Goal: Information Seeking & Learning: Learn about a topic

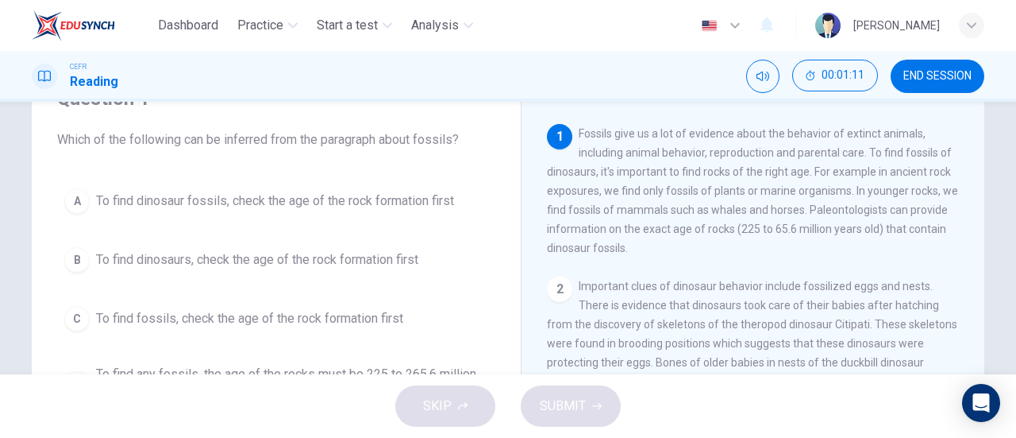
click at [300, 204] on span "To find dinosaur fossils, check the age of the rock formation first" at bounding box center [275, 200] width 358 height 19
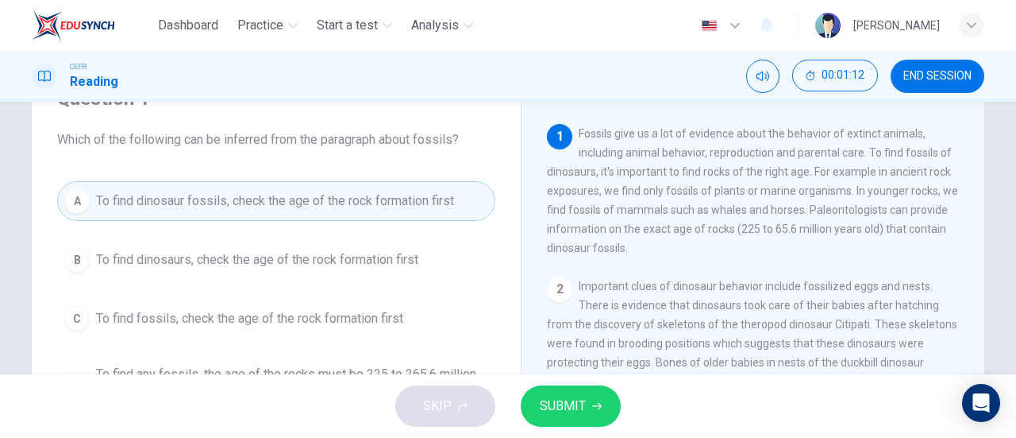
drag, startPoint x: 579, startPoint y: 405, endPoint x: 573, endPoint y: 386, distance: 20.1
click at [579, 406] on span "SUBMIT" at bounding box center [563, 406] width 46 height 22
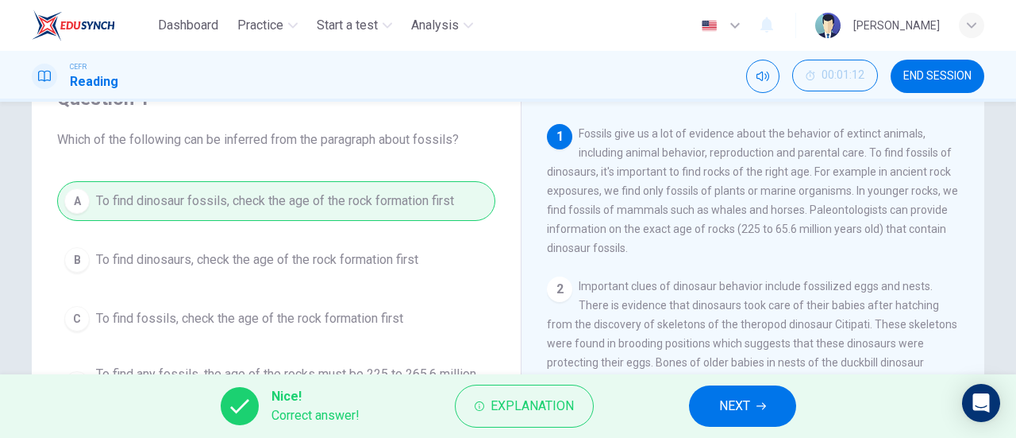
click at [757, 403] on icon "button" at bounding box center [762, 406] width 10 height 10
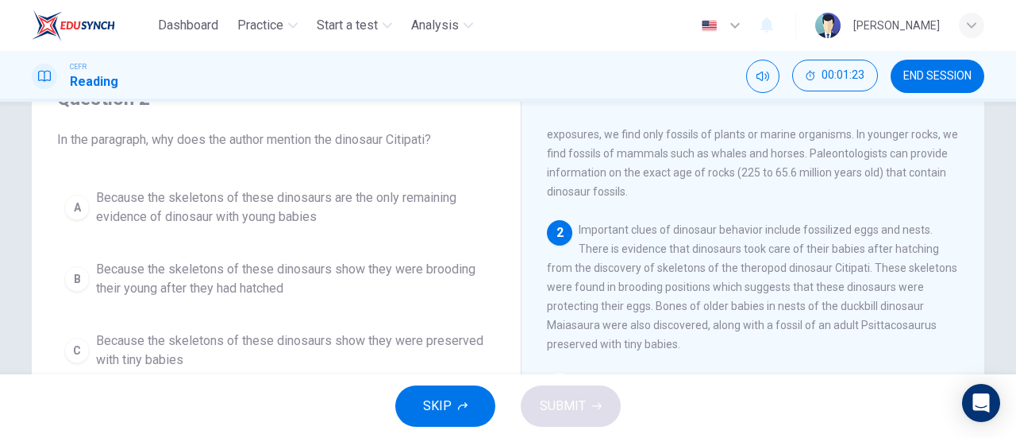
scroll to position [79, 0]
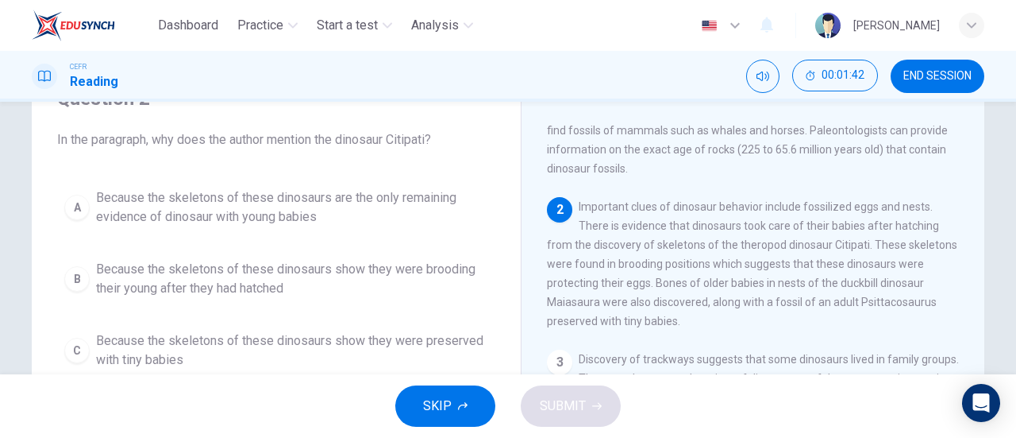
click at [253, 276] on span "Because the skeletons of these dinosaurs show they were brooding their young af…" at bounding box center [292, 279] width 392 height 38
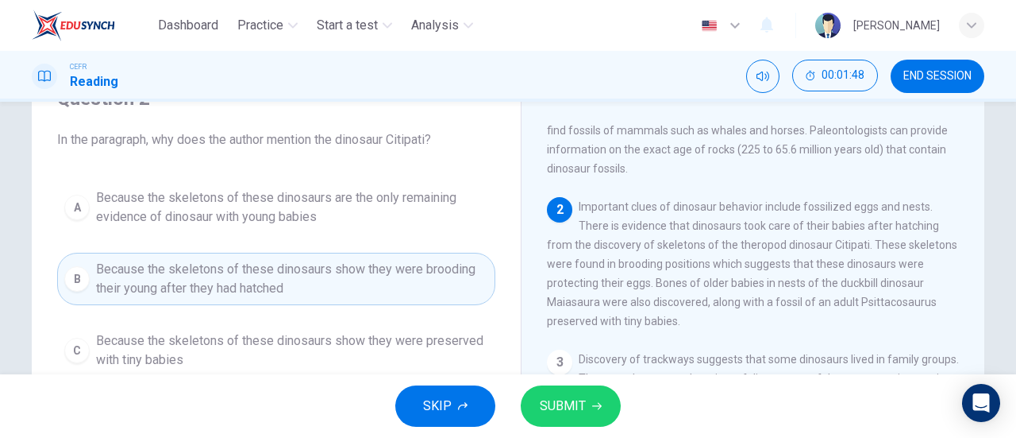
click at [582, 391] on button "SUBMIT" at bounding box center [571, 405] width 100 height 41
click at [582, 391] on div "SKIP SUBMIT" at bounding box center [508, 406] width 1016 height 64
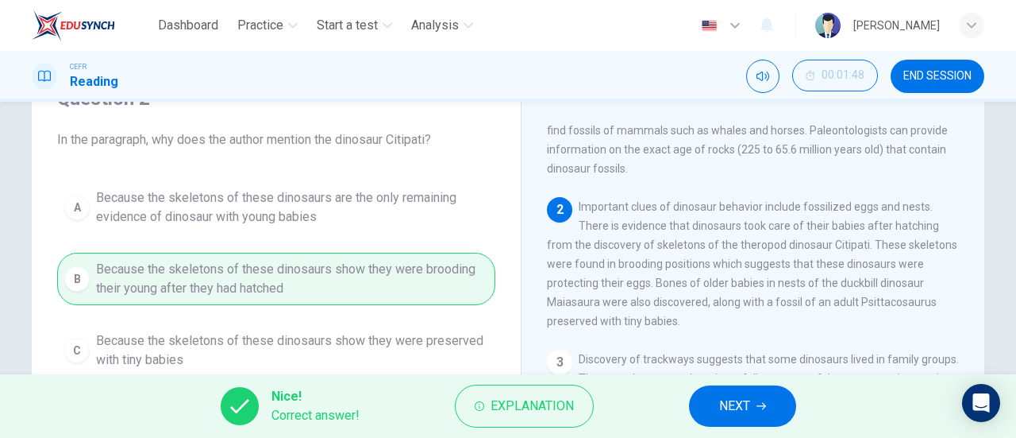
click at [712, 411] on button "NEXT" at bounding box center [742, 405] width 107 height 41
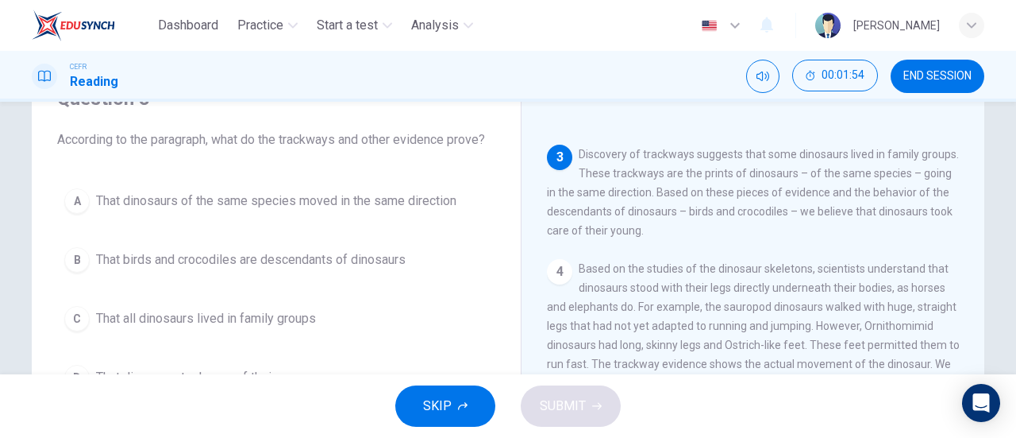
scroll to position [318, 0]
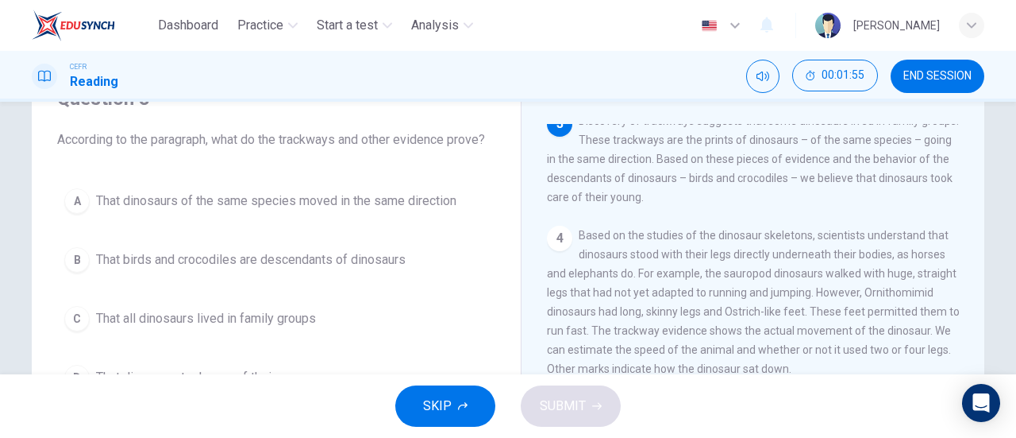
click at [318, 209] on span "That dinosaurs of the same species moved in the same direction" at bounding box center [276, 200] width 361 height 19
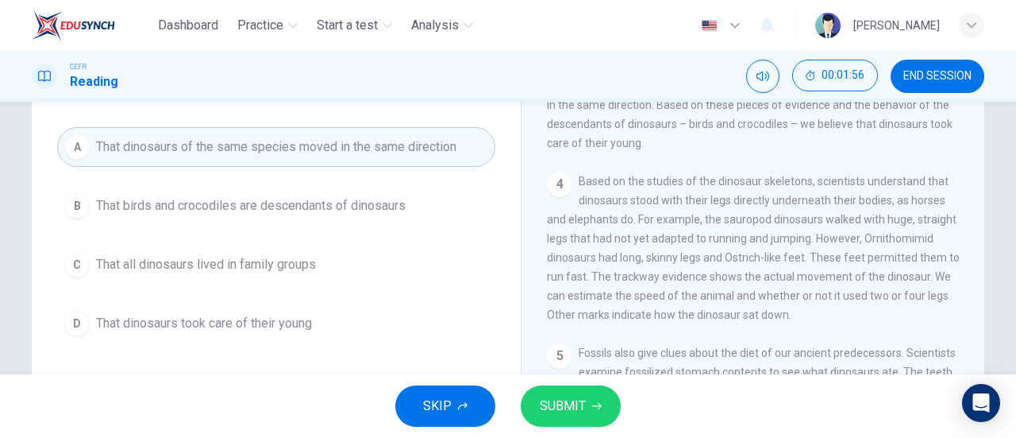
scroll to position [159, 0]
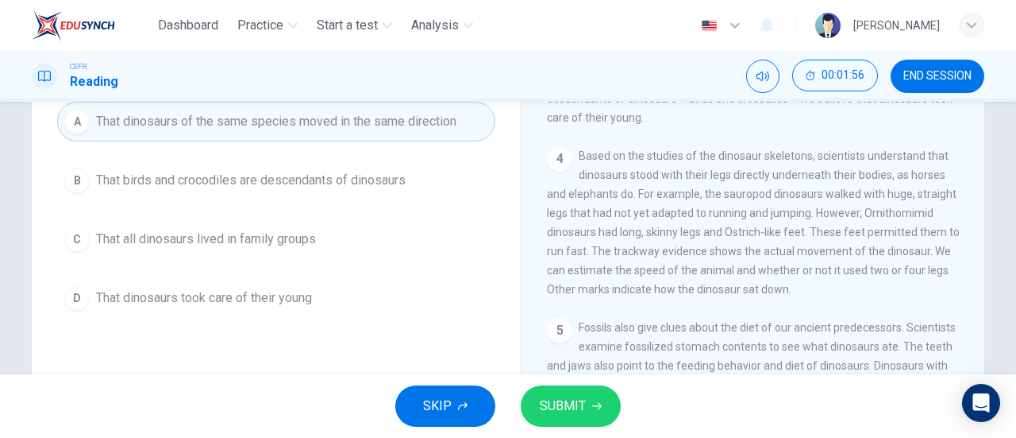
click at [605, 396] on button "SUBMIT" at bounding box center [571, 405] width 100 height 41
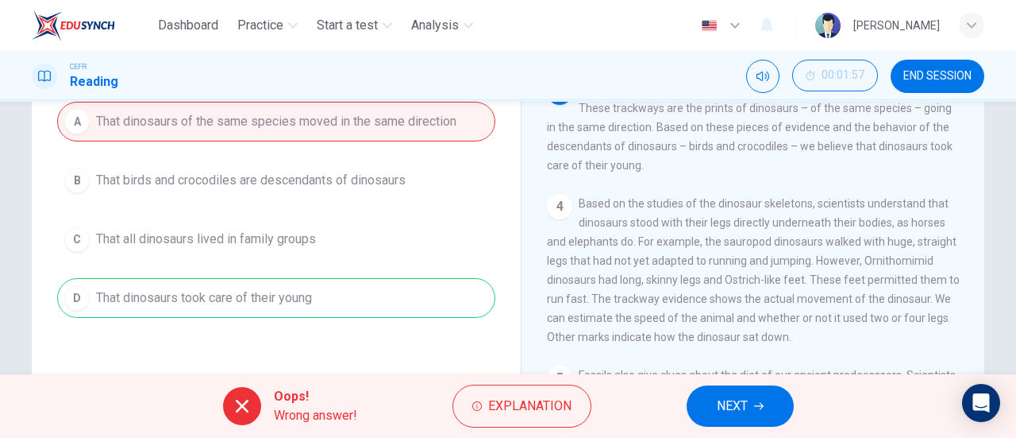
scroll to position [238, 0]
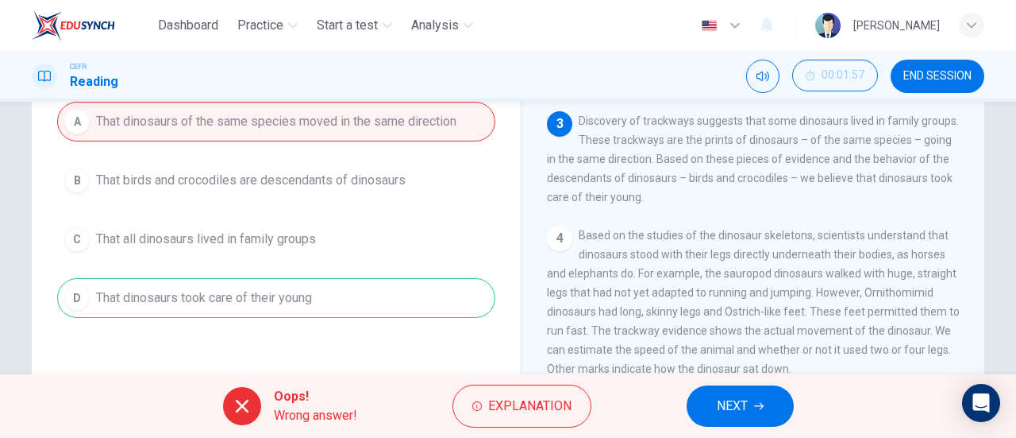
click at [757, 404] on icon "button" at bounding box center [759, 406] width 10 height 10
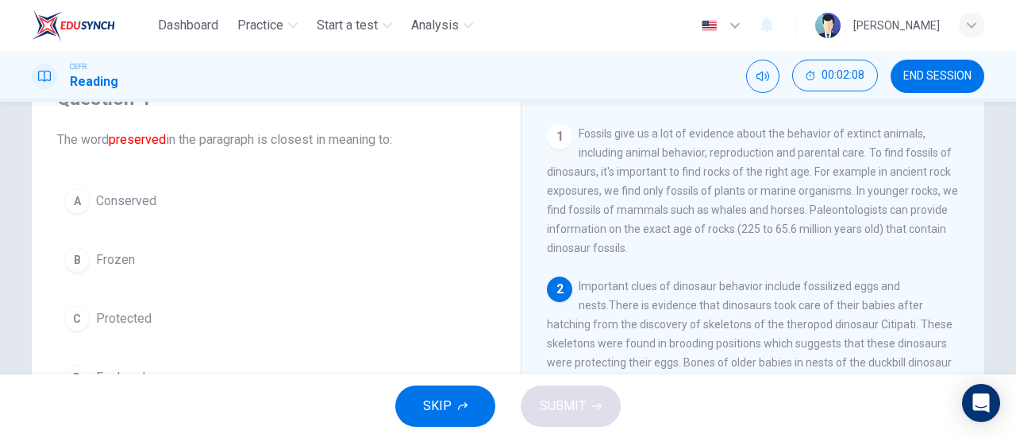
scroll to position [159, 0]
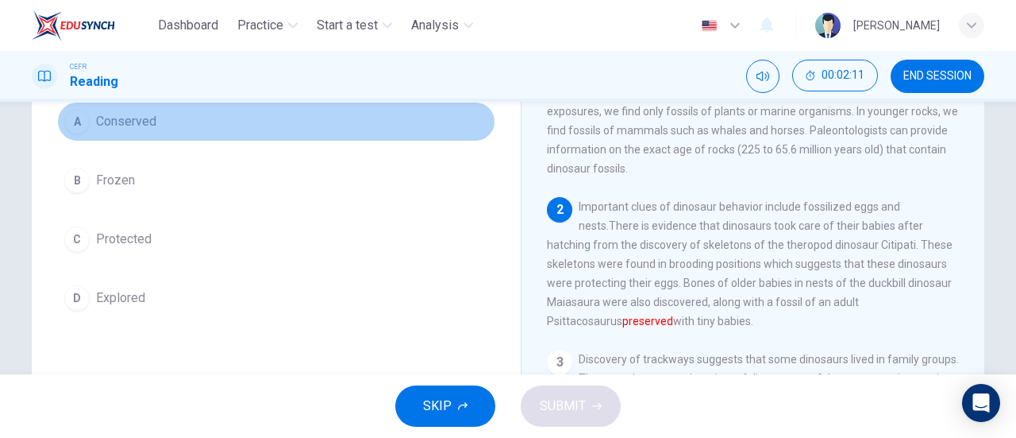
click at [165, 128] on button "A Conserved" at bounding box center [276, 122] width 438 height 40
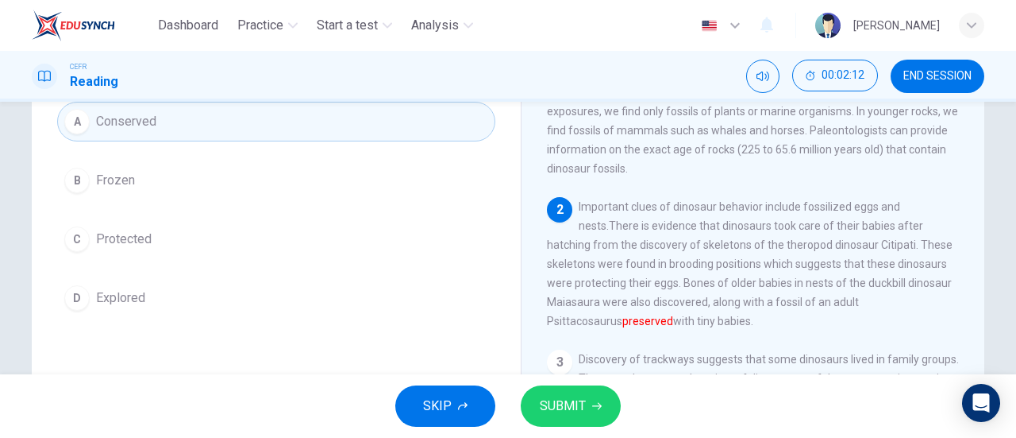
click at [600, 418] on button "SUBMIT" at bounding box center [571, 405] width 100 height 41
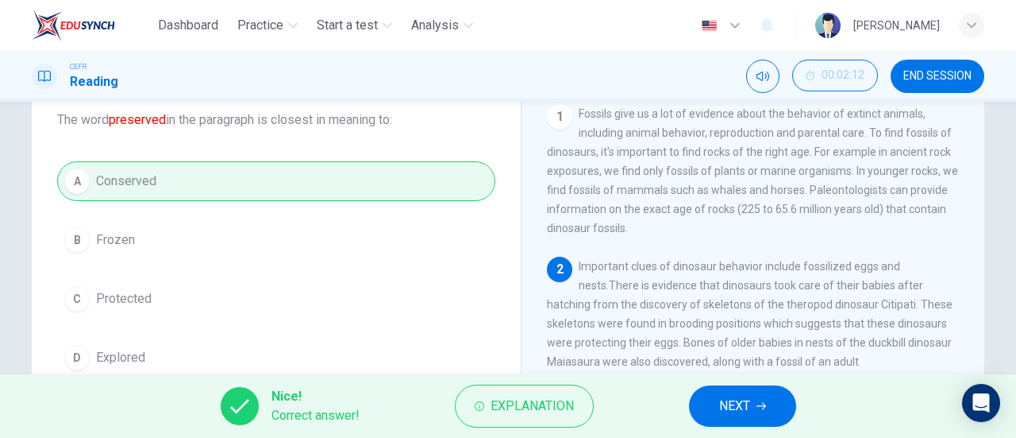
scroll to position [79, 0]
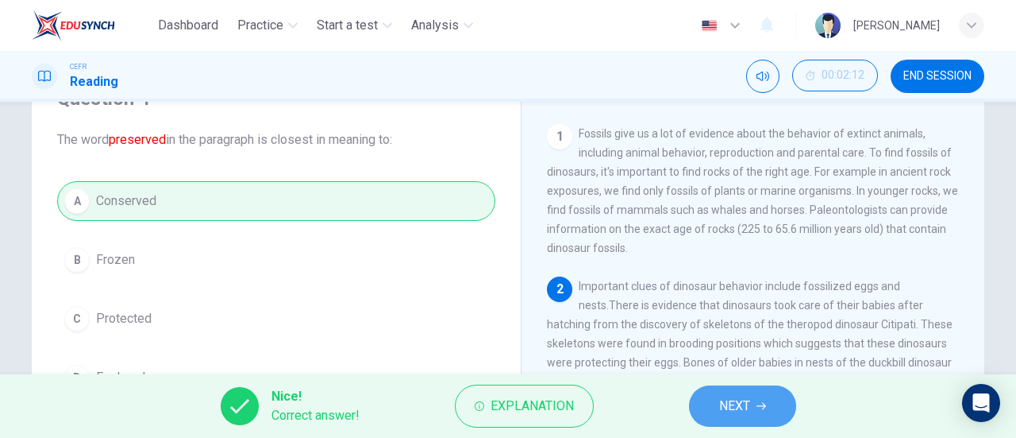
click at [746, 409] on span "NEXT" at bounding box center [734, 406] width 31 height 22
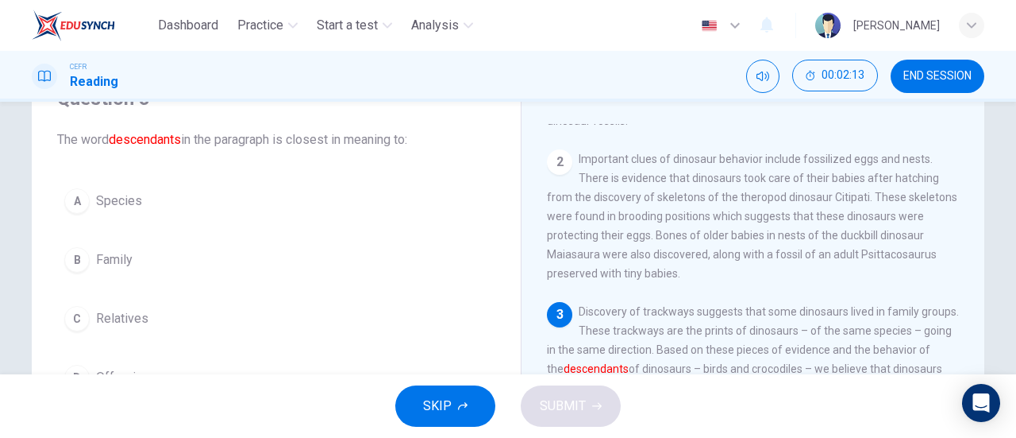
scroll to position [238, 0]
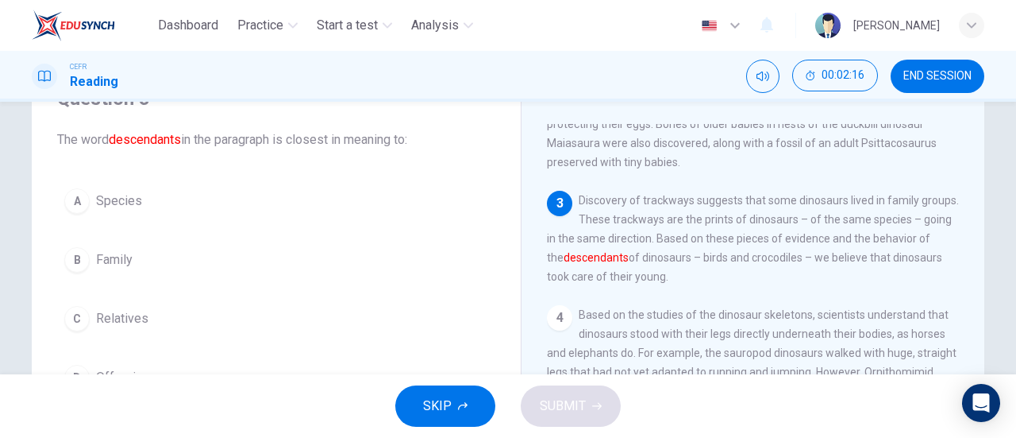
click at [110, 202] on span "Species" at bounding box center [119, 200] width 46 height 19
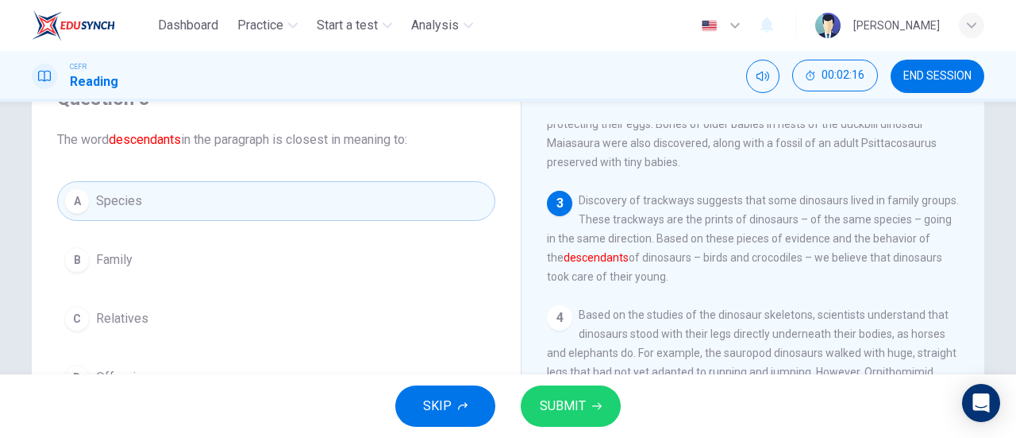
scroll to position [159, 0]
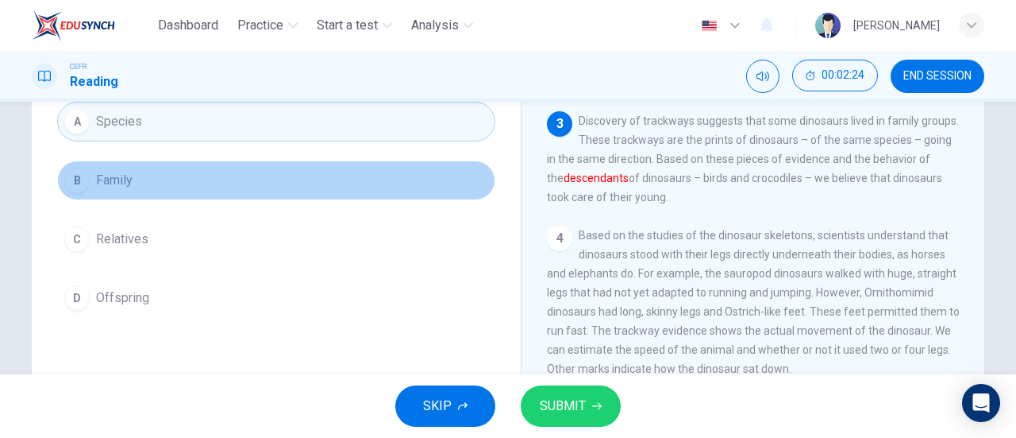
drag, startPoint x: 172, startPoint y: 195, endPoint x: 168, endPoint y: 203, distance: 9.6
click at [168, 203] on div "A Species B Family C Relatives D Offspring" at bounding box center [276, 210] width 438 height 216
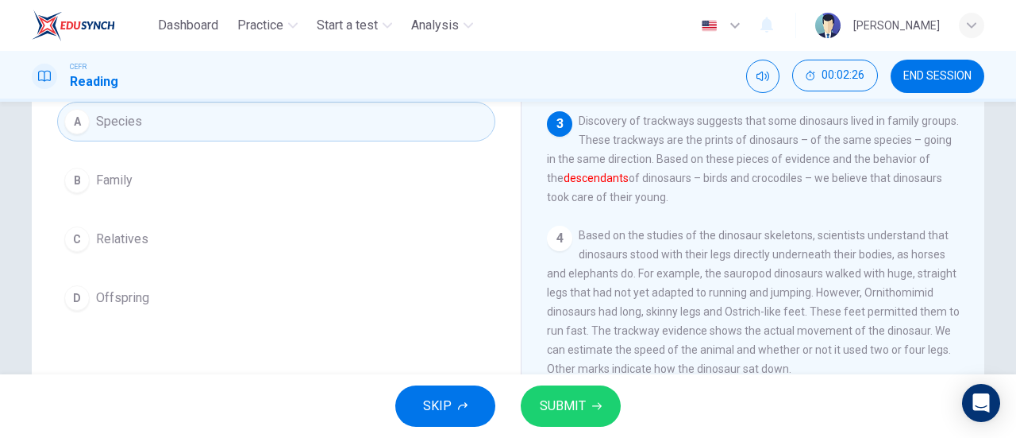
click at [157, 188] on button "B Family" at bounding box center [276, 180] width 438 height 40
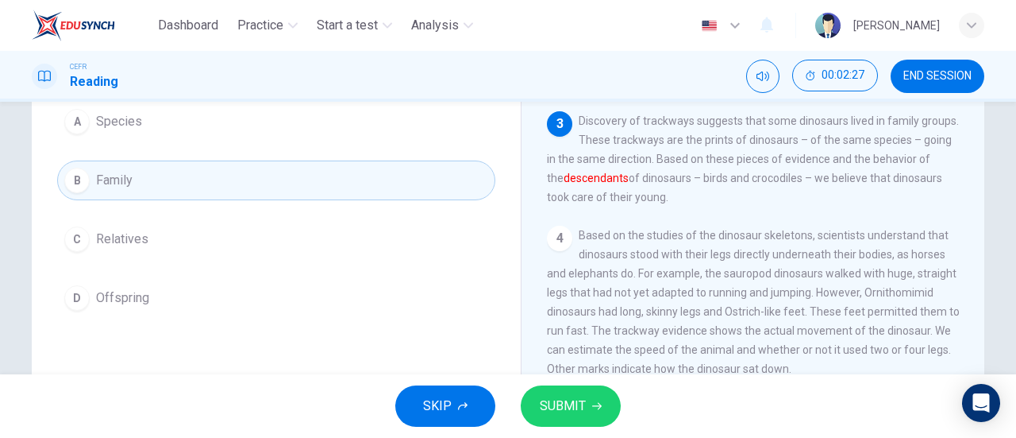
click at [240, 236] on button "C Relatives" at bounding box center [276, 239] width 438 height 40
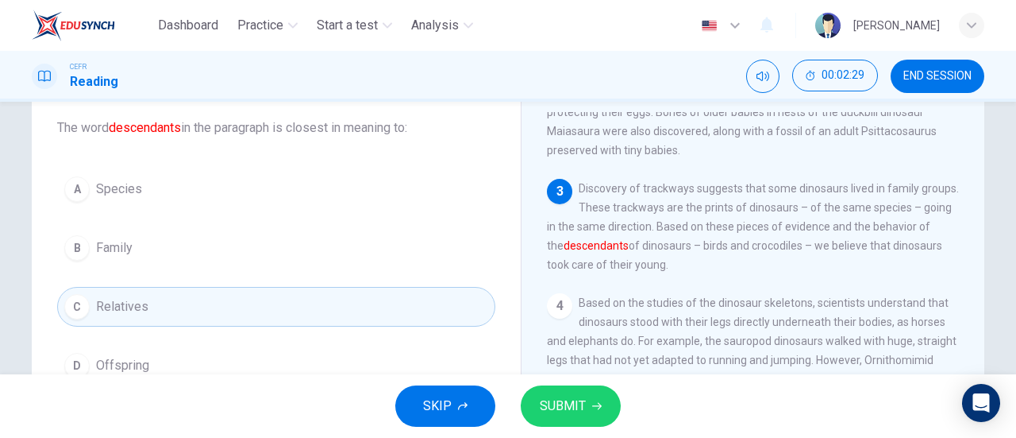
scroll to position [79, 0]
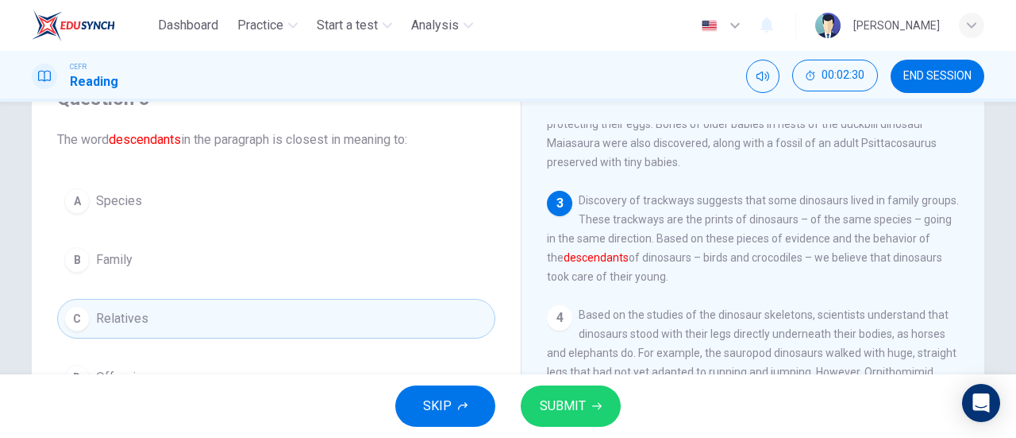
click at [588, 400] on button "SUBMIT" at bounding box center [571, 405] width 100 height 41
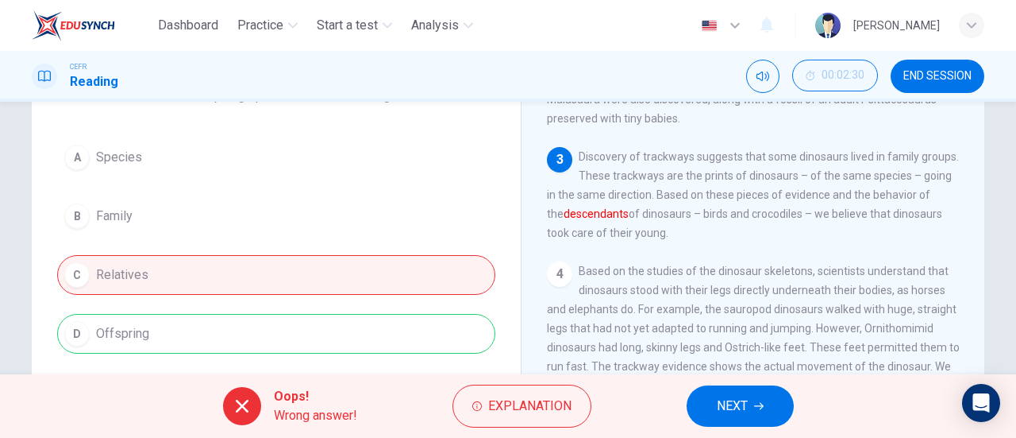
scroll to position [159, 0]
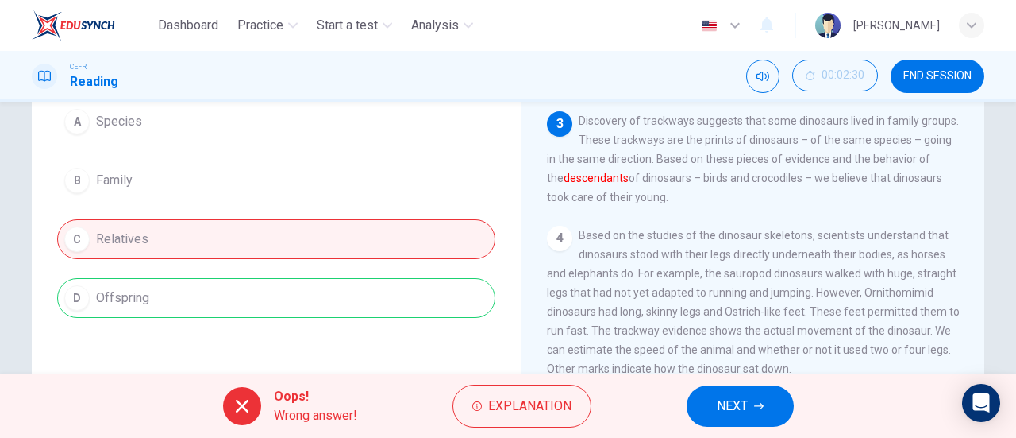
click at [519, 382] on div "Oops! Wrong answer! Explanation NEXT" at bounding box center [508, 406] width 1016 height 64
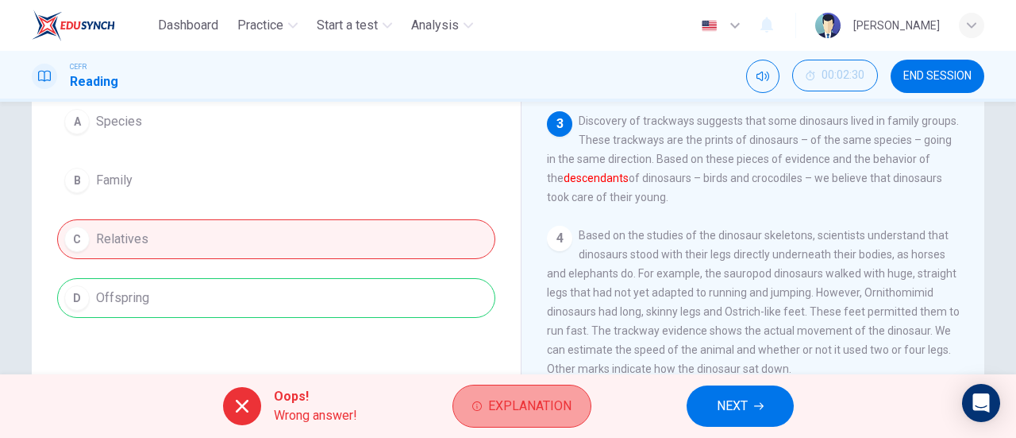
click at [520, 395] on button "Explanation" at bounding box center [522, 405] width 139 height 43
click at [519, 394] on button "Explanation" at bounding box center [522, 405] width 139 height 43
click at [534, 407] on span "Explanation" at bounding box center [529, 406] width 83 height 22
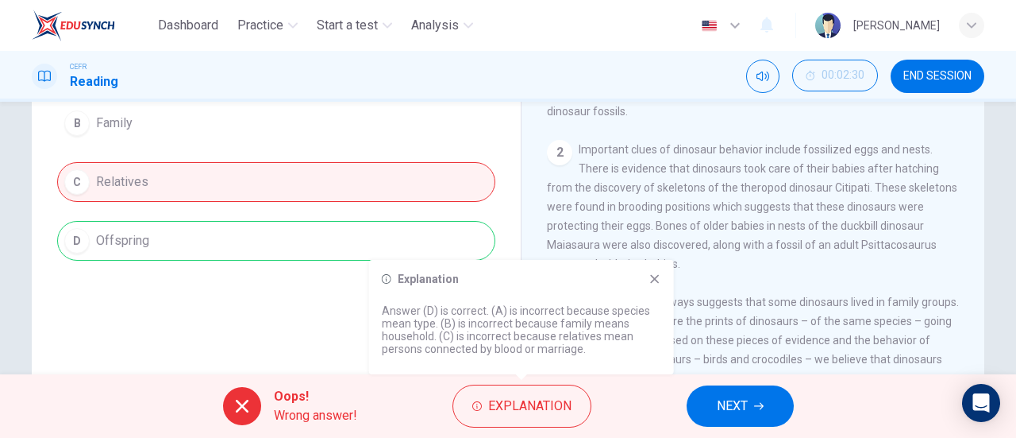
scroll to position [318, 0]
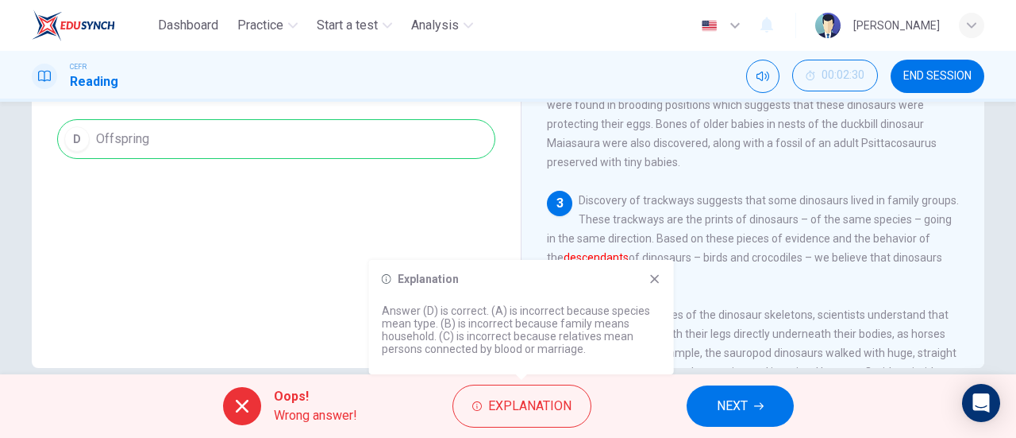
click at [778, 409] on button "NEXT" at bounding box center [740, 405] width 107 height 41
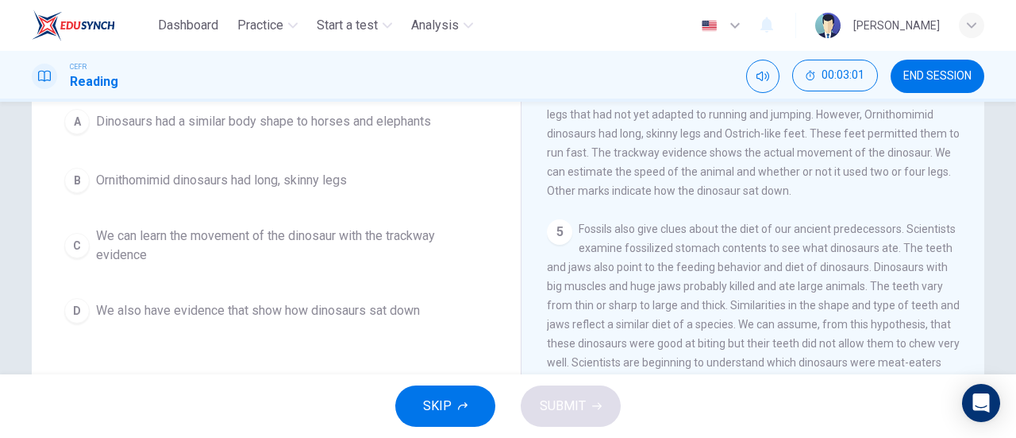
scroll to position [98, 0]
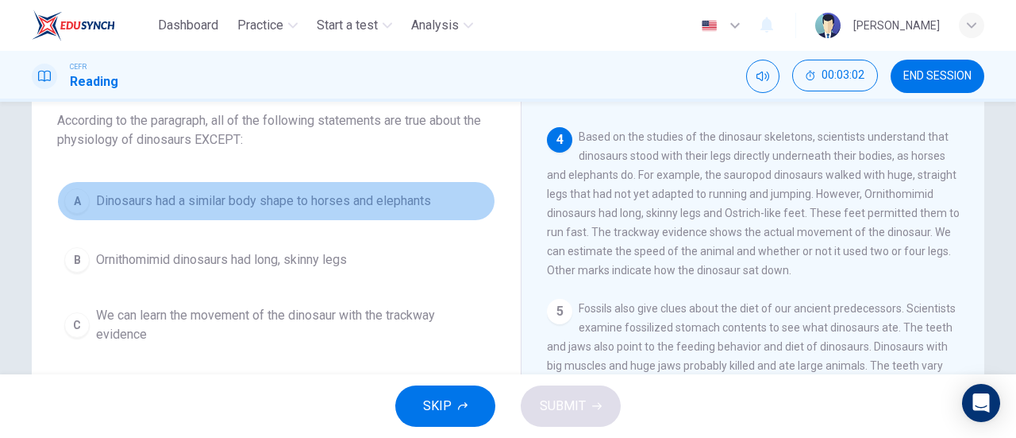
click at [323, 202] on span "Dinosaurs had a similar body shape to horses and elephants" at bounding box center [263, 200] width 335 height 19
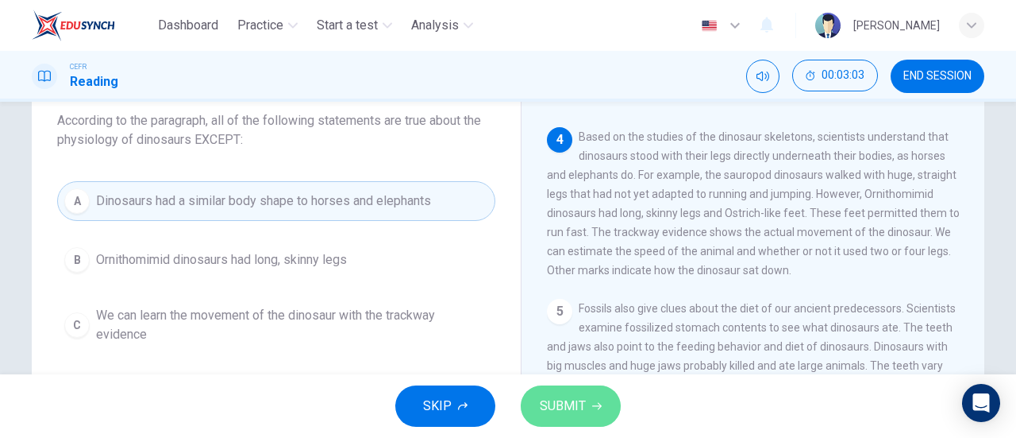
click at [601, 406] on button "SUBMIT" at bounding box center [571, 405] width 100 height 41
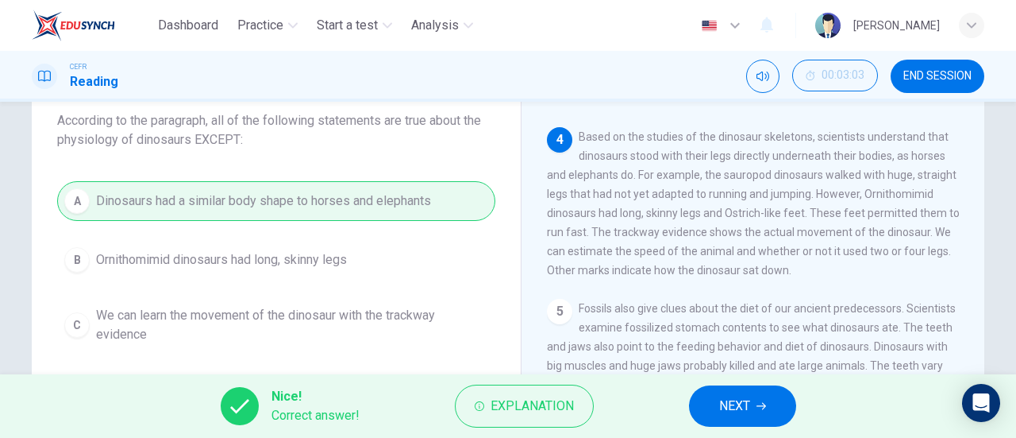
click at [734, 414] on span "NEXT" at bounding box center [734, 406] width 31 height 22
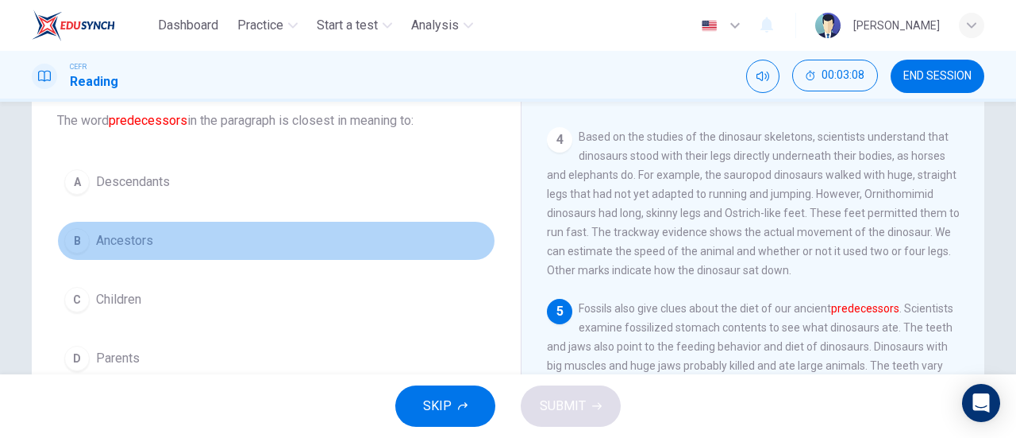
click at [206, 239] on button "B Ancestors" at bounding box center [276, 241] width 438 height 40
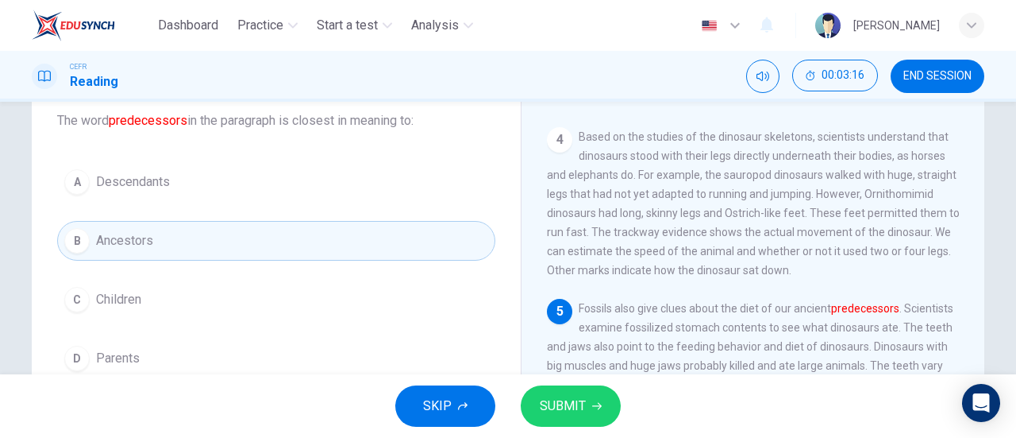
click at [573, 407] on span "SUBMIT" at bounding box center [563, 406] width 46 height 22
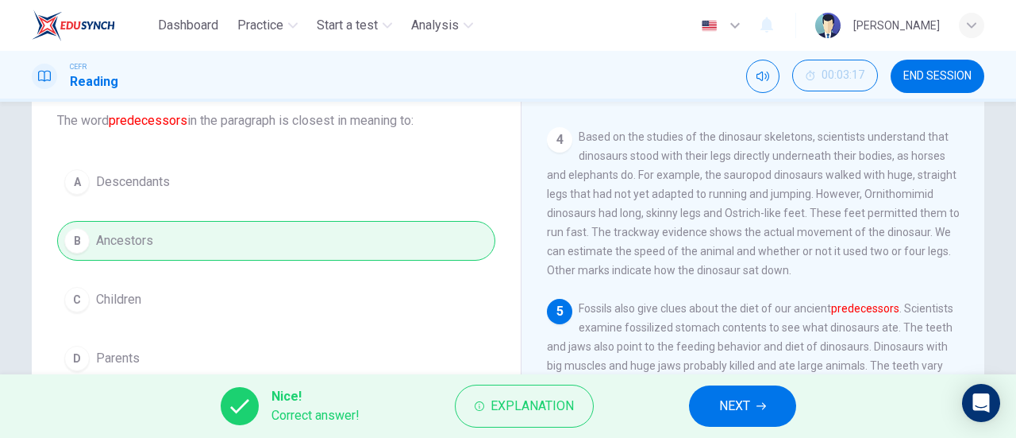
click at [573, 407] on span "Explanation" at bounding box center [532, 406] width 83 height 22
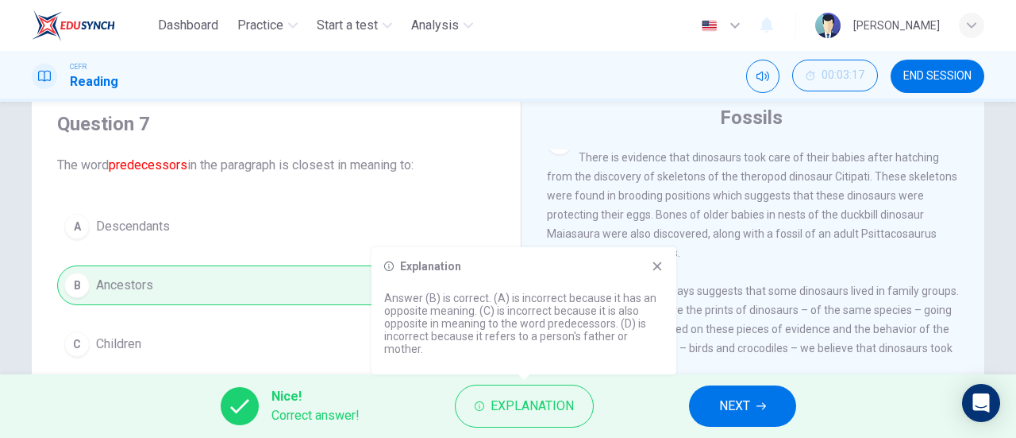
scroll to position [343, 0]
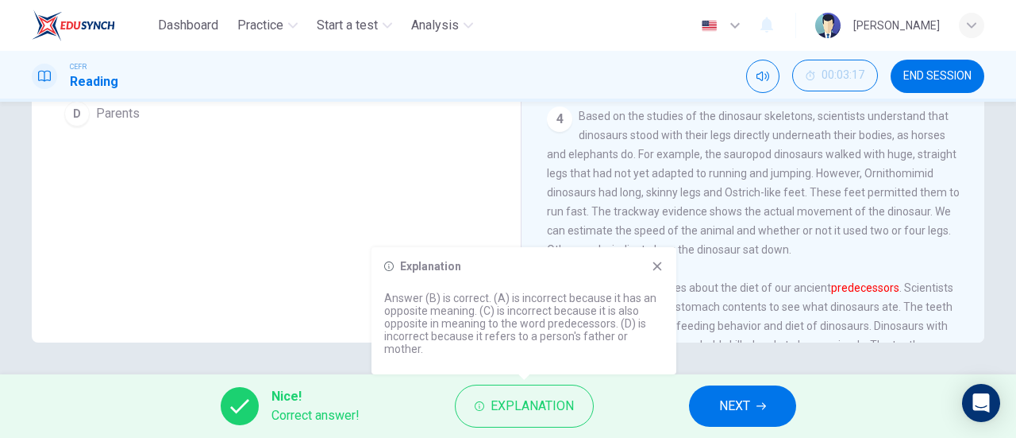
click at [767, 403] on button "NEXT" at bounding box center [742, 405] width 107 height 41
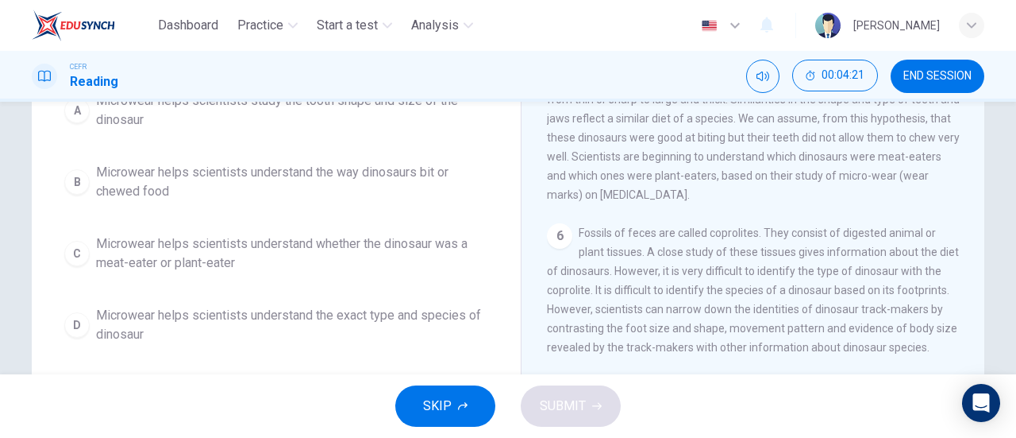
scroll to position [238, 0]
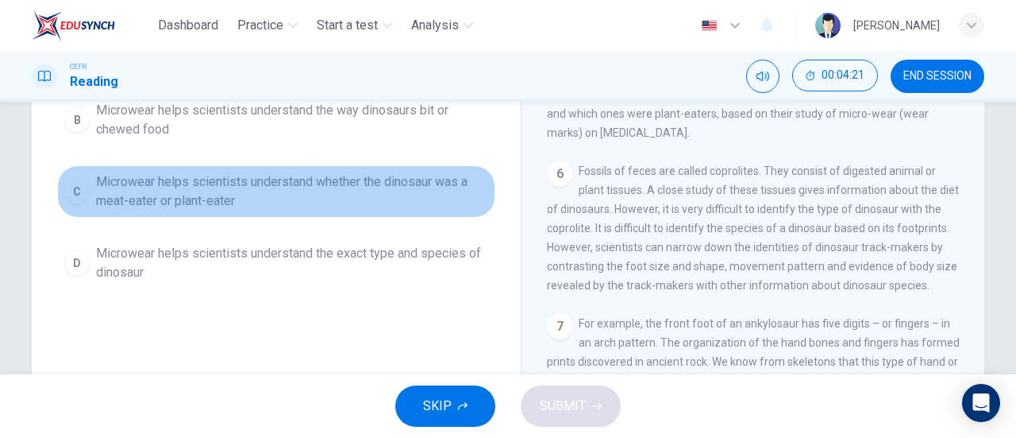
click at [203, 193] on span "Microwear helps scientists understand whether the dinosaur was a meat-eater or …" at bounding box center [292, 191] width 392 height 38
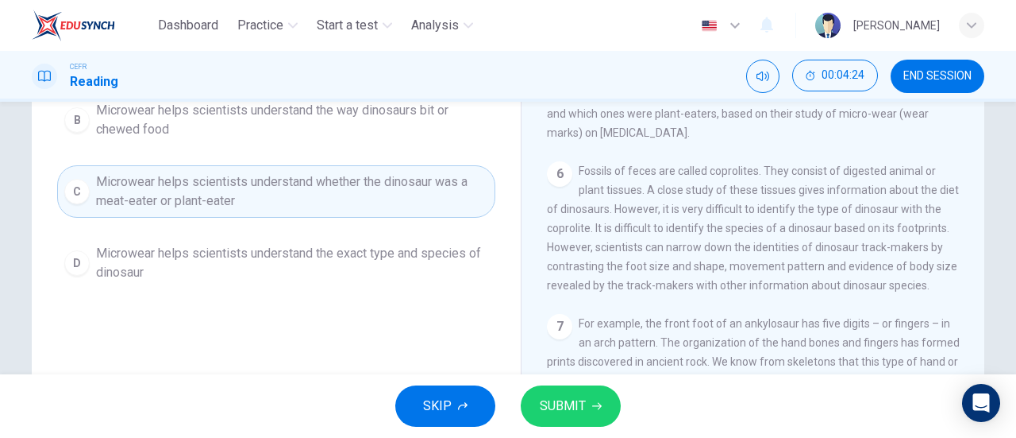
click at [579, 403] on span "SUBMIT" at bounding box center [563, 406] width 46 height 22
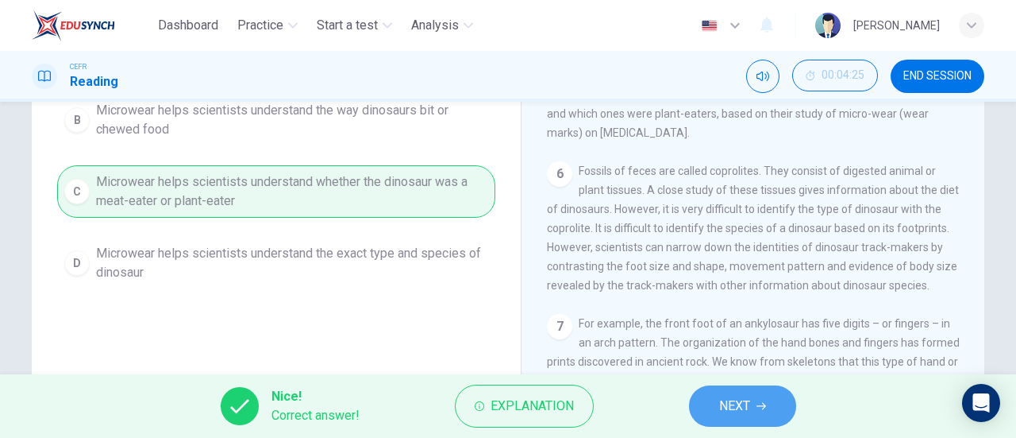
click at [748, 407] on span "NEXT" at bounding box center [734, 406] width 31 height 22
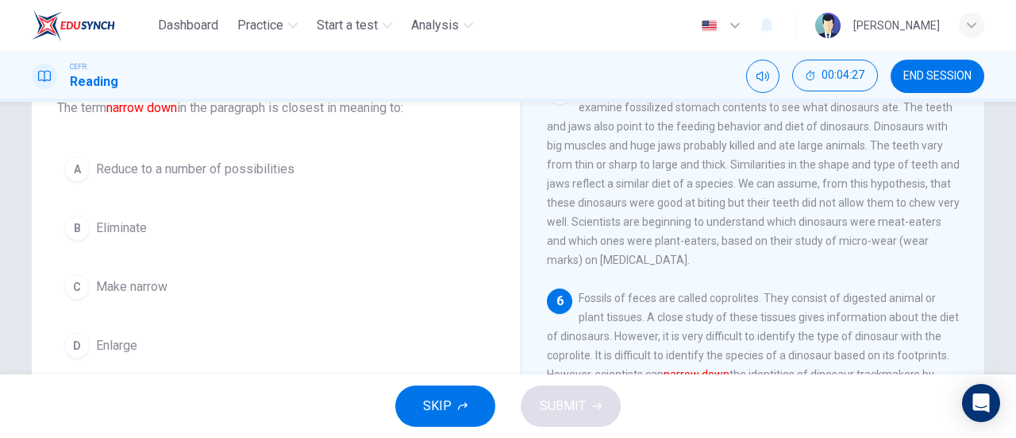
scroll to position [79, 0]
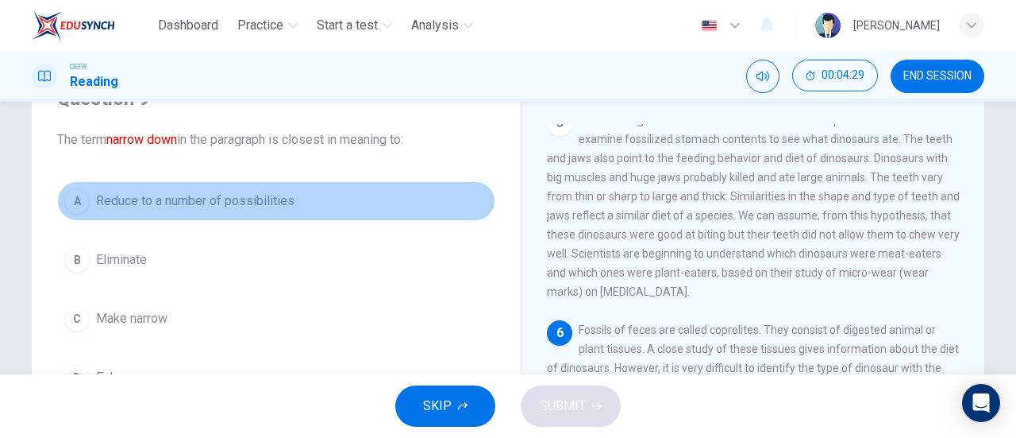
click at [168, 199] on span "Reduce to a number of possibilities" at bounding box center [195, 200] width 199 height 19
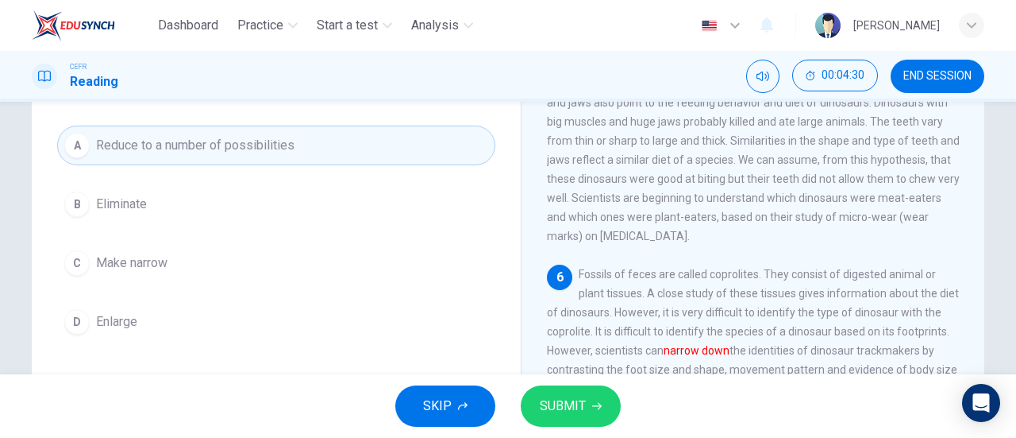
scroll to position [159, 0]
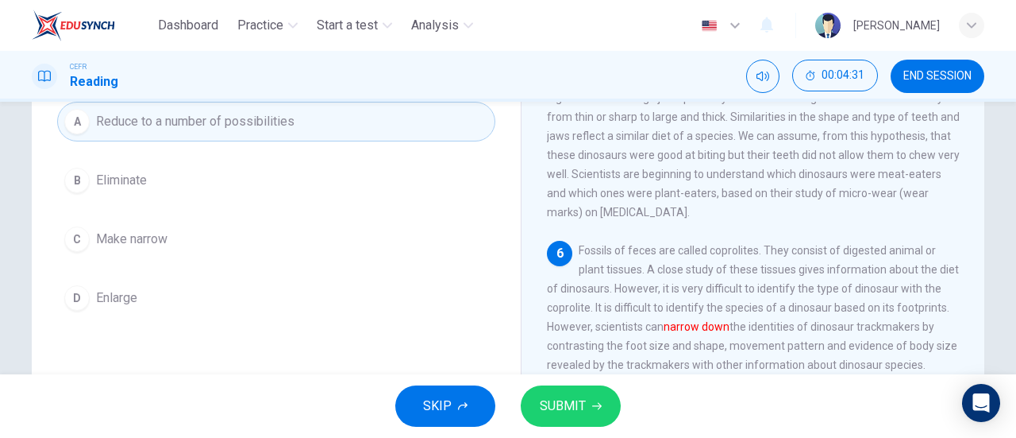
click at [586, 419] on button "SUBMIT" at bounding box center [571, 405] width 100 height 41
click at [586, 419] on div "SKIP SUBMIT" at bounding box center [508, 406] width 1016 height 64
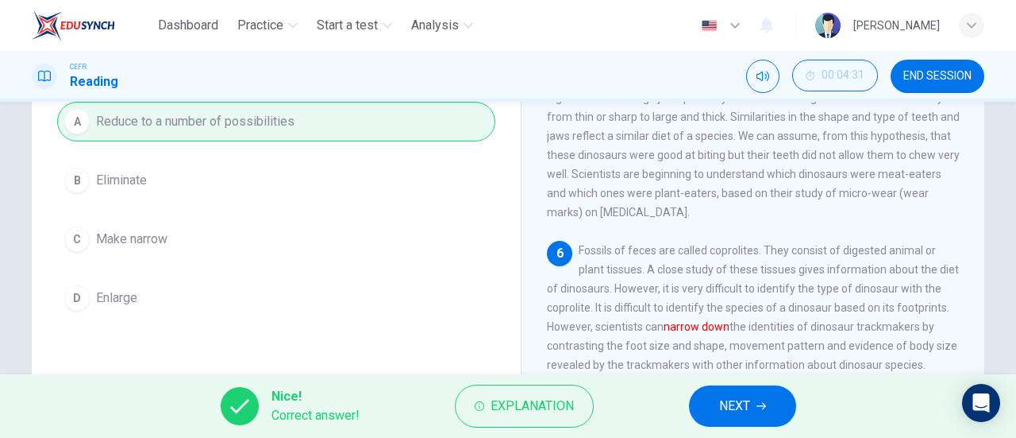
click at [752, 412] on button "NEXT" at bounding box center [742, 405] width 107 height 41
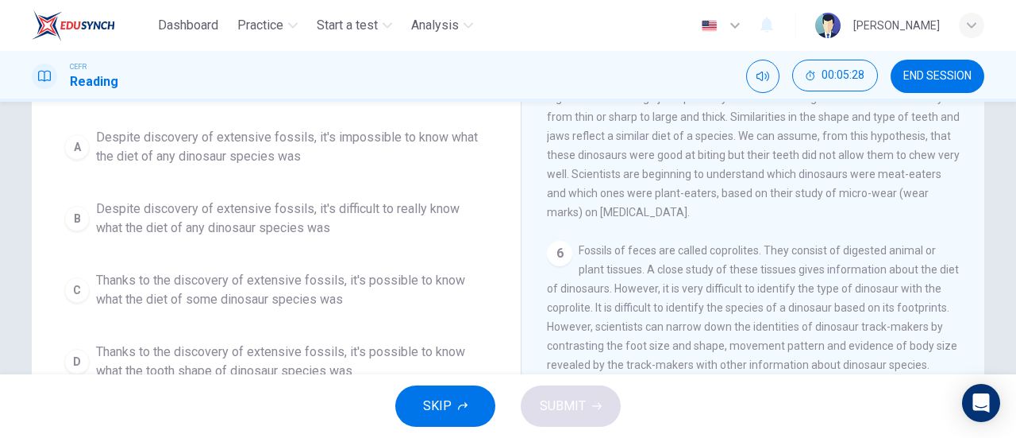
scroll to position [238, 0]
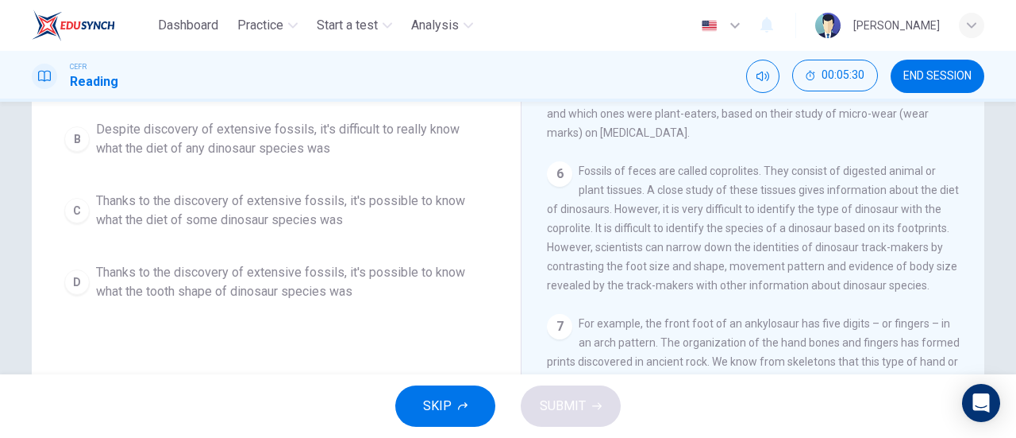
click at [256, 203] on span "Thanks to the discovery of extensive fossils, it's possible to know what the di…" at bounding box center [292, 210] width 392 height 38
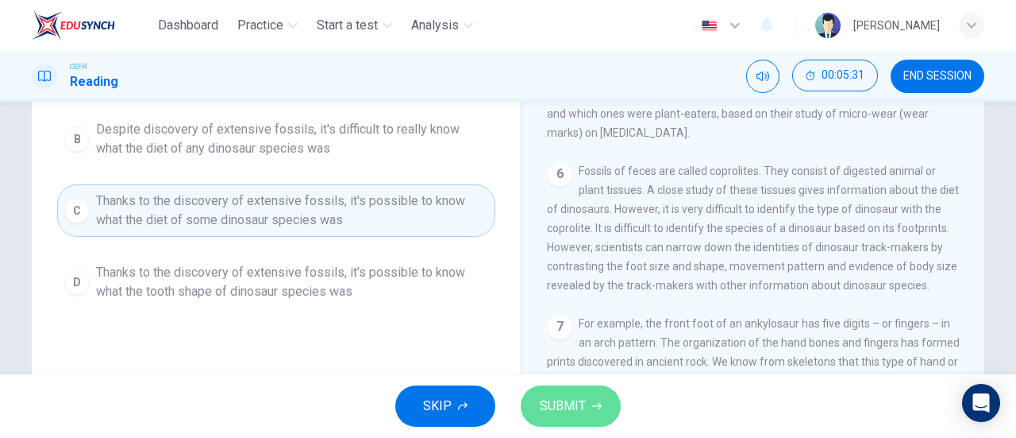
click at [587, 401] on button "SUBMIT" at bounding box center [571, 405] width 100 height 41
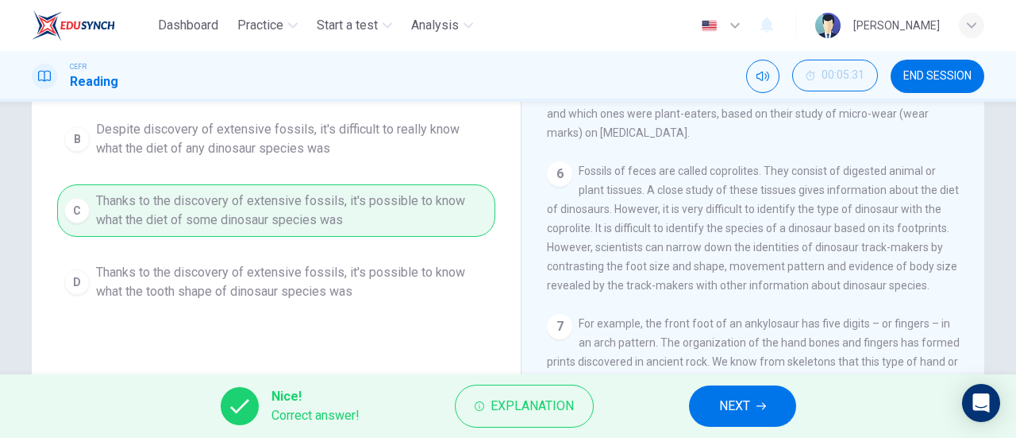
click at [724, 403] on span "NEXT" at bounding box center [734, 406] width 31 height 22
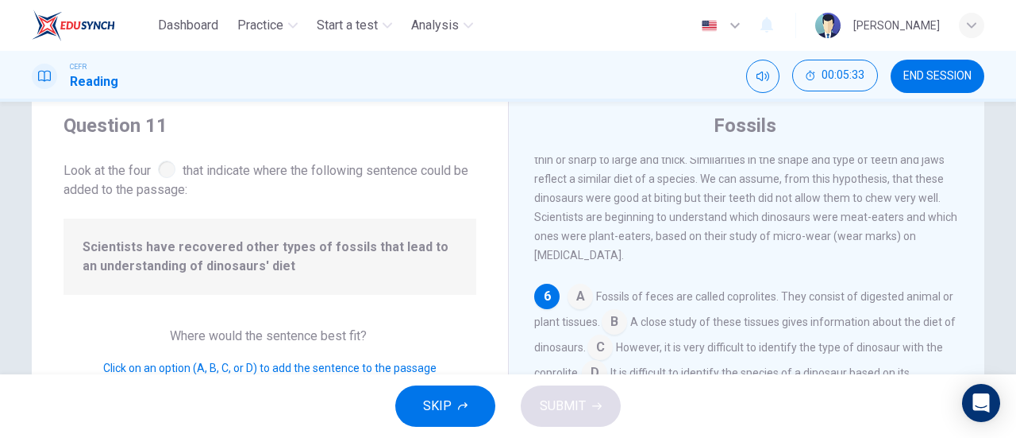
scroll to position [79, 0]
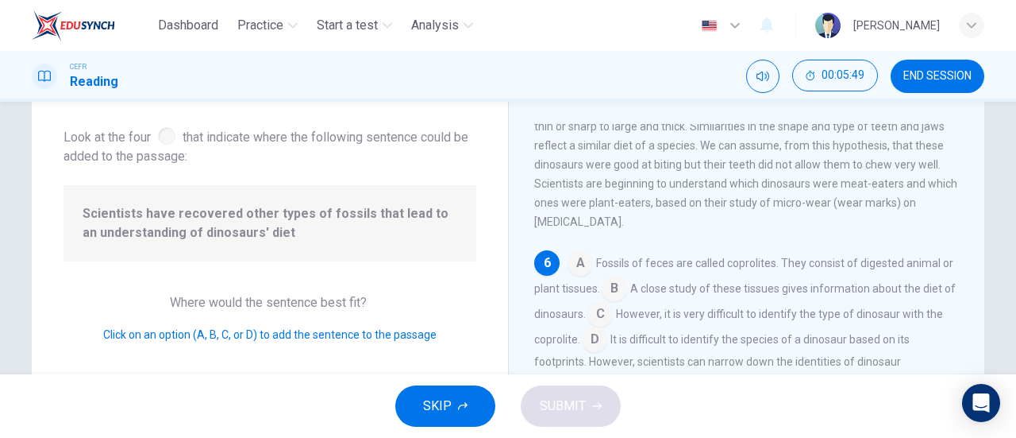
click at [579, 263] on input at bounding box center [580, 264] width 25 height 25
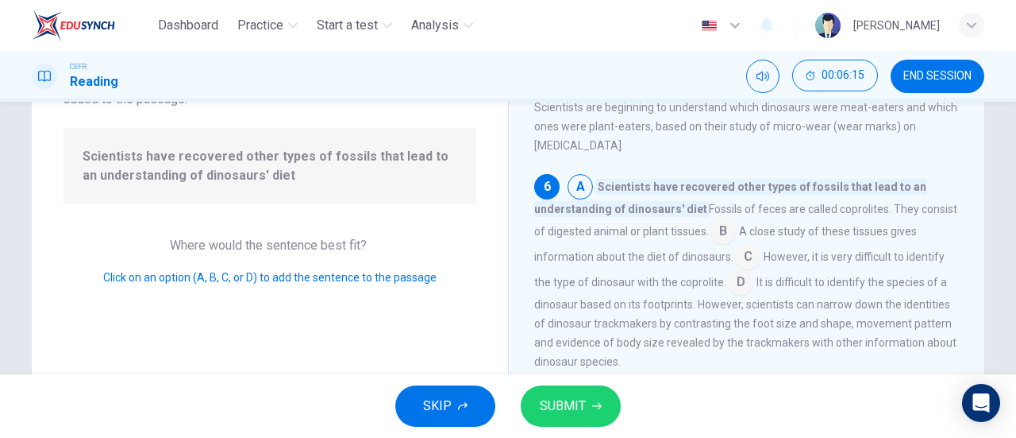
scroll to position [159, 0]
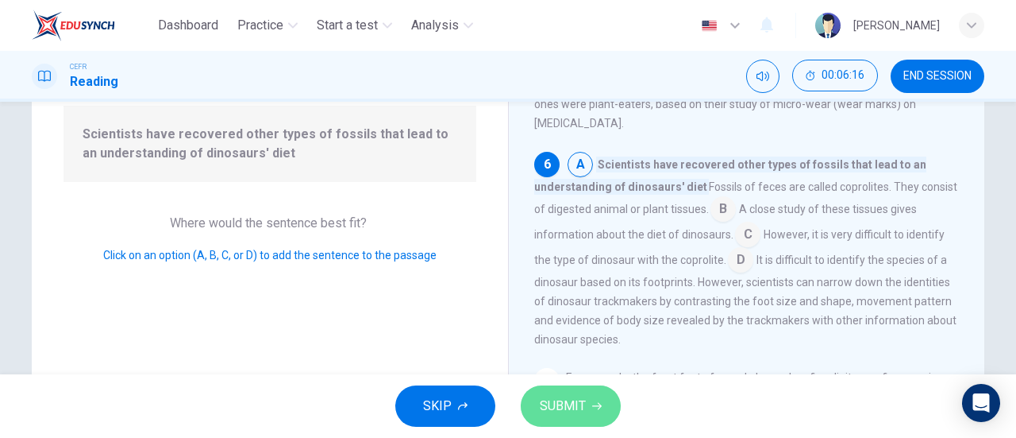
click at [566, 399] on span "SUBMIT" at bounding box center [563, 406] width 46 height 22
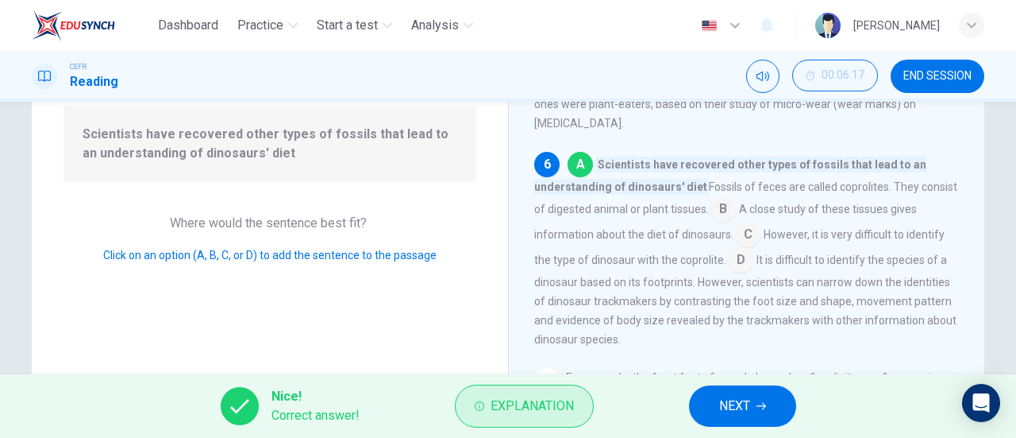
click at [537, 396] on span "Explanation" at bounding box center [532, 406] width 83 height 22
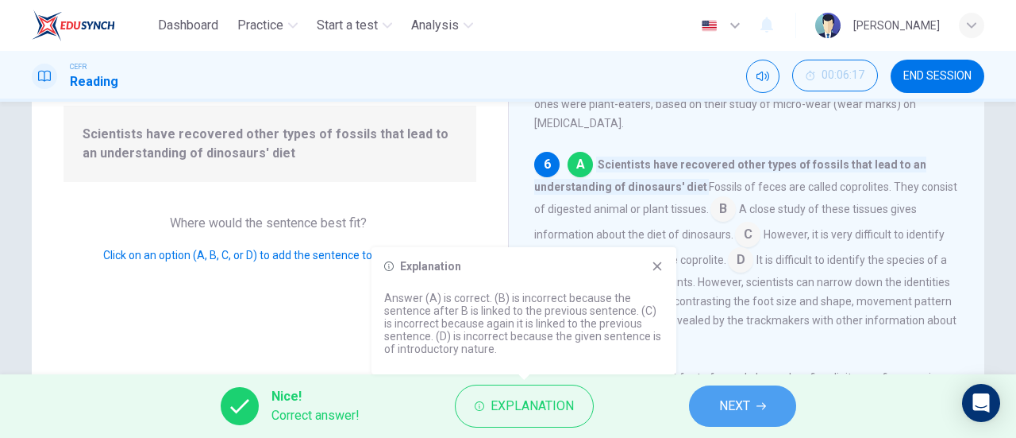
click at [746, 398] on span "NEXT" at bounding box center [734, 406] width 31 height 22
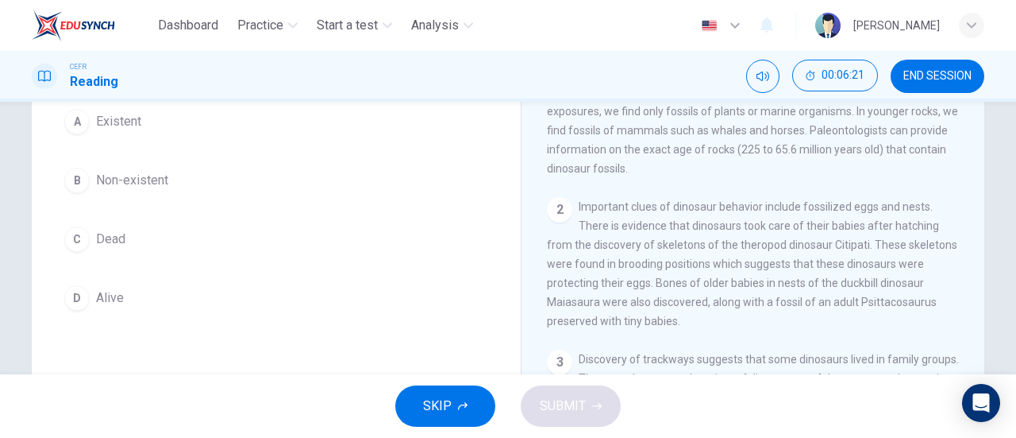
click at [154, 165] on button "B Non-existent" at bounding box center [276, 180] width 438 height 40
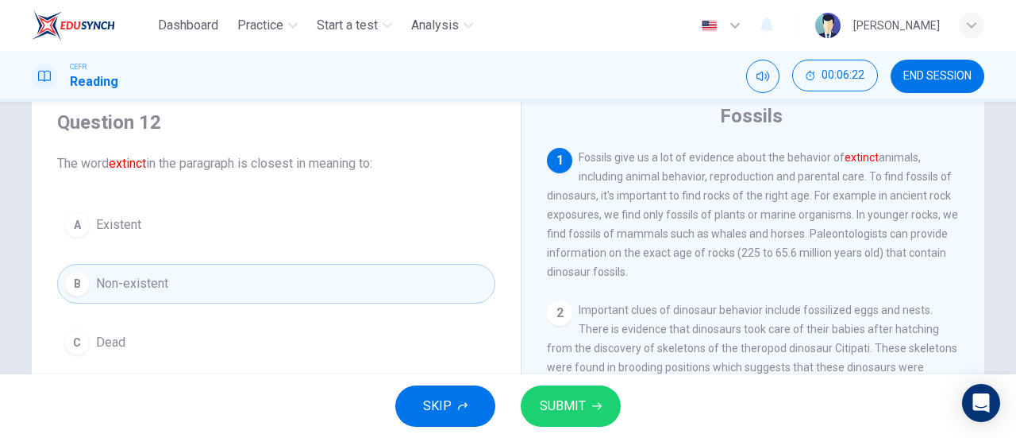
scroll to position [0, 0]
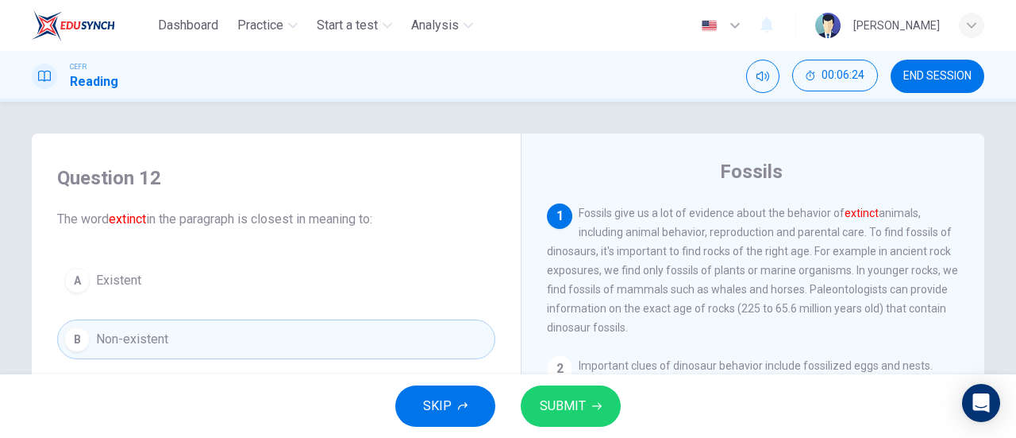
click at [567, 416] on span "SUBMIT" at bounding box center [563, 406] width 46 height 22
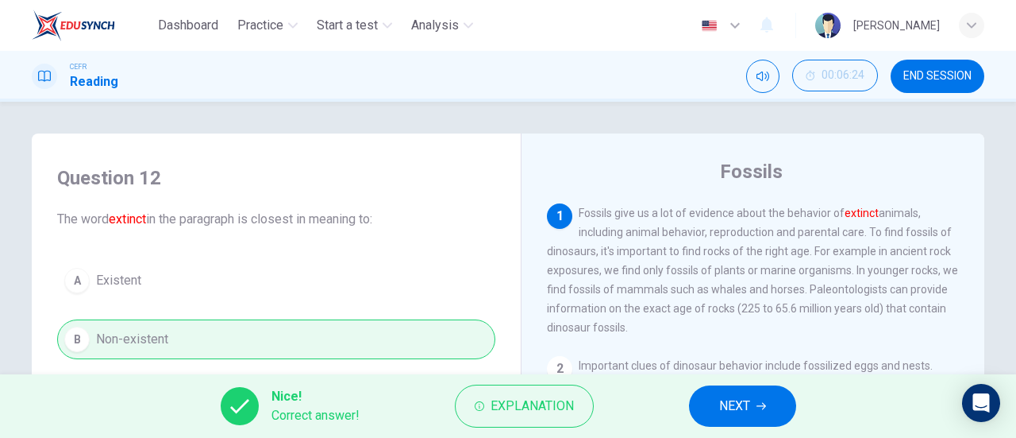
click at [738, 407] on span "NEXT" at bounding box center [734, 406] width 31 height 22
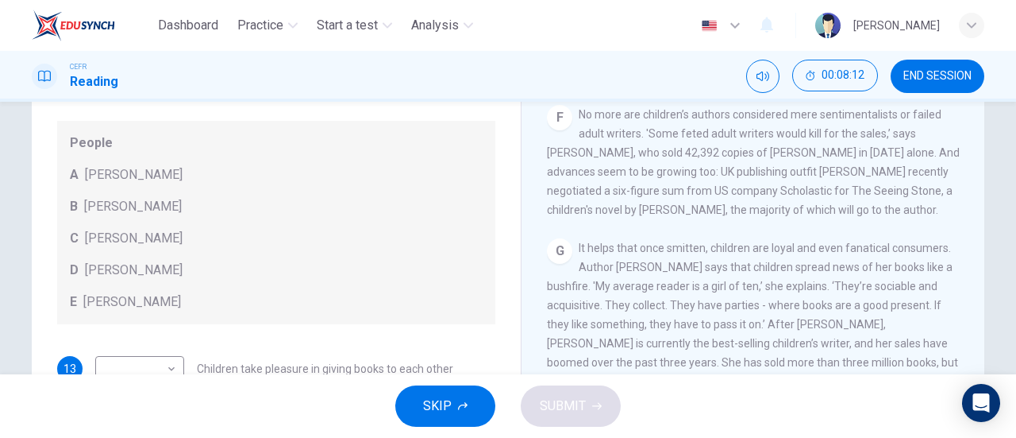
scroll to position [79, 0]
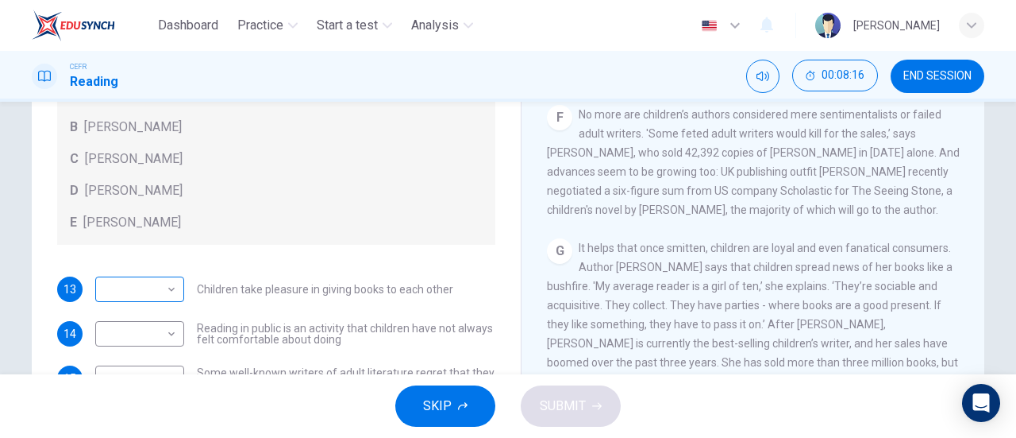
click at [157, 287] on body "Dashboard Practice Start a test Analysis English en ​ NUR NADHIRAH BINTI SUMADI…" at bounding box center [508, 219] width 1016 height 438
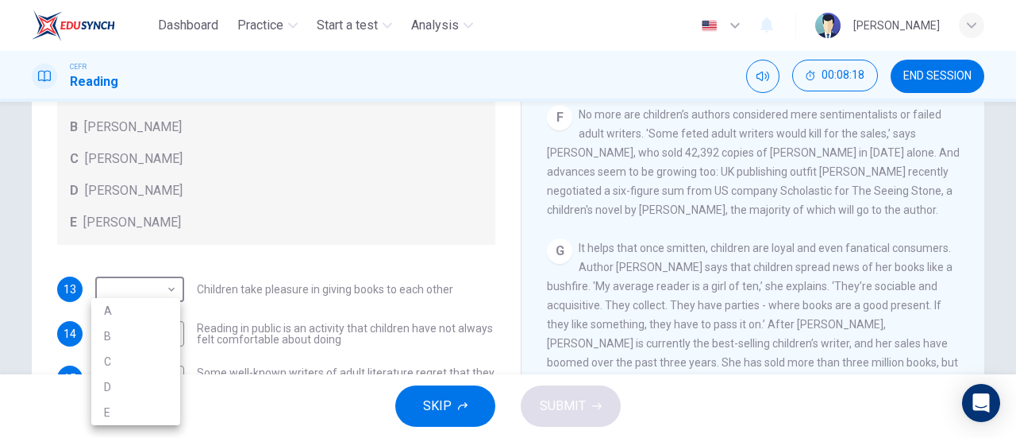
click at [133, 390] on li "D" at bounding box center [135, 386] width 89 height 25
type input "D"
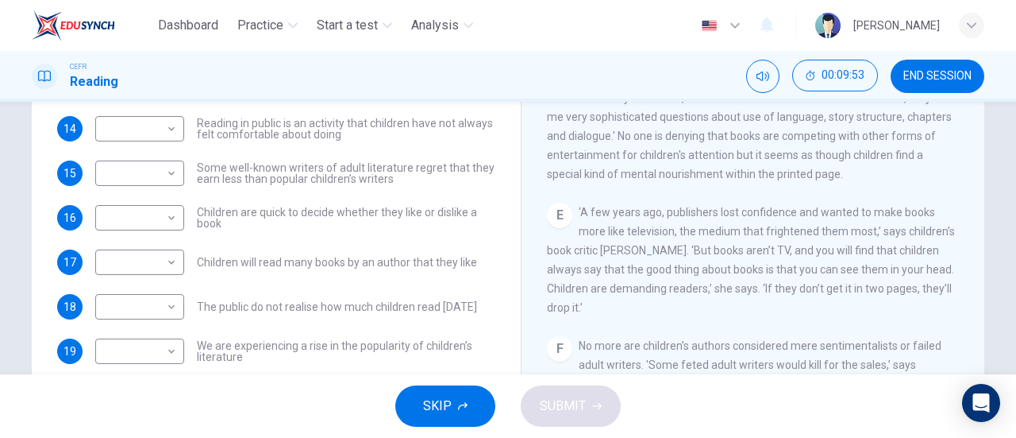
scroll to position [318, 0]
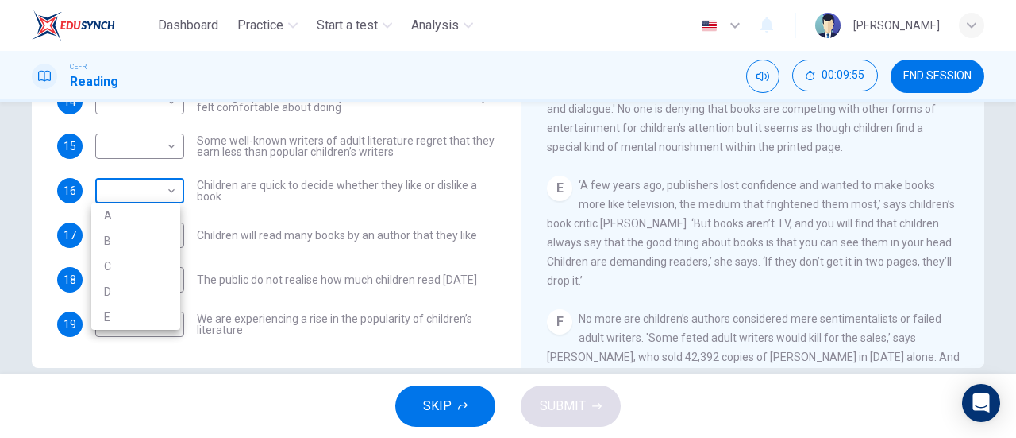
click at [167, 198] on body "Dashboard Practice Start a test Analysis English en ​ NUR NADHIRAH BINTI SUMADI…" at bounding box center [508, 219] width 1016 height 438
click at [138, 266] on li "C" at bounding box center [135, 265] width 89 height 25
type input "C"
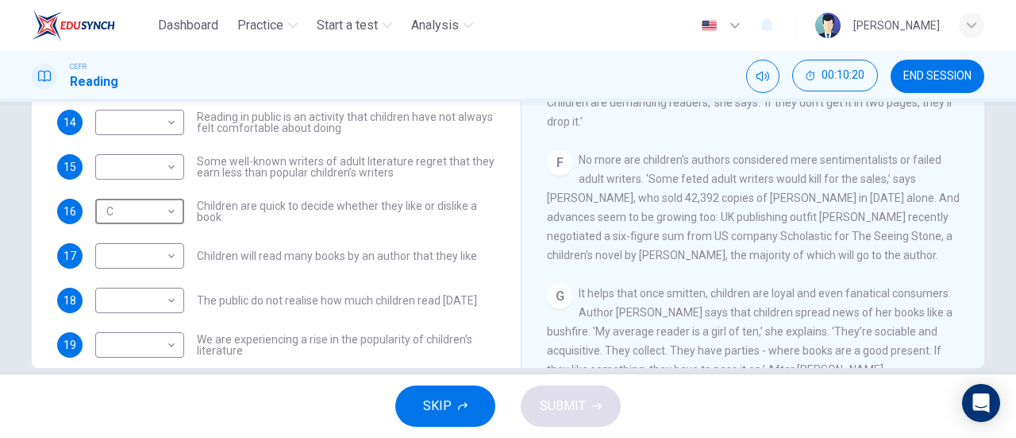
scroll to position [152, 0]
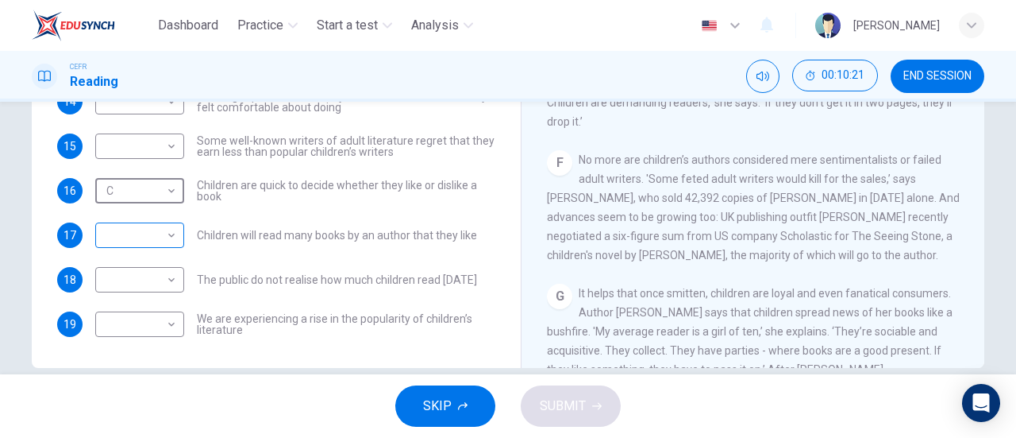
click at [165, 228] on body "Dashboard Practice Start a test Analysis English en ​ NUR NADHIRAH BINTI SUMADI…" at bounding box center [508, 219] width 1016 height 438
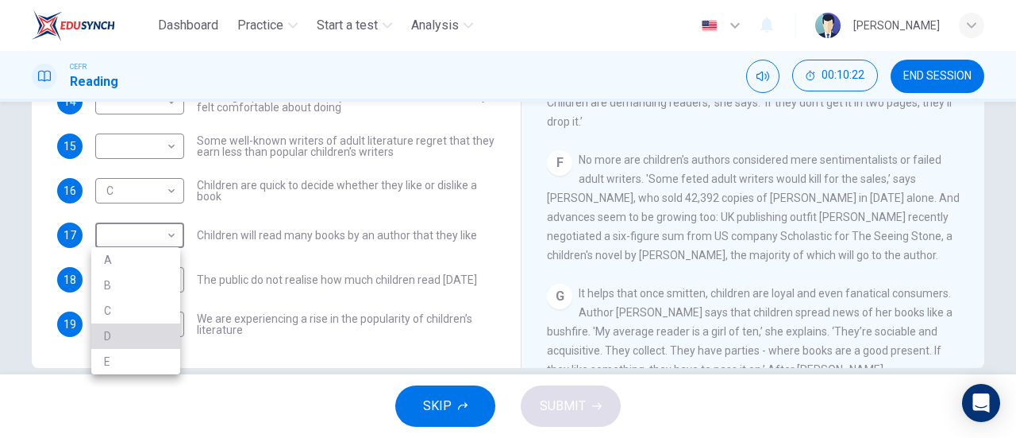
click at [132, 339] on li "D" at bounding box center [135, 335] width 89 height 25
type input "D"
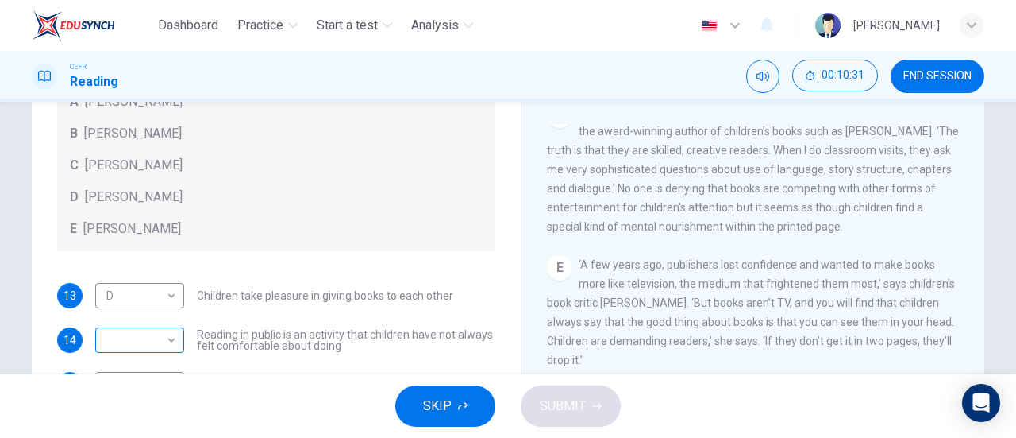
click at [159, 334] on body "Dashboard Practice Start a test Analysis English en ​ NUR NADHIRAH BINTI SUMADI…" at bounding box center [508, 219] width 1016 height 438
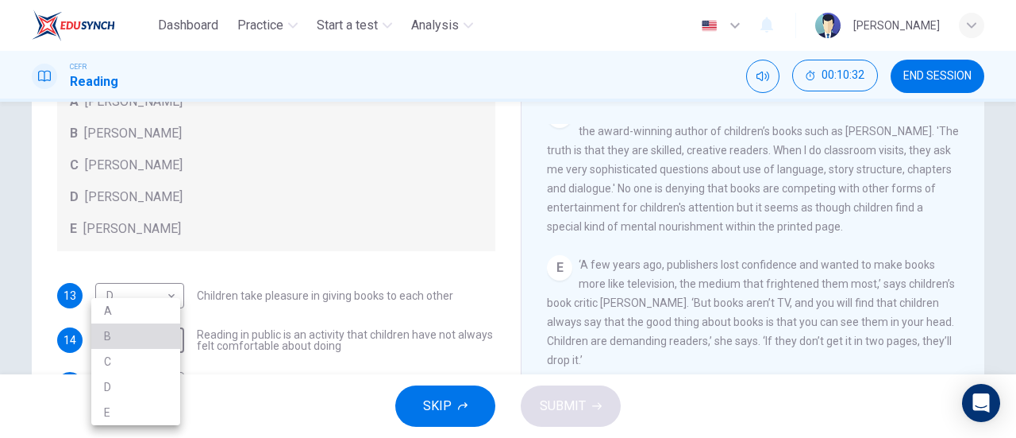
click at [148, 345] on li "B" at bounding box center [135, 335] width 89 height 25
type input "B"
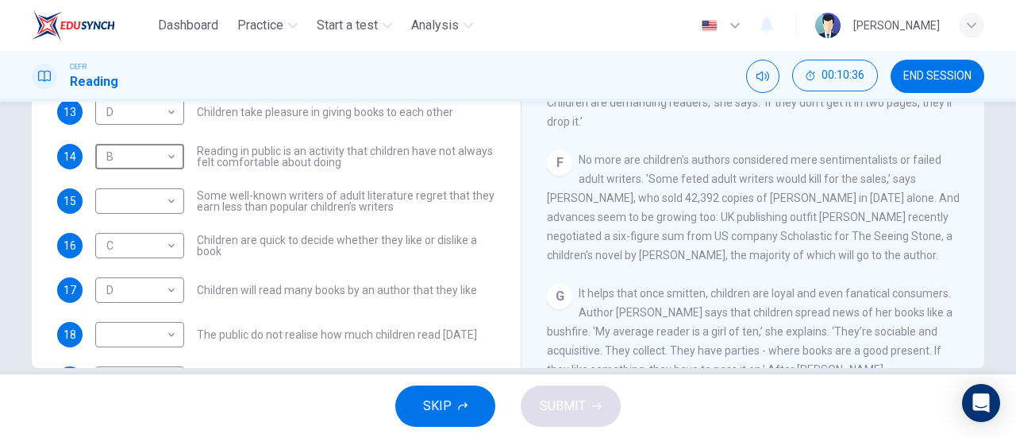
scroll to position [73, 0]
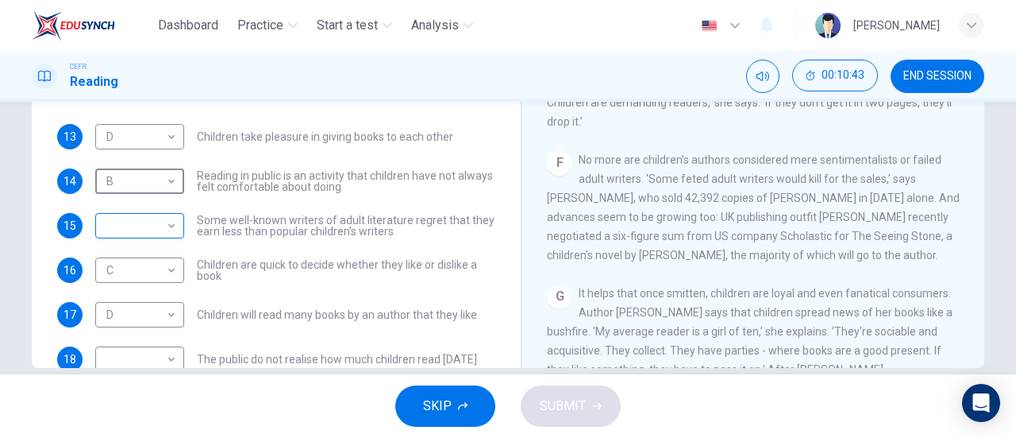
click at [168, 220] on body "Dashboard Practice Start a test Analysis English en ​ NUR NADHIRAH BINTI SUMADI…" at bounding box center [508, 219] width 1016 height 438
click at [149, 276] on li "B" at bounding box center [135, 275] width 89 height 25
type input "B"
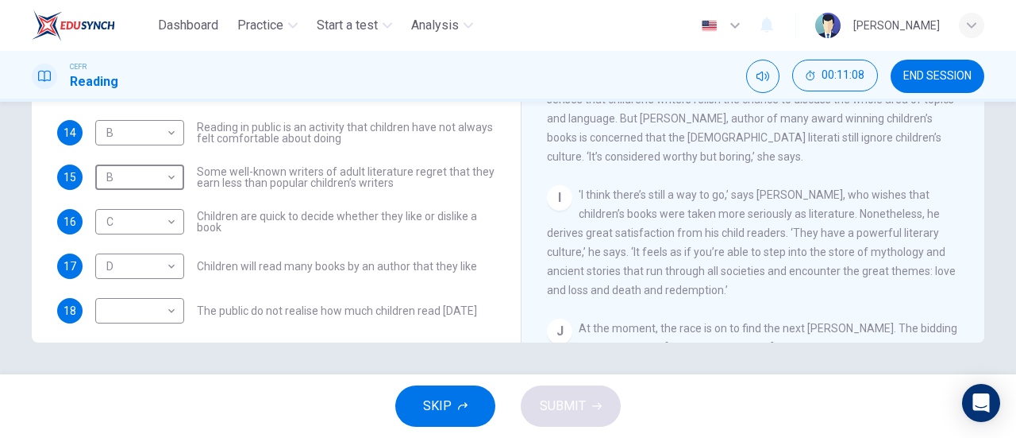
scroll to position [152, 0]
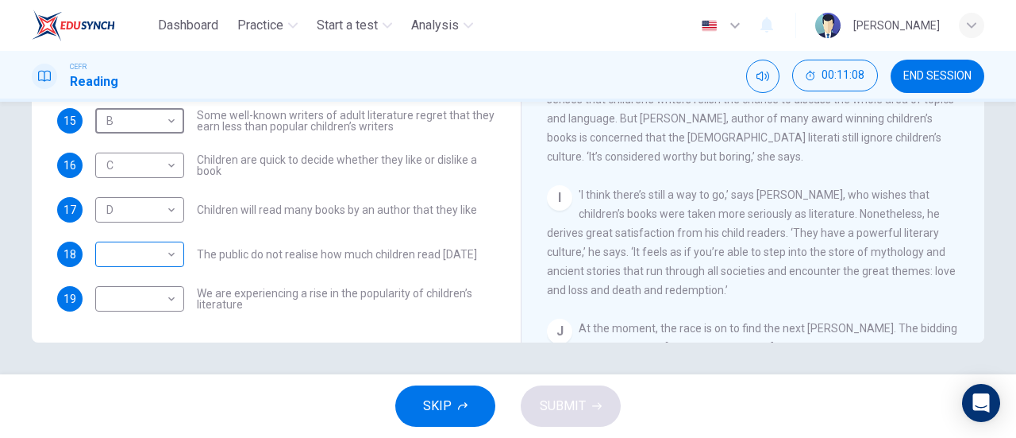
click at [151, 254] on body "Dashboard Practice Start a test Analysis English en ​ NUR NADHIRAH BINTI SUMADI…" at bounding box center [508, 219] width 1016 height 438
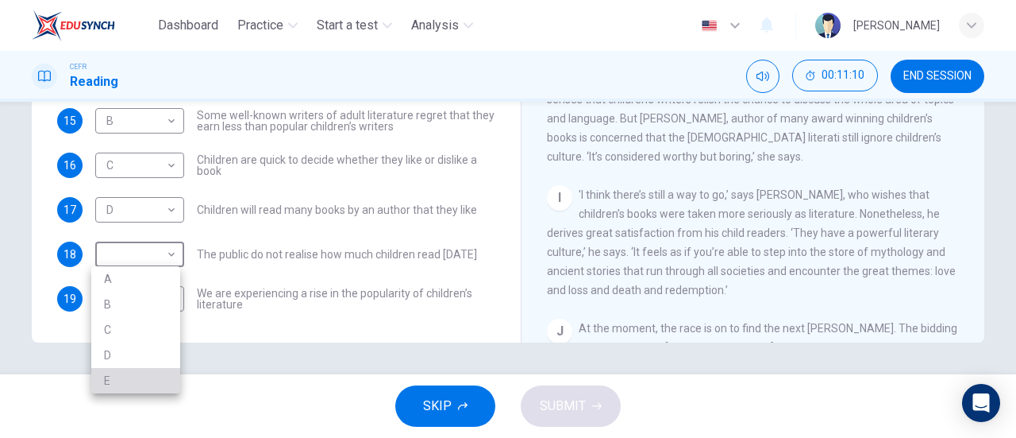
click at [141, 376] on li "E" at bounding box center [135, 380] width 89 height 25
type input "E"
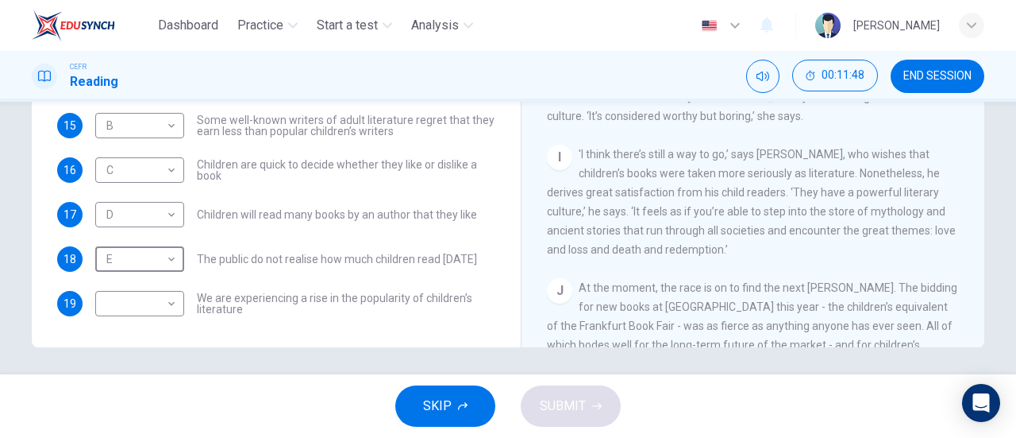
scroll to position [343, 0]
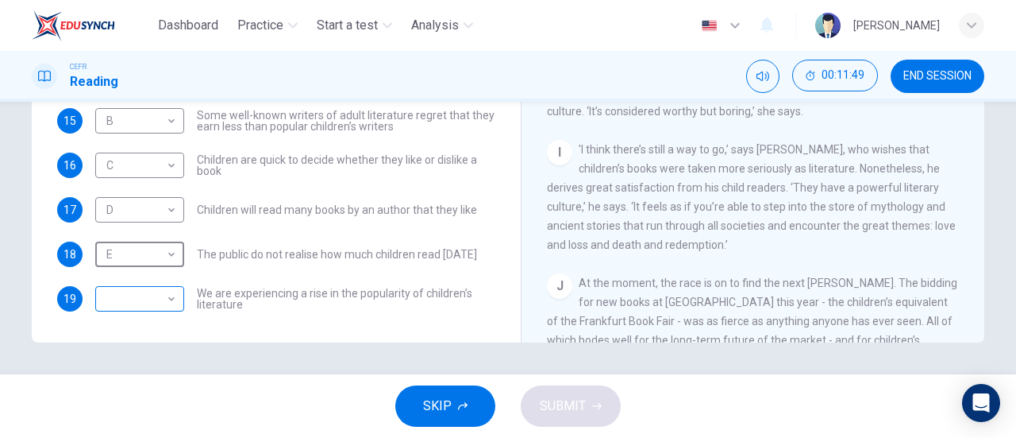
click at [118, 300] on body "Dashboard Practice Start a test Analysis English en ​ NUR NADHIRAH BINTI SUMADI…" at bounding box center [508, 219] width 1016 height 438
click at [165, 299] on body "Dashboard Practice Start a test Analysis English en ​ NUR NADHIRAH BINTI SUMADI…" at bounding box center [508, 219] width 1016 height 438
click at [152, 306] on body "Dashboard Practice Start a test Analysis English en ​ NUR NADHIRAH BINTI SUMADI…" at bounding box center [508, 219] width 1016 height 438
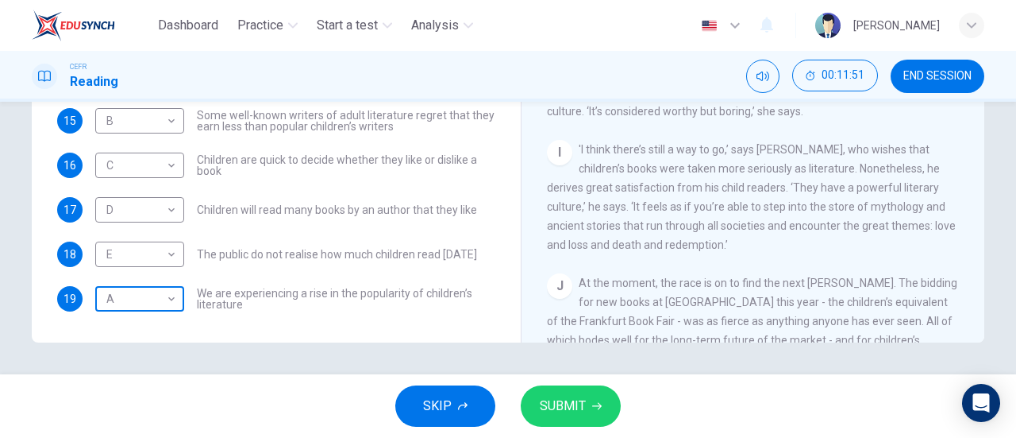
click at [160, 301] on body "Dashboard Practice Start a test Analysis English en ​ NUR NADHIRAH BINTI SUMADI…" at bounding box center [508, 219] width 1016 height 438
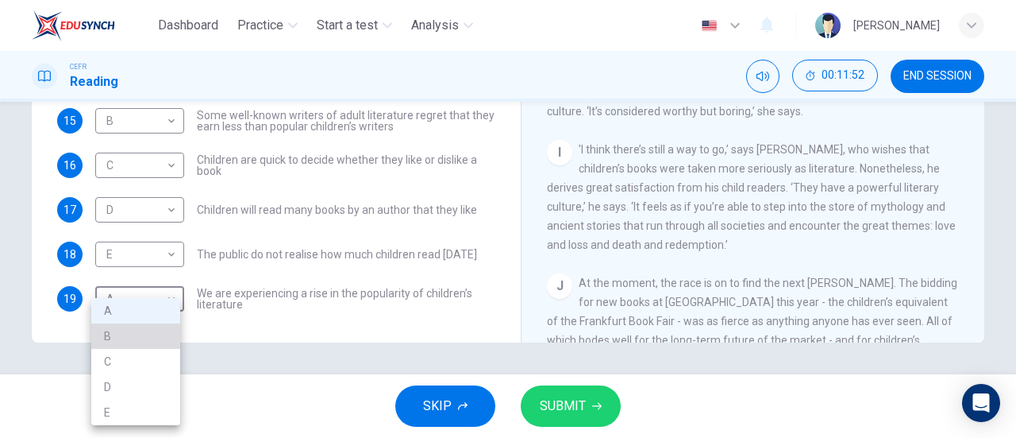
click at [148, 338] on li "B" at bounding box center [135, 335] width 89 height 25
type input "B"
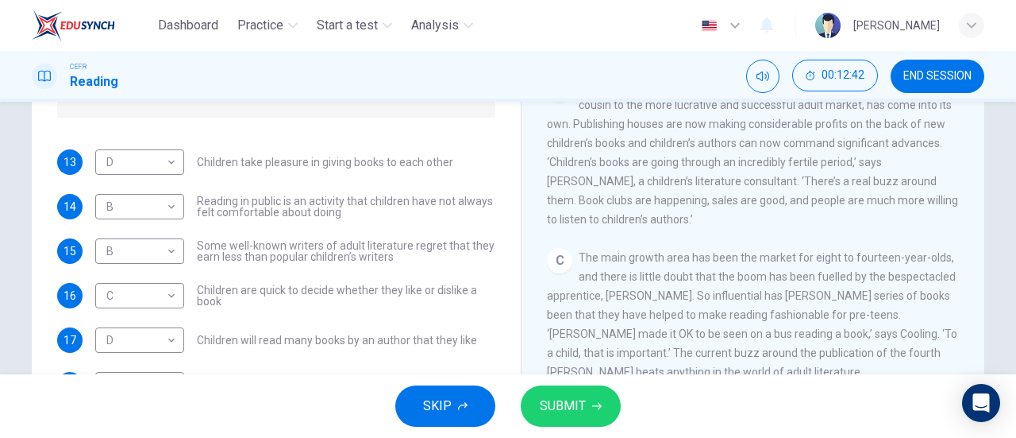
scroll to position [264, 0]
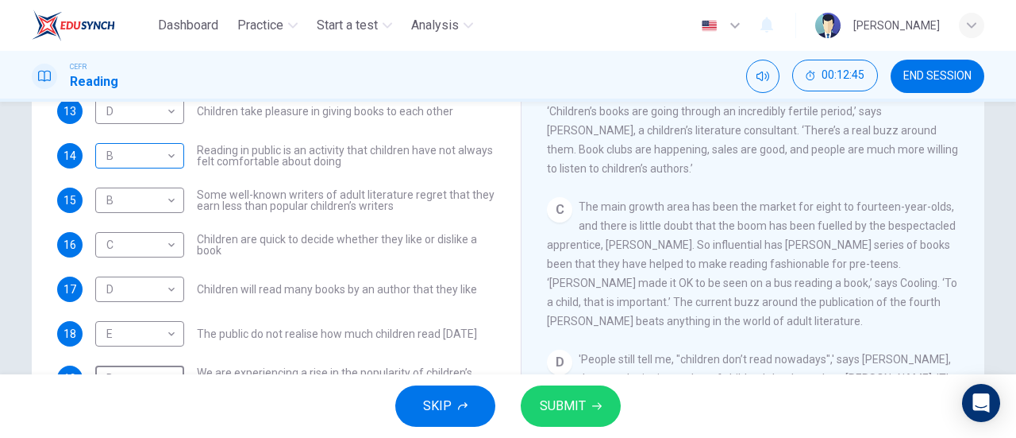
click at [137, 160] on body "Dashboard Practice Start a test Analysis English en ​ NUR NADHIRAH BINTI SUMADI…" at bounding box center [508, 219] width 1016 height 438
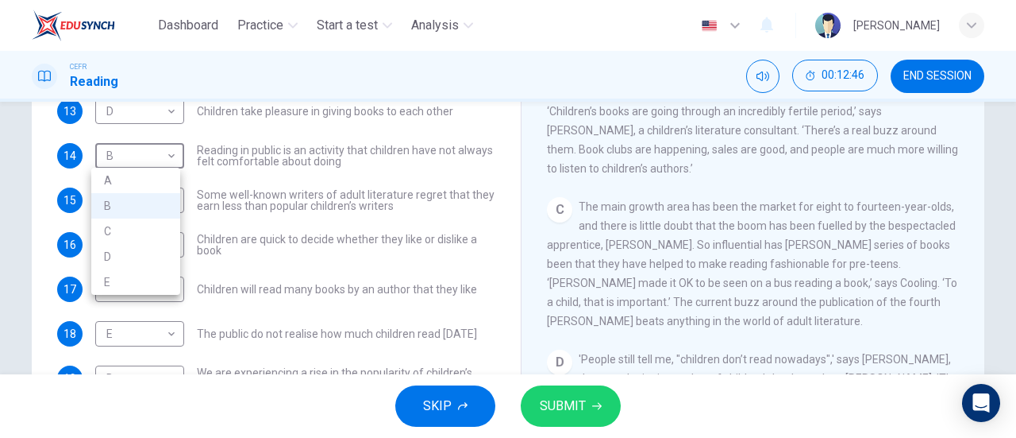
click at [137, 177] on li "A" at bounding box center [135, 180] width 89 height 25
type input "A"
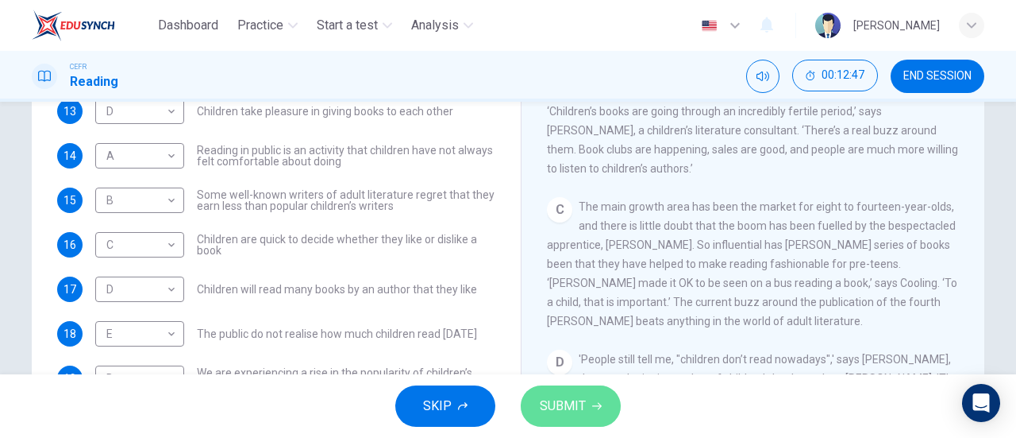
click at [561, 407] on span "SUBMIT" at bounding box center [563, 406] width 46 height 22
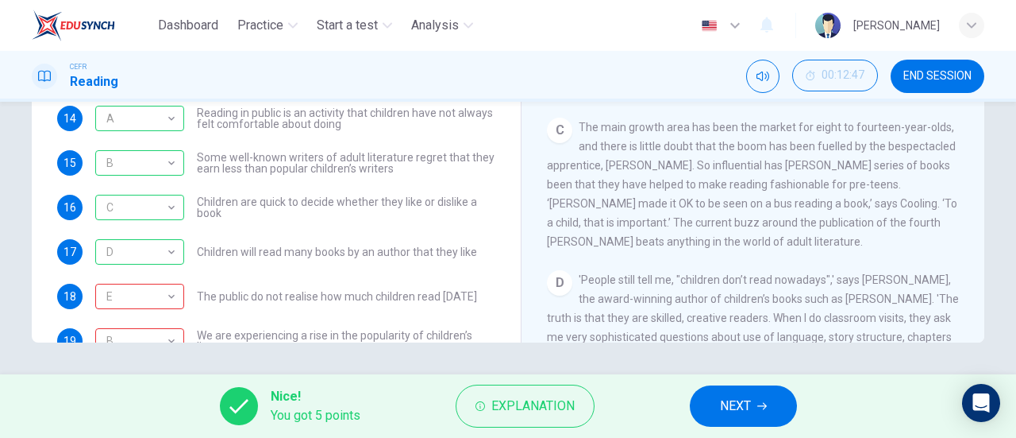
scroll to position [152, 0]
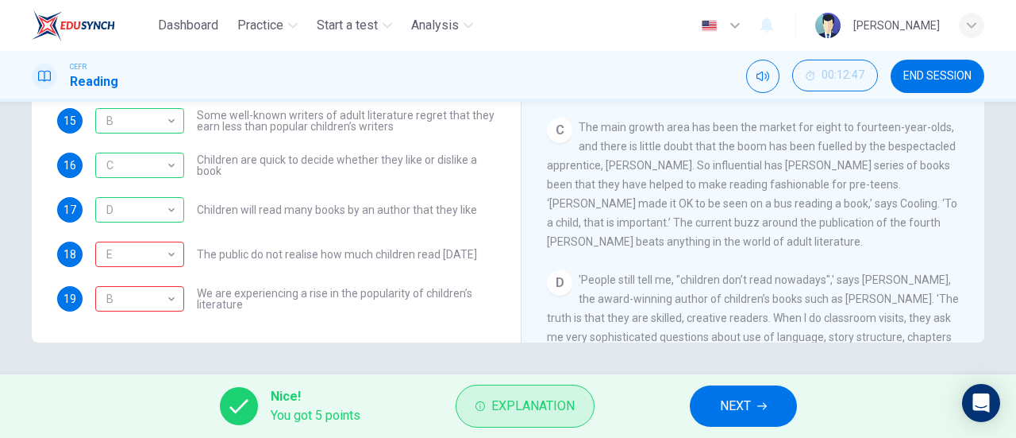
click at [510, 414] on span "Explanation" at bounding box center [533, 406] width 83 height 22
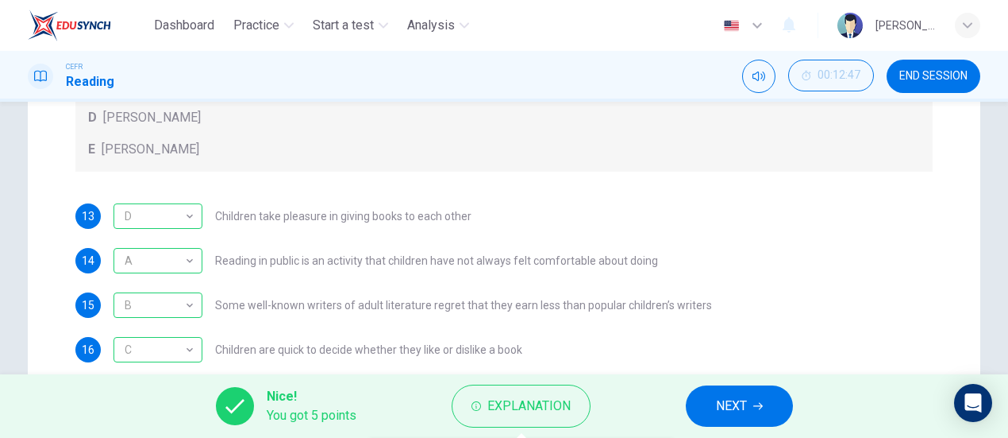
drag, startPoint x: 642, startPoint y: 210, endPoint x: 756, endPoint y: 191, distance: 115.8
click at [0, 0] on div "C The main growth area has been the market for eight to fourteen-year-olds, and…" at bounding box center [0, 0] width 0 height 0
drag, startPoint x: 643, startPoint y: 235, endPoint x: 635, endPoint y: 174, distance: 61.7
click at [0, 0] on div "C The main growth area has been the market for eight to fourteen-year-olds, and…" at bounding box center [0, 0] width 0 height 0
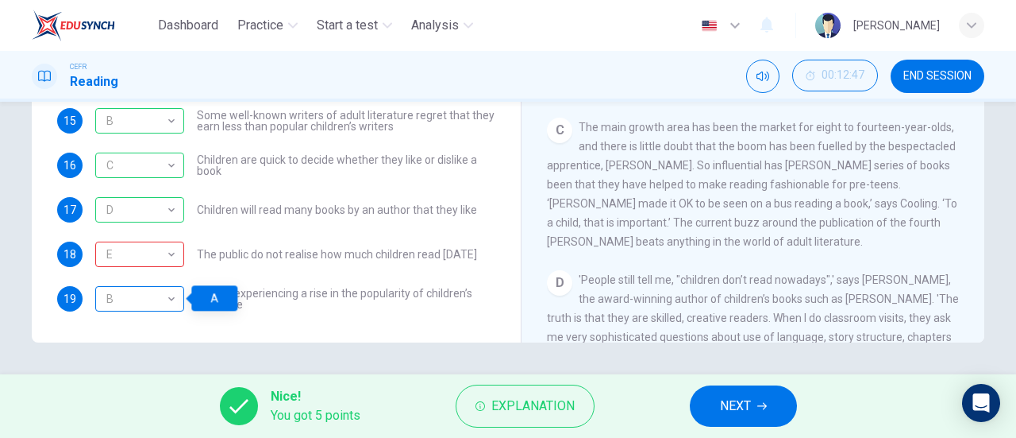
click at [143, 299] on div "B" at bounding box center [136, 298] width 83 height 45
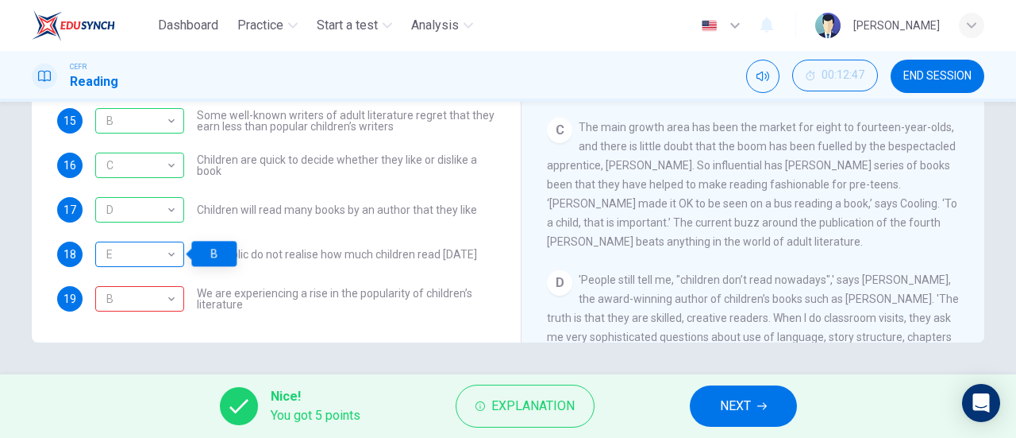
click at [162, 252] on div "E" at bounding box center [136, 254] width 83 height 45
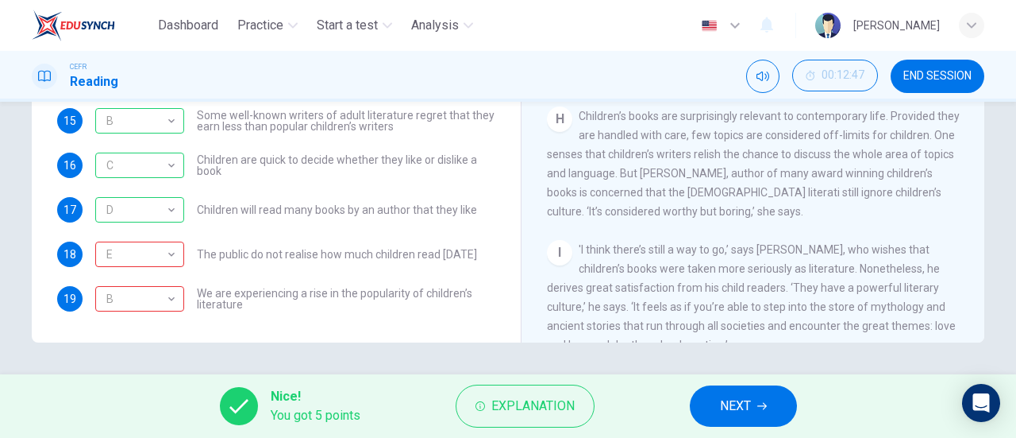
scroll to position [1157, 0]
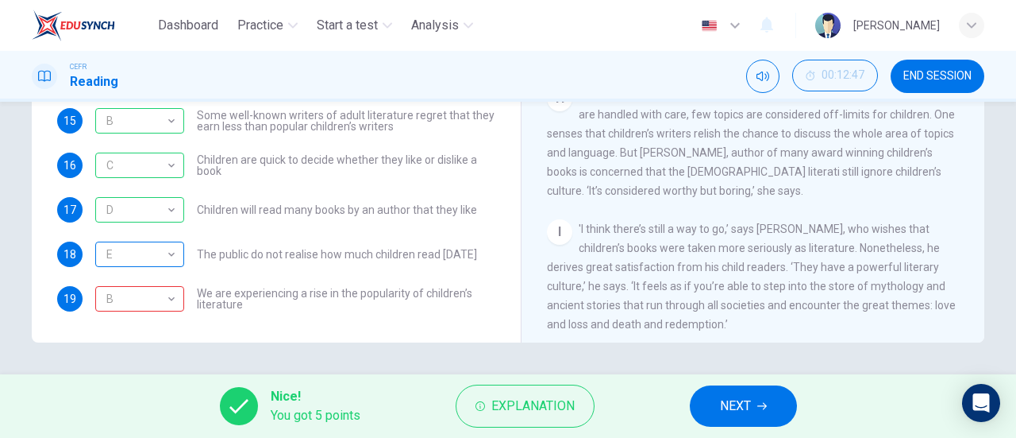
click at [152, 260] on div "E" at bounding box center [136, 254] width 83 height 45
click at [154, 259] on div "E" at bounding box center [136, 254] width 83 height 45
click at [210, 250] on div "B" at bounding box center [213, 253] width 45 height 25
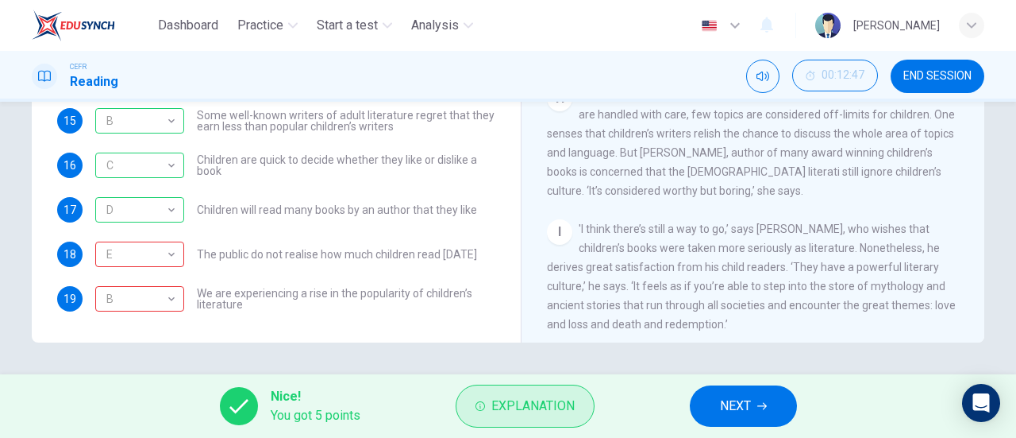
click at [501, 404] on span "Explanation" at bounding box center [533, 406] width 83 height 22
click at [499, 402] on span "Explanation" at bounding box center [533, 406] width 83 height 22
click at [531, 401] on span "Explanation" at bounding box center [533, 406] width 83 height 22
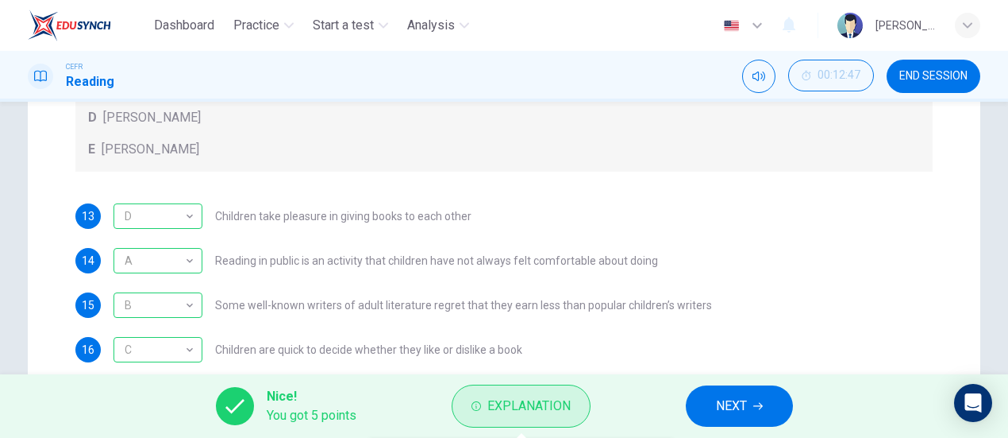
click at [492, 401] on span "Explanation" at bounding box center [529, 406] width 83 height 22
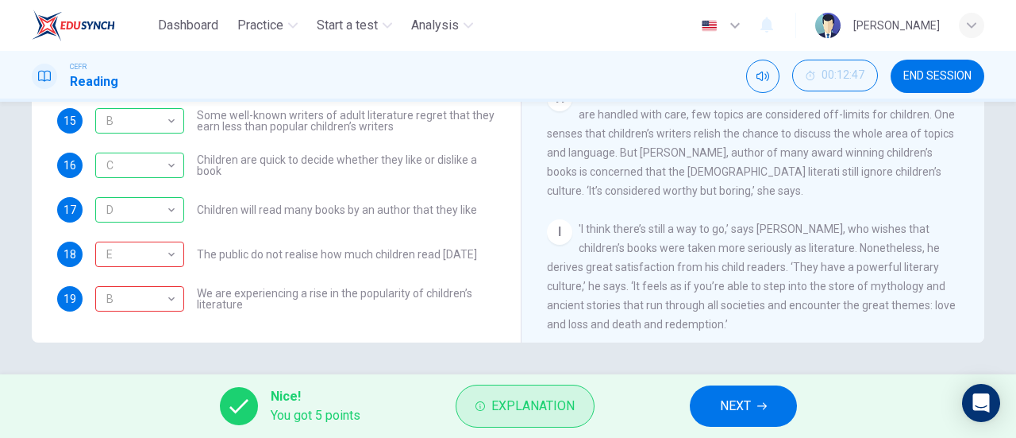
click at [492, 401] on span "Explanation" at bounding box center [533, 406] width 83 height 22
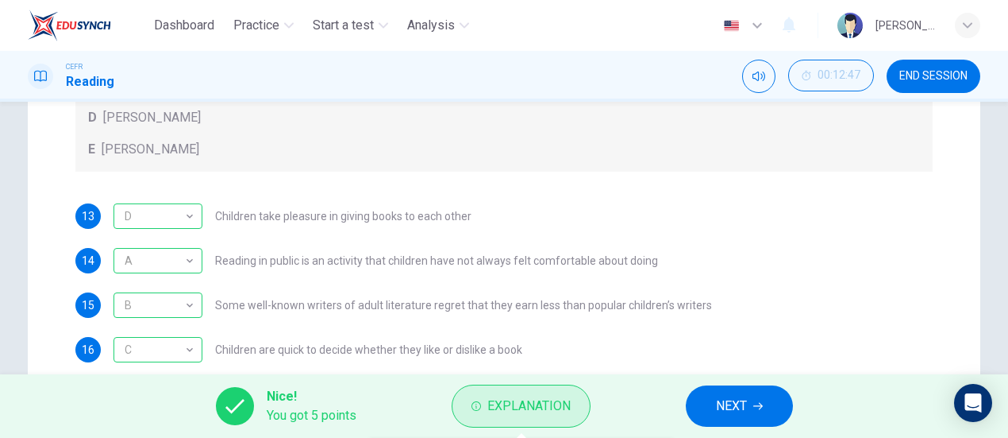
click at [492, 401] on span "Explanation" at bounding box center [529, 406] width 83 height 22
click at [737, 385] on button "NEXT" at bounding box center [739, 405] width 107 height 41
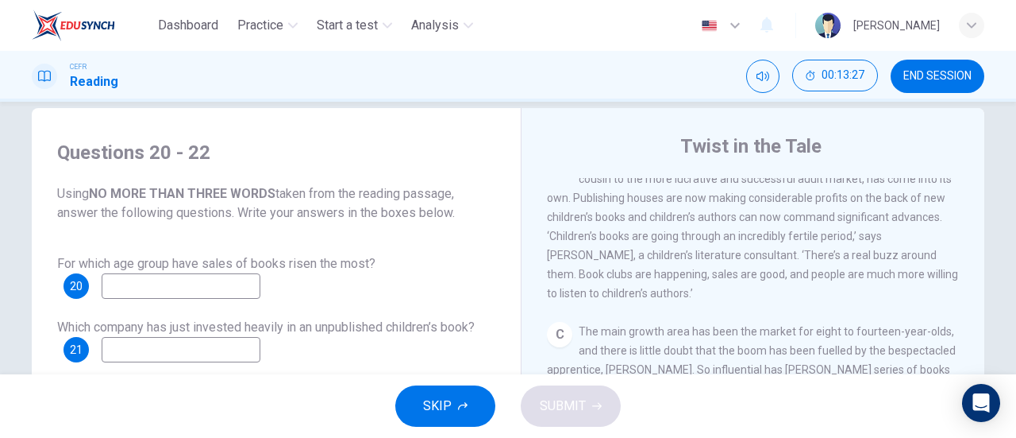
scroll to position [556, 0]
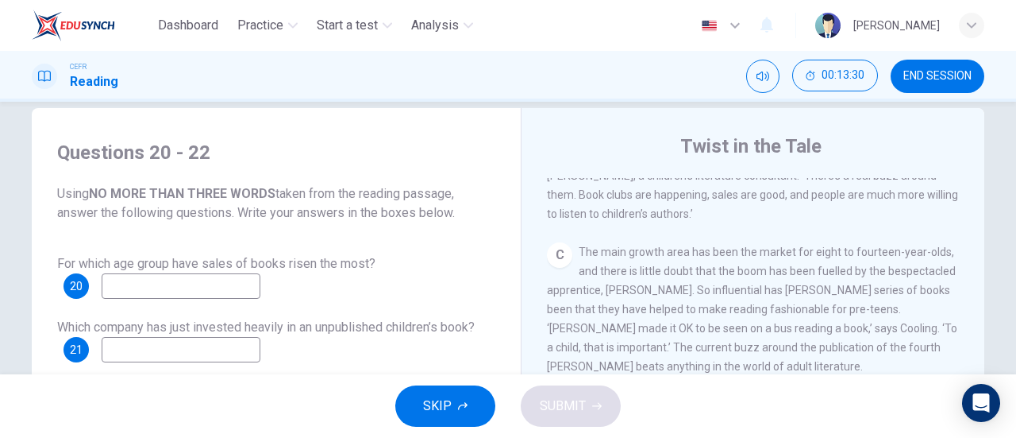
click at [199, 287] on input at bounding box center [181, 285] width 159 height 25
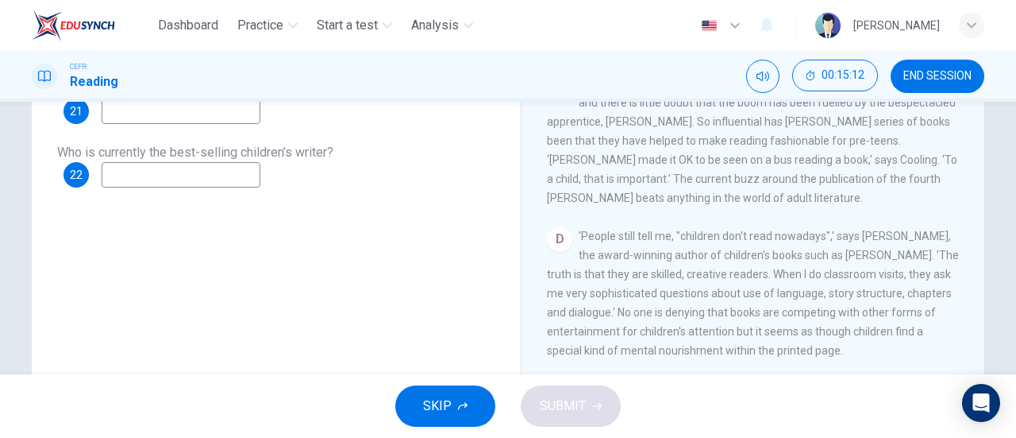
scroll to position [442, 0]
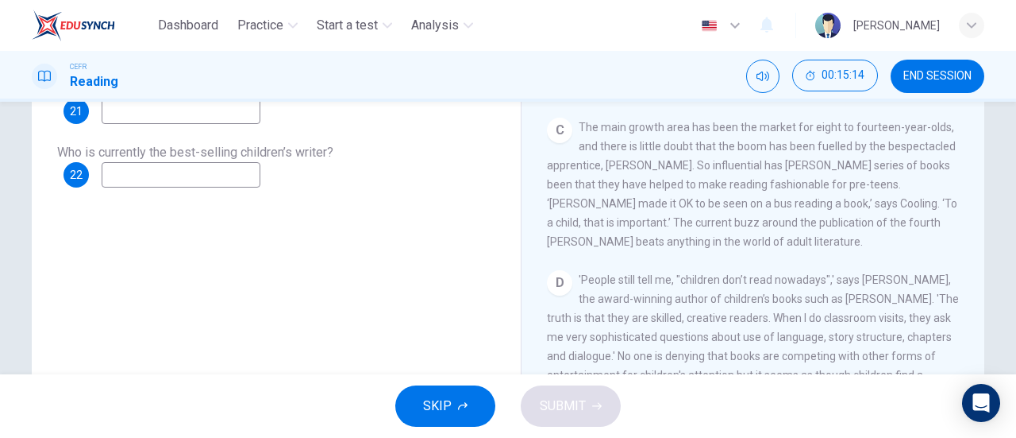
type input "eight to fourteen-year-olds"
click at [162, 166] on input at bounding box center [181, 174] width 159 height 25
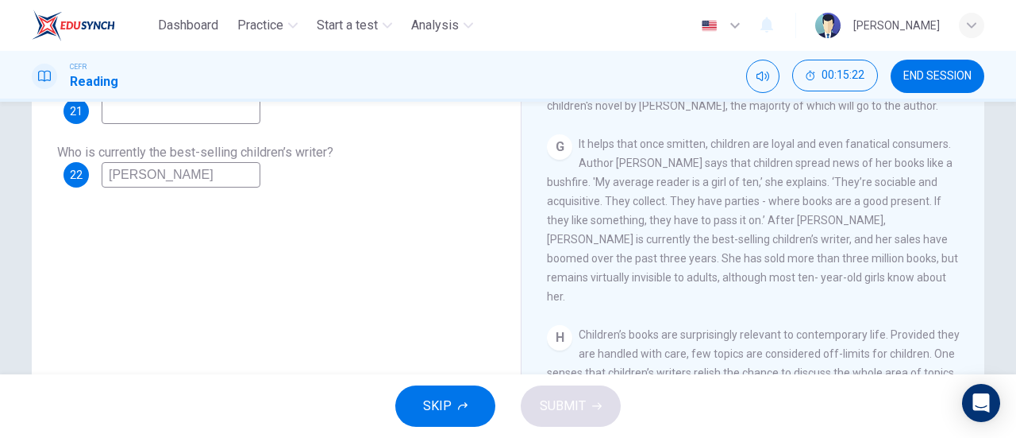
scroll to position [998, 0]
type input "J. K. Rowling"
click at [145, 113] on input at bounding box center [181, 110] width 159 height 25
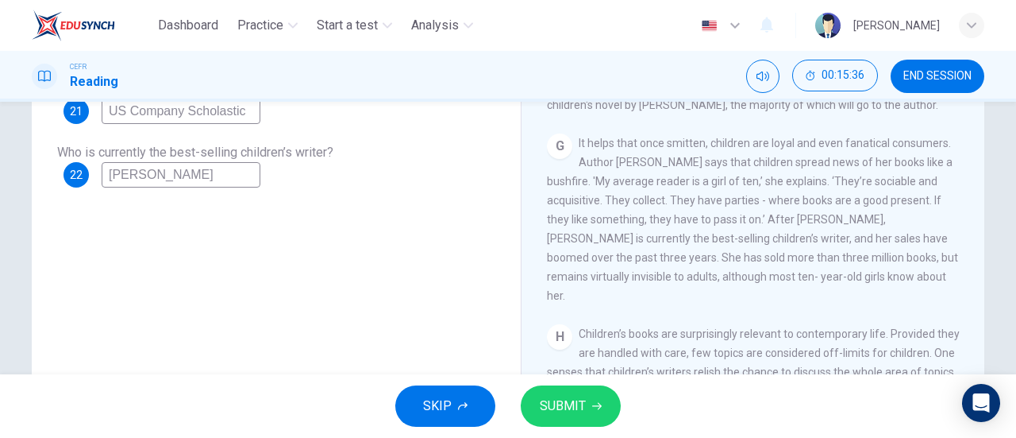
type input "US Company Scholastic"
click at [559, 403] on span "SUBMIT" at bounding box center [563, 406] width 46 height 22
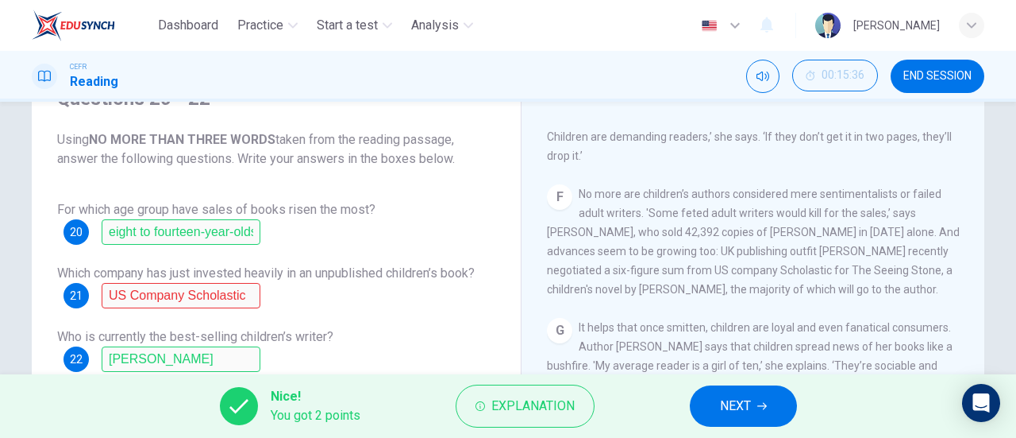
scroll to position [159, 0]
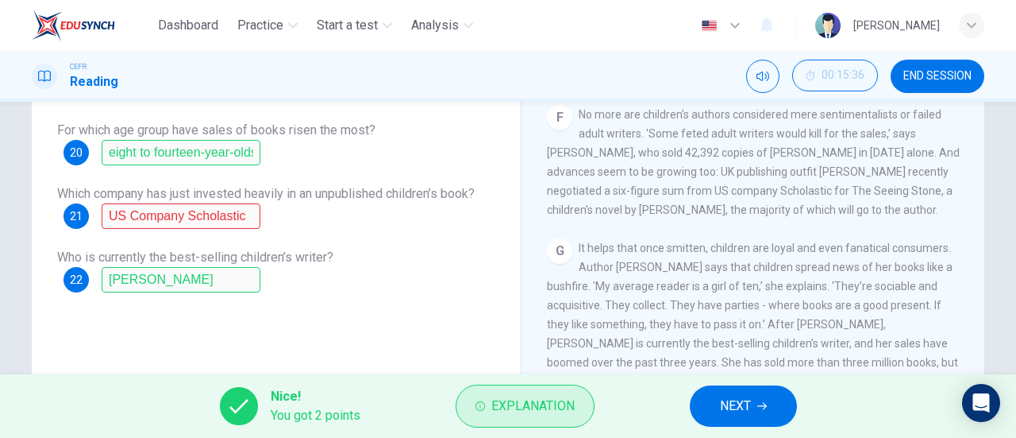
click at [569, 410] on span "Explanation" at bounding box center [533, 406] width 83 height 22
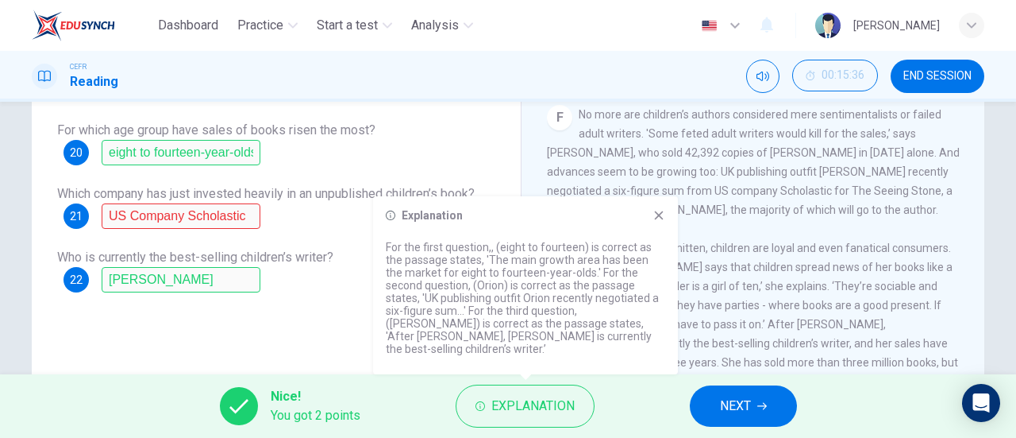
click at [654, 222] on icon at bounding box center [659, 215] width 13 height 13
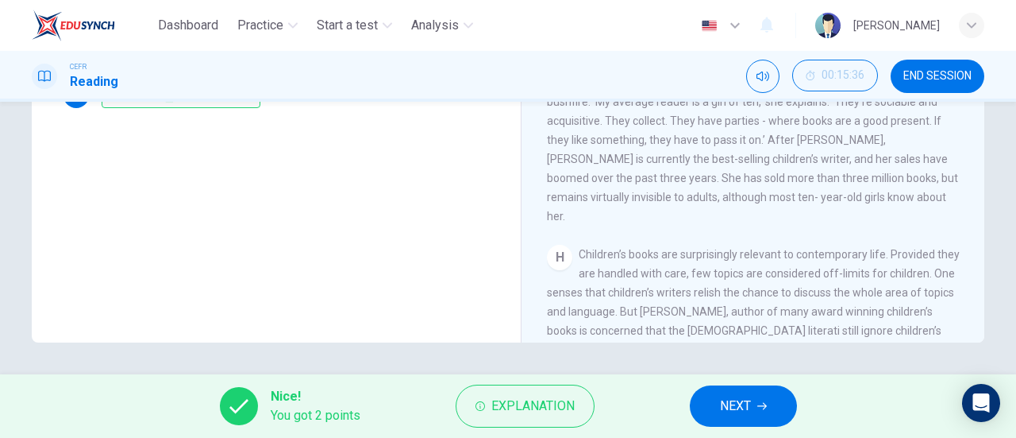
scroll to position [25, 0]
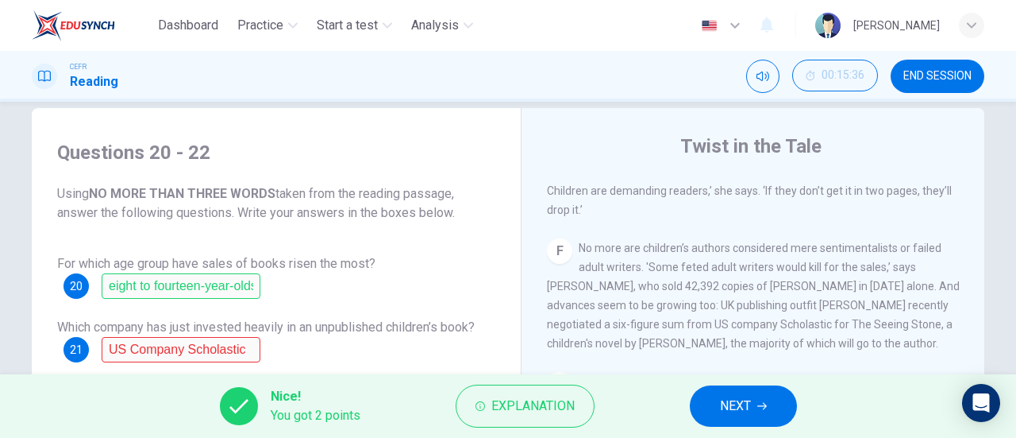
click at [765, 412] on button "NEXT" at bounding box center [743, 405] width 107 height 41
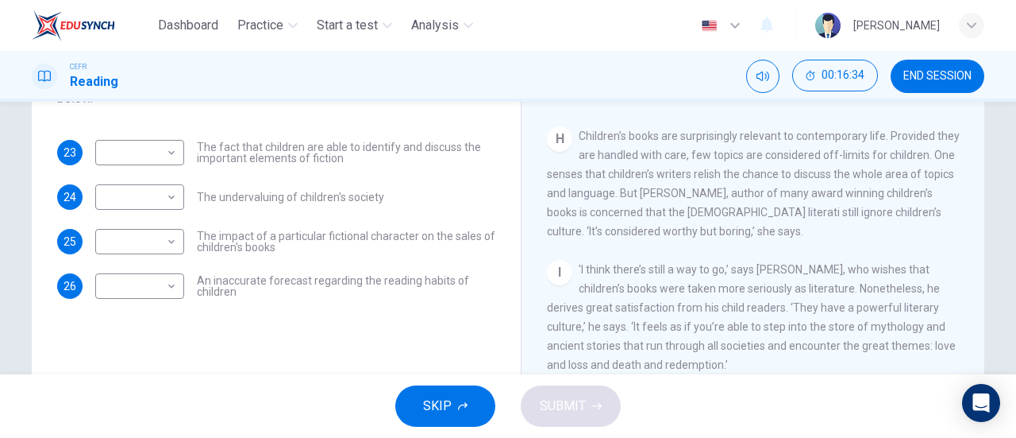
scroll to position [1316, 0]
click at [133, 157] on body "Dashboard Practice Start a test Analysis English en ​ NUR NADHIRAH BINTI SUMADI…" at bounding box center [508, 219] width 1016 height 438
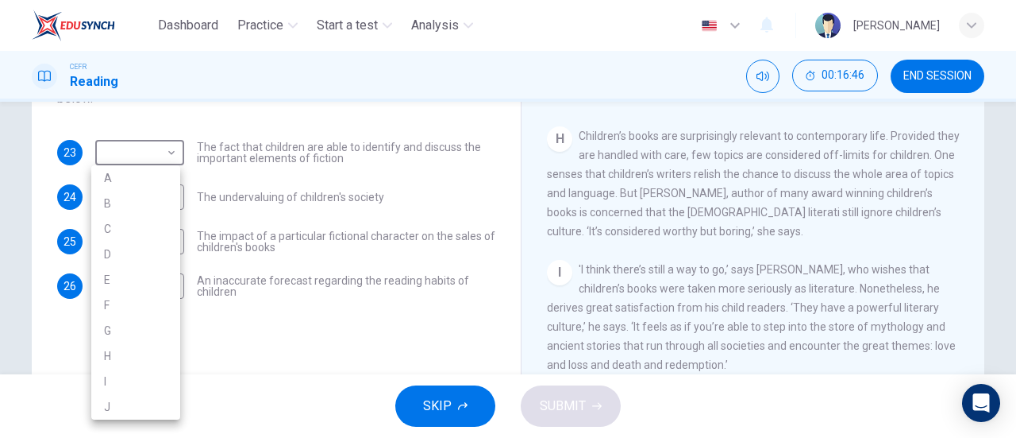
click at [125, 350] on li "H" at bounding box center [135, 355] width 89 height 25
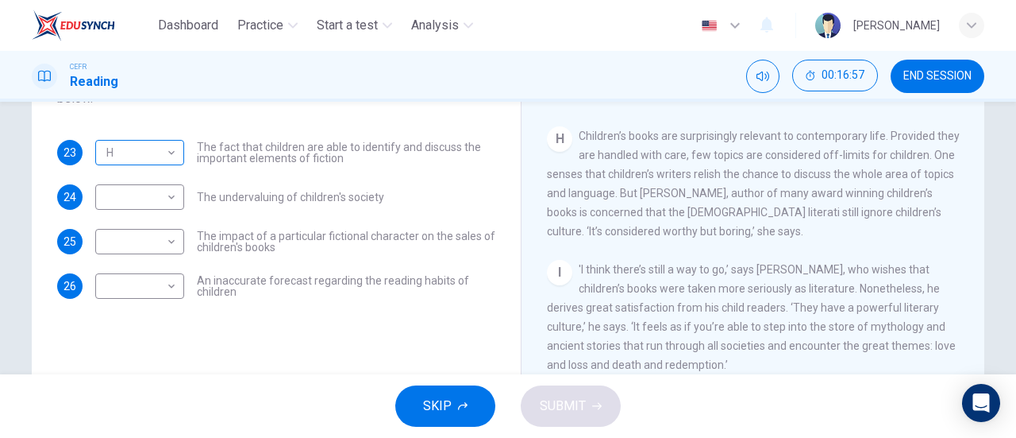
click at [145, 157] on body "Dashboard Practice Start a test Analysis English en ​ NUR NADHIRAH BINTI SUMADI…" at bounding box center [508, 219] width 1016 height 438
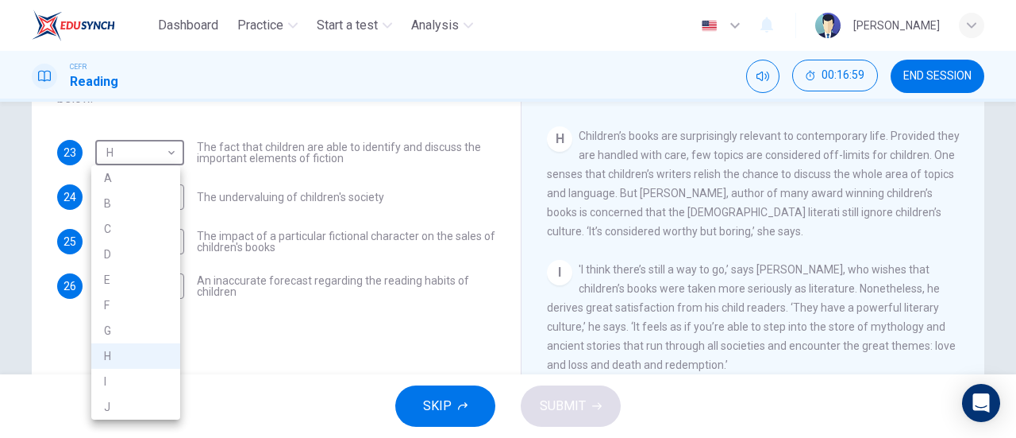
click at [138, 376] on li "I" at bounding box center [135, 380] width 89 height 25
type input "I"
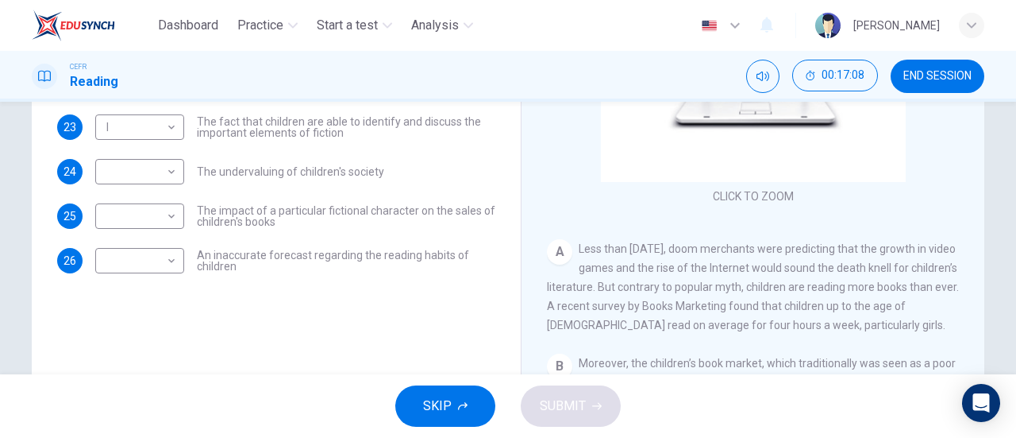
scroll to position [159, 0]
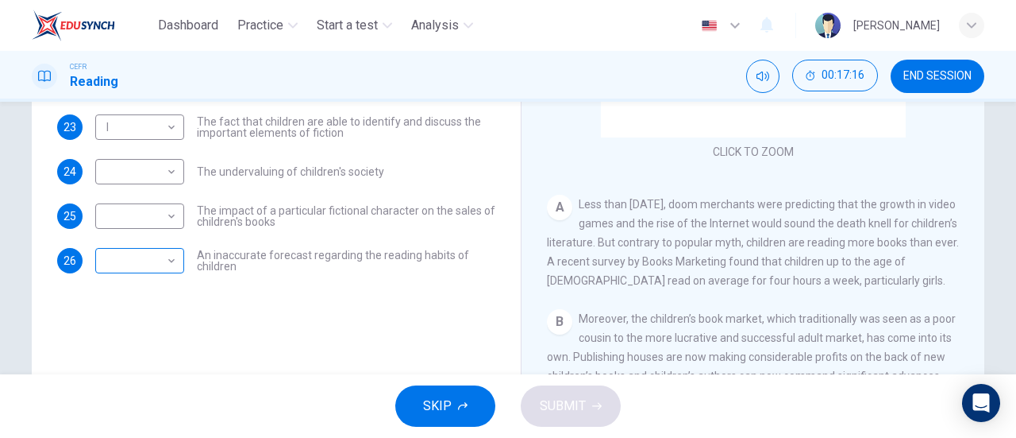
click at [145, 267] on body "Dashboard Practice Start a test Analysis English en ​ NUR NADHIRAH BINTI SUMADI…" at bounding box center [508, 219] width 1016 height 438
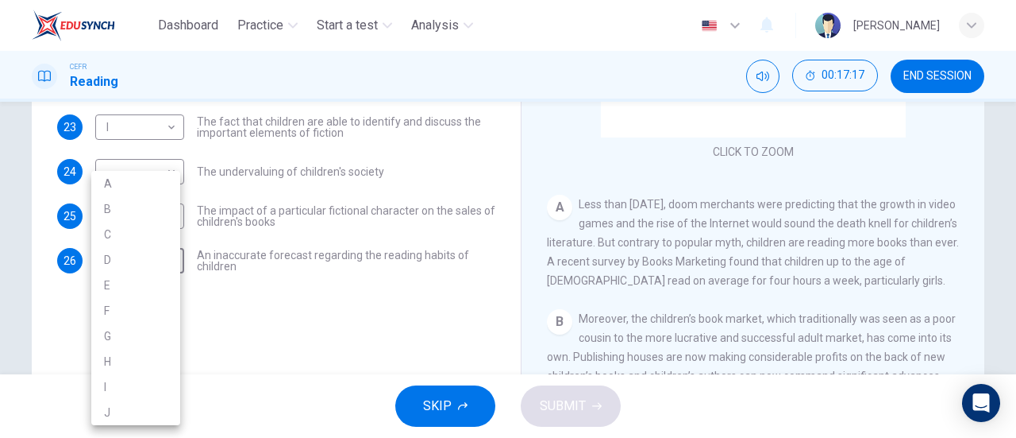
click at [148, 183] on li "A" at bounding box center [135, 183] width 89 height 25
type input "A"
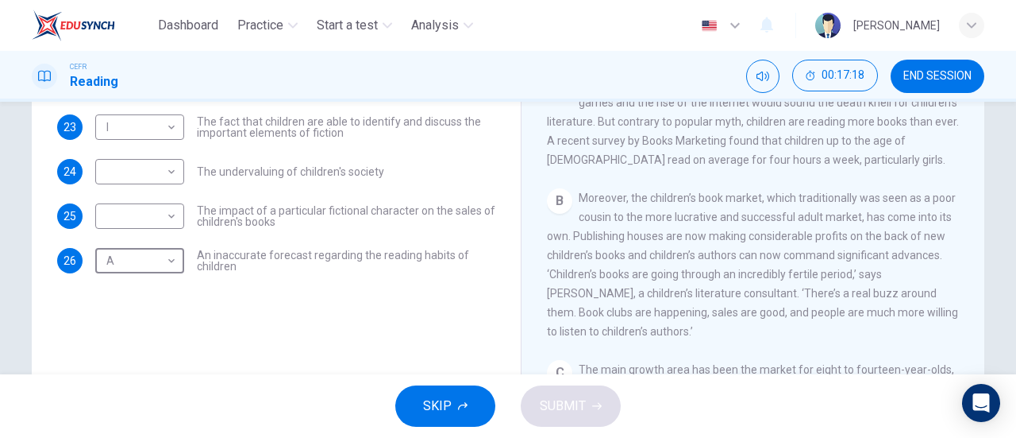
scroll to position [318, 0]
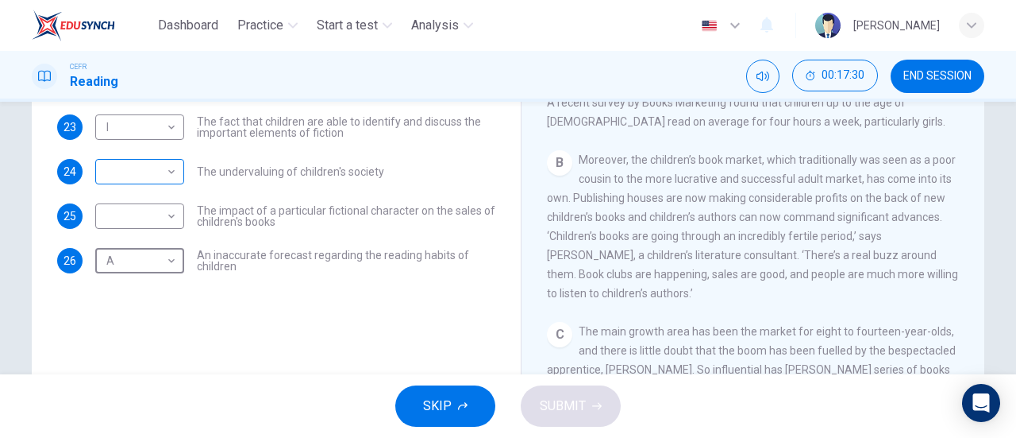
click at [120, 175] on body "Dashboard Practice Start a test Analysis English en ​ NUR NADHIRAH BINTI SUMADI…" at bounding box center [508, 219] width 1016 height 438
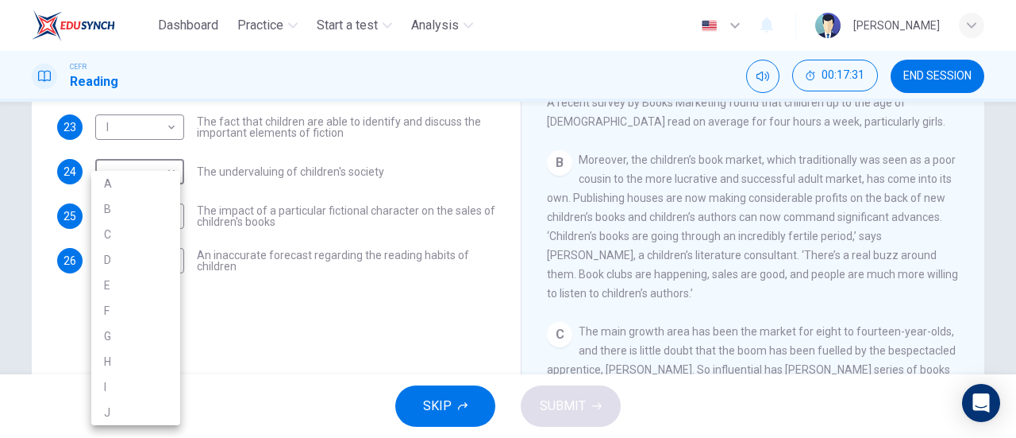
click at [143, 210] on li "B" at bounding box center [135, 208] width 89 height 25
type input "B"
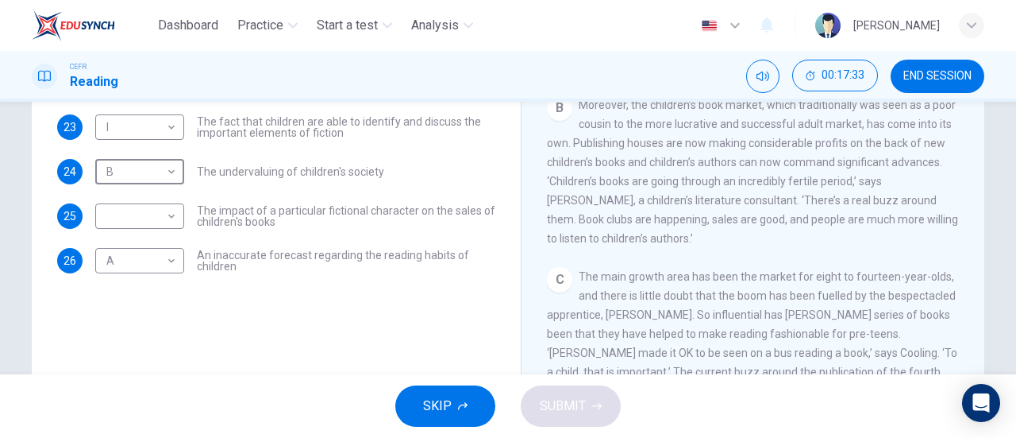
scroll to position [397, 0]
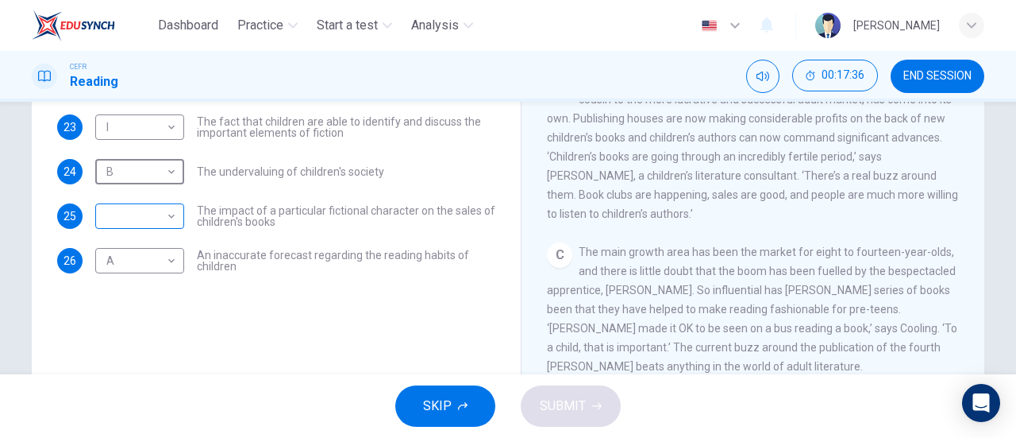
click at [137, 214] on body "Dashboard Practice Start a test Analysis English en ​ NUR NADHIRAH BINTI SUMADI…" at bounding box center [508, 219] width 1016 height 438
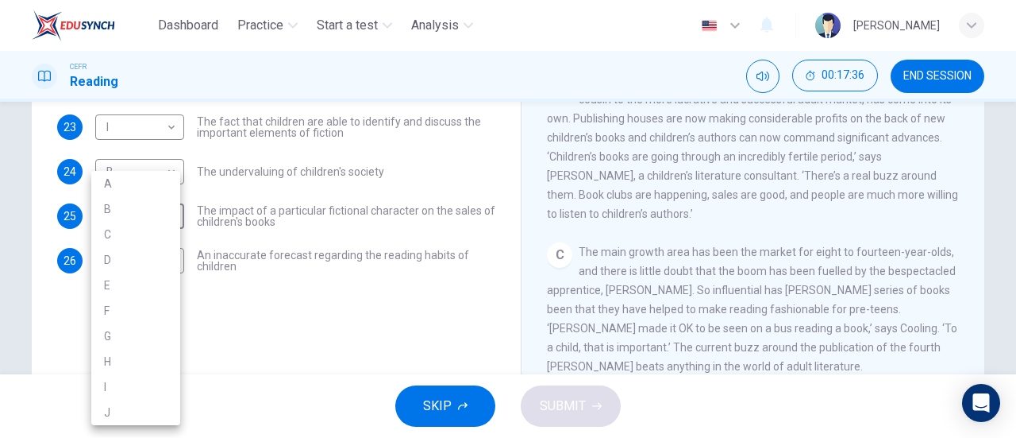
click at [126, 243] on li "C" at bounding box center [135, 234] width 89 height 25
type input "C"
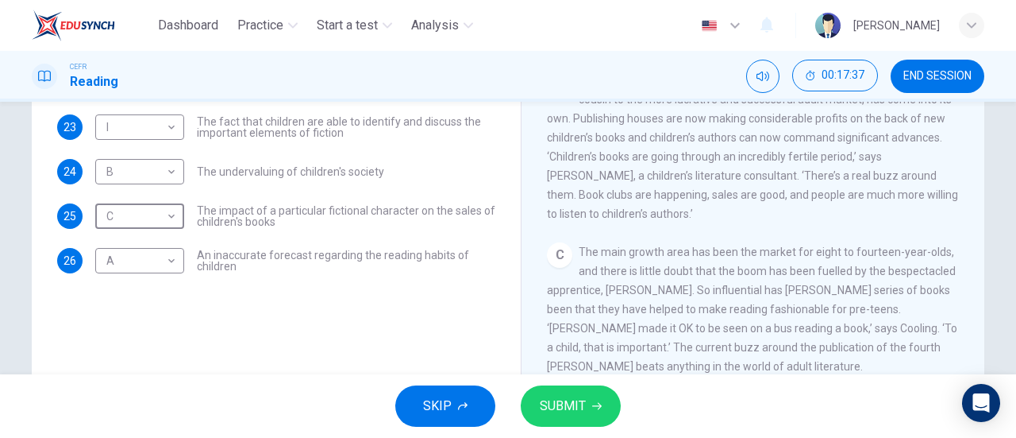
click at [579, 412] on span "SUBMIT" at bounding box center [563, 406] width 46 height 22
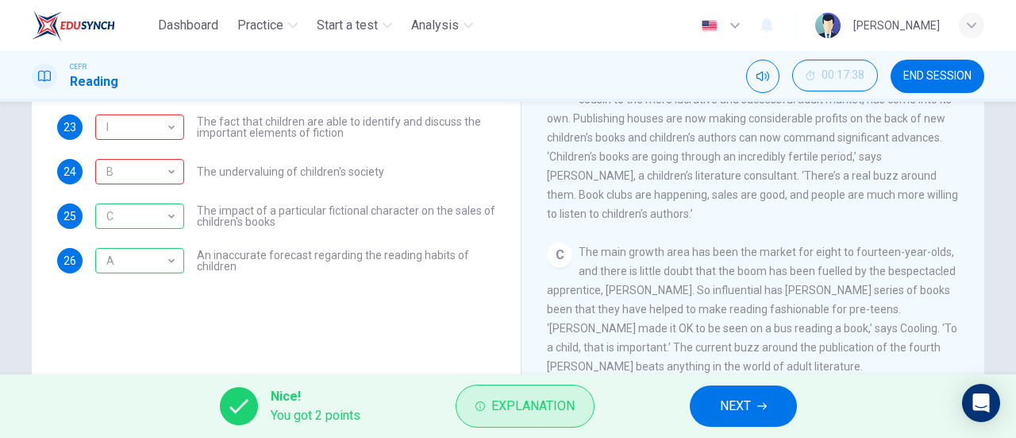
click at [537, 395] on span "Explanation" at bounding box center [533, 406] width 83 height 22
click at [524, 398] on span "Explanation" at bounding box center [533, 406] width 83 height 22
click at [520, 403] on span "Explanation" at bounding box center [533, 406] width 83 height 22
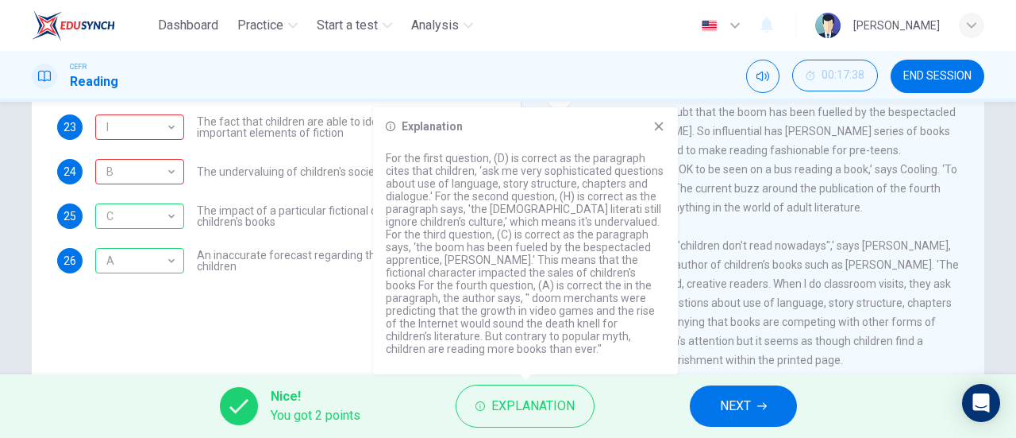
click at [796, 198] on span "The main growth area has been the market for eight to fourteen-year-olds, and t…" at bounding box center [752, 150] width 411 height 127
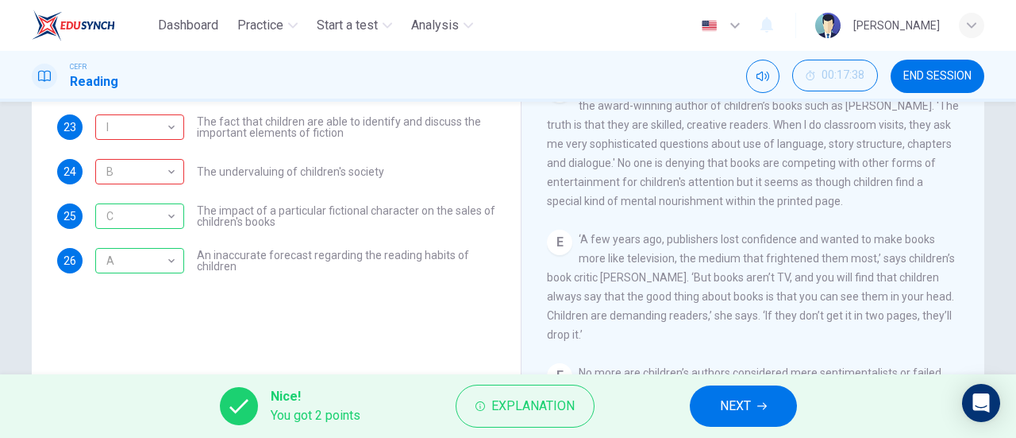
scroll to position [556, 0]
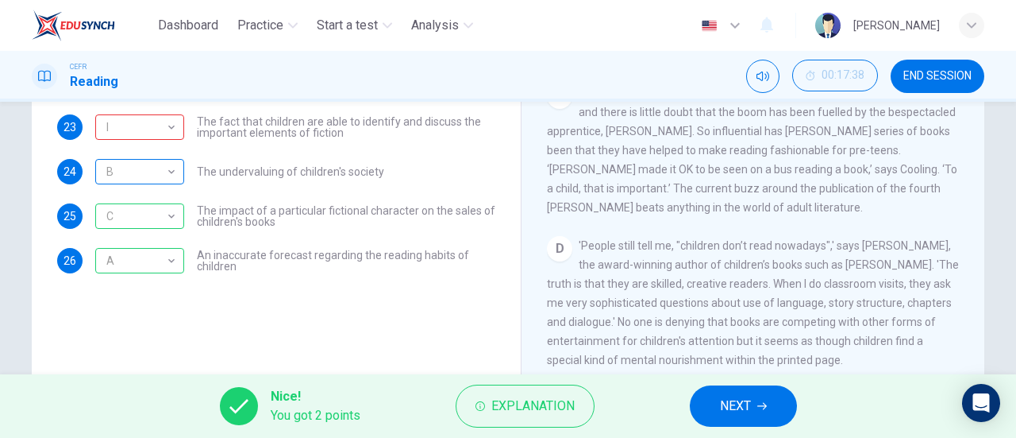
click at [141, 167] on div "B" at bounding box center [136, 171] width 83 height 45
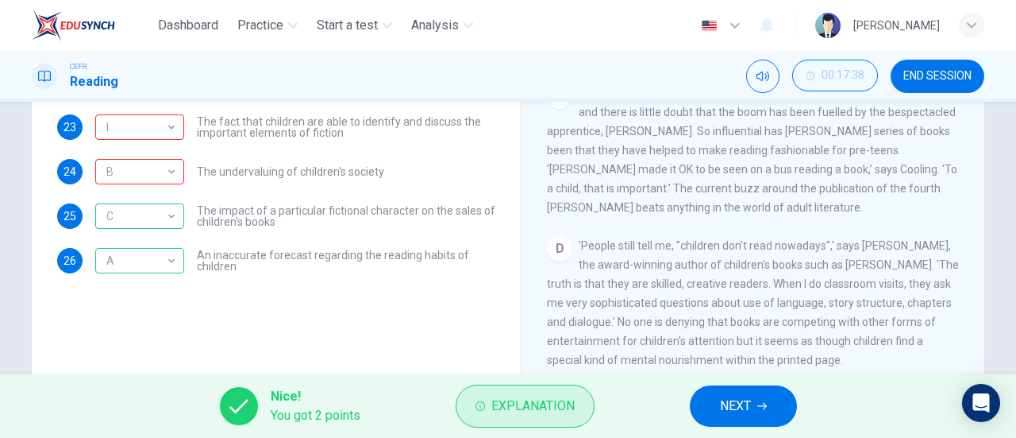
click at [534, 425] on button "Explanation" at bounding box center [525, 405] width 139 height 43
click at [573, 396] on span "Explanation" at bounding box center [533, 406] width 83 height 22
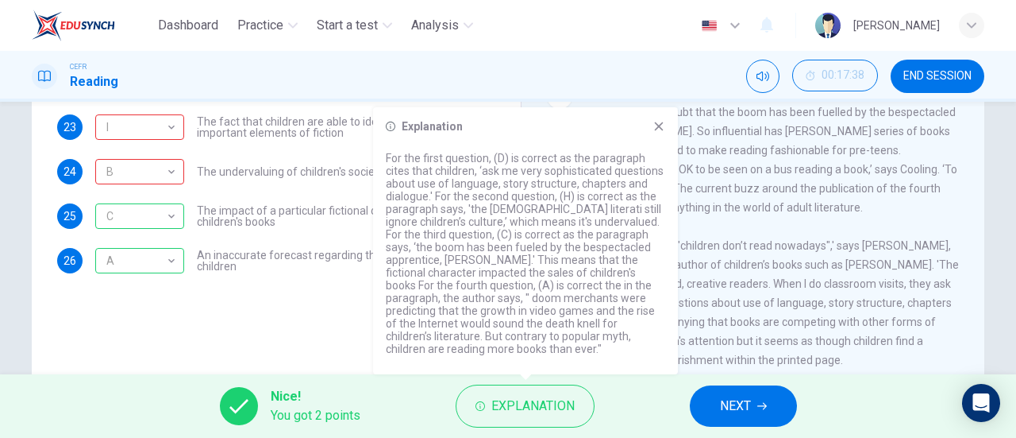
click at [775, 217] on div "C The main growth area has been the market for eight to fourteen-year-olds, and…" at bounding box center [753, 149] width 413 height 133
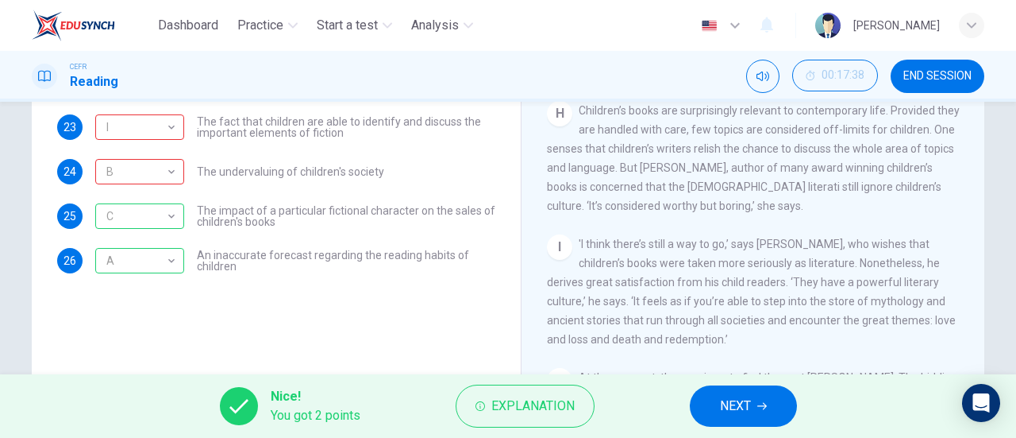
scroll to position [105, 0]
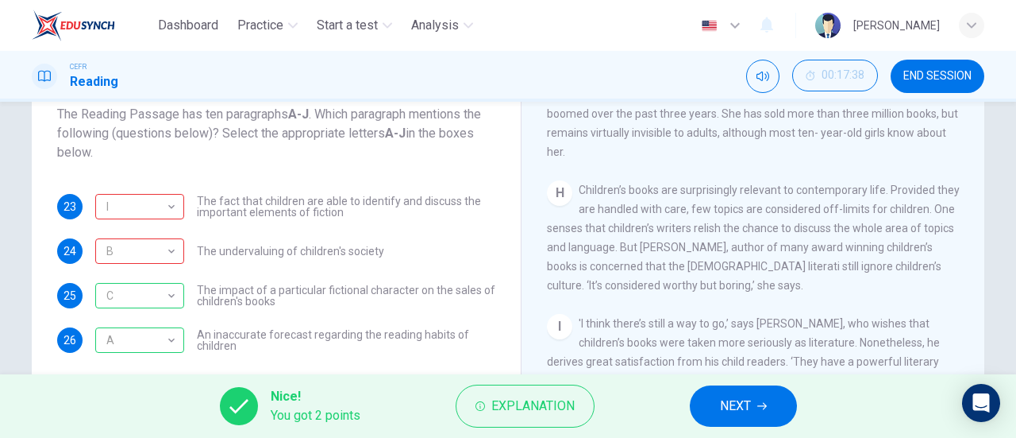
click at [602, 264] on span "Children’s books are surprisingly relevant to contemporary life. Provided they …" at bounding box center [753, 237] width 413 height 108
drag, startPoint x: 723, startPoint y: 231, endPoint x: 834, endPoint y: 256, distance: 113.1
click at [845, 263] on span "Children’s books are surprisingly relevant to contemporary life. Provided they …" at bounding box center [753, 237] width 413 height 108
drag, startPoint x: 771, startPoint y: 242, endPoint x: 872, endPoint y: 267, distance: 103.8
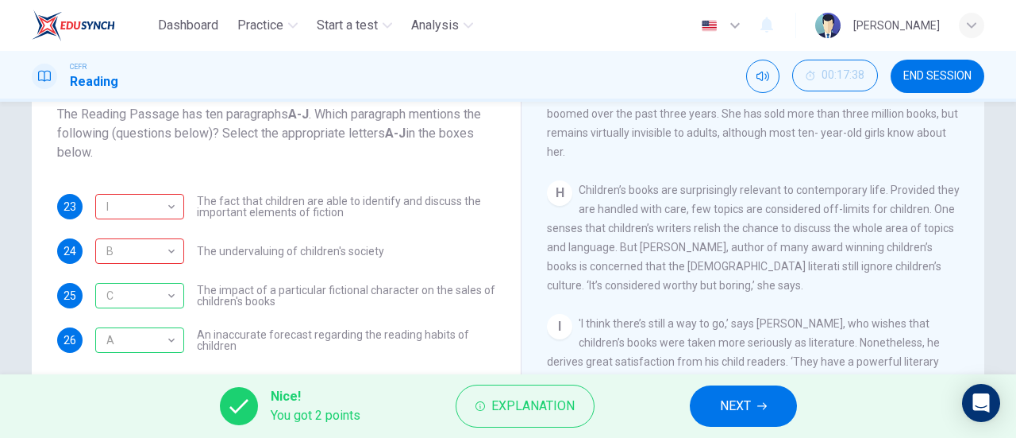
click at [772, 242] on span "Children’s books are surprisingly relevant to contemporary life. Provided they …" at bounding box center [753, 237] width 413 height 108
drag, startPoint x: 840, startPoint y: 269, endPoint x: 832, endPoint y: 274, distance: 9.3
click at [838, 271] on div "H Children’s books are surprisingly relevant to contemporary life. Provided the…" at bounding box center [753, 237] width 413 height 114
click at [765, 410] on icon "button" at bounding box center [763, 406] width 10 height 10
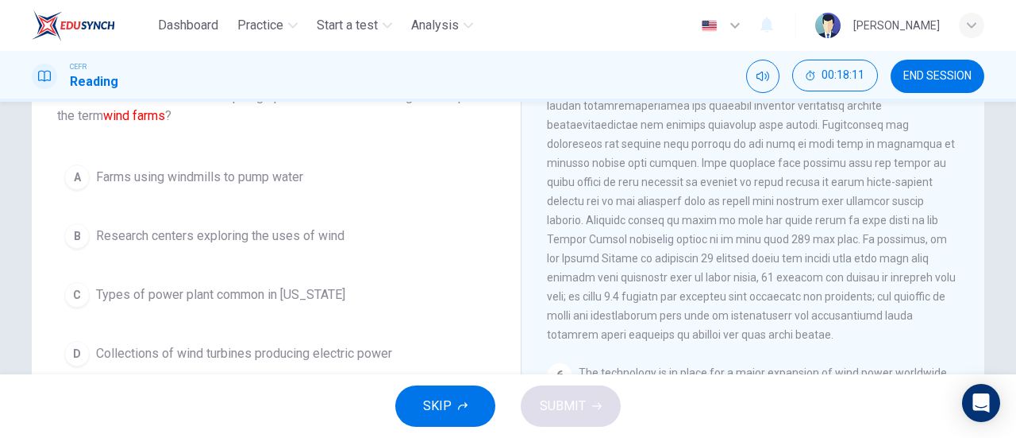
scroll to position [123, 0]
drag, startPoint x: 553, startPoint y: 183, endPoint x: 842, endPoint y: 221, distance: 290.8
click at [842, 221] on span at bounding box center [751, 181] width 409 height 318
drag, startPoint x: 819, startPoint y: 228, endPoint x: 640, endPoint y: 301, distance: 193.0
click at [640, 301] on span at bounding box center [751, 181] width 409 height 318
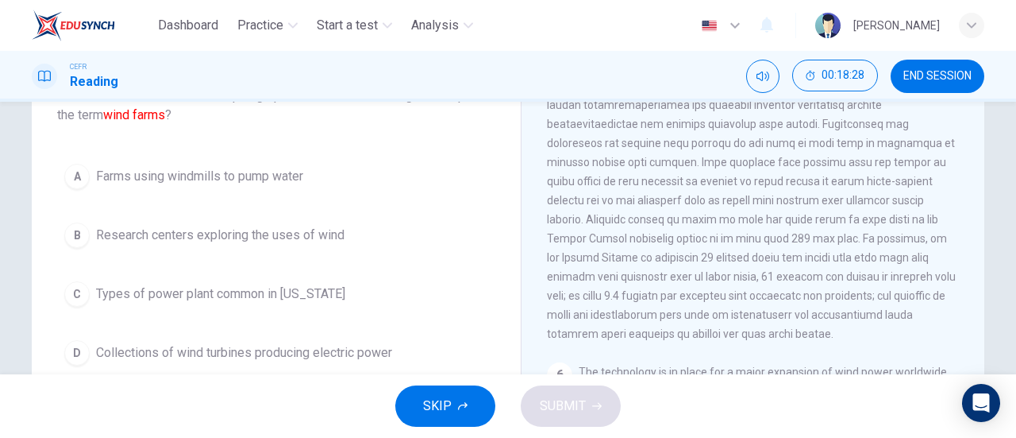
drag, startPoint x: 640, startPoint y: 304, endPoint x: 640, endPoint y: 321, distance: 16.7
click at [640, 320] on span at bounding box center [751, 181] width 409 height 318
drag, startPoint x: 640, startPoint y: 322, endPoint x: 653, endPoint y: 322, distance: 12.7
click at [642, 322] on span at bounding box center [751, 181] width 409 height 318
drag, startPoint x: 653, startPoint y: 322, endPoint x: 657, endPoint y: 349, distance: 26.6
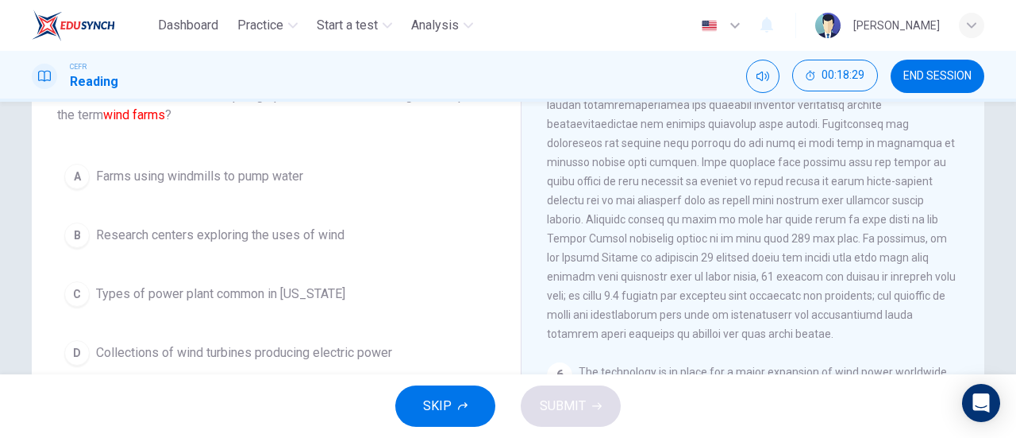
click at [663, 337] on span at bounding box center [751, 181] width 409 height 318
click at [657, 343] on div "5" at bounding box center [753, 181] width 413 height 324
click at [659, 343] on div "5" at bounding box center [753, 181] width 413 height 324
drag, startPoint x: 661, startPoint y: 344, endPoint x: 561, endPoint y: 309, distance: 106.0
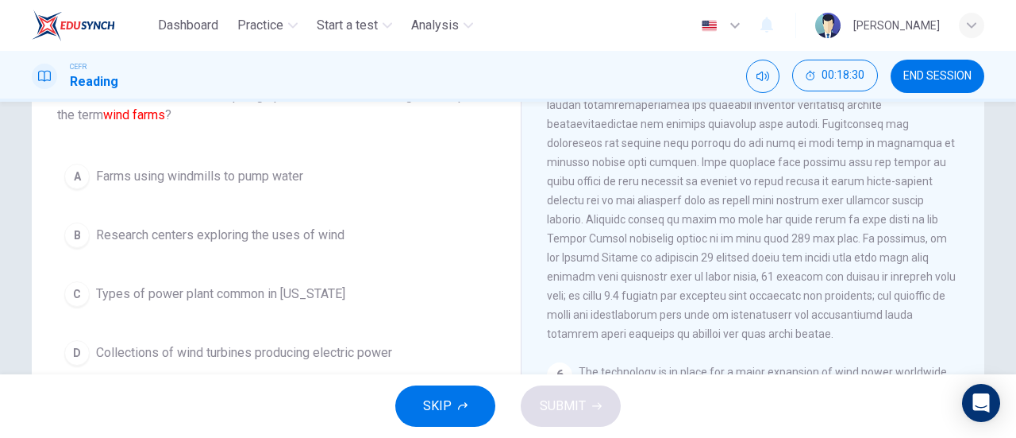
click at [659, 339] on div "5" at bounding box center [753, 181] width 413 height 324
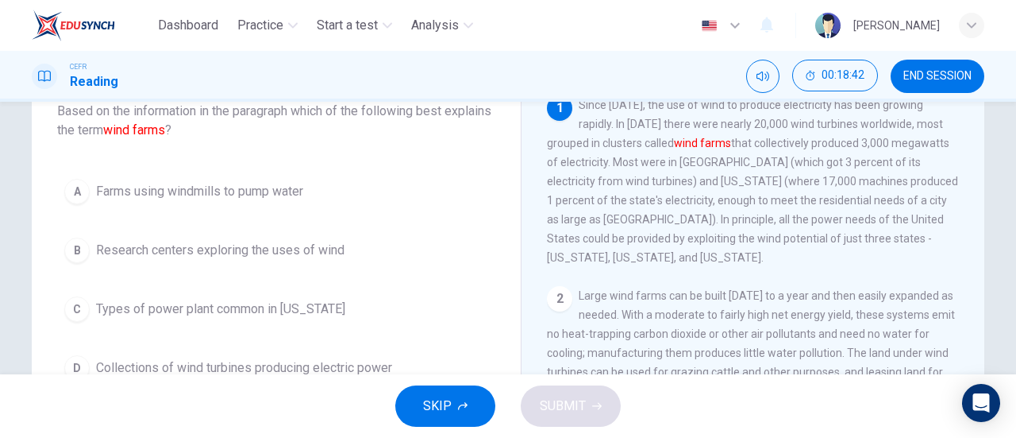
scroll to position [159, 0]
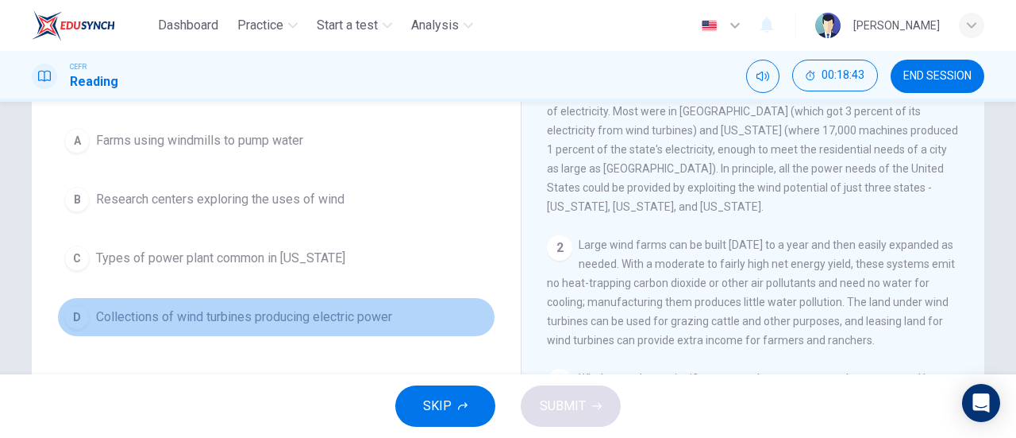
click at [224, 318] on span "Collections of wind turbines producing electric power" at bounding box center [244, 316] width 296 height 19
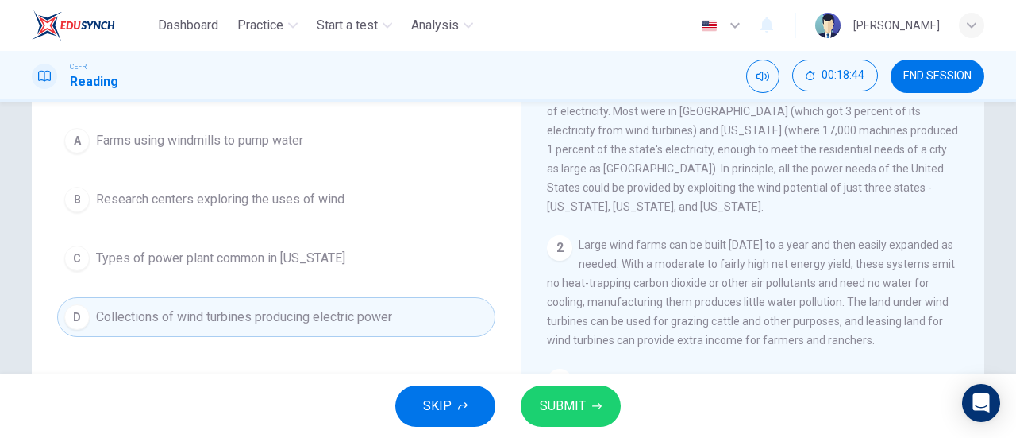
click at [565, 403] on span "SUBMIT" at bounding box center [563, 406] width 46 height 22
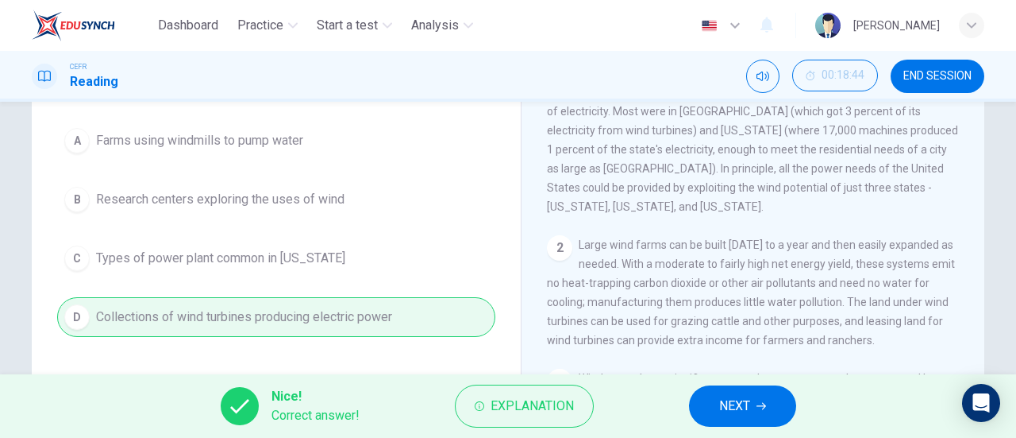
click at [723, 399] on span "NEXT" at bounding box center [734, 406] width 31 height 22
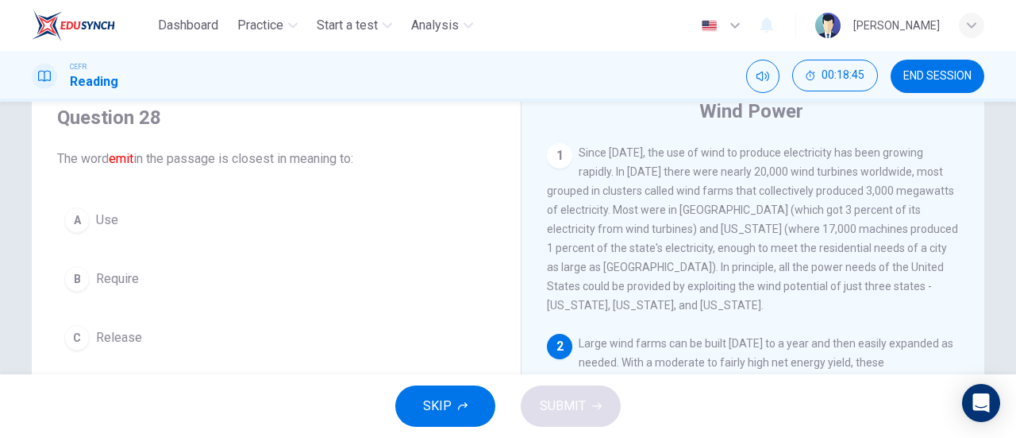
scroll to position [140, 0]
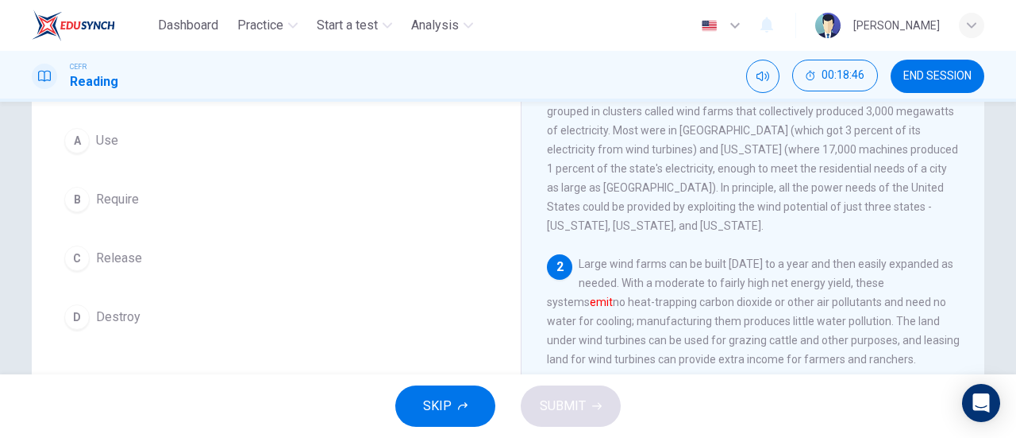
click at [137, 249] on button "C Release" at bounding box center [276, 258] width 438 height 40
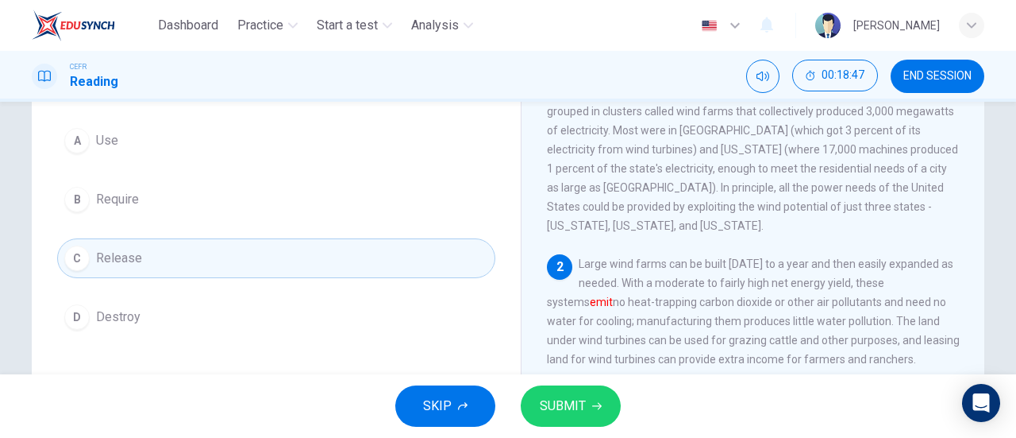
click at [576, 411] on span "SUBMIT" at bounding box center [563, 406] width 46 height 22
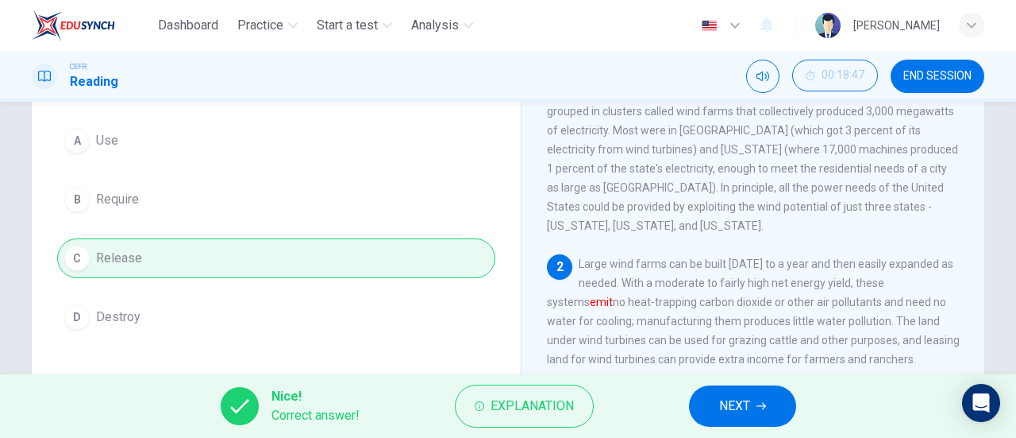
click at [747, 410] on span "NEXT" at bounding box center [734, 406] width 31 height 22
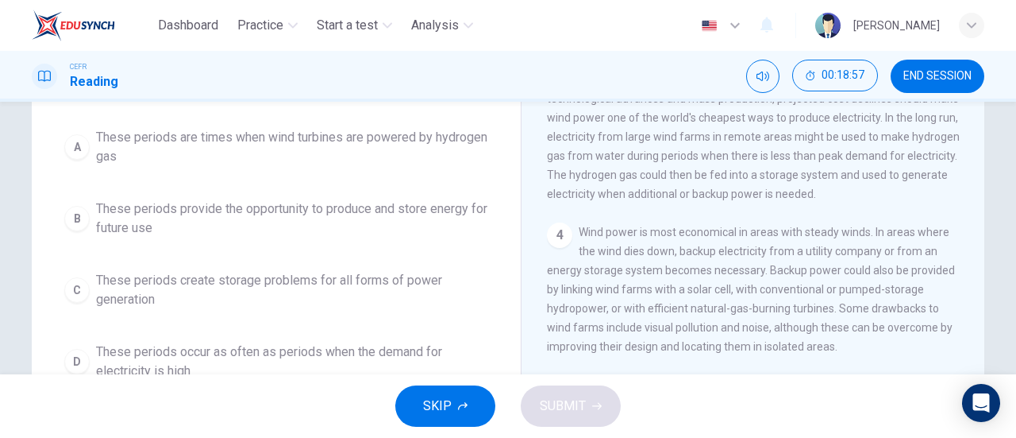
scroll to position [238, 0]
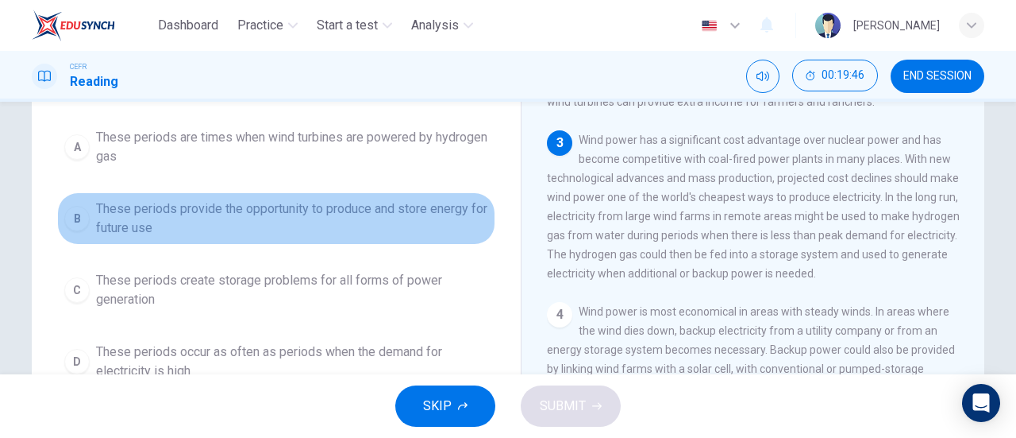
click at [316, 217] on span "These periods provide the opportunity to produce and store energy for future use" at bounding box center [292, 218] width 392 height 38
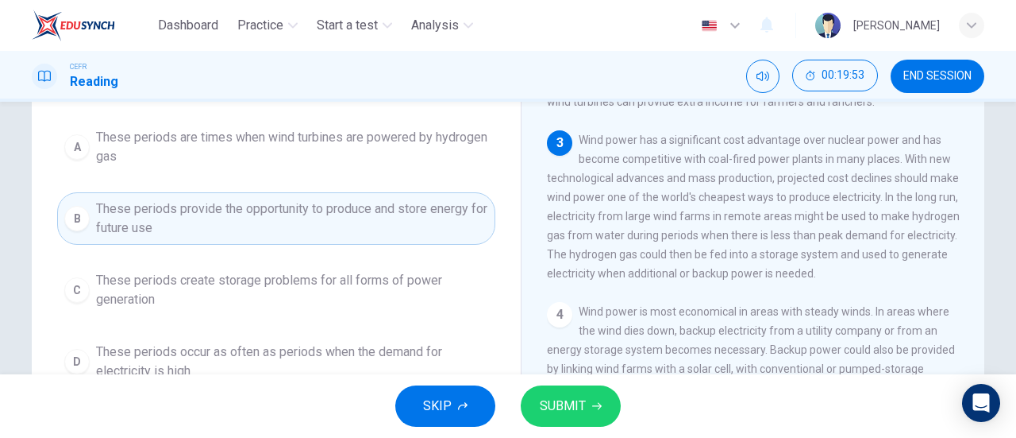
click at [559, 403] on span "SUBMIT" at bounding box center [563, 406] width 46 height 22
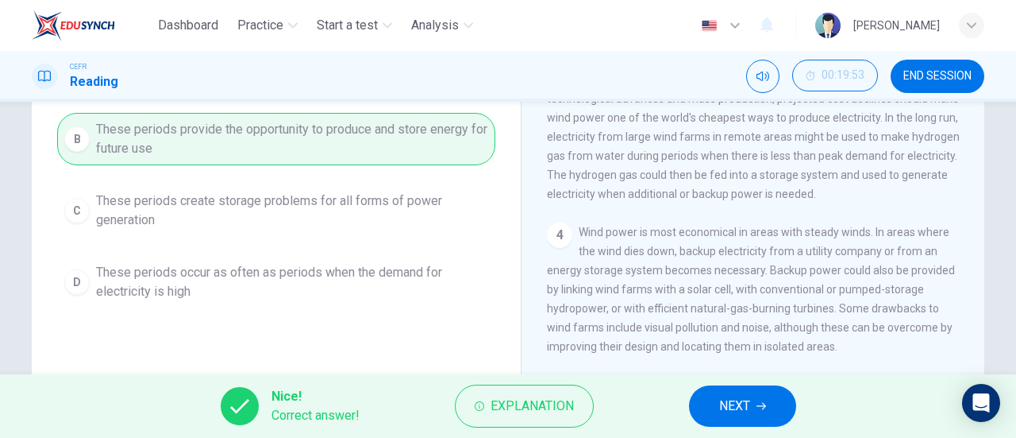
click at [753, 409] on button "NEXT" at bounding box center [742, 405] width 107 height 41
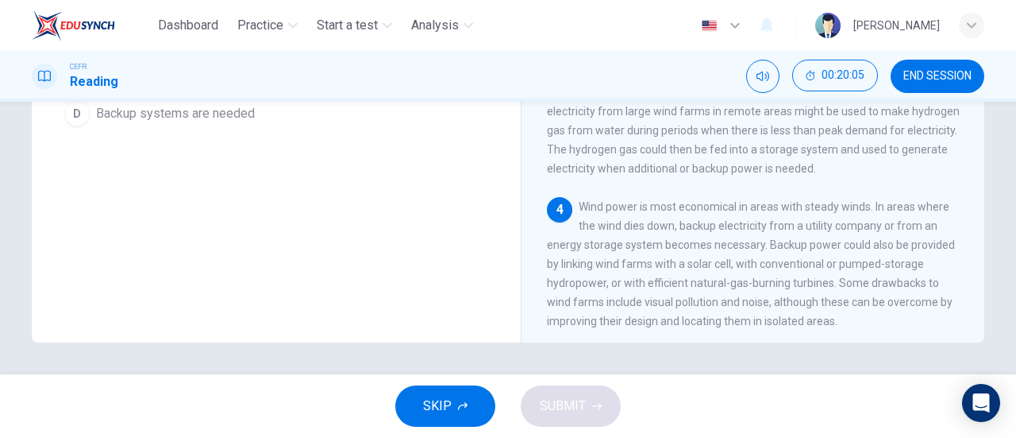
scroll to position [184, 0]
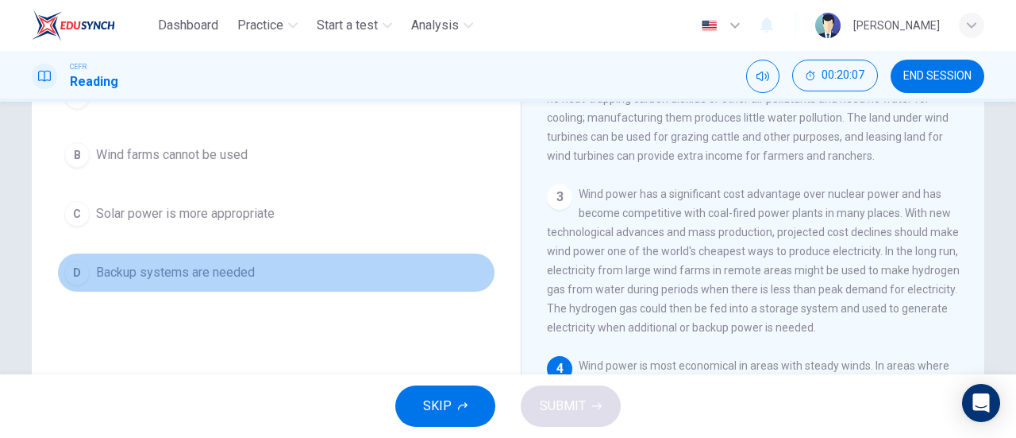
click at [218, 282] on span "Backup systems are needed" at bounding box center [175, 272] width 159 height 19
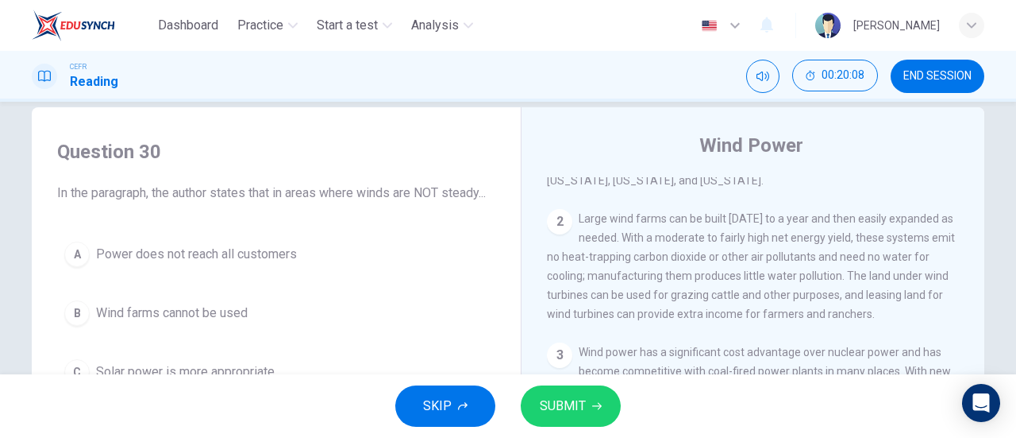
scroll to position [25, 0]
click at [577, 384] on div "SKIP SUBMIT" at bounding box center [508, 406] width 1016 height 64
click at [565, 390] on button "SUBMIT" at bounding box center [571, 405] width 100 height 41
click at [565, 390] on div "SKIP SUBMIT" at bounding box center [508, 406] width 1016 height 64
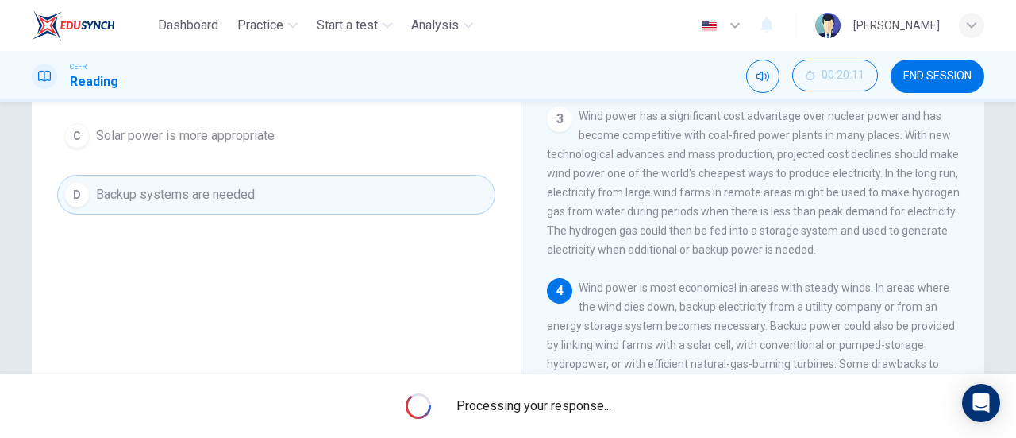
scroll to position [264, 0]
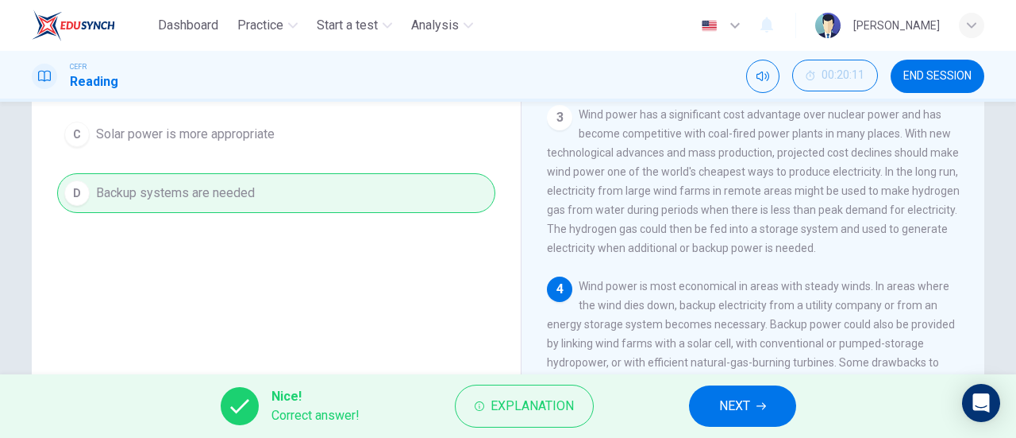
click at [727, 400] on span "NEXT" at bounding box center [734, 406] width 31 height 22
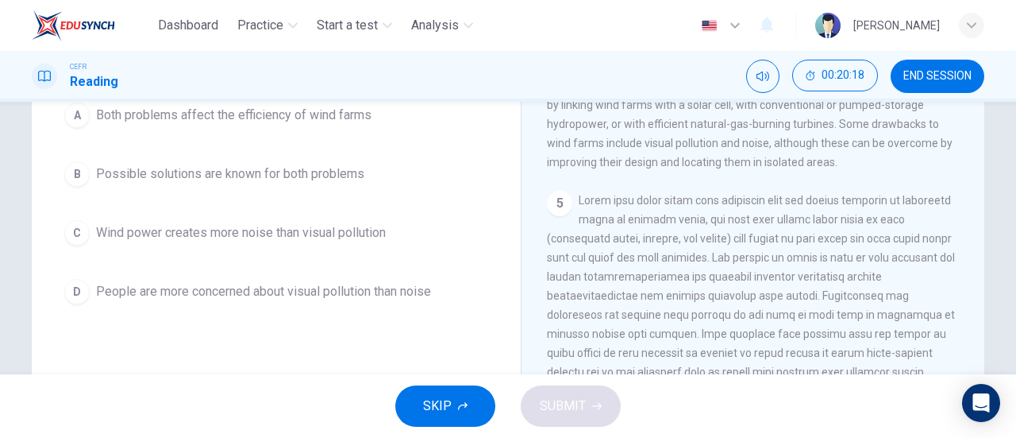
scroll to position [397, 0]
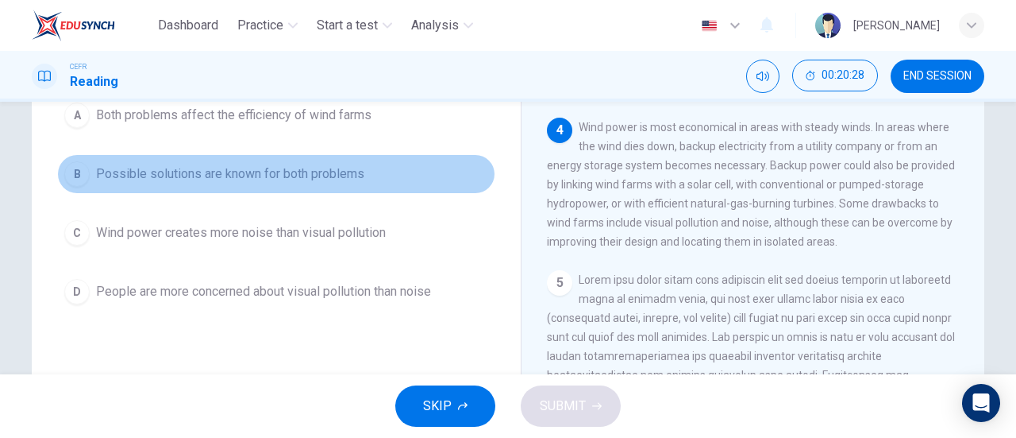
click at [218, 168] on span "Possible solutions are known for both problems" at bounding box center [230, 173] width 268 height 19
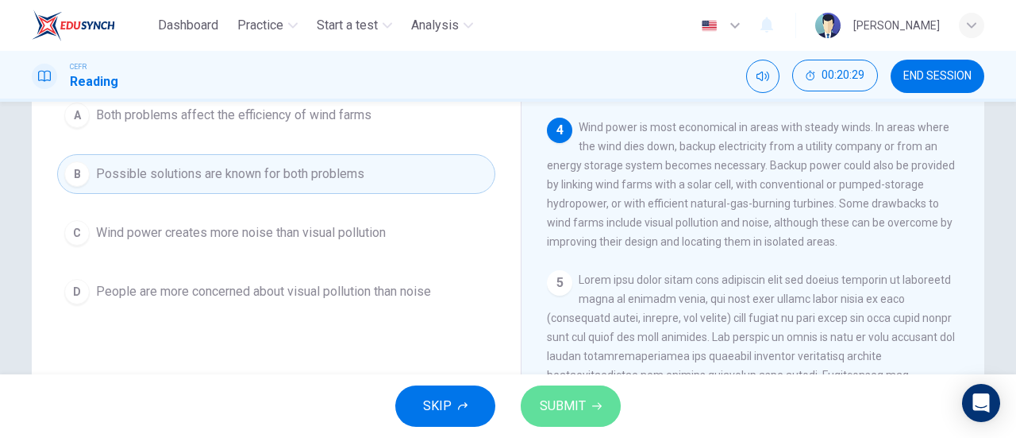
click at [607, 396] on button "SUBMIT" at bounding box center [571, 405] width 100 height 41
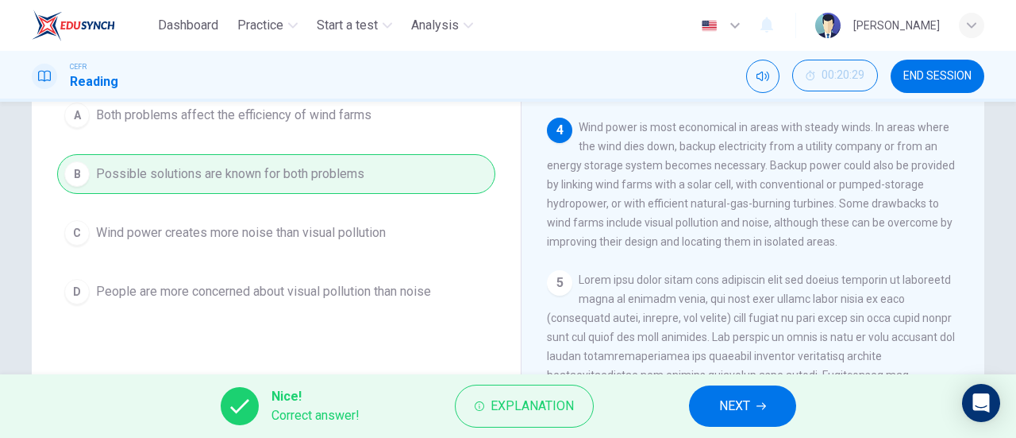
click at [706, 400] on button "NEXT" at bounding box center [742, 405] width 107 height 41
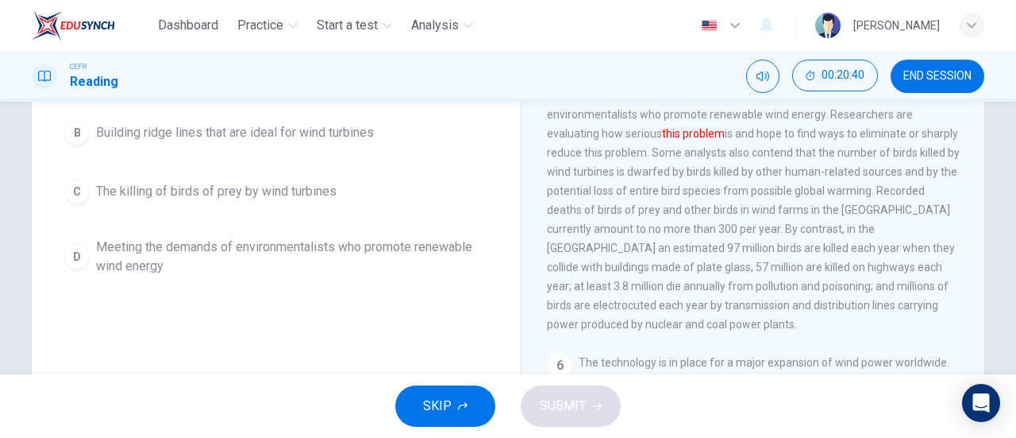
scroll to position [245, 0]
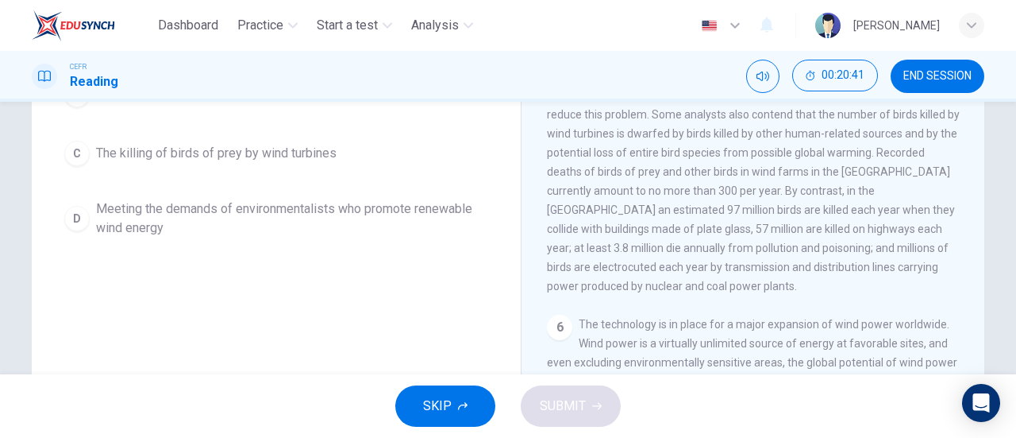
click at [256, 144] on span "The killing of birds of prey by wind turbines" at bounding box center [216, 153] width 241 height 19
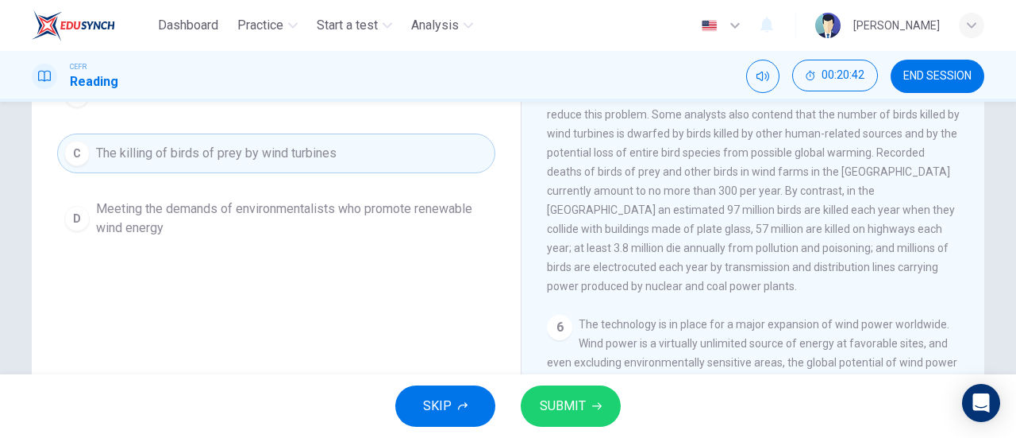
click at [586, 401] on button "SUBMIT" at bounding box center [571, 405] width 100 height 41
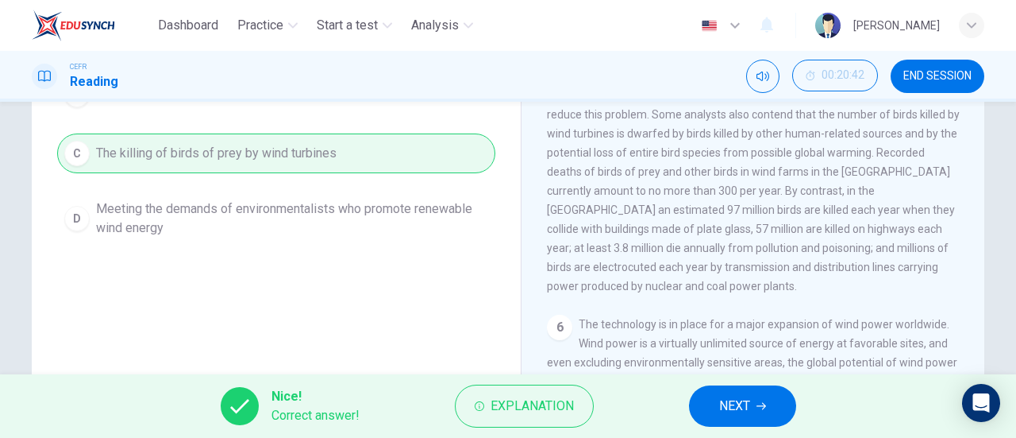
click at [727, 402] on span "NEXT" at bounding box center [734, 406] width 31 height 22
click at [727, 400] on div "Nice! Correct answer! Explanation NEXT" at bounding box center [508, 406] width 1016 height 64
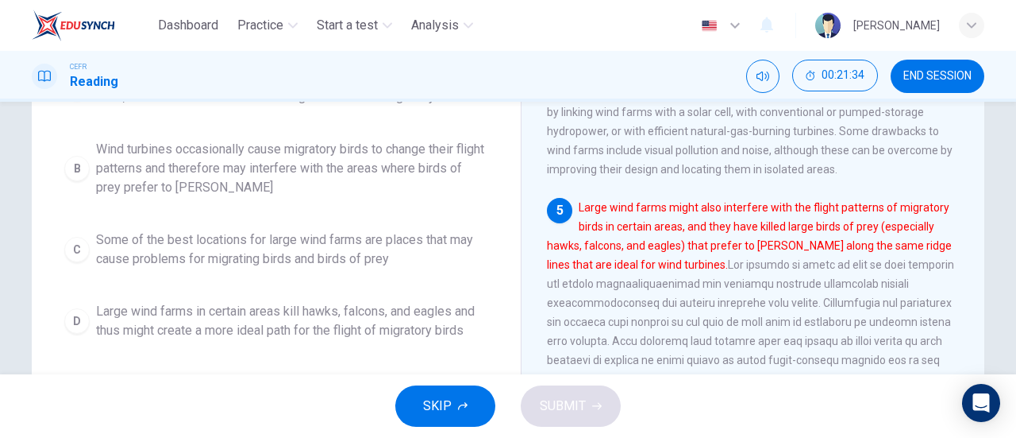
scroll to position [318, 0]
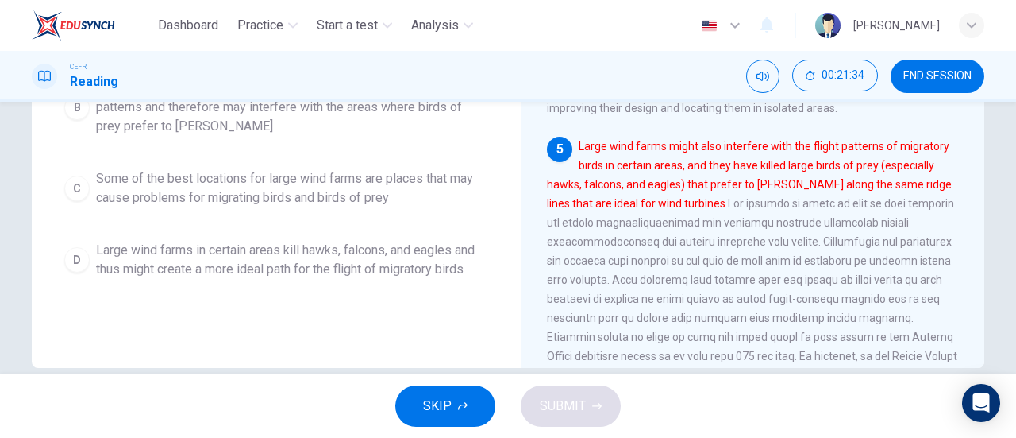
click at [249, 126] on span "Wind turbines occasionally cause migratory birds to change their flight pattern…" at bounding box center [292, 107] width 392 height 57
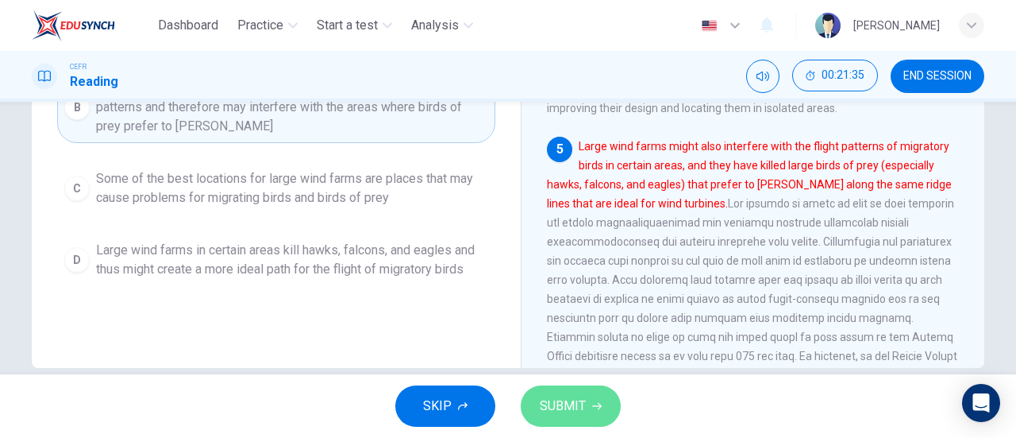
click at [557, 409] on span "SUBMIT" at bounding box center [563, 406] width 46 height 22
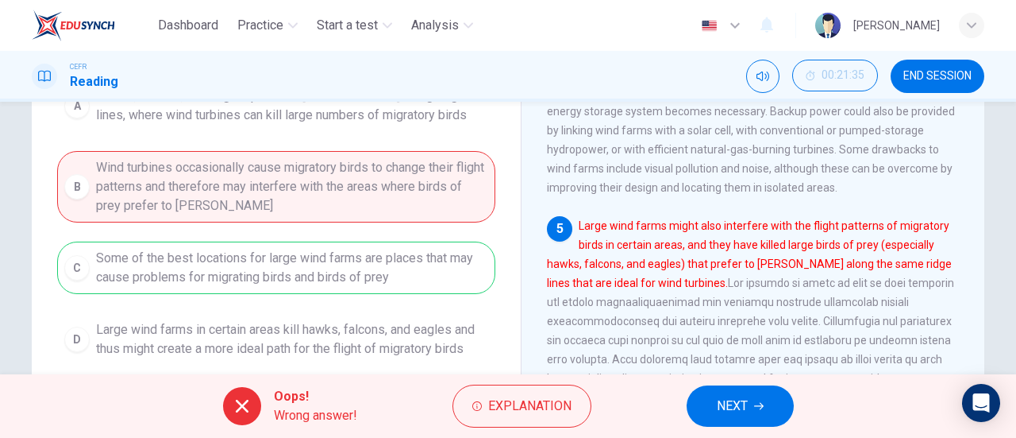
scroll to position [79, 0]
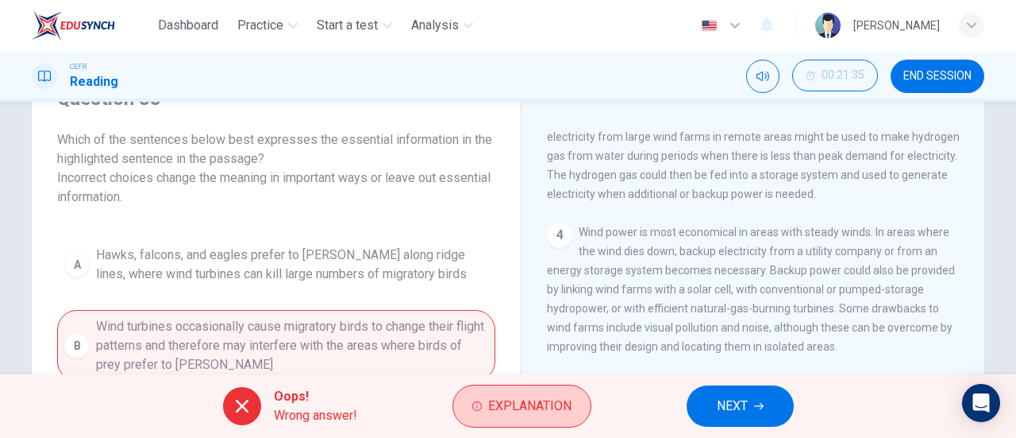
click at [507, 399] on span "Explanation" at bounding box center [529, 406] width 83 height 22
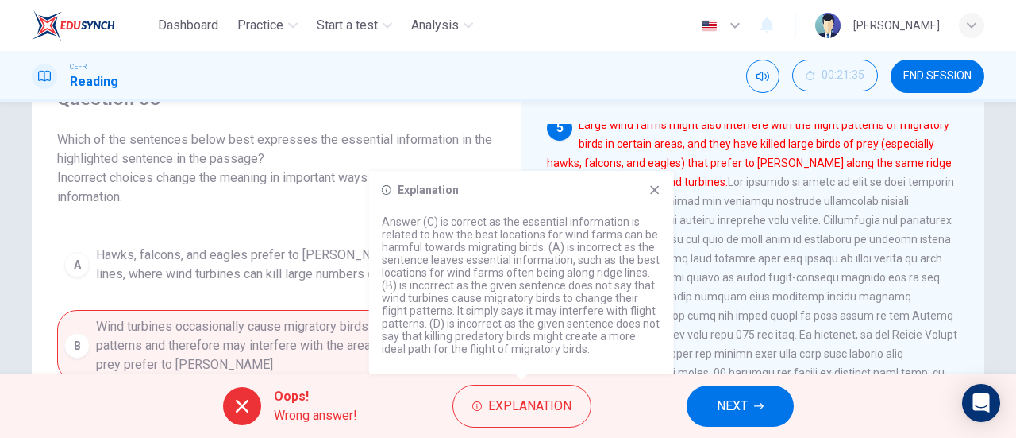
scroll to position [658, 0]
click at [225, 338] on div "A Hawks, falcons, and eagles prefer to hunt along ridge lines, where wind turbi…" at bounding box center [276, 381] width 438 height 286
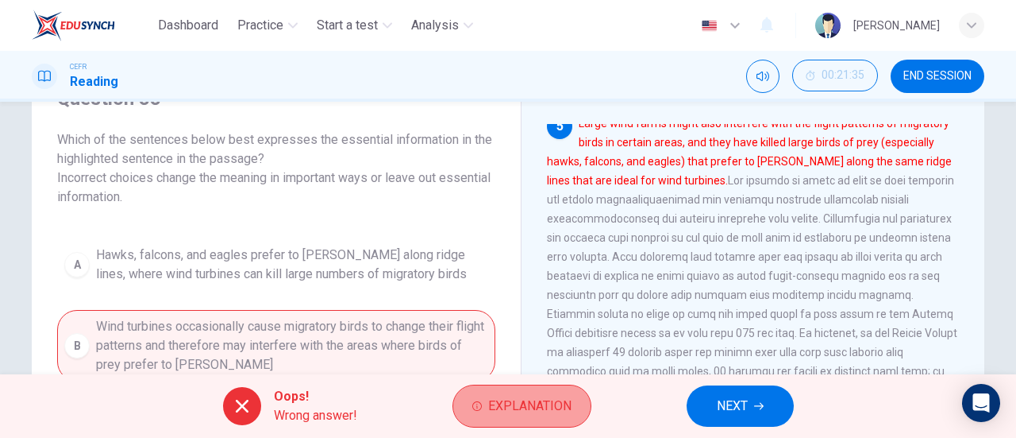
click at [541, 406] on span "Explanation" at bounding box center [529, 406] width 83 height 22
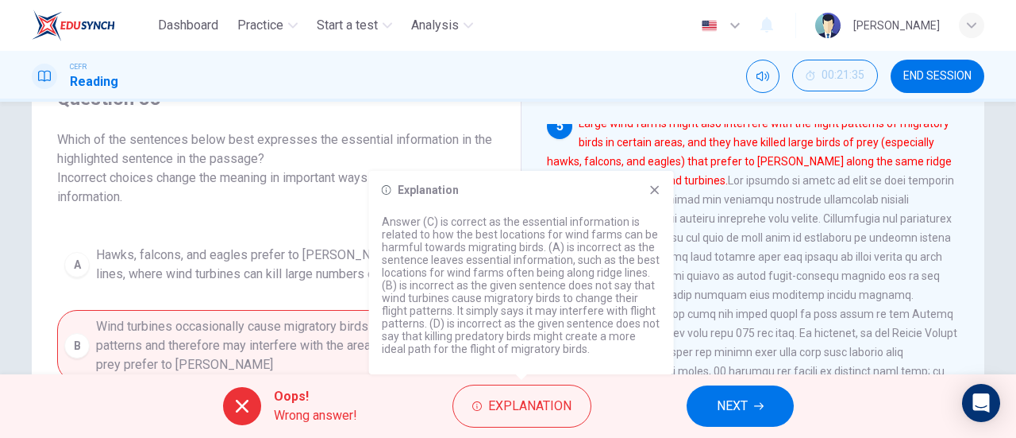
click at [748, 397] on button "NEXT" at bounding box center [740, 405] width 107 height 41
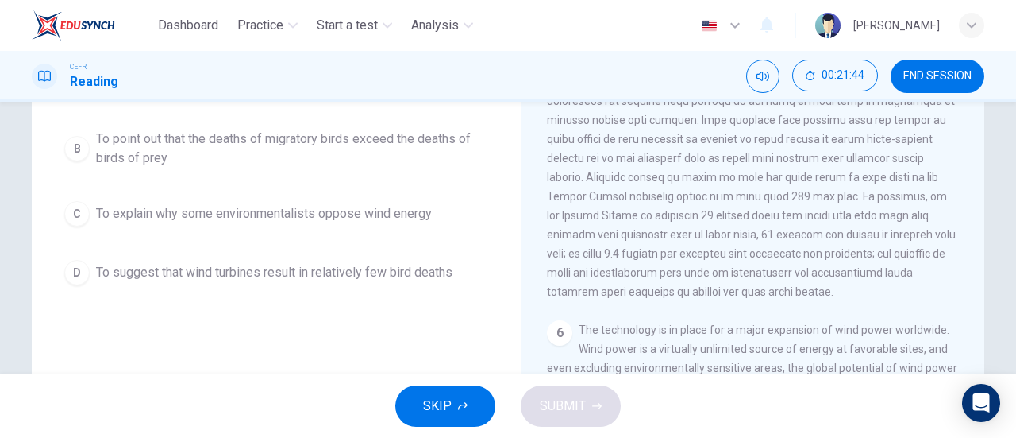
scroll to position [238, 0]
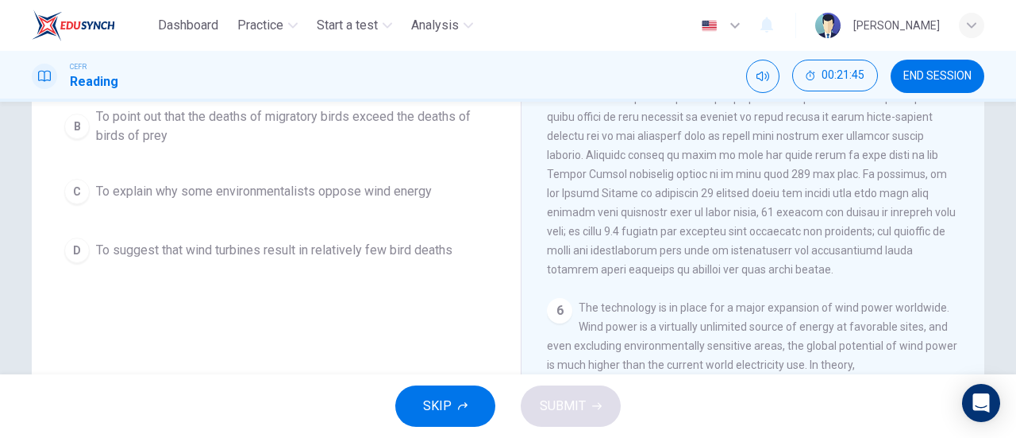
click at [374, 247] on span "To suggest that wind turbines result in relatively few bird deaths" at bounding box center [274, 250] width 357 height 19
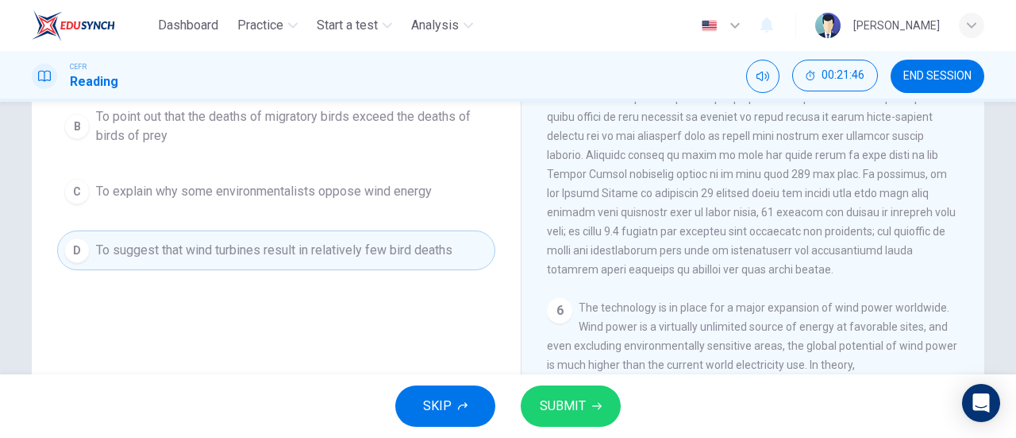
click at [565, 401] on span "SUBMIT" at bounding box center [563, 406] width 46 height 22
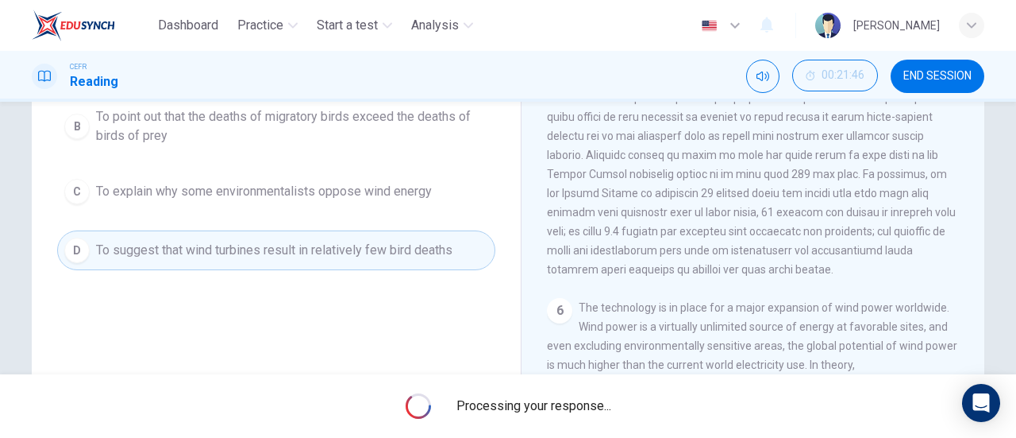
click at [565, 401] on span "Processing your response..." at bounding box center [534, 405] width 155 height 19
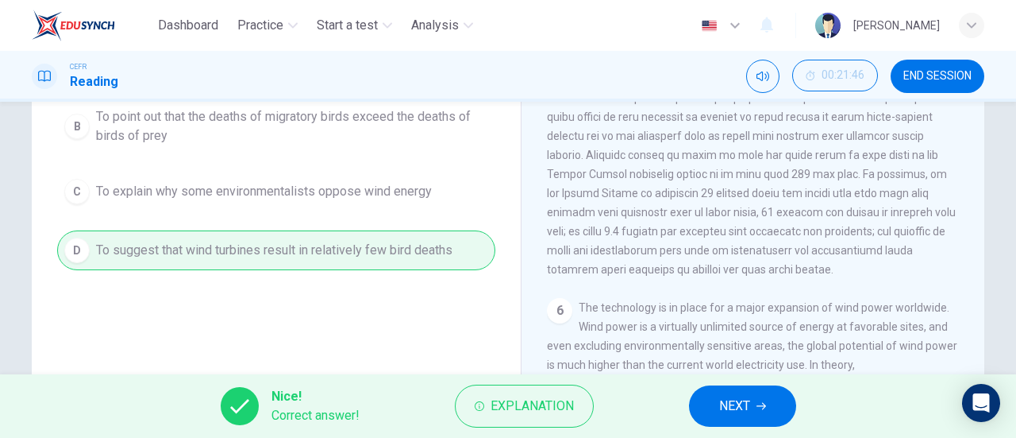
click at [768, 401] on button "NEXT" at bounding box center [742, 405] width 107 height 41
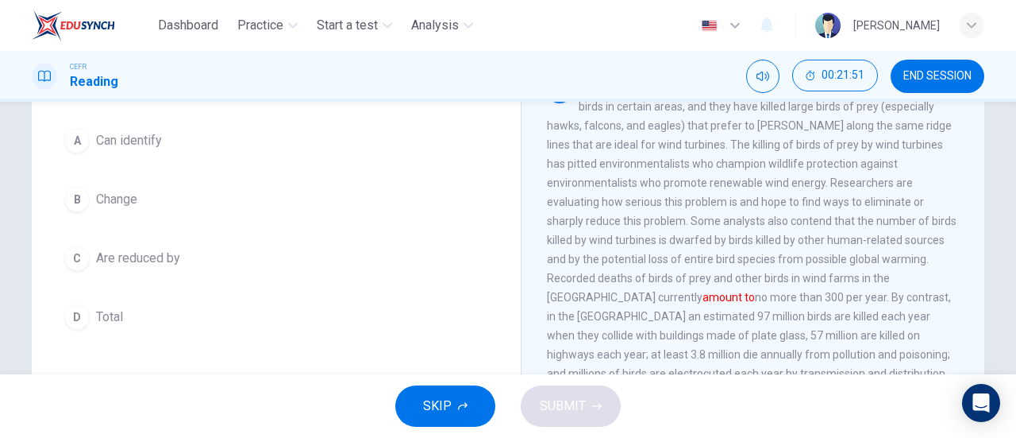
scroll to position [658, 0]
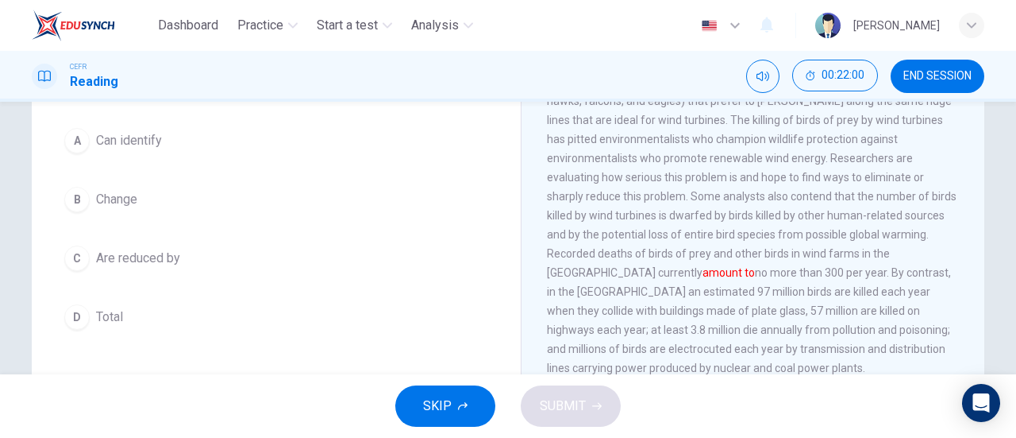
click at [110, 308] on span "Total" at bounding box center [109, 316] width 27 height 19
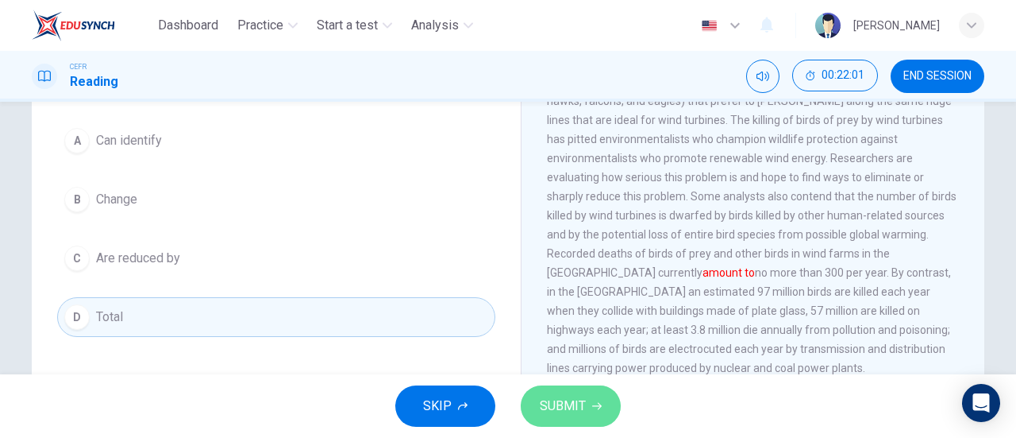
click at [578, 403] on span "SUBMIT" at bounding box center [563, 406] width 46 height 22
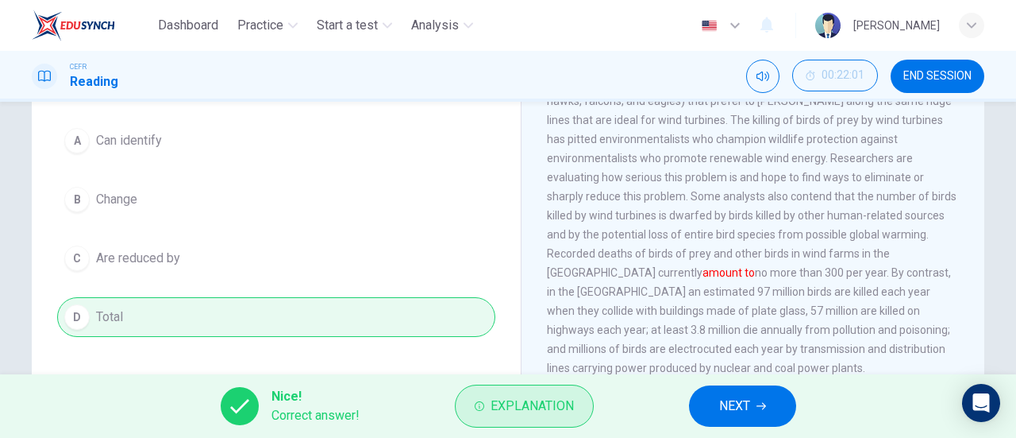
click at [525, 393] on button "Explanation" at bounding box center [524, 405] width 139 height 43
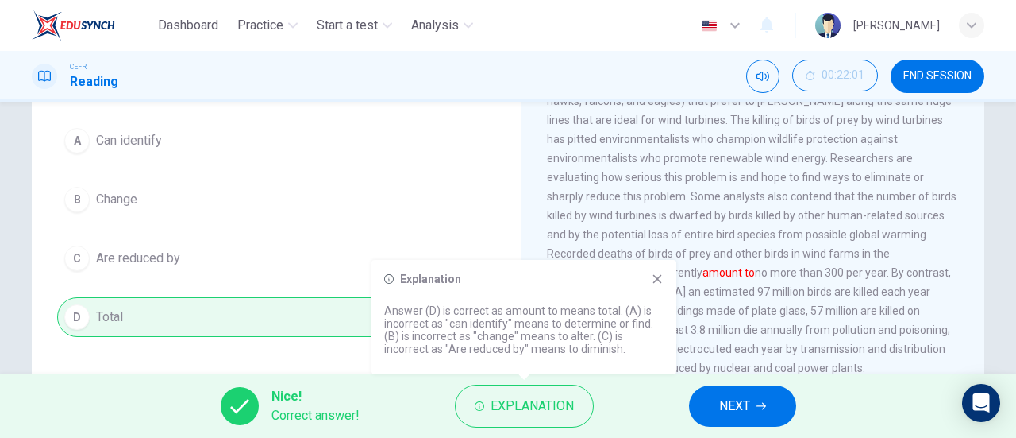
click at [723, 381] on div "Nice! Correct answer! Explanation NEXT" at bounding box center [508, 406] width 1016 height 64
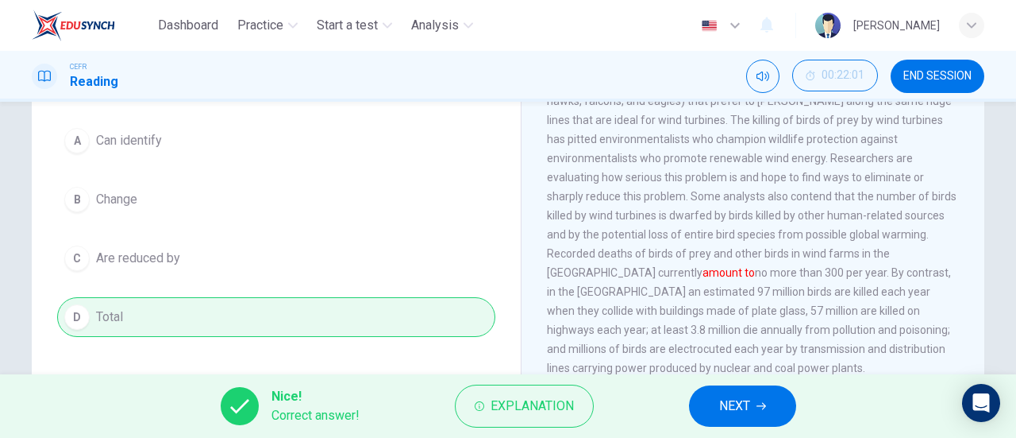
click at [734, 396] on span "NEXT" at bounding box center [734, 406] width 31 height 22
click at [734, 396] on div "Nice! Correct answer! Explanation NEXT" at bounding box center [508, 406] width 1016 height 64
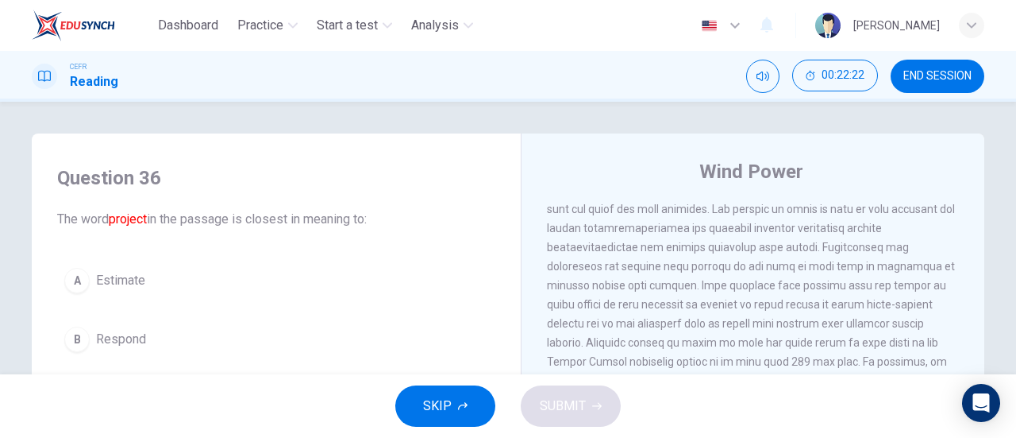
scroll to position [0, 0]
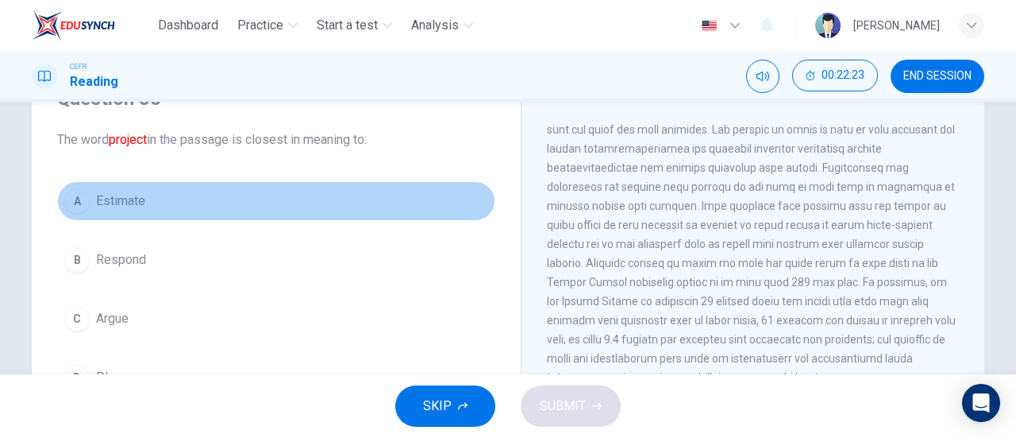
click at [130, 217] on button "A Estimate" at bounding box center [276, 201] width 438 height 40
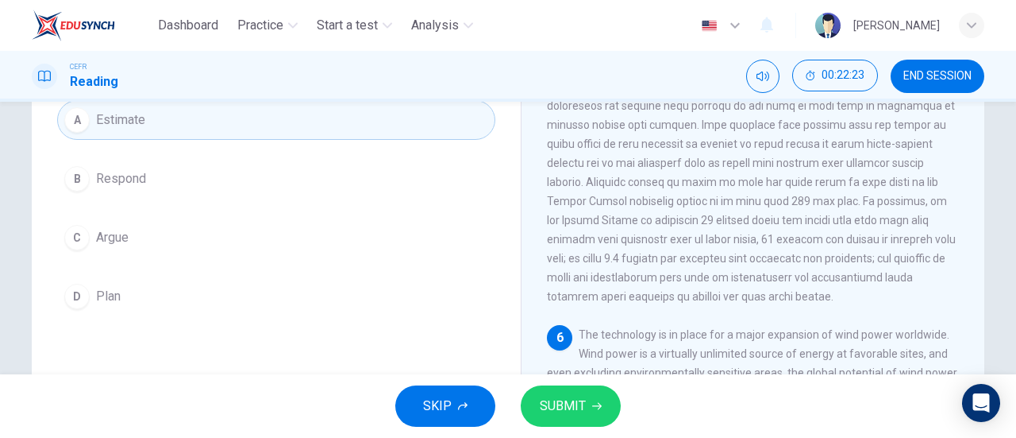
scroll to position [238, 0]
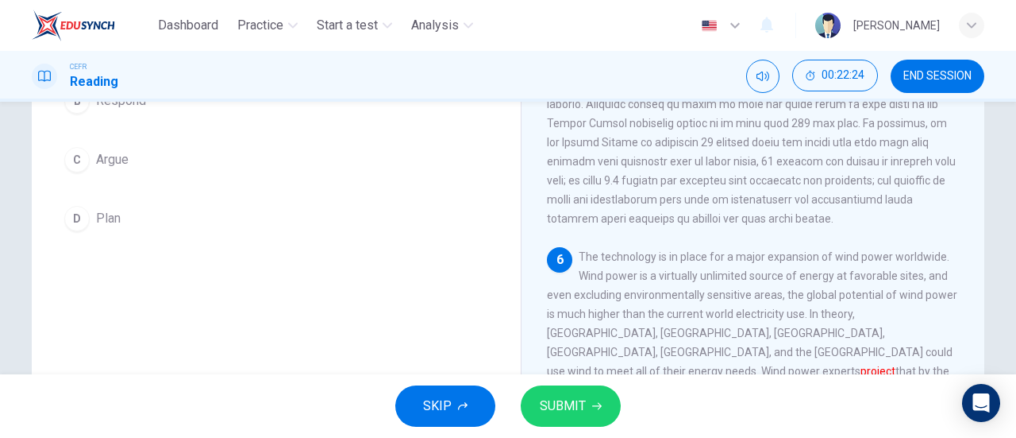
click at [582, 404] on span "SUBMIT" at bounding box center [563, 406] width 46 height 22
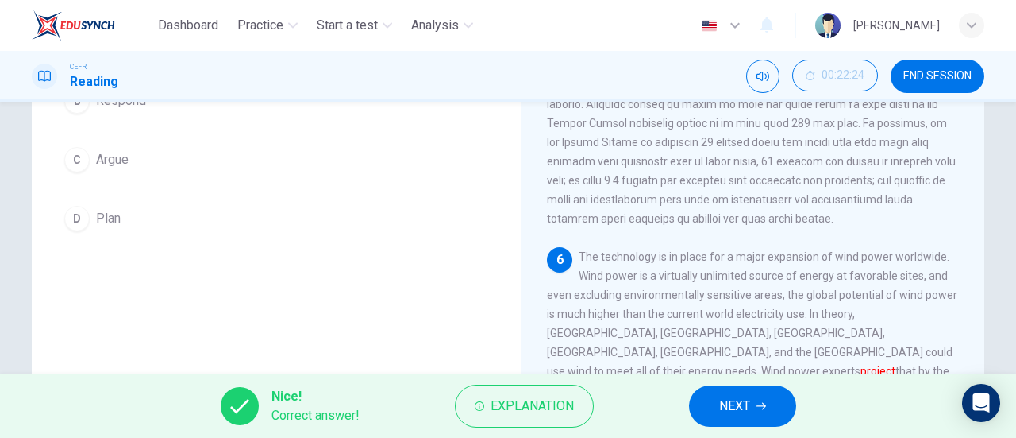
click at [734, 407] on span "NEXT" at bounding box center [734, 406] width 31 height 22
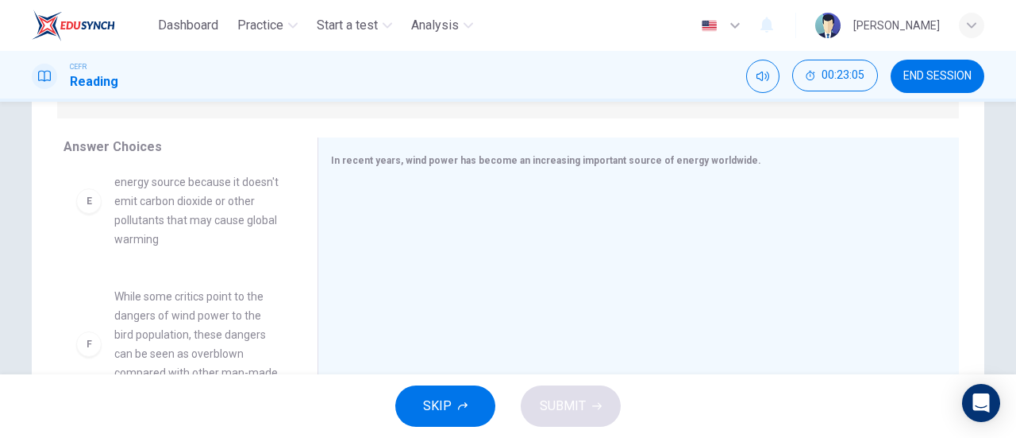
scroll to position [318, 0]
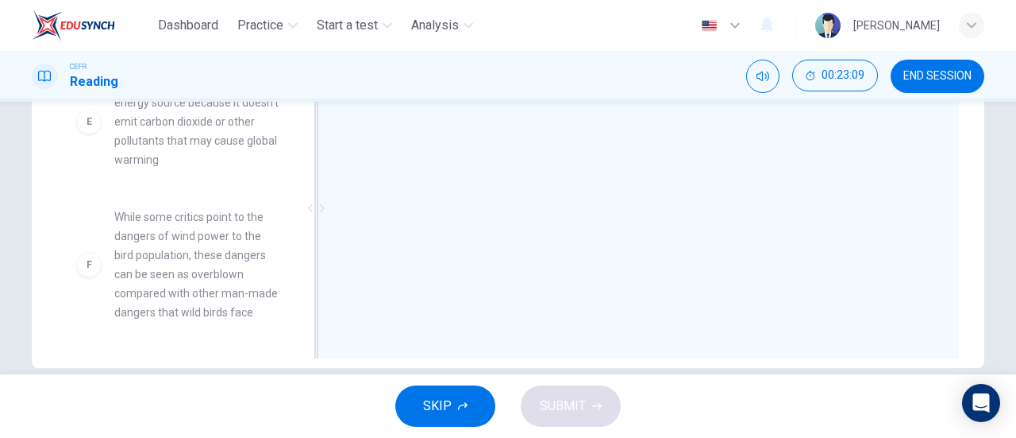
drag, startPoint x: 345, startPoint y: 263, endPoint x: 426, endPoint y: 259, distance: 81.9
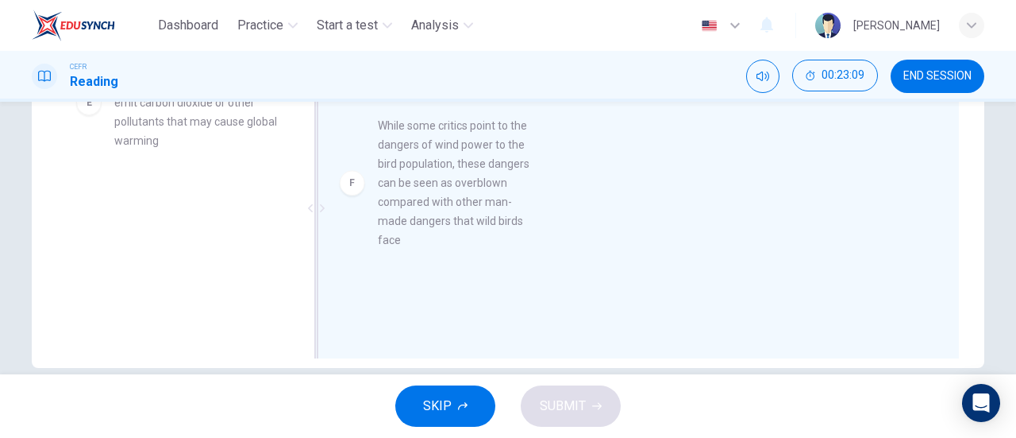
click at [433, 257] on div at bounding box center [632, 209] width 603 height 213
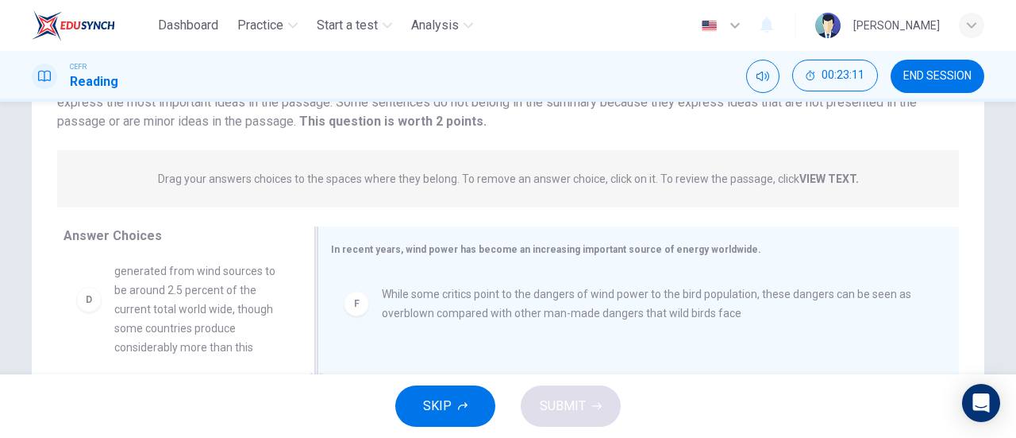
scroll to position [238, 0]
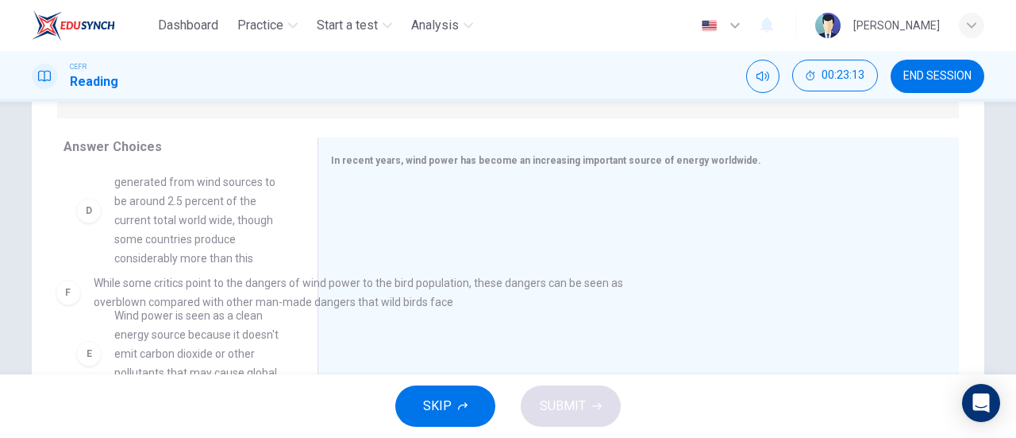
drag, startPoint x: 594, startPoint y: 239, endPoint x: 241, endPoint y: 313, distance: 360.2
click at [241, 313] on span "Wind power is seen as a clean energy source because it doesn't emit carbon diox…" at bounding box center [196, 353] width 165 height 95
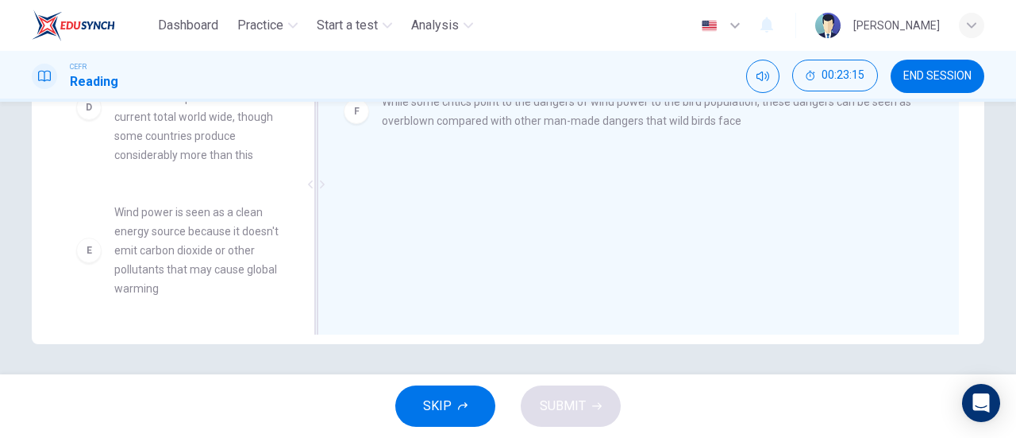
scroll to position [343, 0]
click at [489, 120] on span "While some critics point to the dangers of wind power to the bird population, t…" at bounding box center [651, 110] width 539 height 38
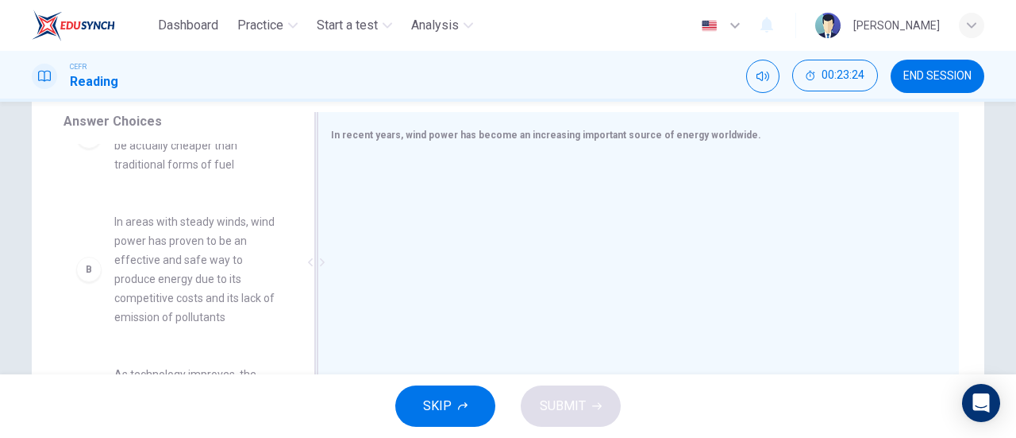
scroll to position [79, 0]
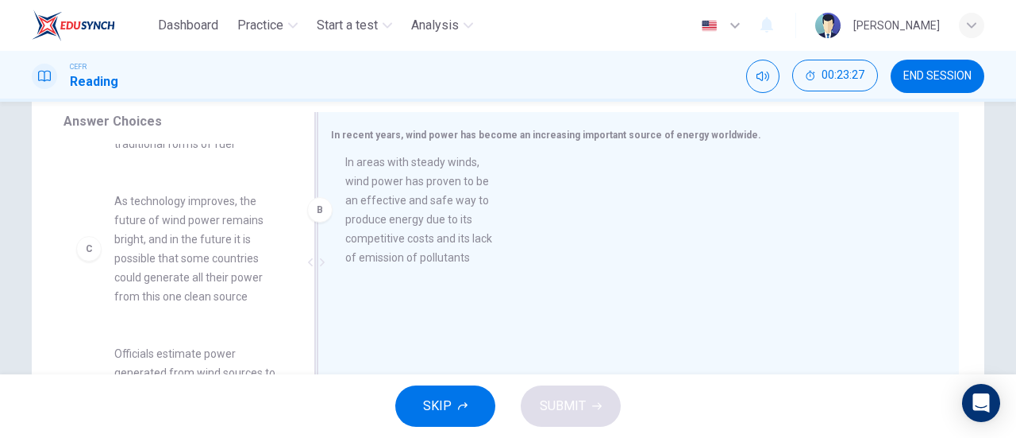
drag, startPoint x: 226, startPoint y: 284, endPoint x: 476, endPoint y: 241, distance: 254.7
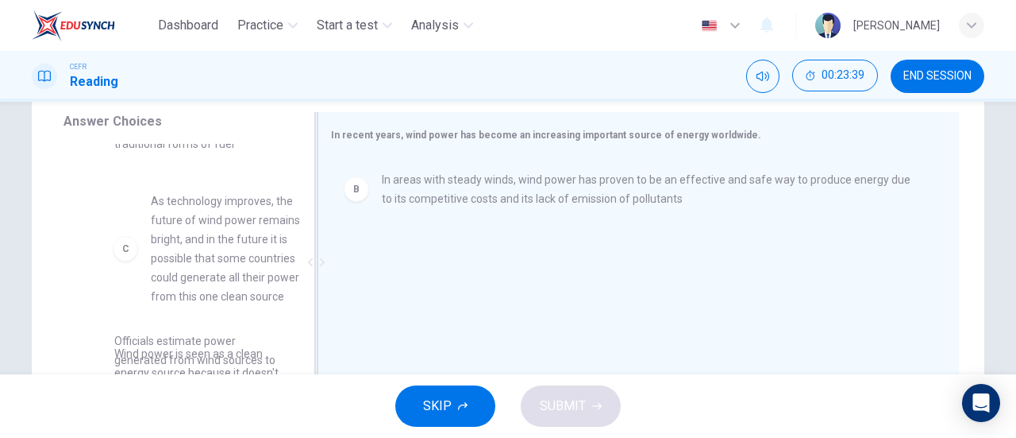
drag, startPoint x: 230, startPoint y: 274, endPoint x: 510, endPoint y: 276, distance: 279.5
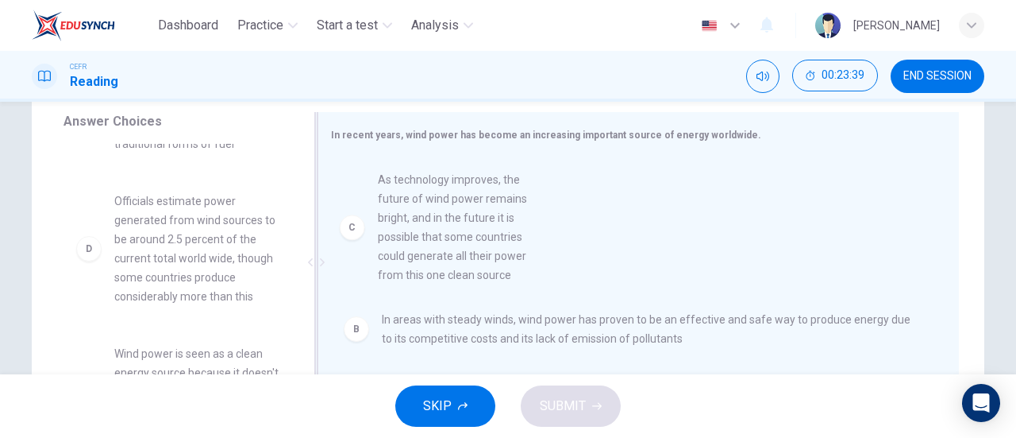
click at [511, 276] on div "B In areas with steady winds, wind power has proven to be an effective and safe…" at bounding box center [632, 263] width 603 height 213
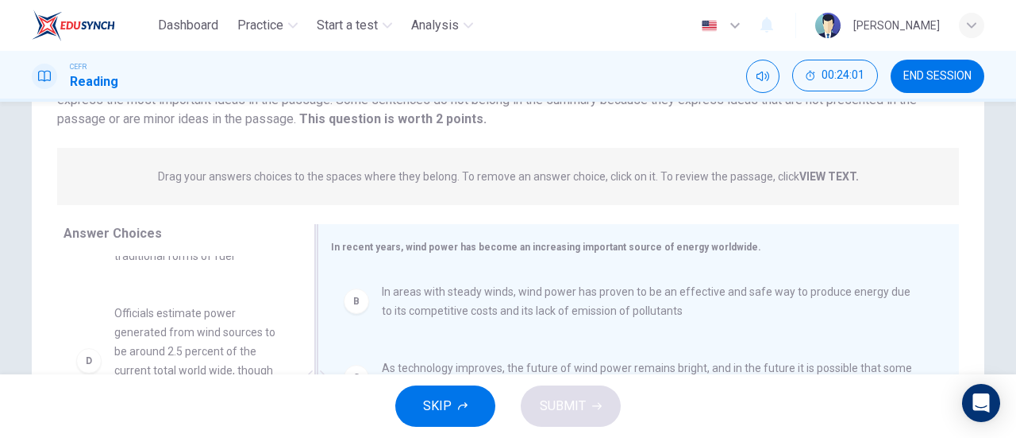
scroll to position [105, 0]
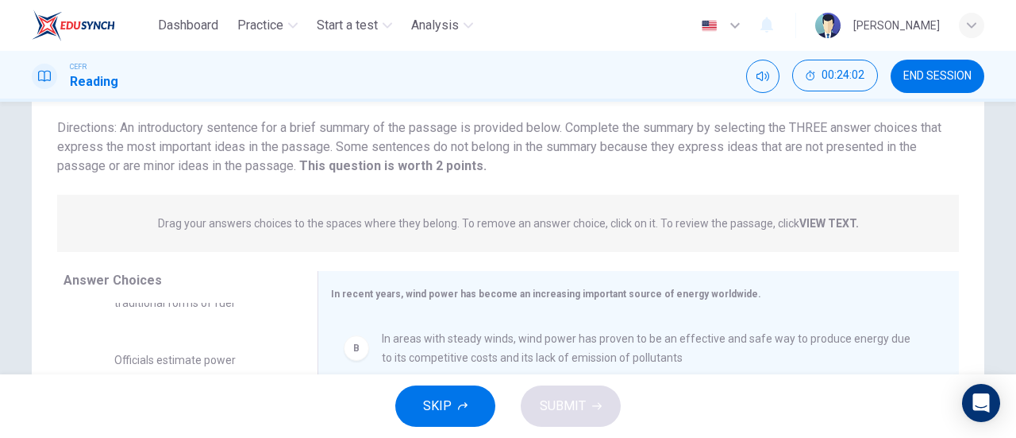
click at [808, 219] on strong "VIEW TEXT." at bounding box center [830, 223] width 60 height 13
click at [825, 225] on strong "VIEW TEXT." at bounding box center [830, 223] width 60 height 13
click at [852, 291] on div "In recent years, wind power has become an increasing important source of energy…" at bounding box center [629, 293] width 596 height 20
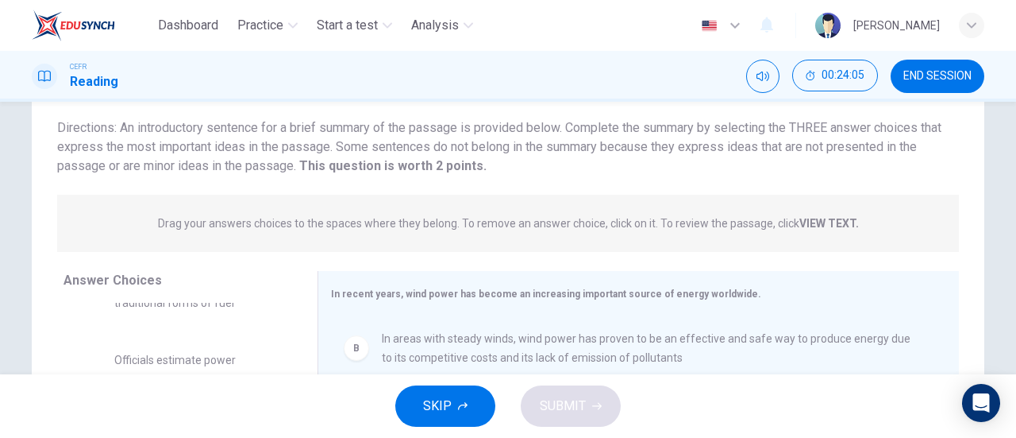
click at [823, 222] on strong "VIEW TEXT." at bounding box center [830, 223] width 60 height 13
click at [800, 229] on span "Drag your answers choices to the spaces where they belong. To remove an answer …" at bounding box center [508, 223] width 701 height 19
click at [800, 223] on strong "VIEW TEXT." at bounding box center [830, 223] width 60 height 13
click at [742, 226] on p "Drag your answers choices to the spaces where they belong. To remove an answer …" at bounding box center [508, 223] width 701 height 13
click at [736, 228] on p "Drag your answers choices to the spaces where they belong. To remove an answer …" at bounding box center [508, 223] width 701 height 13
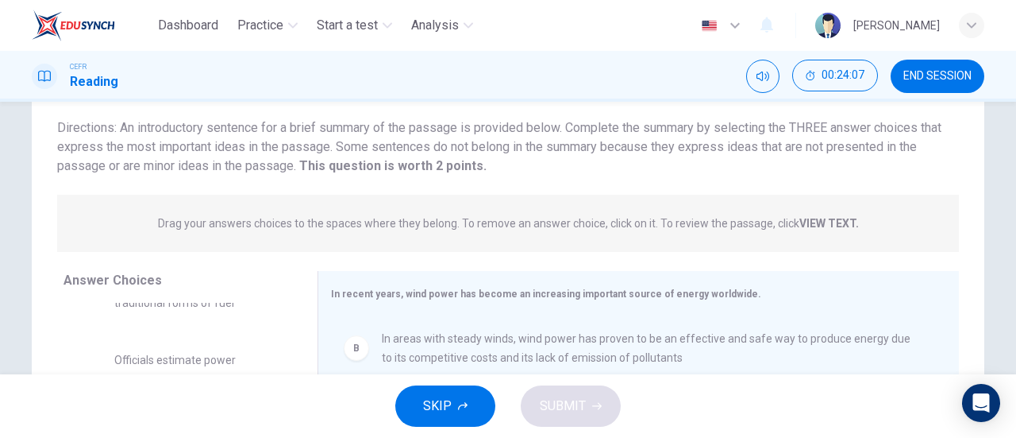
click at [736, 228] on p "Drag your answers choices to the spaces where they belong. To remove an answer …" at bounding box center [508, 223] width 701 height 13
click at [735, 228] on p "Drag your answers choices to the spaces where they belong. To remove an answer …" at bounding box center [508, 223] width 701 height 13
click at [800, 223] on strong "VIEW TEXT." at bounding box center [830, 223] width 60 height 13
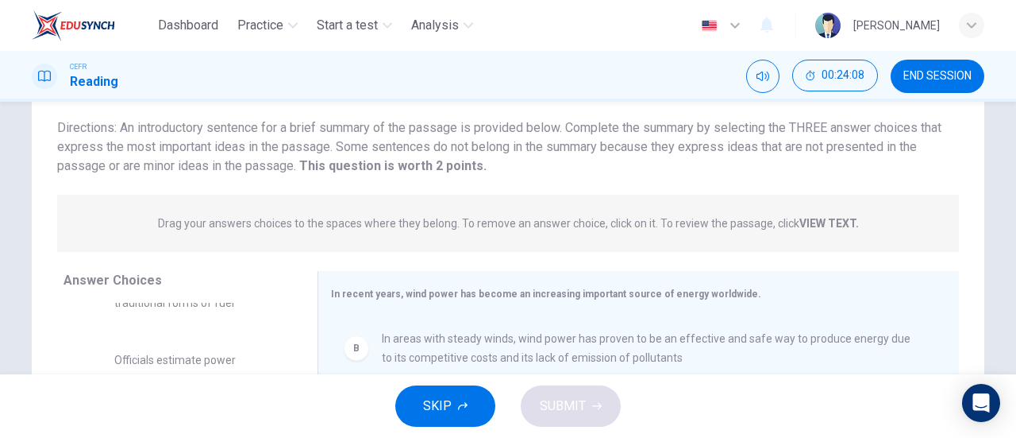
click at [800, 223] on strong "VIEW TEXT." at bounding box center [830, 223] width 60 height 13
click at [829, 218] on strong "VIEW TEXT." at bounding box center [830, 223] width 60 height 13
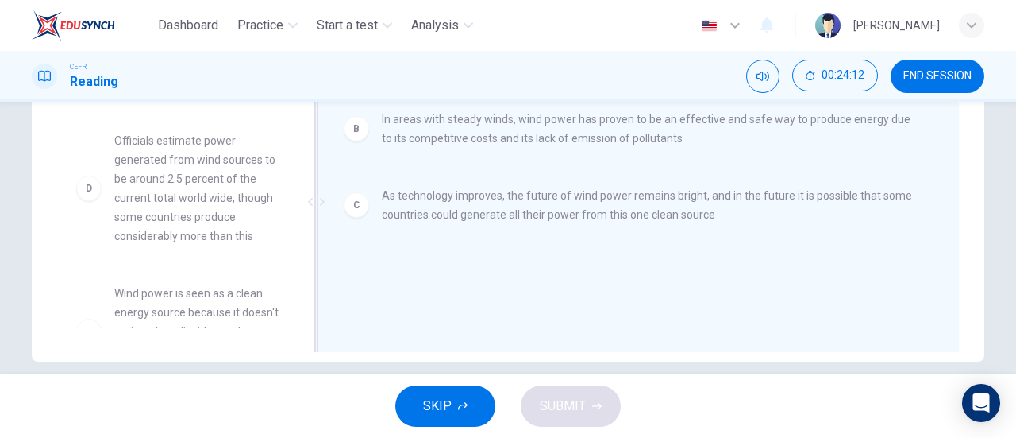
scroll to position [0, 0]
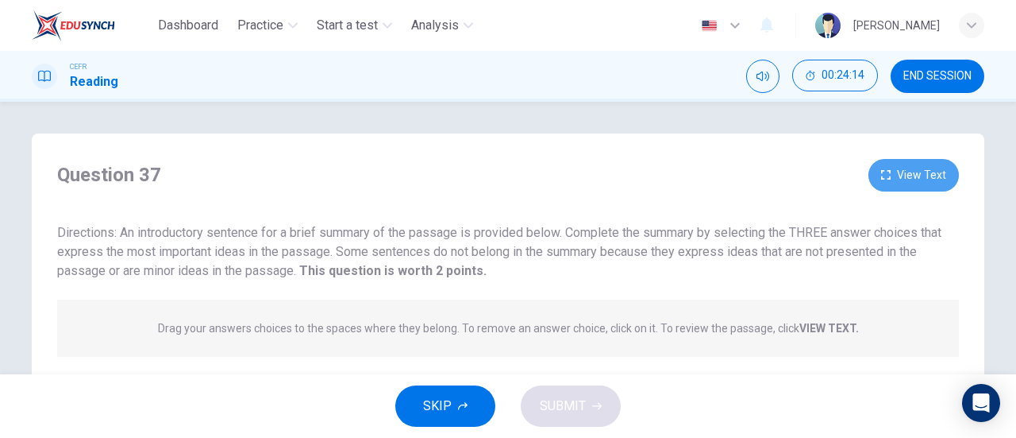
click at [900, 179] on button "View Text" at bounding box center [914, 175] width 91 height 33
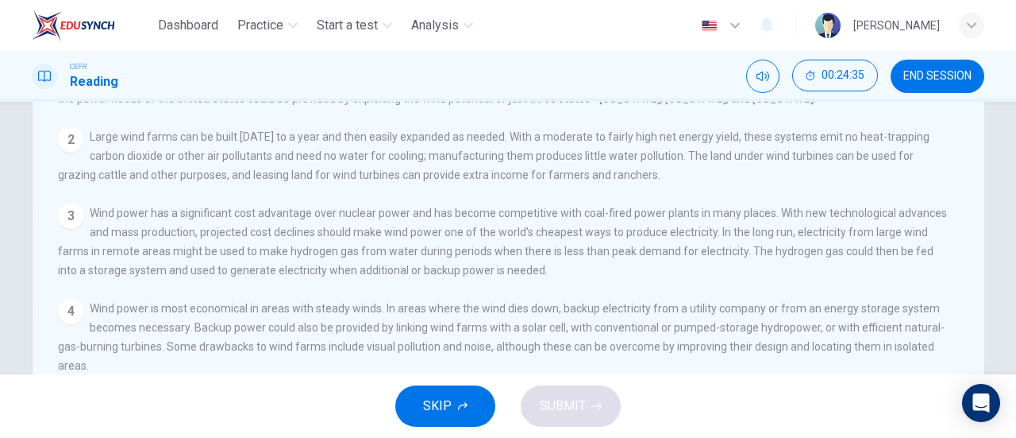
scroll to position [25, 0]
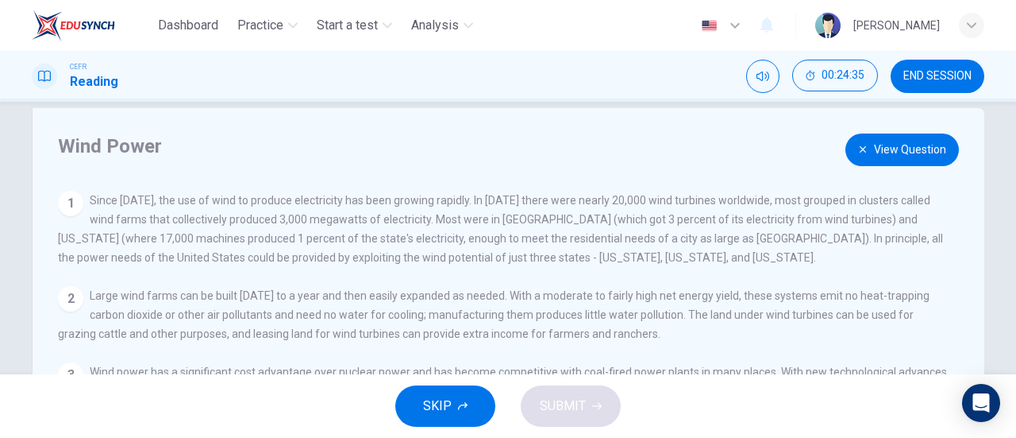
click at [935, 150] on button "View Question" at bounding box center [903, 149] width 114 height 33
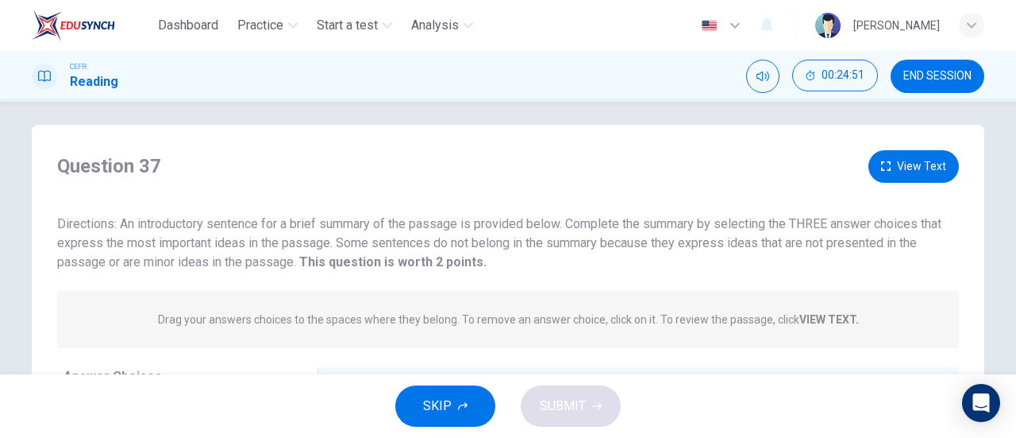
scroll to position [0, 0]
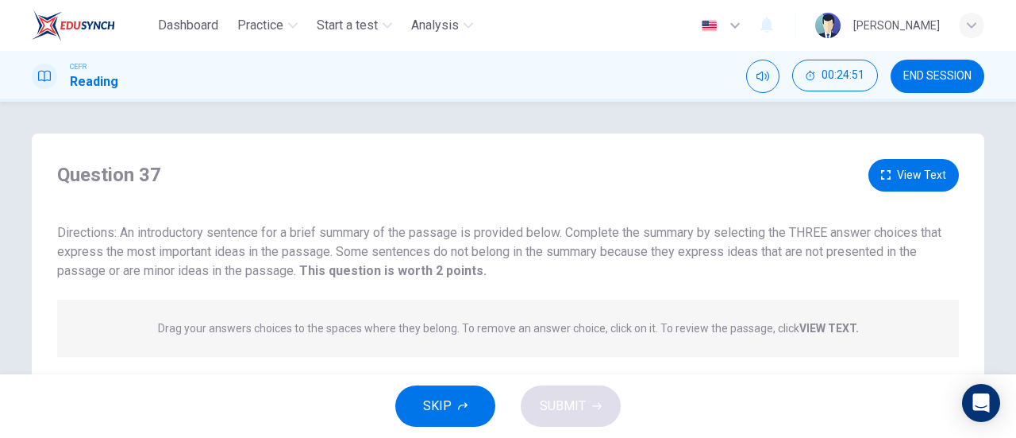
click at [939, 169] on button "View Text" at bounding box center [914, 175] width 91 height 33
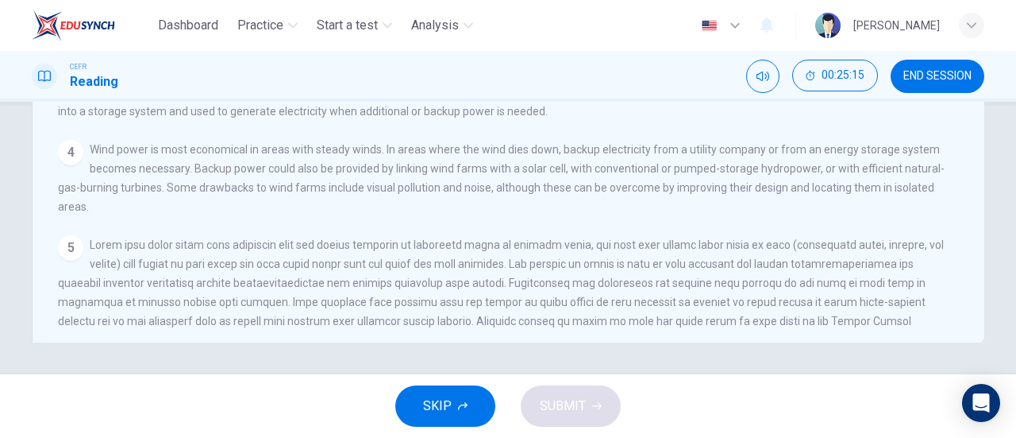
scroll to position [25, 0]
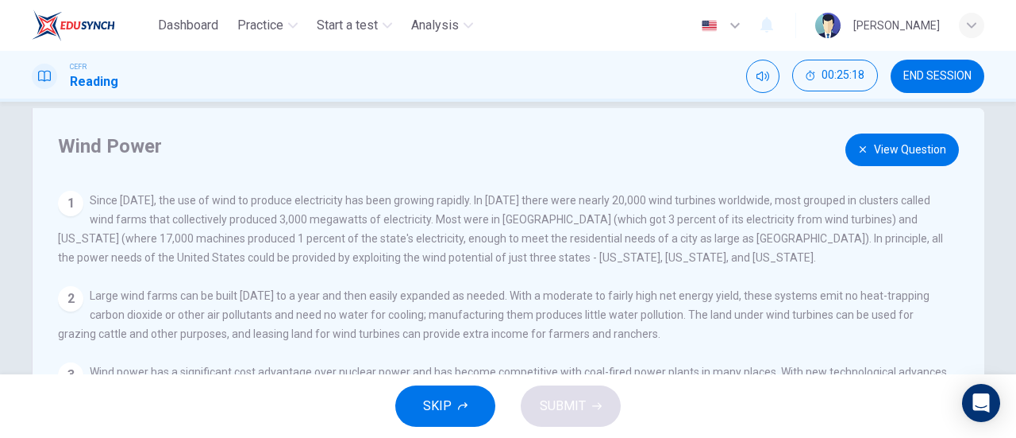
click at [914, 153] on button "View Question" at bounding box center [903, 149] width 114 height 33
click at [914, 153] on button "View Text" at bounding box center [914, 149] width 91 height 33
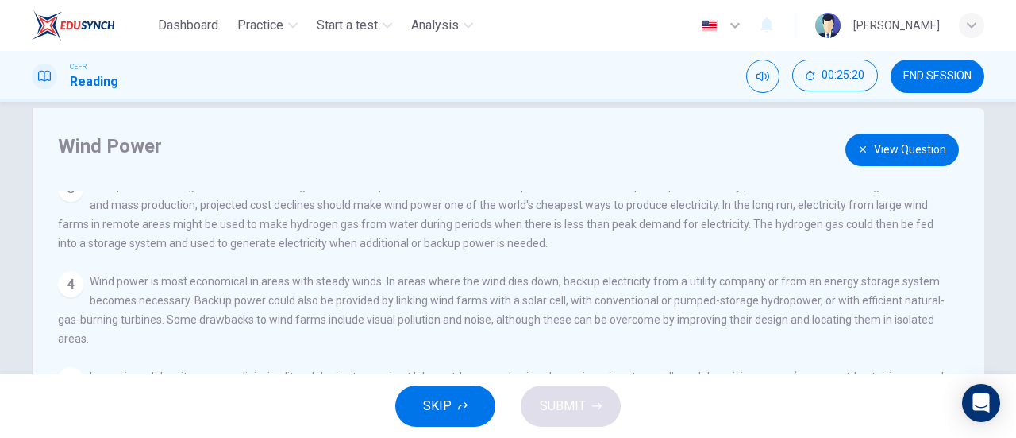
click at [897, 158] on button "View Question" at bounding box center [903, 149] width 114 height 33
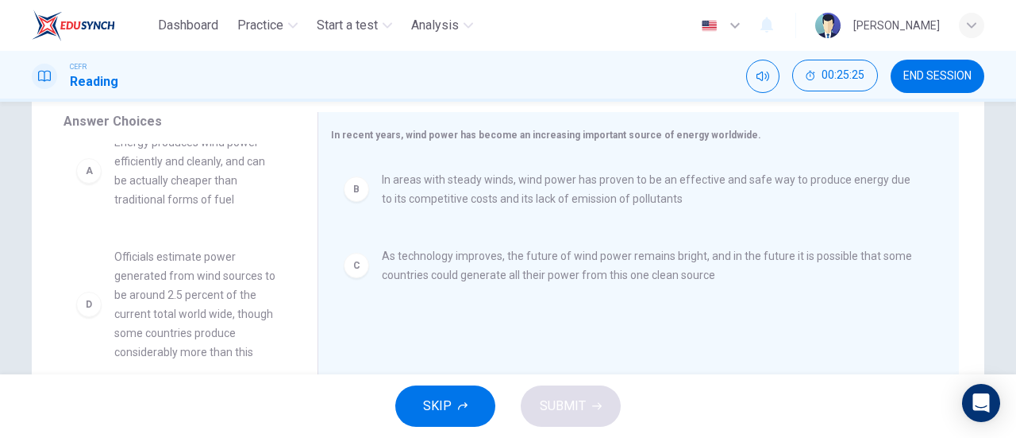
scroll to position [0, 0]
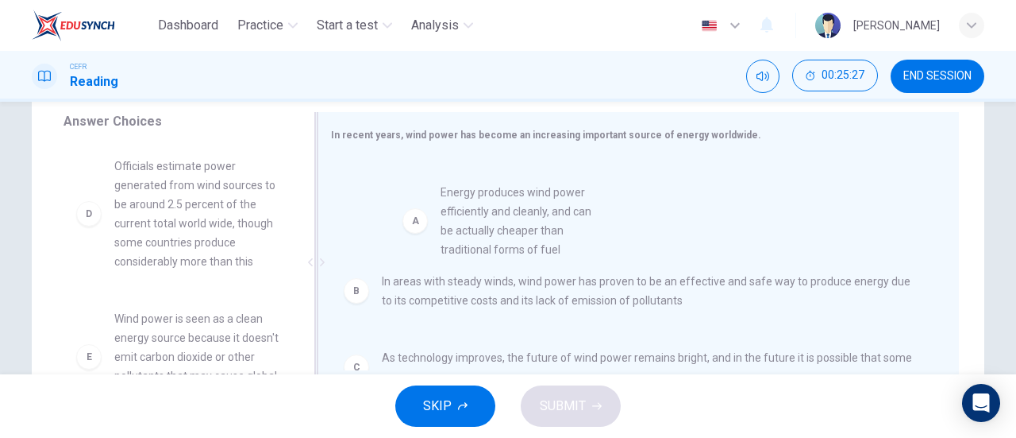
drag, startPoint x: 185, startPoint y: 216, endPoint x: 527, endPoint y: 233, distance: 342.6
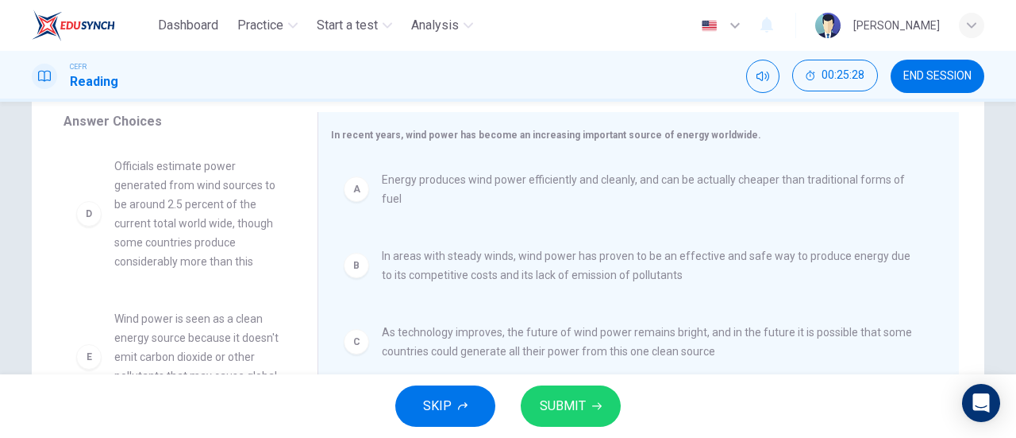
click at [589, 403] on button "SUBMIT" at bounding box center [571, 405] width 100 height 41
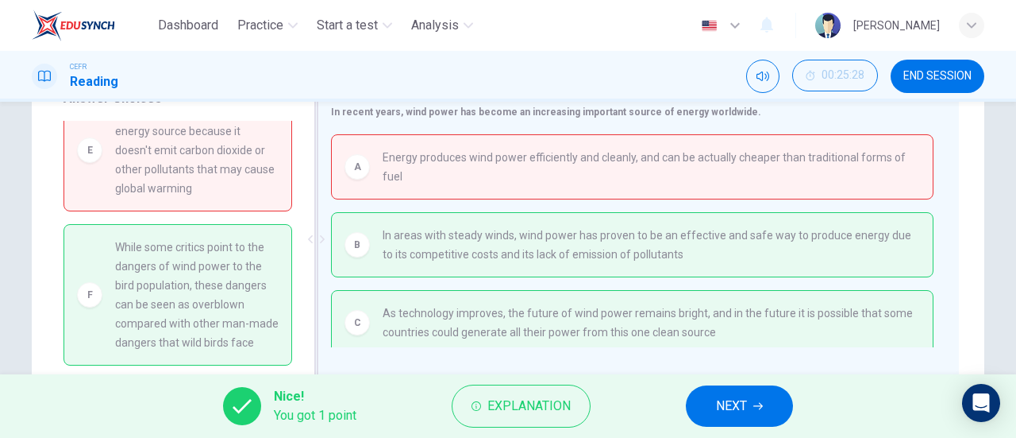
scroll to position [264, 0]
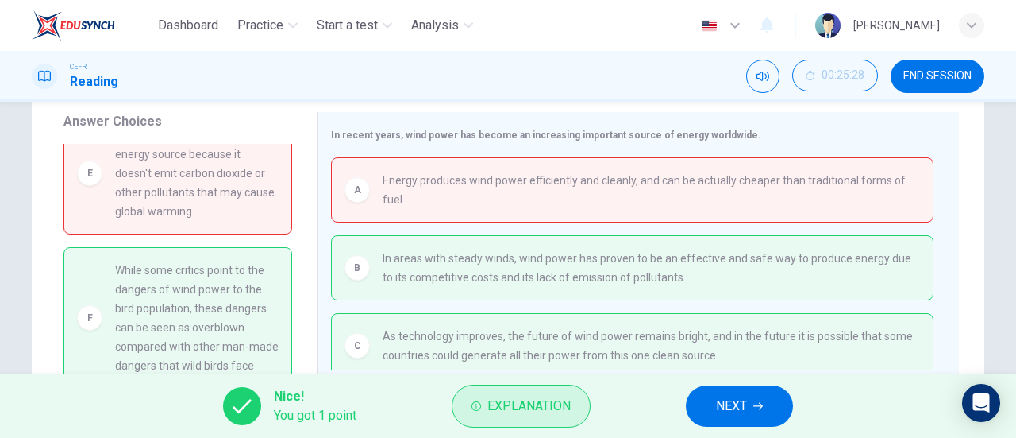
click at [484, 417] on button "Explanation" at bounding box center [521, 405] width 139 height 43
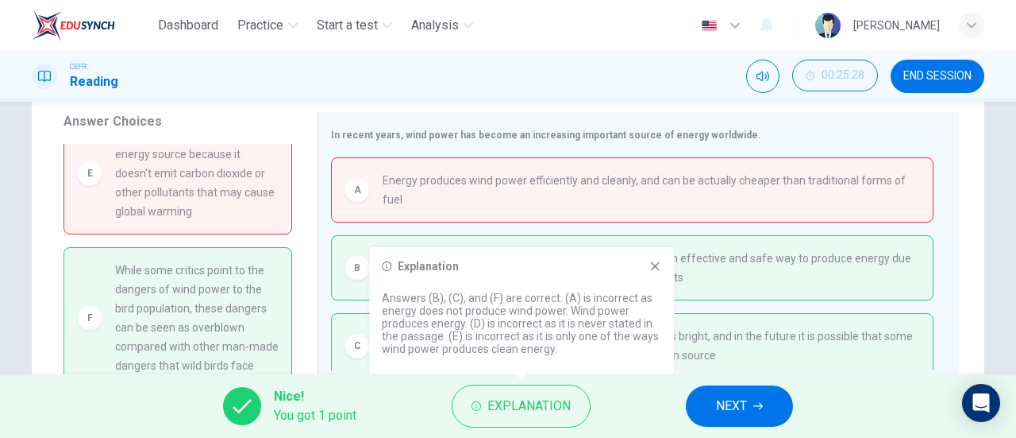
click at [522, 314] on p "Answers (B), (C), and (F) are correct. (A) is incorrect as energy does not prod…" at bounding box center [522, 323] width 280 height 64
click at [523, 314] on p "Answers (B), (C), and (F) are correct. (A) is incorrect as energy does not prod…" at bounding box center [522, 323] width 280 height 64
click at [739, 401] on span "NEXT" at bounding box center [731, 406] width 31 height 22
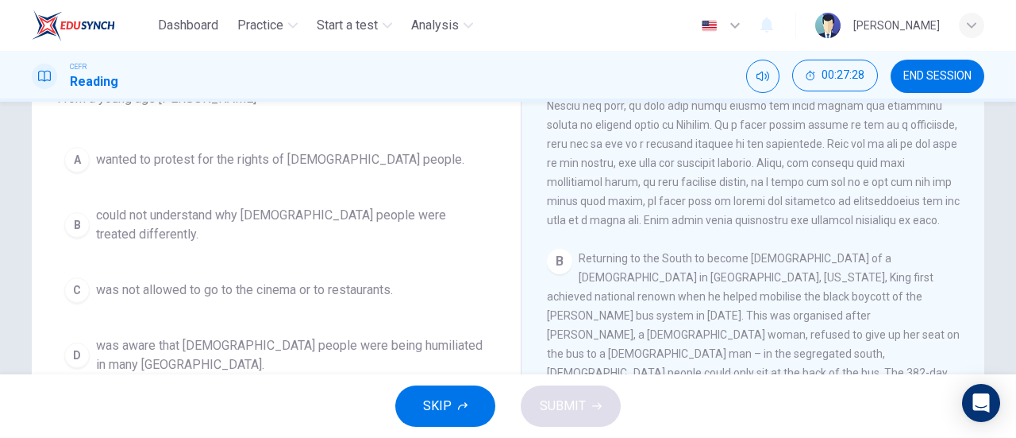
scroll to position [184, 0]
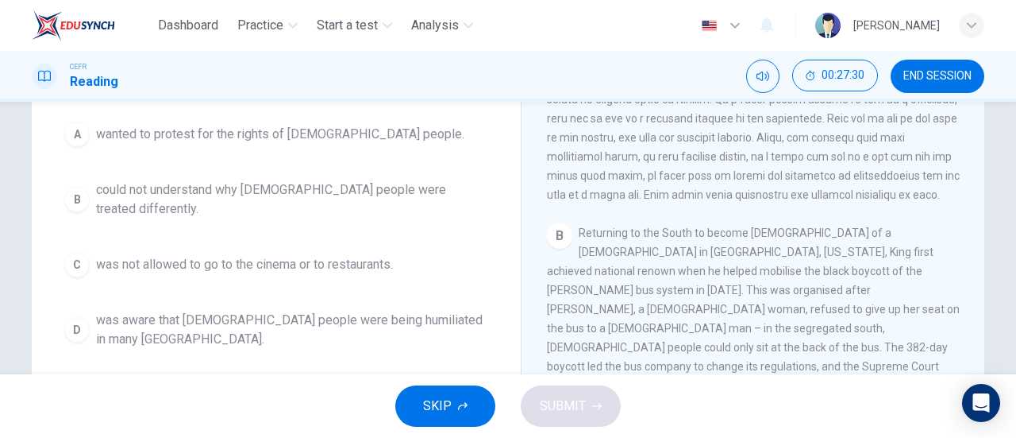
click at [349, 198] on span "could not understand why black people were treated differently." at bounding box center [292, 199] width 392 height 38
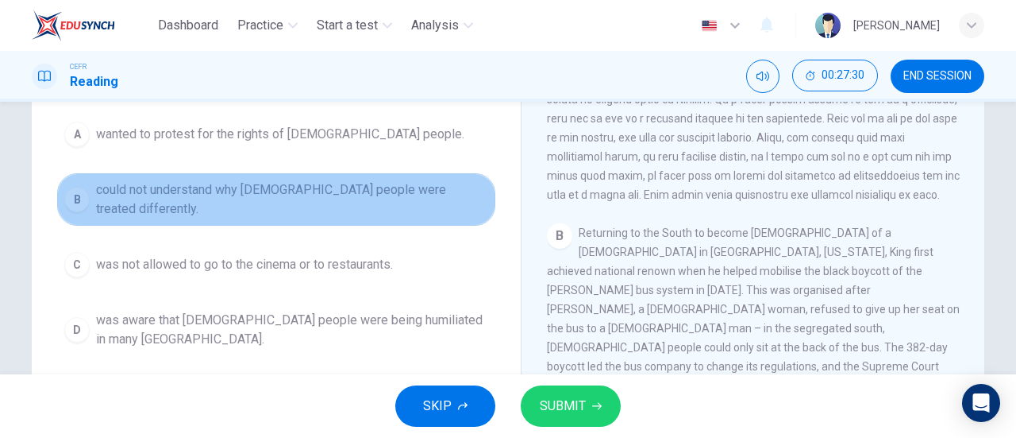
click at [349, 198] on span "could not understand why black people were treated differently." at bounding box center [292, 199] width 392 height 38
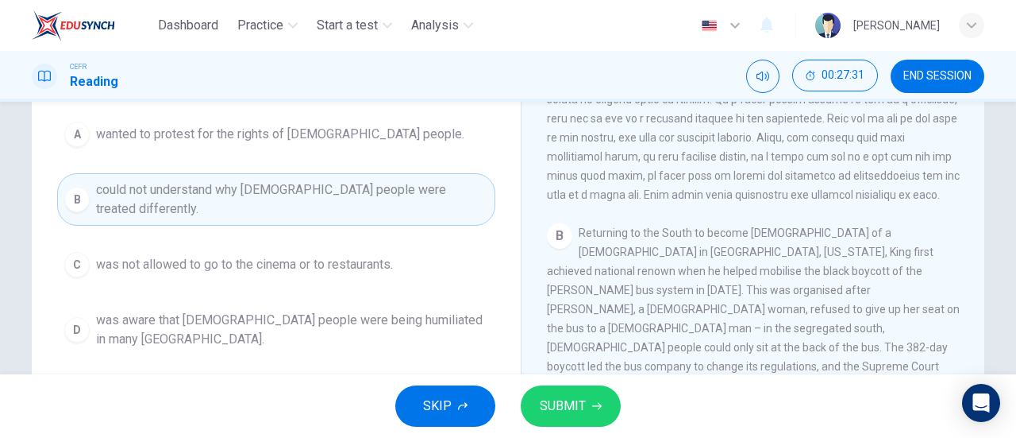
click at [575, 395] on span "SUBMIT" at bounding box center [563, 406] width 46 height 22
click at [575, 394] on div "SKIP SUBMIT" at bounding box center [508, 406] width 1016 height 64
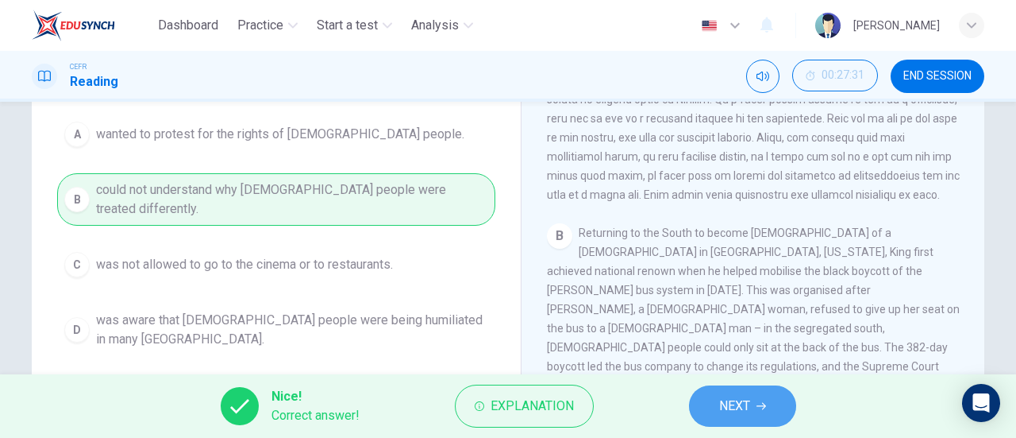
click at [738, 403] on span "NEXT" at bounding box center [734, 406] width 31 height 22
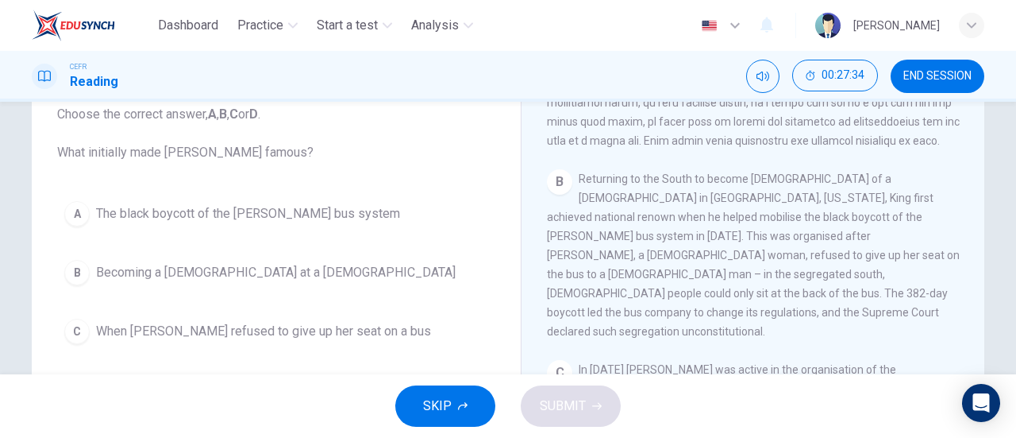
scroll to position [556, 0]
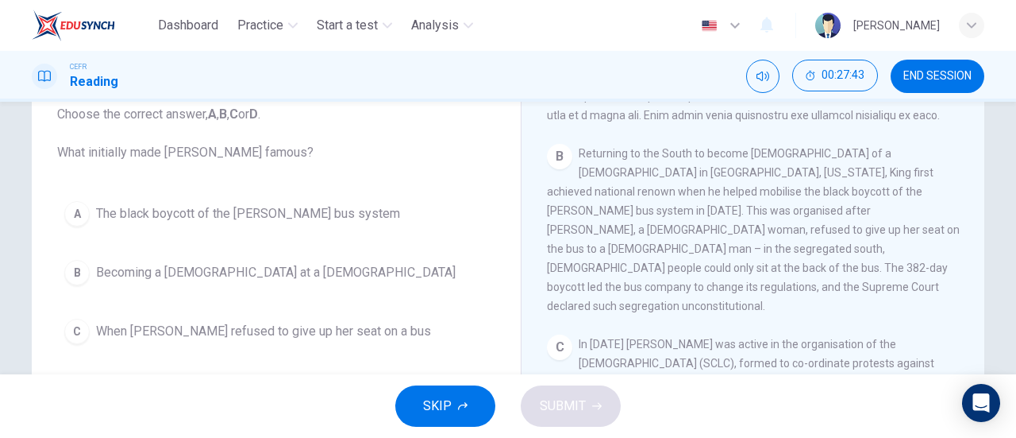
click at [329, 199] on button "A The black boycott of the Montgomery bus system" at bounding box center [276, 214] width 438 height 40
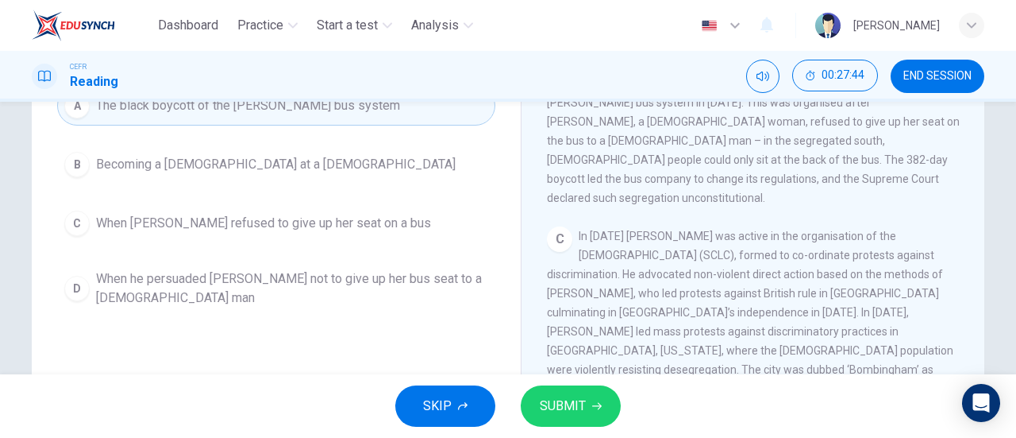
scroll to position [264, 0]
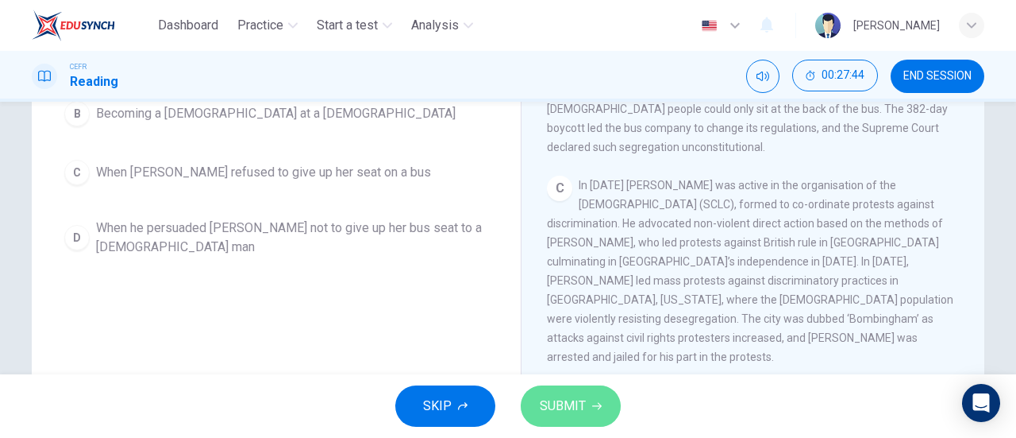
click at [580, 401] on span "SUBMIT" at bounding box center [563, 406] width 46 height 22
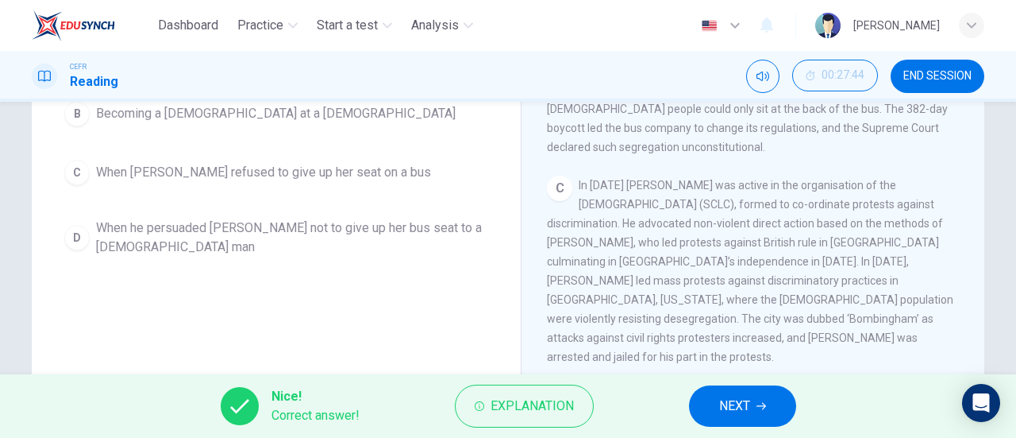
click at [750, 398] on span "NEXT" at bounding box center [734, 406] width 31 height 22
click at [750, 398] on div "Nice! Correct answer! Explanation NEXT" at bounding box center [508, 406] width 1016 height 64
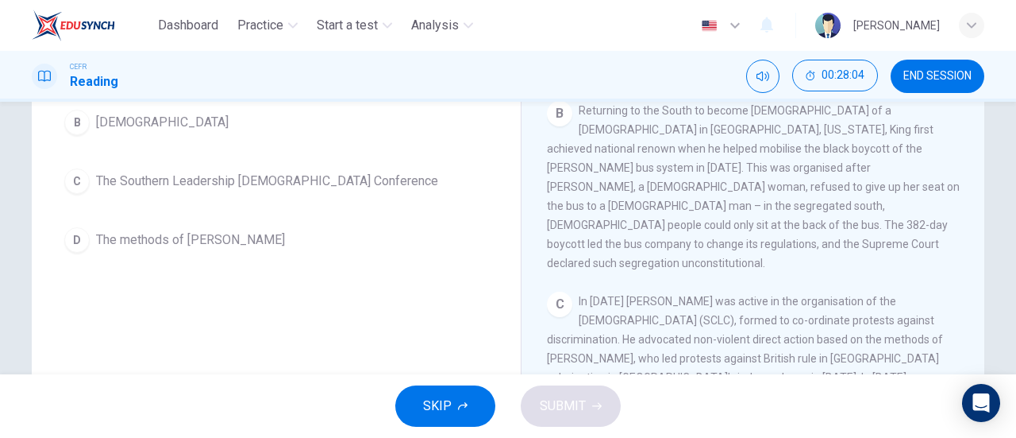
scroll to position [184, 0]
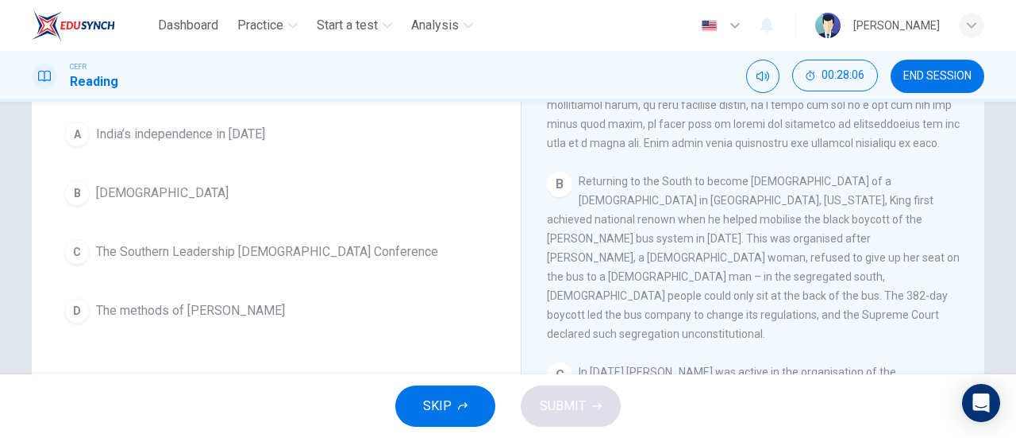
drag, startPoint x: 141, startPoint y: 299, endPoint x: 135, endPoint y: 306, distance: 8.4
click at [140, 300] on button "D The methods of Gandhi" at bounding box center [276, 311] width 438 height 40
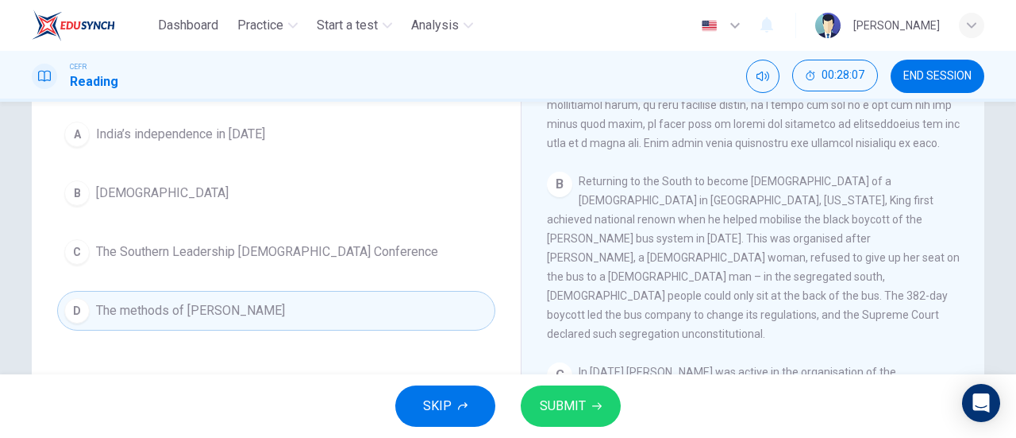
scroll to position [105, 0]
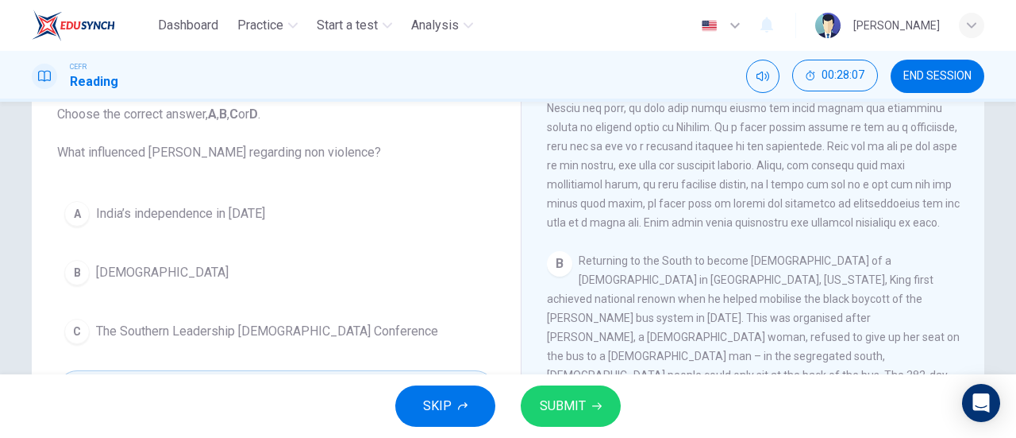
click at [582, 387] on button "SUBMIT" at bounding box center [571, 405] width 100 height 41
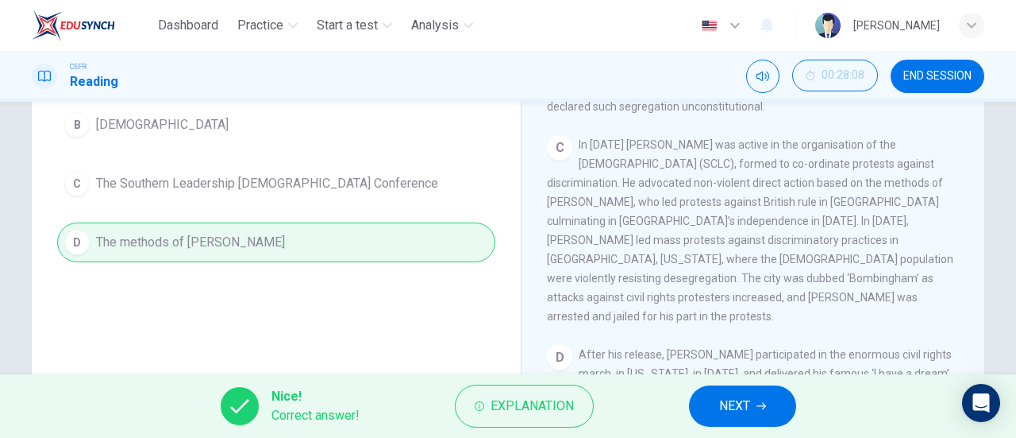
scroll to position [264, 0]
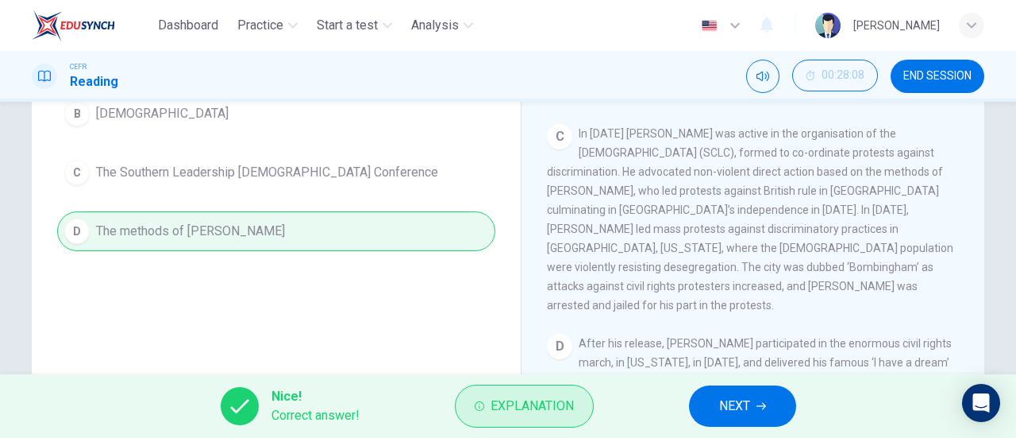
click at [526, 419] on button "Explanation" at bounding box center [524, 405] width 139 height 43
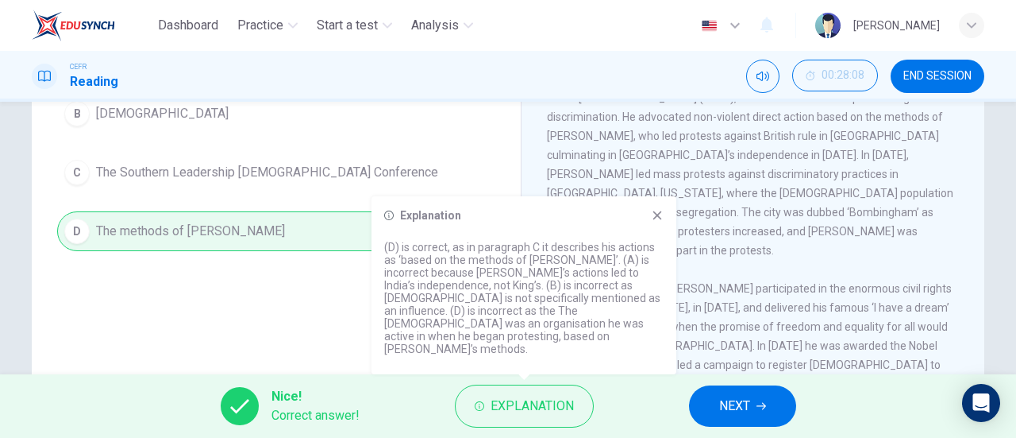
scroll to position [687, 0]
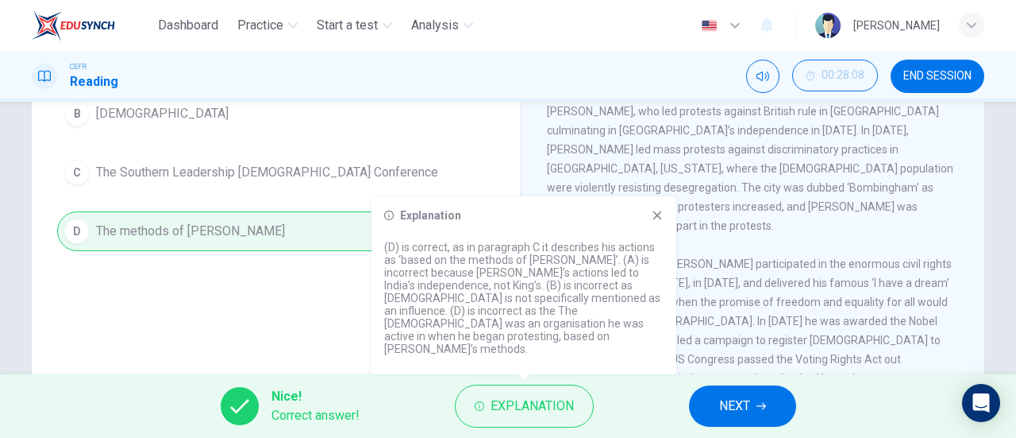
click at [653, 222] on icon at bounding box center [657, 215] width 13 height 13
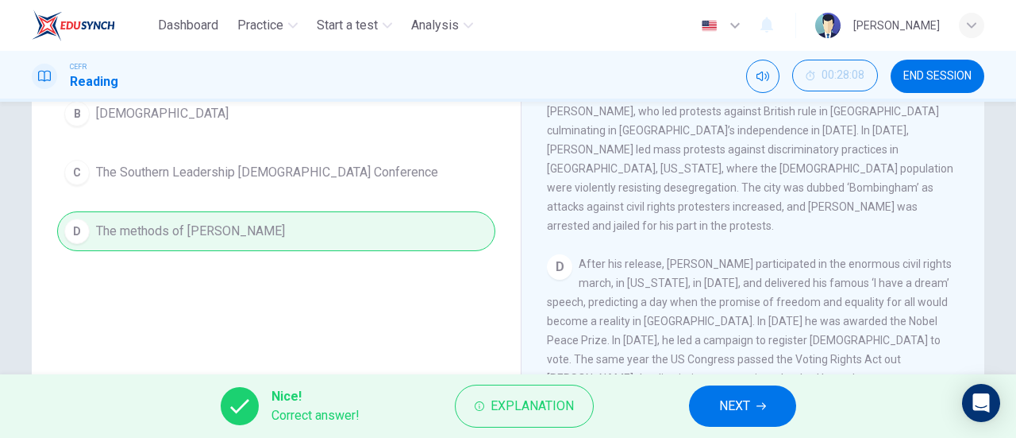
click at [753, 415] on button "NEXT" at bounding box center [742, 405] width 107 height 41
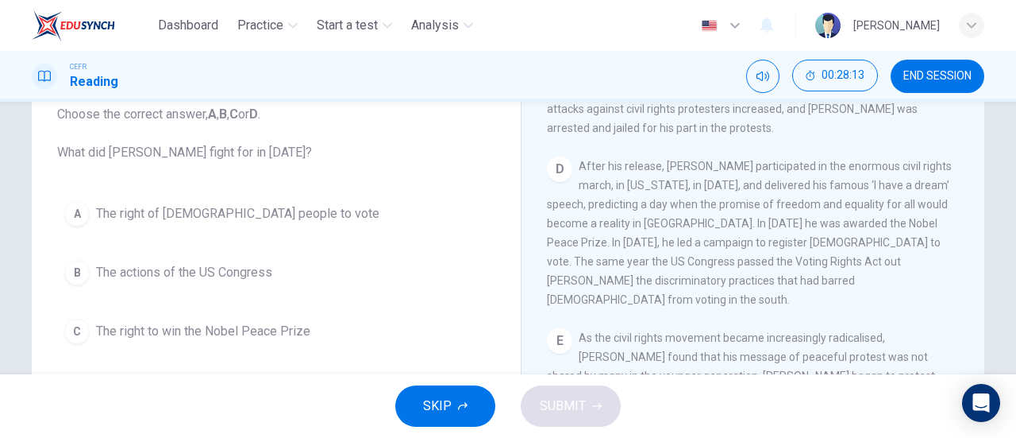
scroll to position [1004, 0]
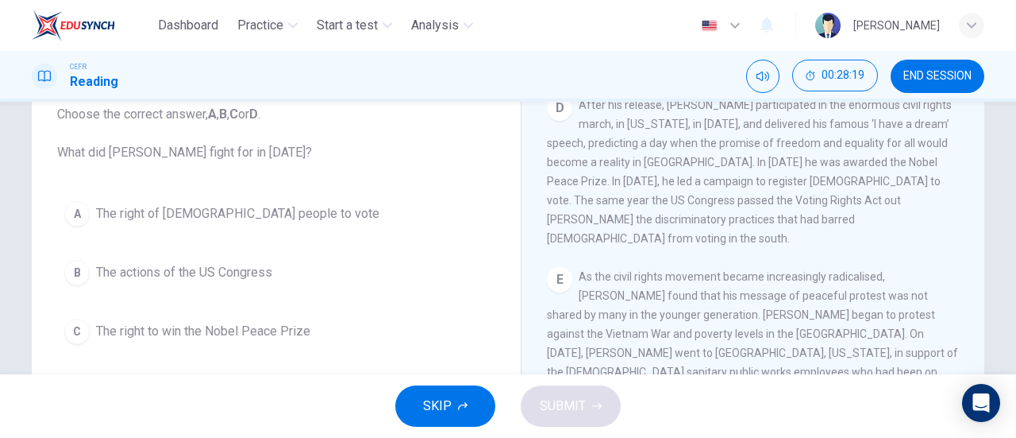
click at [237, 210] on span "The right of black people to vote" at bounding box center [237, 213] width 283 height 19
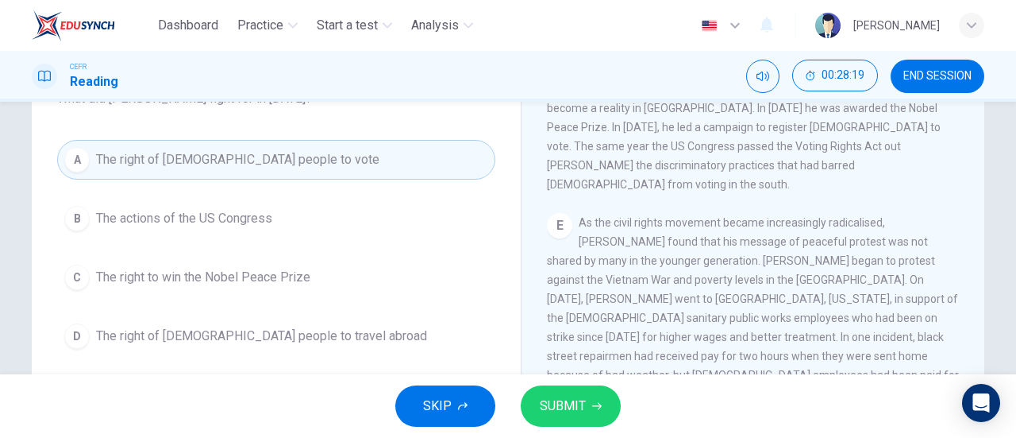
scroll to position [184, 0]
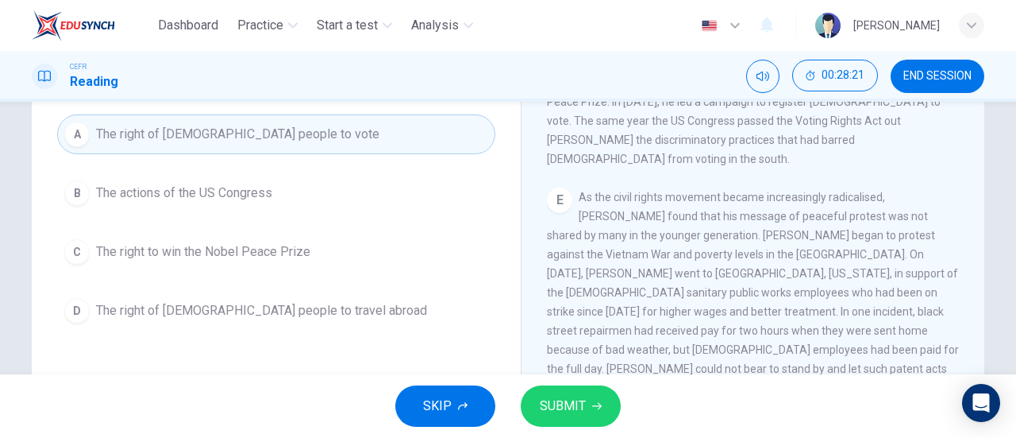
click at [579, 411] on span "SUBMIT" at bounding box center [563, 406] width 46 height 22
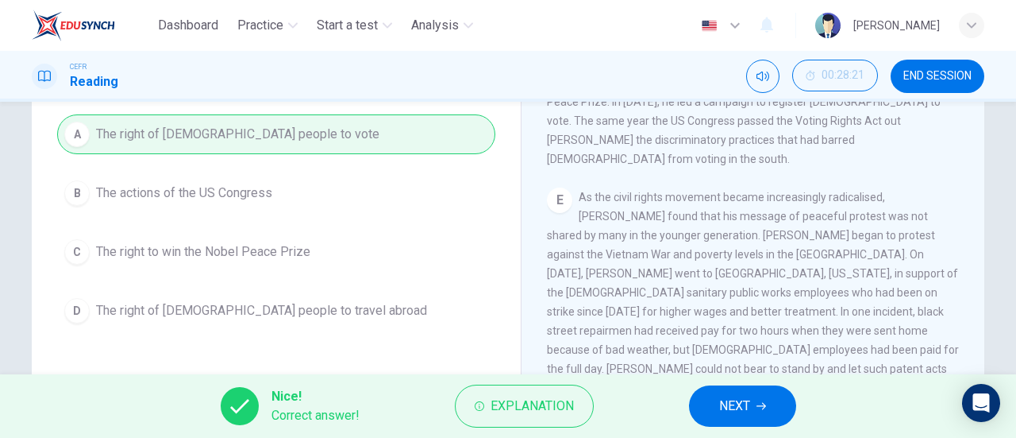
scroll to position [925, 0]
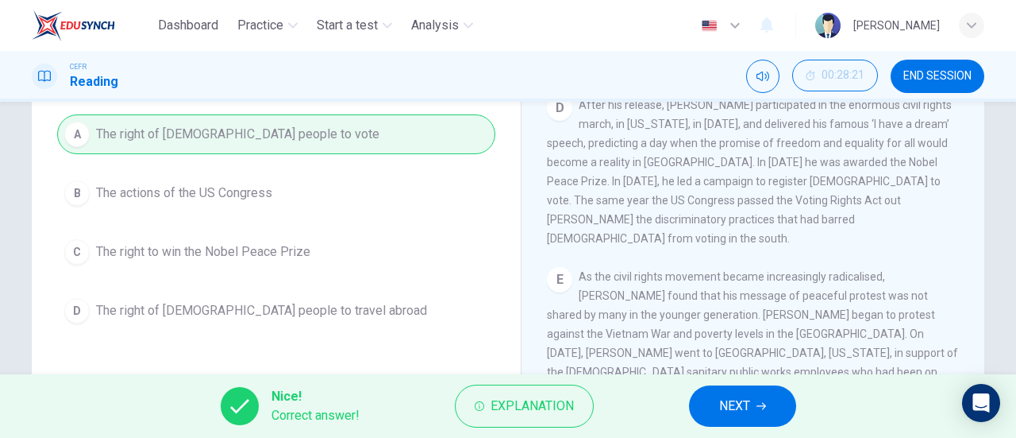
click at [740, 406] on span "NEXT" at bounding box center [734, 406] width 31 height 22
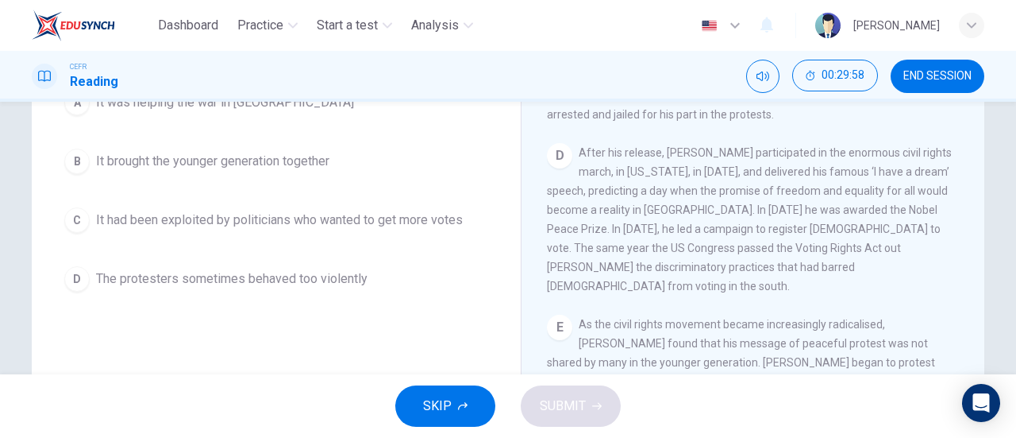
scroll to position [238, 0]
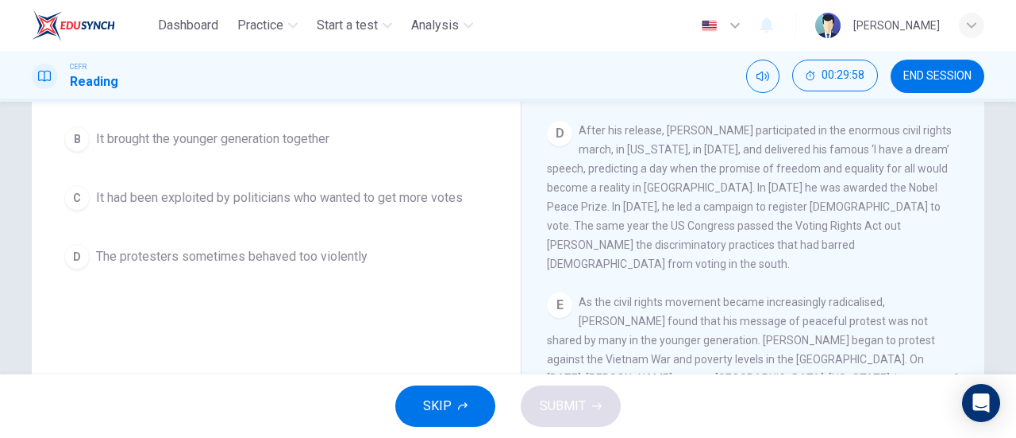
click at [317, 263] on span "The protesters sometimes behaved too violently" at bounding box center [232, 256] width 272 height 19
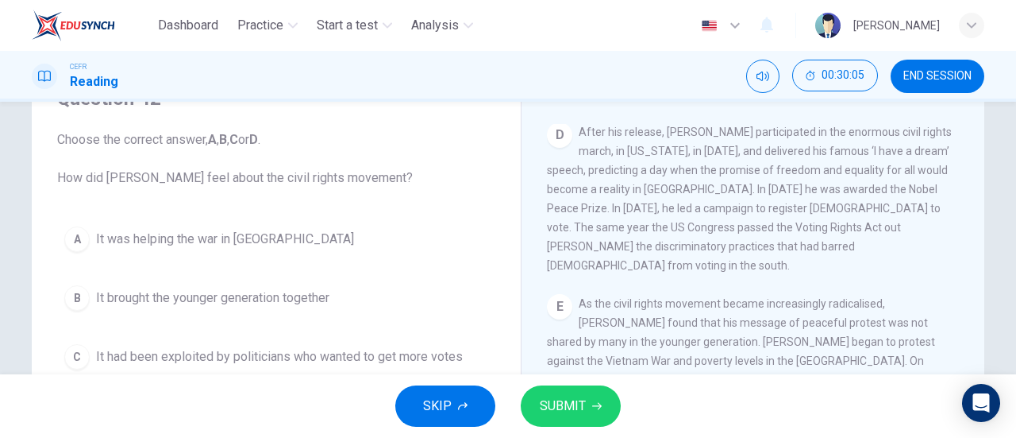
scroll to position [1004, 0]
drag, startPoint x: 694, startPoint y: 291, endPoint x: 862, endPoint y: 322, distance: 170.4
click at [862, 322] on div "E As the civil rights movement became increasingly radicalised, King found that…" at bounding box center [753, 416] width 413 height 248
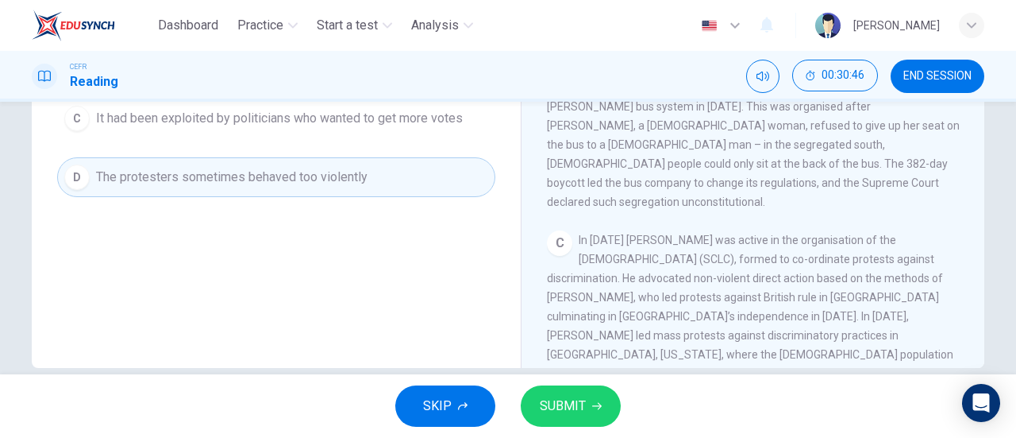
scroll to position [449, 0]
click at [587, 403] on button "SUBMIT" at bounding box center [571, 405] width 100 height 41
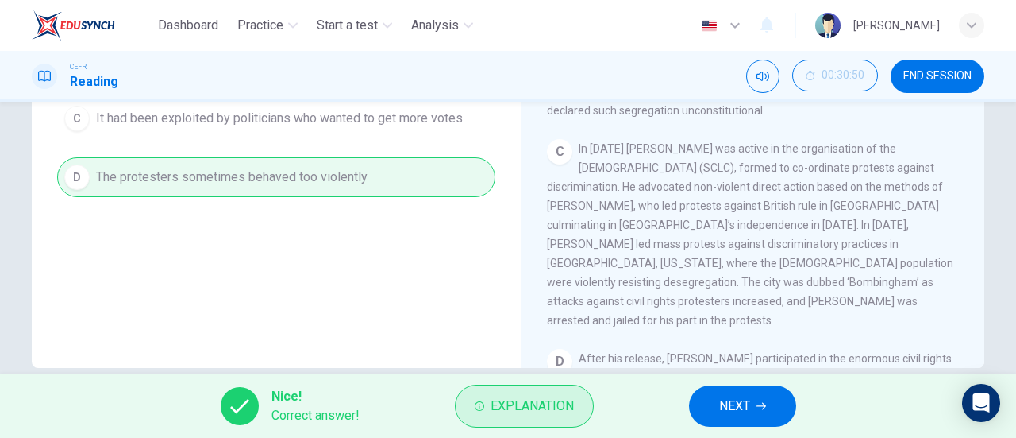
scroll to position [528, 0]
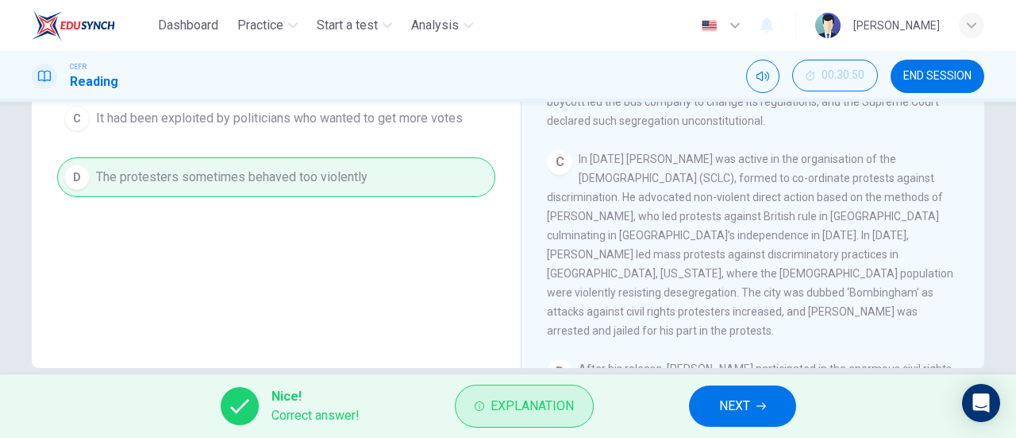
click at [539, 425] on button "Explanation" at bounding box center [524, 405] width 139 height 43
click at [569, 274] on span "In 1957 King was active in the organisation of the Southern Leadership Christia…" at bounding box center [750, 244] width 407 height 184
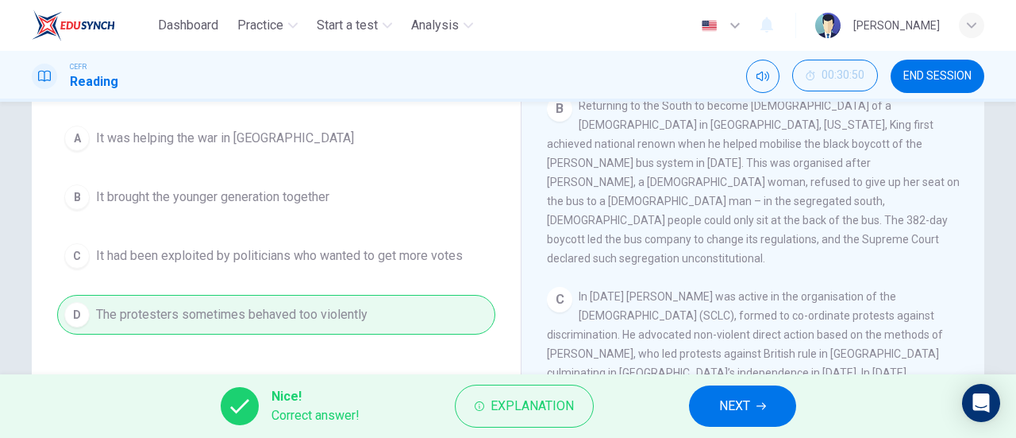
scroll to position [238, 0]
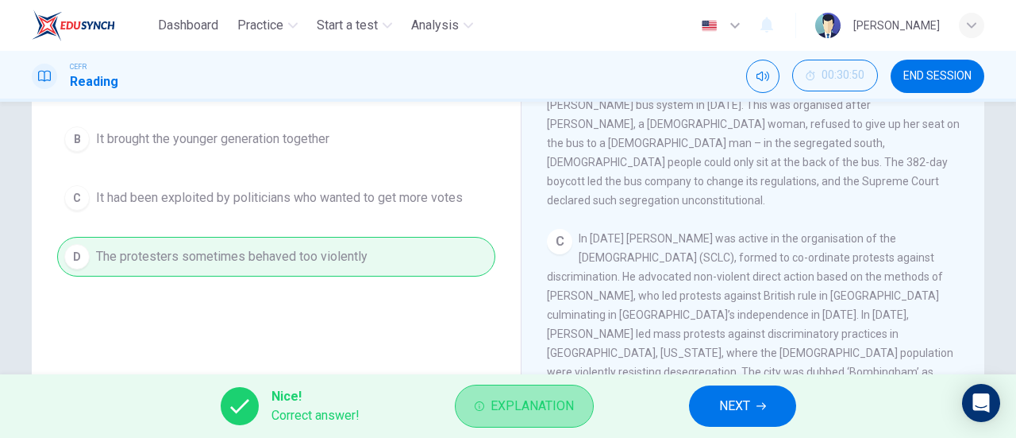
click at [504, 412] on span "Explanation" at bounding box center [532, 406] width 83 height 22
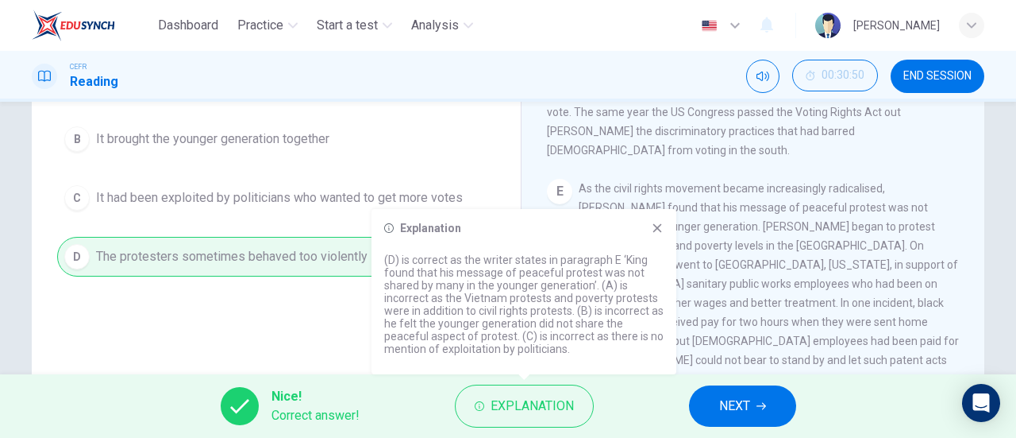
scroll to position [1004, 0]
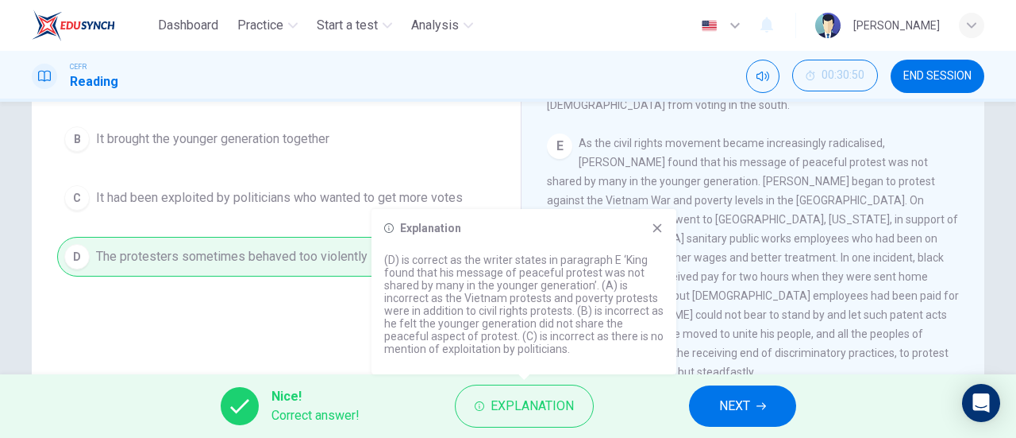
drag, startPoint x: 573, startPoint y: 240, endPoint x: 519, endPoint y: 264, distance: 59.3
click at [520, 264] on div "Explanation (D) is correct as the writer states in paragraph E ‘King found that…" at bounding box center [524, 291] width 305 height 165
click at [518, 264] on p "(D) is correct as the writer states in paragraph E ‘King found that his message…" at bounding box center [524, 304] width 280 height 102
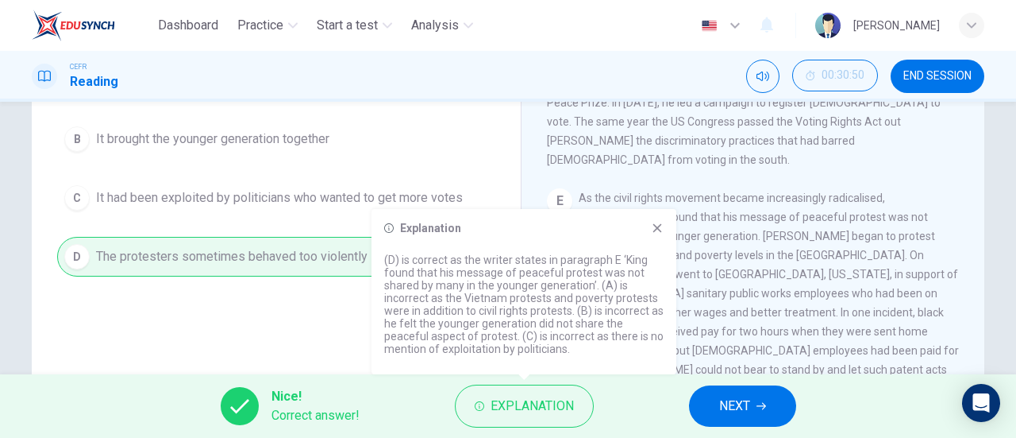
scroll to position [925, 0]
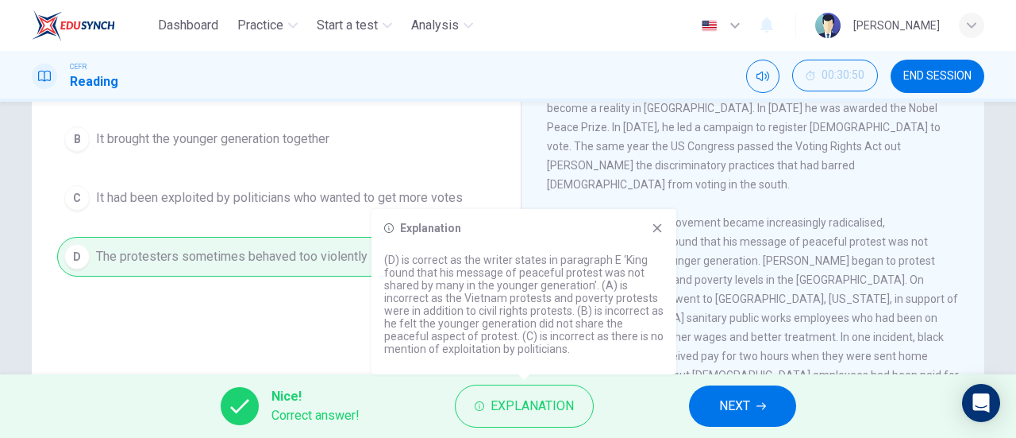
click at [765, 401] on button "NEXT" at bounding box center [742, 405] width 107 height 41
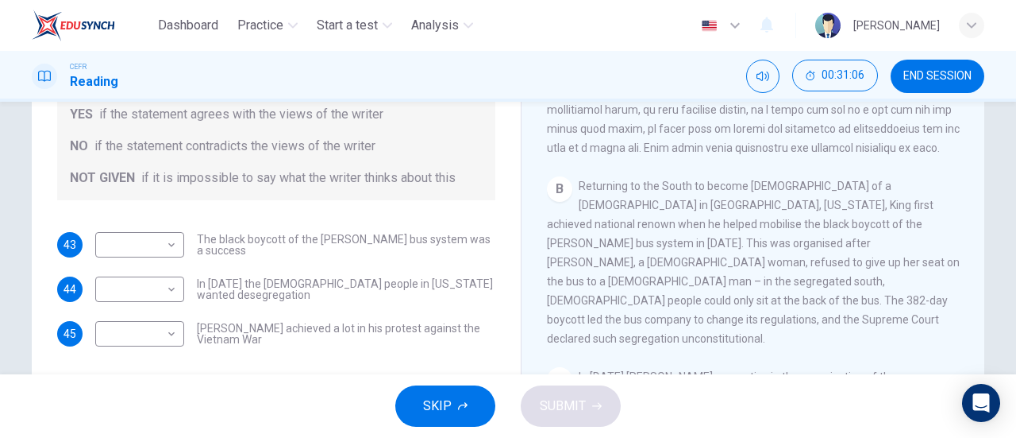
scroll to position [397, 0]
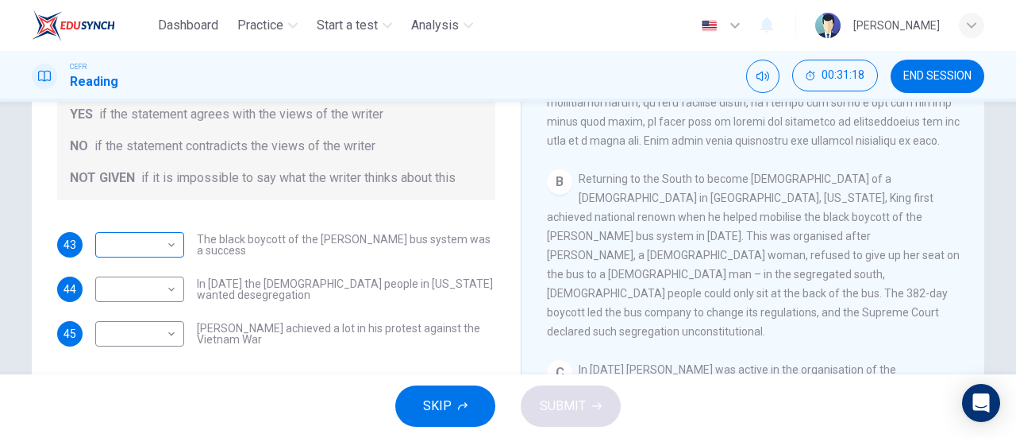
click at [160, 251] on body "Dashboard Practice Start a test Analysis English en ​ NUR NADHIRAH BINTI SUMADI…" at bounding box center [508, 219] width 1016 height 438
click at [146, 268] on li "YES" at bounding box center [135, 269] width 89 height 25
type input "YES"
click at [146, 268] on li "YES" at bounding box center [135, 269] width 89 height 25
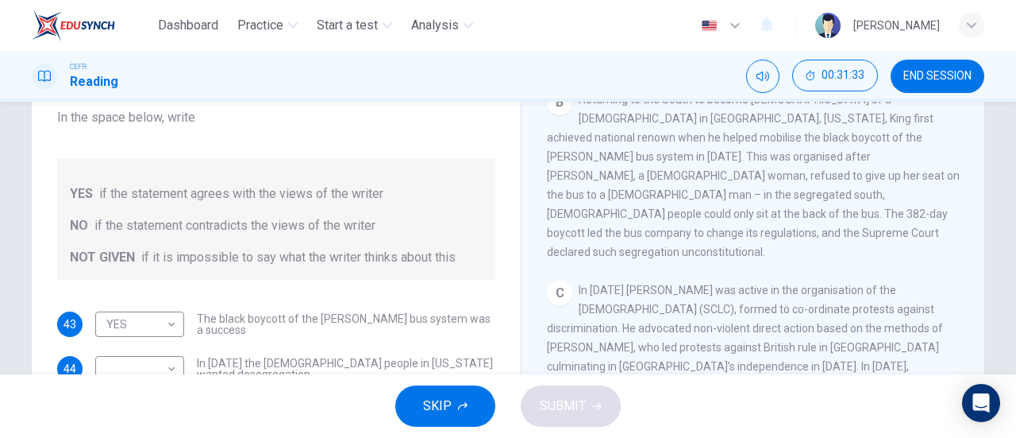
scroll to position [238, 0]
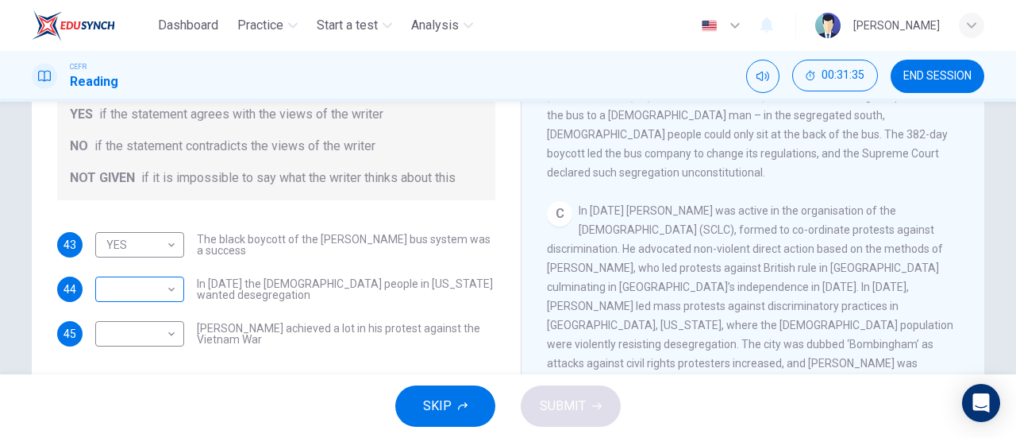
click at [156, 293] on body "Dashboard Practice Start a test Analysis English en ​ NUR NADHIRAH BINTI SUMADI…" at bounding box center [508, 219] width 1016 height 438
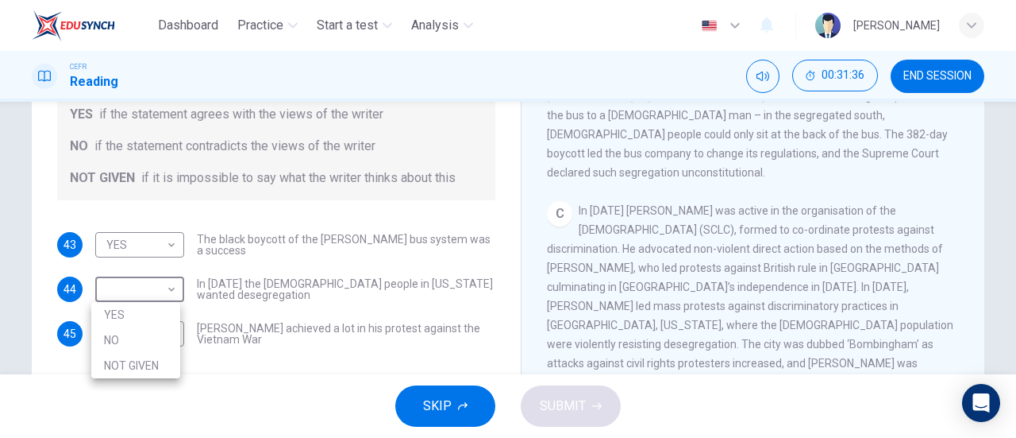
click at [233, 280] on div at bounding box center [508, 219] width 1016 height 438
click at [156, 289] on body "Dashboard Practice Start a test Analysis English en ​ NUR NADHIRAH BINTI SUMADI…" at bounding box center [508, 219] width 1016 height 438
click at [133, 337] on li "NO" at bounding box center [135, 339] width 89 height 25
type input "NO"
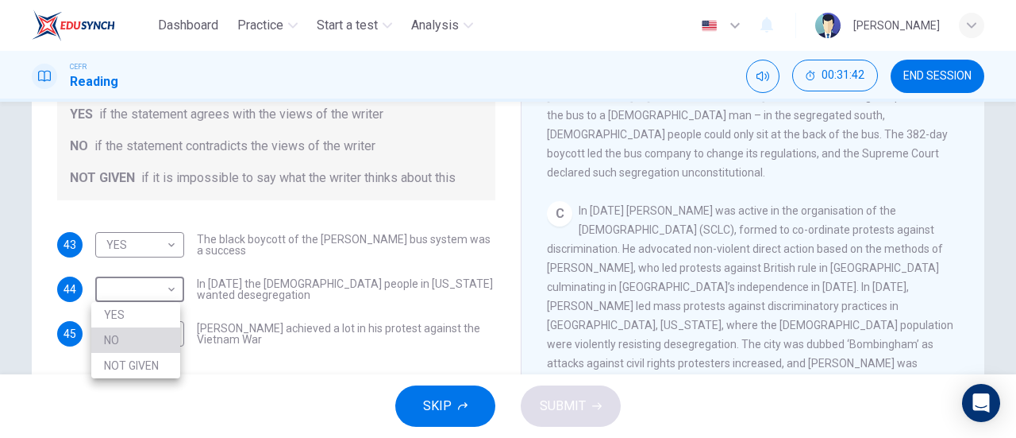
click at [133, 337] on li "NO" at bounding box center [135, 339] width 89 height 25
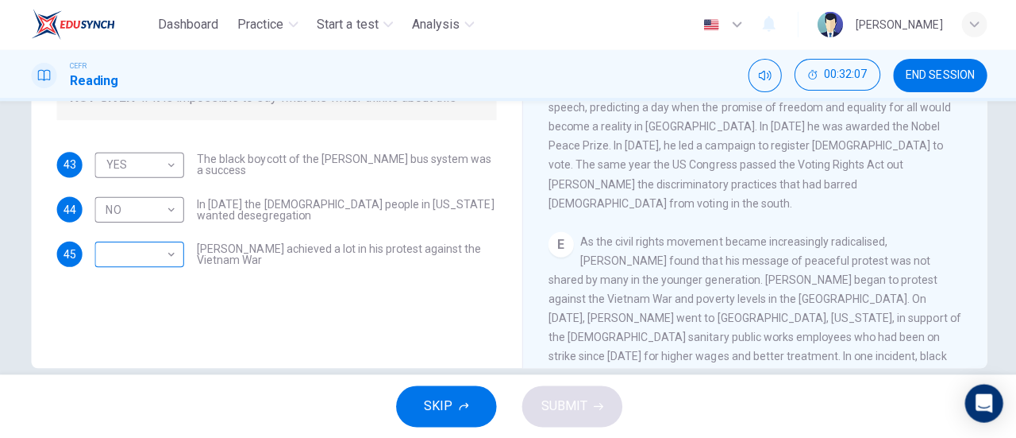
scroll to position [0, 0]
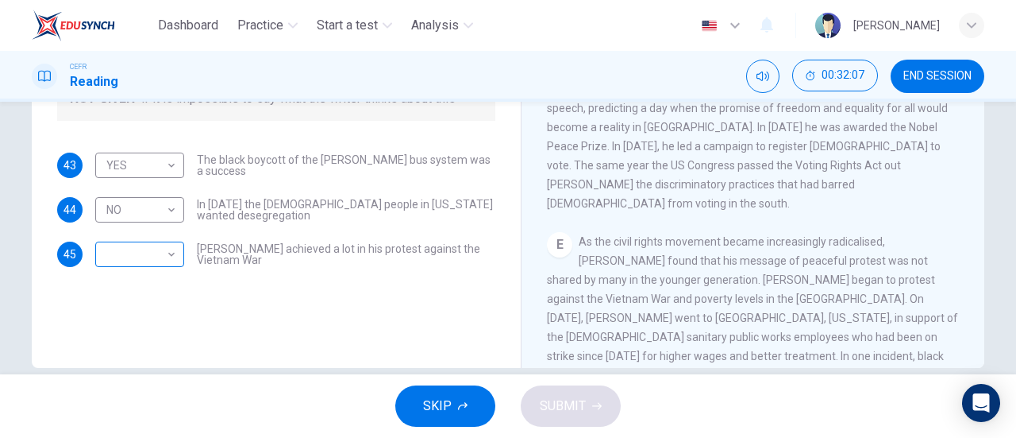
click at [150, 252] on body "Dashboard Practice Start a test Analysis English en ​ NUR NADHIRAH BINTI SUMADI…" at bounding box center [508, 219] width 1016 height 438
click at [158, 262] on body "Dashboard Practice Start a test Analysis English en ​ NUR NADHIRAH BINTI SUMADI…" at bounding box center [508, 219] width 1016 height 438
click at [168, 252] on body "Dashboard Practice Start a test Analysis English en ​ NUR NADHIRAH BINTI SUMADI…" at bounding box center [508, 219] width 1016 height 438
click at [145, 328] on li "NOT GIVEN" at bounding box center [135, 330] width 89 height 25
type input "NOT GIVEN"
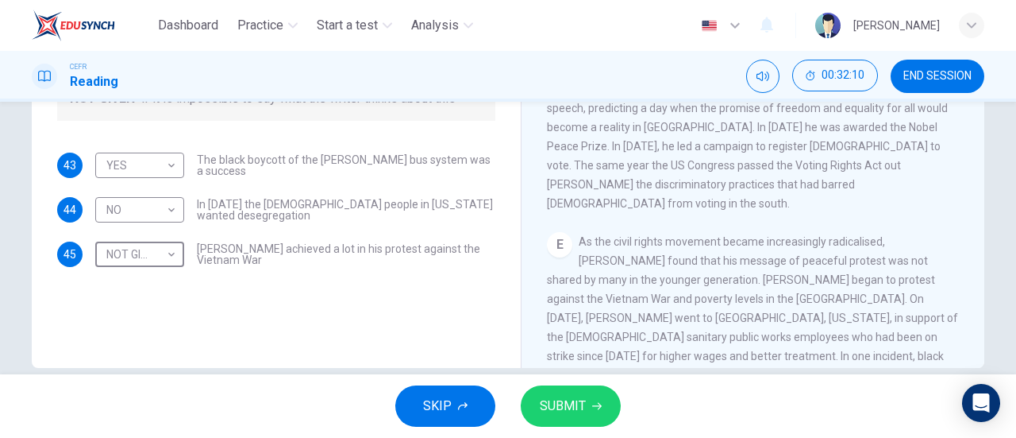
click at [579, 399] on span "SUBMIT" at bounding box center [563, 406] width 46 height 22
click at [549, 392] on button "SUBMIT" at bounding box center [571, 405] width 100 height 41
click at [549, 392] on div "SKIP SUBMIT" at bounding box center [508, 406] width 1016 height 64
click at [664, 282] on span "As the civil rights movement became increasingly radicalised, King found that h…" at bounding box center [753, 355] width 412 height 241
click at [613, 399] on button "SUBMIT" at bounding box center [571, 405] width 100 height 41
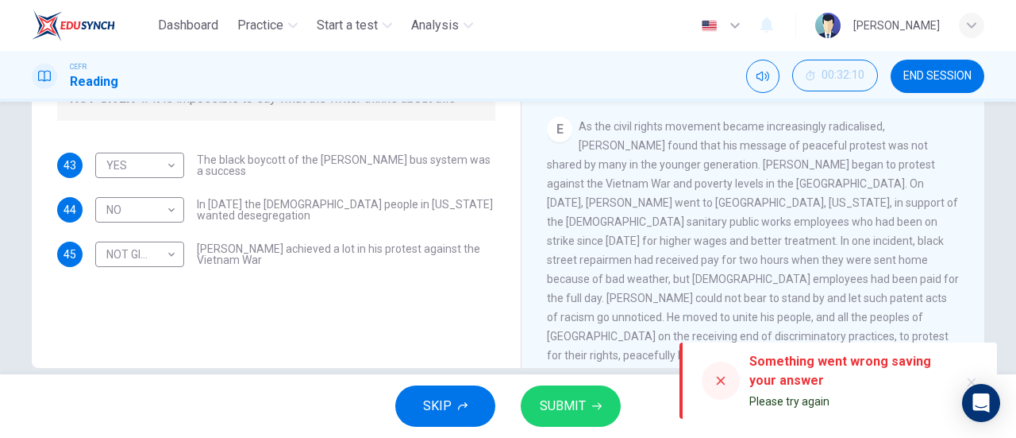
scroll to position [1004, 0]
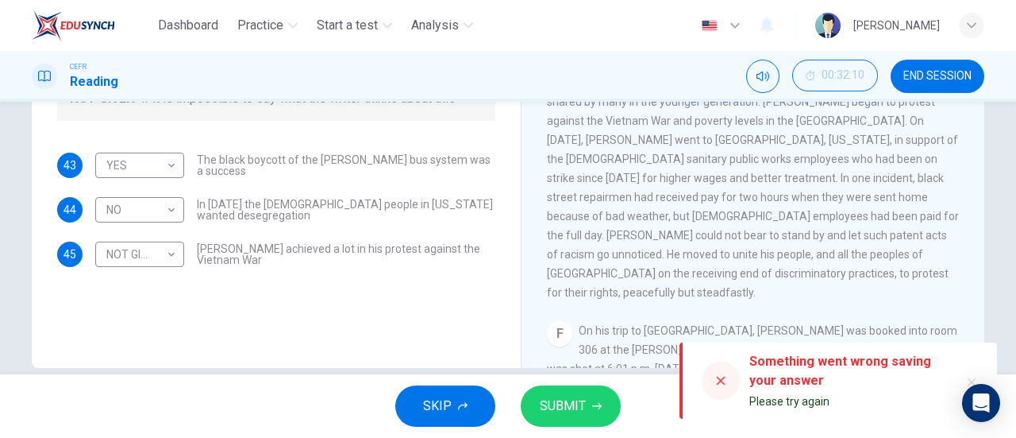
click at [722, 379] on icon at bounding box center [721, 380] width 13 height 13
click at [585, 401] on button "SUBMIT" at bounding box center [571, 405] width 100 height 41
click at [847, 367] on div "Something went wrong saving your answer" at bounding box center [848, 371] width 197 height 38
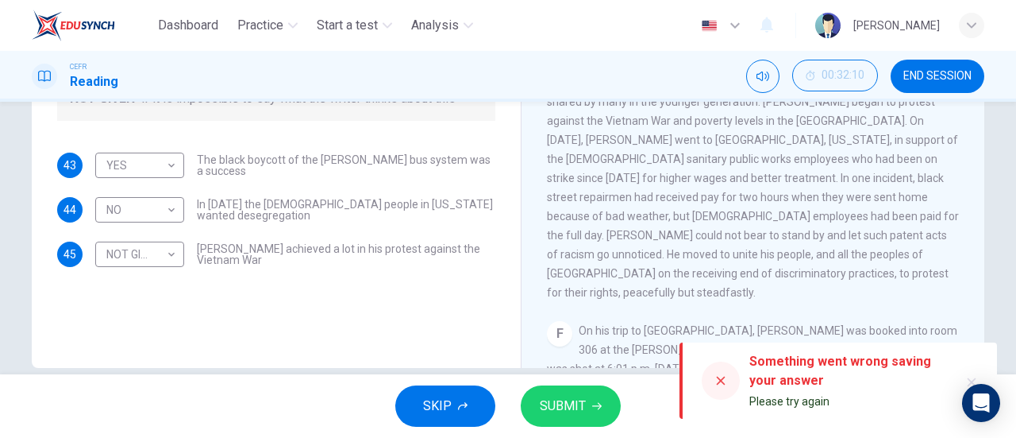
click at [965, 378] on button "button" at bounding box center [971, 381] width 25 height 25
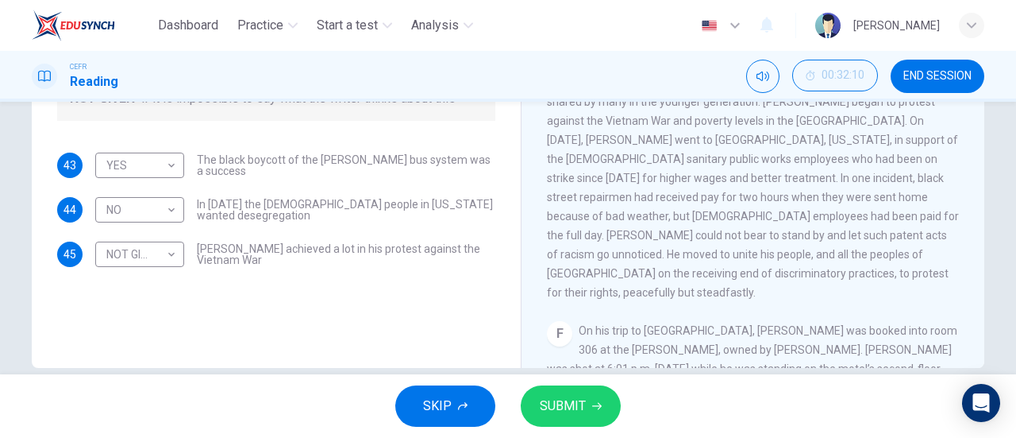
click at [601, 395] on button "SUBMIT" at bounding box center [571, 405] width 100 height 41
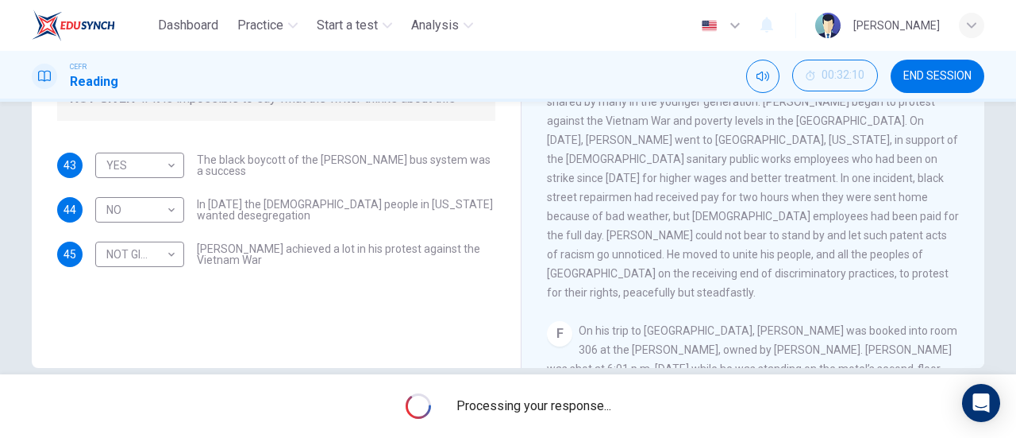
click at [601, 395] on div "Processing your response..." at bounding box center [508, 406] width 1016 height 64
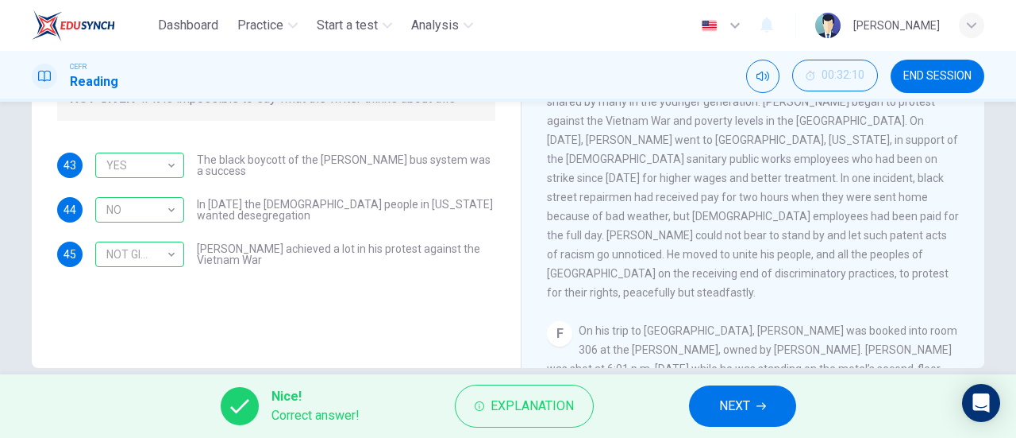
click at [758, 415] on button "NEXT" at bounding box center [742, 405] width 107 height 41
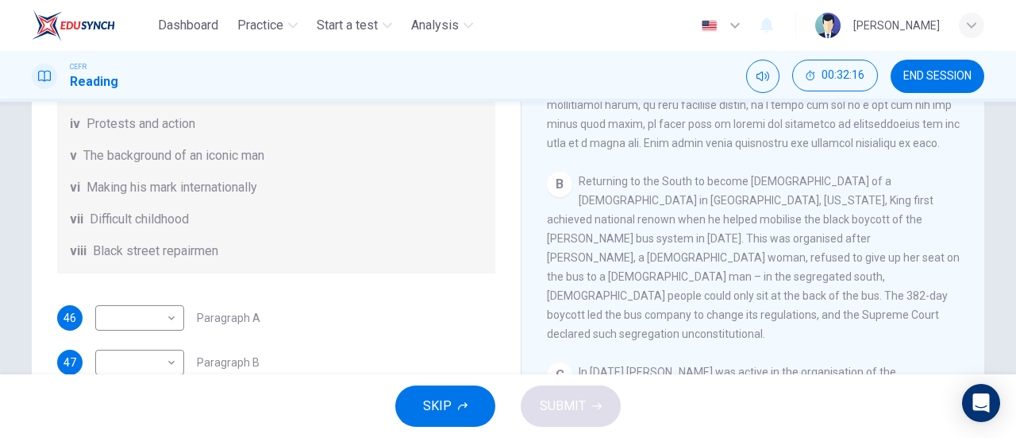
scroll to position [280, 0]
click at [132, 317] on body "Dashboard Practice Start a test Analysis English en ​ NUR NADHIRAH BINTI SUMADI…" at bounding box center [508, 219] width 1016 height 438
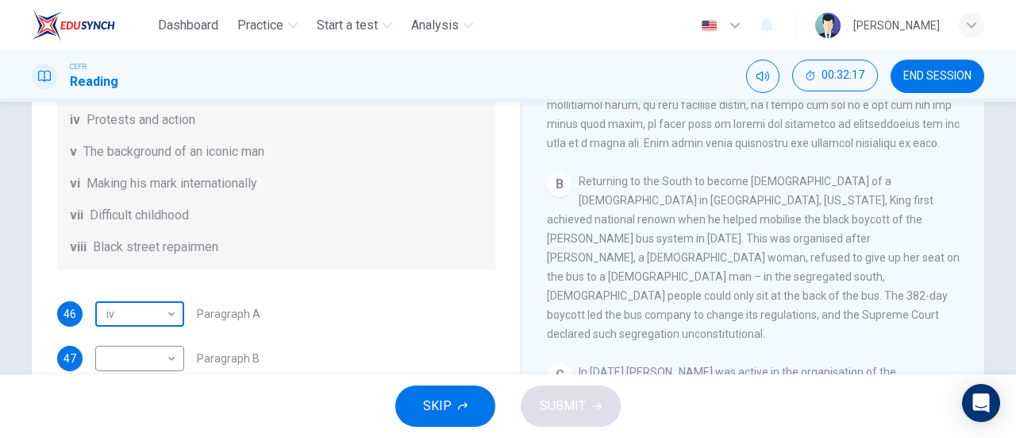
click at [142, 311] on body "Dashboard Practice Start a test Analysis English en ​ NUR NADHIRAH BINTI SUMADI…" at bounding box center [508, 219] width 1016 height 438
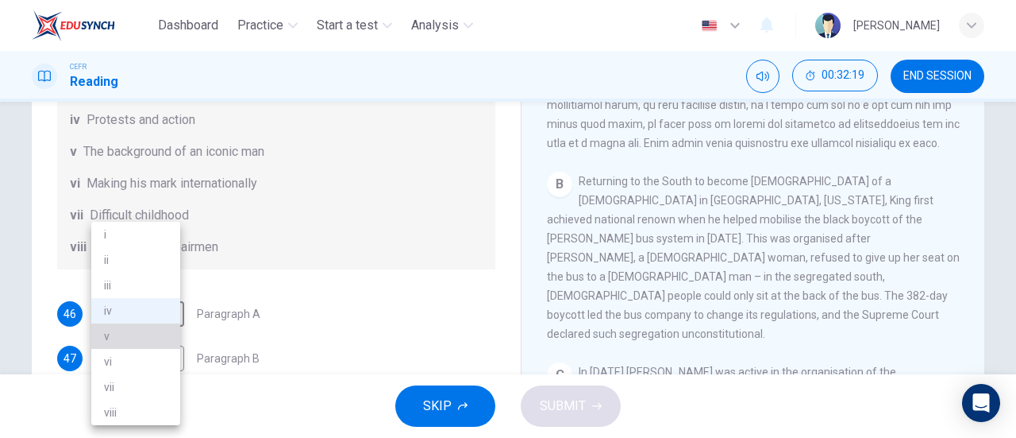
click at [149, 335] on li "v" at bounding box center [135, 335] width 89 height 25
type input "v"
click at [149, 335] on li "v" at bounding box center [135, 335] width 89 height 25
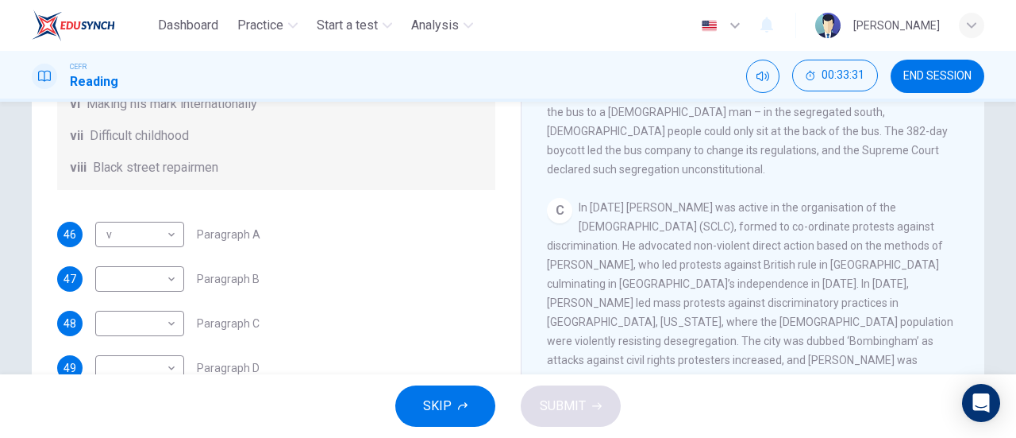
scroll to position [635, 0]
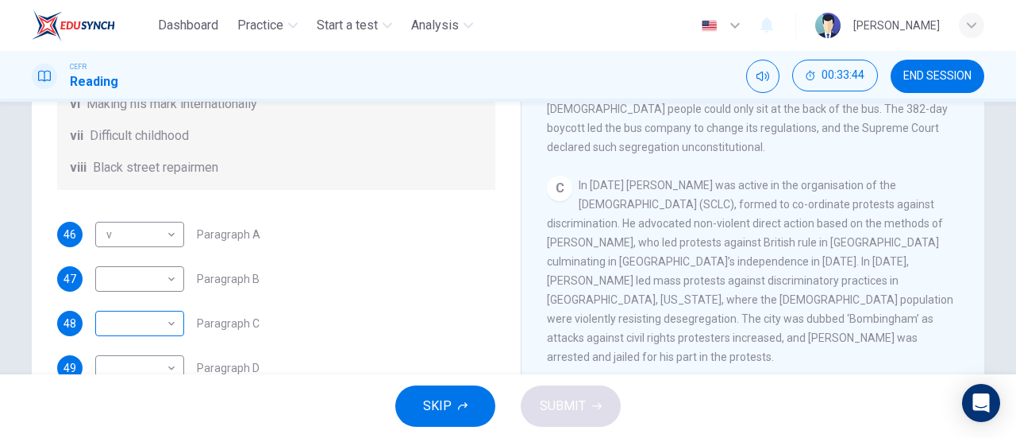
click at [126, 322] on body "Dashboard Practice Start a test Analysis English en ​ NUR NADHIRAH BINTI SUMADI…" at bounding box center [508, 219] width 1016 height 438
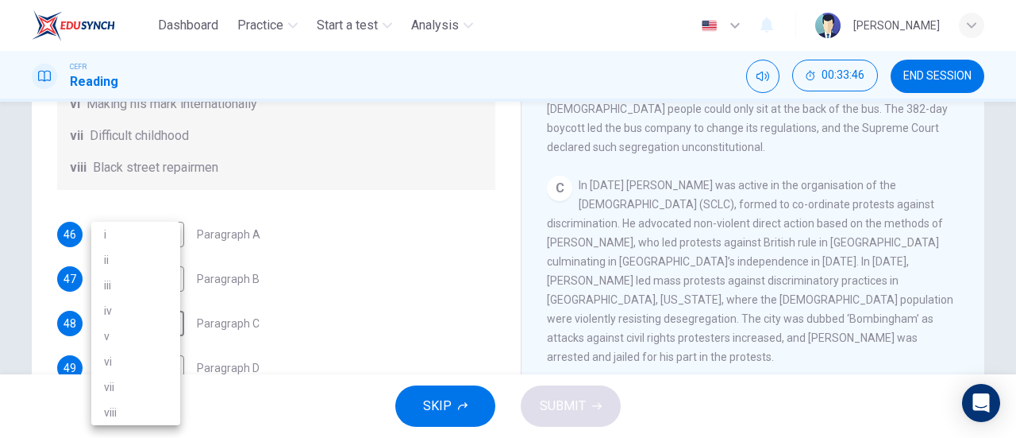
click at [372, 273] on div at bounding box center [508, 219] width 1016 height 438
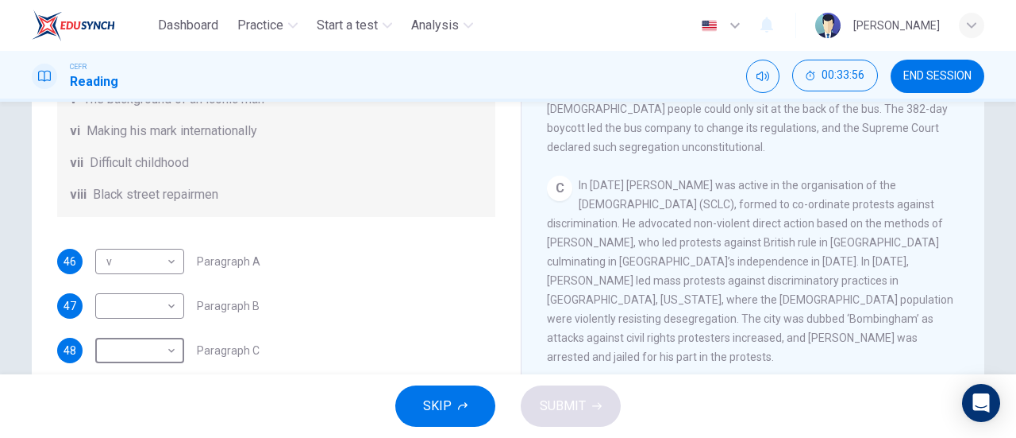
scroll to position [280, 0]
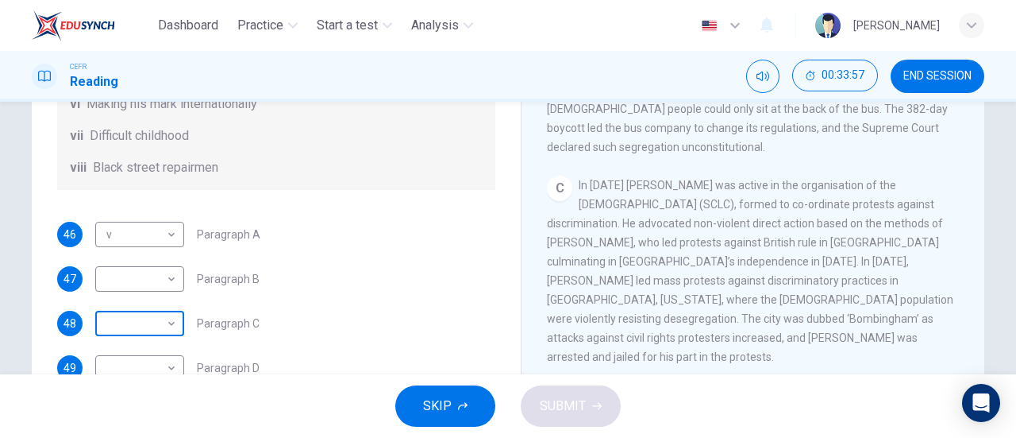
click at [141, 313] on body "Dashboard Practice Start a test Analysis English en ​ NUR NADHIRAH BINTI SUMADI…" at bounding box center [508, 219] width 1016 height 438
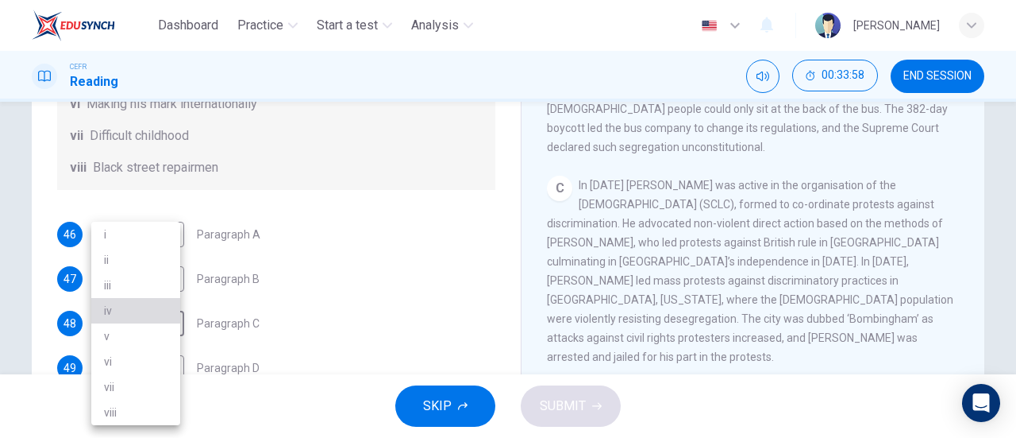
click at [141, 309] on li "iv" at bounding box center [135, 310] width 89 height 25
type input "iv"
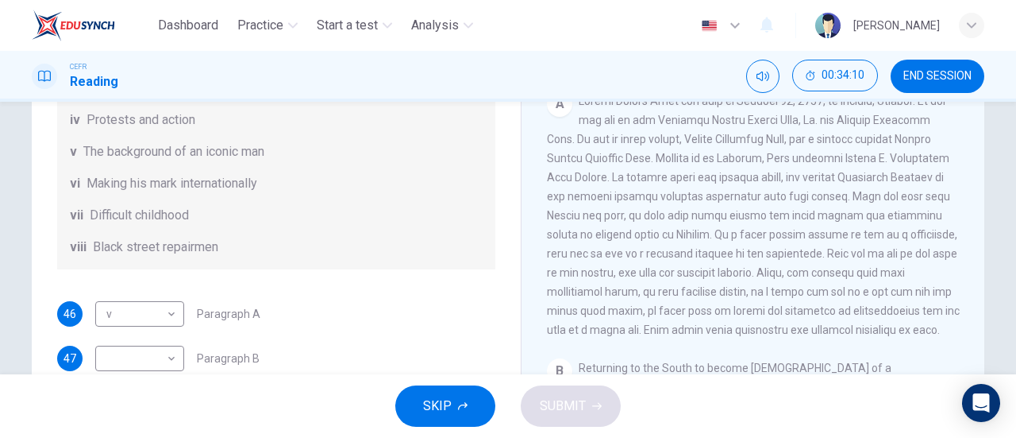
scroll to position [318, 0]
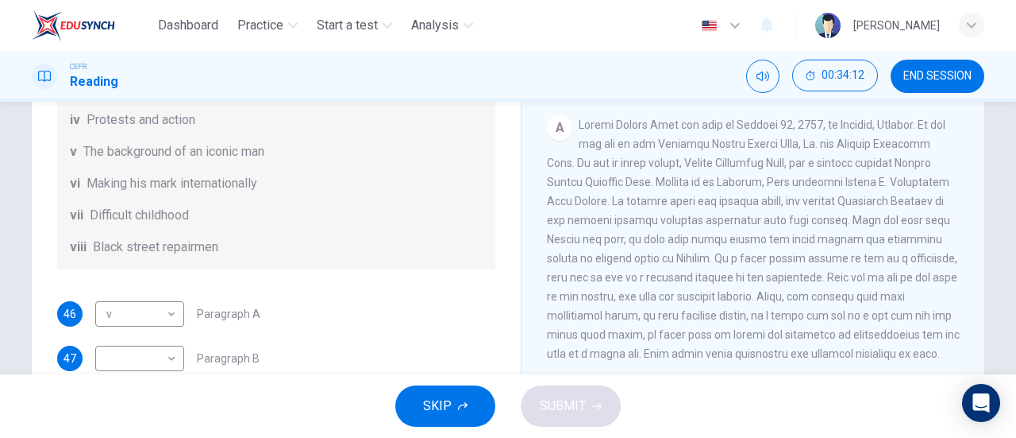
drag, startPoint x: 737, startPoint y: 226, endPoint x: 708, endPoint y: 274, distance: 56.7
click at [735, 228] on span at bounding box center [753, 238] width 413 height 241
drag, startPoint x: 708, startPoint y: 274, endPoint x: 700, endPoint y: 290, distance: 17.4
click at [700, 290] on div "A" at bounding box center [753, 239] width 413 height 248
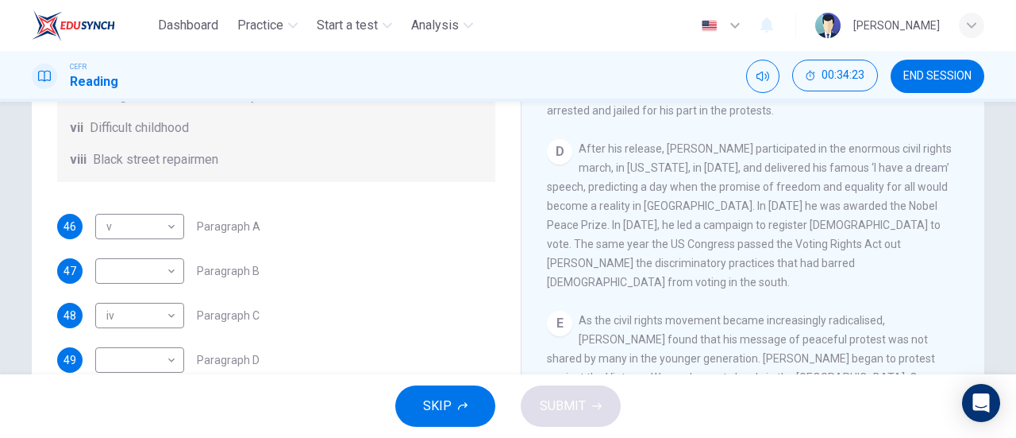
scroll to position [264, 0]
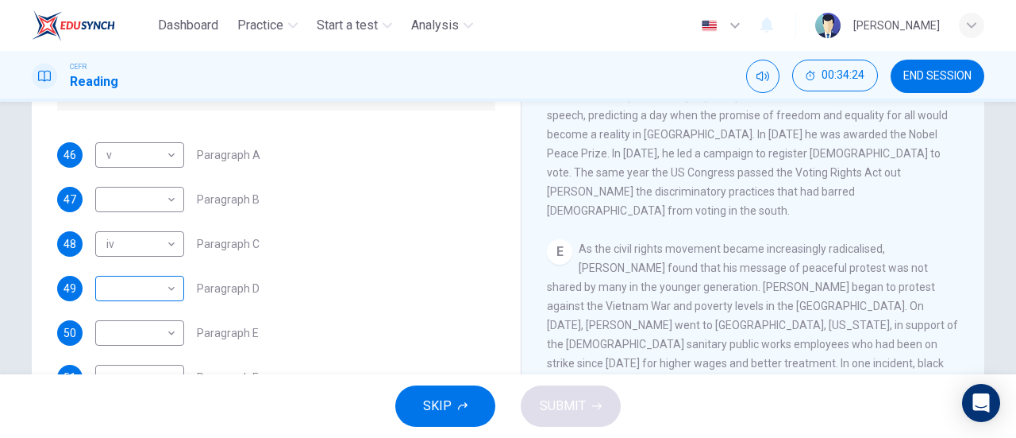
click at [128, 288] on body "Dashboard Practice Start a test Analysis English en ​ NUR NADHIRAH BINTI SUMADI…" at bounding box center [508, 219] width 1016 height 438
click at [183, 287] on div "iii iii ​ Paragraph D" at bounding box center [177, 288] width 164 height 25
click at [174, 287] on body "Dashboard Practice Start a test Analysis English en ​ NUR NADHIRAH BINTI SUMADI…" at bounding box center [508, 219] width 1016 height 438
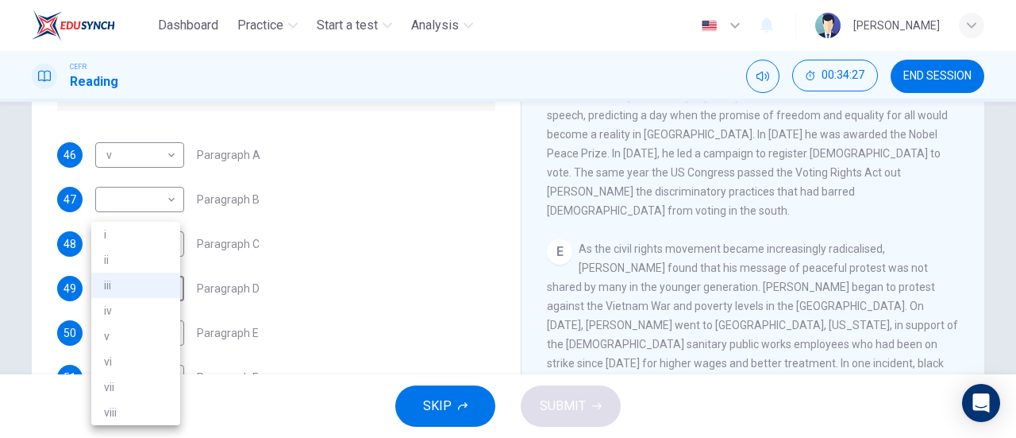
click at [172, 245] on li "i" at bounding box center [135, 234] width 89 height 25
type input "i"
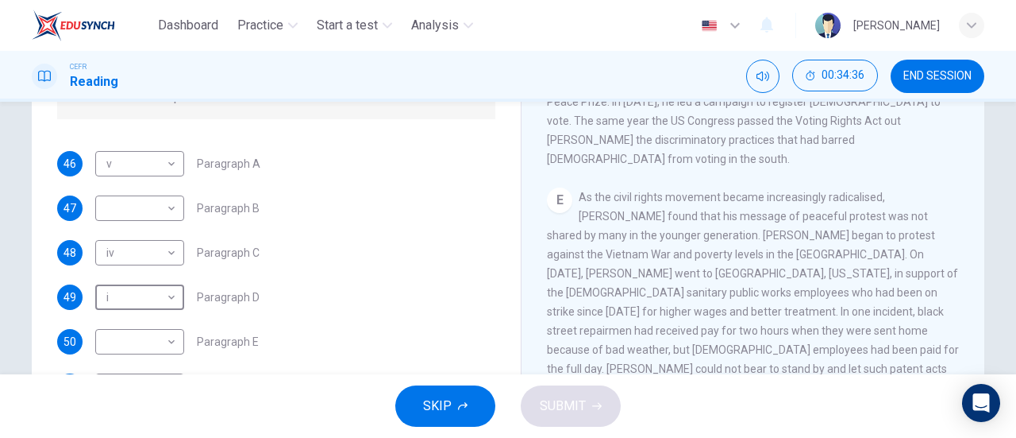
scroll to position [280, 0]
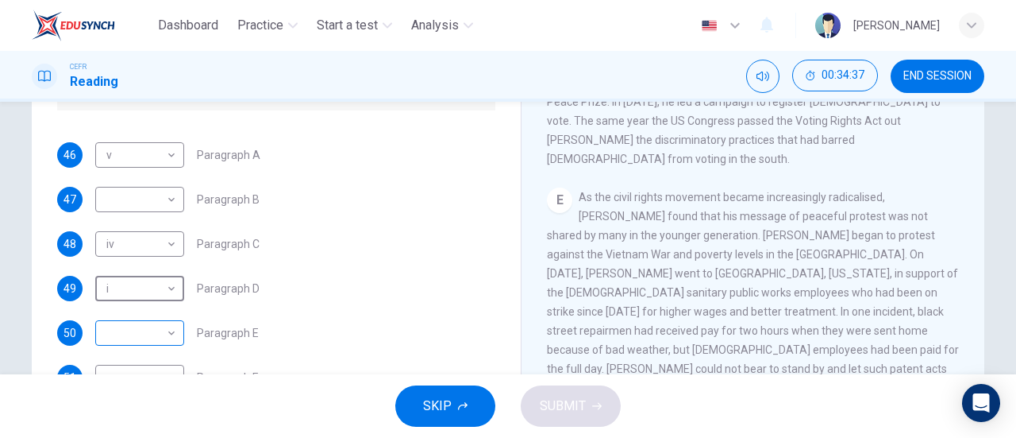
click at [160, 339] on body "Dashboard Practice Start a test Analysis English en ​ NUR NADHIRAH BINTI SUMADI…" at bounding box center [508, 219] width 1016 height 438
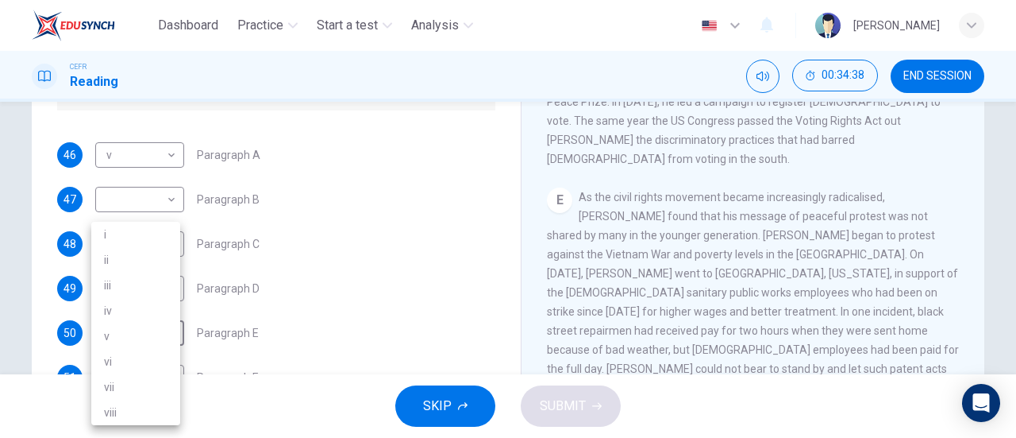
click at [164, 261] on li "ii" at bounding box center [135, 259] width 89 height 25
type input "ii"
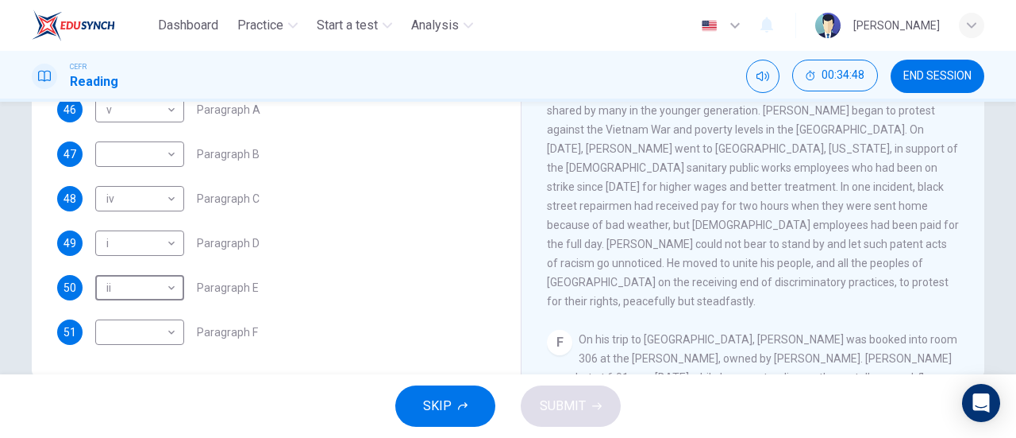
scroll to position [343, 0]
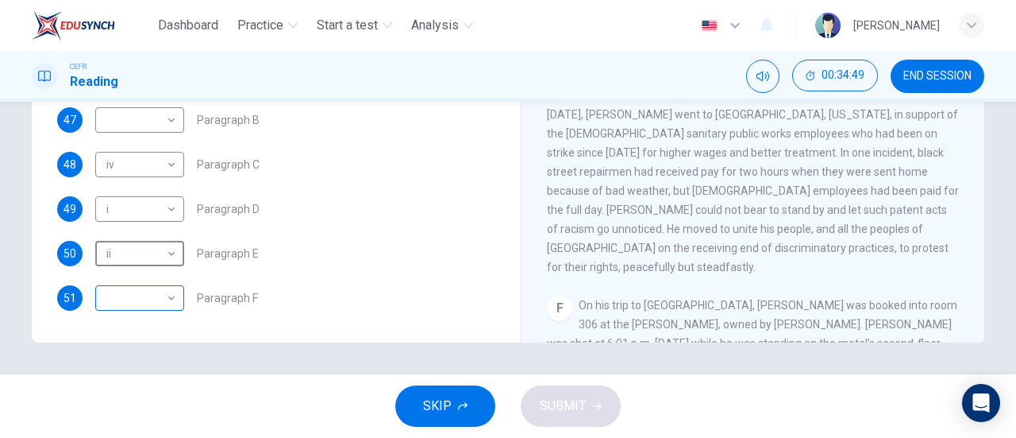
click at [157, 299] on body "Dashboard Practice Start a test Analysis English en ​ NUR NADHIRAH BINTI SUMADI…" at bounding box center [508, 219] width 1016 height 438
type input "iii"
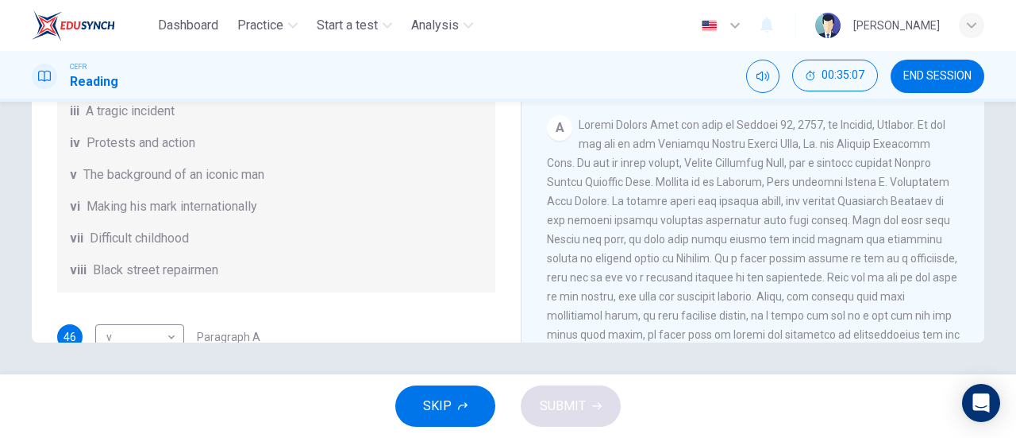
scroll to position [264, 0]
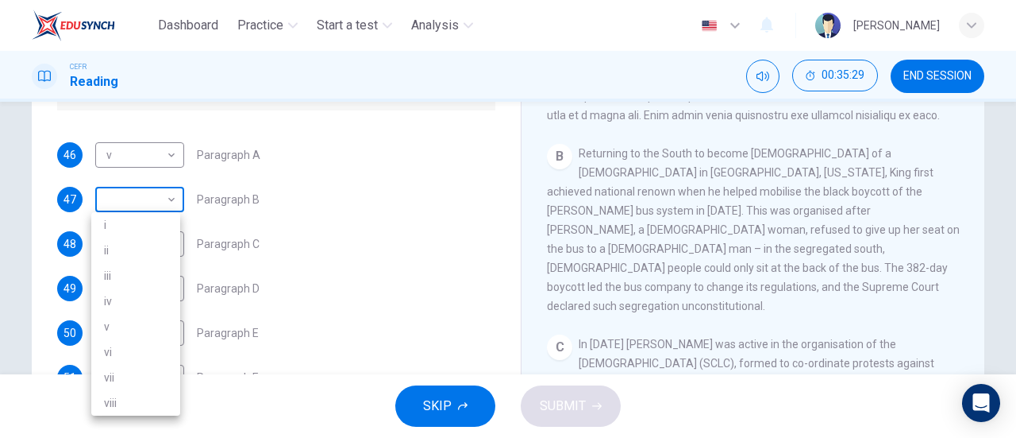
click at [141, 193] on body "Dashboard Practice Start a test Analysis English en ​ NUR NADHIRAH BINTI SUMADI…" at bounding box center [508, 219] width 1016 height 438
click at [141, 193] on div at bounding box center [508, 219] width 1016 height 438
click at [151, 193] on body "Dashboard Practice Start a test Analysis English en ​ NUR NADHIRAH BINTI SUMADI…" at bounding box center [508, 219] width 1016 height 438
click at [127, 353] on li "vi" at bounding box center [135, 351] width 89 height 25
type input "vi"
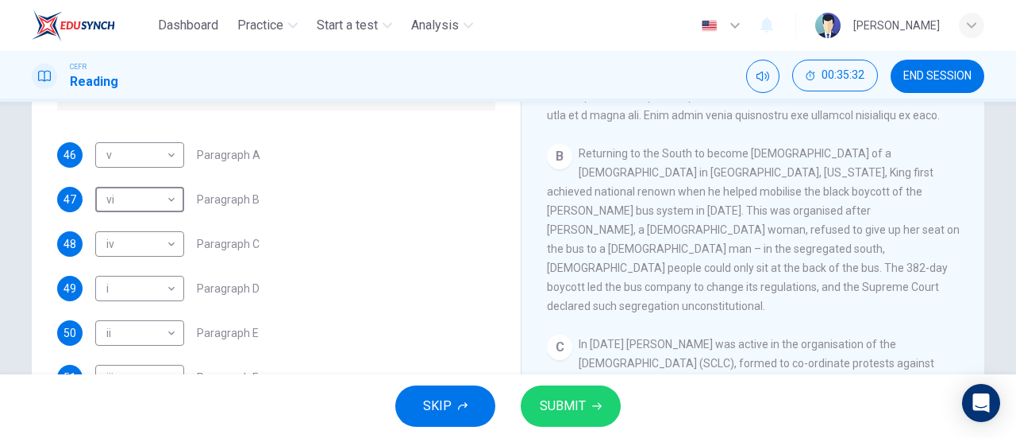
click at [543, 407] on span "SUBMIT" at bounding box center [563, 406] width 46 height 22
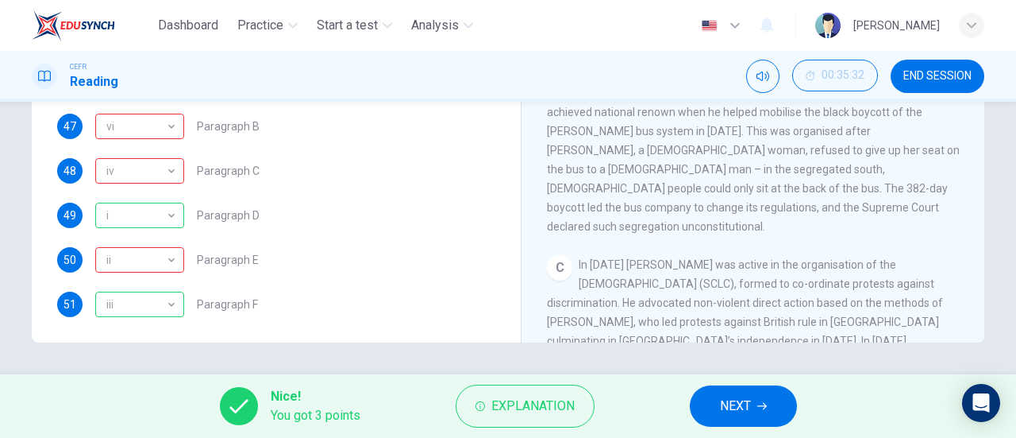
scroll to position [280, 0]
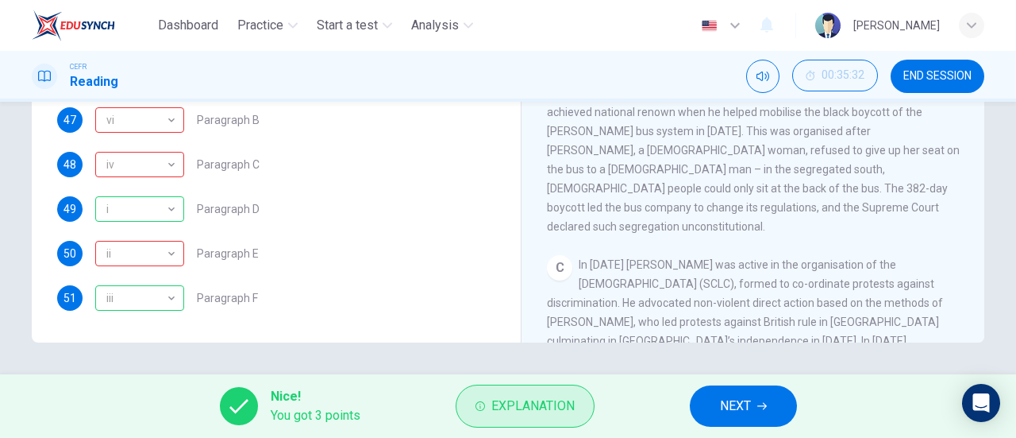
click at [545, 418] on button "Explanation" at bounding box center [525, 405] width 139 height 43
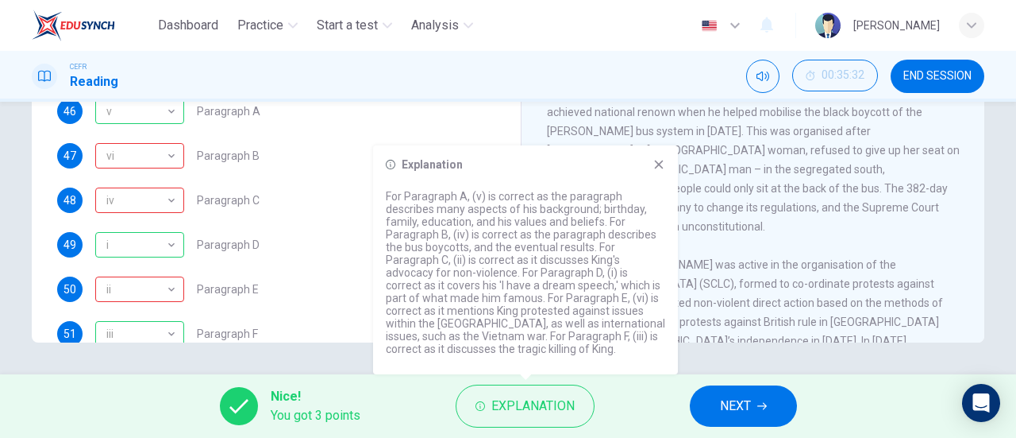
scroll to position [238, 0]
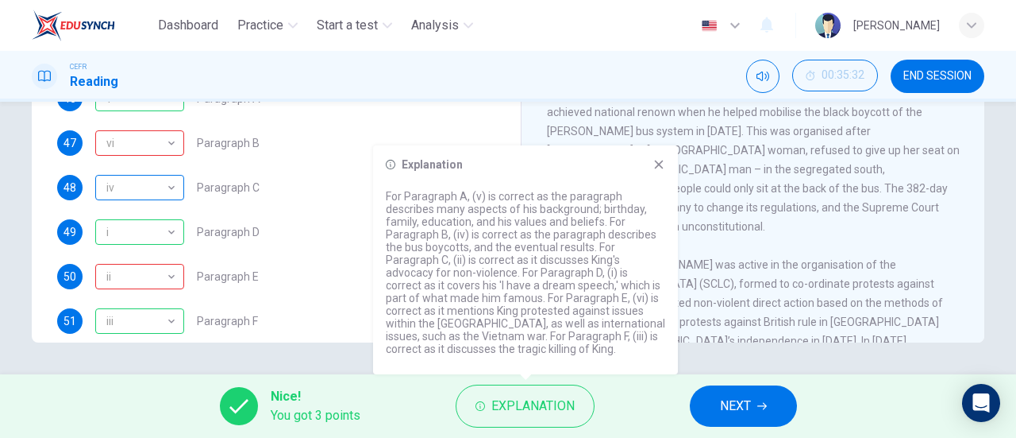
click at [160, 210] on div "iv" at bounding box center [136, 187] width 83 height 45
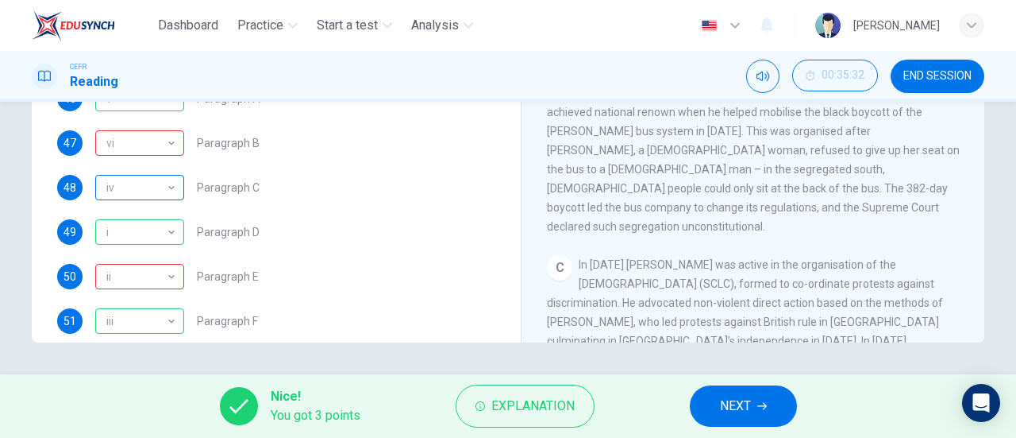
click at [160, 210] on div "iv" at bounding box center [136, 187] width 83 height 45
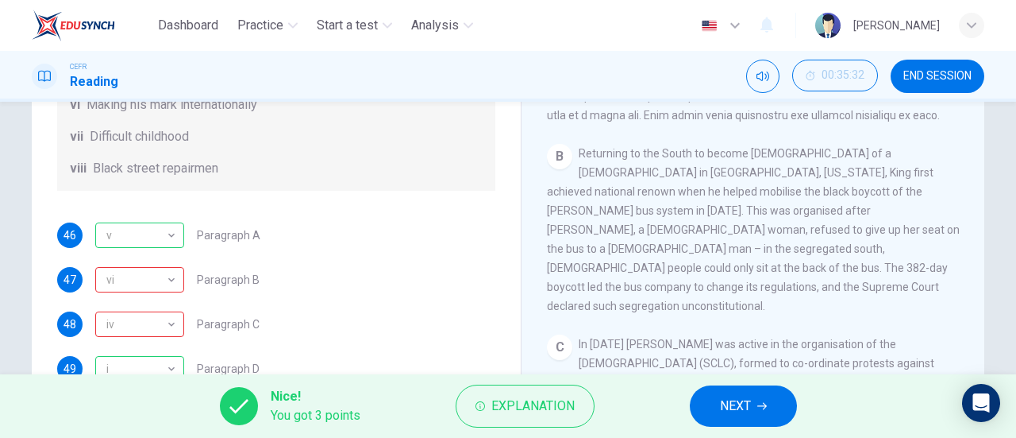
scroll to position [280, 0]
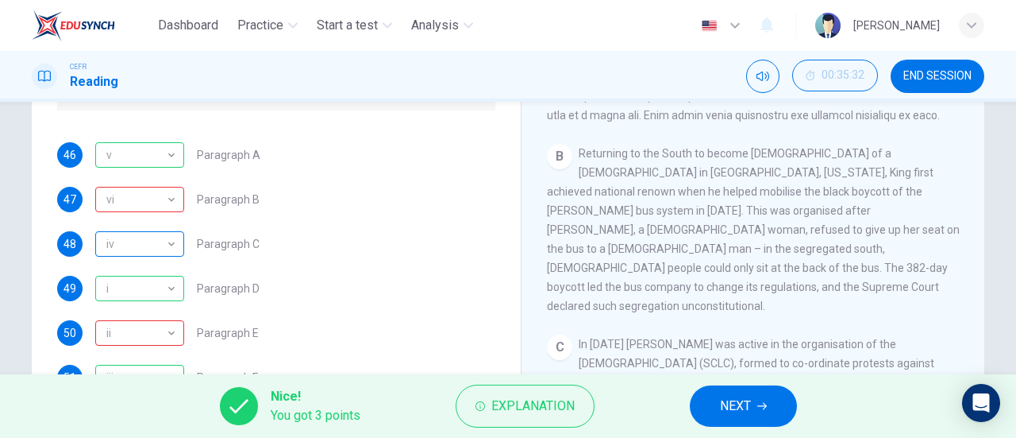
click at [167, 236] on div "iv" at bounding box center [136, 244] width 83 height 45
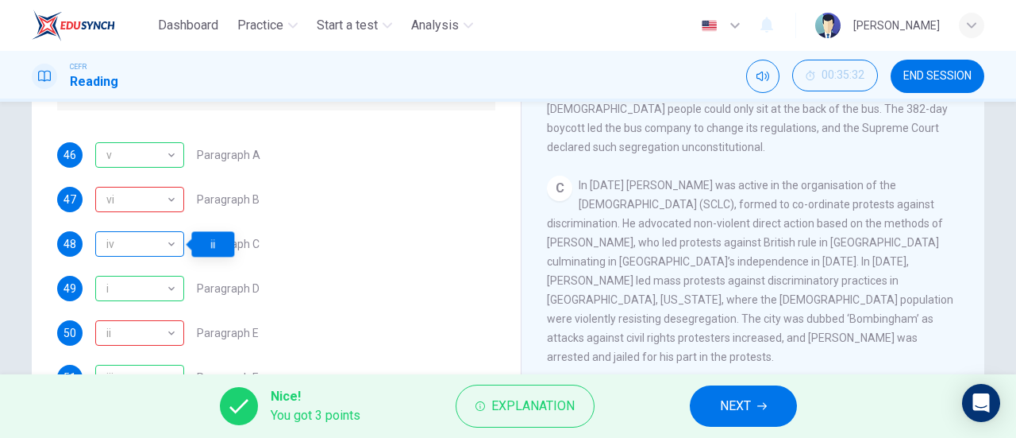
click at [170, 237] on div "iv" at bounding box center [136, 244] width 83 height 45
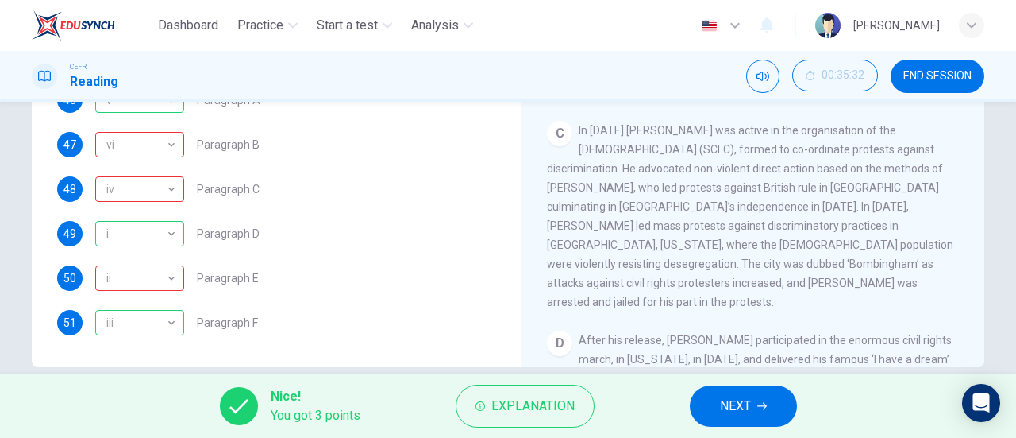
scroll to position [343, 0]
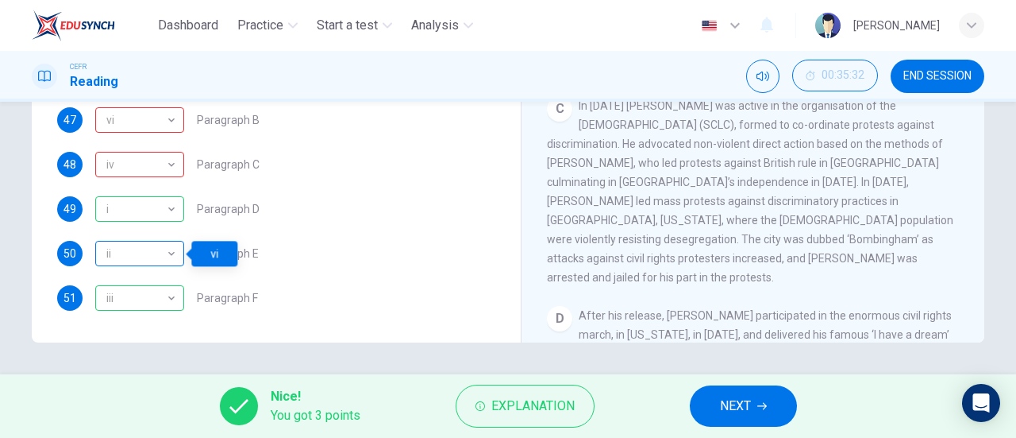
click at [168, 253] on div "ii" at bounding box center [136, 253] width 83 height 45
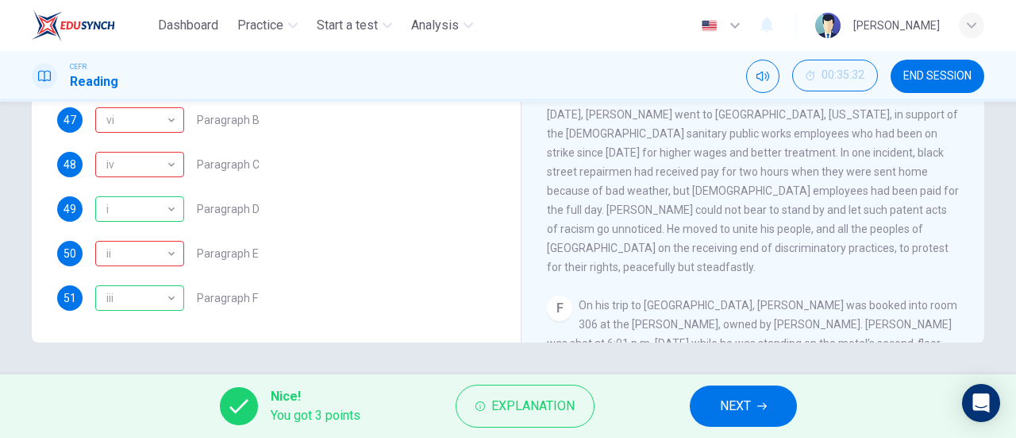
scroll to position [925, 0]
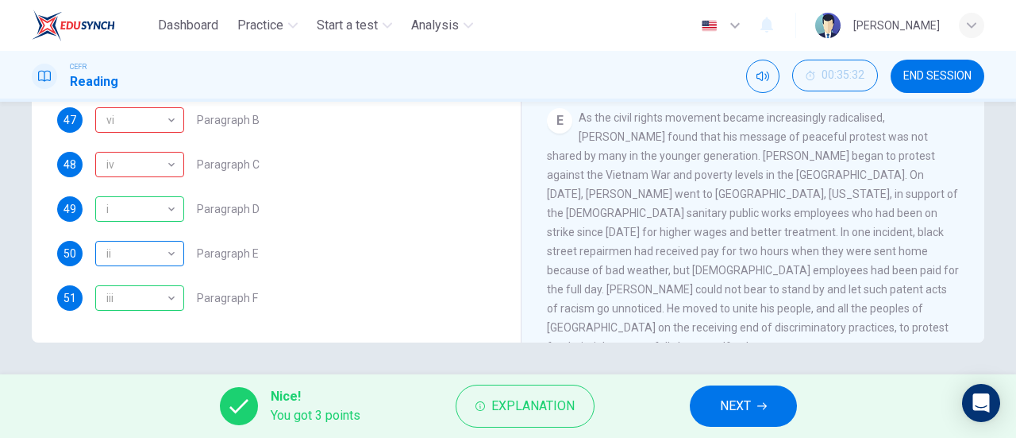
click at [140, 250] on div "ii" at bounding box center [136, 253] width 83 height 45
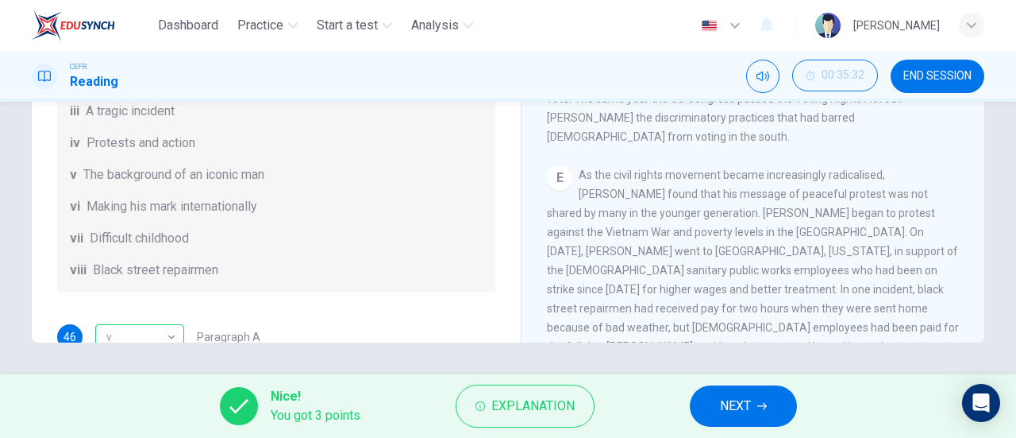
scroll to position [846, 0]
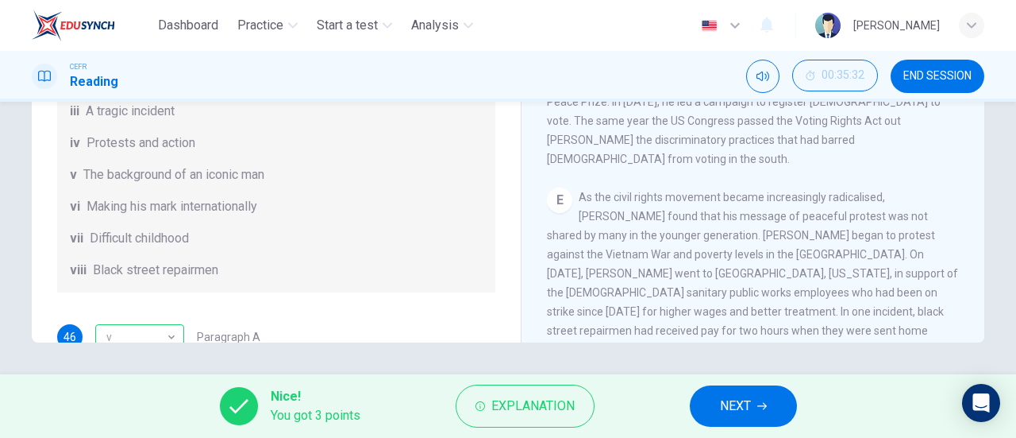
click at [772, 403] on button "NEXT" at bounding box center [743, 405] width 107 height 41
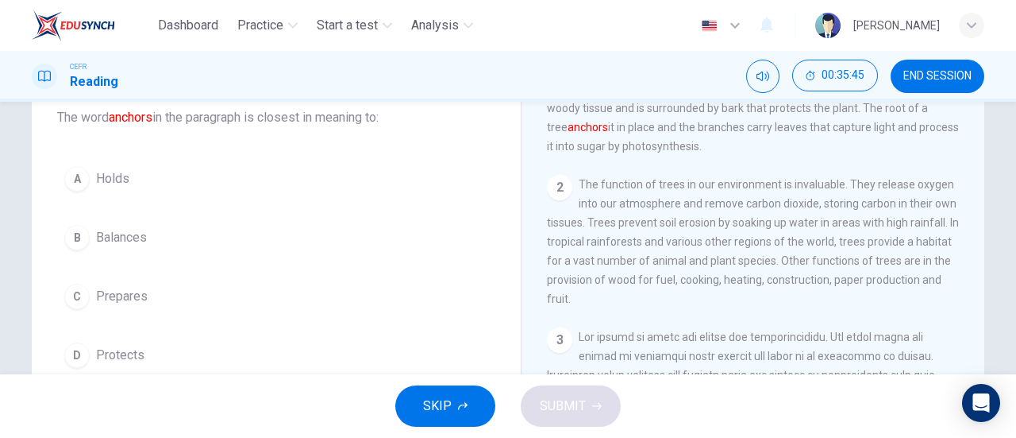
scroll to position [79, 0]
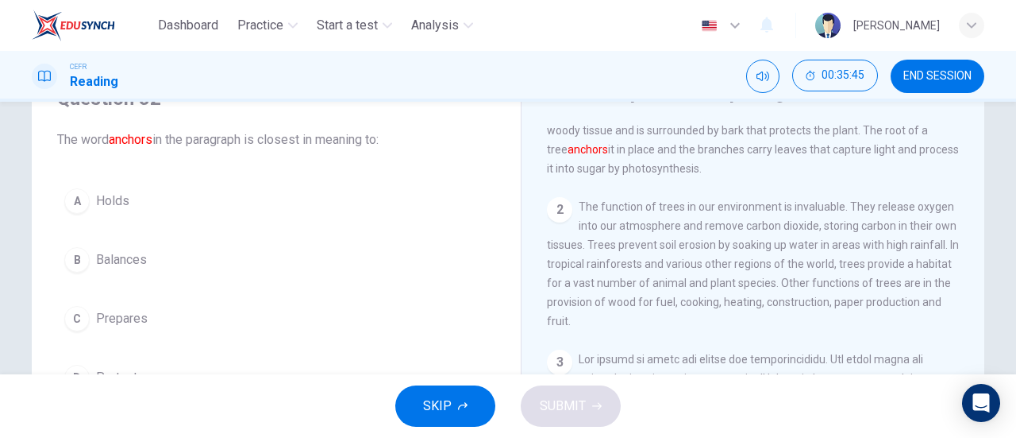
click at [99, 203] on span "Holds" at bounding box center [112, 200] width 33 height 19
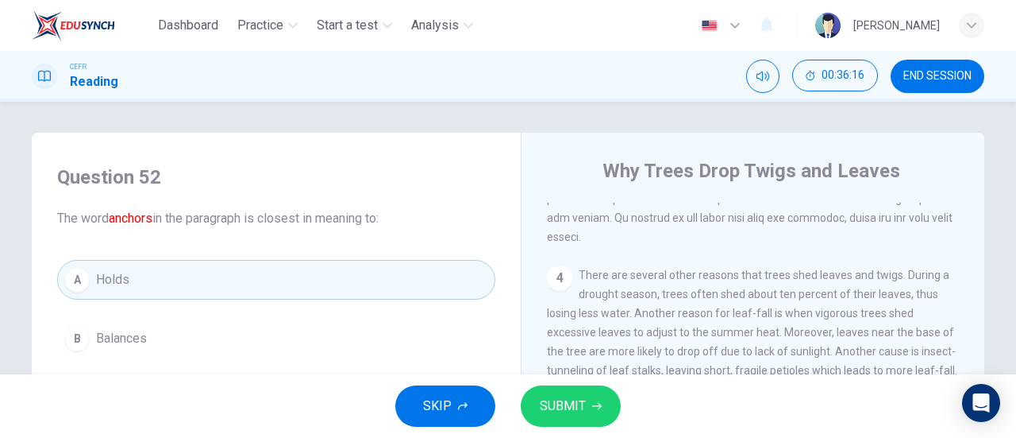
scroll to position [0, 0]
click at [613, 412] on button "SUBMIT" at bounding box center [571, 405] width 100 height 41
click at [613, 412] on div "SKIP SUBMIT" at bounding box center [508, 406] width 1016 height 64
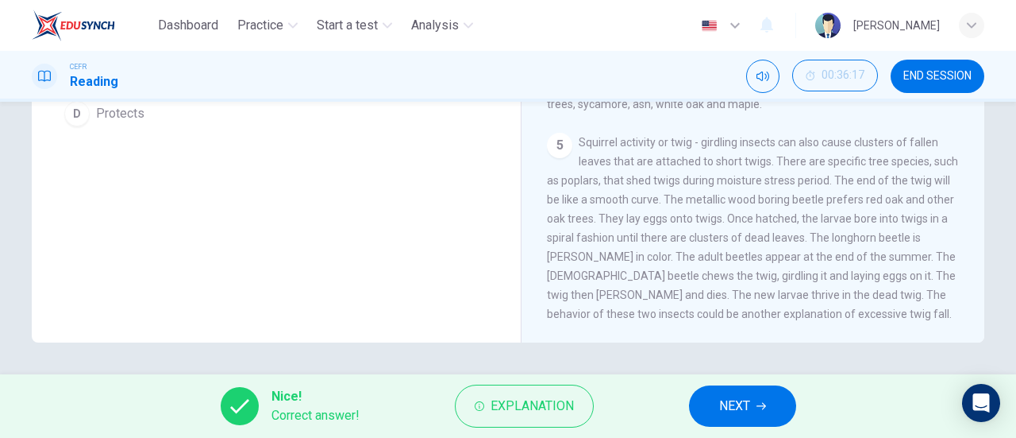
scroll to position [76, 0]
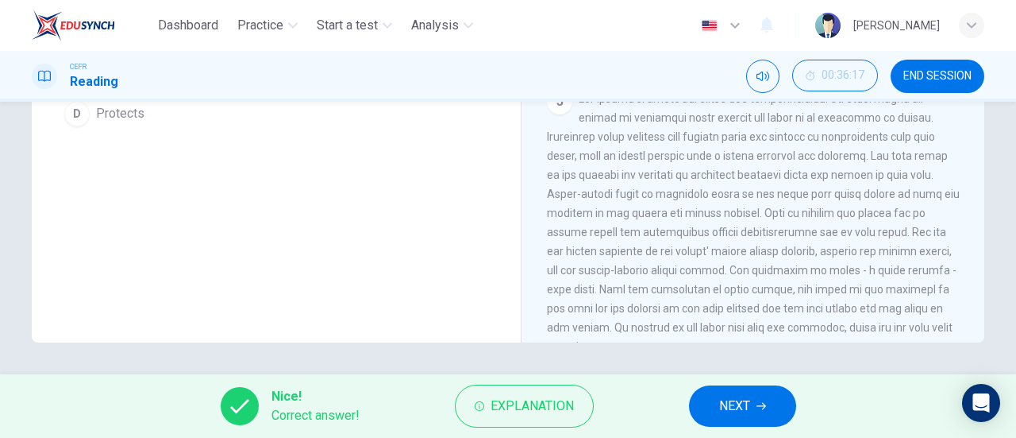
click at [748, 392] on button "NEXT" at bounding box center [742, 405] width 107 height 41
click at [748, 392] on div "Nice! Correct answer! Explanation NEXT" at bounding box center [508, 406] width 1016 height 64
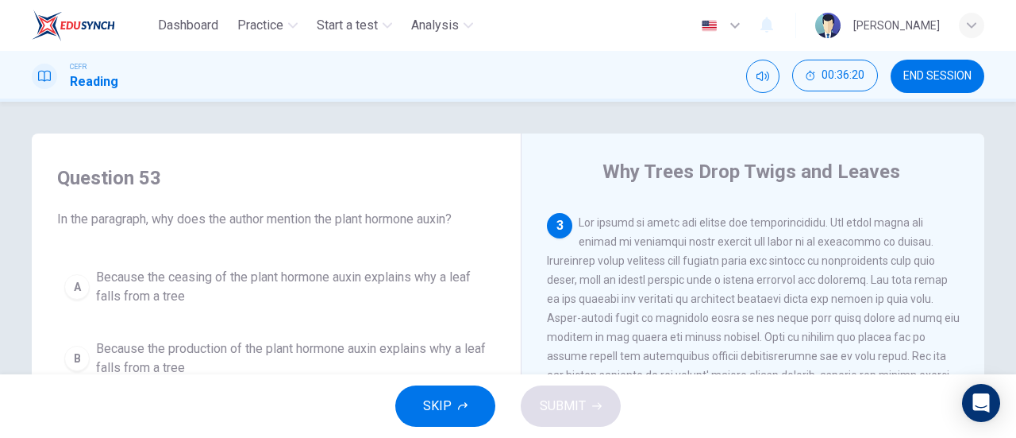
scroll to position [314, 0]
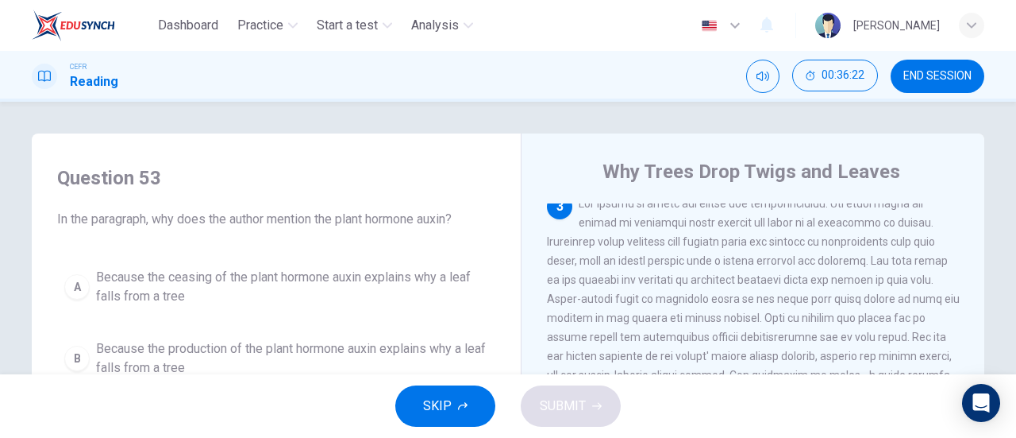
click at [907, 310] on span at bounding box center [753, 327] width 413 height 260
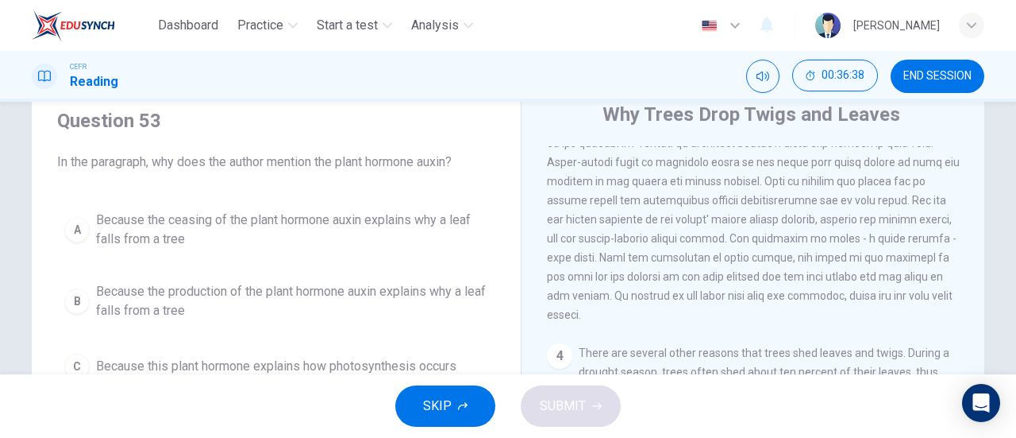
scroll to position [79, 0]
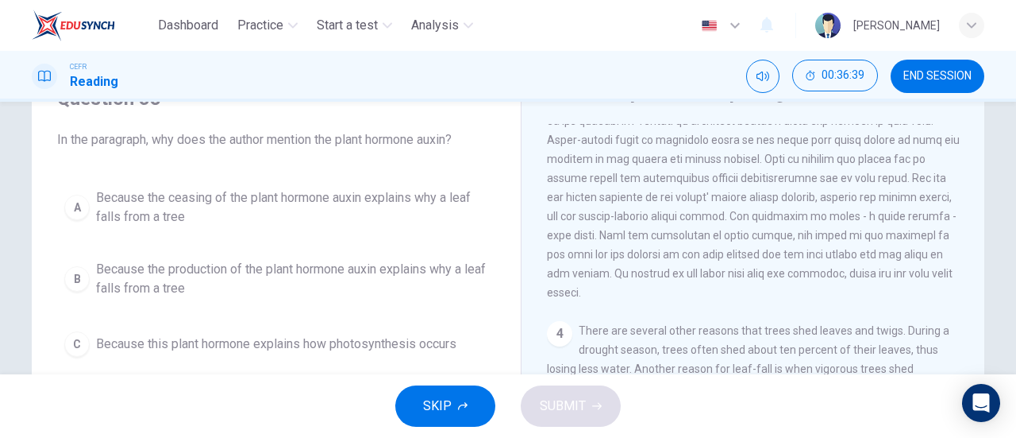
click at [302, 206] on span "Because the ceasing of the plant hormone auxin explains why a leaf falls from a…" at bounding box center [292, 207] width 392 height 38
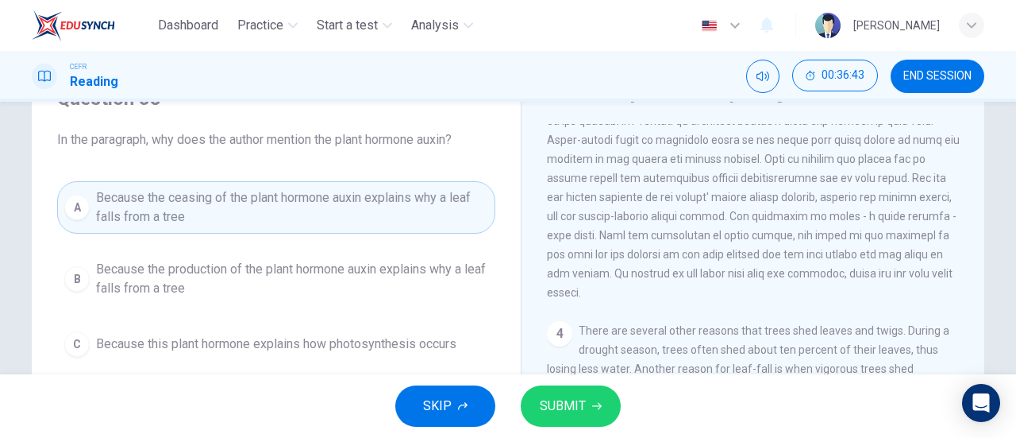
click at [563, 407] on span "SUBMIT" at bounding box center [563, 406] width 46 height 22
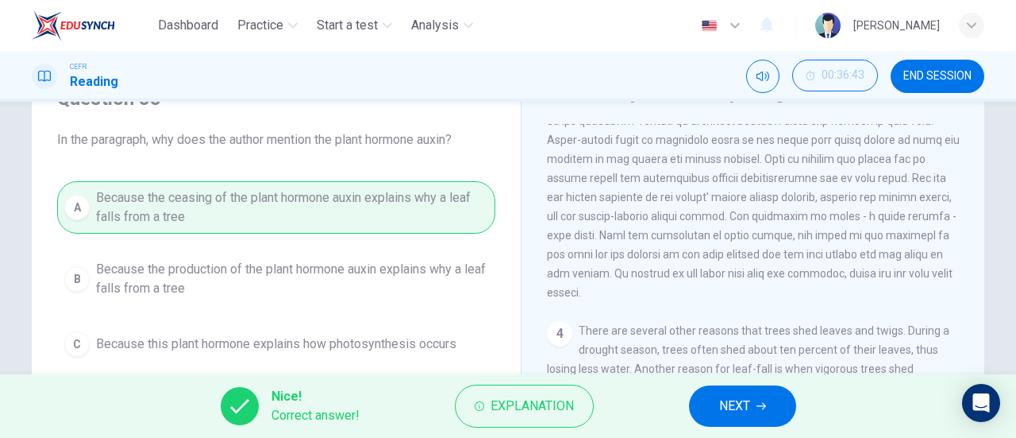
click at [728, 417] on span "NEXT" at bounding box center [734, 406] width 31 height 22
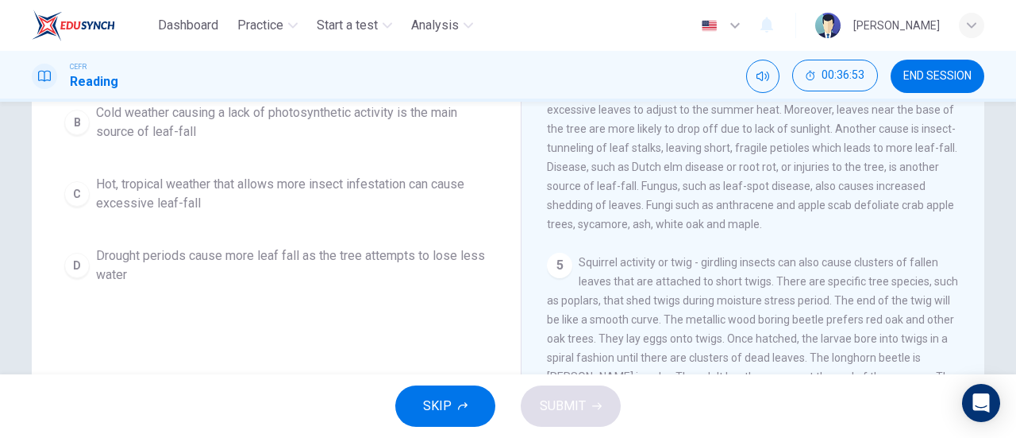
scroll to position [238, 0]
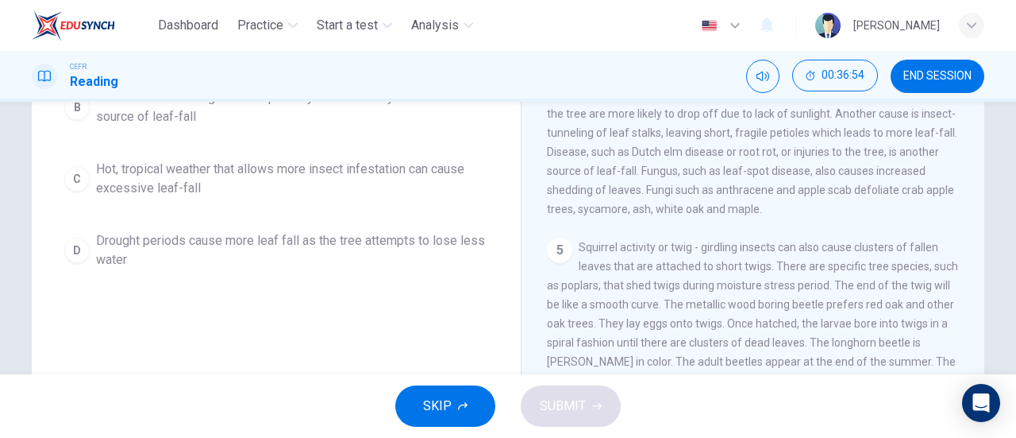
click at [300, 249] on span "Drought periods cause more leaf fall as the tree attempts to lose less water" at bounding box center [292, 250] width 392 height 38
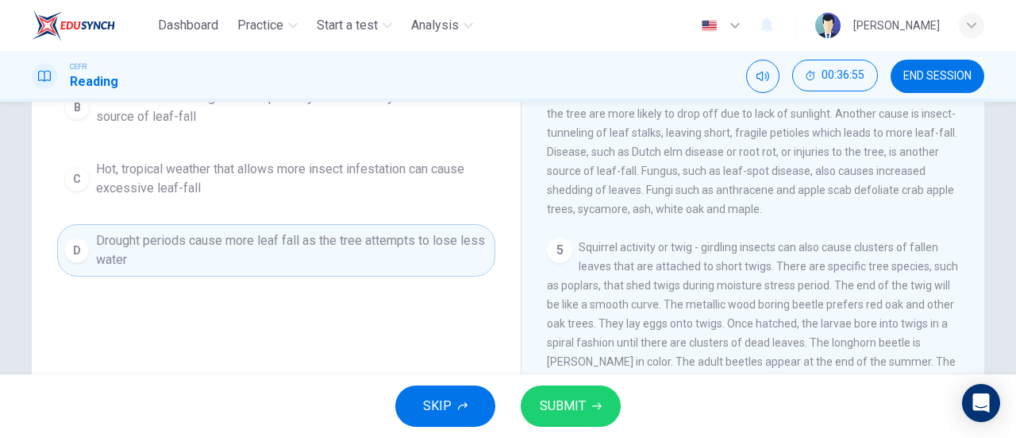
click at [594, 406] on icon "button" at bounding box center [597, 406] width 10 height 7
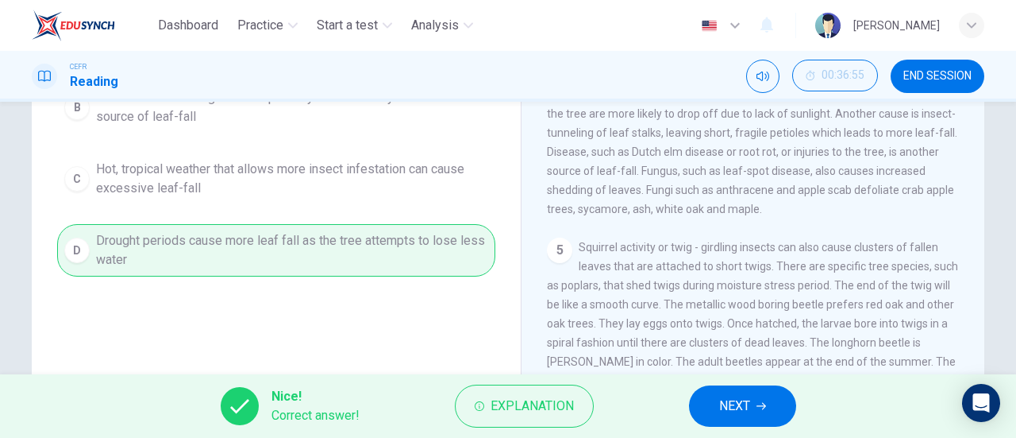
click at [753, 396] on button "NEXT" at bounding box center [742, 405] width 107 height 41
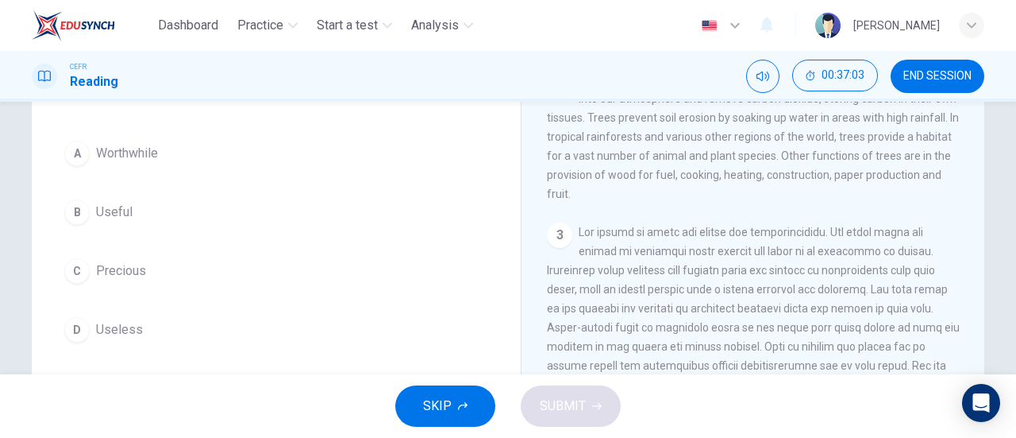
scroll to position [79, 0]
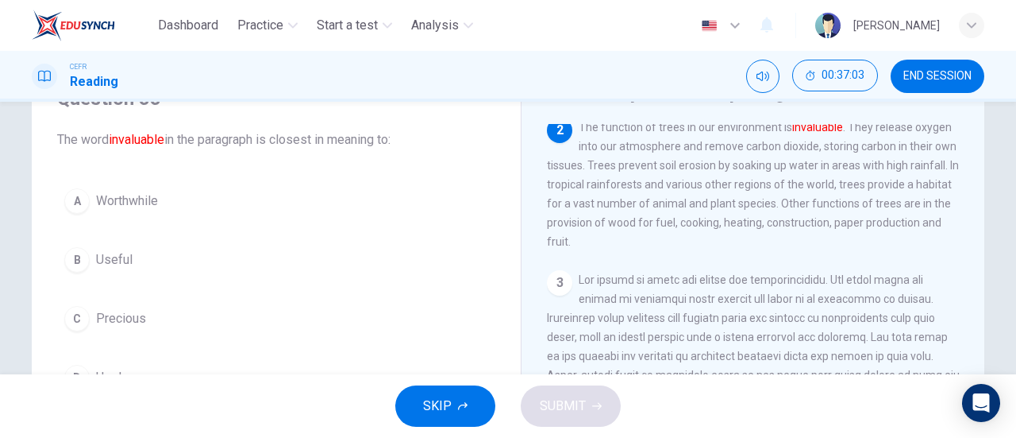
click at [172, 210] on button "A Worthwhile" at bounding box center [276, 201] width 438 height 40
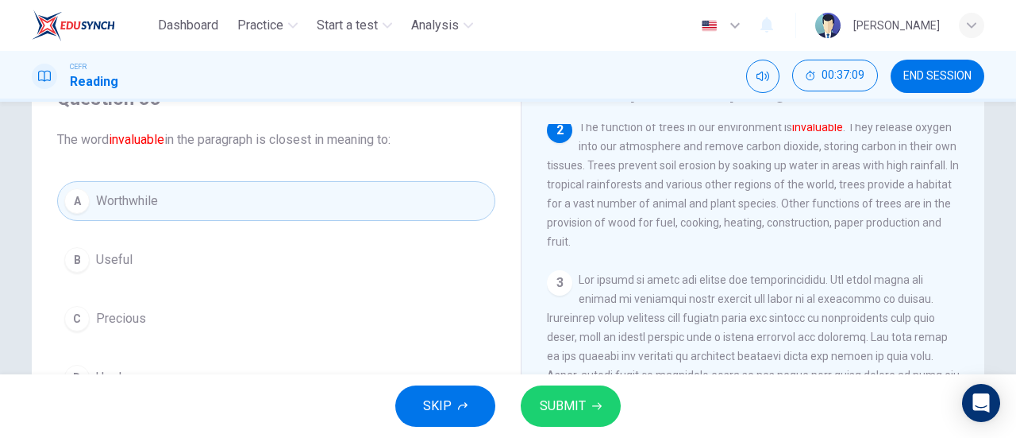
click at [554, 413] on span "SUBMIT" at bounding box center [563, 406] width 46 height 22
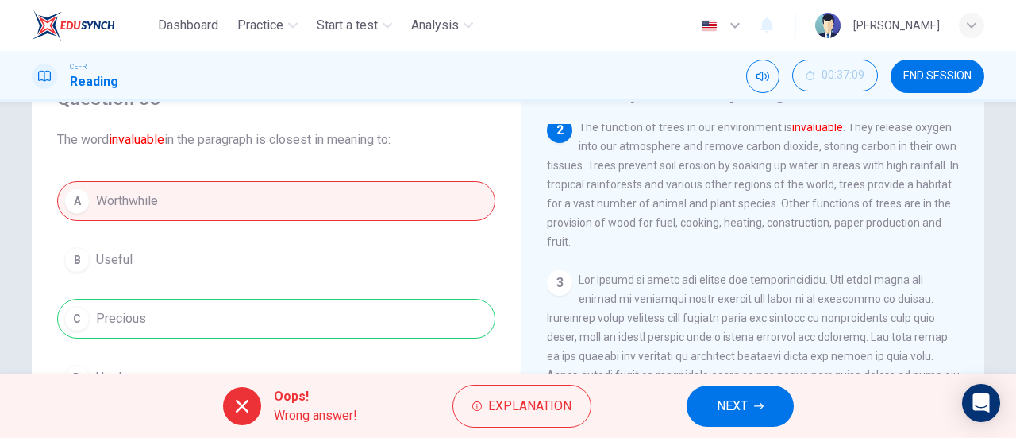
click at [350, 298] on div "A Worthwhile B Useful C Precious D Useless" at bounding box center [276, 289] width 438 height 216
click at [773, 406] on button "NEXT" at bounding box center [740, 405] width 107 height 41
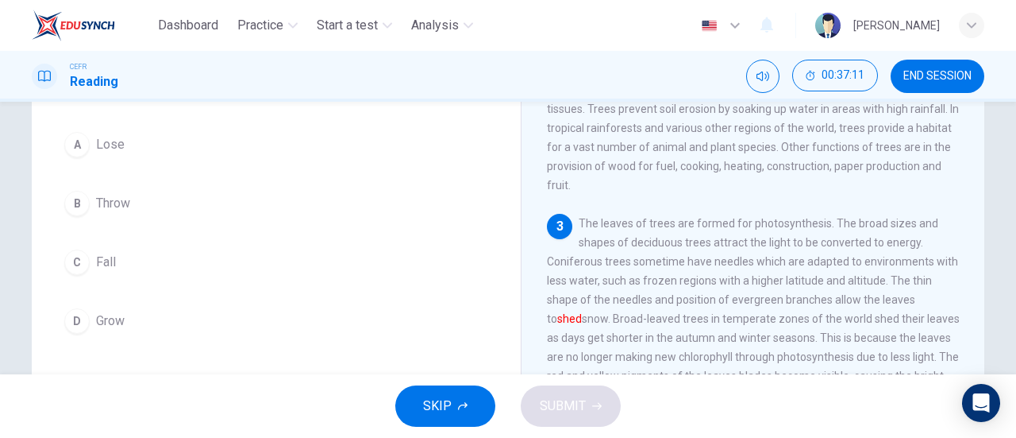
scroll to position [159, 0]
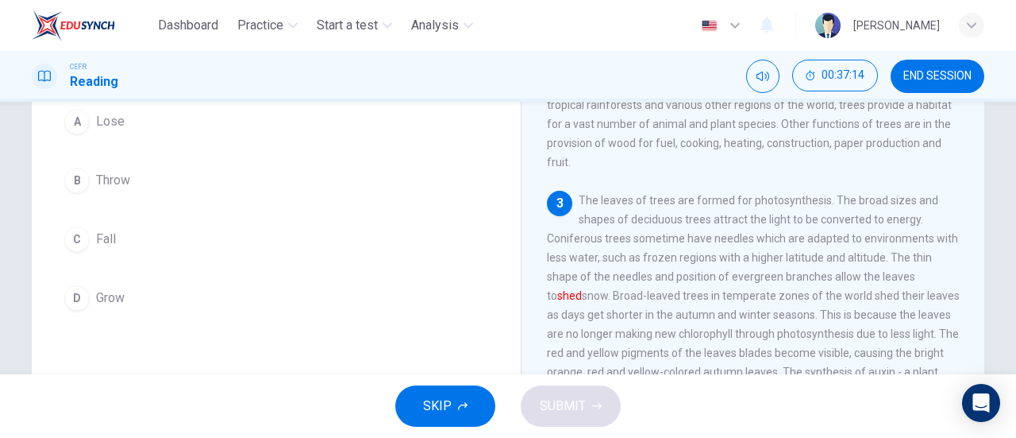
click at [173, 239] on button "C Fall" at bounding box center [276, 239] width 438 height 40
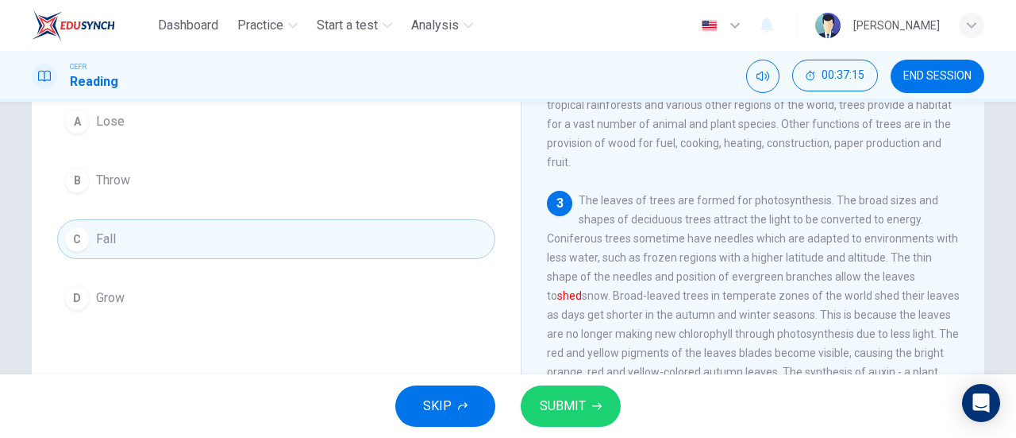
click at [619, 407] on button "SUBMIT" at bounding box center [571, 405] width 100 height 41
click at [619, 407] on div "SKIP SUBMIT" at bounding box center [508, 406] width 1016 height 64
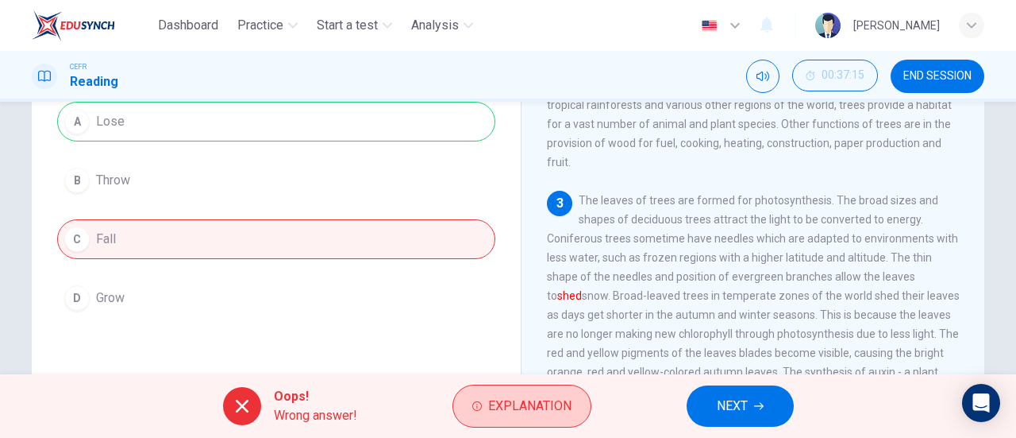
click at [474, 393] on button "Explanation" at bounding box center [522, 405] width 139 height 43
click at [507, 402] on span "Explanation" at bounding box center [529, 406] width 83 height 22
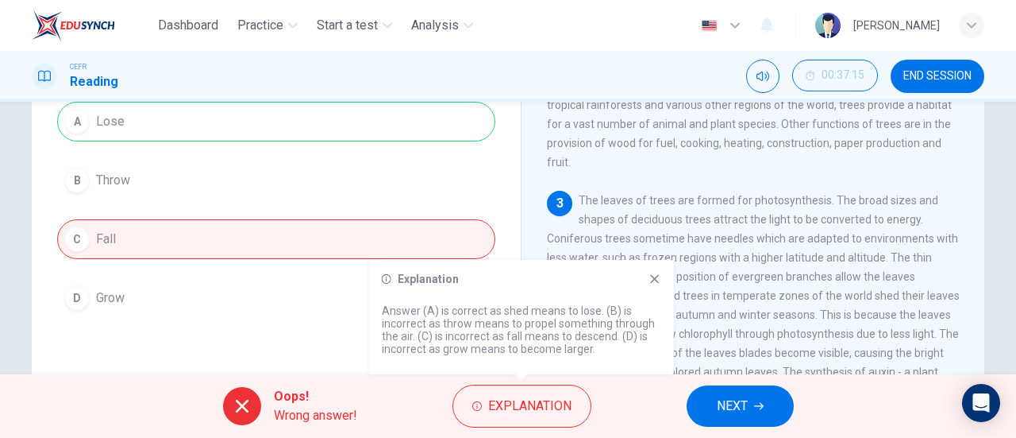
click at [780, 410] on button "NEXT" at bounding box center [740, 405] width 107 height 41
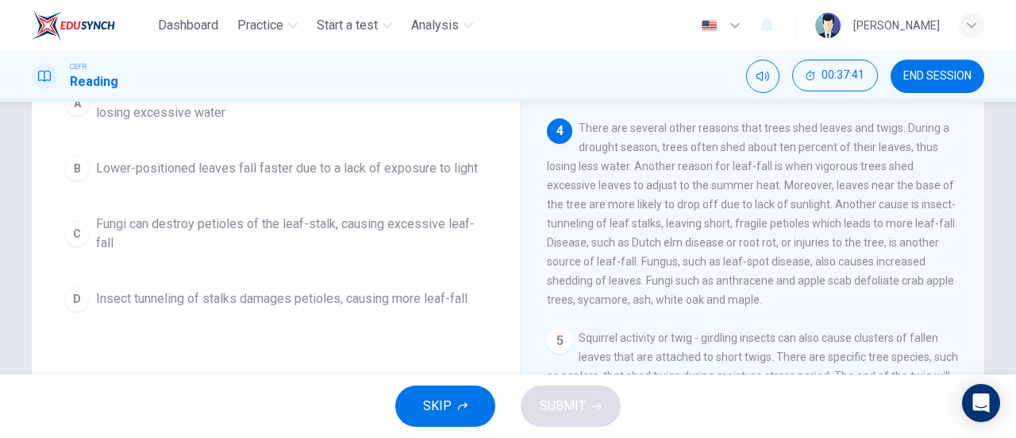
scroll to position [178, 0]
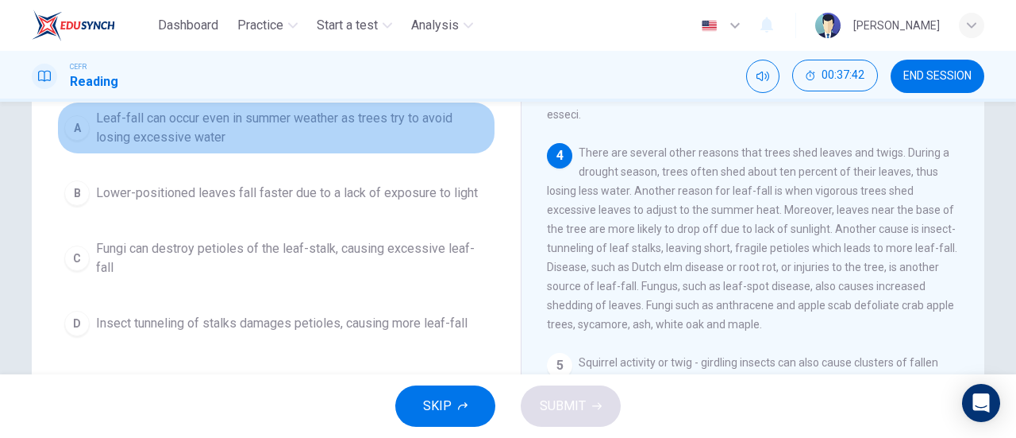
click at [182, 136] on span "Leaf-fall can occur even in summer weather as trees try to avoid losing excessi…" at bounding box center [292, 128] width 392 height 38
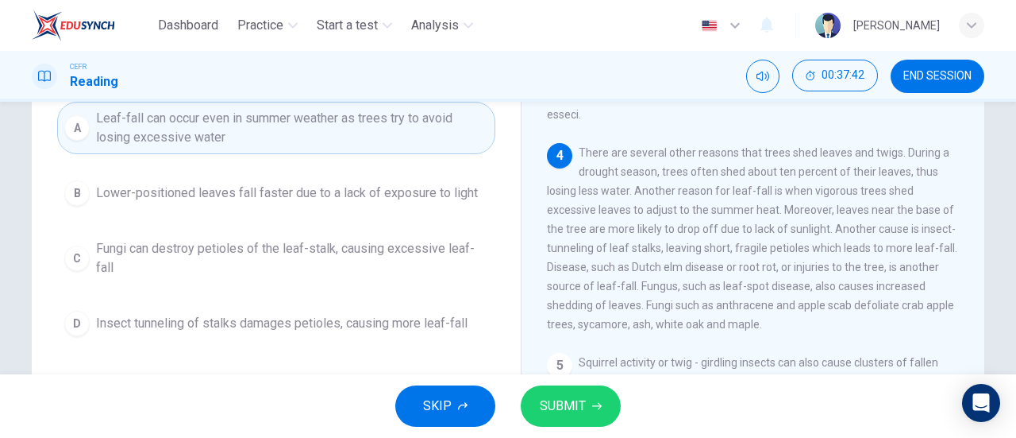
click at [602, 404] on button "SUBMIT" at bounding box center [571, 405] width 100 height 41
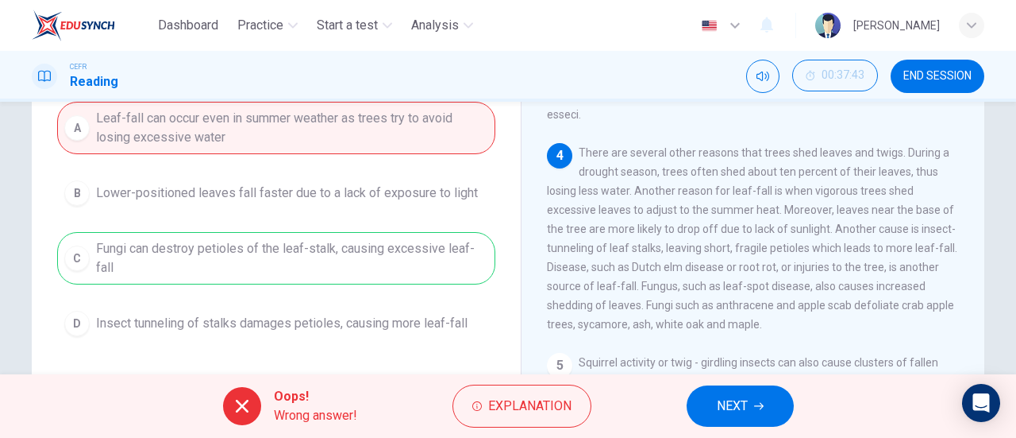
scroll to position [553, 0]
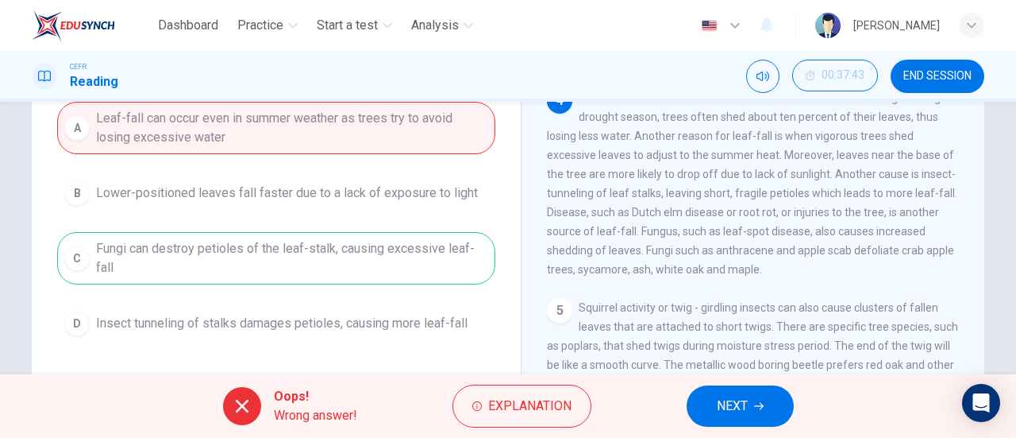
click at [600, 228] on span "There are several other reasons that trees shed leaves and twigs. During a drou…" at bounding box center [752, 183] width 411 height 184
click at [604, 228] on span "There are several other reasons that trees shed leaves and twigs. During a drou…" at bounding box center [752, 183] width 411 height 184
click at [651, 243] on span "There are several other reasons that trees shed leaves and twigs. During a drou…" at bounding box center [752, 183] width 411 height 184
drag, startPoint x: 651, startPoint y: 243, endPoint x: 715, endPoint y: 249, distance: 63.8
click at [715, 249] on span "There are several other reasons that trees shed leaves and twigs. During a drou…" at bounding box center [752, 183] width 411 height 184
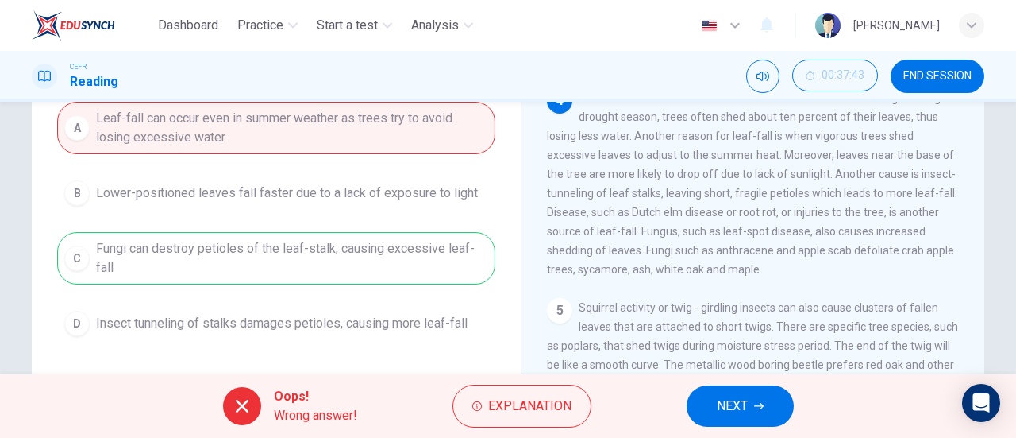
click at [715, 249] on span "There are several other reasons that trees shed leaves and twigs. During a drou…" at bounding box center [752, 183] width 411 height 184
click at [766, 395] on button "NEXT" at bounding box center [740, 405] width 107 height 41
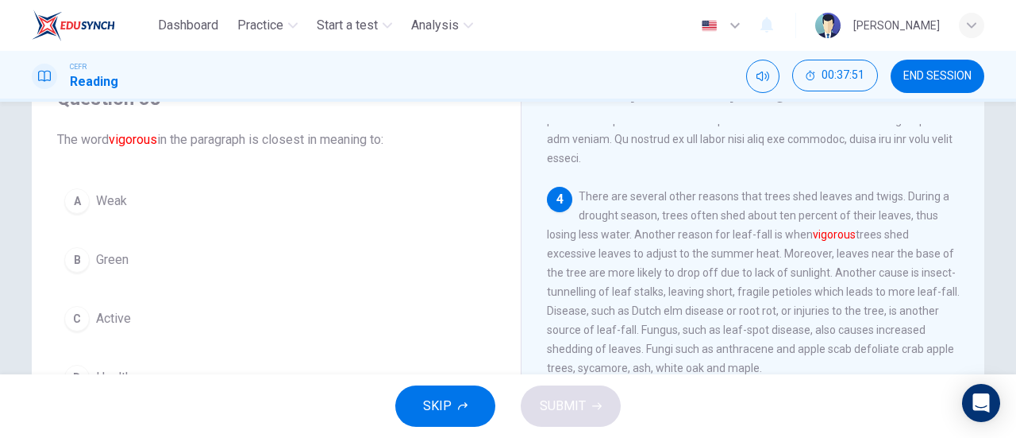
scroll to position [159, 0]
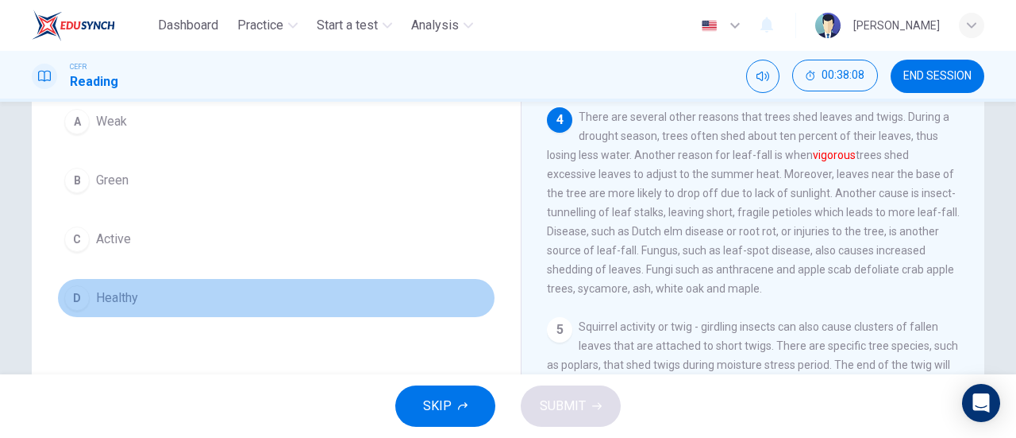
click at [114, 301] on span "Healthy" at bounding box center [117, 297] width 42 height 19
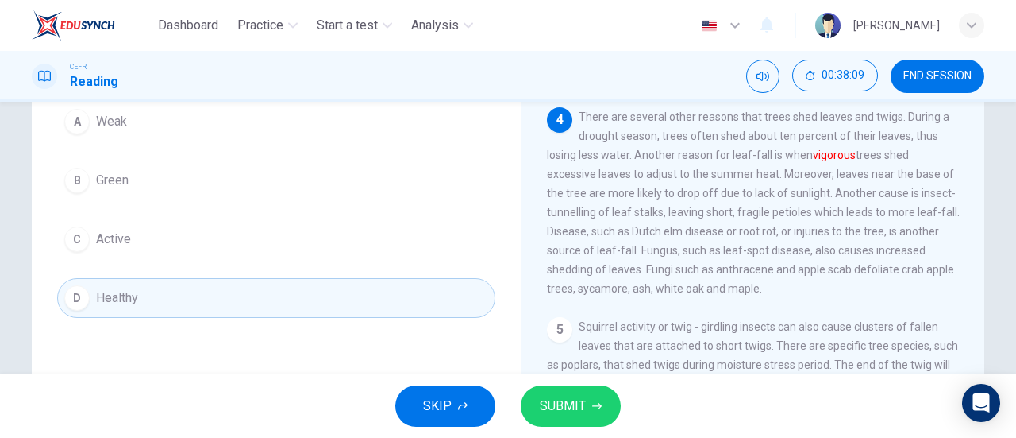
click at [588, 407] on button "SUBMIT" at bounding box center [571, 405] width 100 height 41
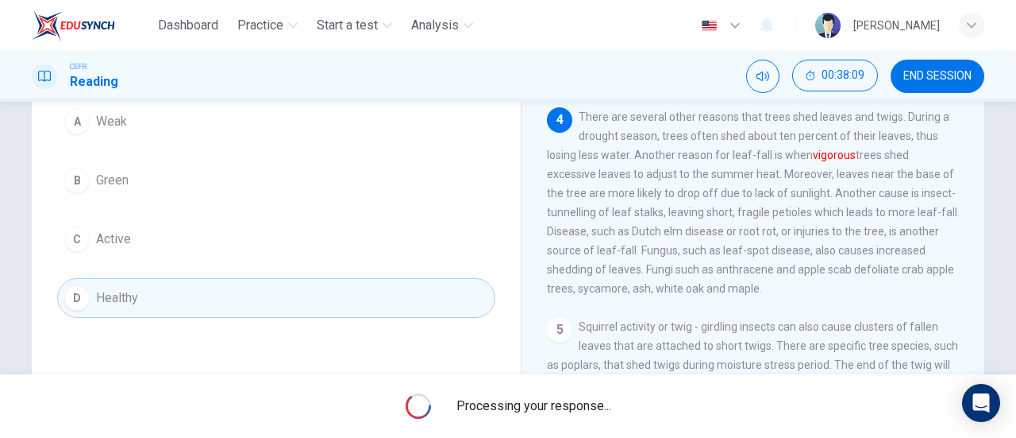
click at [588, 407] on span "Processing your response..." at bounding box center [534, 405] width 155 height 19
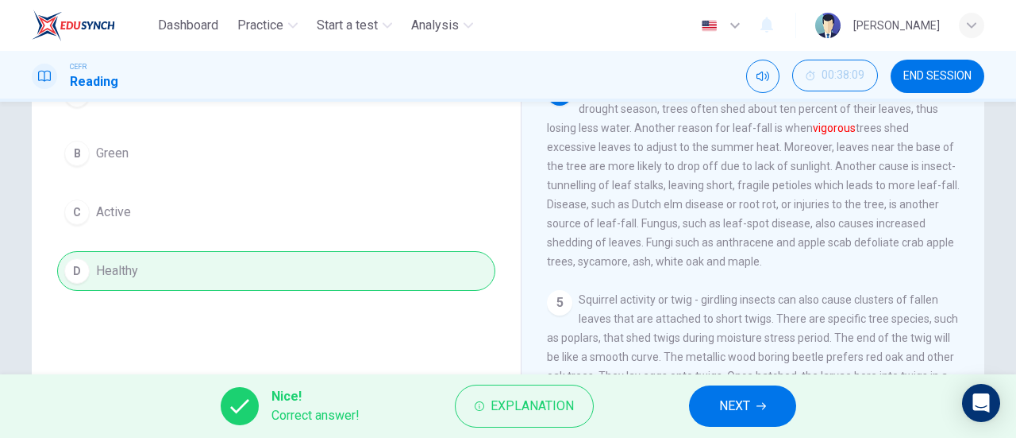
scroll to position [238, 0]
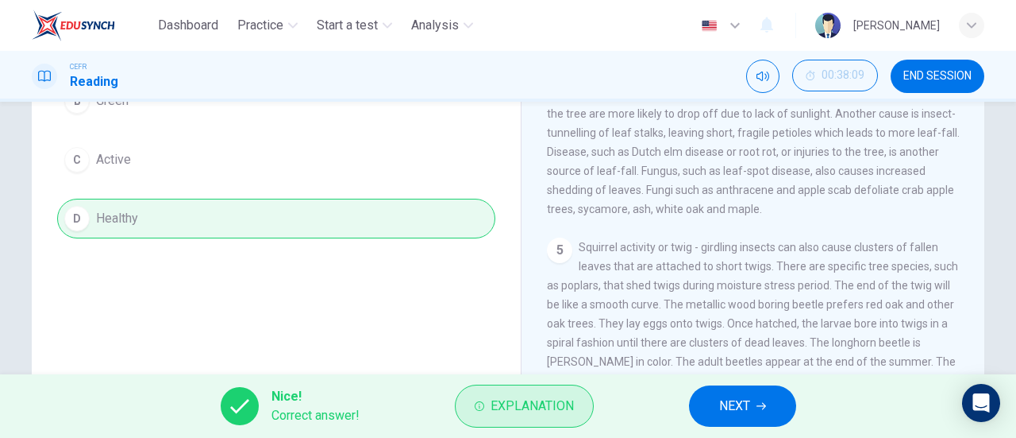
click at [540, 407] on span "Explanation" at bounding box center [532, 406] width 83 height 22
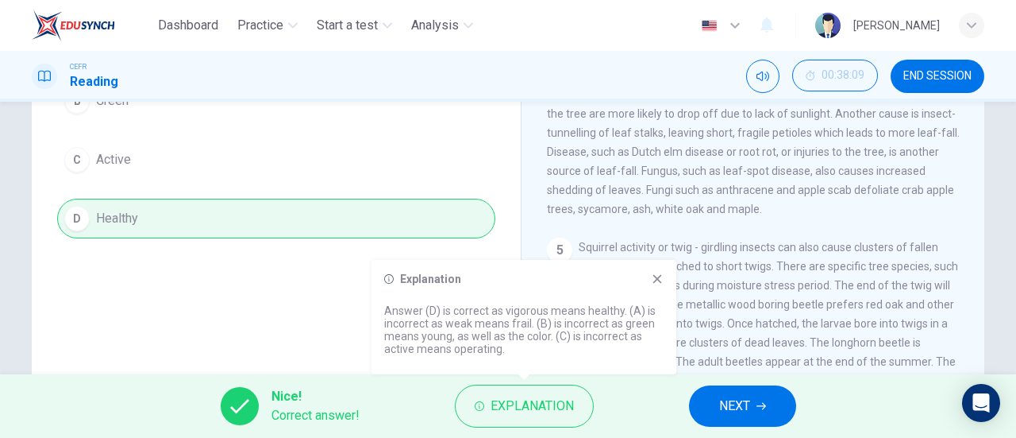
click at [751, 393] on button "NEXT" at bounding box center [742, 405] width 107 height 41
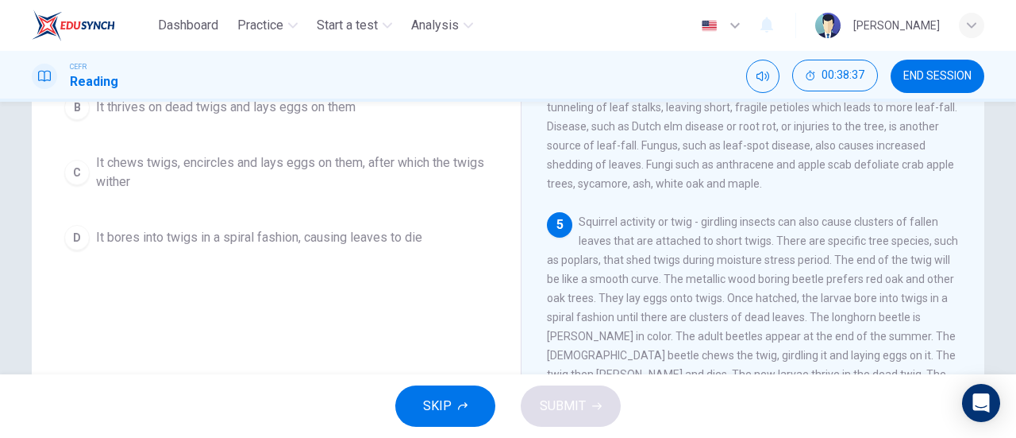
scroll to position [343, 0]
click at [283, 160] on span "It chews twigs, encircles and lays eggs on them, after which the twigs wither" at bounding box center [292, 172] width 392 height 38
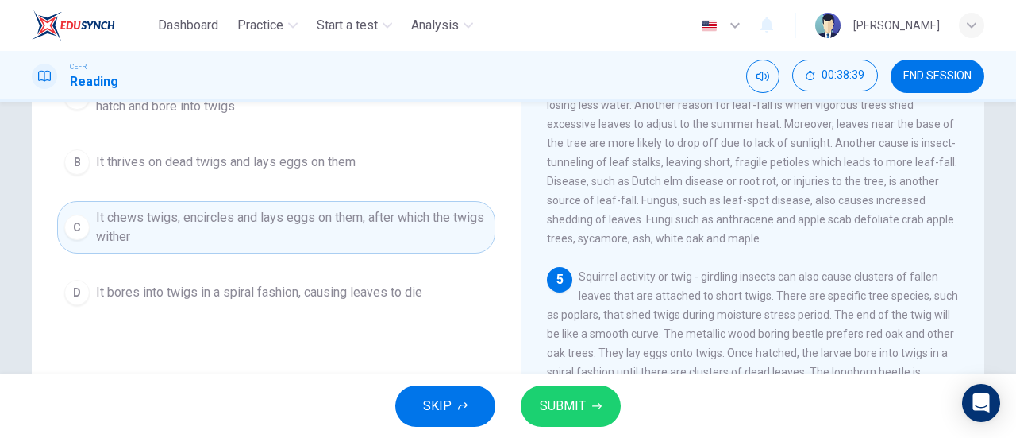
scroll to position [184, 0]
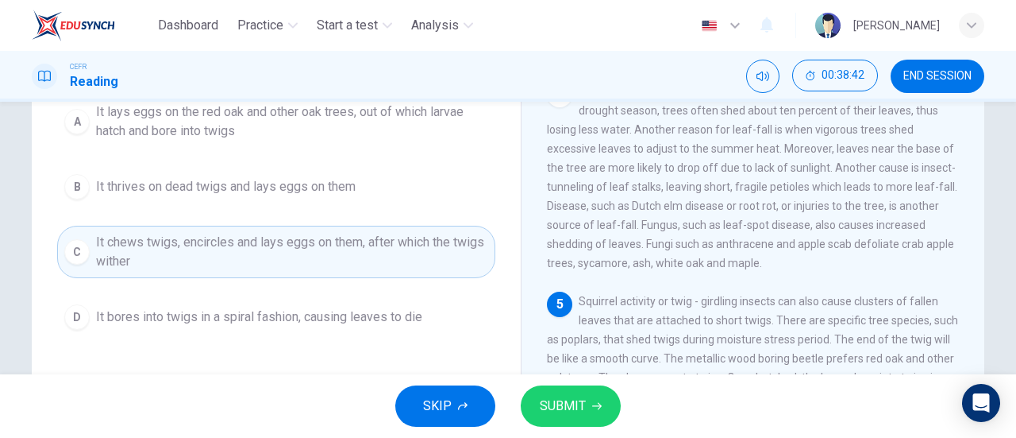
click at [565, 394] on button "SUBMIT" at bounding box center [571, 405] width 100 height 41
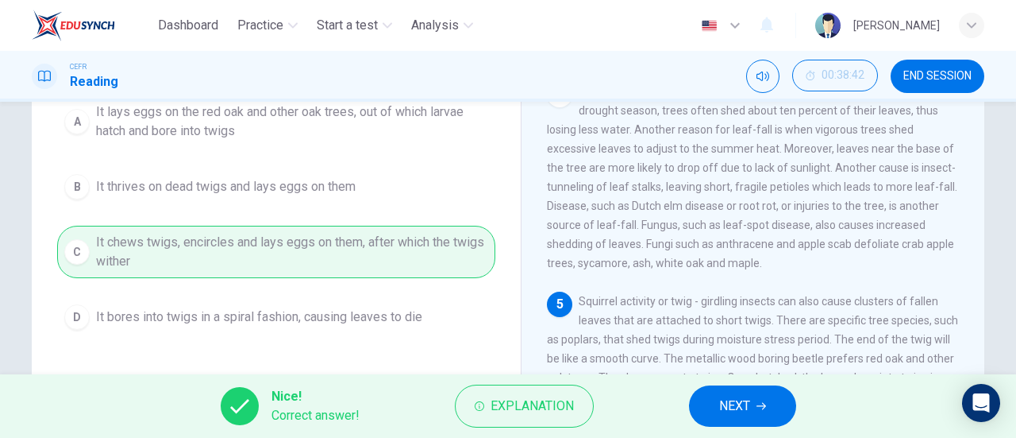
click at [736, 402] on span "NEXT" at bounding box center [734, 406] width 31 height 22
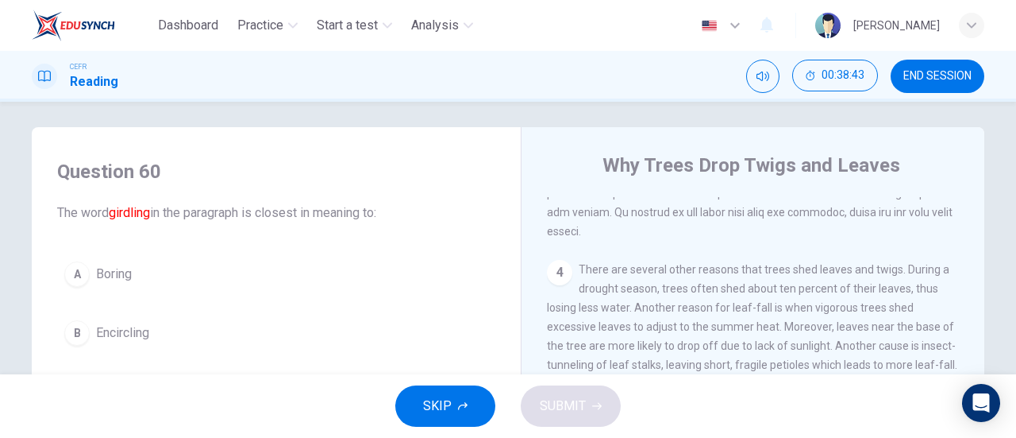
scroll to position [86, 0]
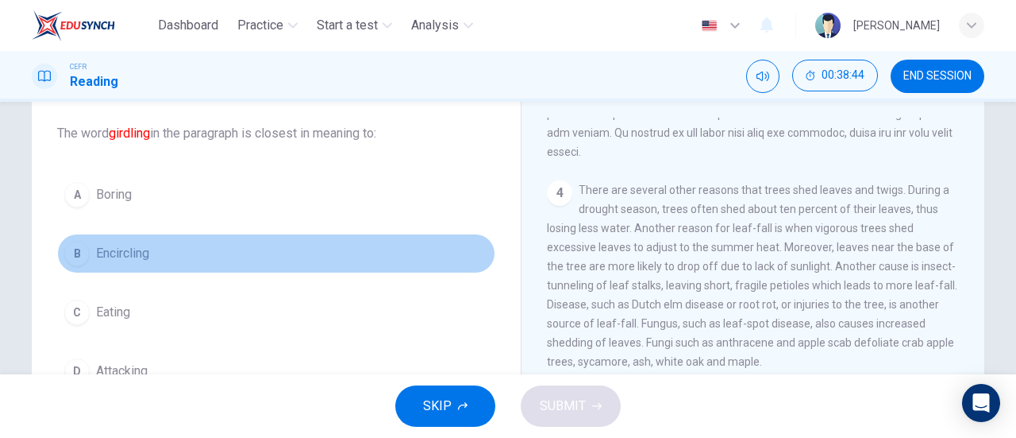
click at [126, 244] on span "Encircling" at bounding box center [122, 253] width 53 height 19
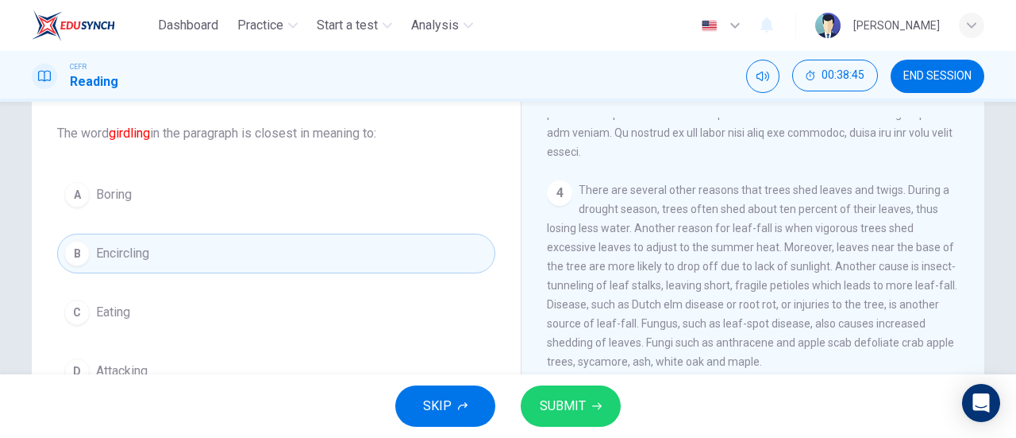
click at [613, 408] on button "SUBMIT" at bounding box center [571, 405] width 100 height 41
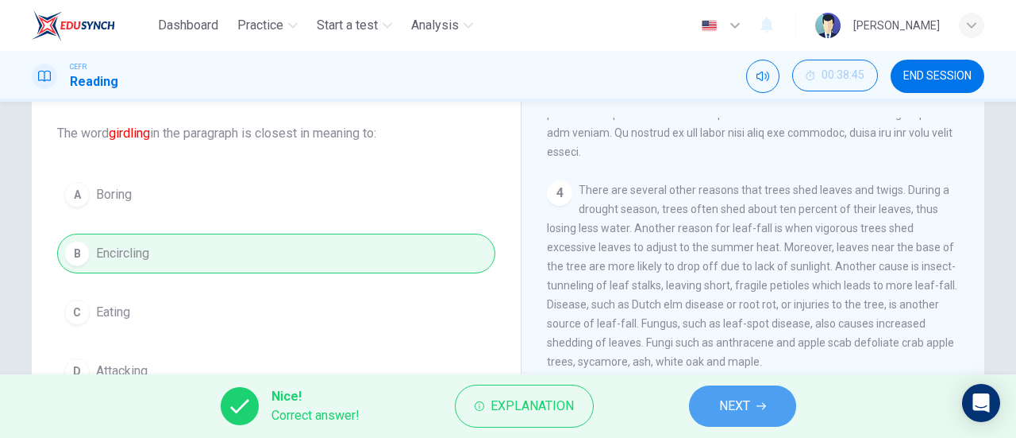
click at [764, 414] on button "NEXT" at bounding box center [742, 405] width 107 height 41
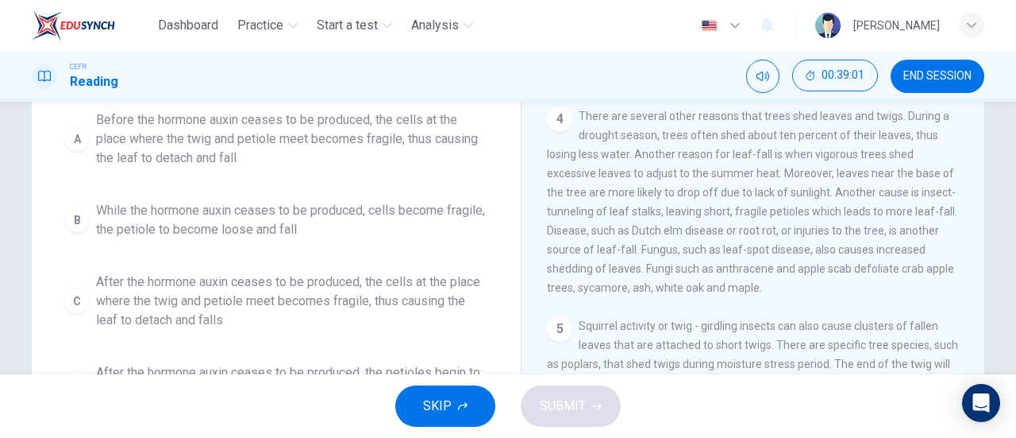
scroll to position [238, 0]
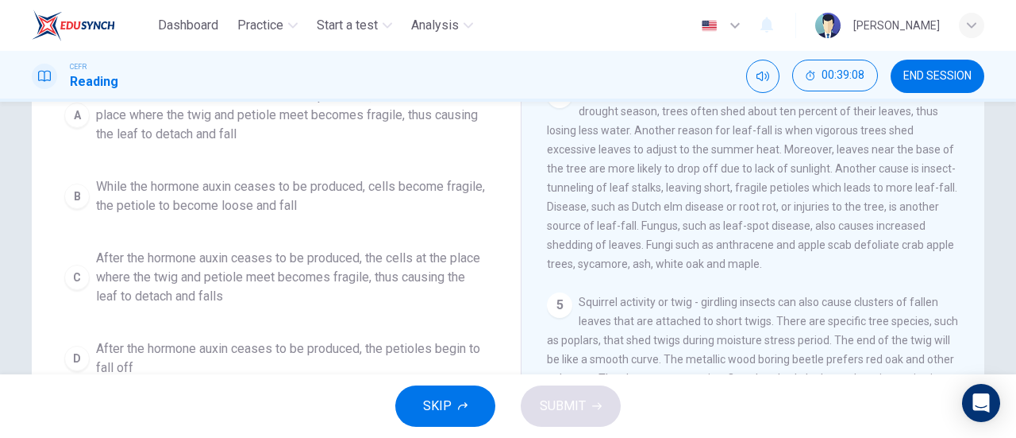
click at [403, 276] on span "After the hormone auxin ceases to be produced, the cells at the place where the…" at bounding box center [292, 277] width 392 height 57
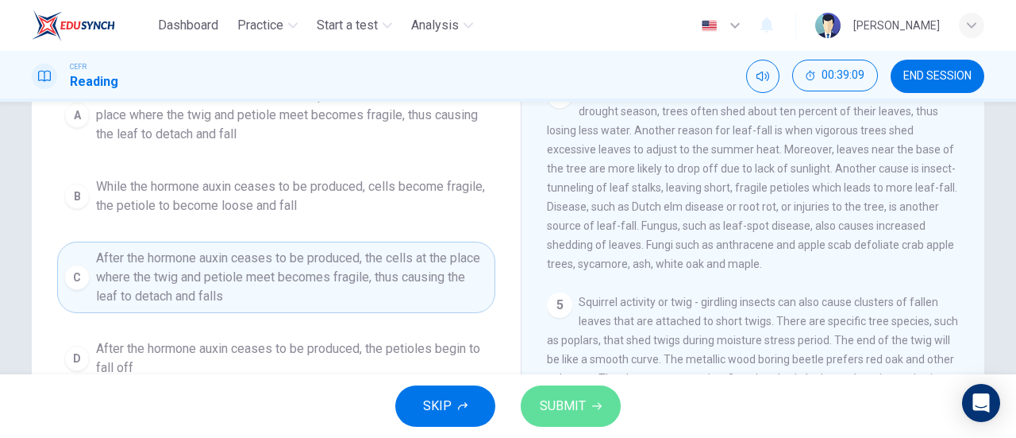
click at [575, 396] on span "SUBMIT" at bounding box center [563, 406] width 46 height 22
click at [576, 395] on div "SKIP SUBMIT" at bounding box center [508, 406] width 1016 height 64
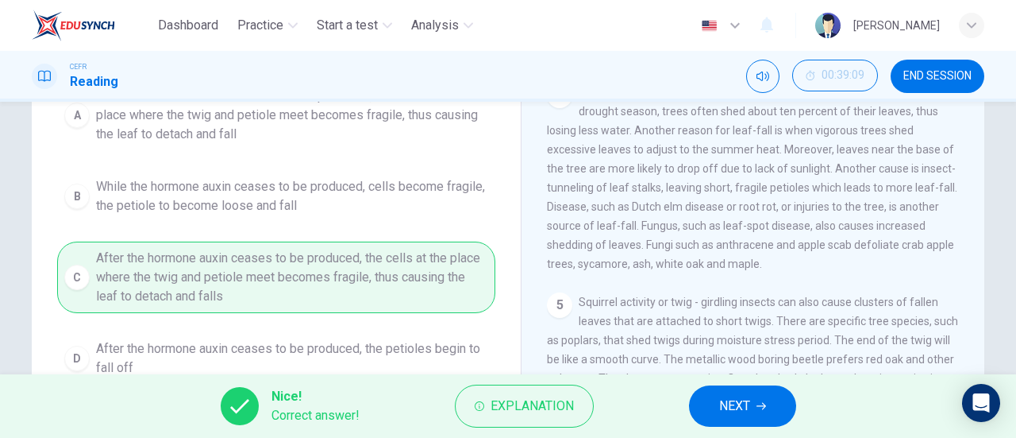
click at [724, 398] on span "NEXT" at bounding box center [734, 406] width 31 height 22
drag, startPoint x: 724, startPoint y: 398, endPoint x: 659, endPoint y: 326, distance: 96.7
click at [724, 398] on div "Nice! Correct answer! Explanation NEXT" at bounding box center [508, 406] width 1016 height 64
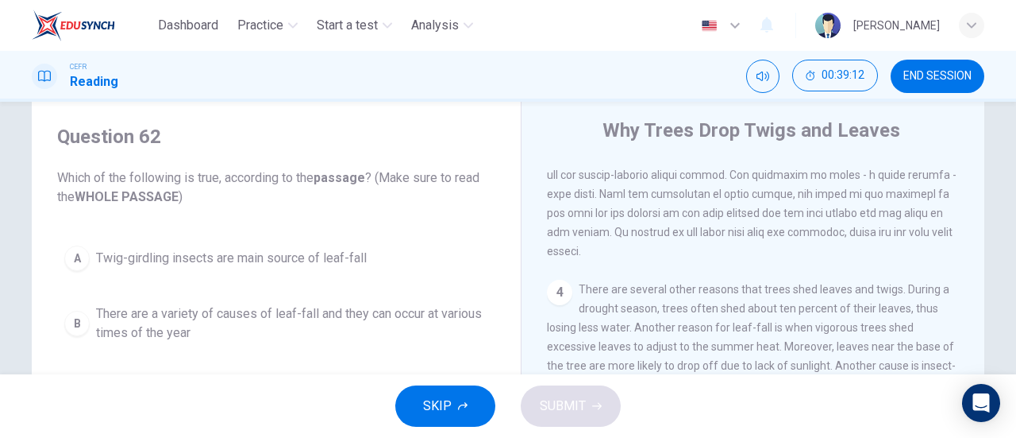
scroll to position [121, 0]
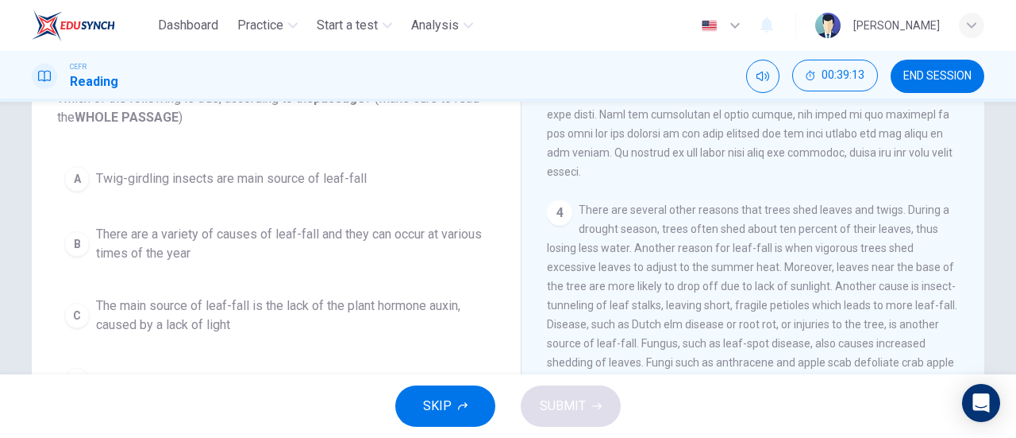
click at [366, 243] on span "There are a variety of causes of leaf-fall and they can occur at various times …" at bounding box center [292, 244] width 392 height 38
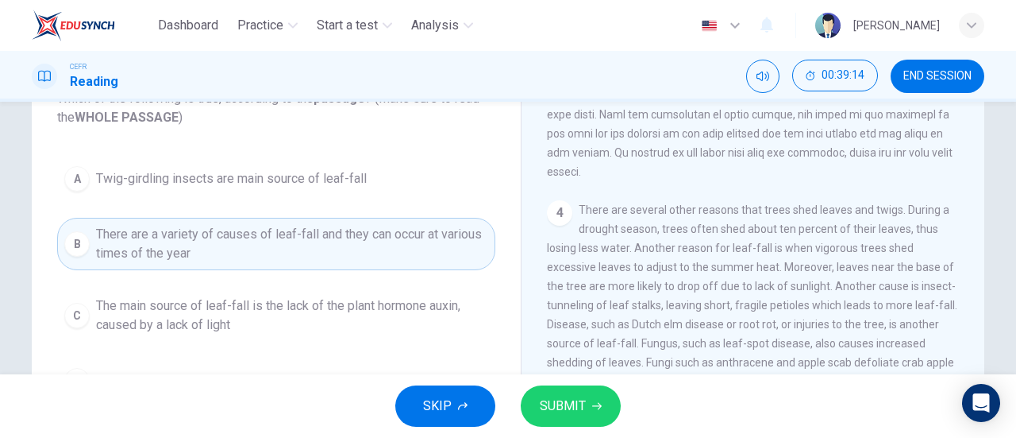
scroll to position [200, 0]
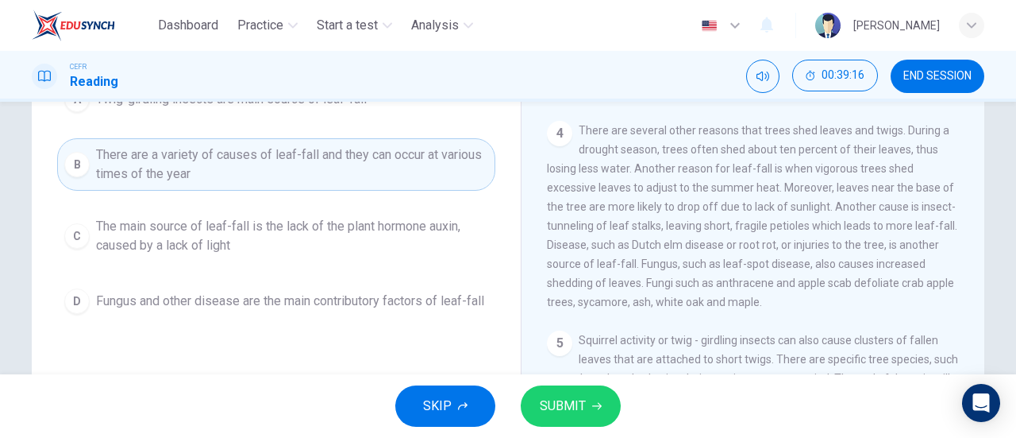
click at [588, 397] on button "SUBMIT" at bounding box center [571, 405] width 100 height 41
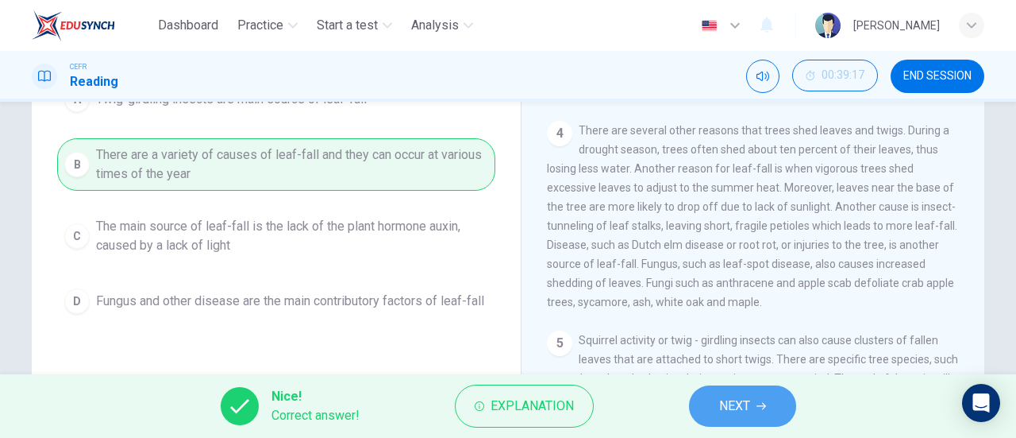
click at [713, 397] on button "NEXT" at bounding box center [742, 405] width 107 height 41
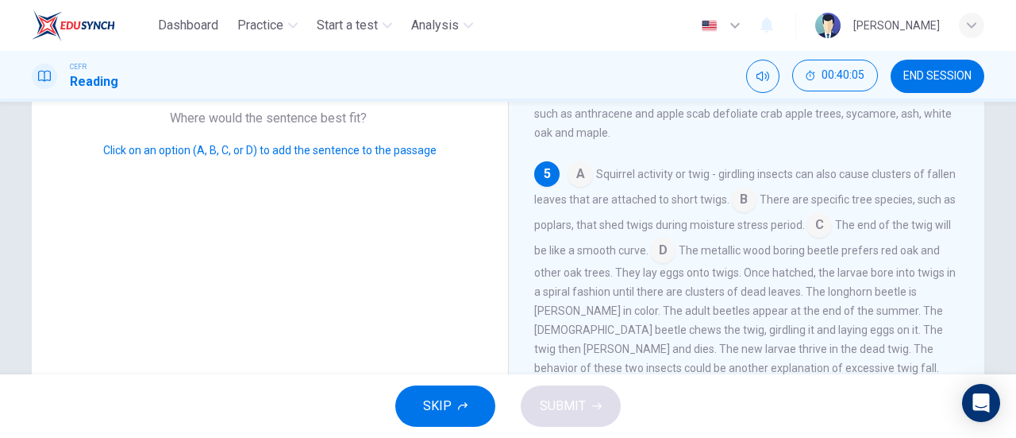
scroll to position [480, 0]
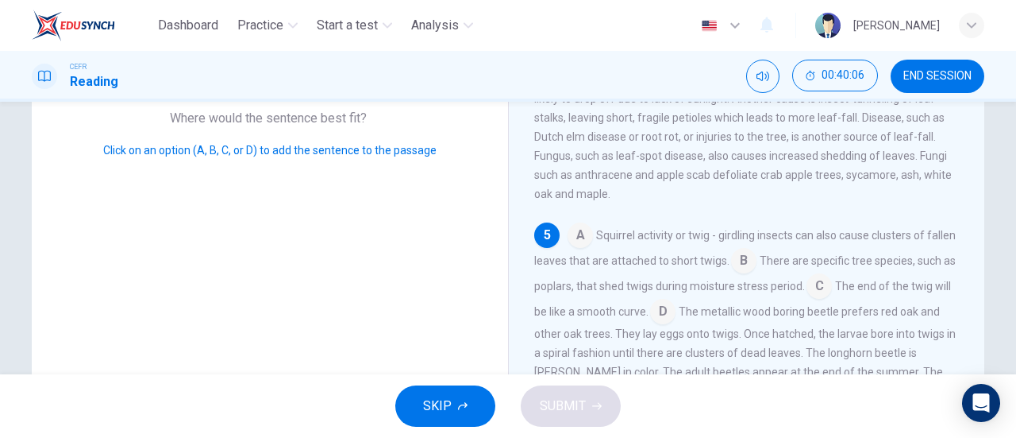
click at [832, 300] on input at bounding box center [819, 287] width 25 height 25
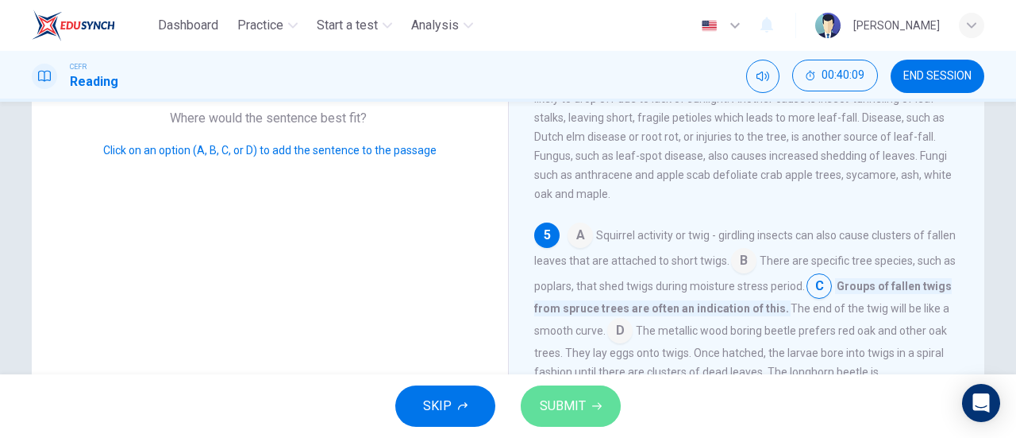
click at [600, 390] on button "SUBMIT" at bounding box center [571, 405] width 100 height 41
click at [600, 390] on div "SKIP SUBMIT" at bounding box center [508, 406] width 1016 height 64
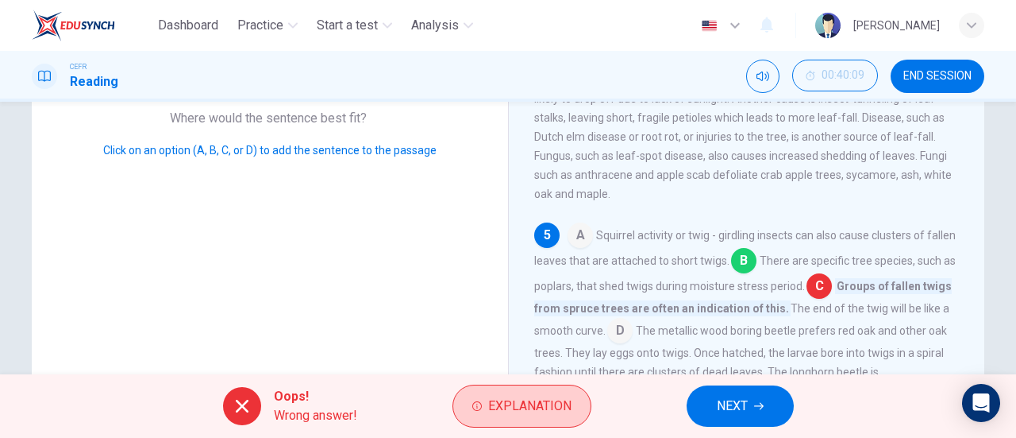
click at [516, 409] on span "Explanation" at bounding box center [529, 406] width 83 height 22
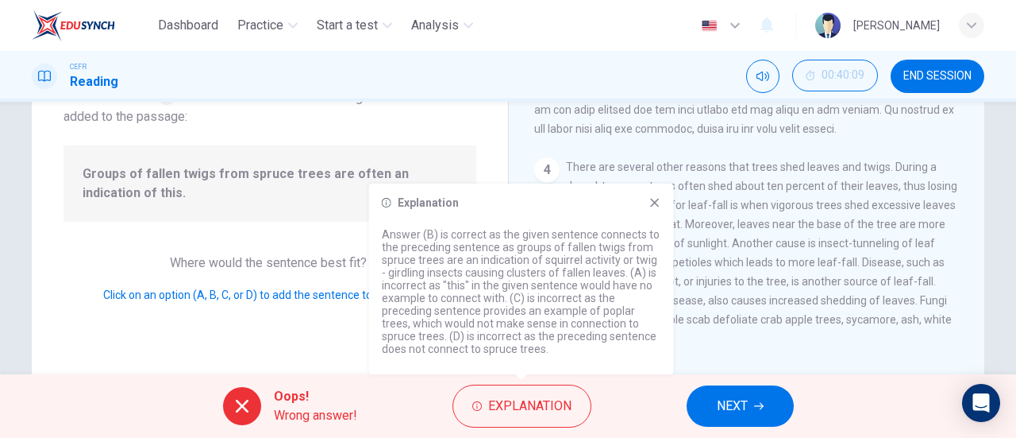
scroll to position [105, 0]
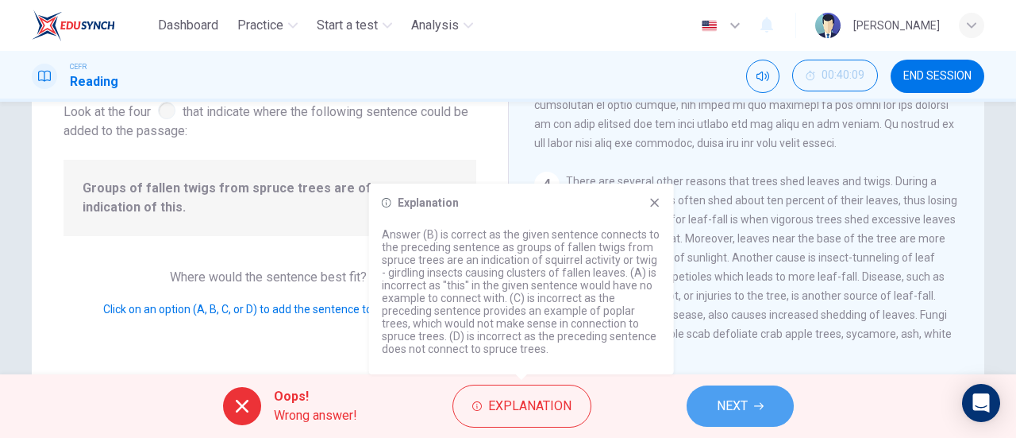
click at [778, 423] on button "NEXT" at bounding box center [740, 405] width 107 height 41
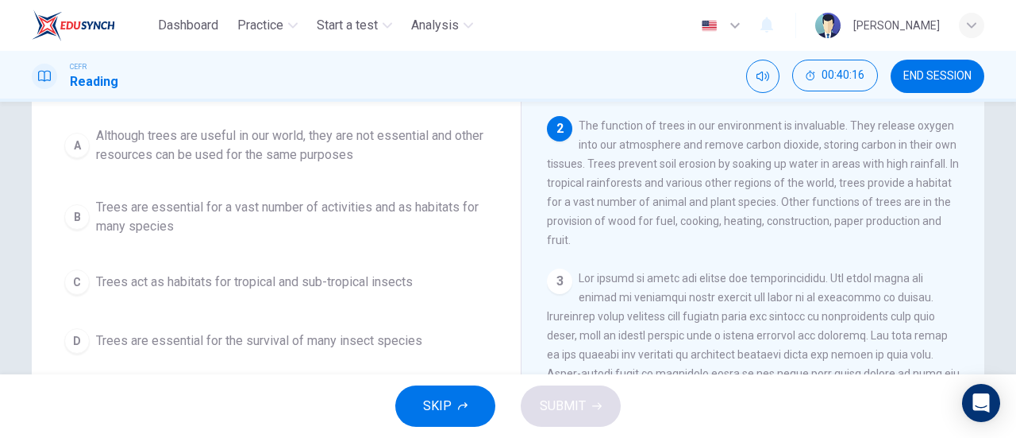
scroll to position [184, 0]
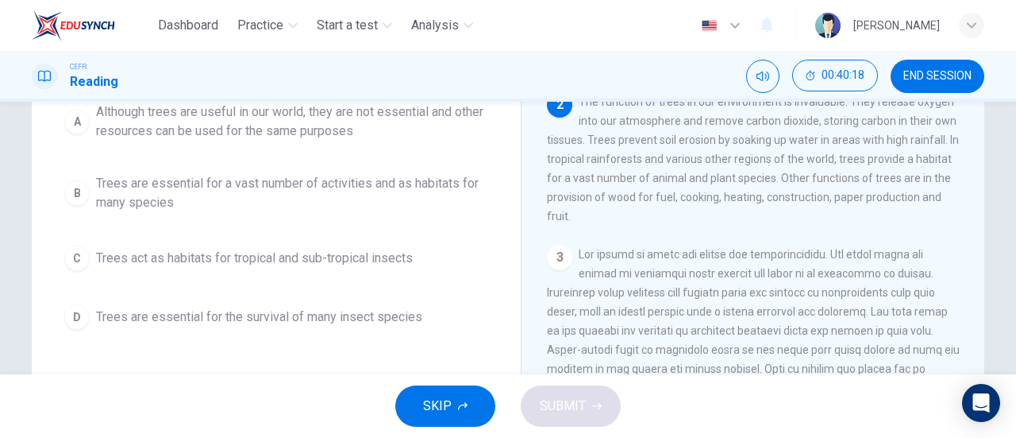
click at [307, 187] on span "Trees are essential for a vast number of activities and as habitats for many sp…" at bounding box center [292, 193] width 392 height 38
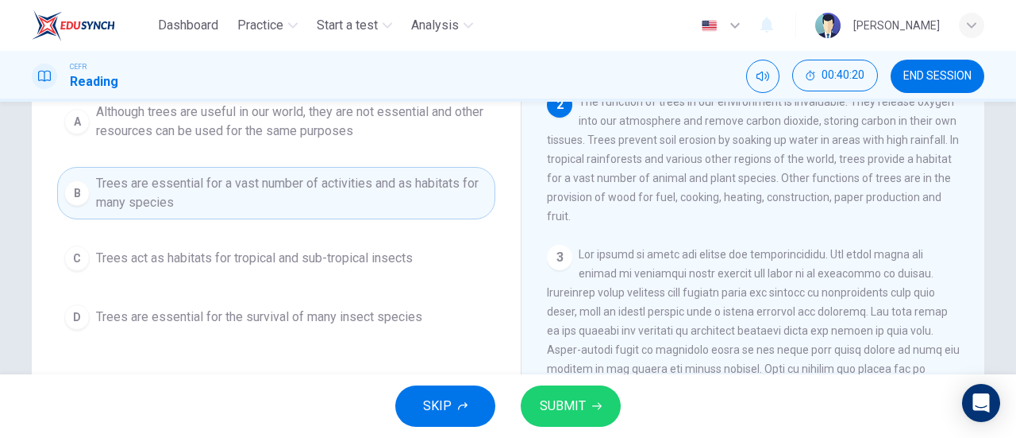
click at [596, 406] on icon "button" at bounding box center [597, 406] width 10 height 7
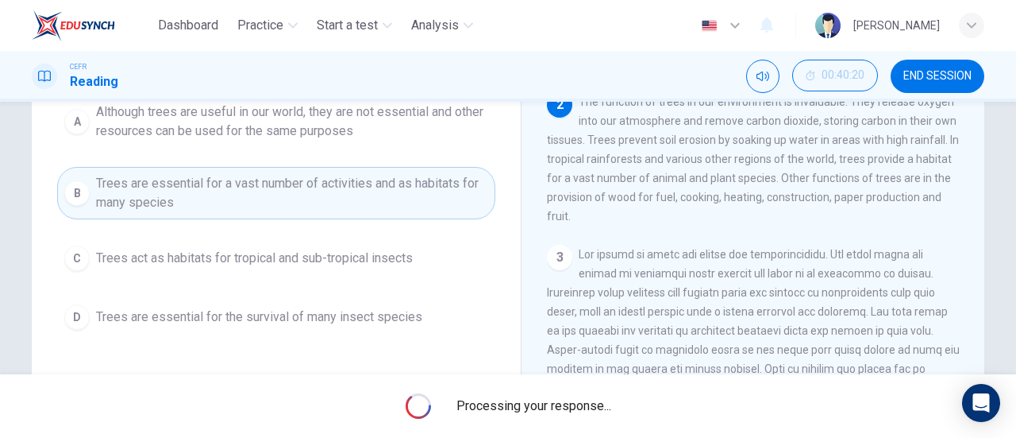
click at [596, 406] on span "Processing your response..." at bounding box center [534, 405] width 155 height 19
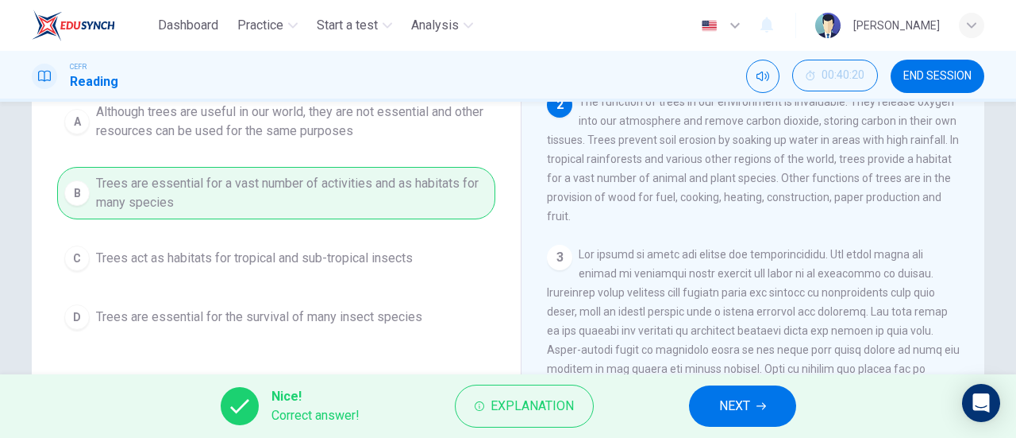
click at [750, 399] on span "NEXT" at bounding box center [734, 406] width 31 height 22
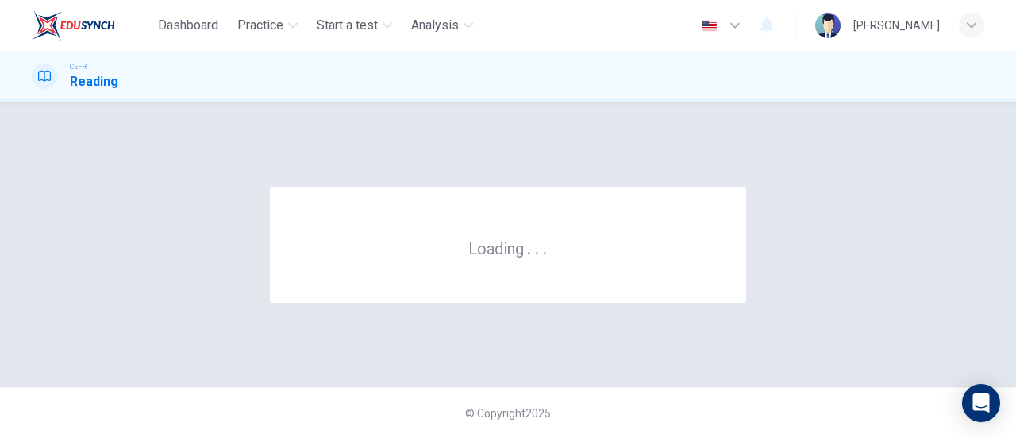
scroll to position [0, 0]
click at [750, 399] on div "© Copyright 2025" at bounding box center [508, 412] width 1016 height 51
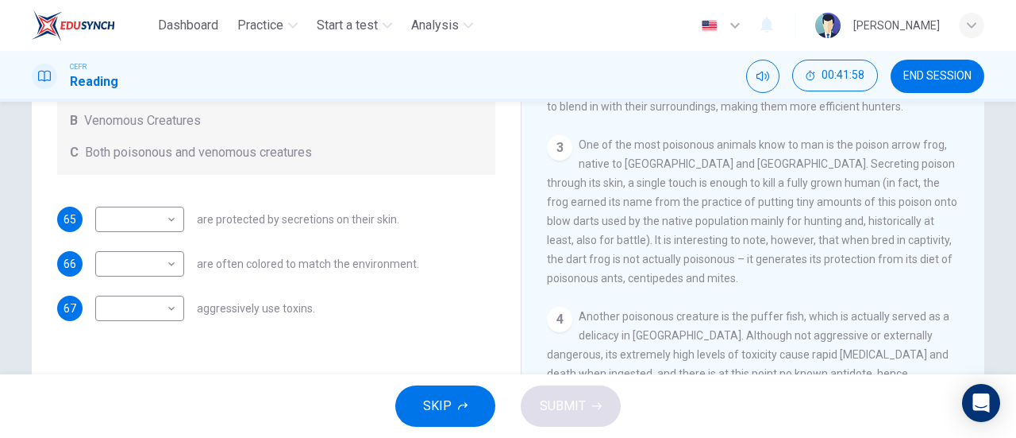
scroll to position [389, 0]
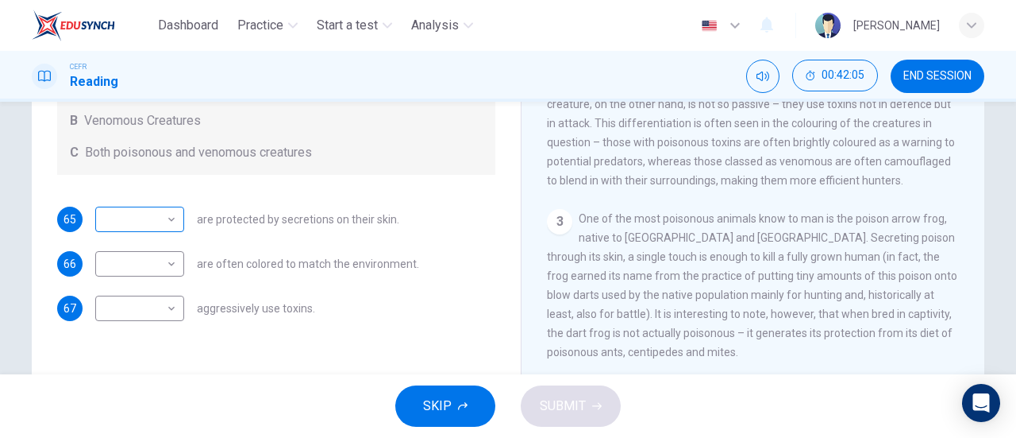
click at [123, 225] on body "Dashboard Practice Start a test Analysis English en ​ NUR NADHIRAH BINTI SUMADI…" at bounding box center [508, 219] width 1016 height 438
click at [123, 225] on div at bounding box center [508, 219] width 1016 height 438
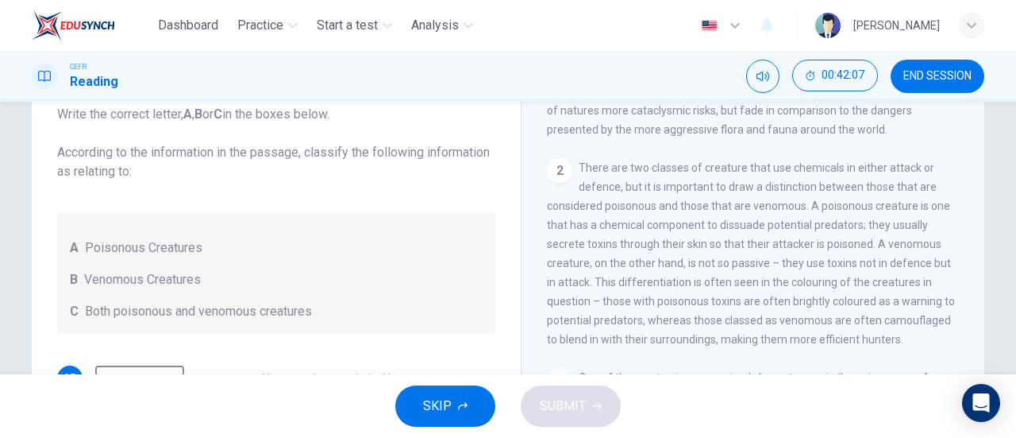
scroll to position [264, 0]
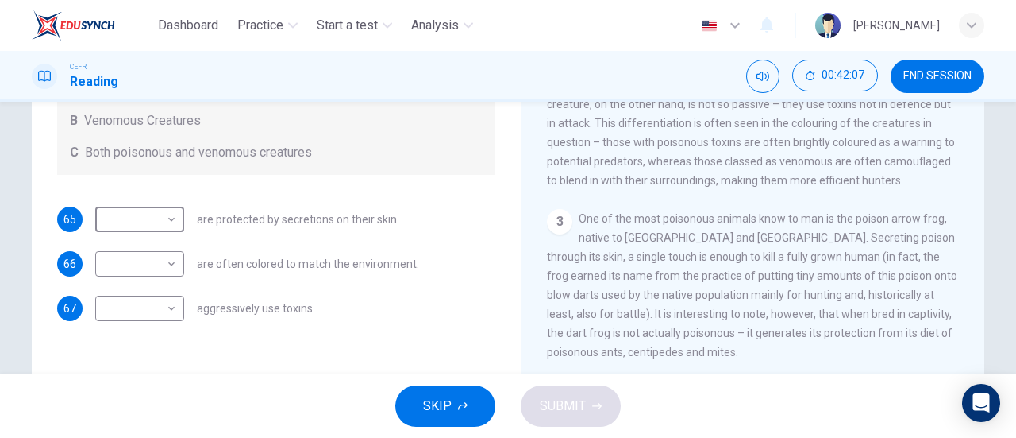
click at [130, 191] on div "Questions 65 - 67 Write the correct letter, A , B or C in the boxes below. Acco…" at bounding box center [276, 111] width 464 height 451
click at [125, 210] on body "Dashboard Practice Start a test Analysis English en ​ NUR NADHIRAH BINTI SUMADI…" at bounding box center [508, 219] width 1016 height 438
click at [154, 226] on body "Dashboard Practice Start a test Analysis English en ​ NUR NADHIRAH BINTI SUMADI…" at bounding box center [508, 219] width 1016 height 438
click at [154, 226] on div at bounding box center [508, 219] width 1016 height 438
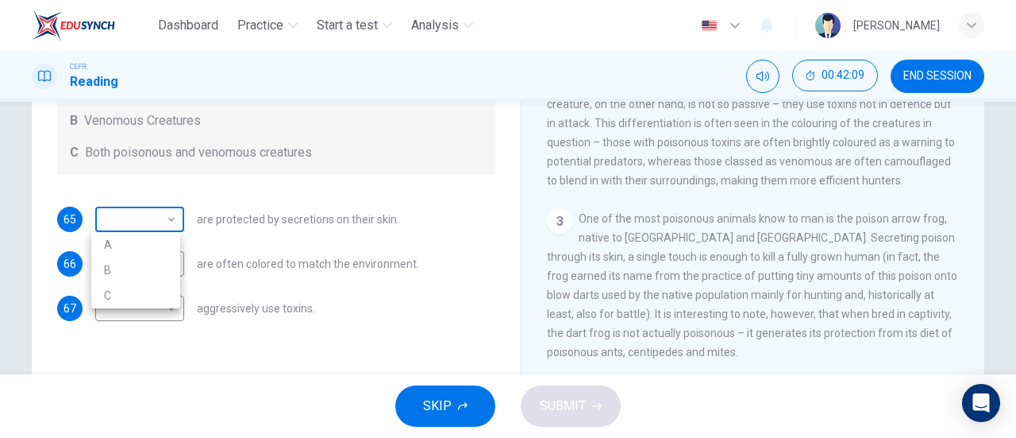
click at [156, 226] on body "Dashboard Practice Start a test Analysis English en ​ NUR NADHIRAH BINTI SUMADI…" at bounding box center [508, 219] width 1016 height 438
click at [156, 226] on div at bounding box center [508, 219] width 1016 height 438
click at [155, 219] on body "Dashboard Practice Start a test Analysis English en ​ NUR NADHIRAH BINTI SUMADI…" at bounding box center [508, 219] width 1016 height 438
click at [155, 219] on div at bounding box center [508, 219] width 1016 height 438
click at [166, 215] on body "Dashboard Practice Start a test Analysis English en ​ NUR NADHIRAH BINTI SUMADI…" at bounding box center [508, 219] width 1016 height 438
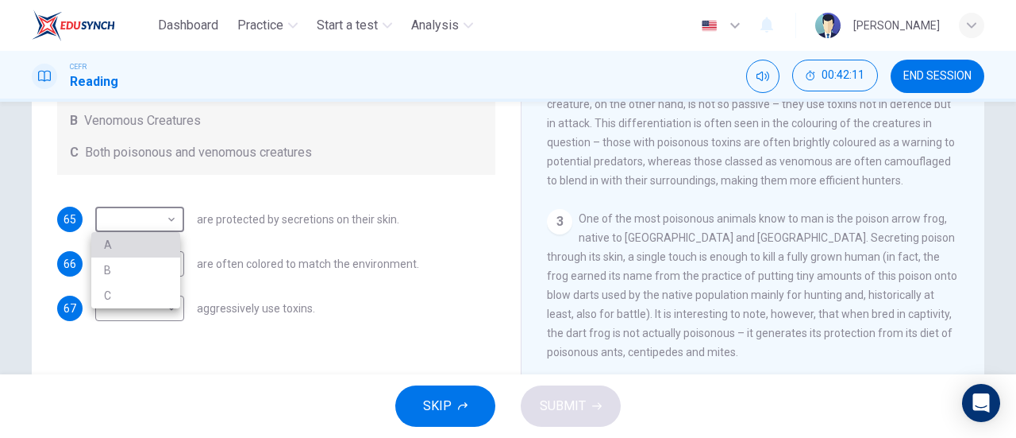
click at [159, 241] on li "A" at bounding box center [135, 244] width 89 height 25
type input "A"
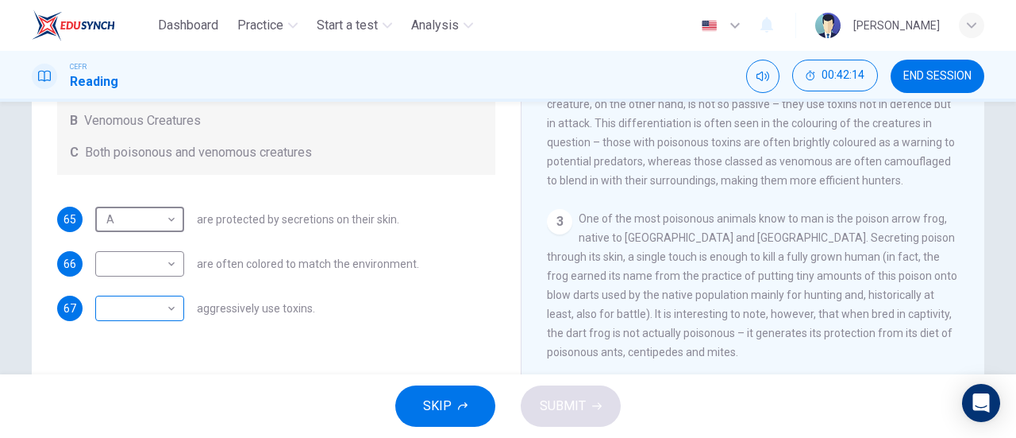
click at [135, 314] on body "Dashboard Practice Start a test Analysis English en ​ NUR NADHIRAH BINTI SUMADI…" at bounding box center [508, 219] width 1016 height 438
click at [141, 381] on li "C" at bounding box center [135, 384] width 89 height 25
type input "C"
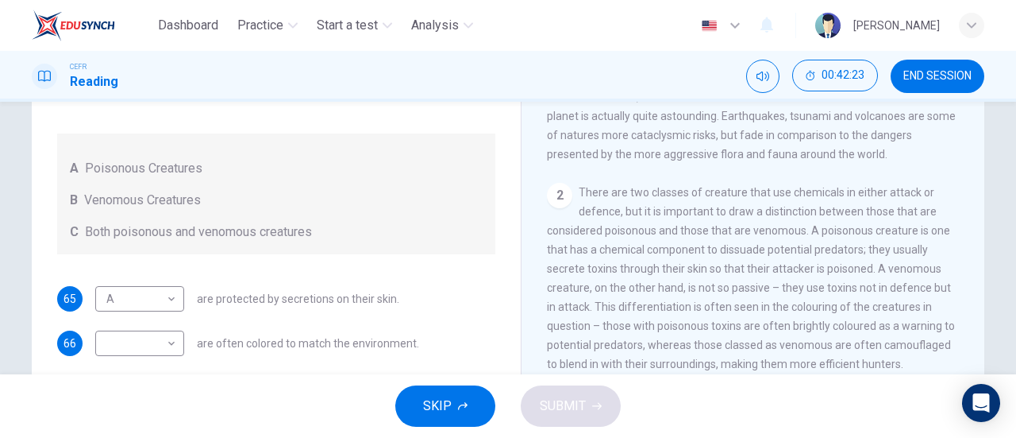
scroll to position [310, 0]
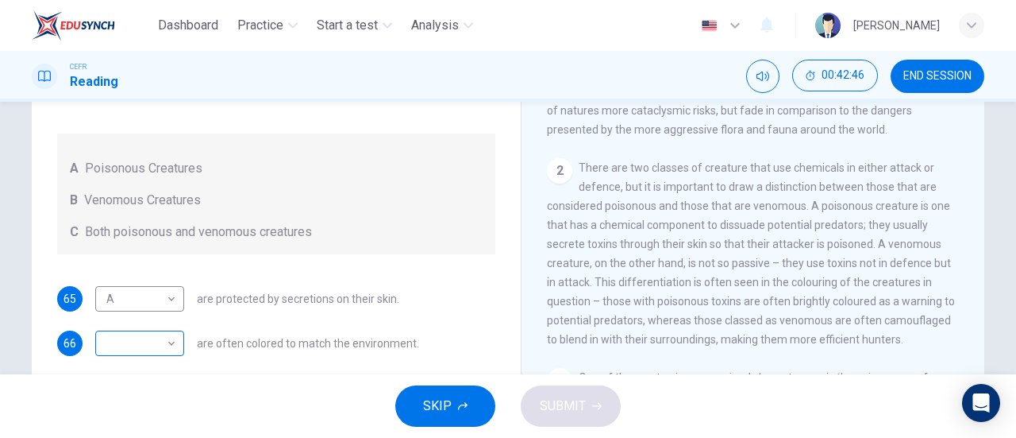
click at [145, 323] on body "Dashboard Practice Start a test Analysis English en ​ NUR NADHIRAH BINTI SUMADI…" at bounding box center [508, 219] width 1016 height 438
click at [125, 390] on li "B" at bounding box center [135, 386] width 89 height 25
type input "B"
click at [125, 390] on li "B" at bounding box center [135, 386] width 89 height 25
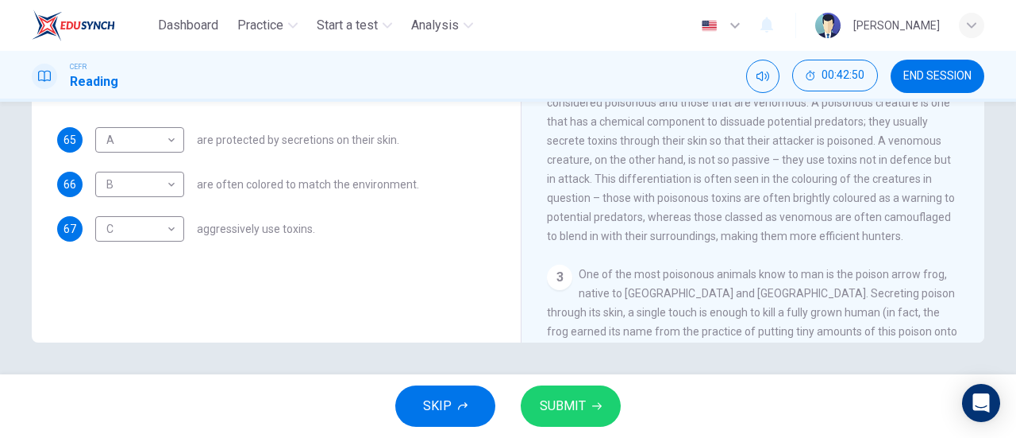
scroll to position [230, 0]
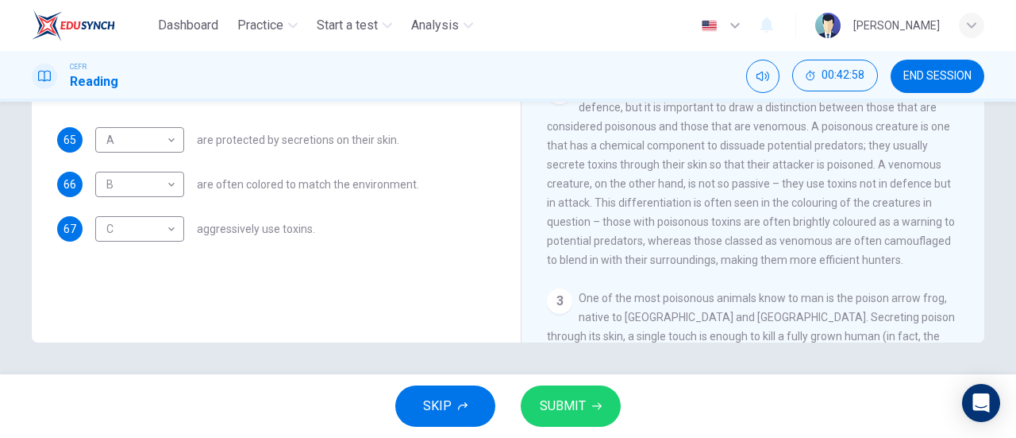
click at [575, 406] on span "SUBMIT" at bounding box center [563, 406] width 46 height 22
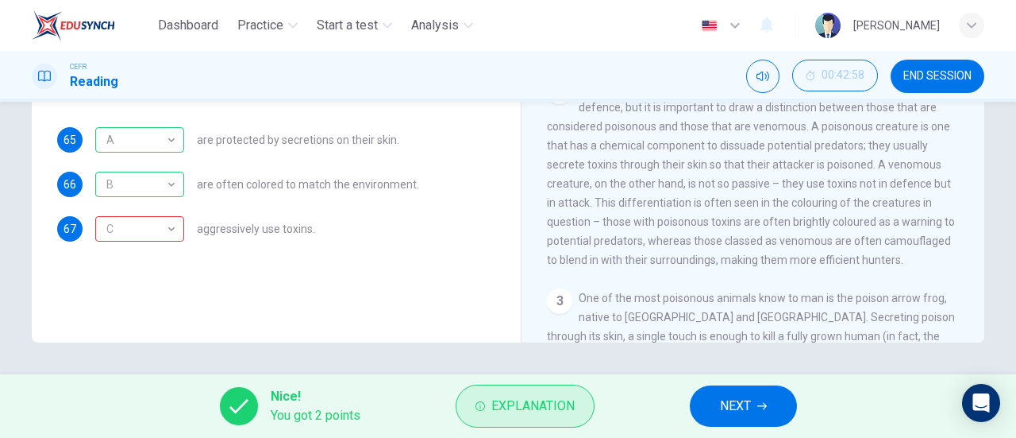
click at [549, 418] on button "Explanation" at bounding box center [525, 405] width 139 height 43
click at [550, 415] on span "Explanation" at bounding box center [533, 406] width 83 height 22
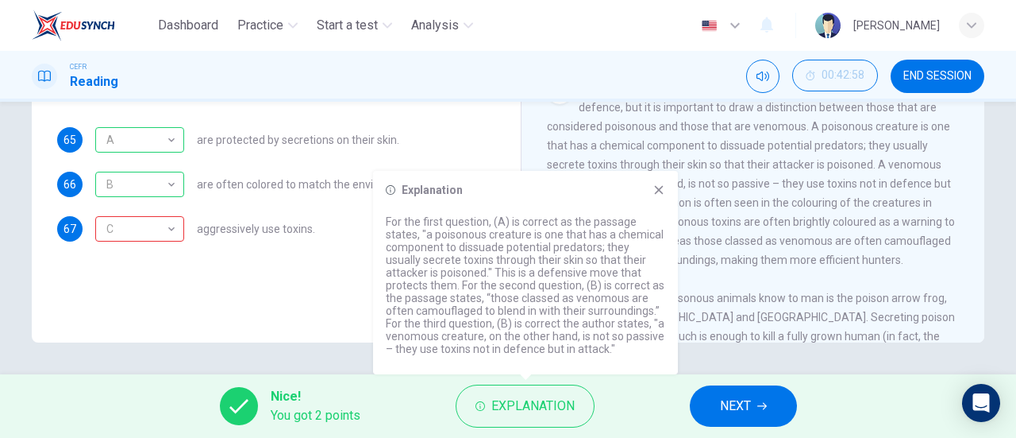
click at [741, 258] on div "2 There are two classes of creature that use chemicals in either attack or defe…" at bounding box center [753, 174] width 413 height 191
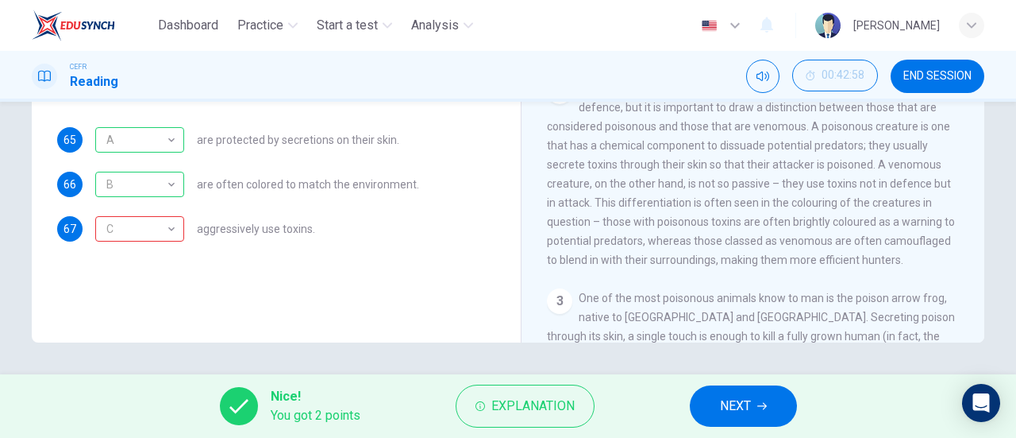
click at [812, 219] on div "2 There are two classes of creature that use chemicals in either attack or defe…" at bounding box center [753, 174] width 413 height 191
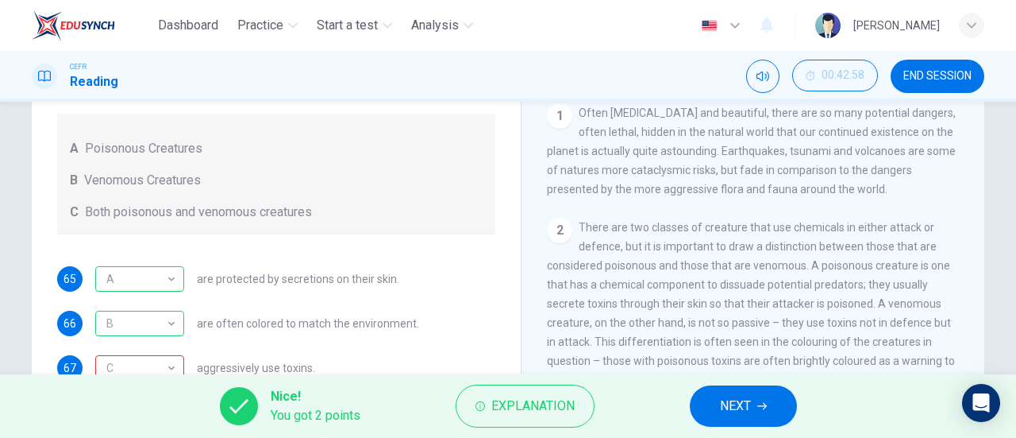
scroll to position [343, 0]
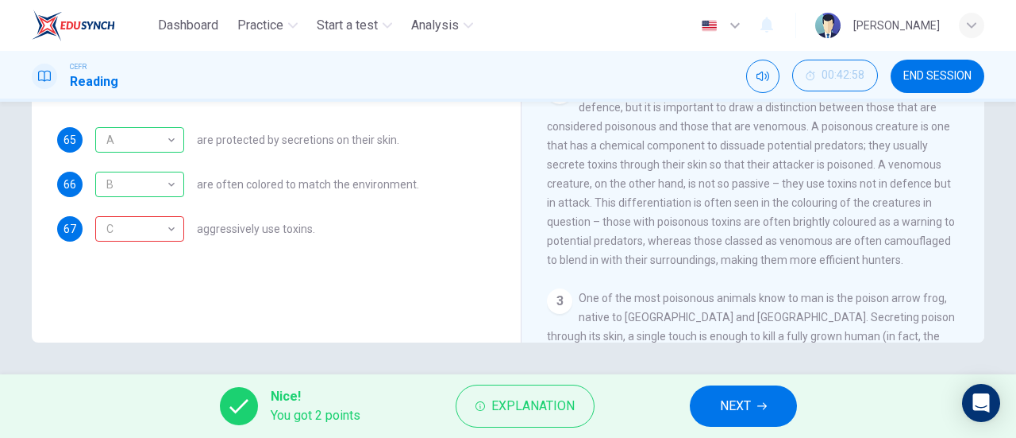
click at [751, 409] on span "NEXT" at bounding box center [735, 406] width 31 height 22
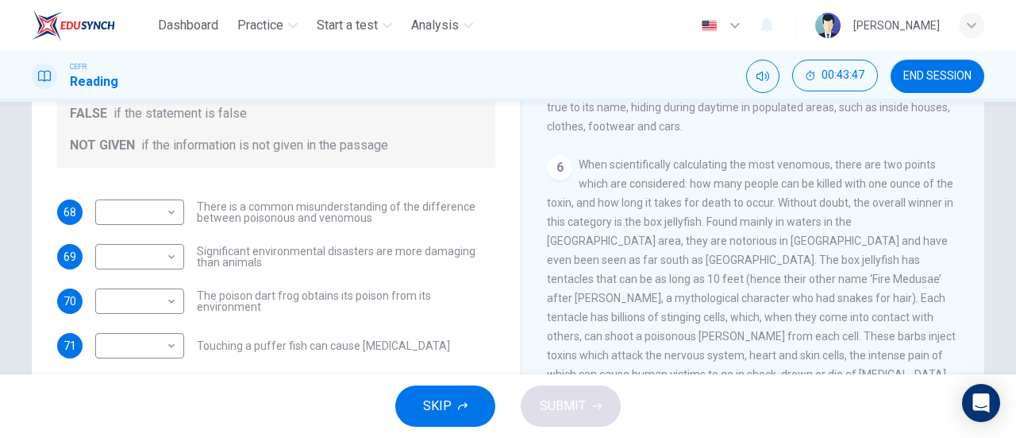
scroll to position [0, 0]
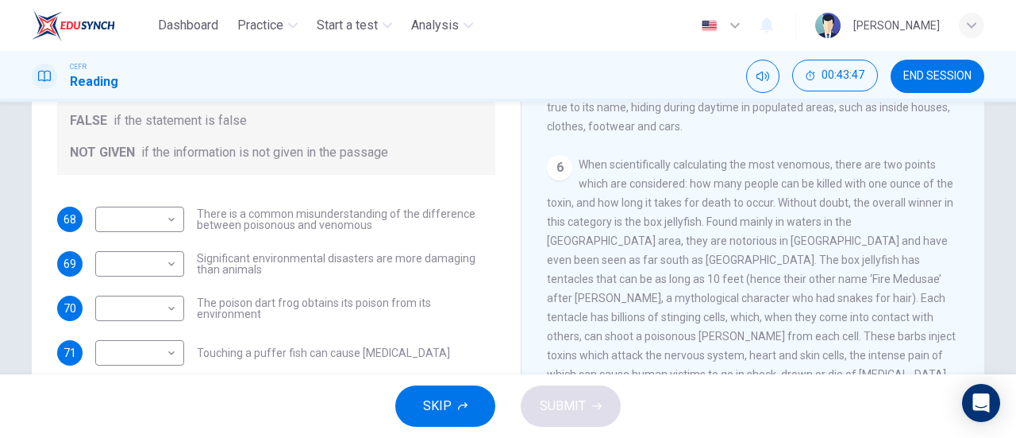
click at [120, 195] on div "Questions 68 - 74 Do the following statements agree with the information given …" at bounding box center [276, 200] width 464 height 629
click at [129, 216] on body "Dashboard Practice Start a test Analysis English en ​ NUR NADHIRAH BINTI SUMADI…" at bounding box center [508, 219] width 1016 height 438
click at [150, 302] on li "NOT GIVEN" at bounding box center [135, 295] width 89 height 25
type input "NOT GIVEN"
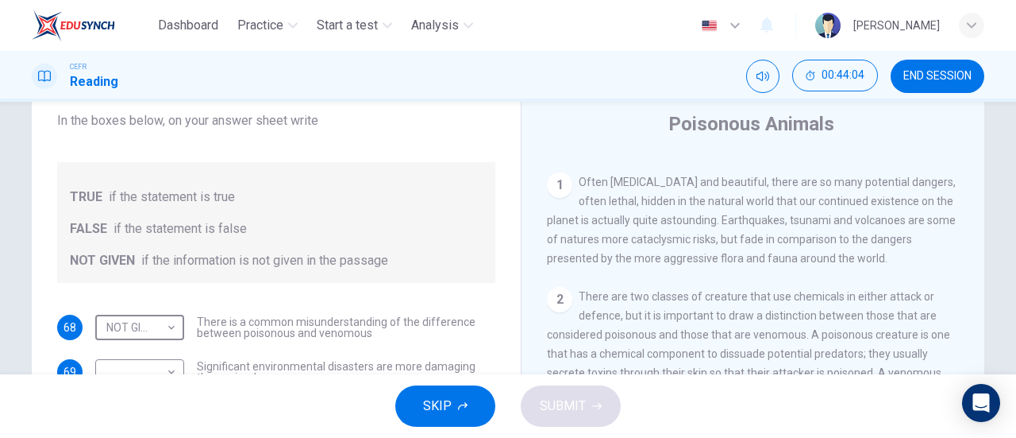
scroll to position [159, 0]
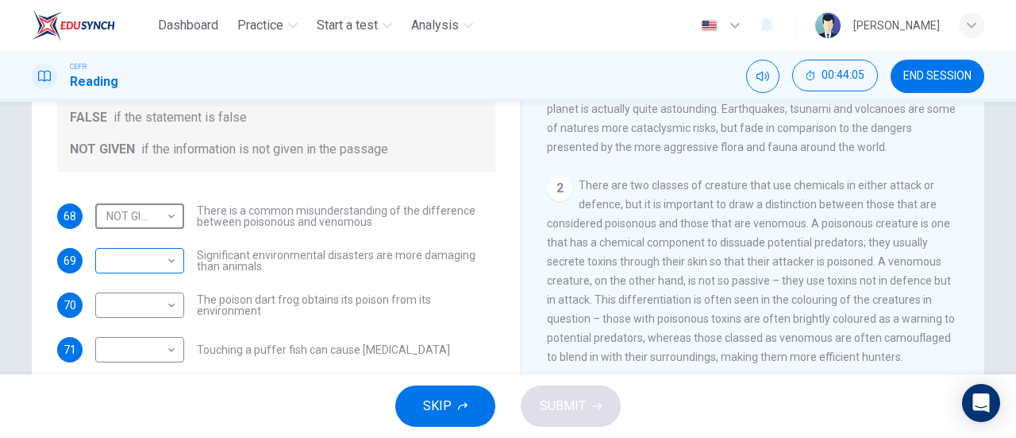
click at [170, 250] on body "Dashboard Practice Start a test Analysis English en ​ NUR NADHIRAH BINTI SUMADI…" at bounding box center [508, 219] width 1016 height 438
click at [172, 258] on body "Dashboard Practice Start a test Analysis English en ​ NUR NADHIRAH BINTI SUMADI…" at bounding box center [508, 219] width 1016 height 438
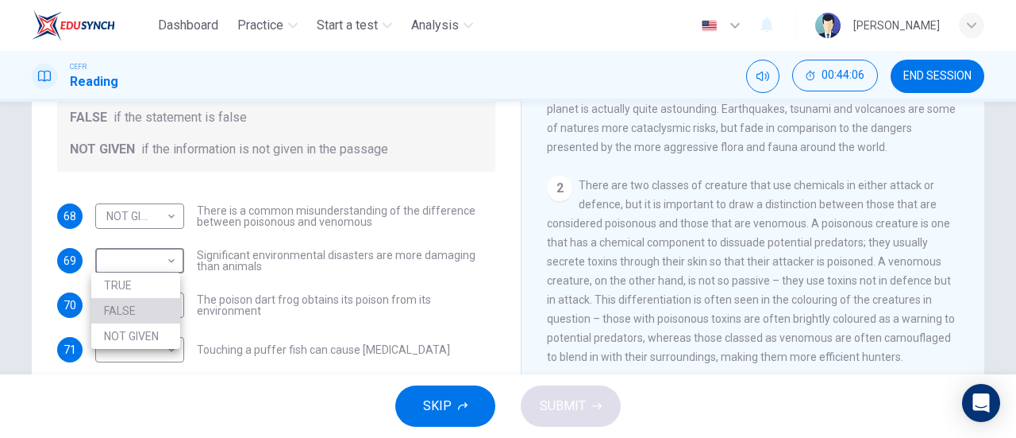
click at [167, 307] on li "FALSE" at bounding box center [135, 310] width 89 height 25
type input "FALSE"
click at [167, 307] on li "FALSE" at bounding box center [135, 310] width 89 height 25
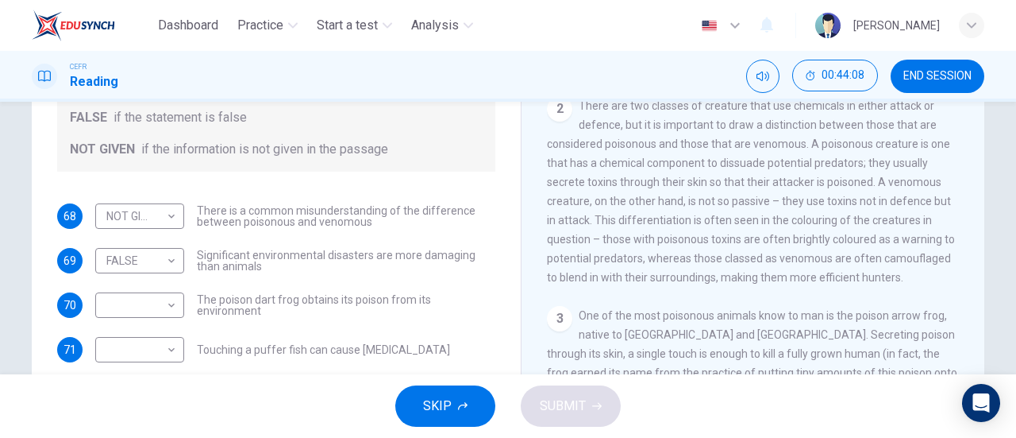
scroll to position [476, 0]
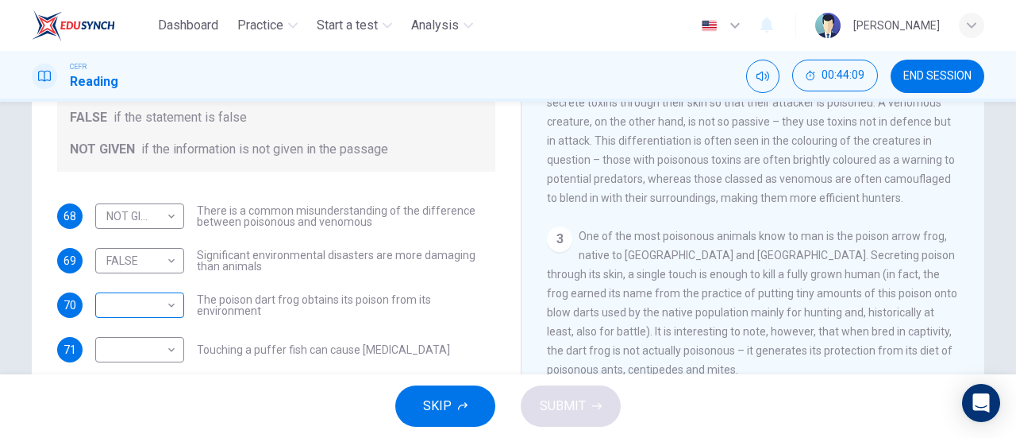
click at [151, 299] on body "Dashboard Practice Start a test Analysis English en ​ NUR NADHIRAH BINTI SUMADI…" at bounding box center [508, 219] width 1016 height 438
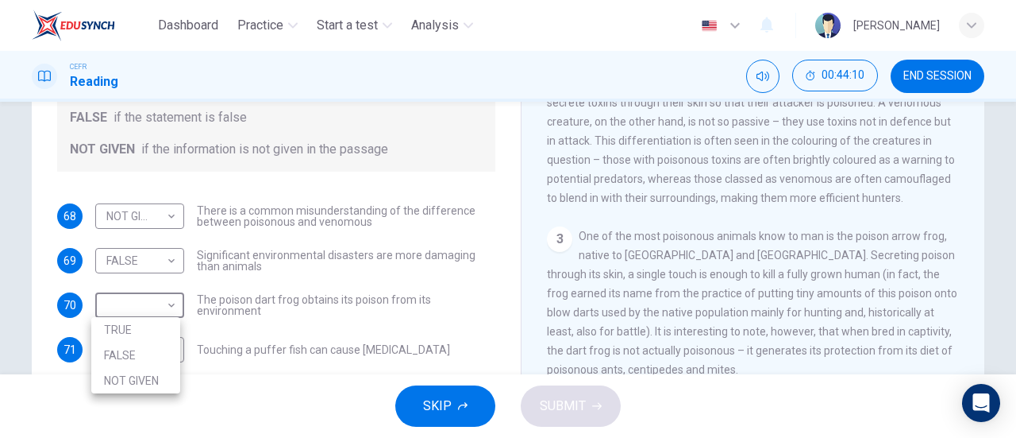
click at [137, 349] on li "FALSE" at bounding box center [135, 354] width 89 height 25
type input "FALSE"
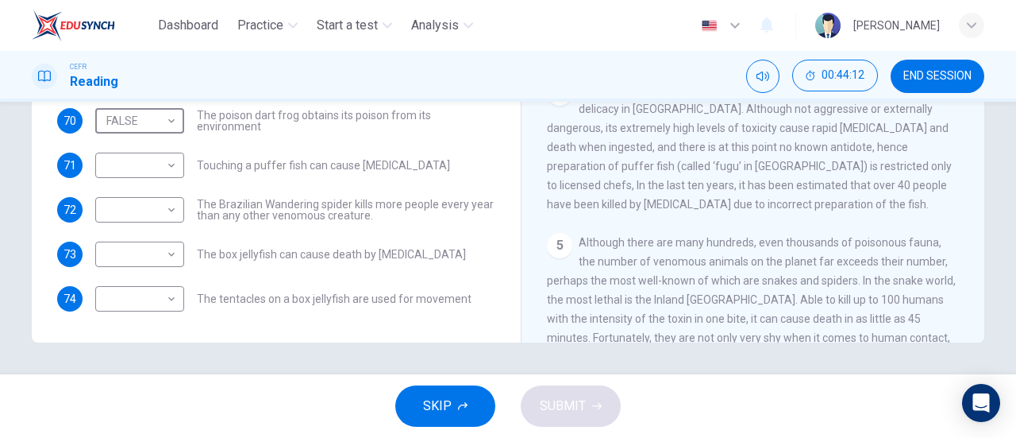
scroll to position [603, 0]
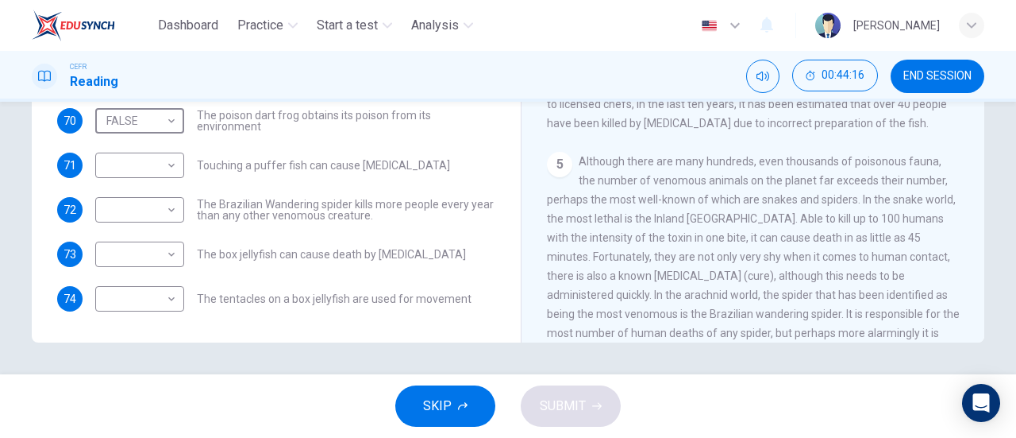
drag, startPoint x: 732, startPoint y: 299, endPoint x: 753, endPoint y: 309, distance: 22.7
click at [735, 301] on span "Although there are many hundreds, even thousands of poisonous fauna, the number…" at bounding box center [753, 266] width 413 height 222
click at [753, 309] on div "5 Although there are many hundreds, even thousands of poisonous fauna, the numb…" at bounding box center [753, 266] width 413 height 229
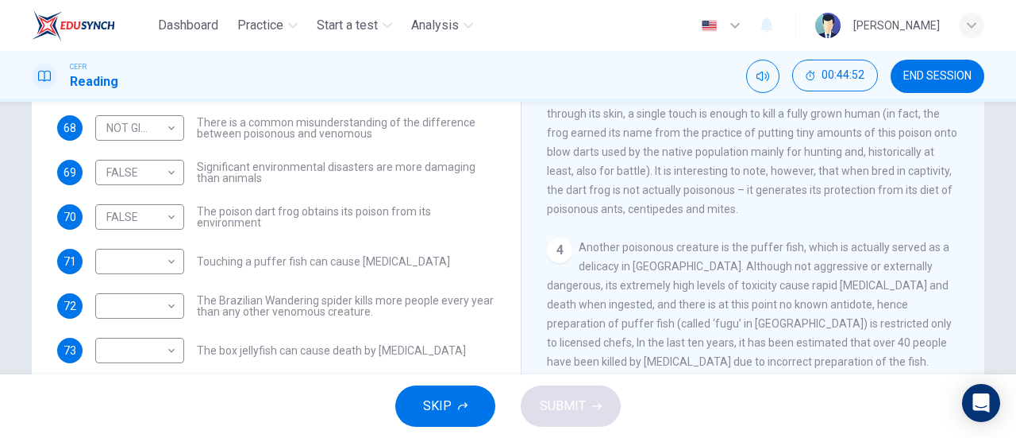
scroll to position [573, 0]
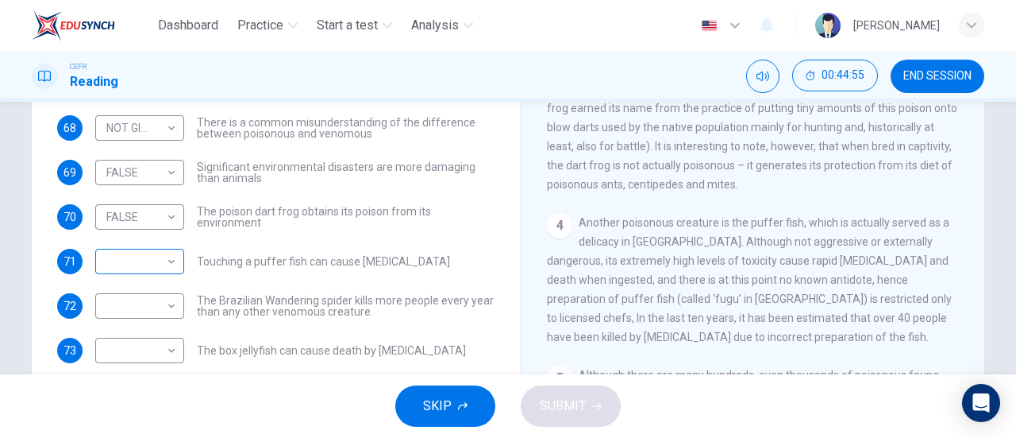
click at [164, 266] on body "Dashboard Practice Start a test Analysis English en ​ NUR NADHIRAH BINTI SUMADI…" at bounding box center [508, 219] width 1016 height 438
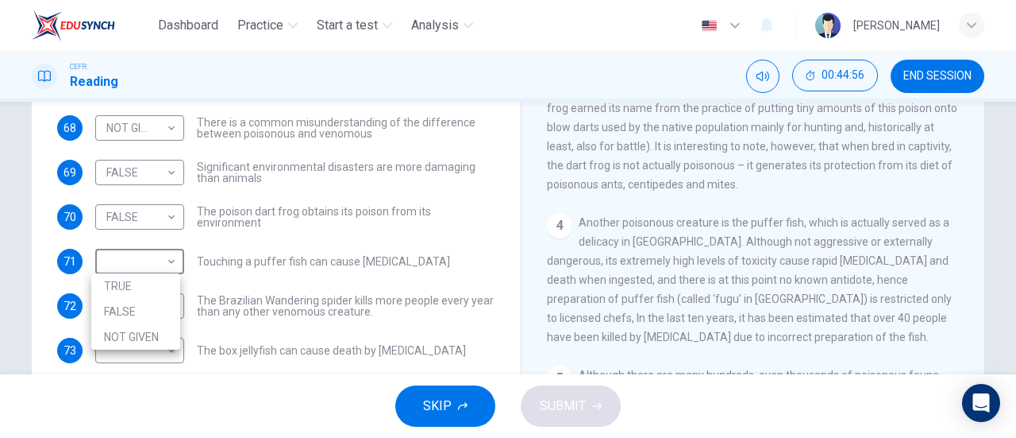
click at [161, 287] on li "TRUE" at bounding box center [135, 285] width 89 height 25
type input "TRUE"
click at [161, 287] on li "TRUE" at bounding box center [135, 280] width 67 height 14
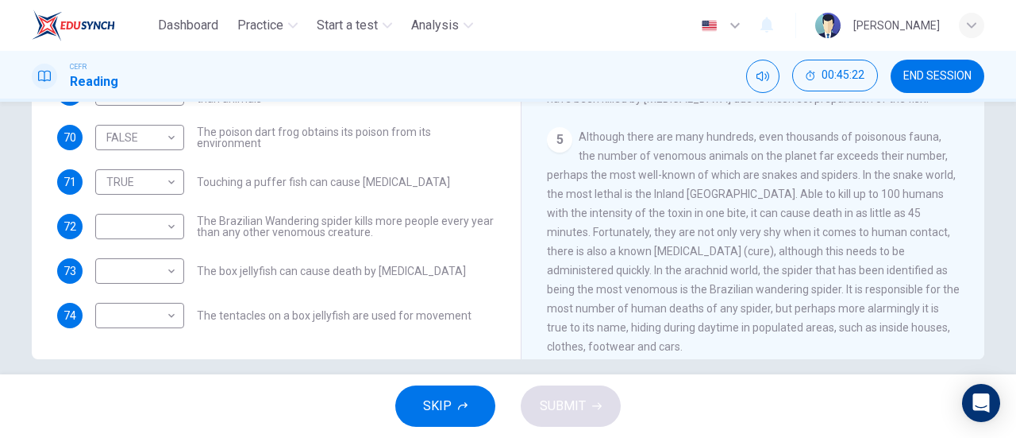
scroll to position [812, 0]
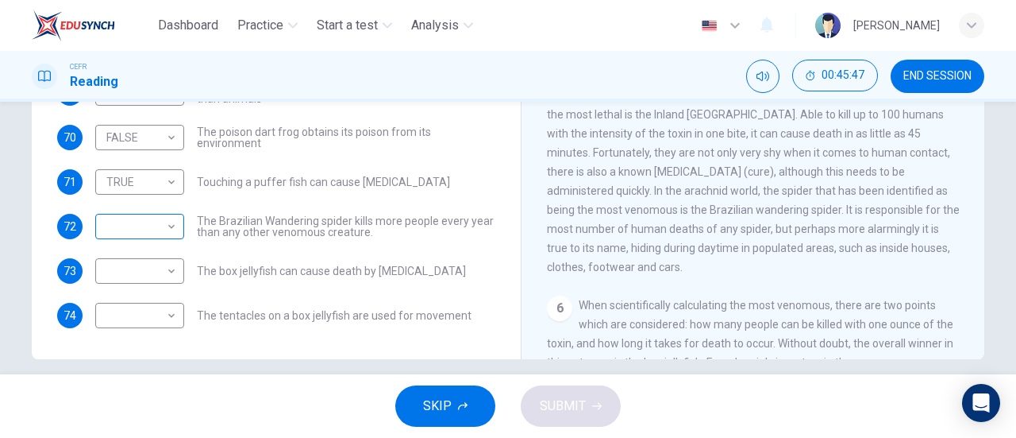
click at [119, 221] on body "Dashboard Practice Start a test Analysis English en ​ NUR NADHIRAH BINTI SUMADI…" at bounding box center [508, 219] width 1016 height 438
click at [145, 276] on li "FALSE" at bounding box center [135, 276] width 89 height 25
type input "FALSE"
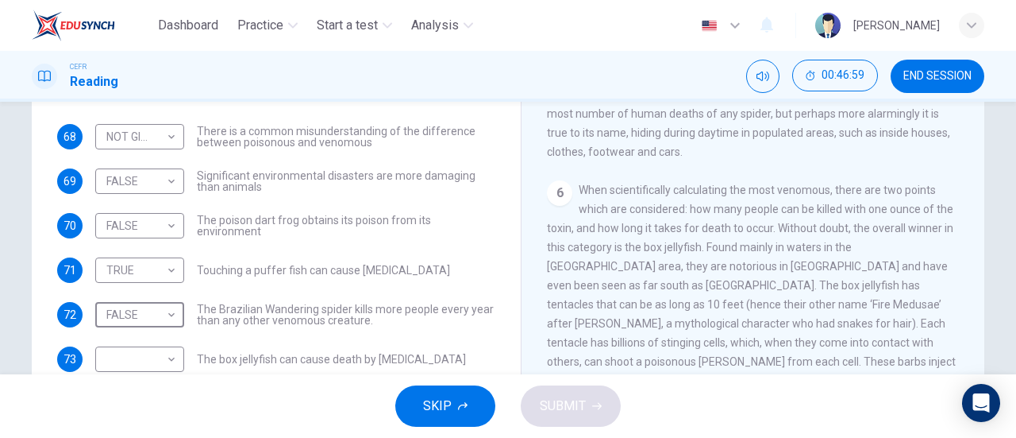
scroll to position [318, 0]
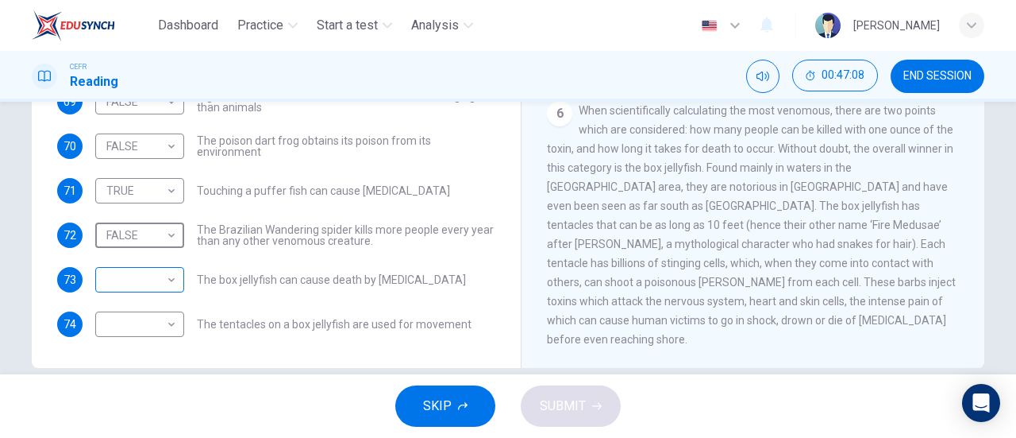
click at [156, 280] on body "Dashboard Practice Start a test Analysis English en ​ NUR NADHIRAH BINTI SUMADI…" at bounding box center [508, 219] width 1016 height 438
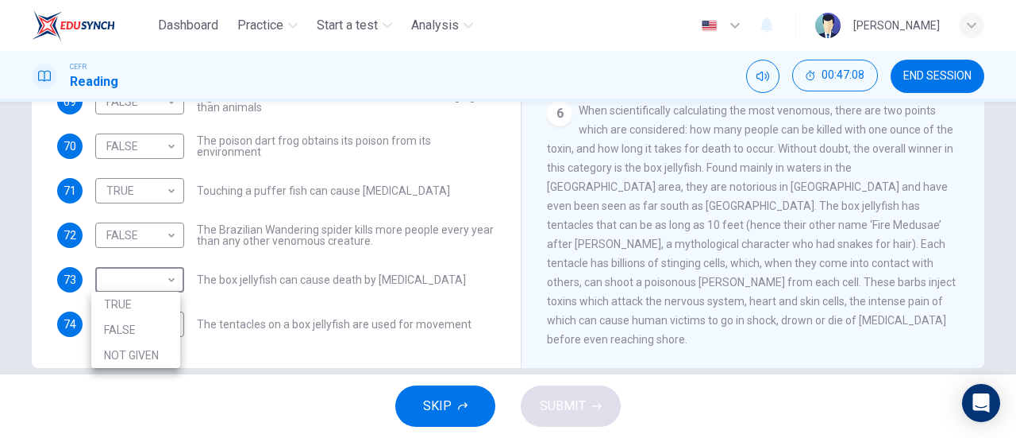
click at [152, 309] on li "TRUE" at bounding box center [135, 303] width 89 height 25
type input "TRUE"
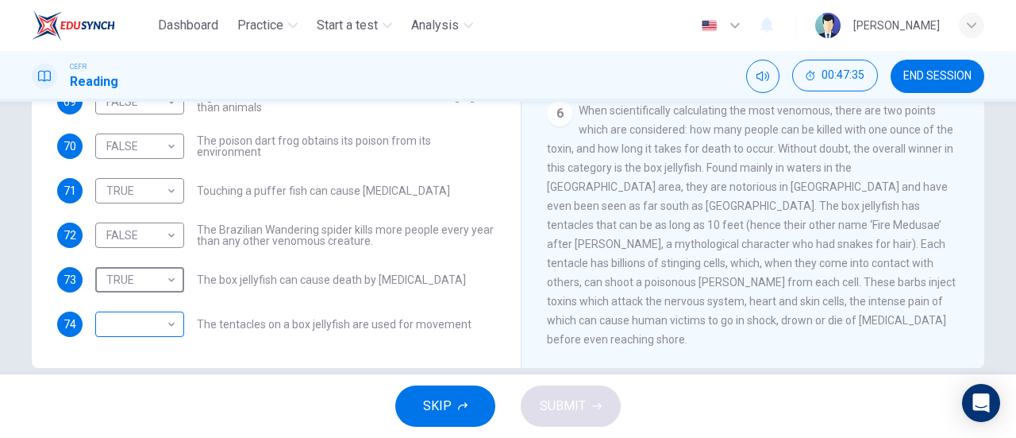
click at [156, 326] on body "Dashboard Practice Start a test Analysis English en ​ NUR NADHIRAH BINTI SUMADI…" at bounding box center [508, 219] width 1016 height 438
click at [160, 320] on body "Dashboard Practice Start a test Analysis English en ​ NUR NADHIRAH BINTI SUMADI…" at bounding box center [508, 219] width 1016 height 438
click at [160, 320] on div at bounding box center [508, 219] width 1016 height 438
click at [148, 331] on body "Dashboard Practice Start a test Analysis English en ​ NUR NADHIRAH BINTI SUMADI…" at bounding box center [508, 219] width 1016 height 438
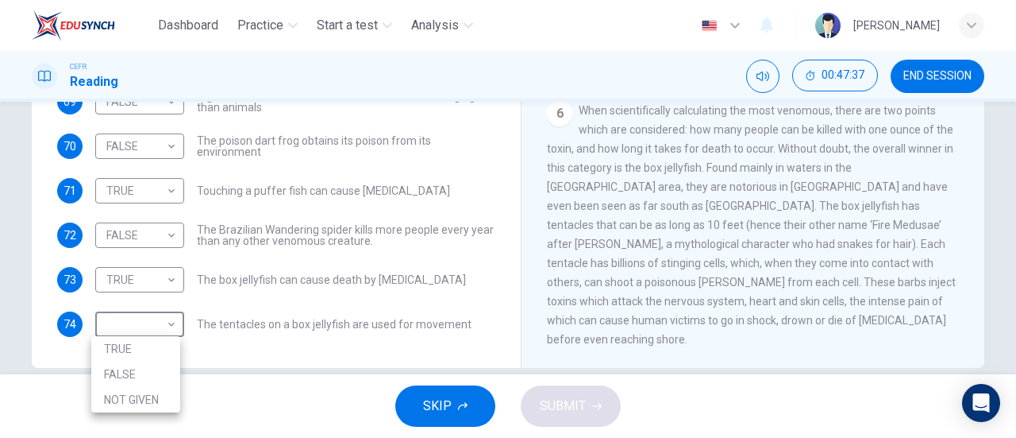
click at [122, 394] on li "NOT GIVEN" at bounding box center [135, 399] width 89 height 25
type input "NOT GIVEN"
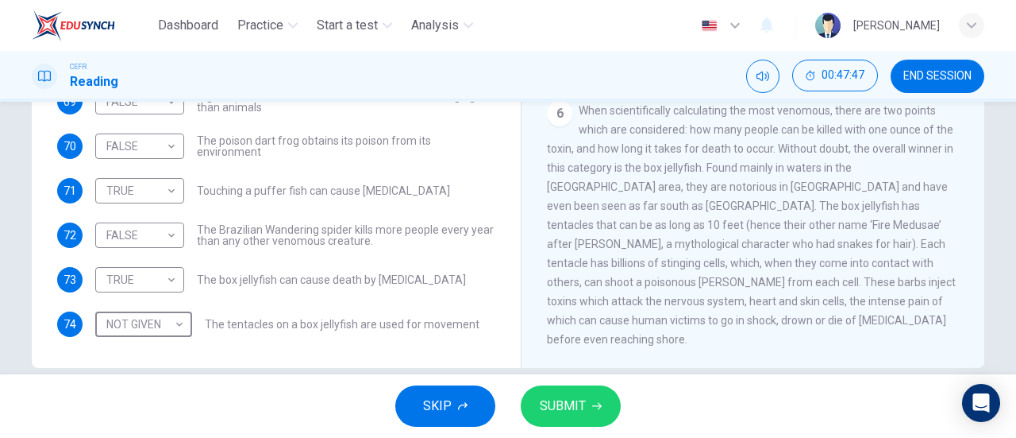
click at [595, 409] on icon "button" at bounding box center [597, 406] width 10 height 10
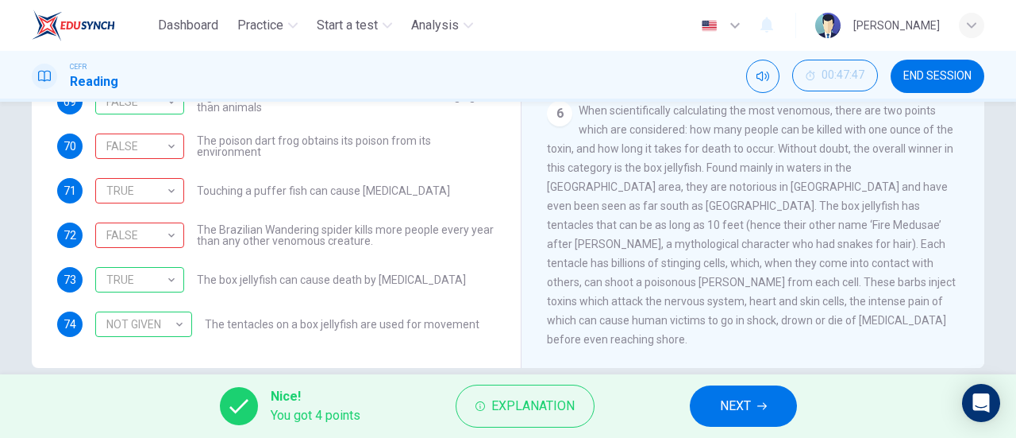
scroll to position [29, 0]
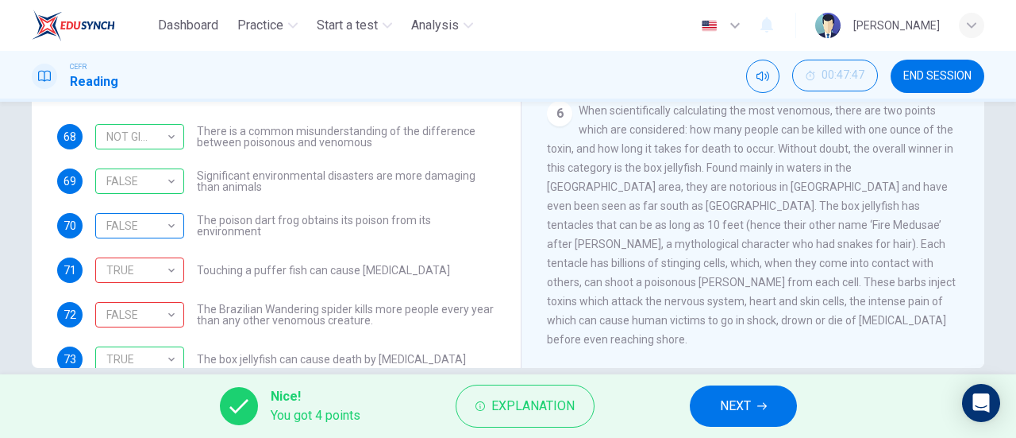
click at [178, 228] on div "FALSE FALSE ​" at bounding box center [139, 225] width 89 height 25
click at [167, 228] on div "FALSE" at bounding box center [136, 225] width 83 height 45
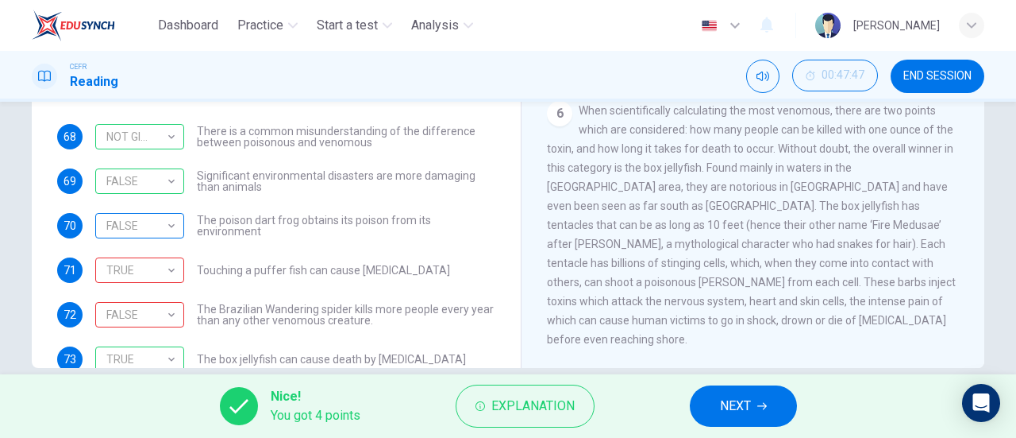
click at [167, 228] on div "FALSE" at bounding box center [136, 225] width 83 height 45
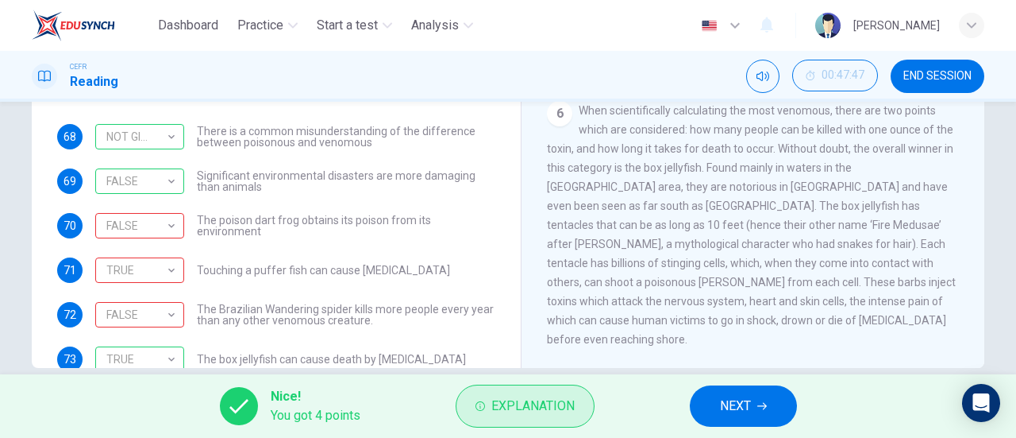
click at [502, 409] on span "Explanation" at bounding box center [533, 406] width 83 height 22
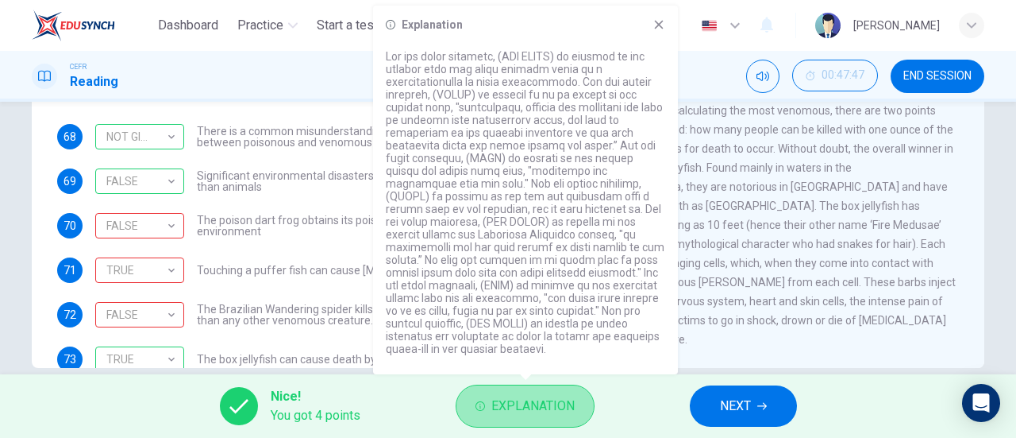
click at [502, 409] on span "Explanation" at bounding box center [533, 406] width 83 height 22
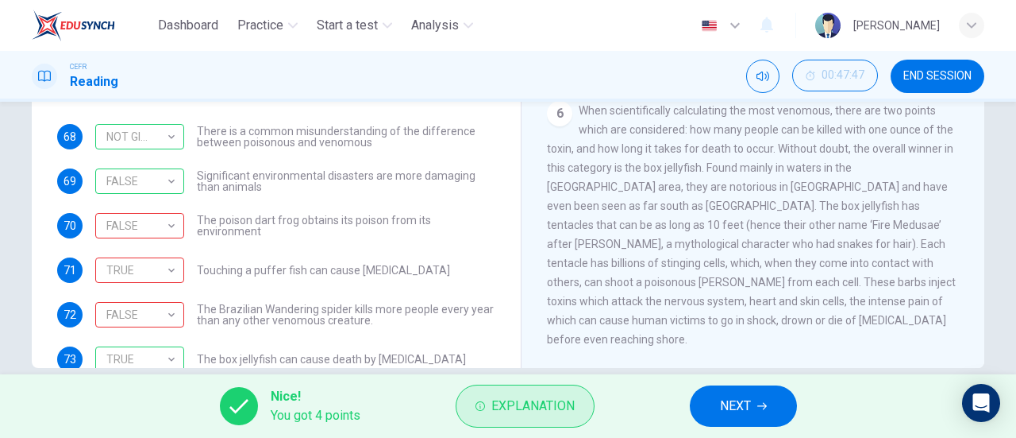
click at [490, 409] on button "Explanation" at bounding box center [525, 405] width 139 height 43
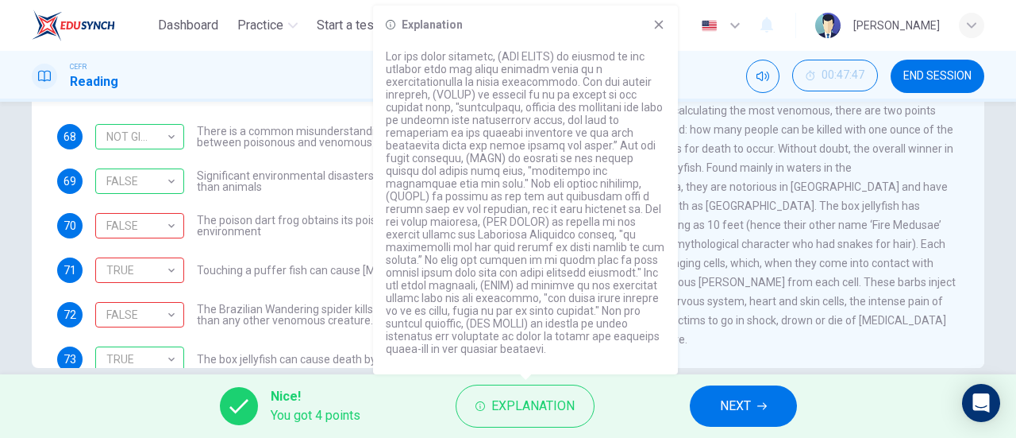
click at [245, 280] on div "TRUE TRUE ​ Touching a puffer fish can cause paralysis" at bounding box center [272, 269] width 355 height 25
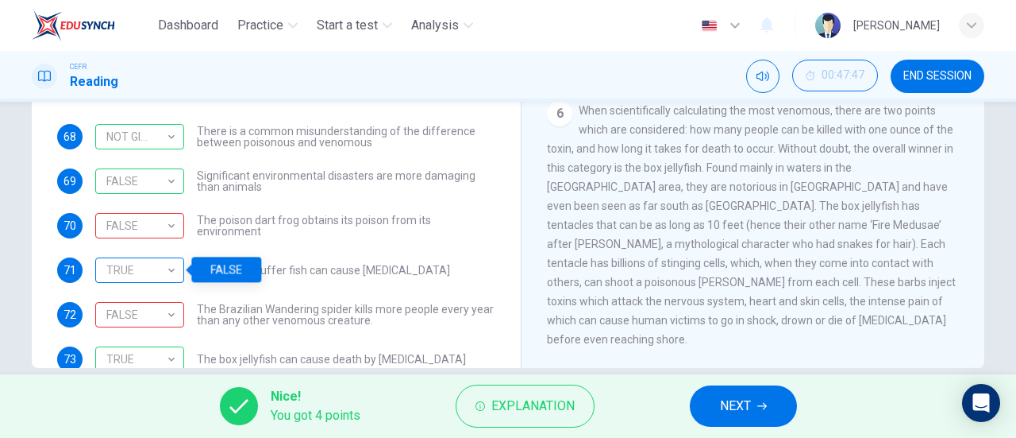
click at [167, 268] on div "TRUE" at bounding box center [136, 270] width 83 height 45
click at [214, 261] on div "FALSE" at bounding box center [226, 268] width 70 height 25
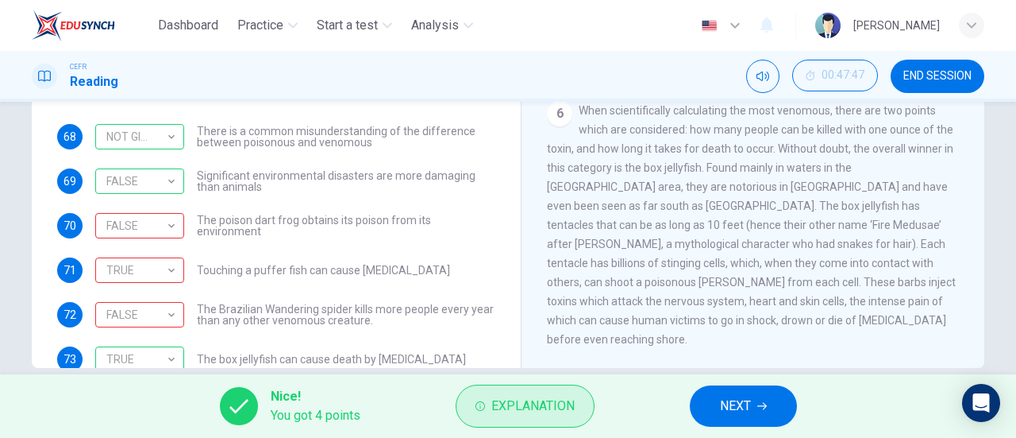
click at [493, 417] on span "Explanation" at bounding box center [533, 406] width 83 height 22
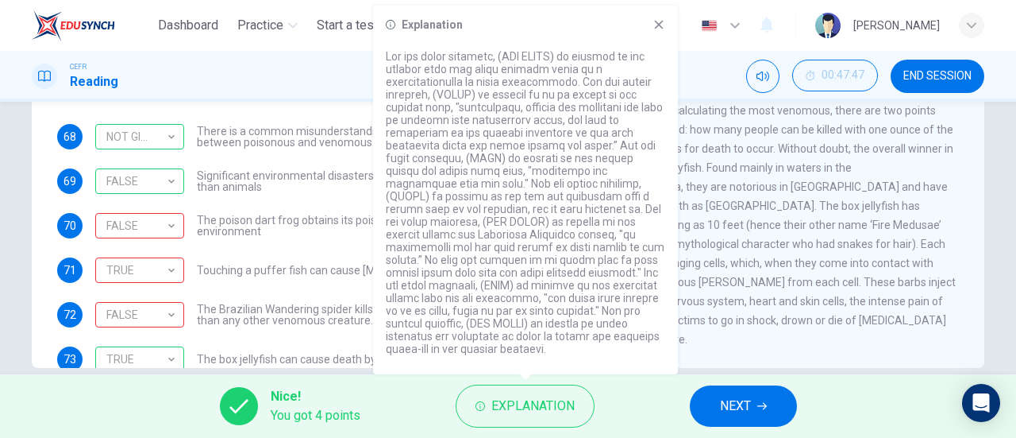
click at [697, 279] on span "When scientifically calculating the most venomous, there are two points which a…" at bounding box center [751, 224] width 409 height 241
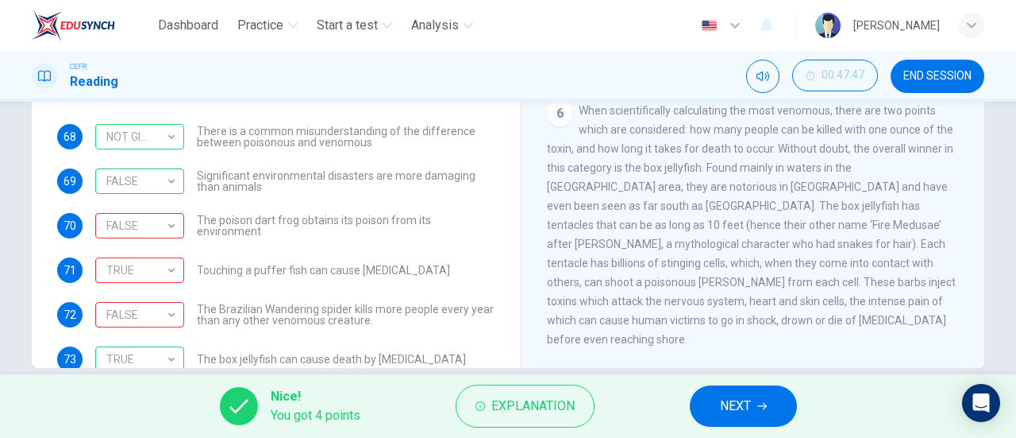
scroll to position [108, 0]
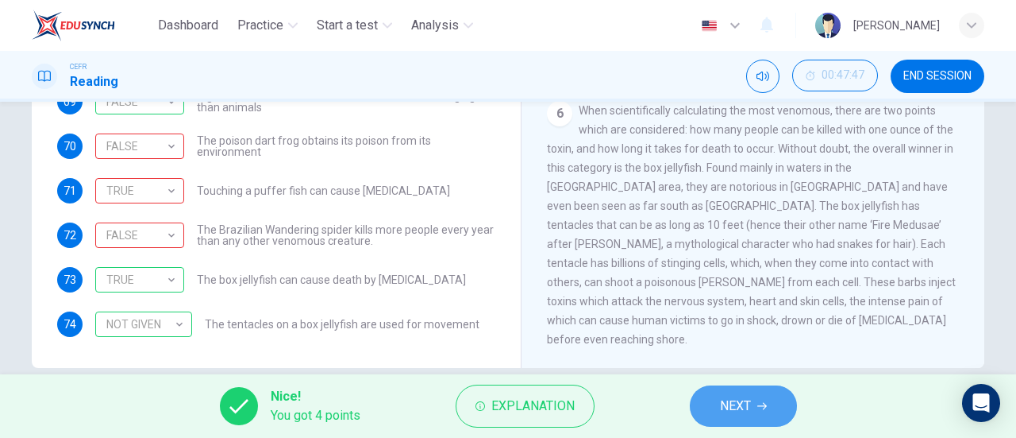
click at [728, 391] on button "NEXT" at bounding box center [743, 405] width 107 height 41
click at [728, 391] on div "Nice! You got 4 points Explanation NEXT" at bounding box center [508, 406] width 1016 height 64
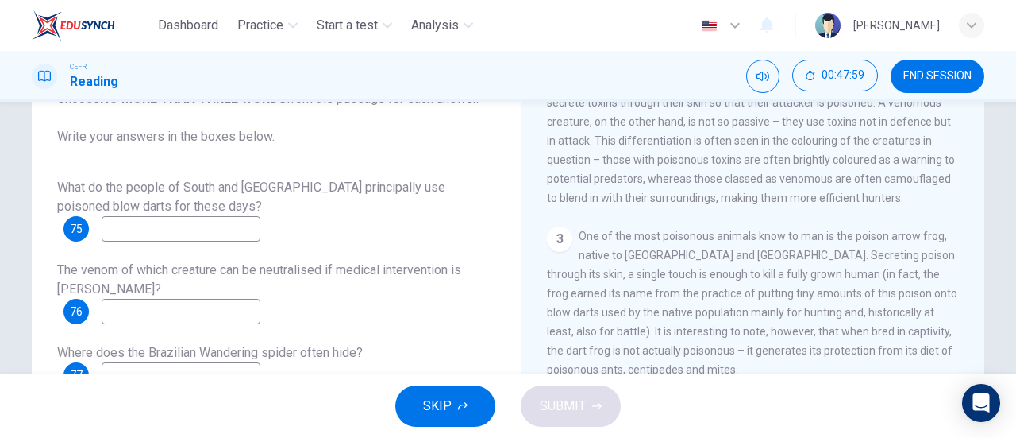
scroll to position [556, 0]
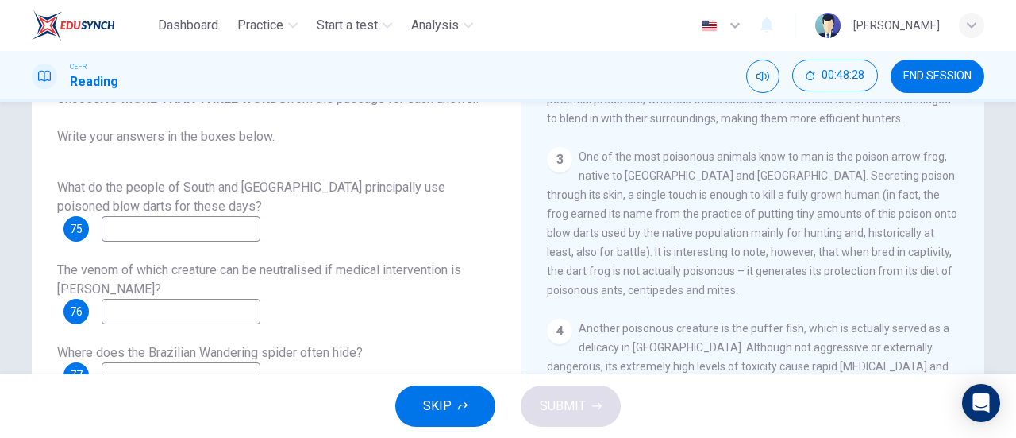
click at [161, 234] on input at bounding box center [181, 228] width 159 height 25
type input "hunting"
click at [125, 316] on input at bounding box center [181, 311] width 159 height 25
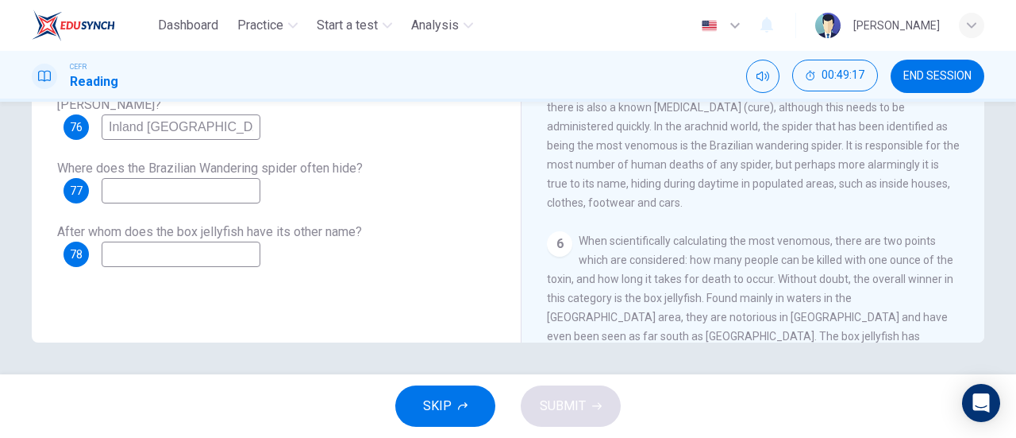
scroll to position [786, 0]
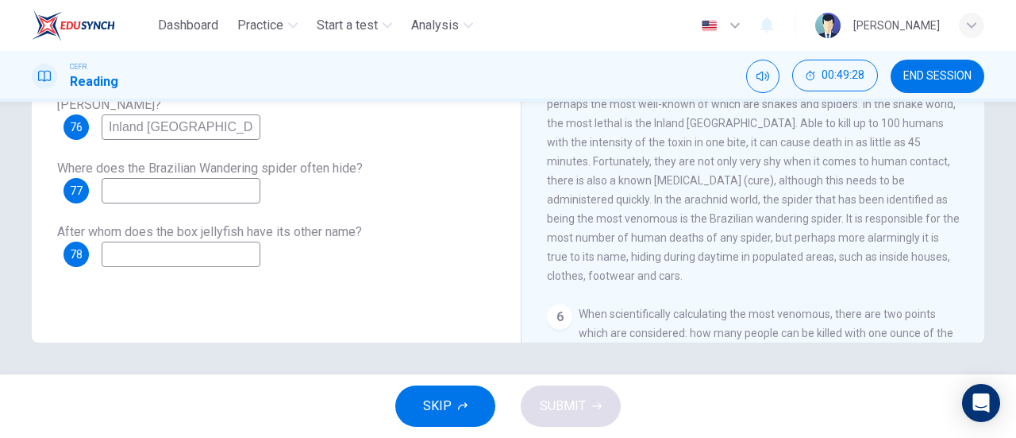
type input "Inland Taipan"
click at [190, 185] on input at bounding box center [181, 190] width 159 height 25
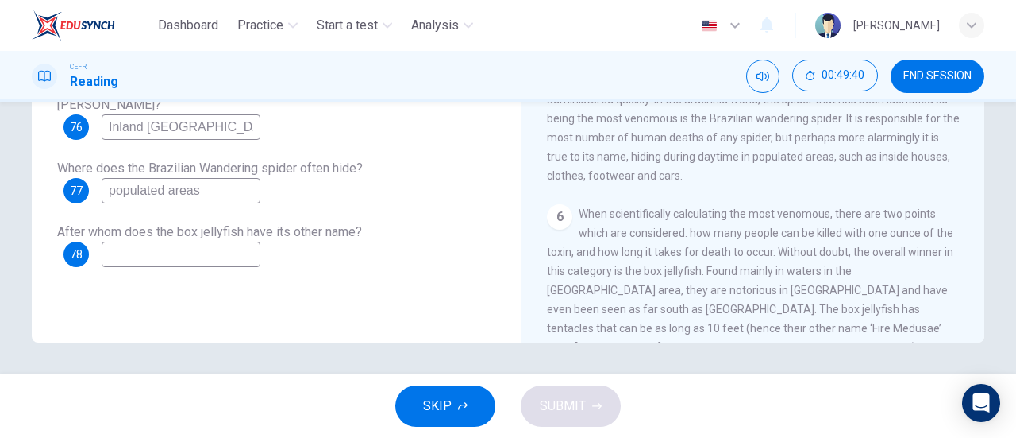
scroll to position [945, 0]
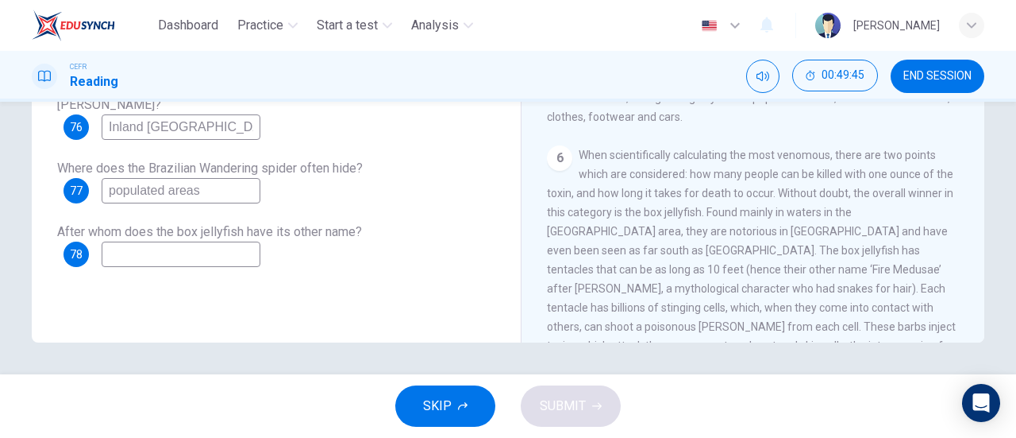
type input "populated areas"
click at [221, 257] on input at bounding box center [181, 253] width 159 height 25
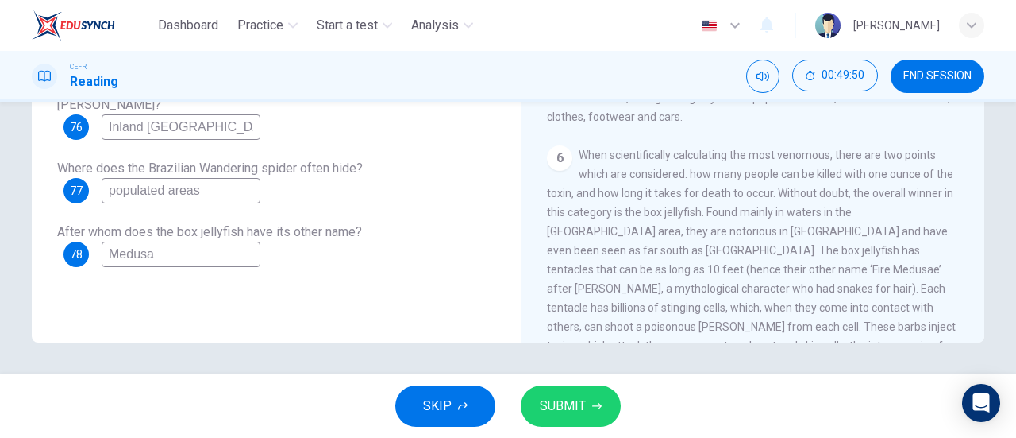
type input "Medusa"
click at [596, 407] on icon "button" at bounding box center [597, 406] width 10 height 10
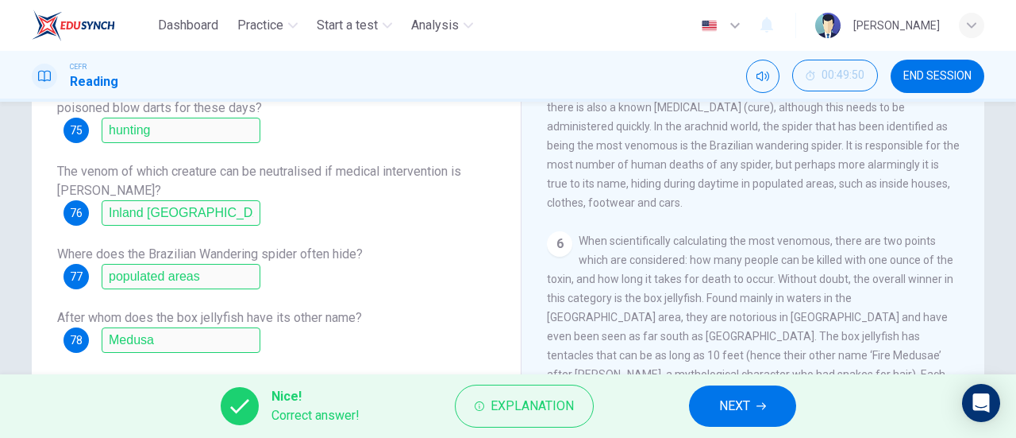
scroll to position [343, 0]
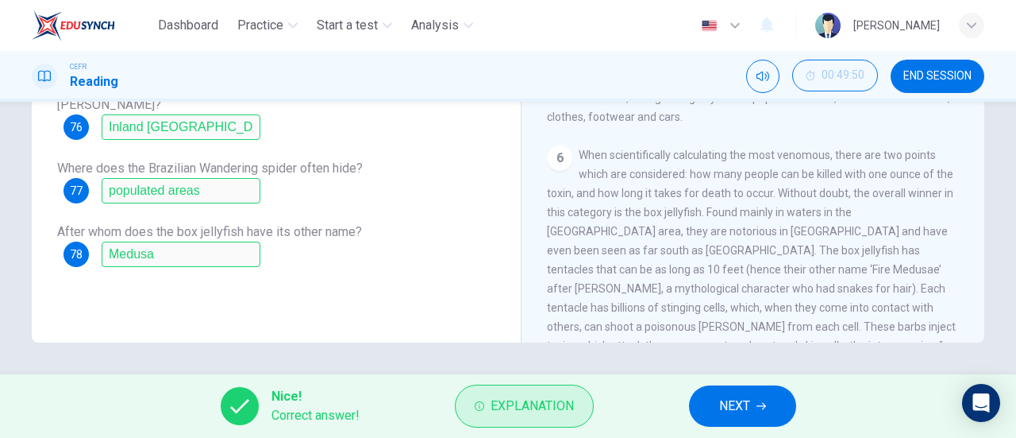
click at [501, 388] on button "Explanation" at bounding box center [524, 405] width 139 height 43
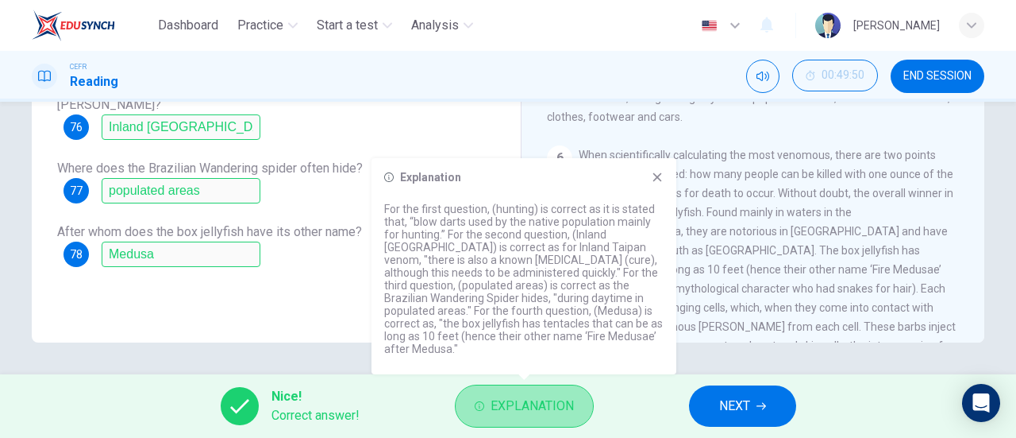
click at [507, 390] on button "Explanation" at bounding box center [524, 405] width 139 height 43
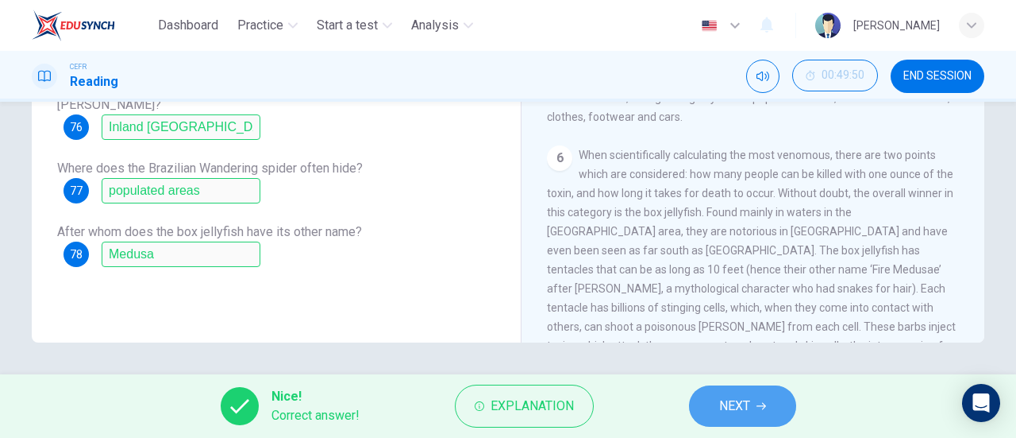
click at [770, 399] on button "NEXT" at bounding box center [742, 405] width 107 height 41
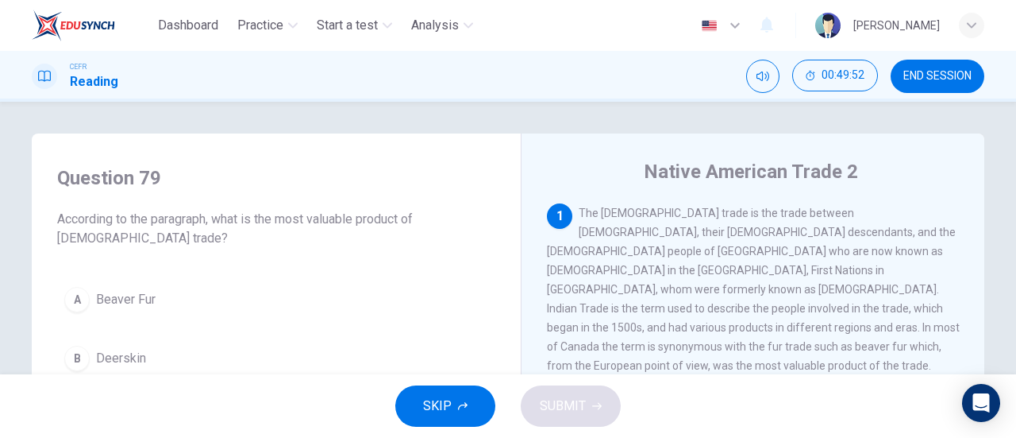
click at [935, 84] on button "END SESSION" at bounding box center [938, 76] width 94 height 33
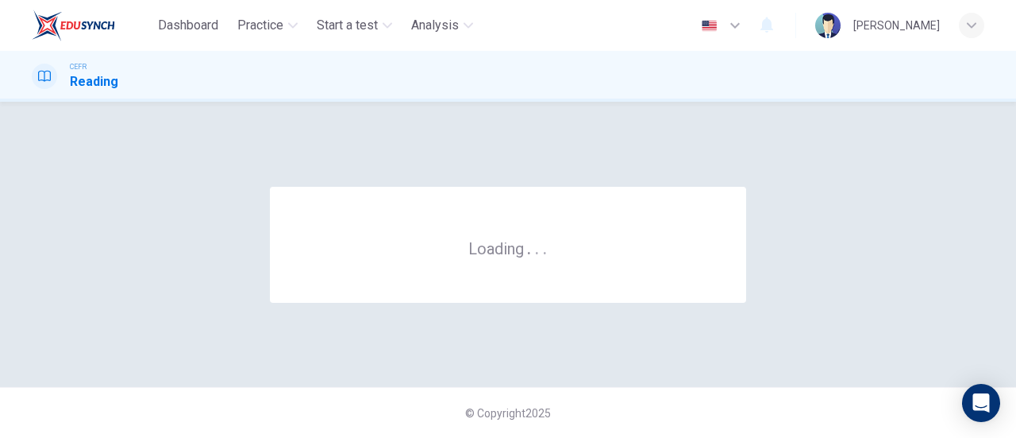
click at [576, 61] on div "CEFR Reading" at bounding box center [508, 76] width 1004 height 30
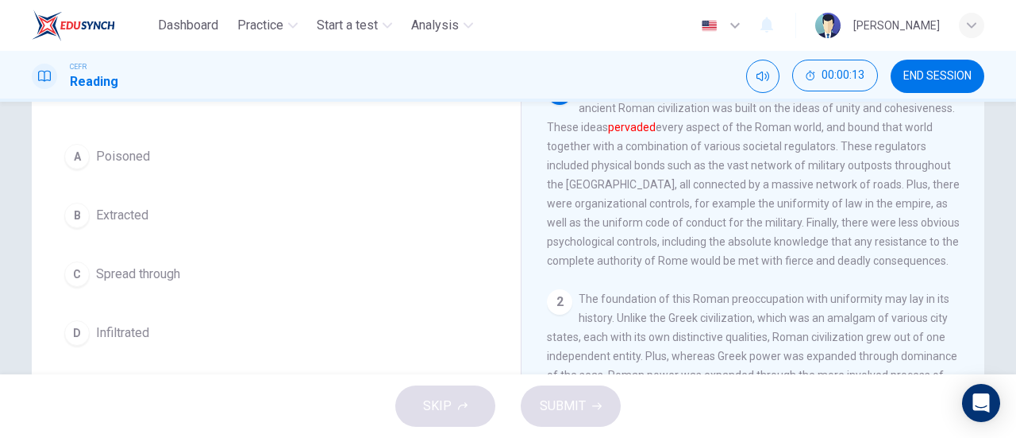
scroll to position [159, 0]
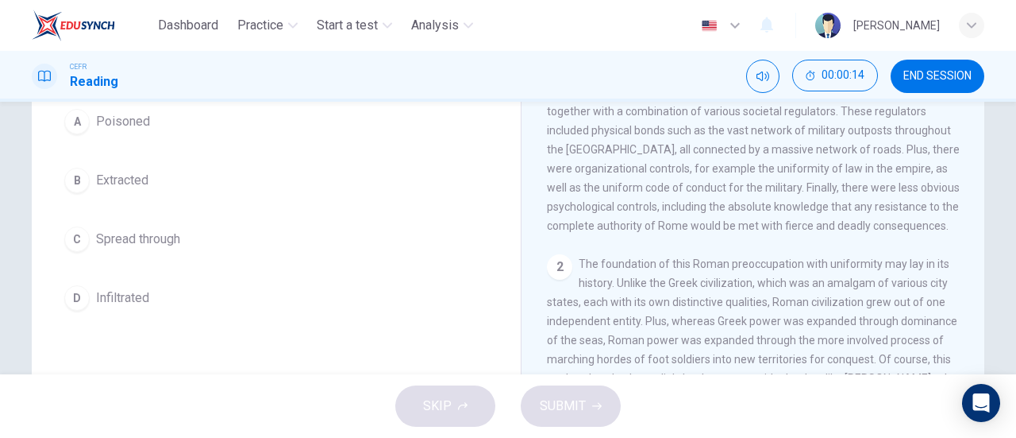
click at [203, 239] on button "C Spread through" at bounding box center [276, 239] width 438 height 40
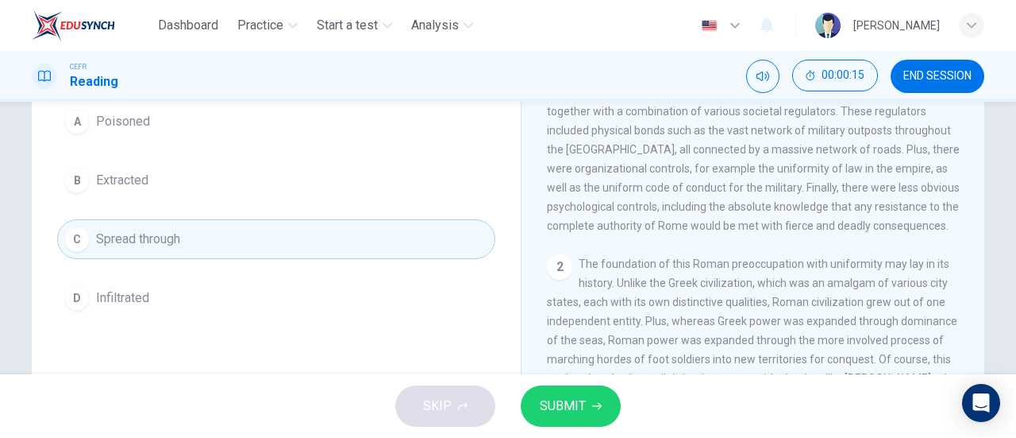
click at [571, 404] on span "SUBMIT" at bounding box center [563, 406] width 46 height 22
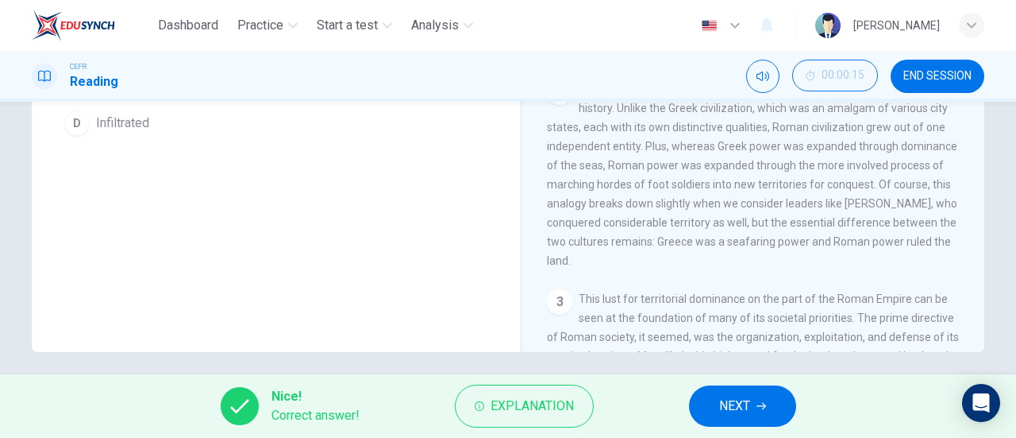
scroll to position [0, 0]
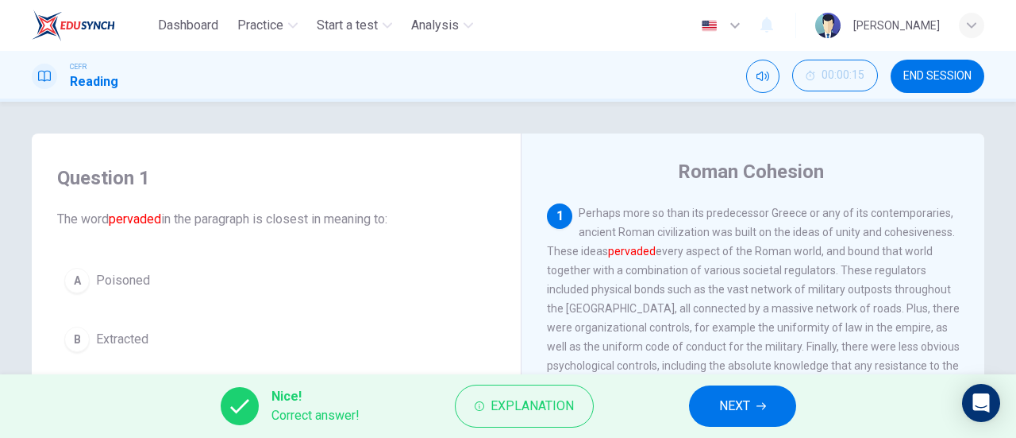
click at [777, 399] on button "NEXT" at bounding box center [742, 405] width 107 height 41
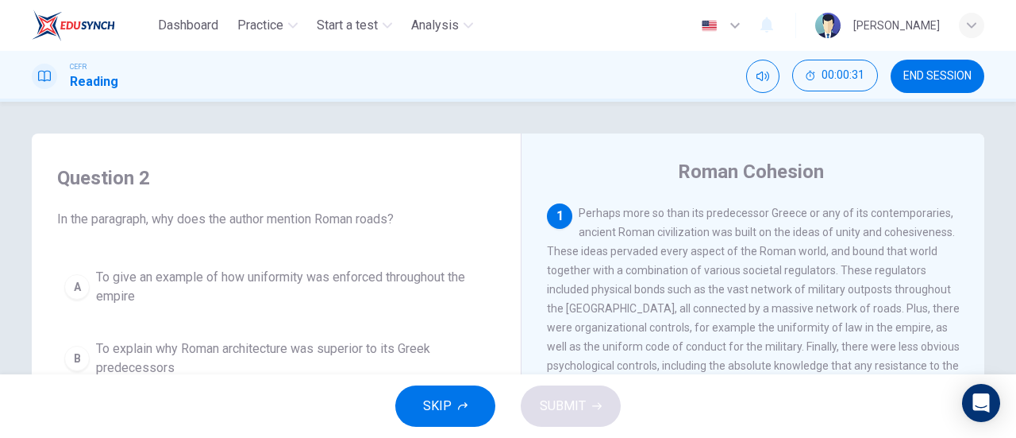
click at [642, 318] on div "1 Perhaps more so than its predecessor Greece or any of its contemporaries, anc…" at bounding box center [753, 298] width 413 height 191
drag, startPoint x: 642, startPoint y: 318, endPoint x: 789, endPoint y: 326, distance: 147.9
click at [789, 326] on div "1 Perhaps more so than its predecessor Greece or any of its contemporaries, anc…" at bounding box center [753, 298] width 413 height 191
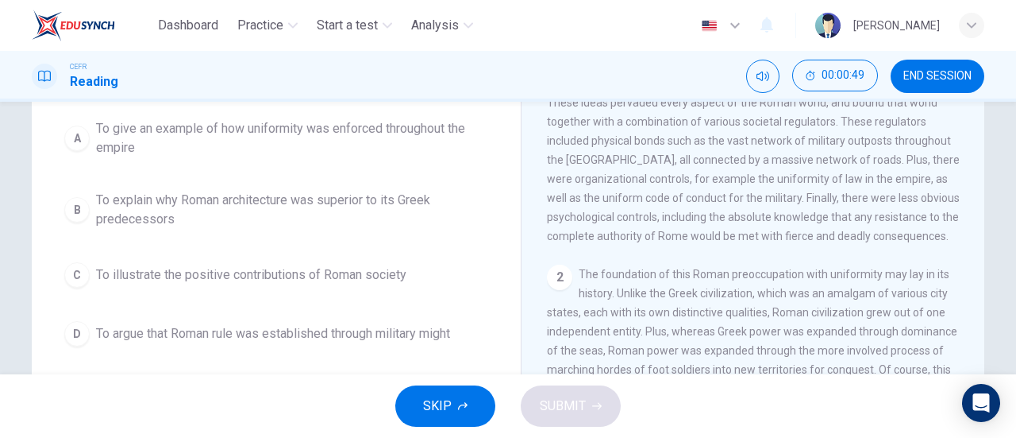
scroll to position [238, 0]
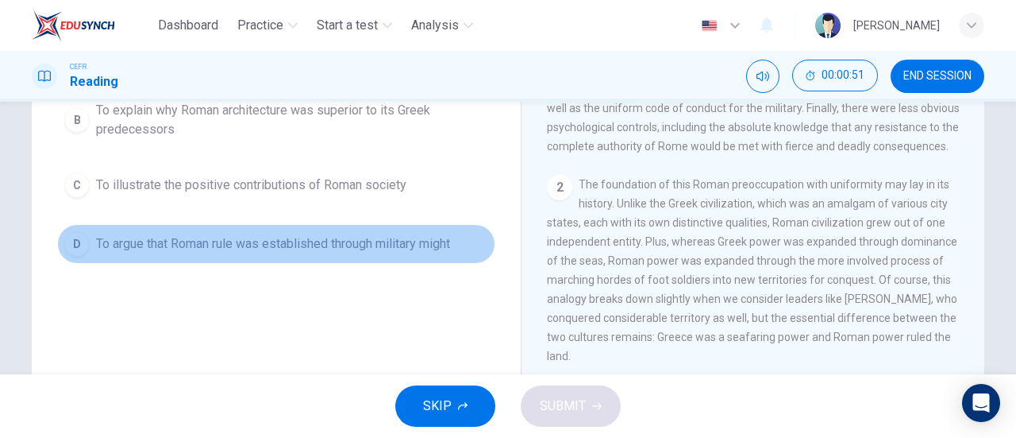
click at [297, 245] on span "To argue that Roman rule was established through military might" at bounding box center [273, 243] width 354 height 19
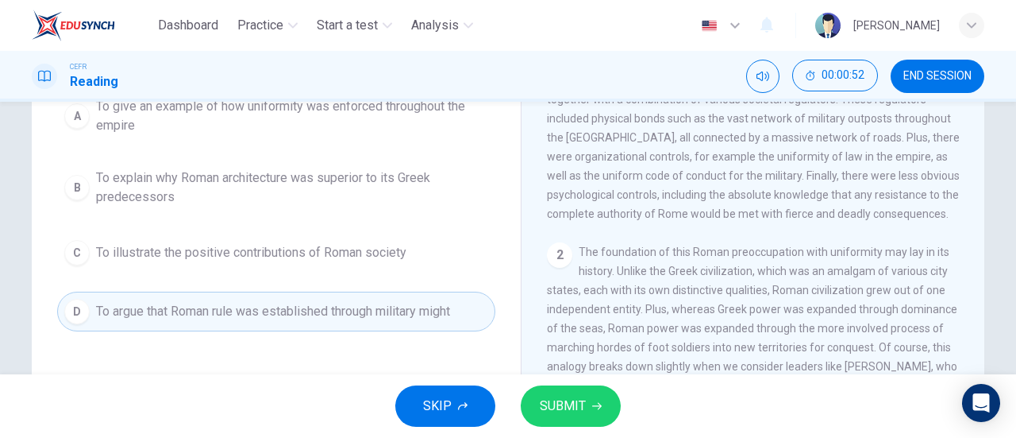
scroll to position [79, 0]
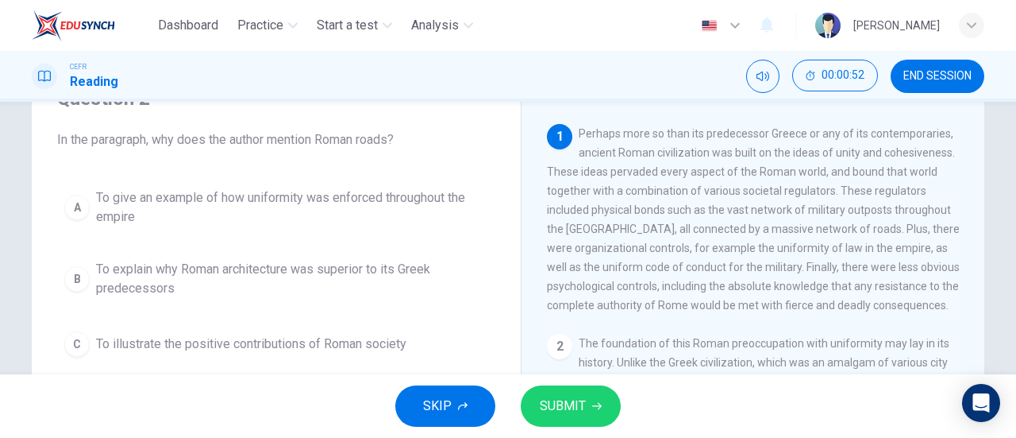
click at [314, 212] on span "To give an example of how uniformity was enforced throughout the empire" at bounding box center [292, 207] width 392 height 38
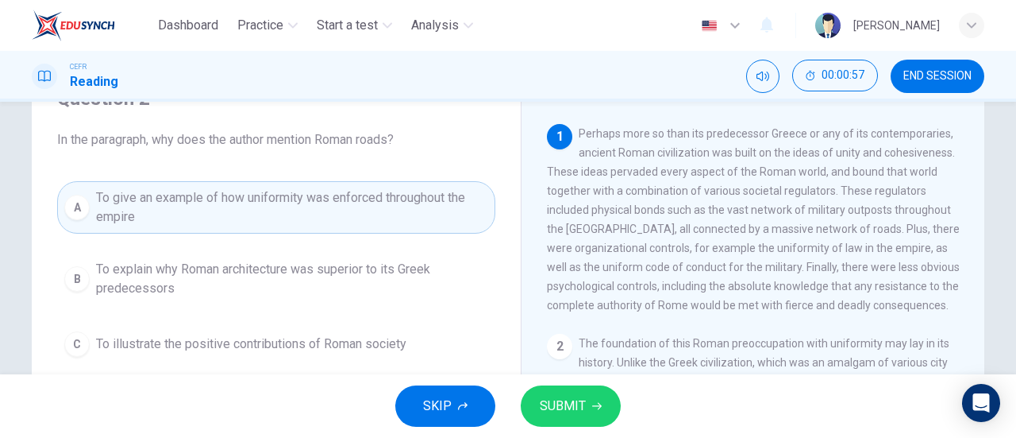
click at [218, 289] on span "To explain why Roman architecture was superior to its Greek predecessors" at bounding box center [292, 279] width 392 height 38
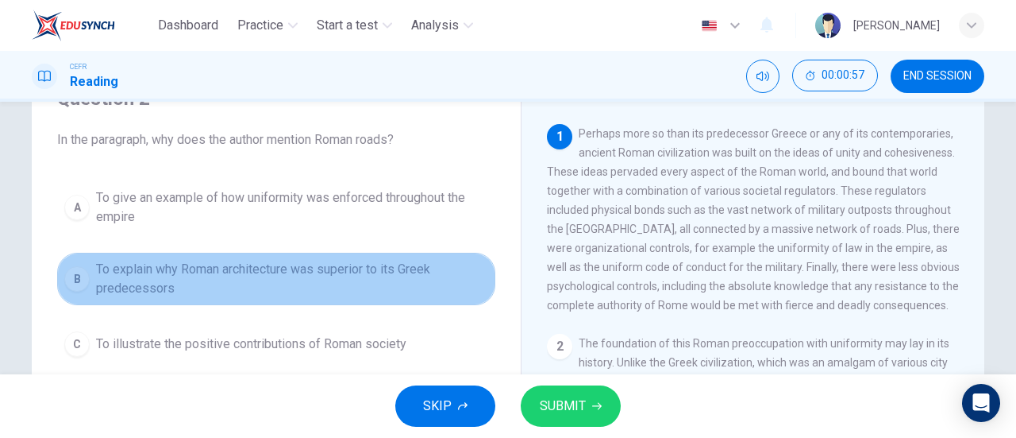
click at [218, 289] on span "To explain why Roman architecture was superior to its Greek predecessors" at bounding box center [292, 279] width 392 height 38
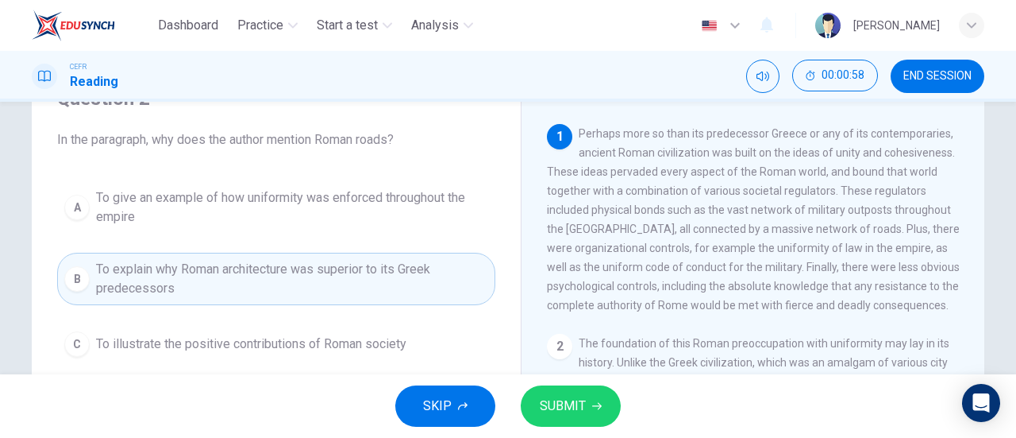
click at [575, 406] on span "SUBMIT" at bounding box center [563, 406] width 46 height 22
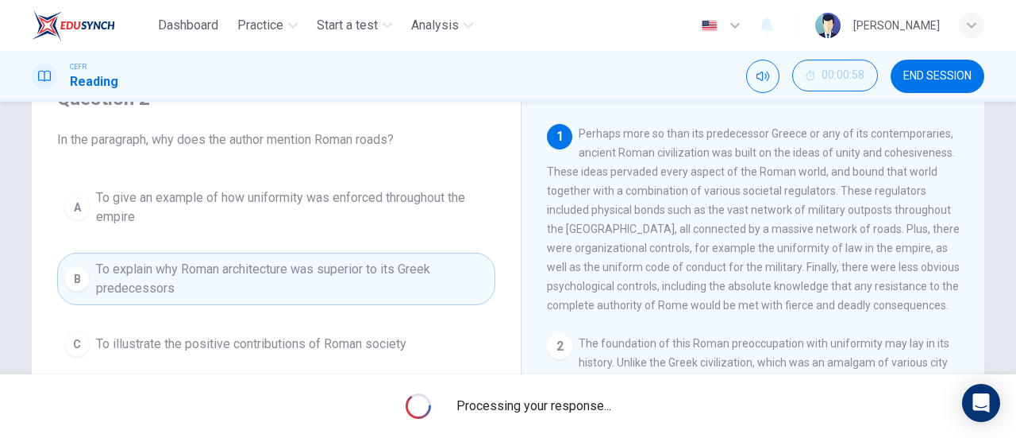
click at [575, 406] on span "Processing your response..." at bounding box center [534, 405] width 155 height 19
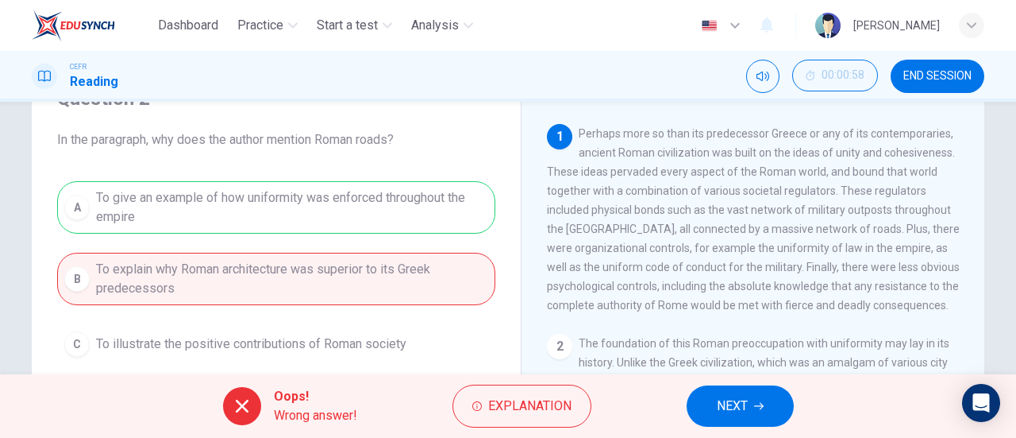
click at [321, 230] on div "A To give an example of how uniformity was enforced throughout the empire B To …" at bounding box center [276, 301] width 438 height 241
drag, startPoint x: 708, startPoint y: 407, endPoint x: 696, endPoint y: 381, distance: 27.7
click at [708, 406] on button "NEXT" at bounding box center [740, 405] width 107 height 41
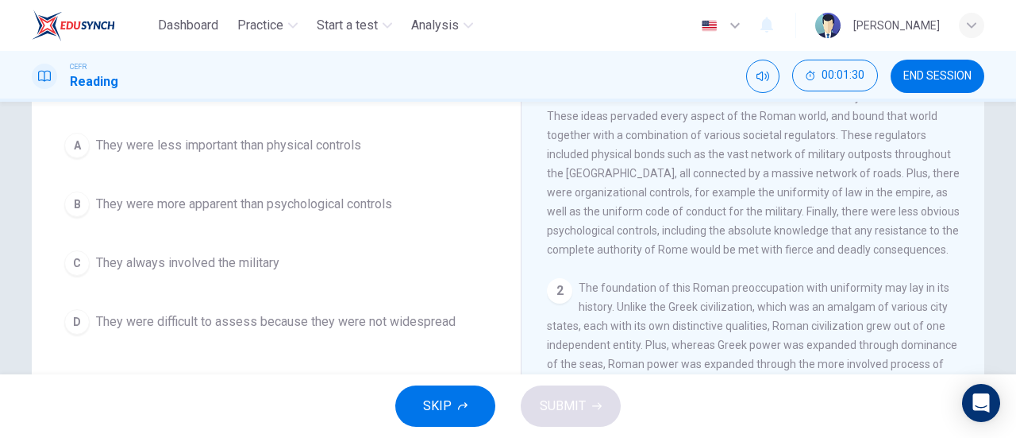
scroll to position [159, 0]
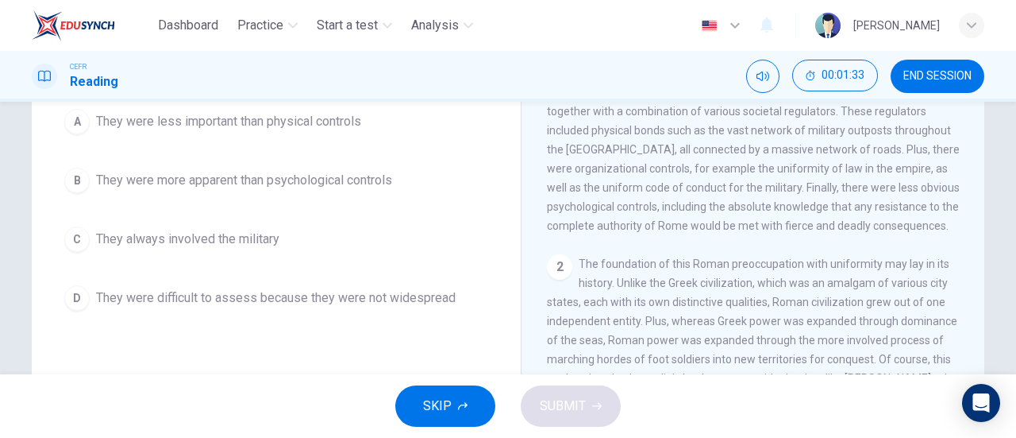
click at [273, 251] on button "C They always involved the military" at bounding box center [276, 239] width 438 height 40
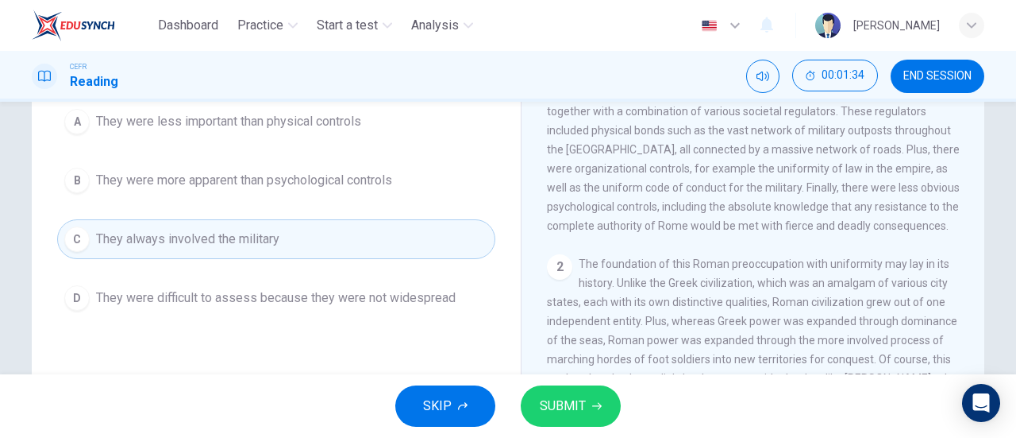
scroll to position [79, 0]
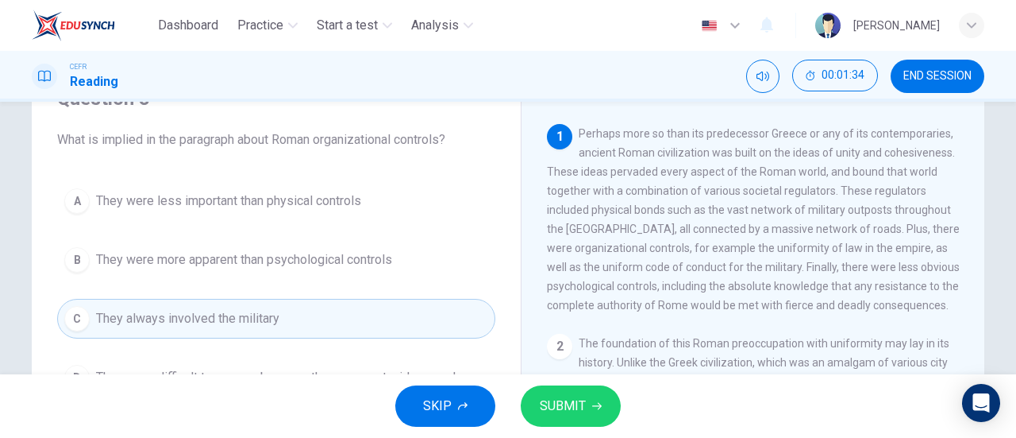
click at [565, 403] on span "SUBMIT" at bounding box center [563, 406] width 46 height 22
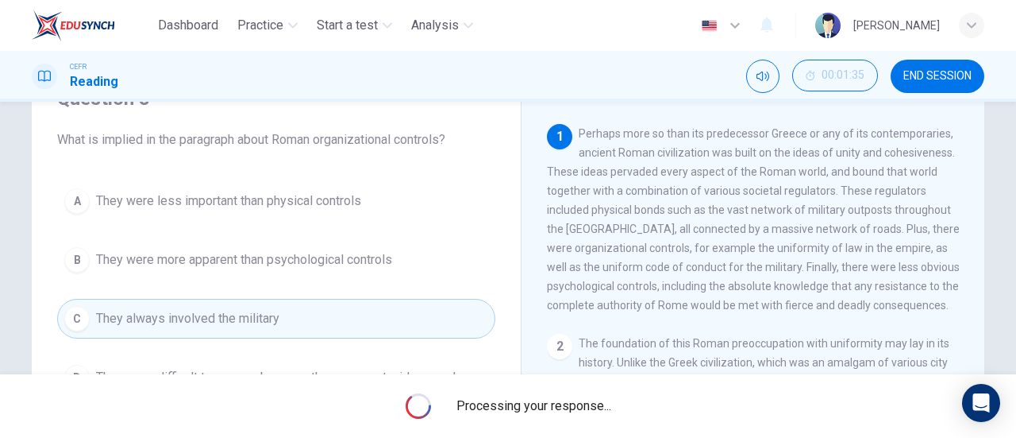
click at [565, 403] on span "Processing your response..." at bounding box center [534, 405] width 155 height 19
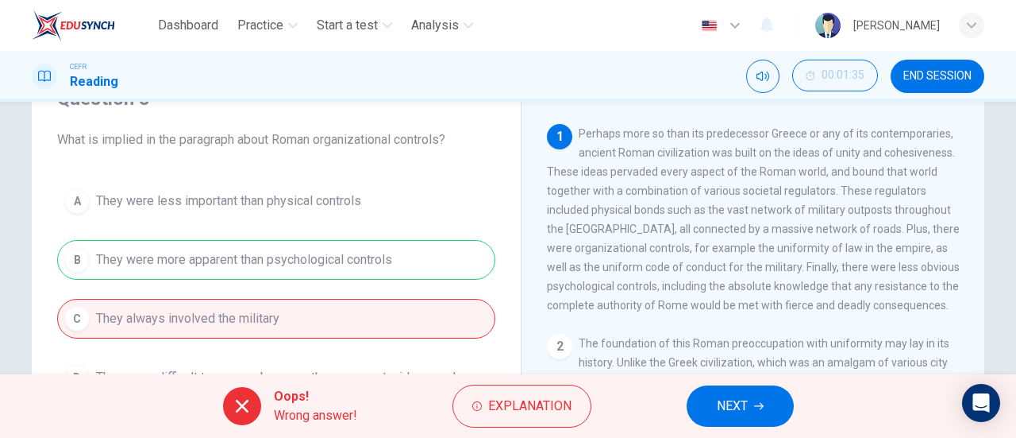
click at [623, 274] on span "Perhaps more so than its predecessor Greece or any of its contemporaries, ancie…" at bounding box center [753, 219] width 413 height 184
click at [912, 314] on div "1 Perhaps more so than its predecessor Greece or any of its contemporaries, anc…" at bounding box center [753, 219] width 413 height 191
drag, startPoint x: 871, startPoint y: 286, endPoint x: 881, endPoint y: 280, distance: 11.5
click at [872, 285] on span "Perhaps more so than its predecessor Greece or any of its contemporaries, ancie…" at bounding box center [753, 219] width 413 height 184
click at [888, 276] on span "Perhaps more so than its predecessor Greece or any of its contemporaries, ancie…" at bounding box center [753, 219] width 413 height 184
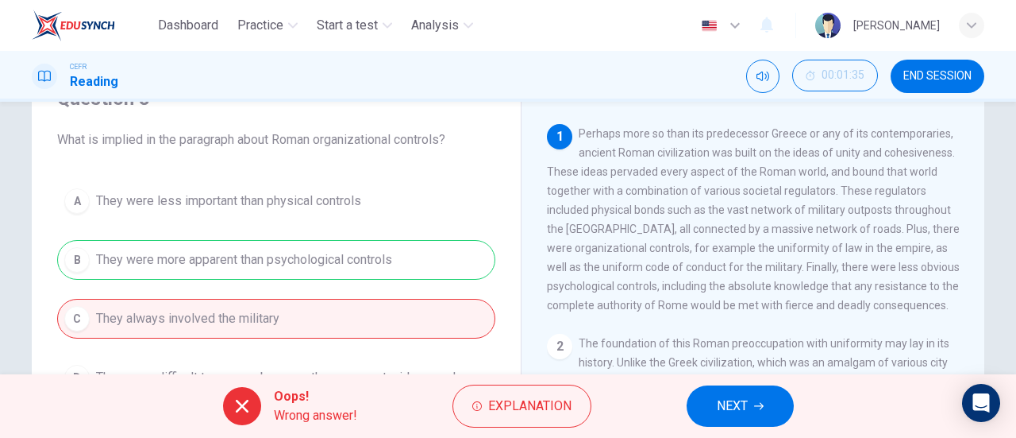
click at [888, 276] on span "Perhaps more so than its predecessor Greece or any of its contemporaries, ancie…" at bounding box center [753, 219] width 413 height 184
click at [745, 405] on span "NEXT" at bounding box center [732, 406] width 31 height 22
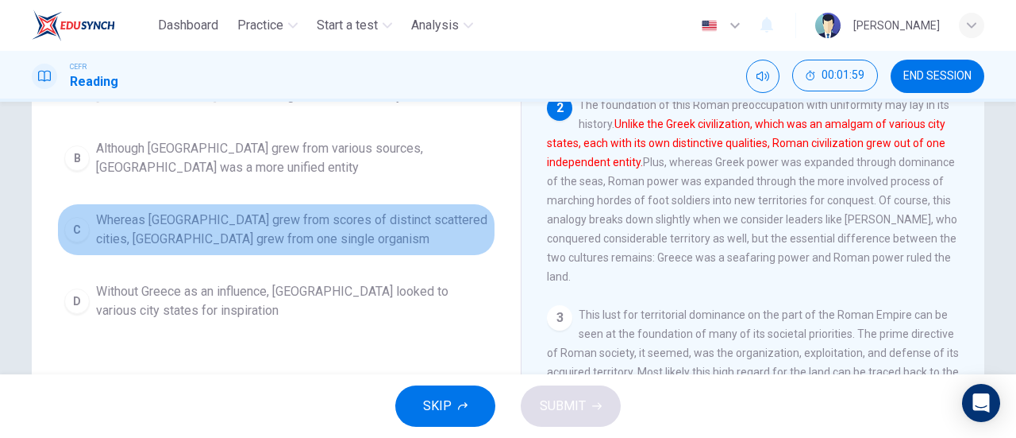
click at [327, 238] on span "Whereas [GEOGRAPHIC_DATA] grew from scores of distinct scattered cities, [GEOGR…" at bounding box center [292, 229] width 392 height 38
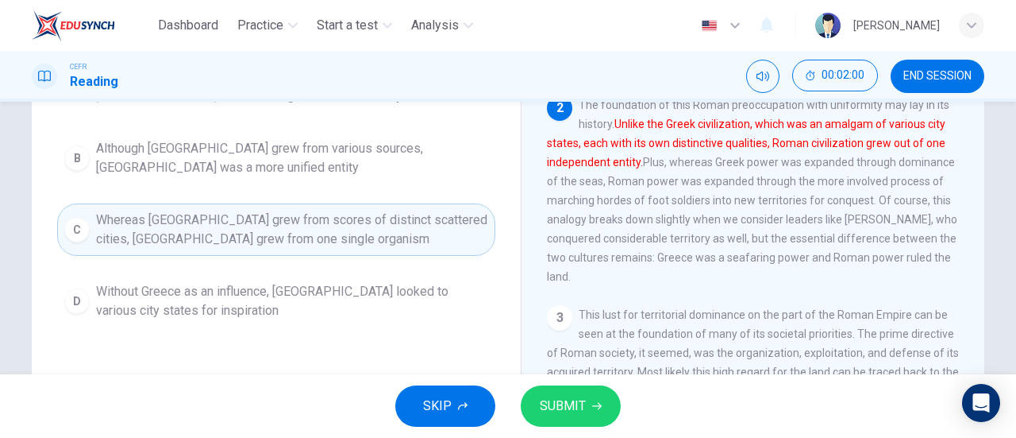
click at [575, 404] on span "SUBMIT" at bounding box center [563, 406] width 46 height 22
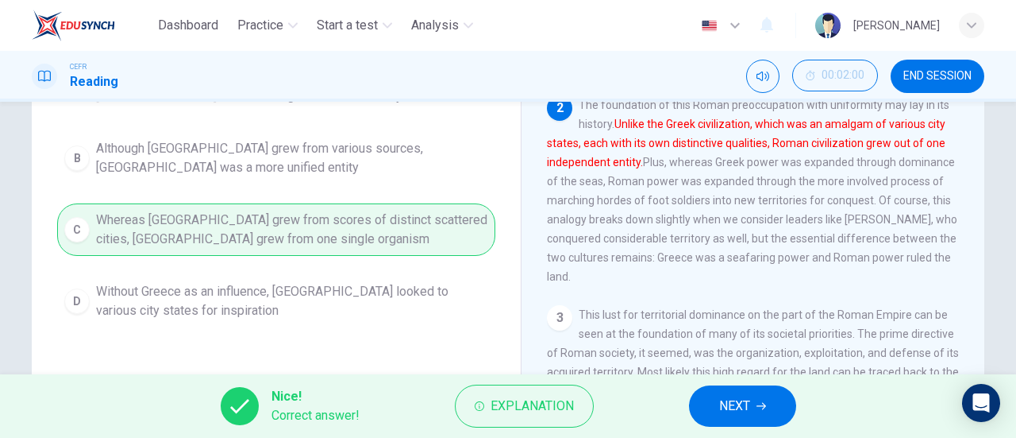
click at [758, 401] on icon "button" at bounding box center [762, 406] width 10 height 10
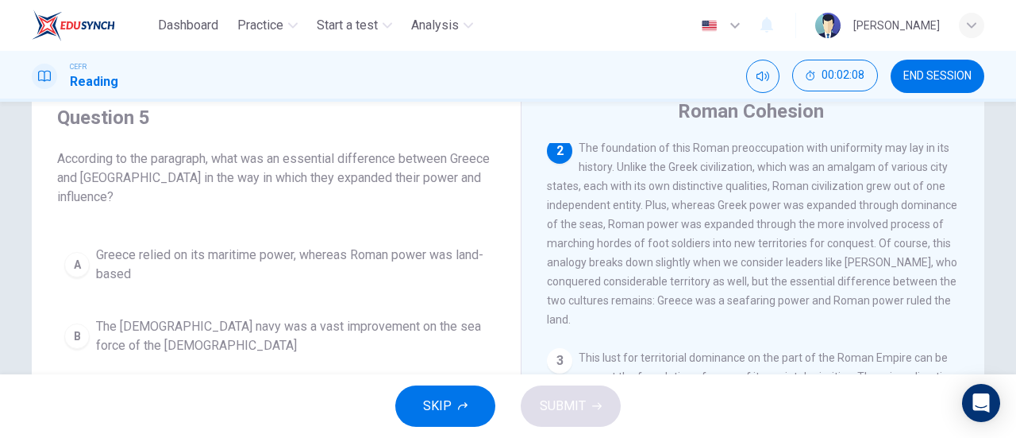
scroll to position [238, 0]
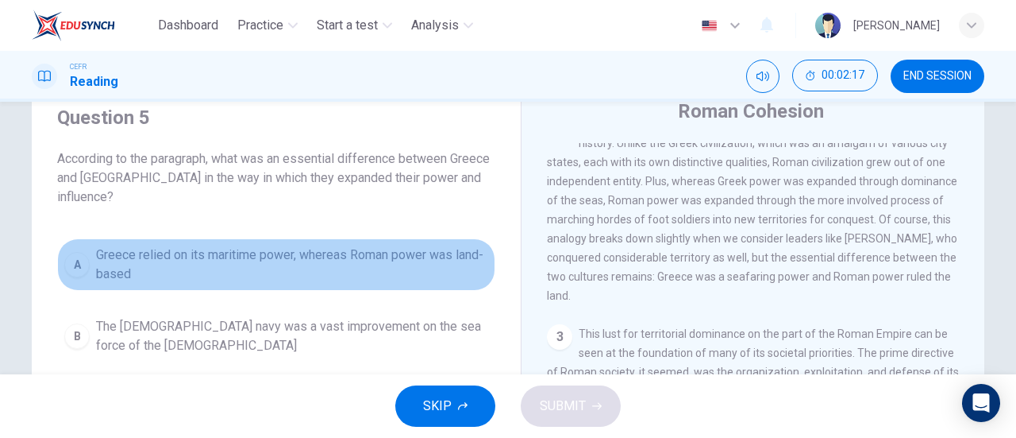
click at [367, 238] on button "A Greece relied on its maritime power, whereas Roman power was land-based" at bounding box center [276, 264] width 438 height 52
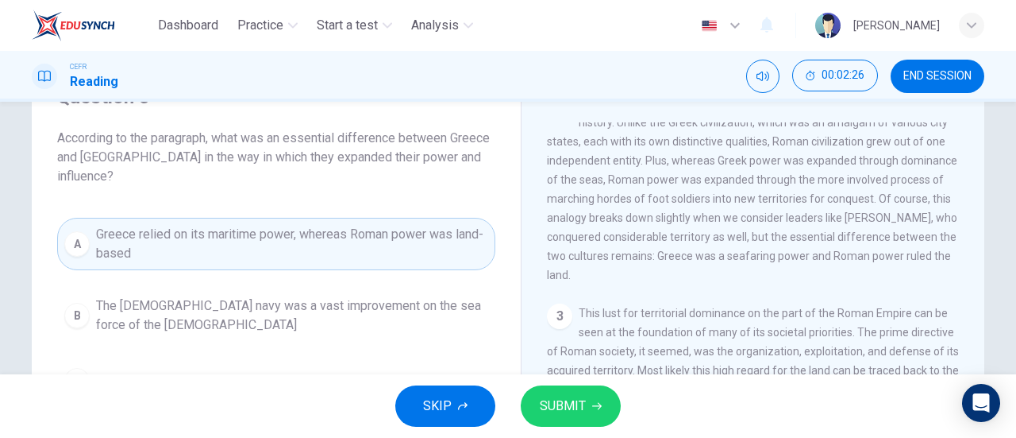
scroll to position [60, 0]
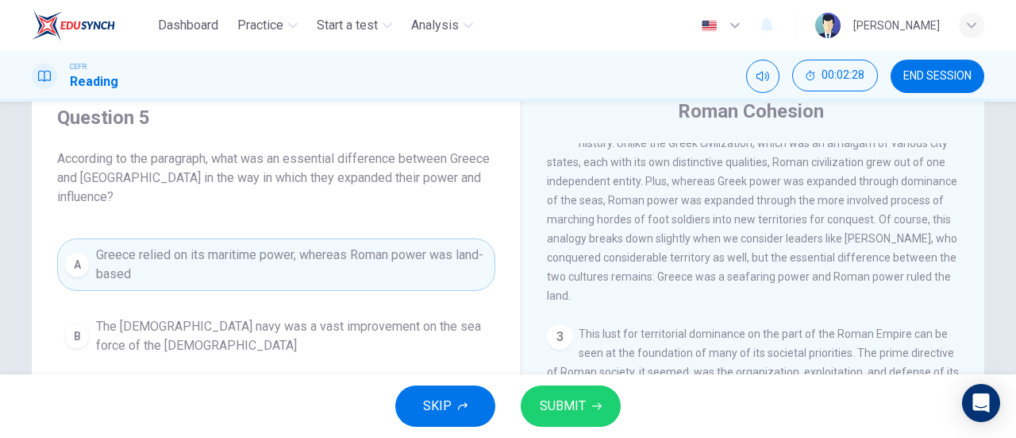
click at [576, 399] on span "SUBMIT" at bounding box center [563, 406] width 46 height 22
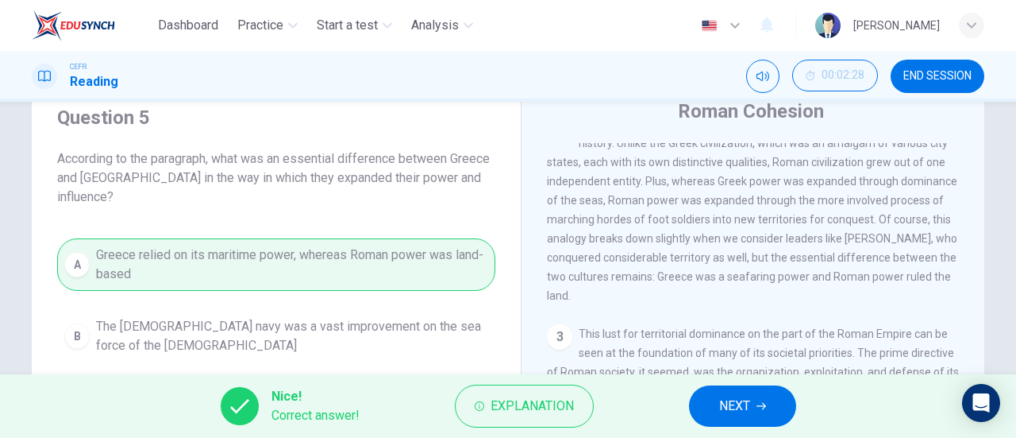
click at [717, 401] on button "NEXT" at bounding box center [742, 405] width 107 height 41
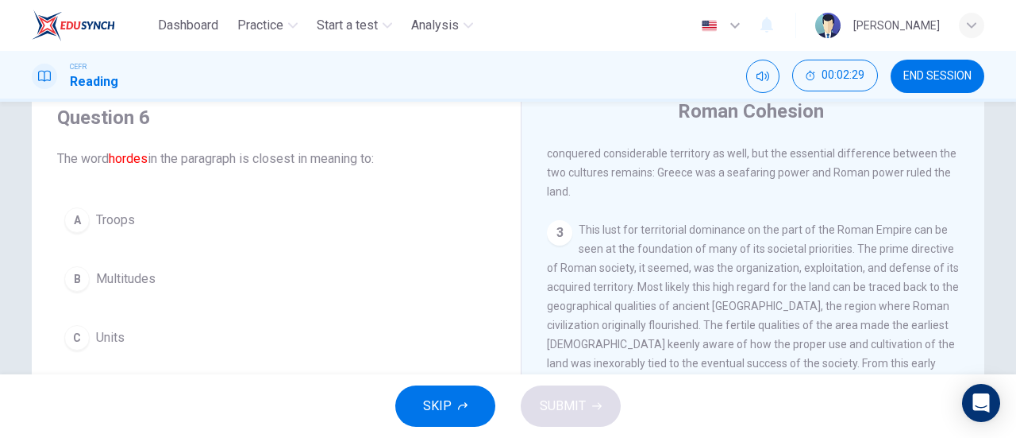
scroll to position [318, 0]
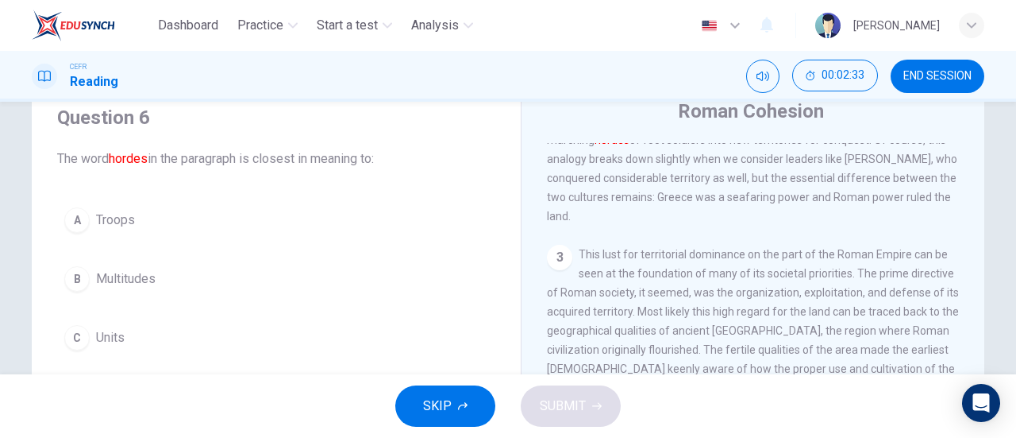
click at [114, 211] on span "Troops" at bounding box center [115, 219] width 39 height 19
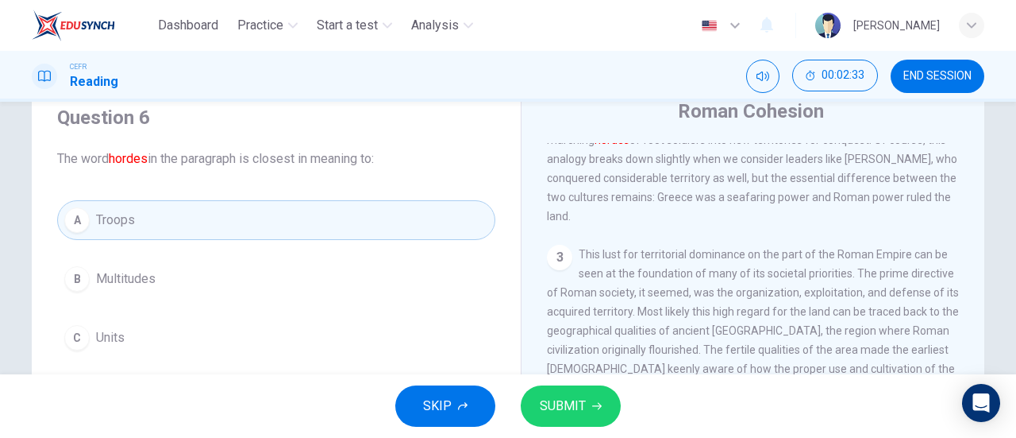
scroll to position [140, 0]
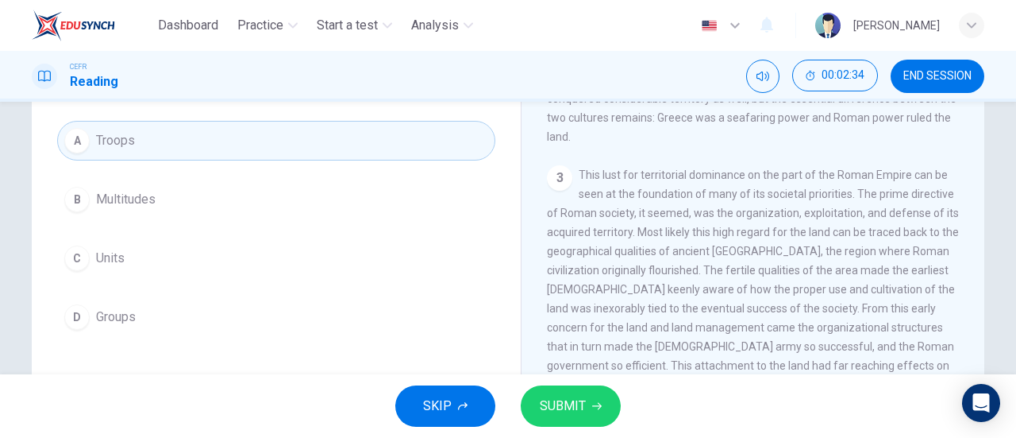
click at [554, 418] on button "SUBMIT" at bounding box center [571, 405] width 100 height 41
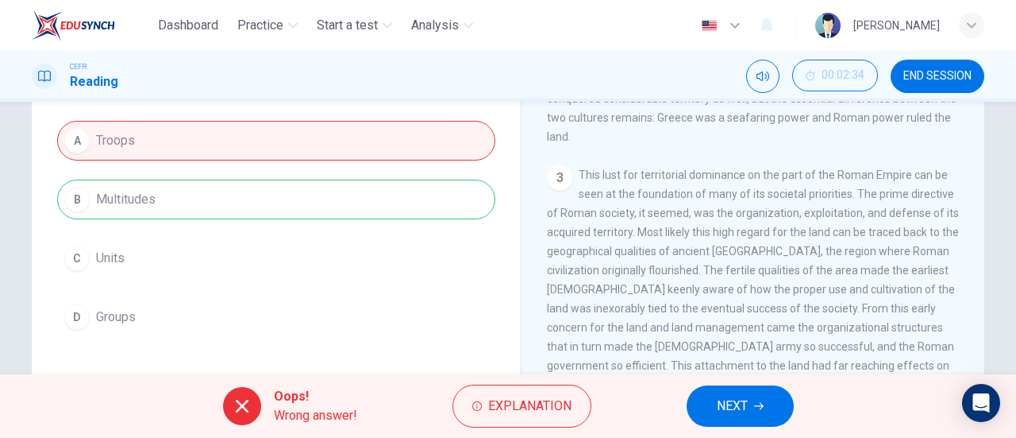
click at [383, 179] on div "A Troops B Multitudes C Units D Groups" at bounding box center [276, 229] width 438 height 216
click at [548, 402] on span "Explanation" at bounding box center [529, 406] width 83 height 22
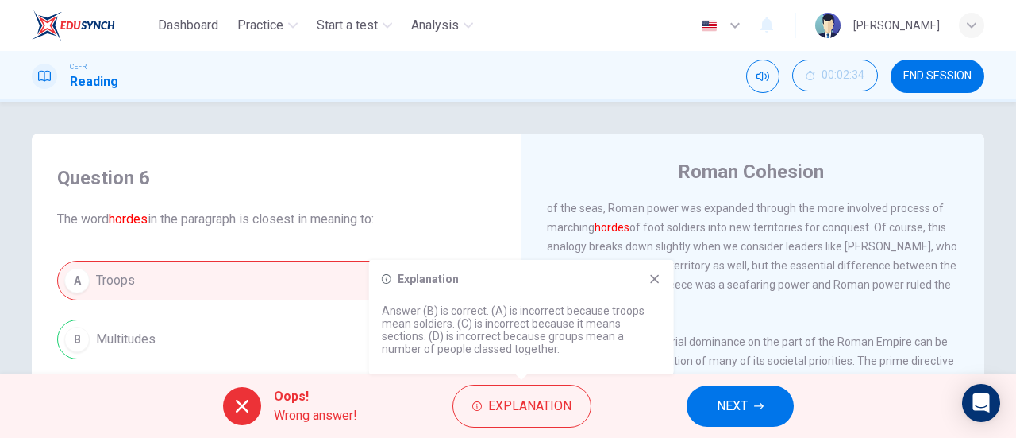
scroll to position [318, 0]
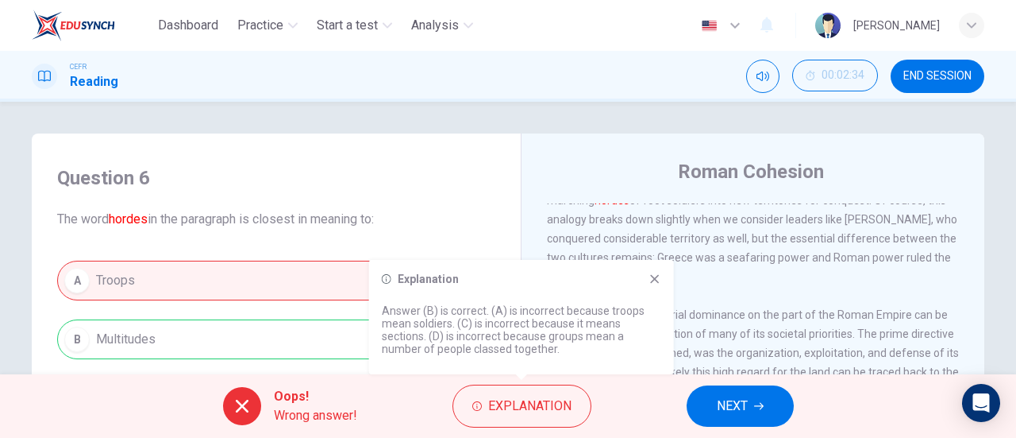
click at [723, 401] on span "NEXT" at bounding box center [732, 406] width 31 height 22
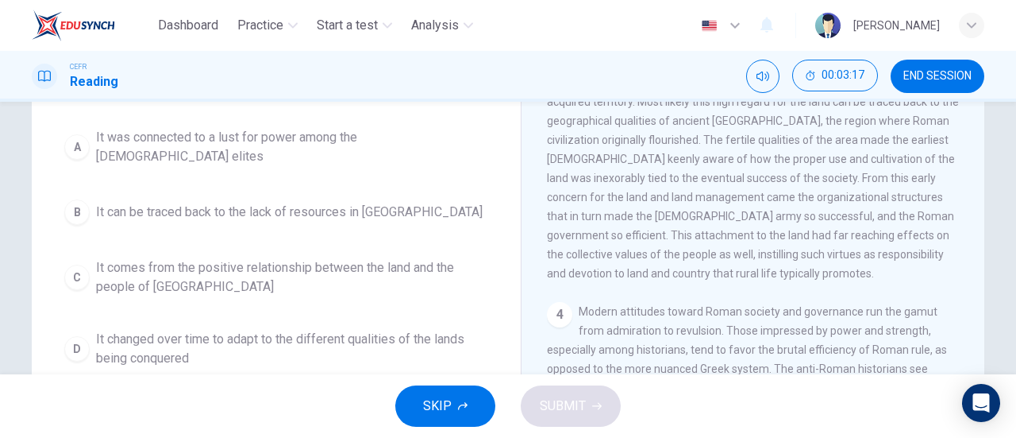
scroll to position [409, 0]
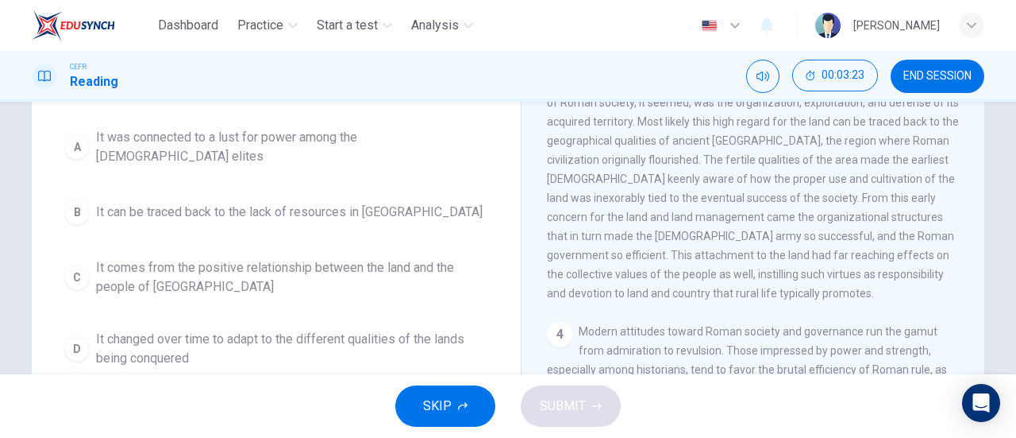
click at [162, 268] on span "It comes from the positive relationship between the land and the people of [GEO…" at bounding box center [292, 277] width 392 height 38
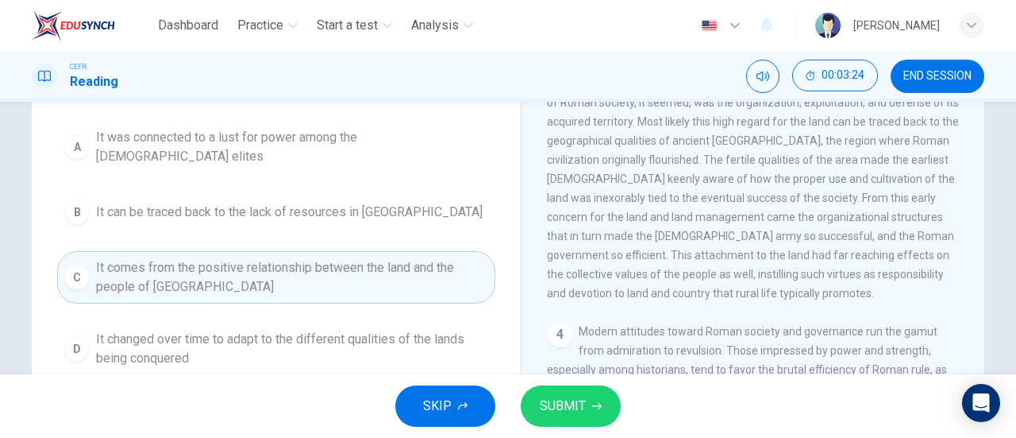
click at [592, 418] on button "SUBMIT" at bounding box center [571, 405] width 100 height 41
click at [592, 418] on div "SKIP SUBMIT" at bounding box center [508, 406] width 1016 height 64
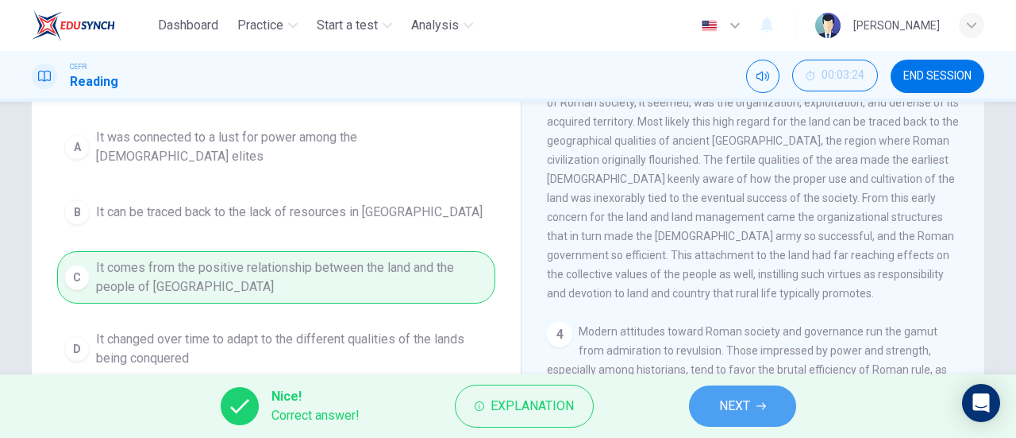
click at [721, 397] on span "NEXT" at bounding box center [734, 406] width 31 height 22
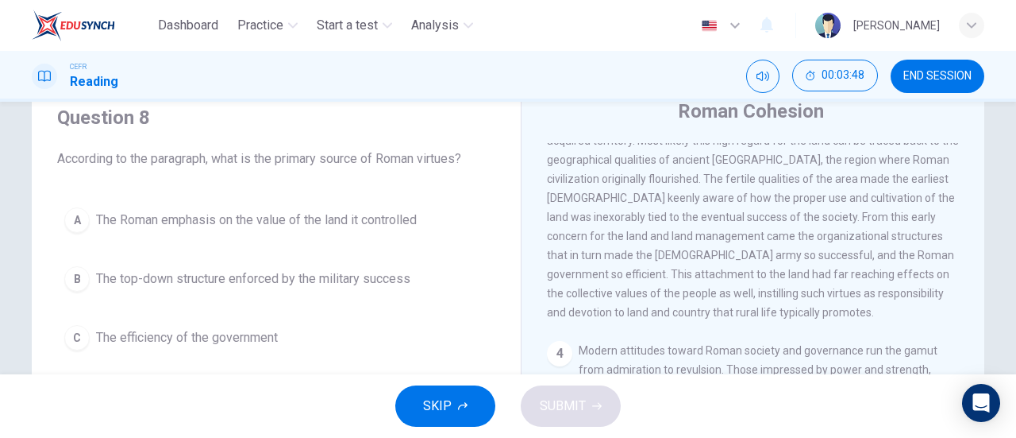
scroll to position [140, 0]
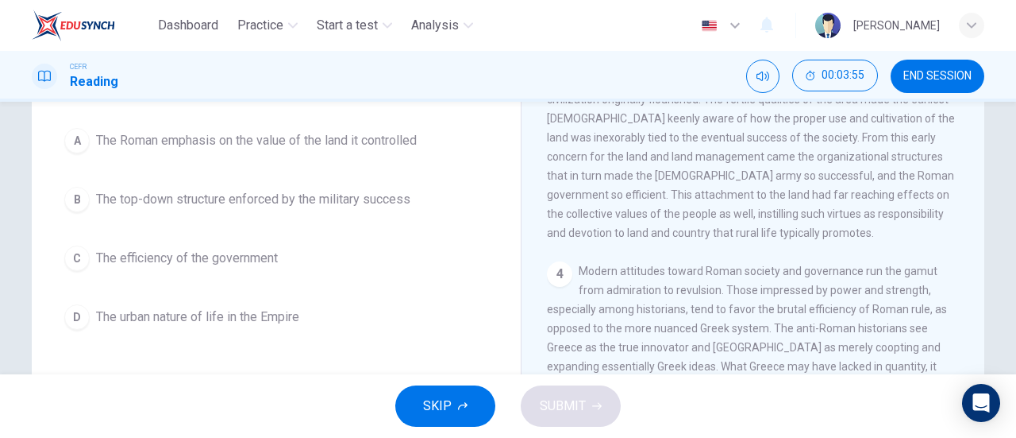
click at [410, 153] on button "A The Roman emphasis on the value of the land it controlled" at bounding box center [276, 141] width 438 height 40
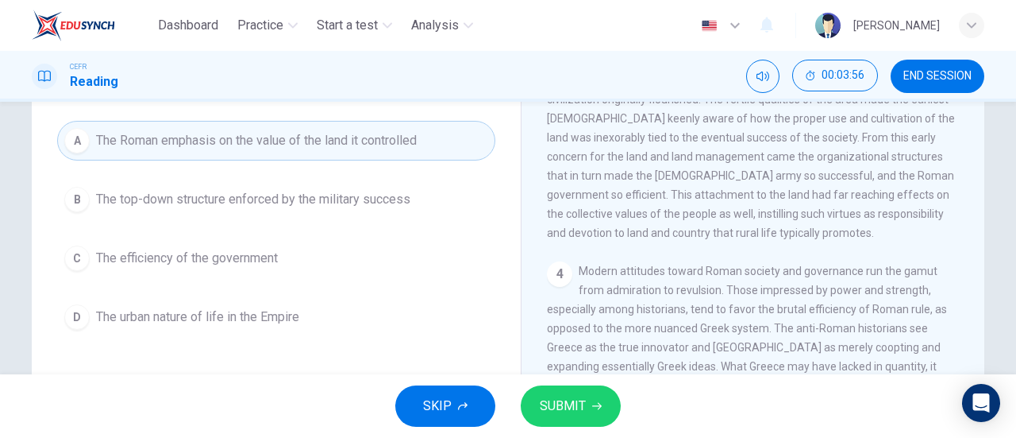
click at [597, 409] on icon "button" at bounding box center [597, 406] width 10 height 7
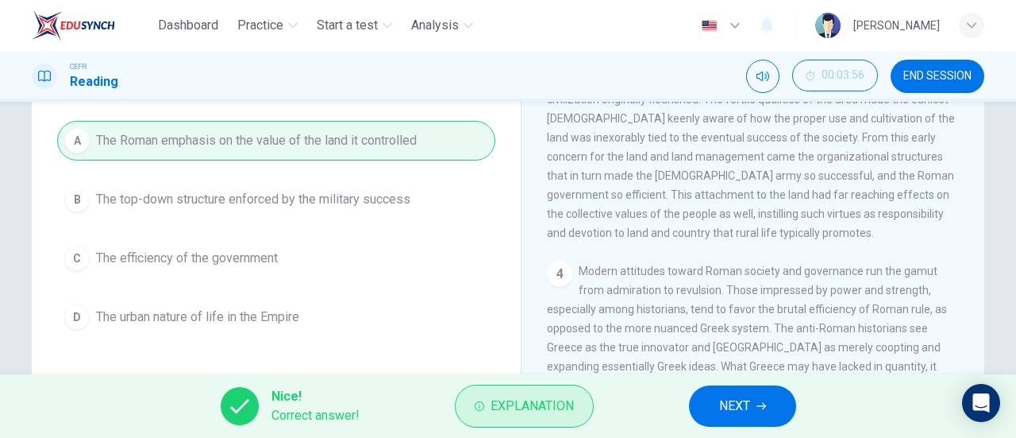
click at [491, 414] on span "Explanation" at bounding box center [532, 406] width 83 height 22
click at [522, 403] on span "Explanation" at bounding box center [532, 406] width 83 height 22
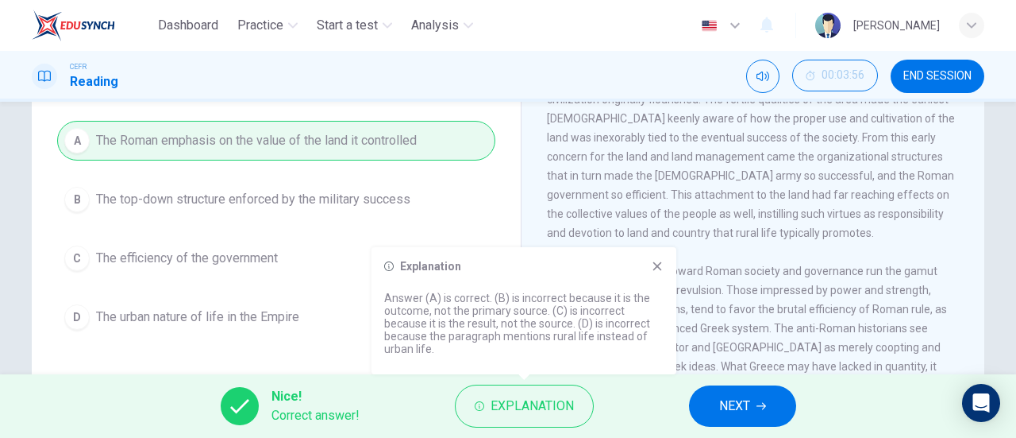
click at [769, 402] on button "NEXT" at bounding box center [742, 405] width 107 height 41
click at [769, 402] on div "Nice! Correct answer! Explanation NEXT" at bounding box center [508, 406] width 1016 height 64
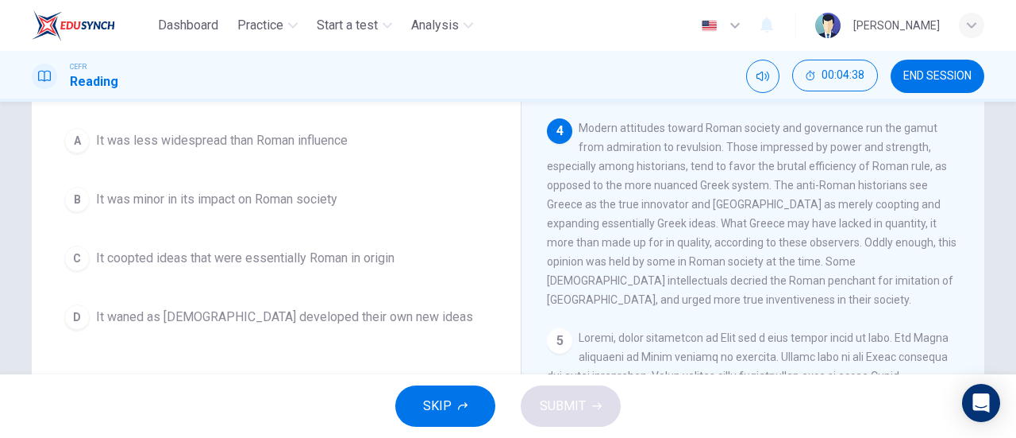
scroll to position [610, 0]
click at [274, 330] on button "D It waned as [DEMOGRAPHIC_DATA] developed their own new ideas" at bounding box center [276, 317] width 438 height 40
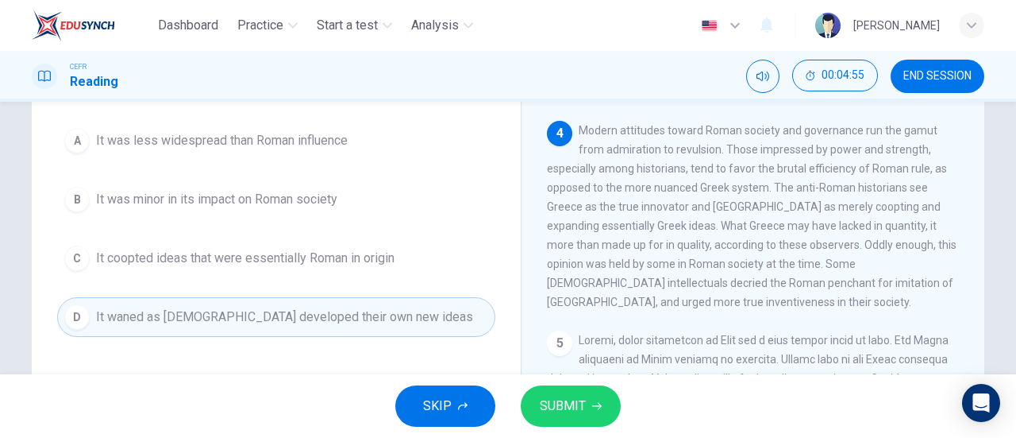
click at [586, 420] on button "SUBMIT" at bounding box center [571, 405] width 100 height 41
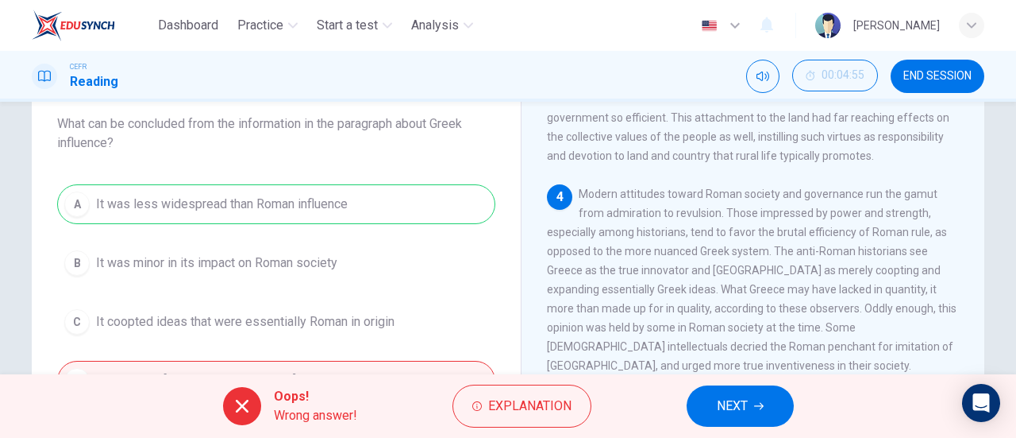
scroll to position [79, 0]
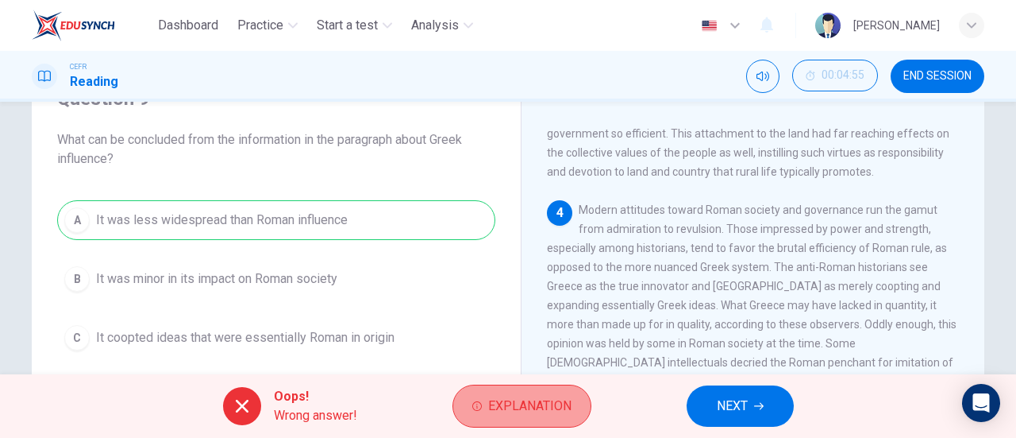
click at [530, 406] on span "Explanation" at bounding box center [529, 406] width 83 height 22
click at [531, 406] on span "Explanation" at bounding box center [529, 406] width 83 height 22
click at [551, 396] on span "Explanation" at bounding box center [529, 406] width 83 height 22
click at [547, 401] on span "Explanation" at bounding box center [529, 406] width 83 height 22
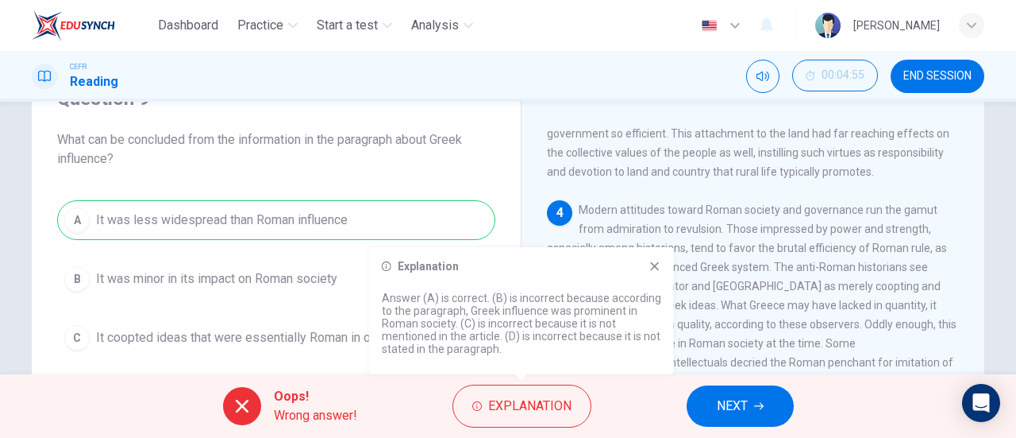
click at [851, 244] on span "Modern attitudes toward Roman society and governance run the gamut from admirat…" at bounding box center [752, 295] width 410 height 184
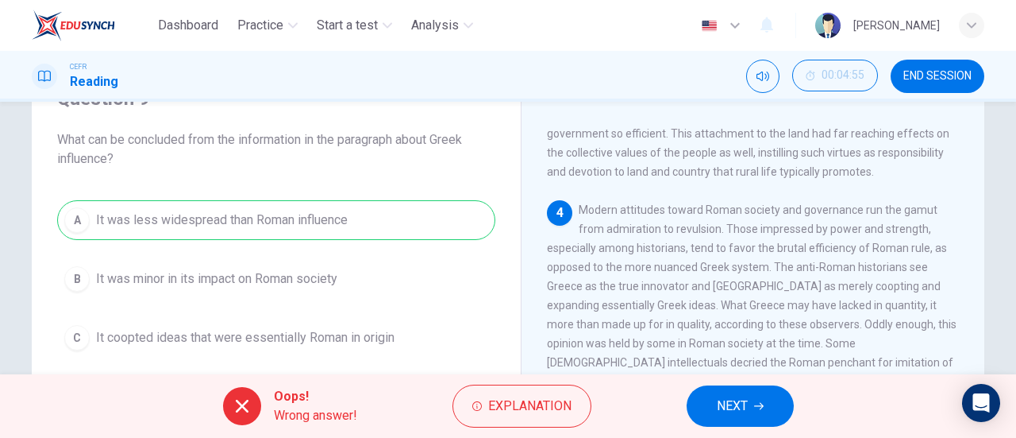
click at [851, 244] on span "Modern attitudes toward Roman society and governance run the gamut from admirat…" at bounding box center [752, 295] width 410 height 184
click at [735, 391] on button "NEXT" at bounding box center [740, 405] width 107 height 41
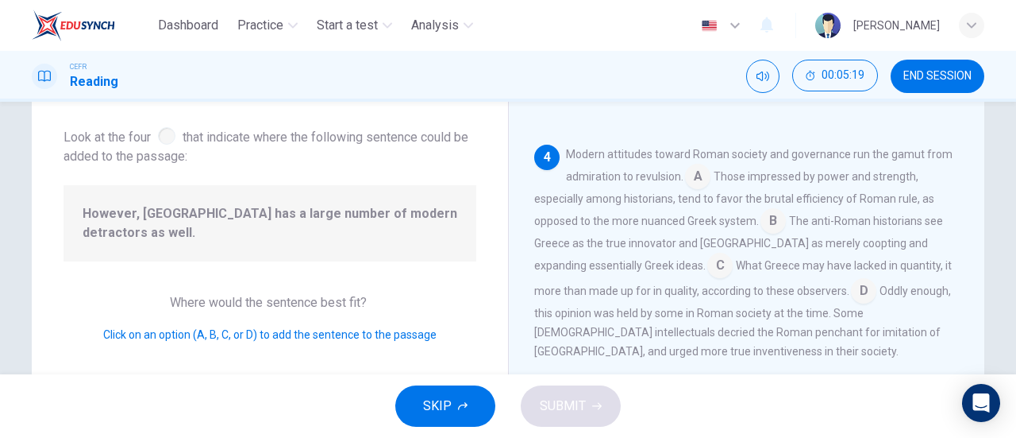
scroll to position [701, 0]
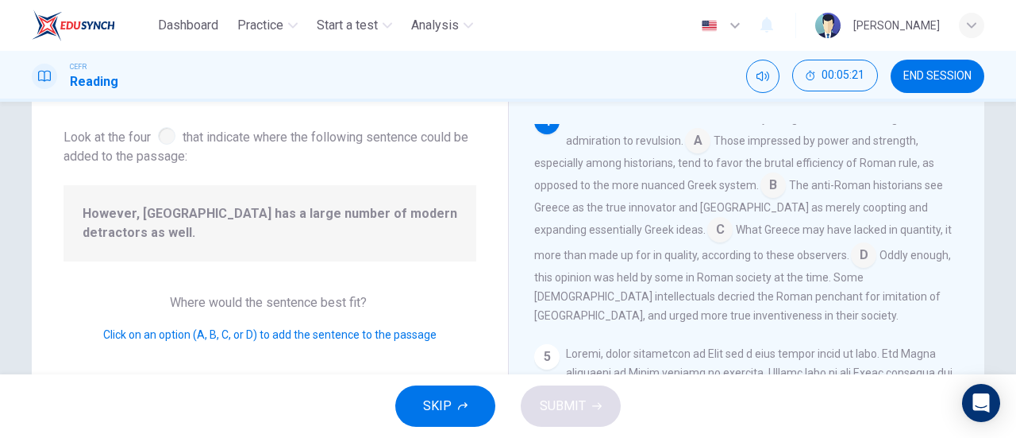
click at [708, 244] on input at bounding box center [720, 230] width 25 height 25
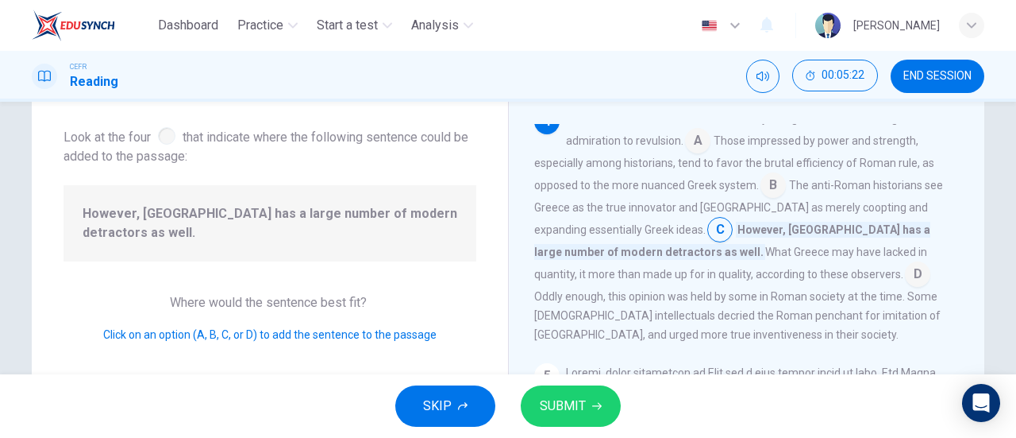
click at [548, 391] on button "SUBMIT" at bounding box center [571, 405] width 100 height 41
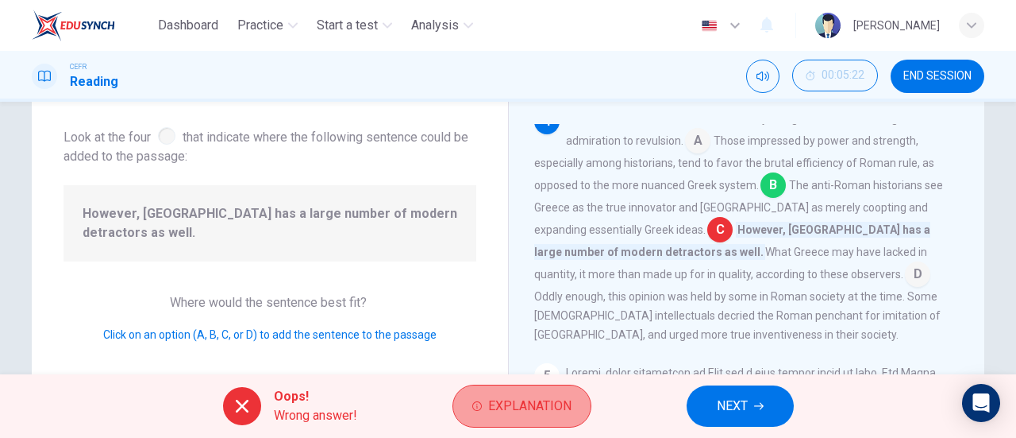
click at [533, 398] on span "Explanation" at bounding box center [529, 406] width 83 height 22
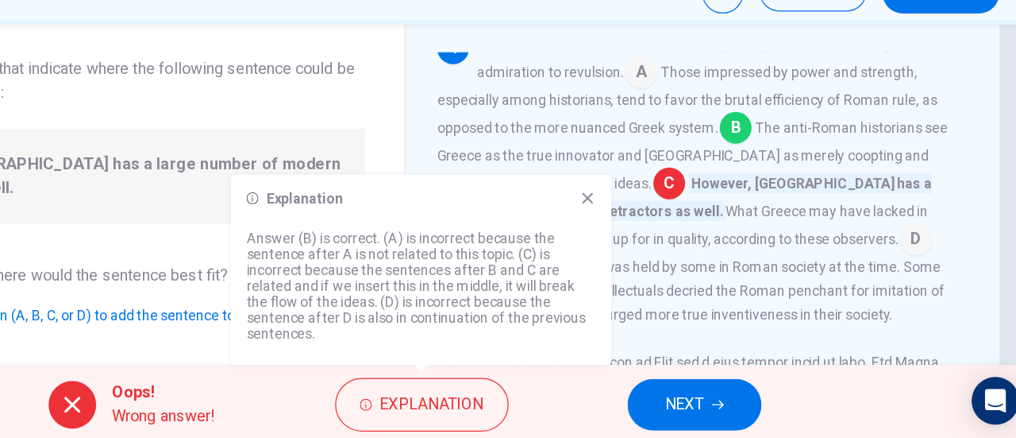
scroll to position [0, 0]
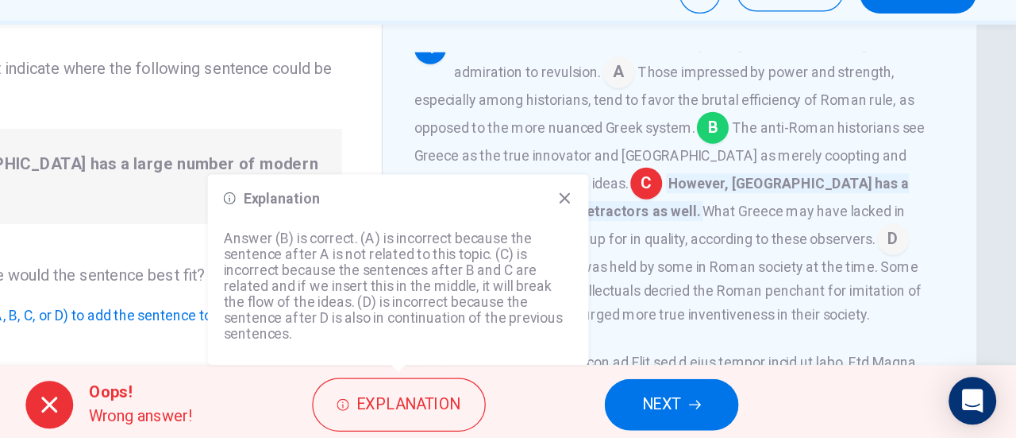
click at [754, 400] on button "NEXT" at bounding box center [740, 405] width 107 height 41
click at [754, 400] on div "Oops! Wrong answer! Explanation NEXT" at bounding box center [508, 406] width 1016 height 64
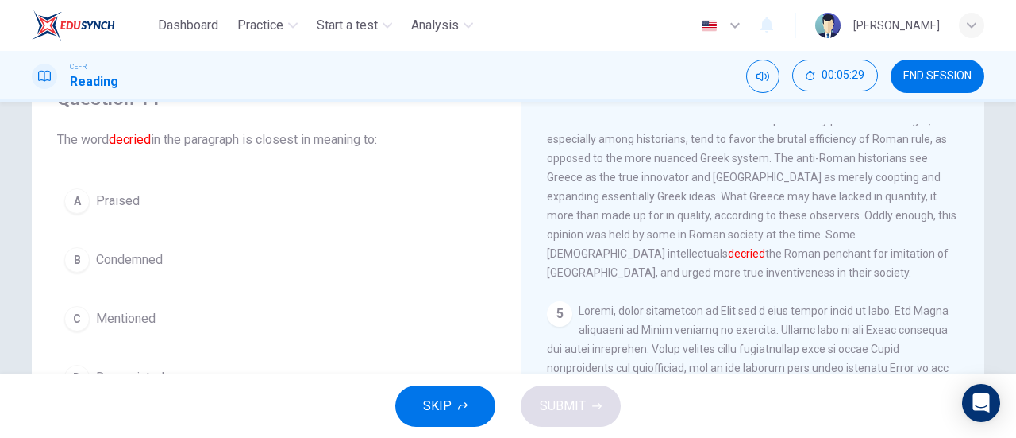
scroll to position [159, 0]
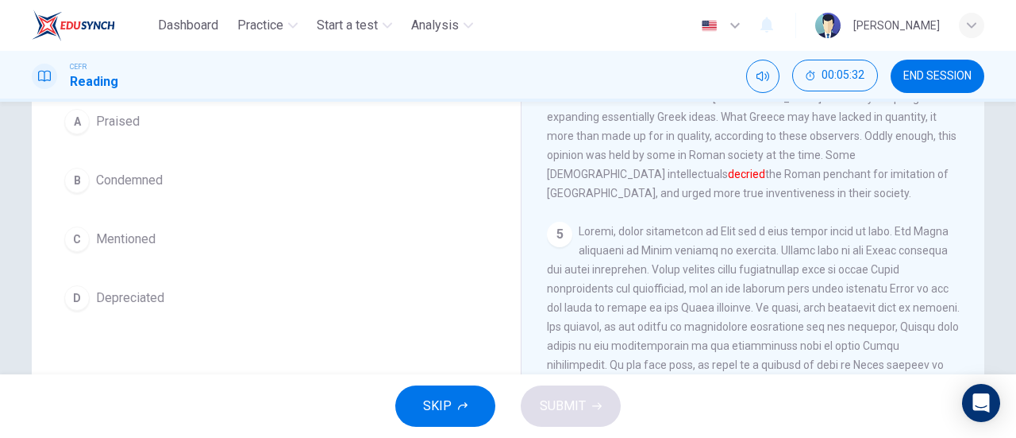
click at [129, 173] on span "Condemned" at bounding box center [129, 180] width 67 height 19
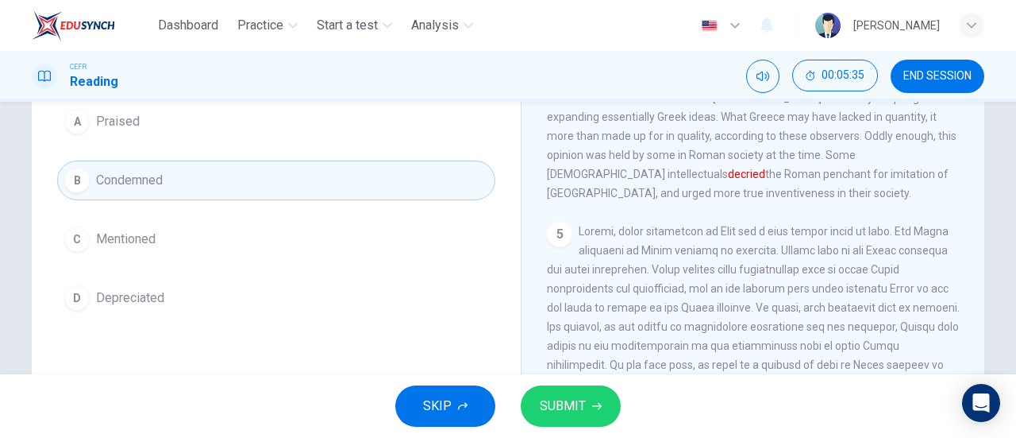
click at [580, 410] on span "SUBMIT" at bounding box center [563, 406] width 46 height 22
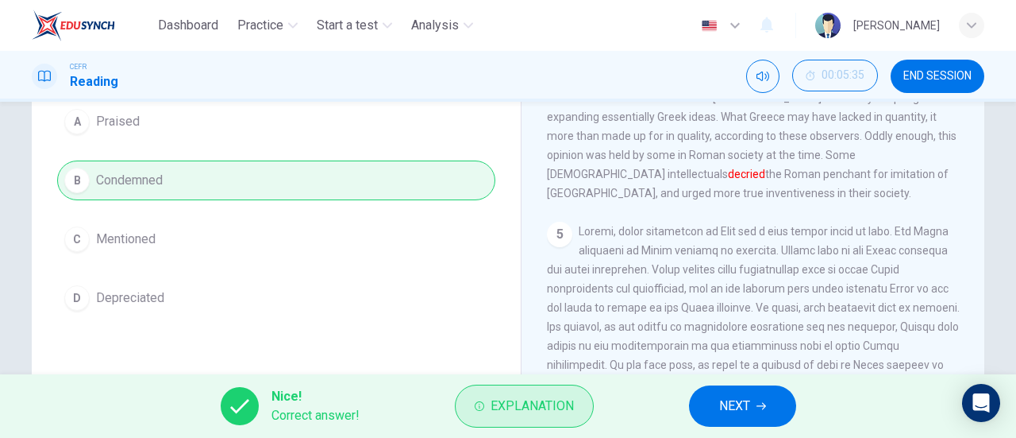
click at [534, 412] on span "Explanation" at bounding box center [532, 406] width 83 height 22
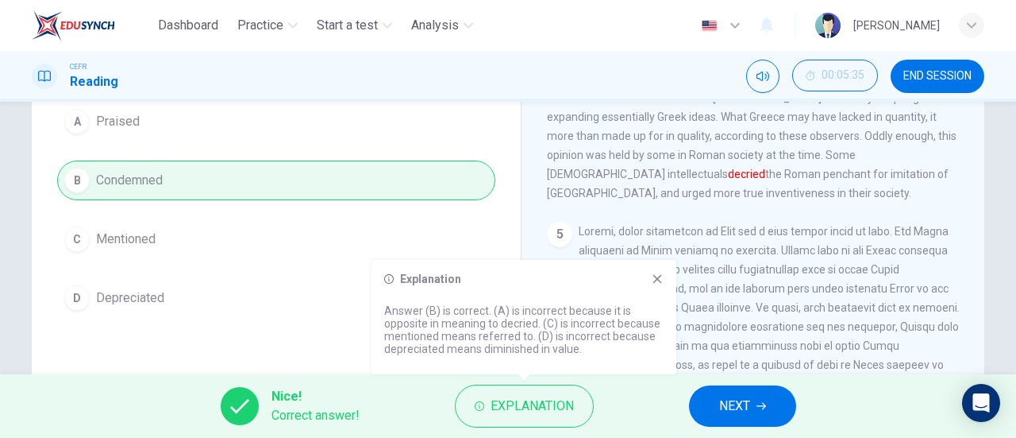
click at [723, 405] on span "NEXT" at bounding box center [734, 406] width 31 height 22
click at [723, 405] on div "Nice! Correct answer! Explanation NEXT" at bounding box center [508, 406] width 1016 height 64
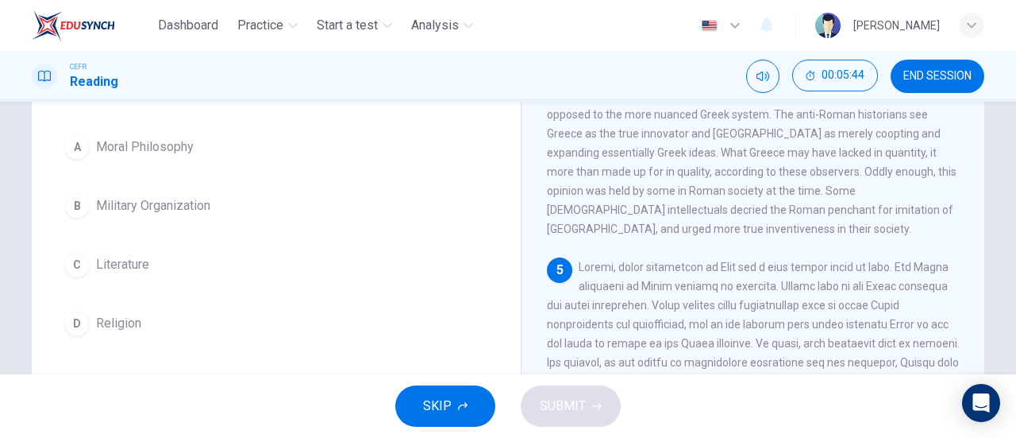
scroll to position [178, 0]
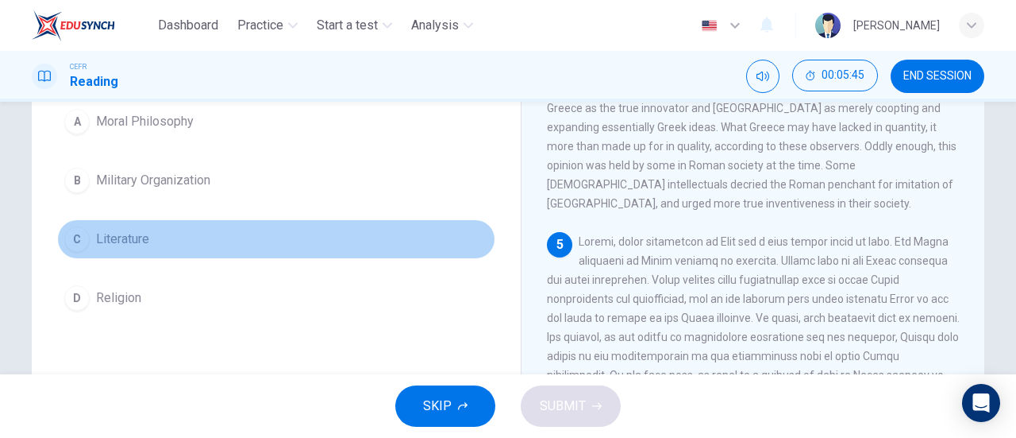
click at [84, 226] on button "C Literature" at bounding box center [276, 239] width 438 height 40
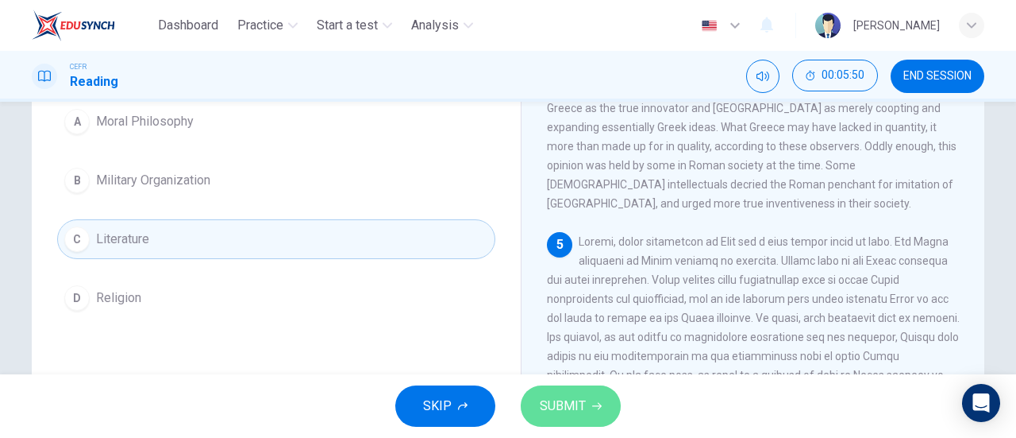
click at [561, 418] on button "SUBMIT" at bounding box center [571, 405] width 100 height 41
click at [561, 418] on div "SKIP SUBMIT" at bounding box center [508, 406] width 1016 height 64
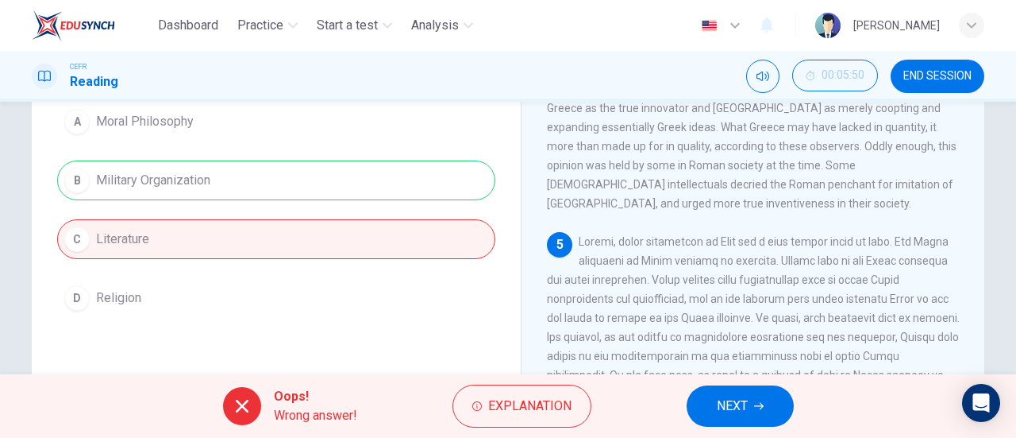
click at [332, 183] on div "A Moral Philosophy B Military Organization C Literature D Religion" at bounding box center [276, 210] width 438 height 216
click at [508, 400] on span "Explanation" at bounding box center [529, 406] width 83 height 22
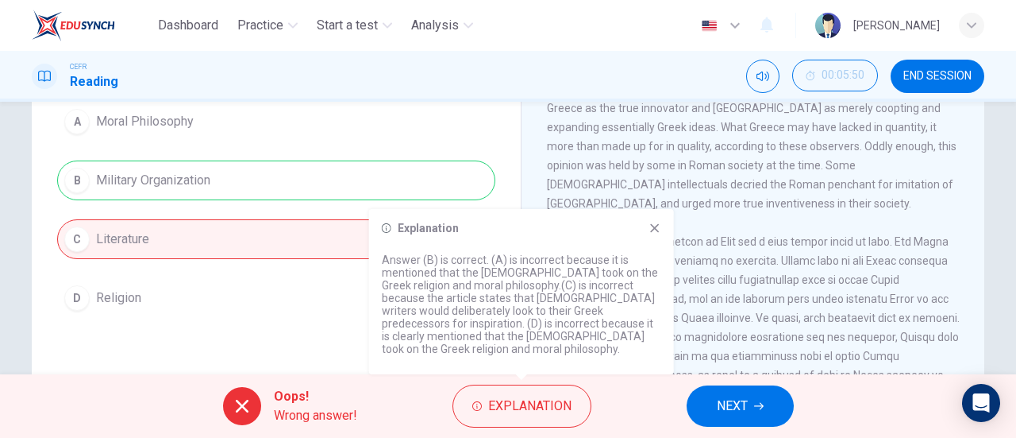
click at [483, 322] on p "Answer (B) is correct. (A) is incorrect because it is mentioned that the [DEMOG…" at bounding box center [522, 304] width 280 height 102
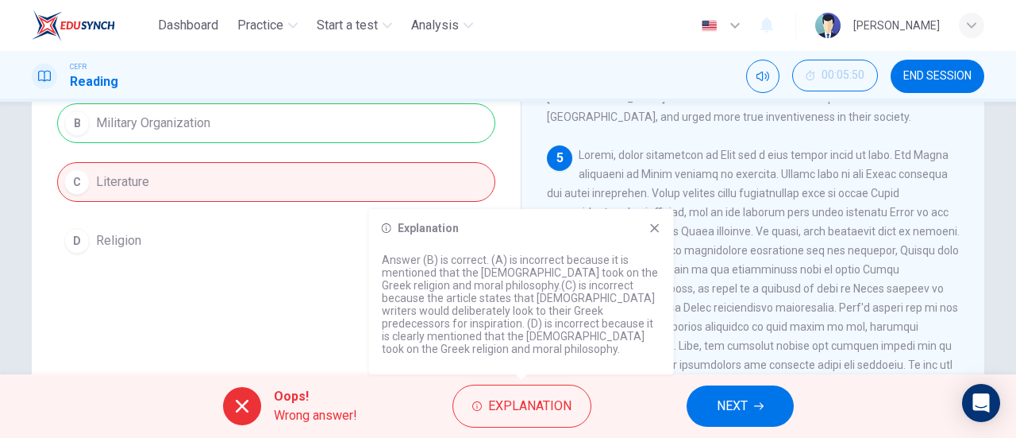
scroll to position [343, 0]
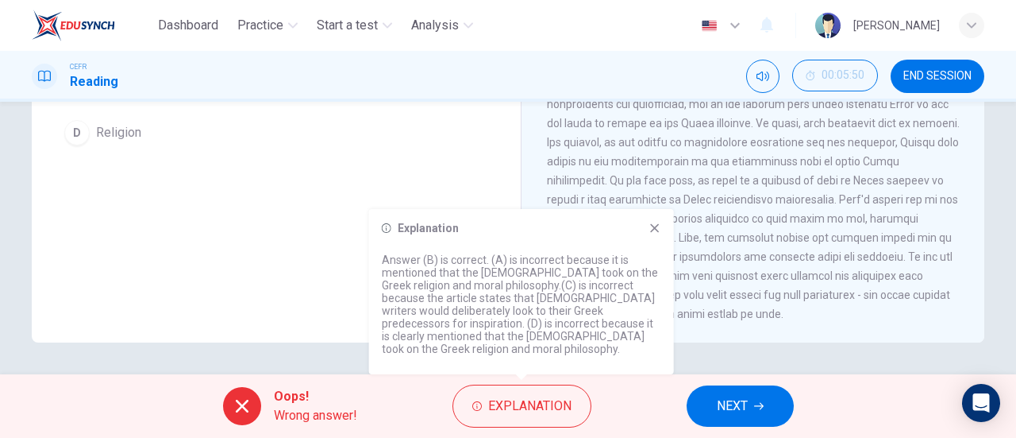
click at [654, 233] on icon at bounding box center [654, 228] width 9 height 9
click at [654, 241] on span at bounding box center [753, 180] width 413 height 280
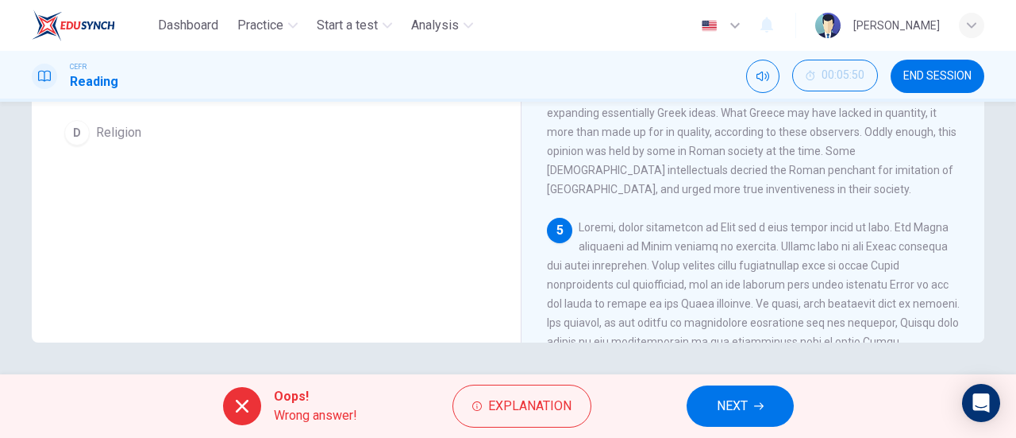
scroll to position [610, 0]
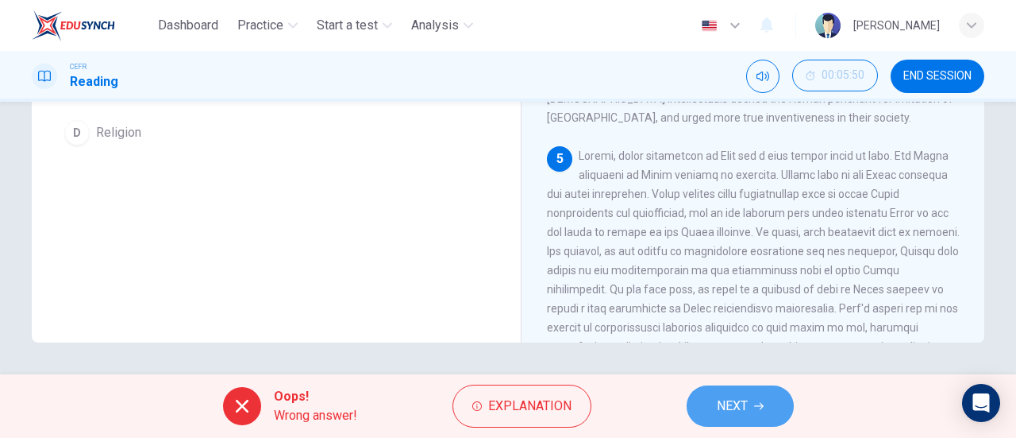
drag, startPoint x: 761, startPoint y: 396, endPoint x: 697, endPoint y: 310, distance: 107.4
click at [761, 396] on button "NEXT" at bounding box center [740, 405] width 107 height 41
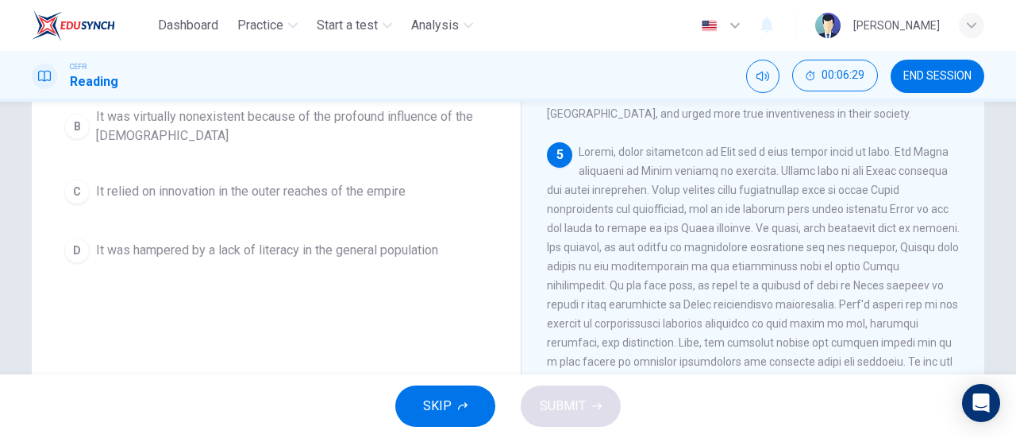
scroll to position [159, 0]
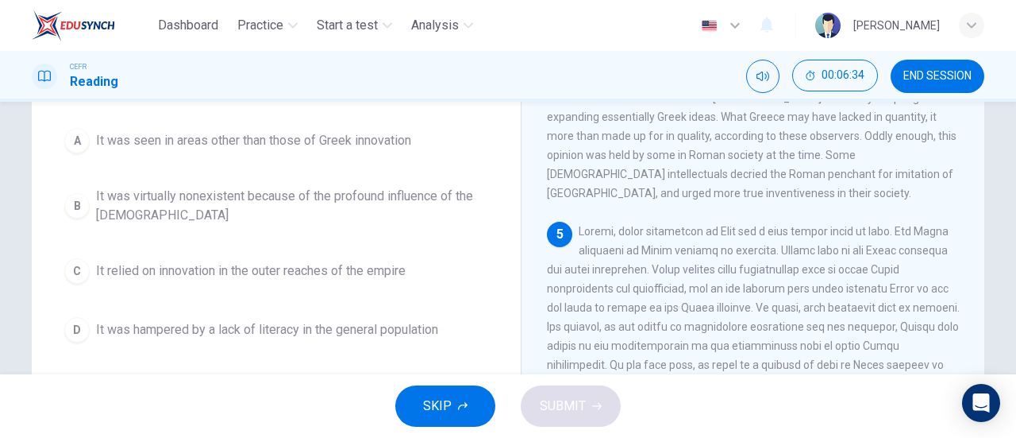
click at [334, 151] on button "A It was seen in areas other than those of Greek innovation" at bounding box center [276, 141] width 438 height 40
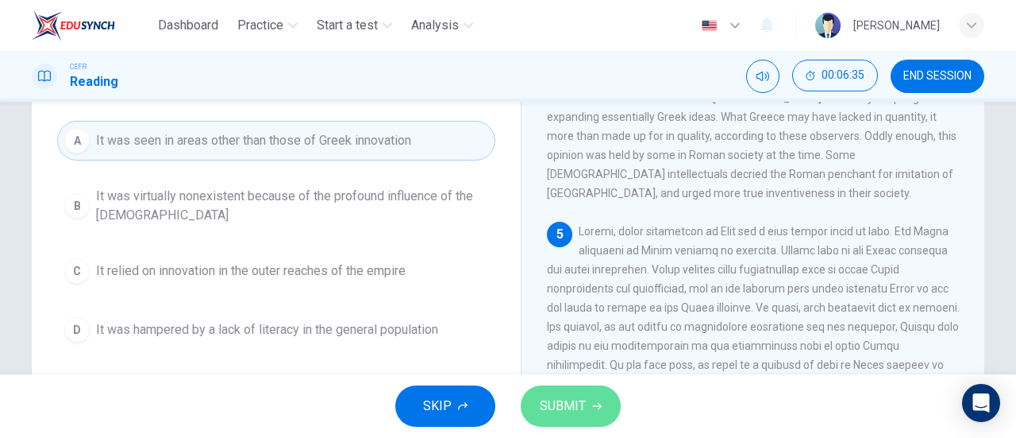
click at [583, 407] on span "SUBMIT" at bounding box center [563, 406] width 46 height 22
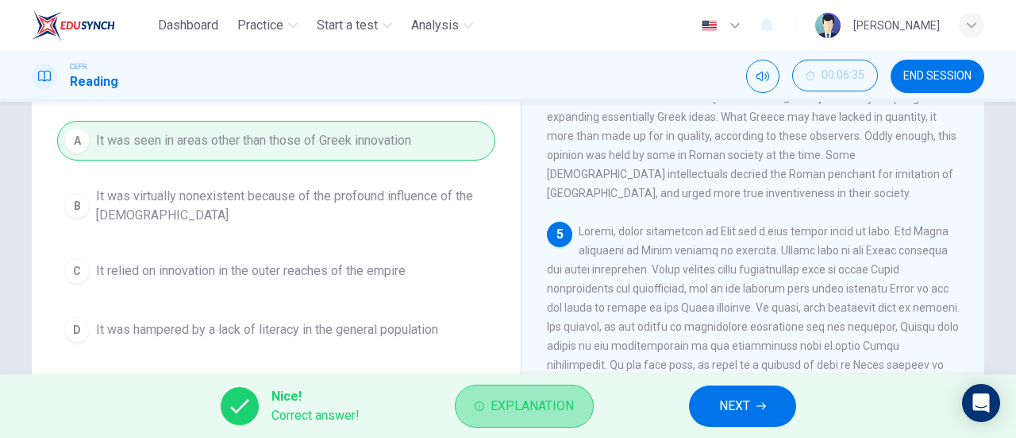
click at [523, 392] on button "Explanation" at bounding box center [524, 405] width 139 height 43
click at [524, 391] on button "Explanation" at bounding box center [524, 405] width 139 height 43
click at [485, 416] on button "Explanation" at bounding box center [524, 405] width 139 height 43
click at [548, 407] on span "Explanation" at bounding box center [532, 406] width 83 height 22
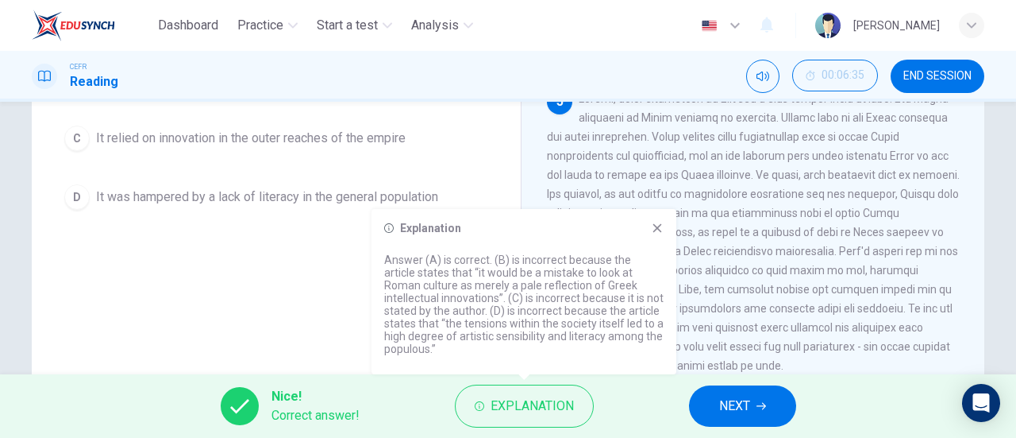
scroll to position [343, 0]
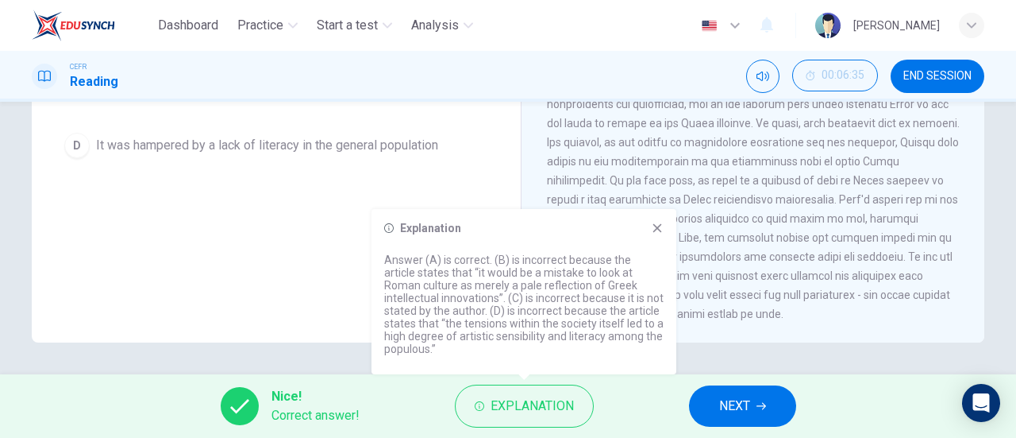
click at [669, 242] on div "Explanation Answer (A) is correct. (B) is incorrect because the article states …" at bounding box center [524, 291] width 305 height 165
click at [664, 229] on div "Explanation Answer (A) is correct. (B) is incorrect because the article states …" at bounding box center [524, 291] width 305 height 165
click at [667, 214] on div "Explanation Answer (A) is correct. (B) is incorrect because the article states …" at bounding box center [524, 291] width 305 height 165
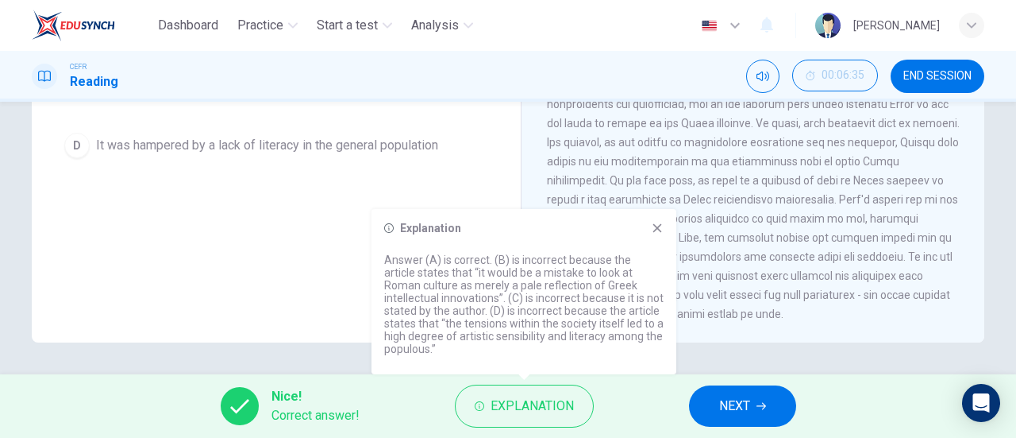
click at [650, 217] on div "Explanation Answer (A) is correct. (B) is incorrect because the article states …" at bounding box center [524, 291] width 305 height 165
click at [662, 231] on icon at bounding box center [657, 228] width 13 height 13
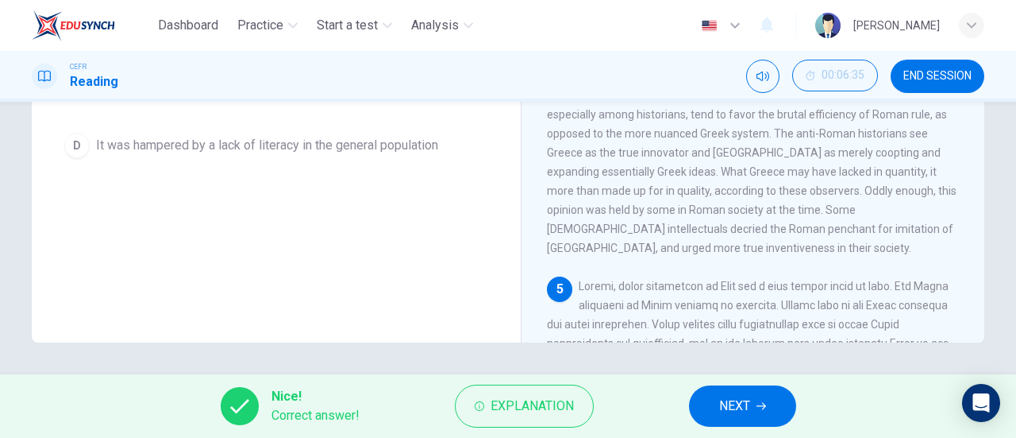
scroll to position [451, 0]
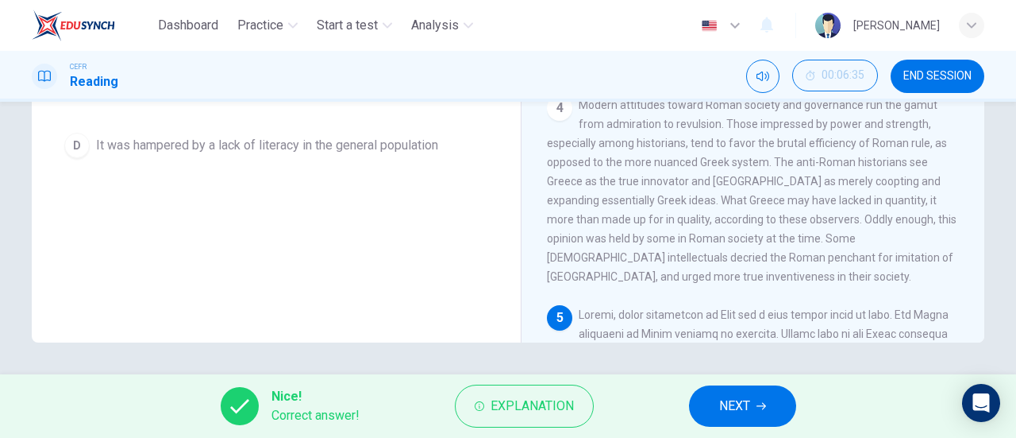
click at [763, 411] on button "NEXT" at bounding box center [742, 405] width 107 height 41
click at [763, 411] on div "Nice! Correct answer! Explanation NEXT" at bounding box center [508, 406] width 1016 height 64
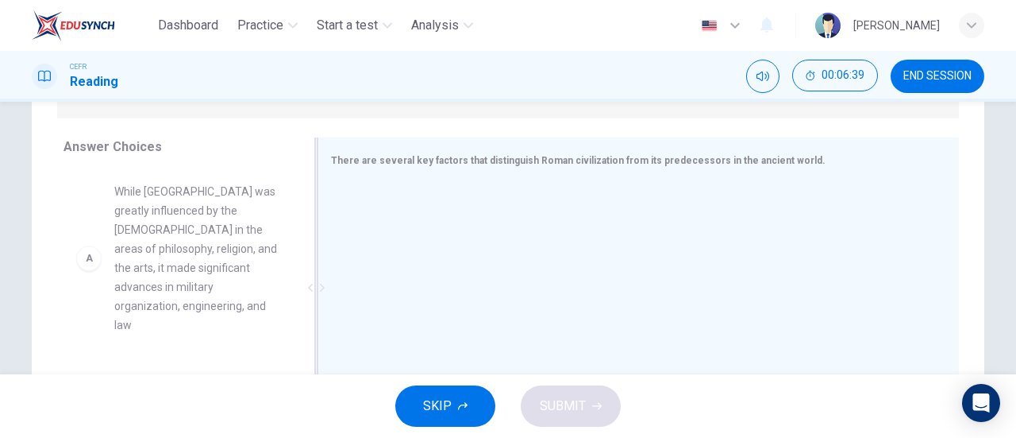
scroll to position [264, 0]
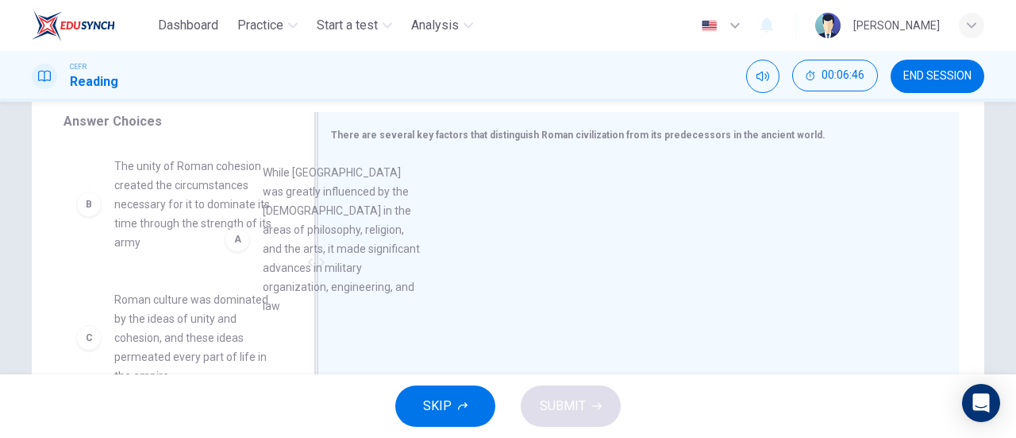
drag, startPoint x: 145, startPoint y: 209, endPoint x: 398, endPoint y: 215, distance: 252.6
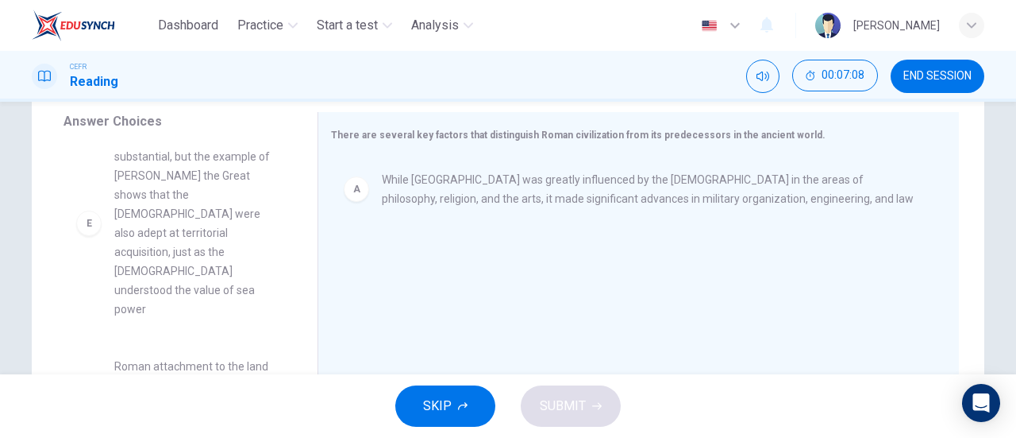
scroll to position [343, 0]
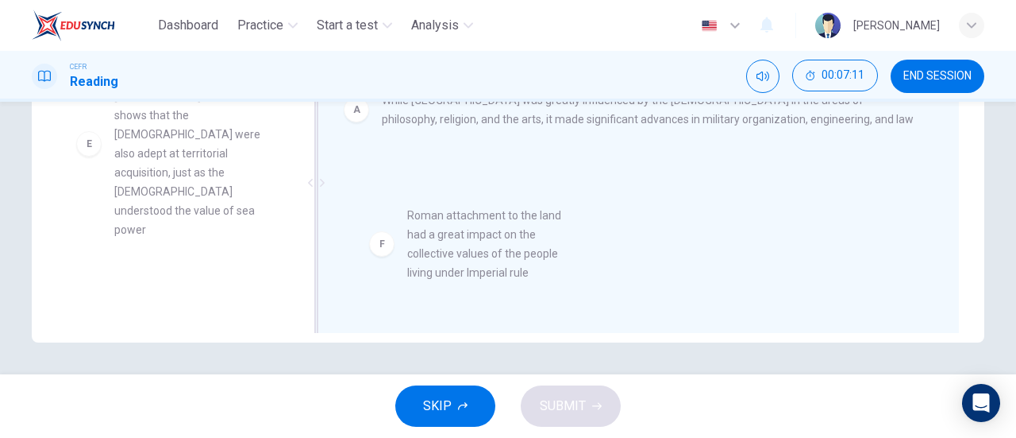
drag, startPoint x: 194, startPoint y: 284, endPoint x: 527, endPoint y: 264, distance: 334.1
click at [537, 256] on div "A While [GEOGRAPHIC_DATA] was greatly influenced by the [DEMOGRAPHIC_DATA] in t…" at bounding box center [632, 184] width 603 height 213
click at [538, 256] on div "A While [GEOGRAPHIC_DATA] was greatly influenced by the [DEMOGRAPHIC_DATA] in t…" at bounding box center [632, 184] width 603 height 213
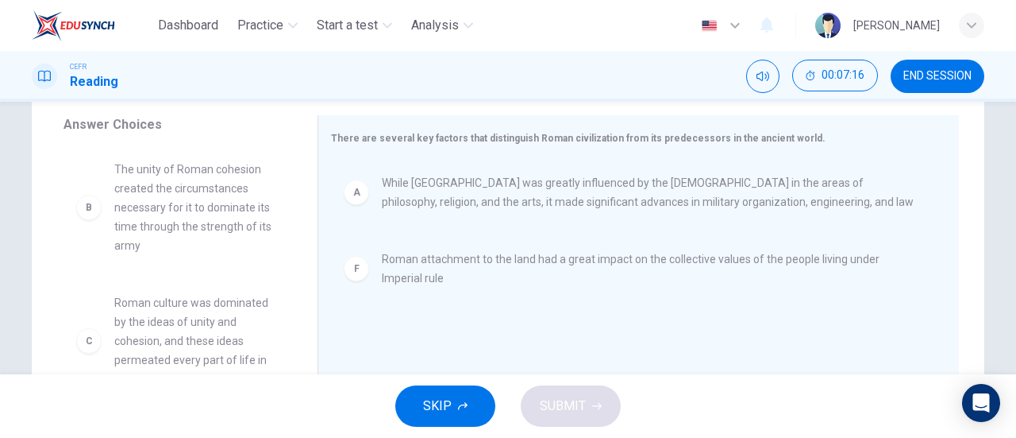
scroll to position [264, 0]
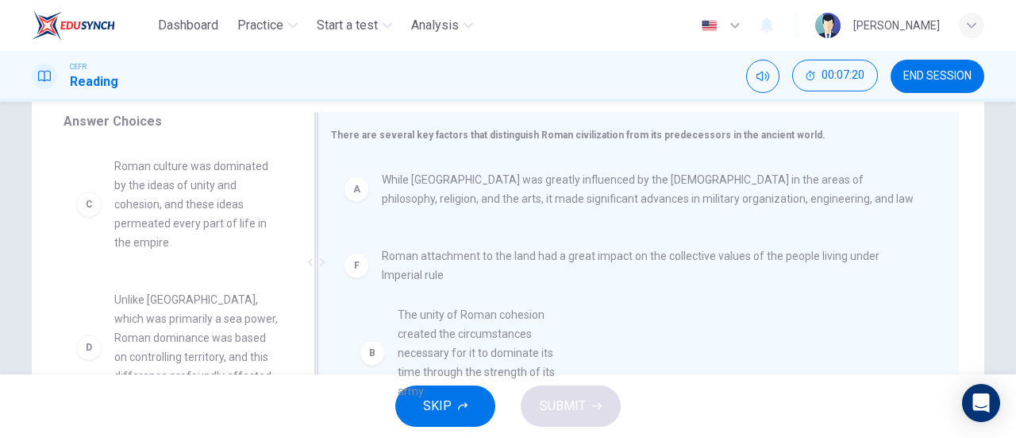
drag, startPoint x: 194, startPoint y: 180, endPoint x: 499, endPoint y: 342, distance: 346.0
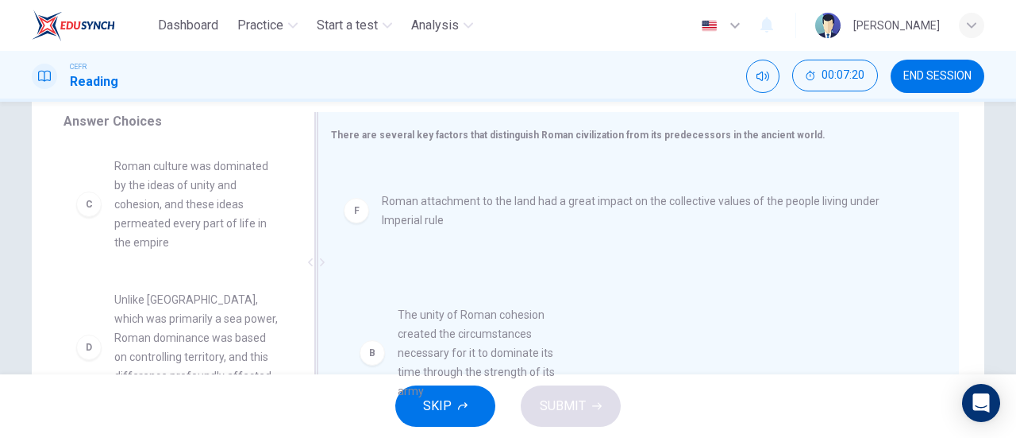
click at [499, 342] on div "A While [GEOGRAPHIC_DATA] was greatly influenced by the [DEMOGRAPHIC_DATA] in t…" at bounding box center [632, 263] width 628 height 213
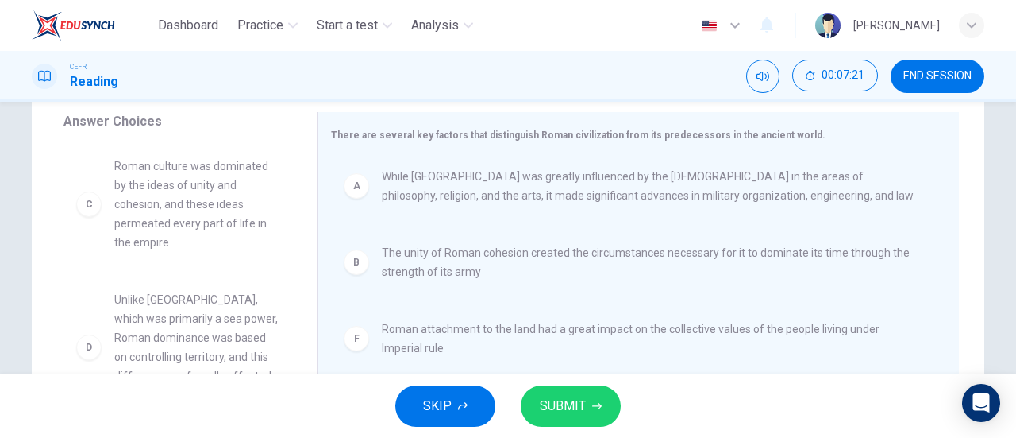
scroll to position [3, 0]
click at [591, 406] on button "SUBMIT" at bounding box center [571, 405] width 100 height 41
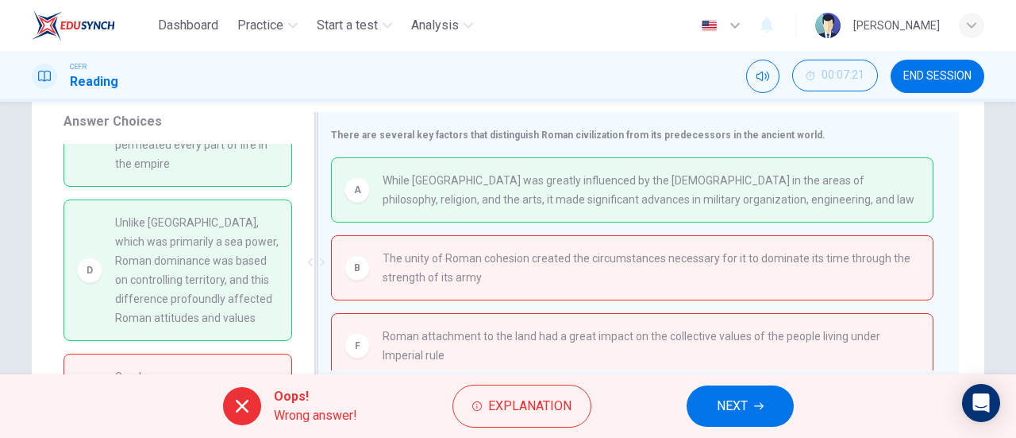
scroll to position [6, 0]
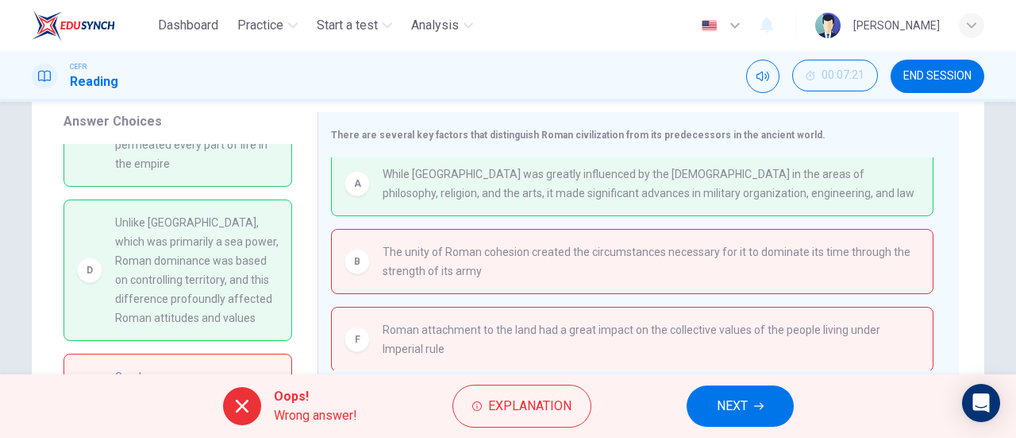
click at [735, 403] on span "NEXT" at bounding box center [732, 406] width 31 height 22
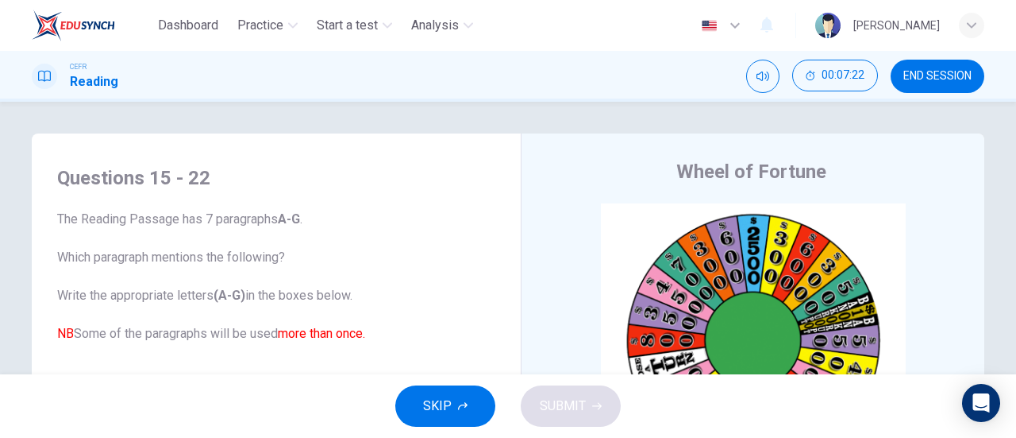
click at [941, 85] on button "END SESSION" at bounding box center [938, 76] width 94 height 33
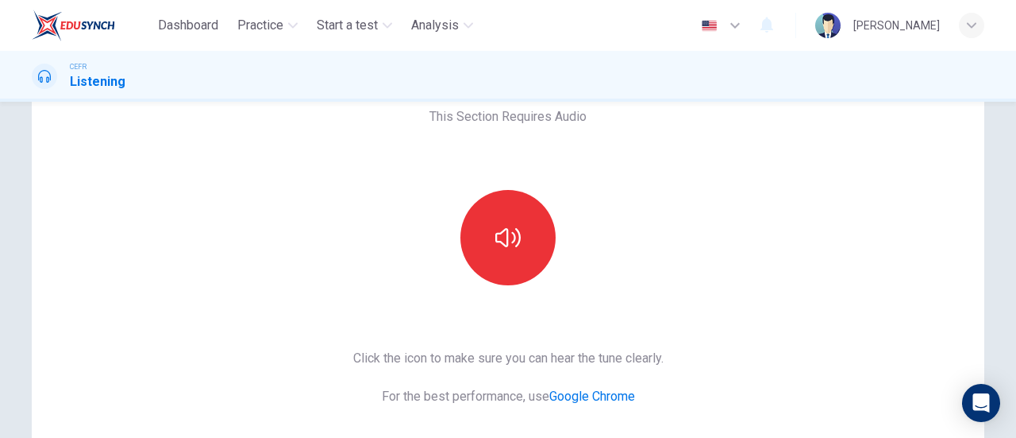
scroll to position [159, 0]
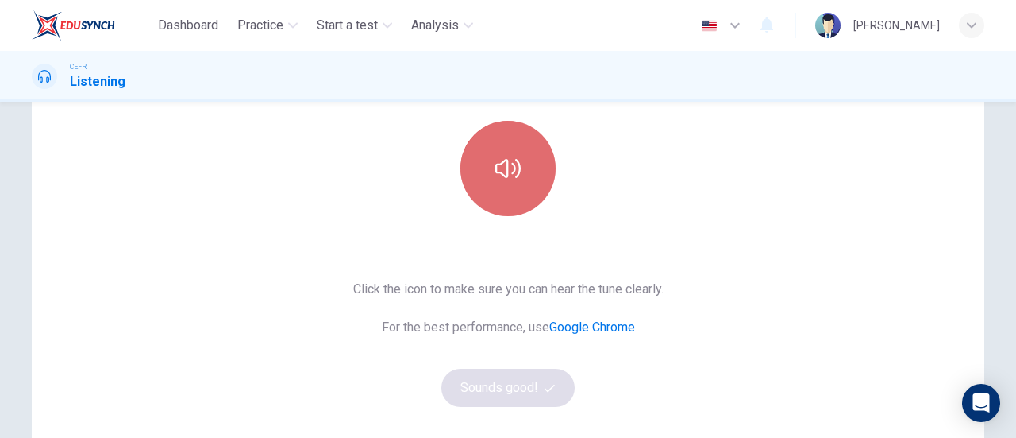
click at [500, 180] on icon "button" at bounding box center [507, 168] width 25 height 25
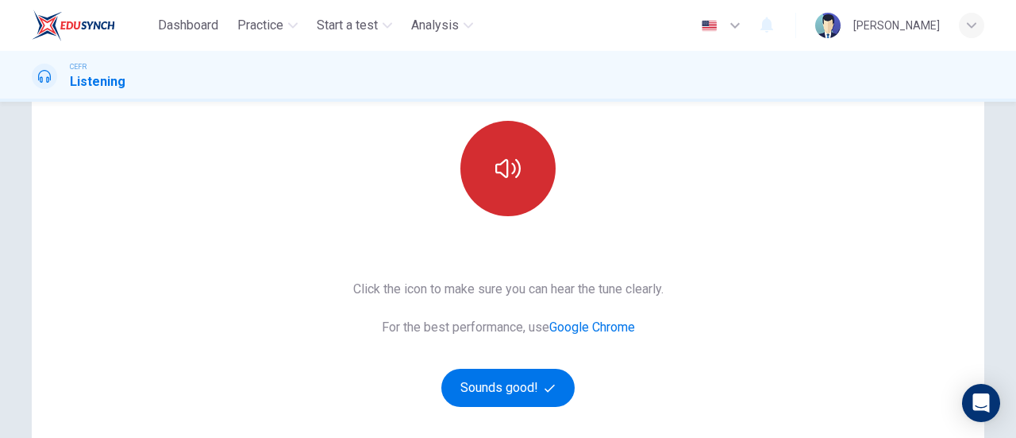
click at [524, 180] on button "button" at bounding box center [508, 168] width 95 height 95
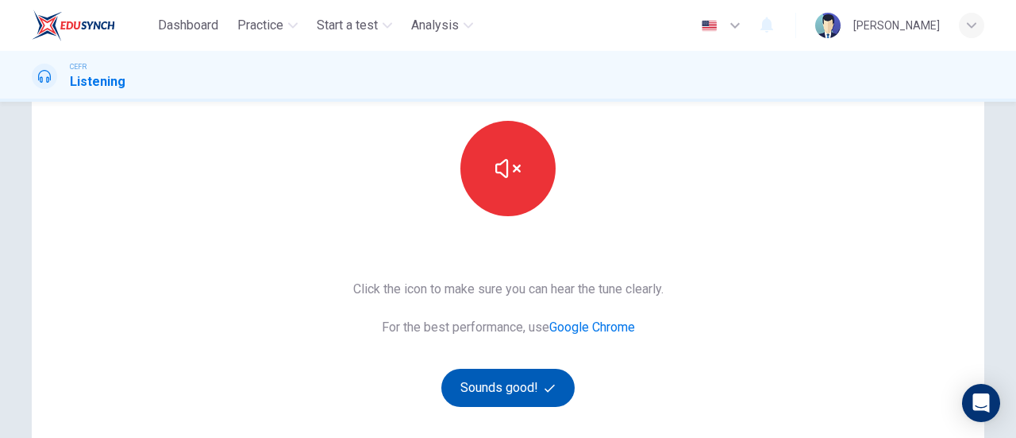
click at [532, 376] on button "Sounds good!" at bounding box center [507, 387] width 133 height 38
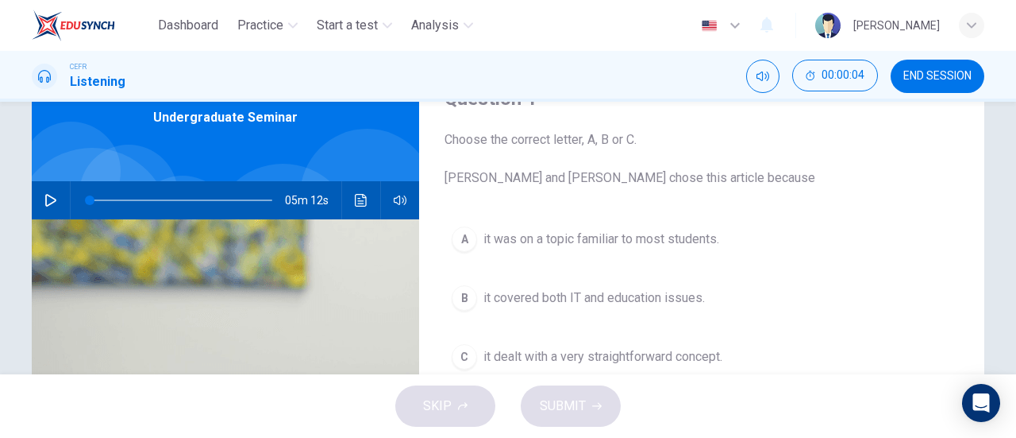
scroll to position [0, 0]
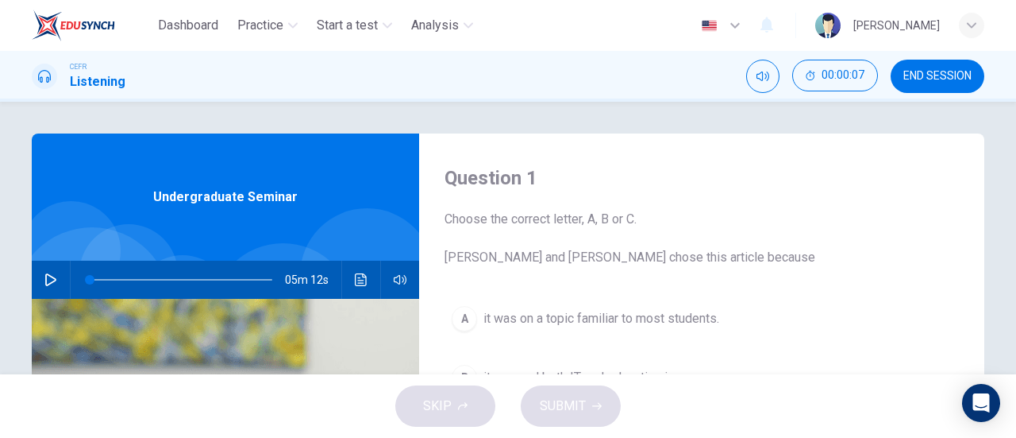
click at [43, 286] on button "button" at bounding box center [50, 279] width 25 height 38
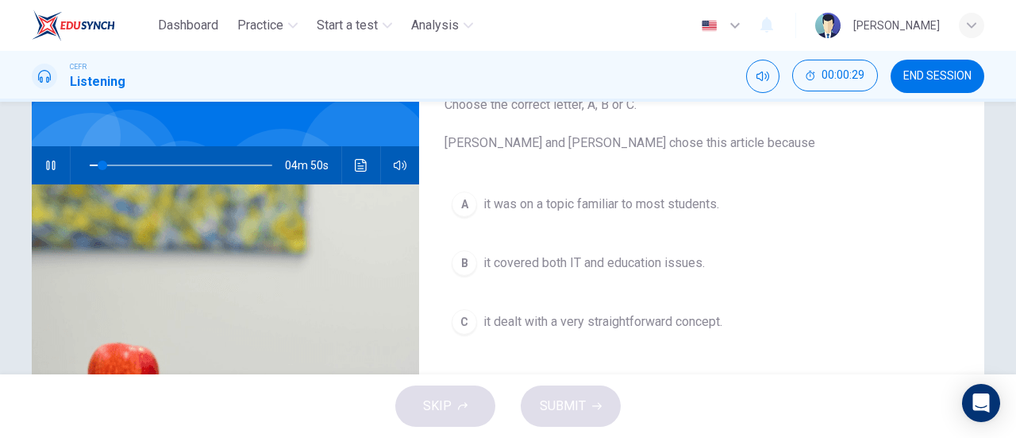
scroll to position [79, 0]
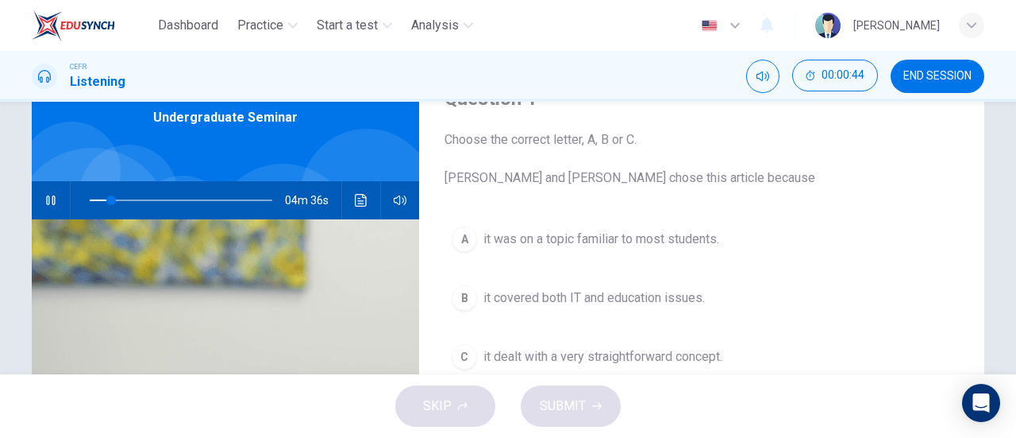
type input "12"
click at [459, 287] on div "B" at bounding box center [464, 297] width 25 height 25
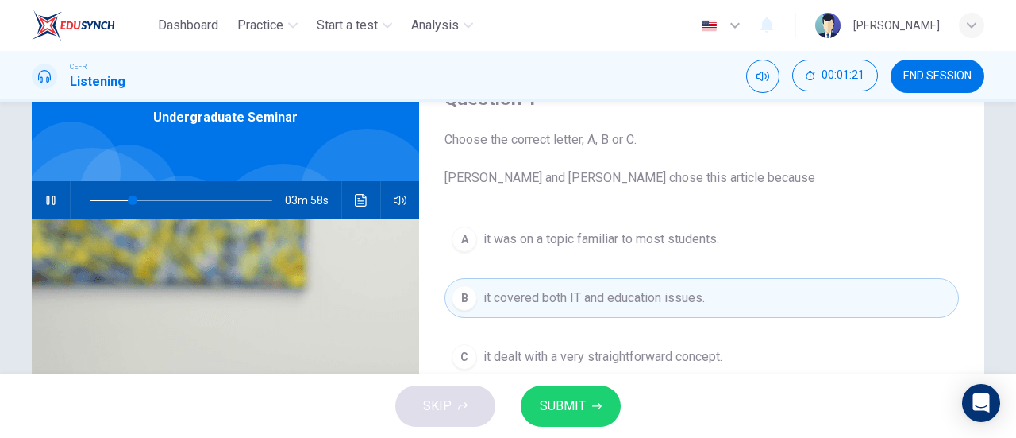
click at [599, 405] on icon "button" at bounding box center [597, 406] width 10 height 7
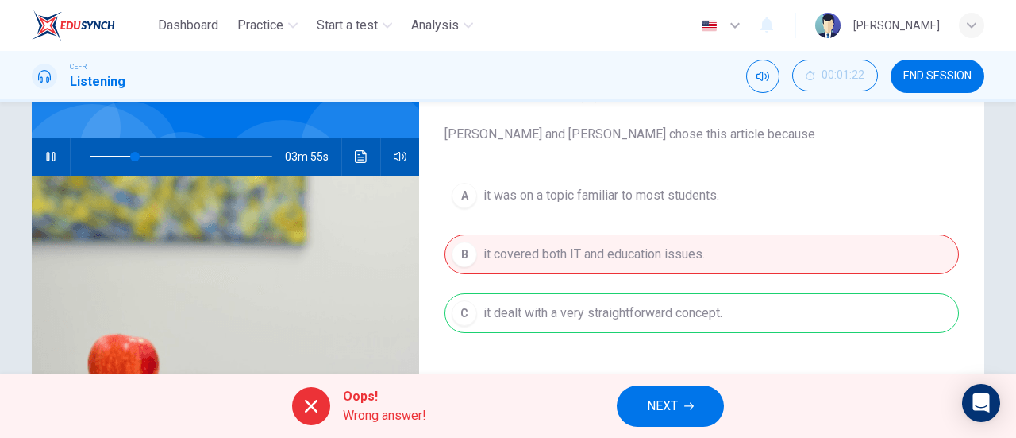
scroll to position [159, 0]
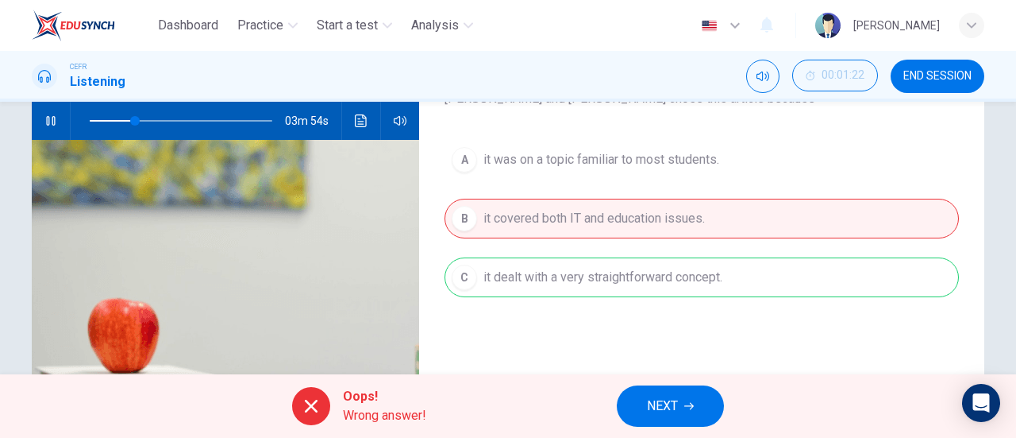
click at [669, 403] on span "NEXT" at bounding box center [662, 406] width 31 height 22
click at [669, 403] on div "Oops! Wrong answer! NEXT" at bounding box center [508, 406] width 1016 height 64
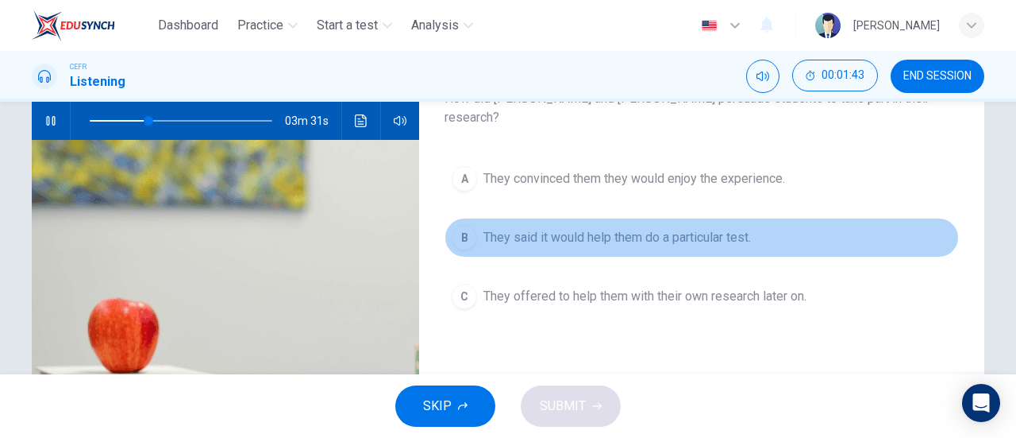
click at [673, 228] on span "They said it would help them do a particular test." at bounding box center [618, 237] width 268 height 19
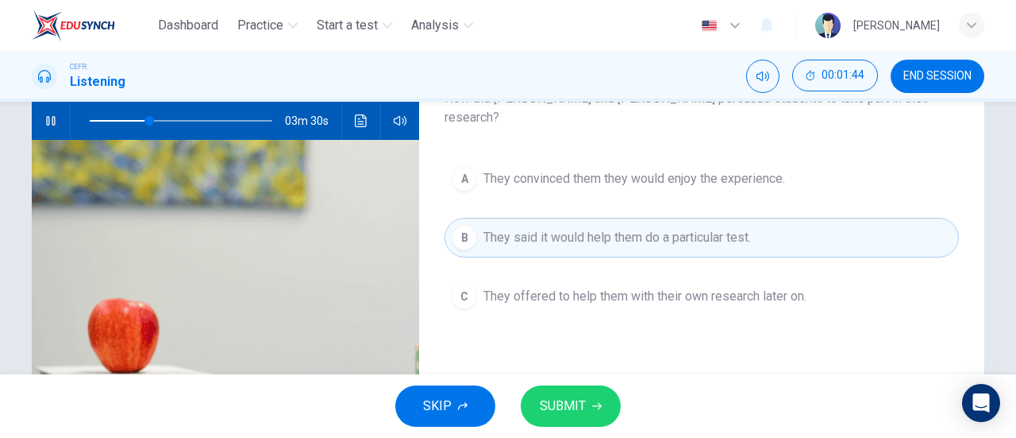
click at [579, 418] on button "SUBMIT" at bounding box center [571, 405] width 100 height 41
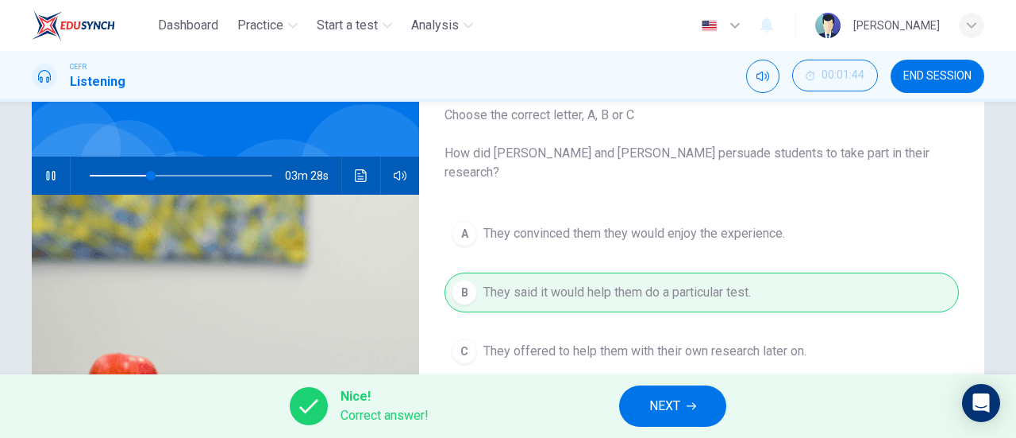
scroll to position [79, 0]
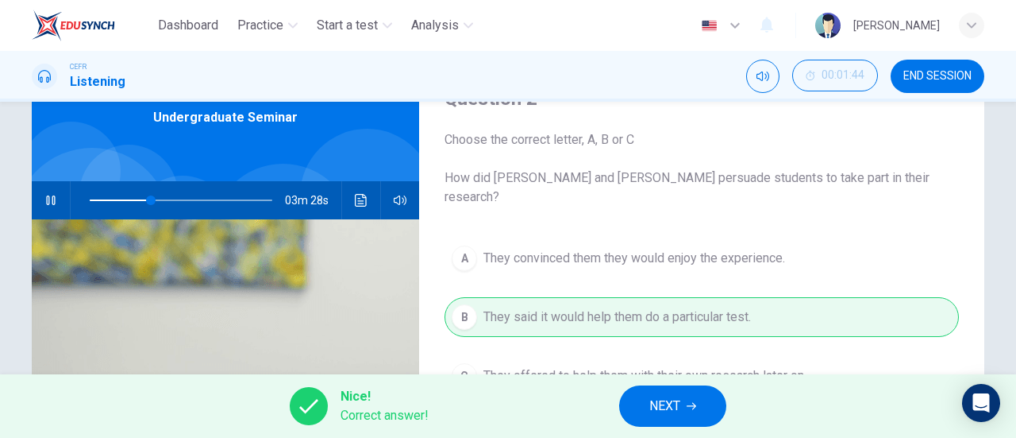
click at [704, 400] on button "NEXT" at bounding box center [672, 405] width 107 height 41
click at [704, 400] on div "Nice! Correct answer! NEXT" at bounding box center [508, 406] width 1016 height 64
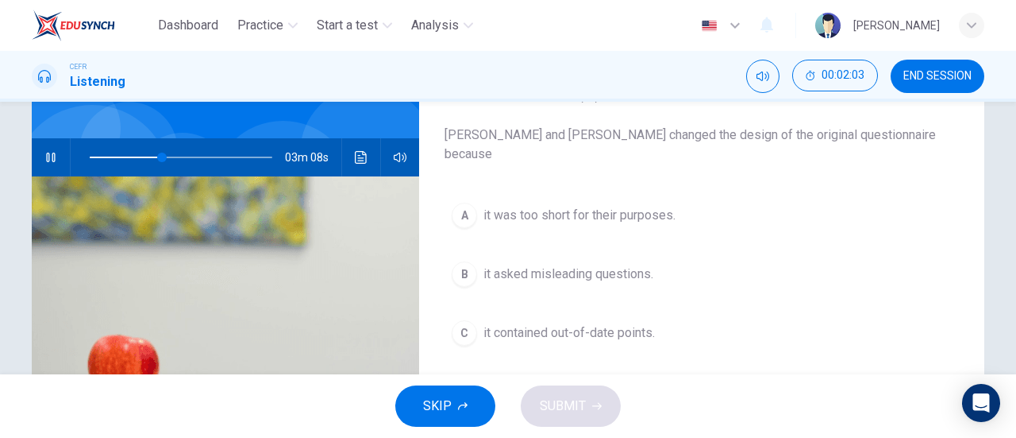
scroll to position [159, 0]
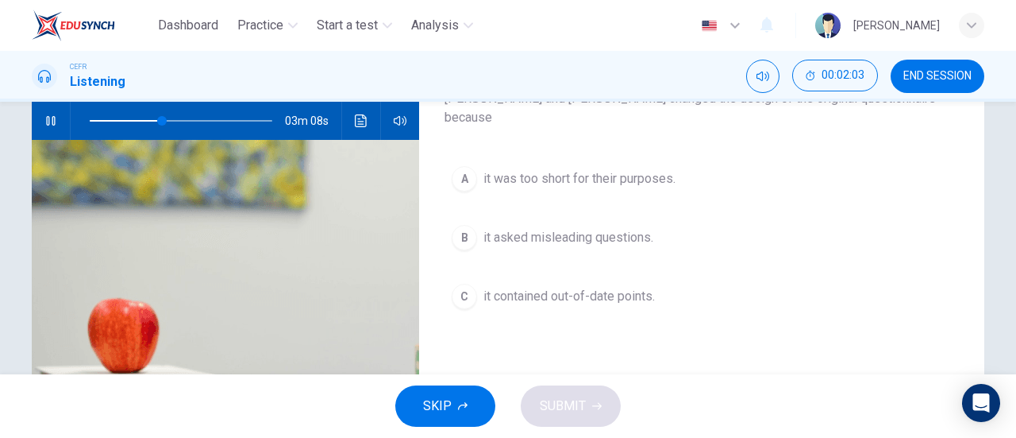
click at [485, 293] on button "C it contained out-of-date points." at bounding box center [702, 296] width 515 height 40
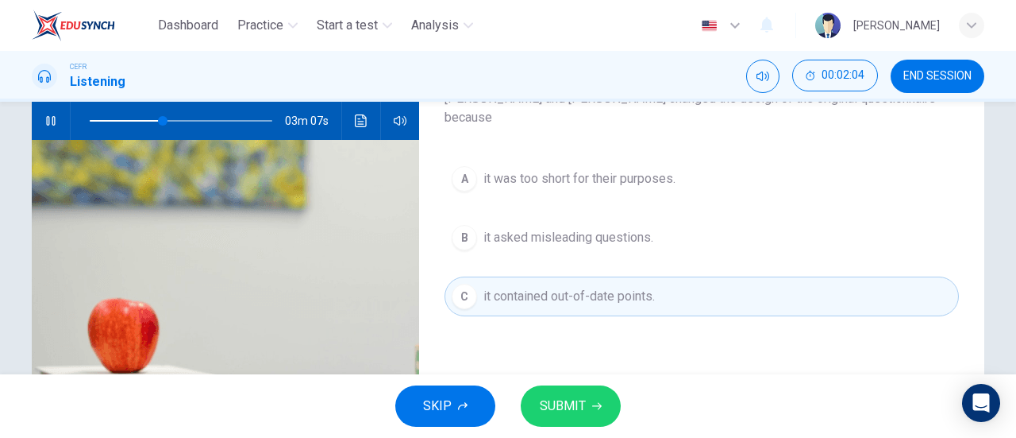
click at [593, 399] on button "SUBMIT" at bounding box center [571, 405] width 100 height 41
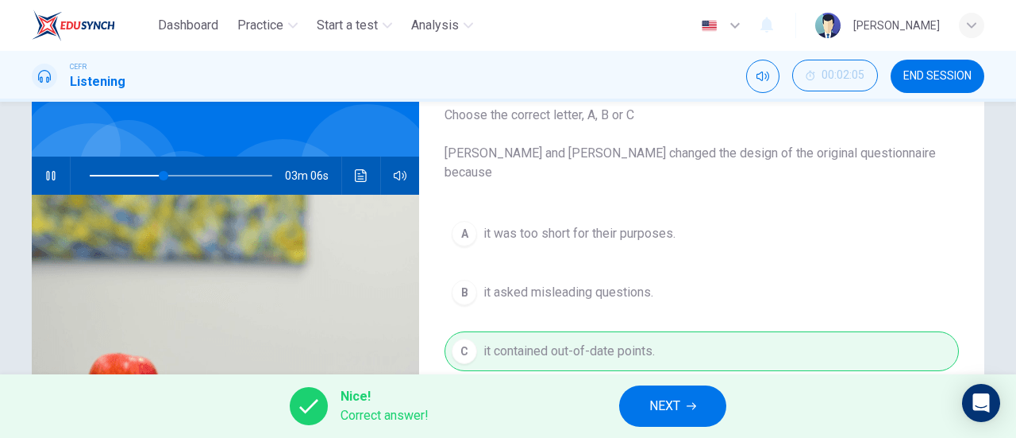
scroll to position [79, 0]
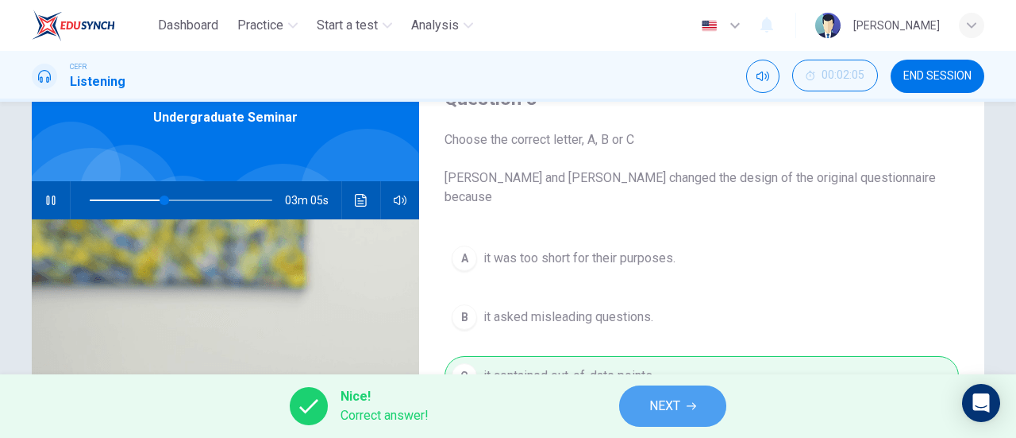
click at [705, 398] on button "NEXT" at bounding box center [672, 405] width 107 height 41
click at [705, 398] on div "Nice! Correct answer! NEXT" at bounding box center [508, 406] width 1016 height 64
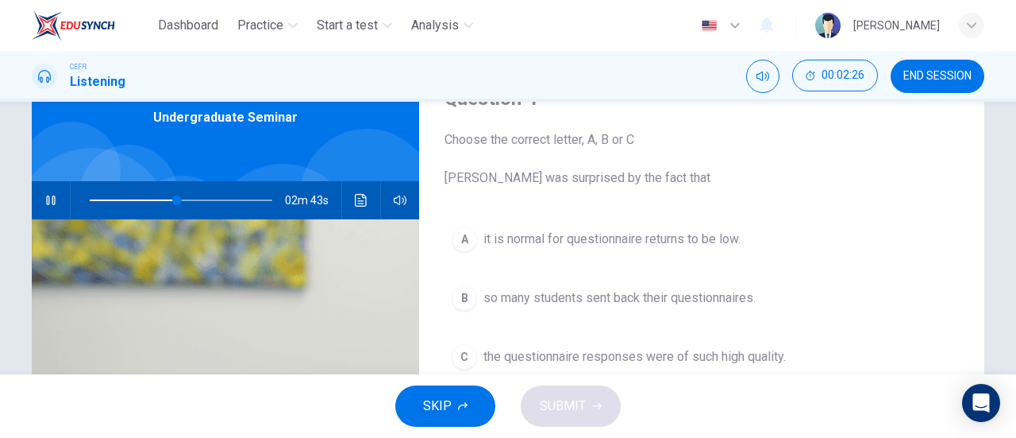
click at [569, 244] on span "it is normal for questionnaire returns to be low." at bounding box center [612, 238] width 257 height 19
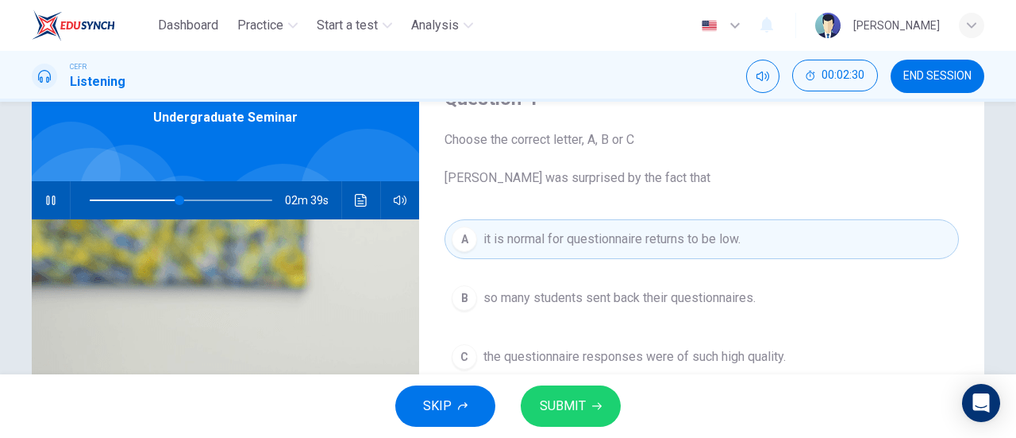
click at [592, 401] on icon "button" at bounding box center [597, 406] width 10 height 10
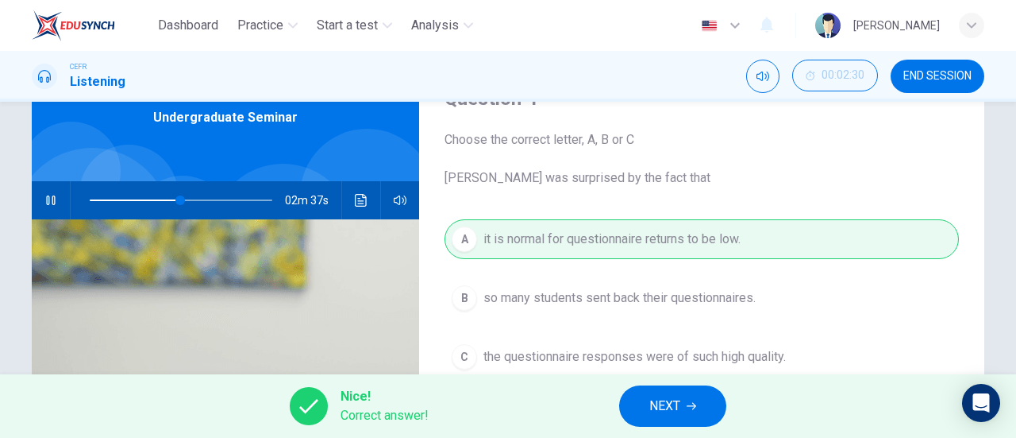
click at [636, 403] on button "NEXT" at bounding box center [672, 405] width 107 height 41
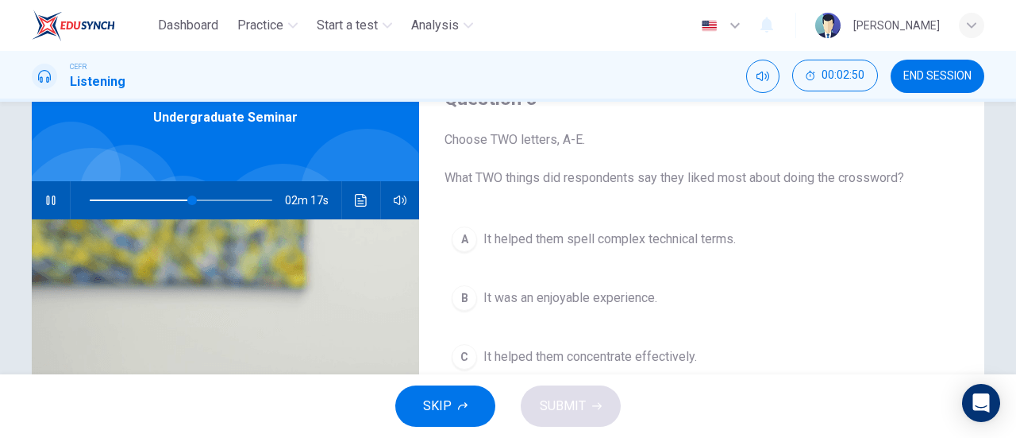
click at [684, 241] on span "It helped them spell complex technical terms." at bounding box center [610, 238] width 253 height 19
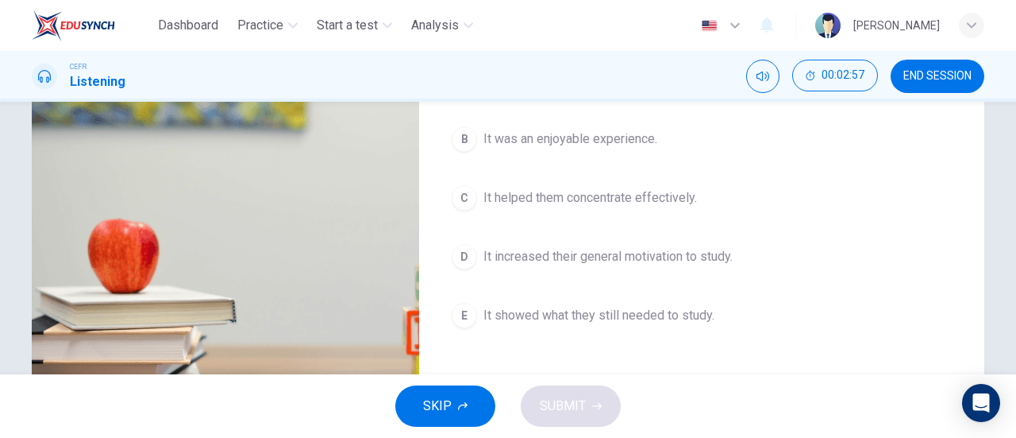
scroll to position [159, 0]
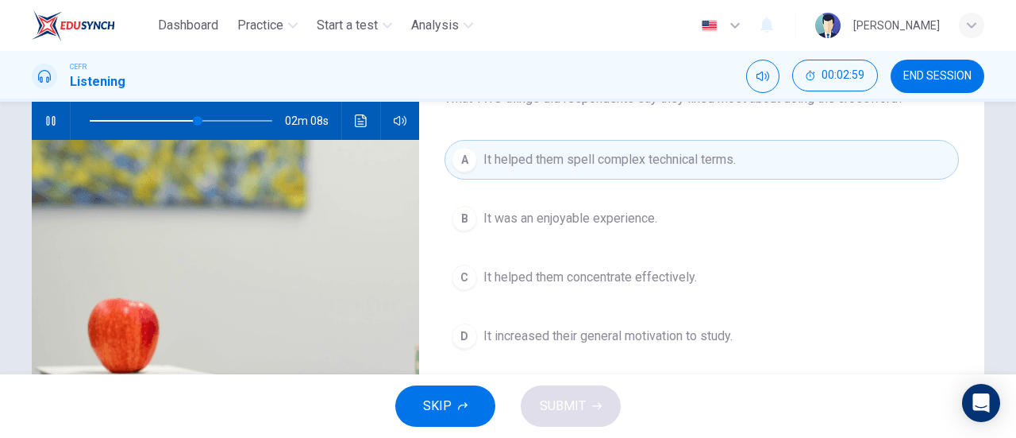
click at [699, 150] on span "It helped them spell complex technical terms." at bounding box center [610, 159] width 253 height 19
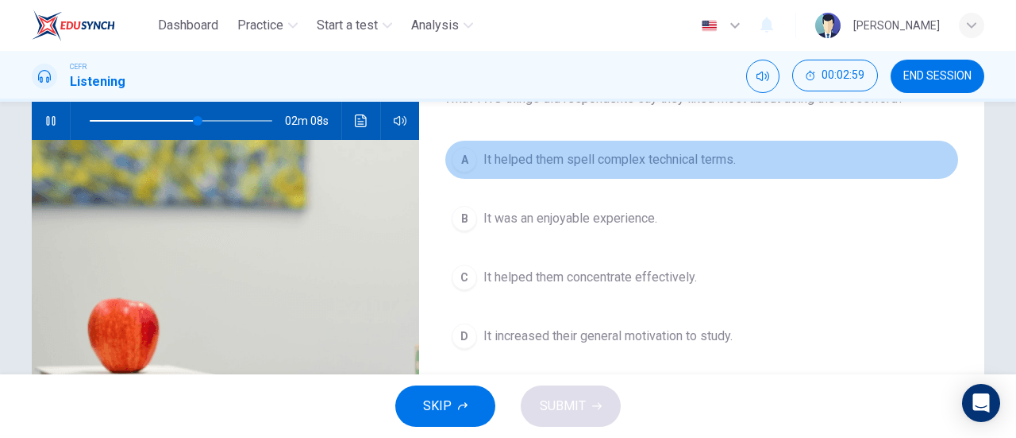
click at [699, 150] on span "It helped them spell complex technical terms." at bounding box center [610, 159] width 253 height 19
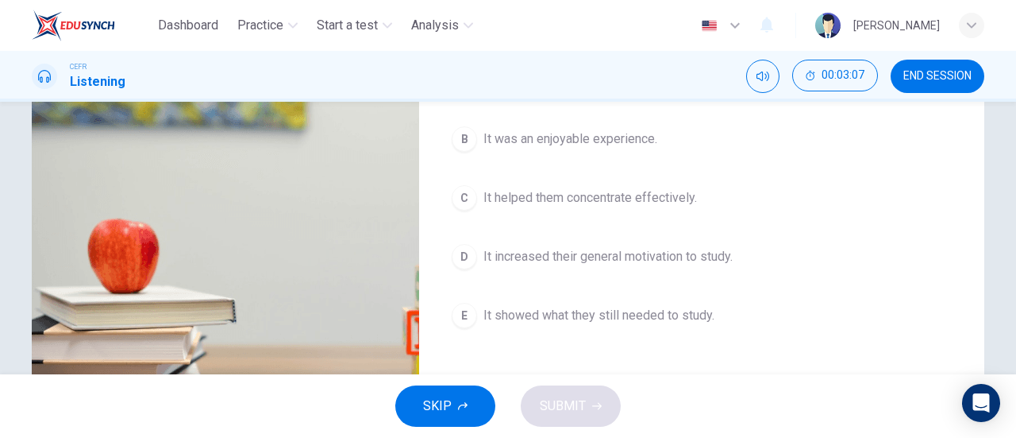
scroll to position [79, 0]
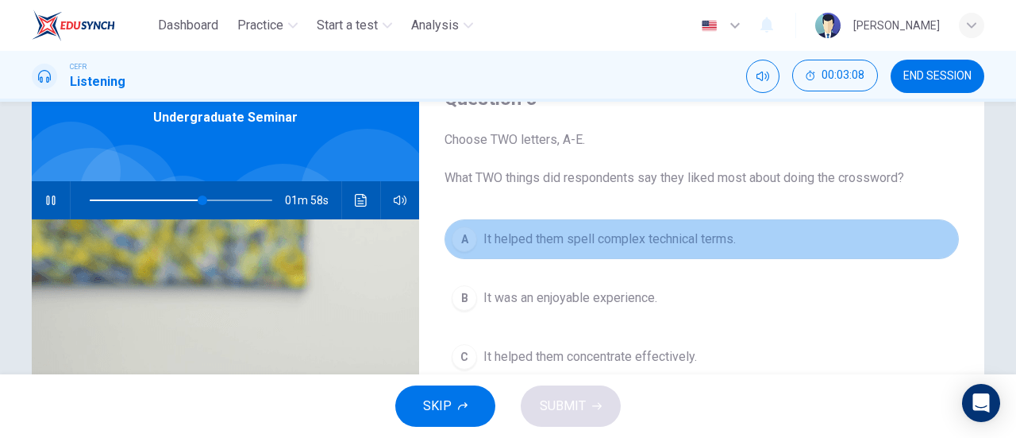
click at [465, 233] on div "A" at bounding box center [464, 238] width 25 height 25
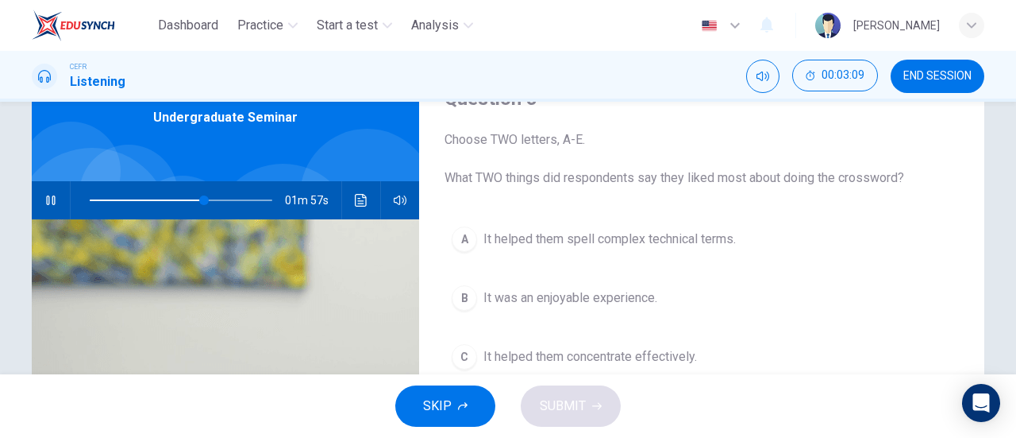
scroll to position [238, 0]
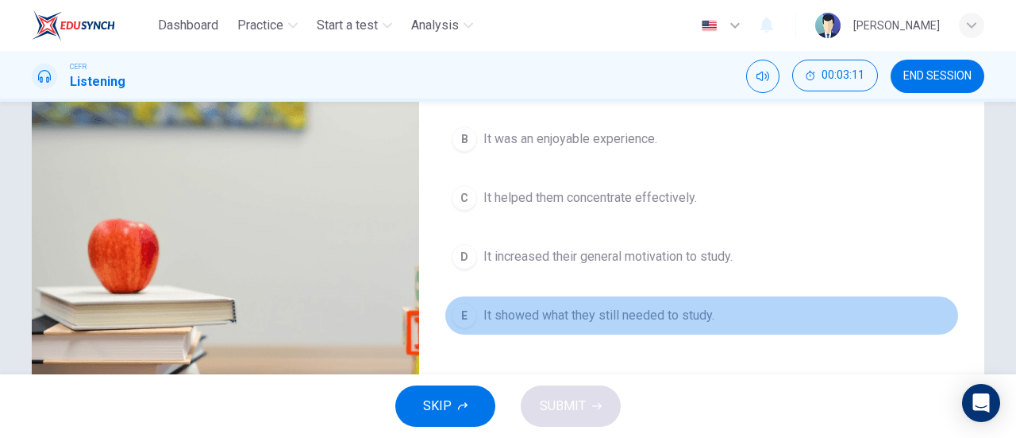
click at [673, 315] on span "It showed what they still needed to study." at bounding box center [599, 315] width 231 height 19
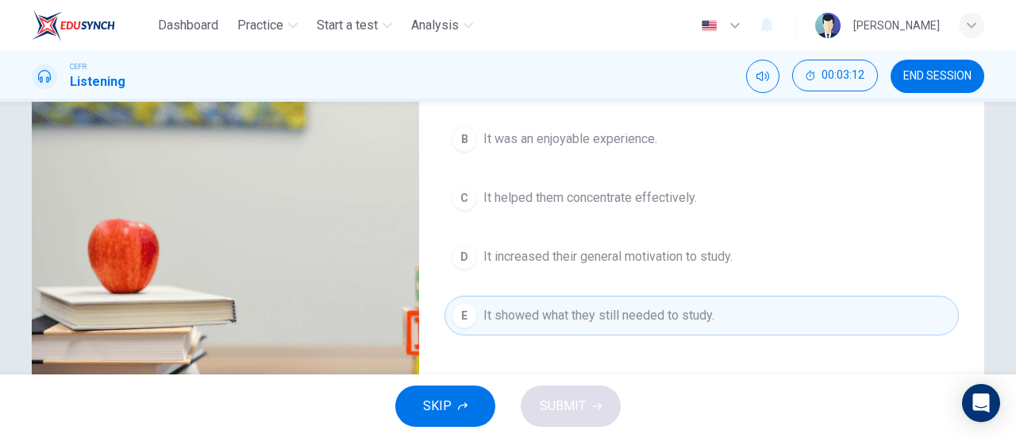
scroll to position [159, 0]
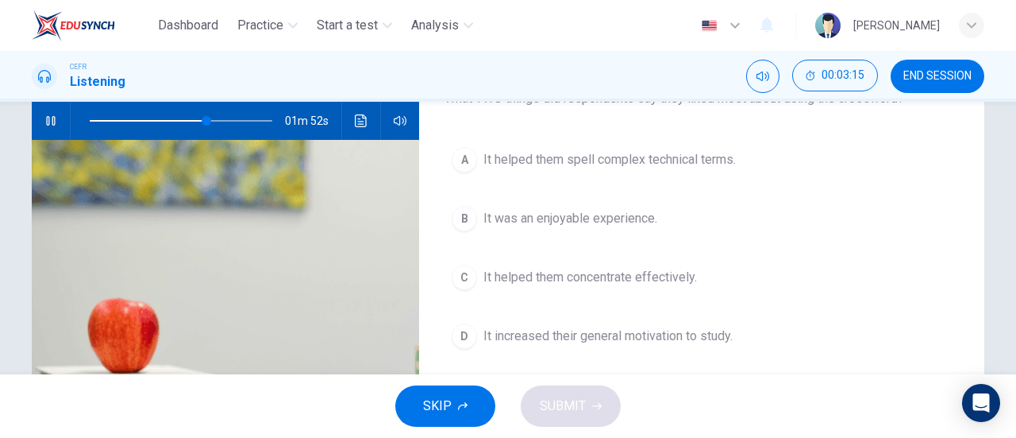
click at [643, 215] on span "It was an enjoyable experience." at bounding box center [571, 218] width 174 height 19
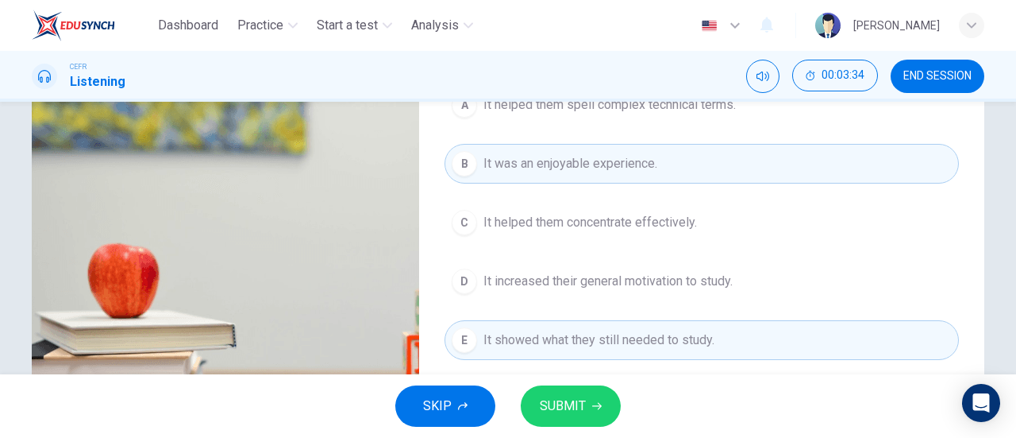
scroll to position [238, 0]
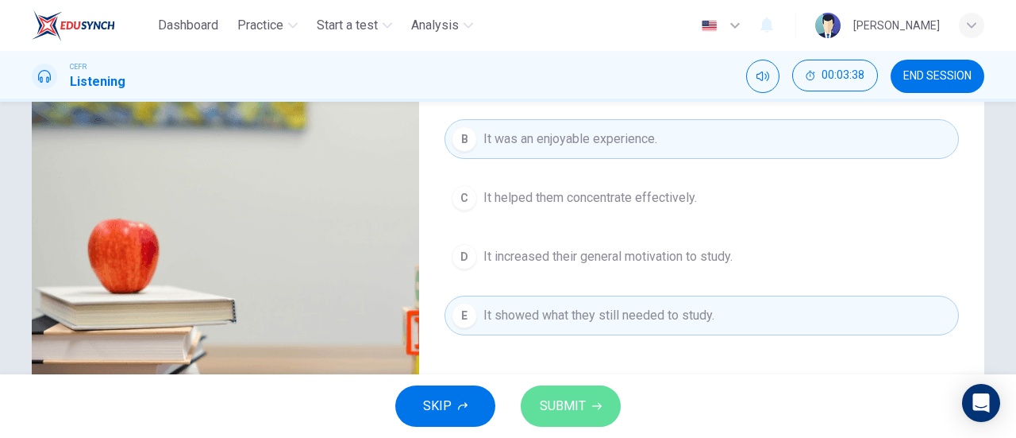
click at [569, 405] on span "SUBMIT" at bounding box center [563, 406] width 46 height 22
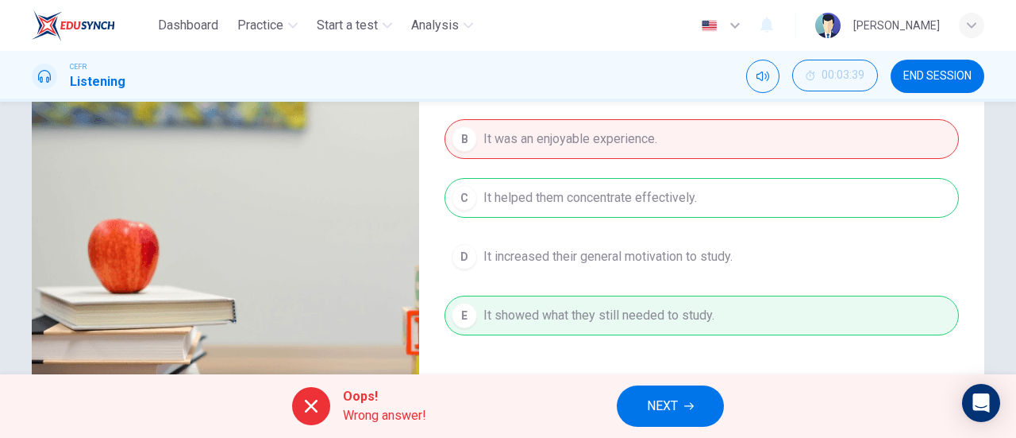
click at [602, 199] on div "A It helped them spell complex technical terms. B It was an enjoyable experienc…" at bounding box center [702, 213] width 515 height 307
click at [690, 401] on icon "button" at bounding box center [689, 406] width 10 height 10
click at [688, 401] on div "Oops! Wrong answer! NEXT" at bounding box center [508, 406] width 1016 height 64
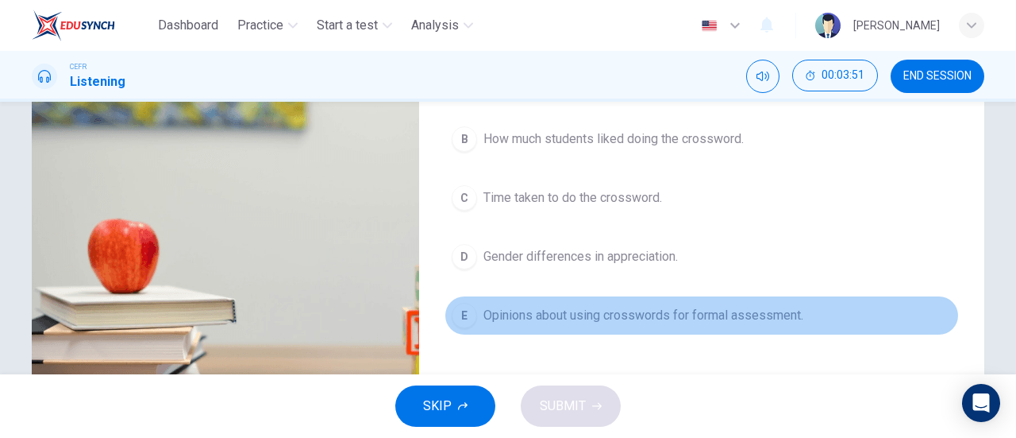
click at [725, 314] on span "Opinions about using crosswords for formal assessment." at bounding box center [644, 315] width 320 height 19
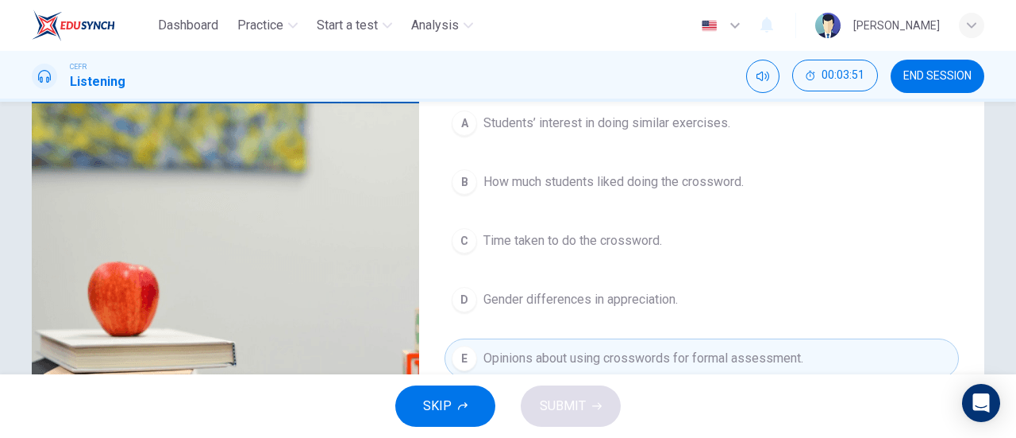
scroll to position [159, 0]
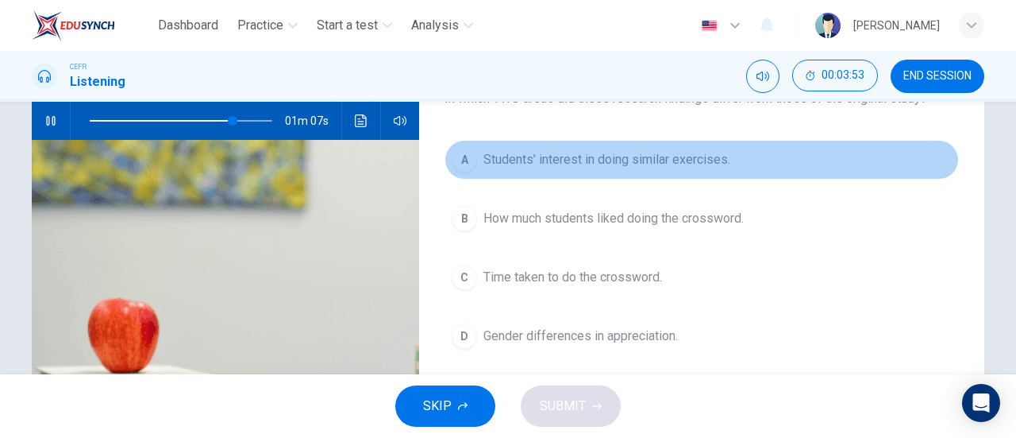
click at [666, 169] on button "A Students’ interest in doing similar exercises." at bounding box center [702, 160] width 515 height 40
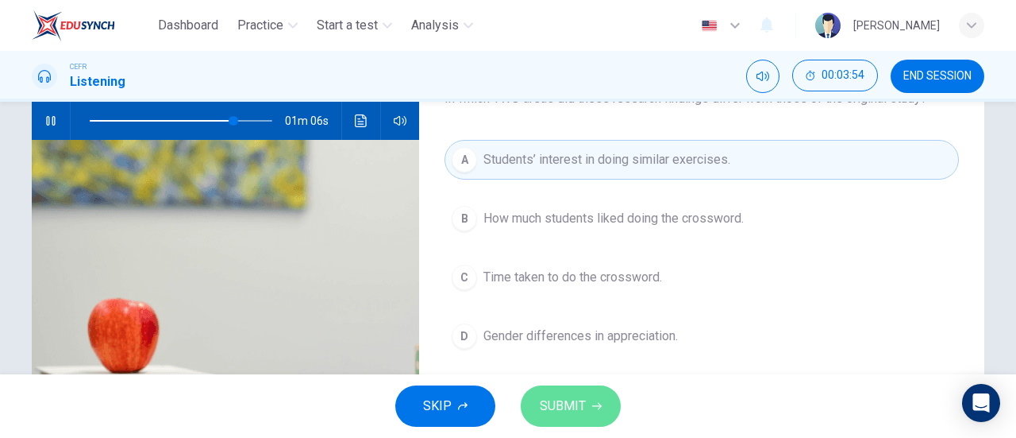
click at [573, 412] on span "SUBMIT" at bounding box center [563, 406] width 46 height 22
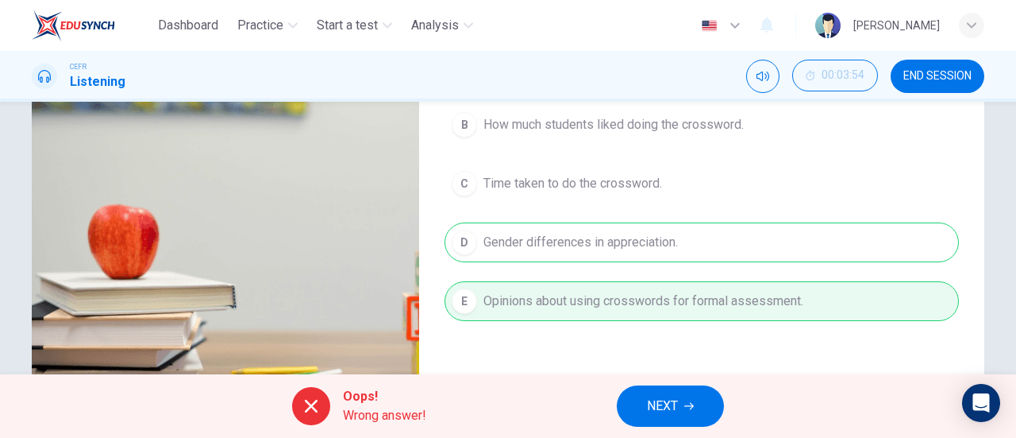
scroll to position [343, 0]
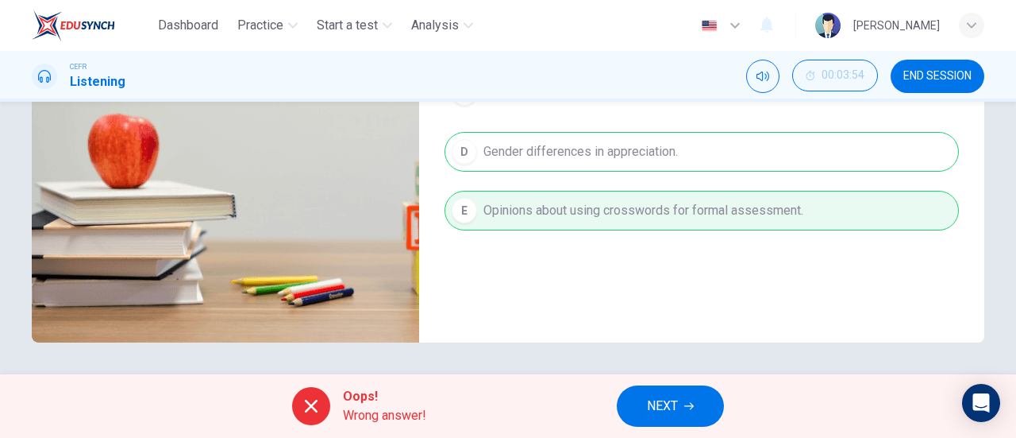
click at [642, 121] on div "A Students’ interest in doing similar exercises. B How much students liked doin…" at bounding box center [702, 109] width 515 height 307
click at [643, 148] on div "A Students’ interest in doing similar exercises. B How much students liked doin…" at bounding box center [702, 109] width 515 height 307
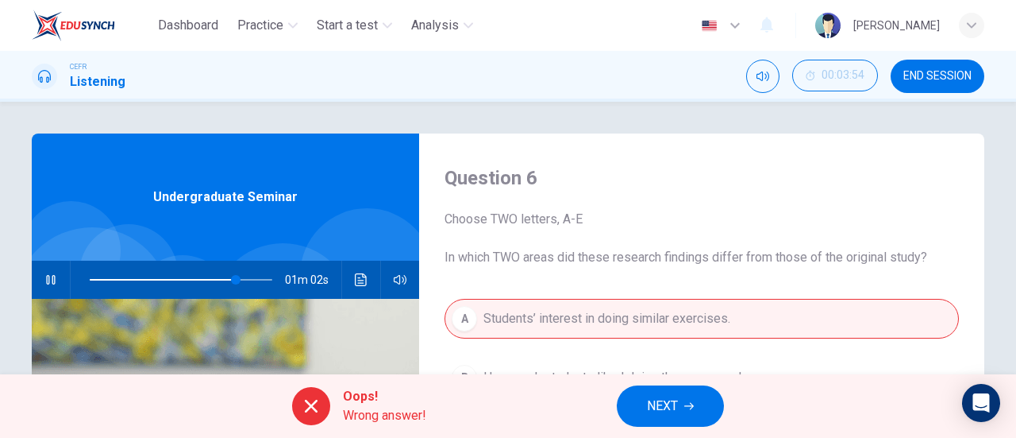
scroll to position [318, 0]
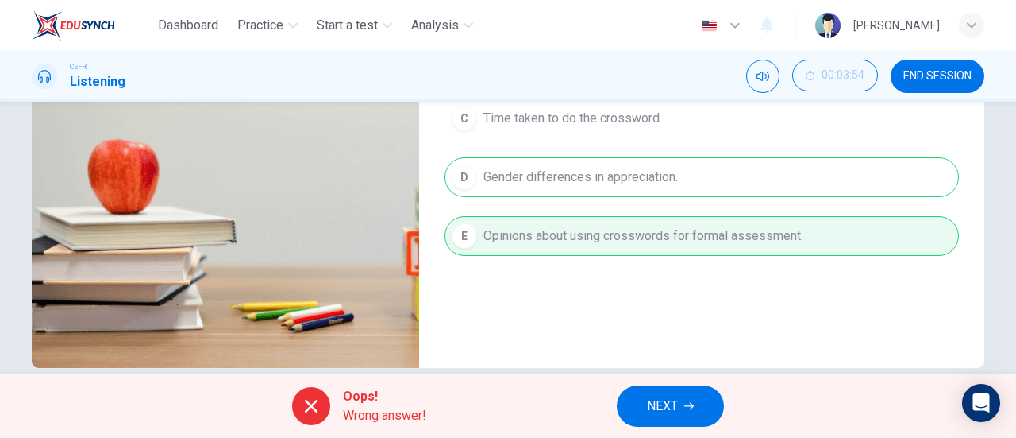
click at [680, 382] on div "Oops! Wrong answer! NEXT" at bounding box center [508, 406] width 1016 height 64
click at [675, 396] on span "NEXT" at bounding box center [662, 406] width 31 height 22
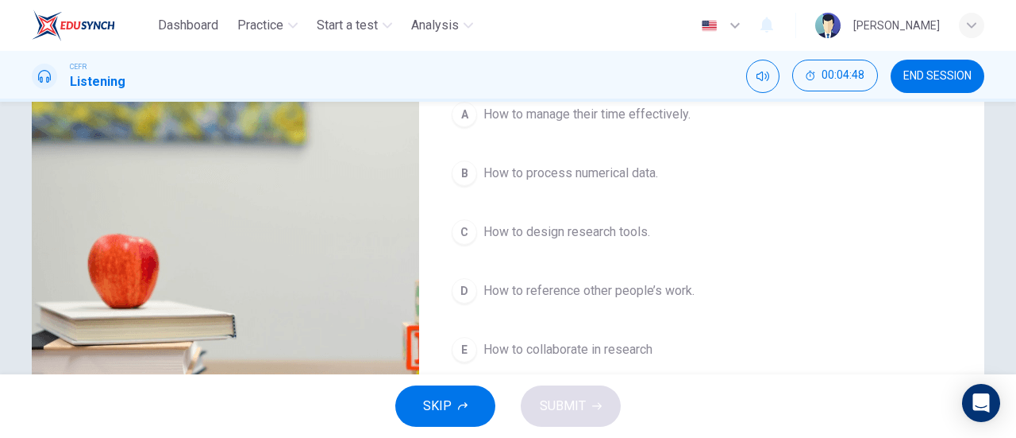
scroll to position [238, 0]
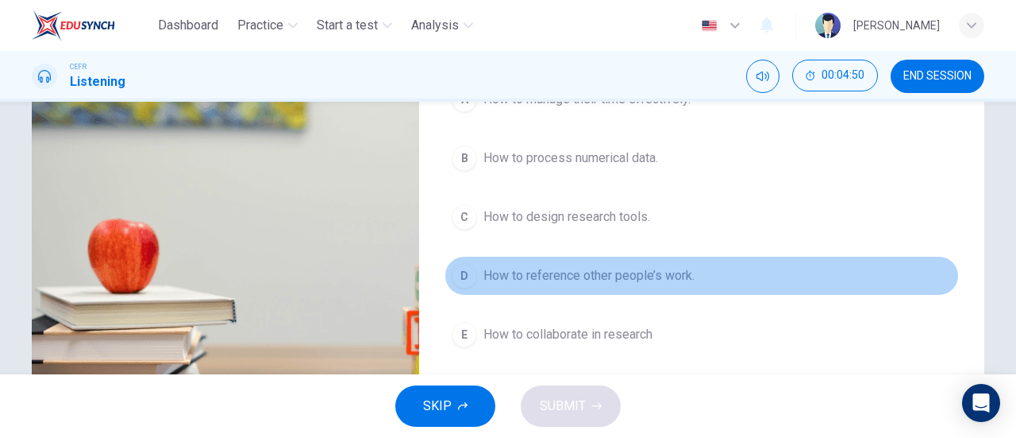
click at [569, 268] on button "D How to reference other people’s work." at bounding box center [702, 276] width 515 height 40
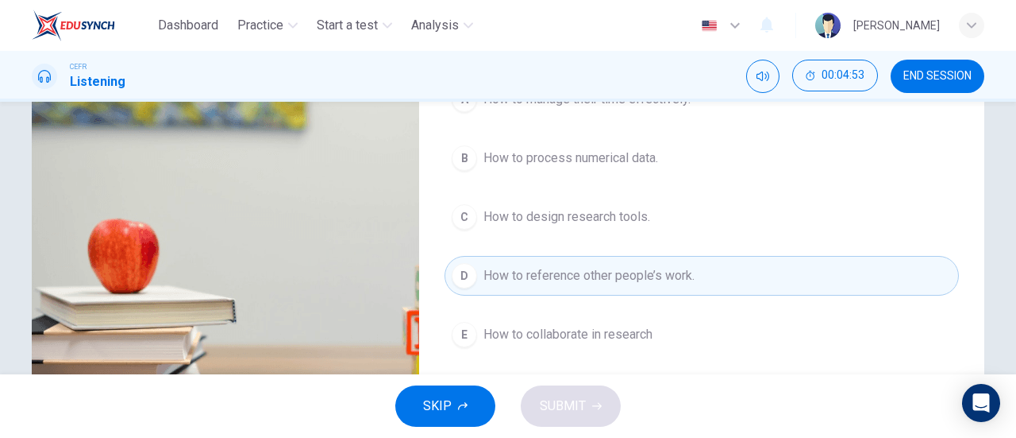
type input "0"
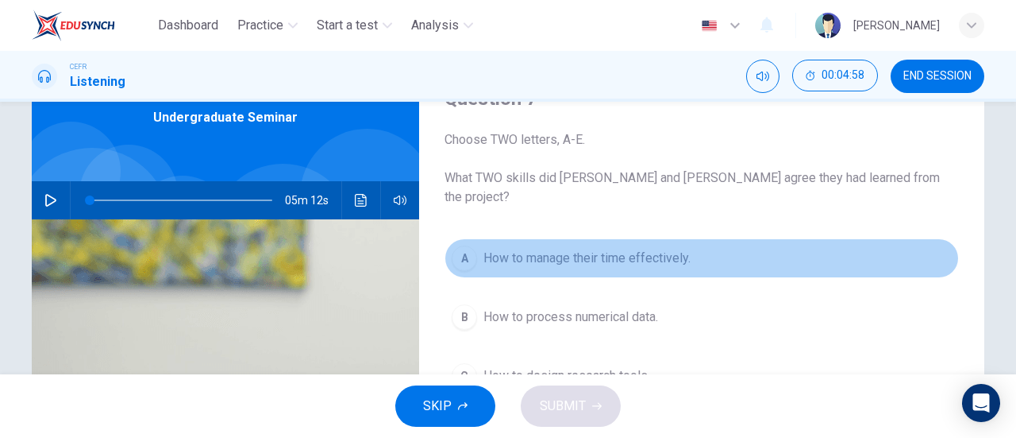
click at [657, 250] on button "A How to manage their time effectively." at bounding box center [702, 258] width 515 height 40
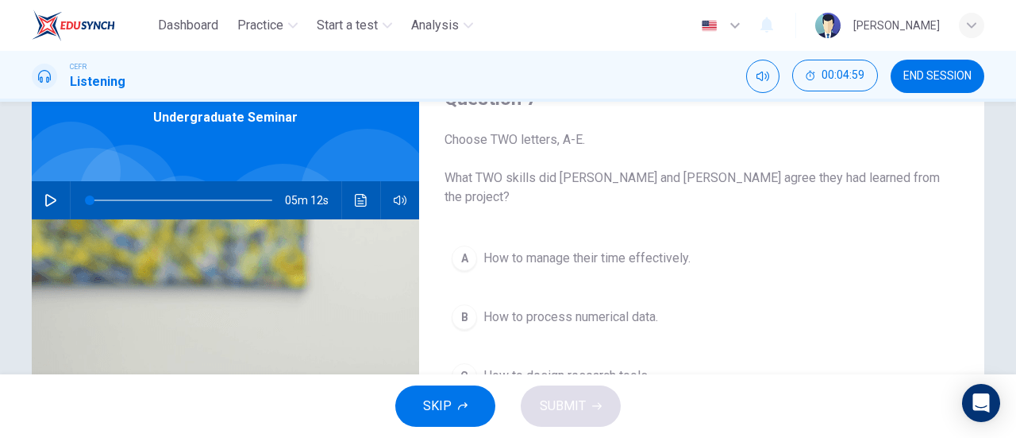
click at [591, 263] on div "A How to manage their time effectively. B How to process numerical data. C How …" at bounding box center [702, 391] width 515 height 307
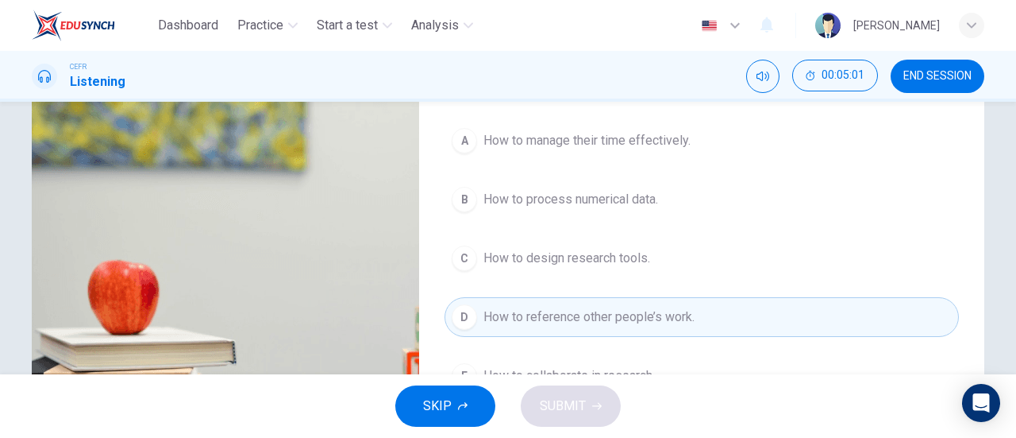
scroll to position [0, 0]
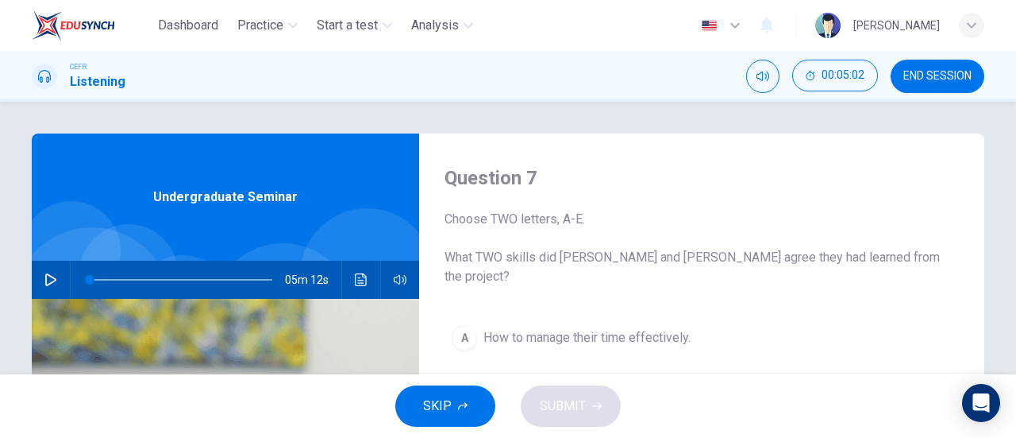
click at [458, 325] on div "A" at bounding box center [464, 337] width 25 height 25
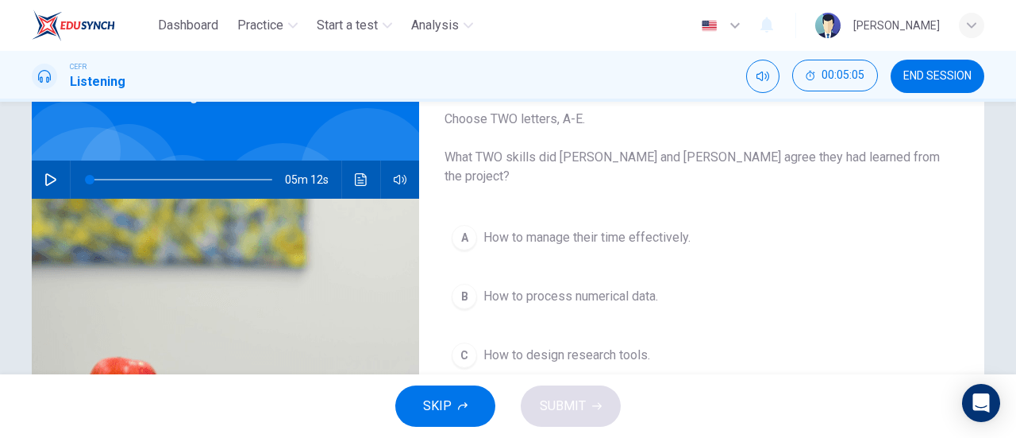
scroll to position [79, 0]
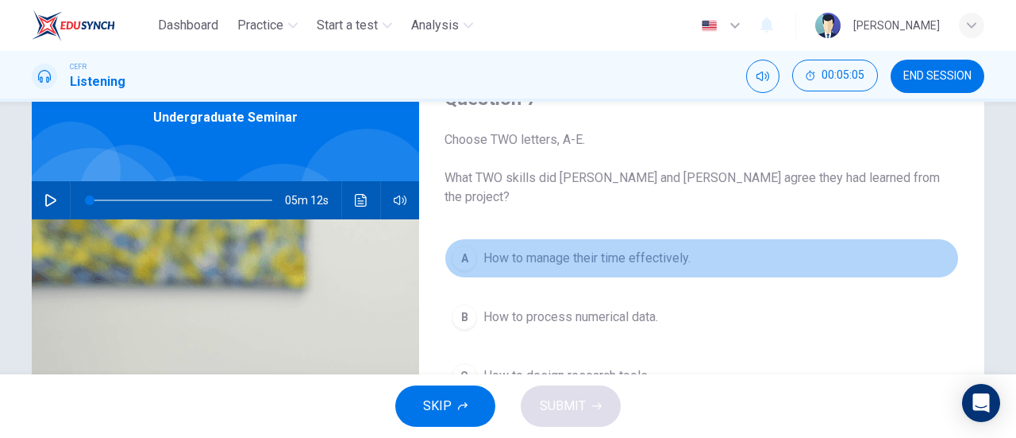
click at [468, 252] on button "A How to manage their time effectively." at bounding box center [702, 258] width 515 height 40
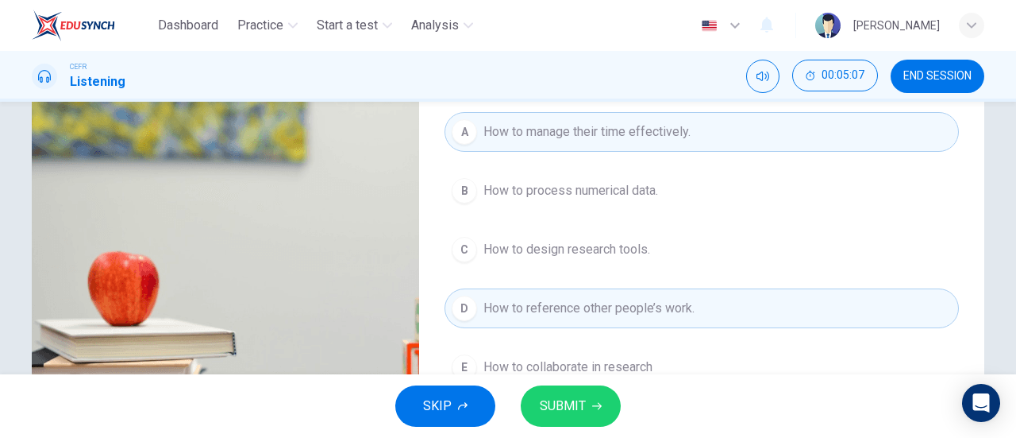
scroll to position [343, 0]
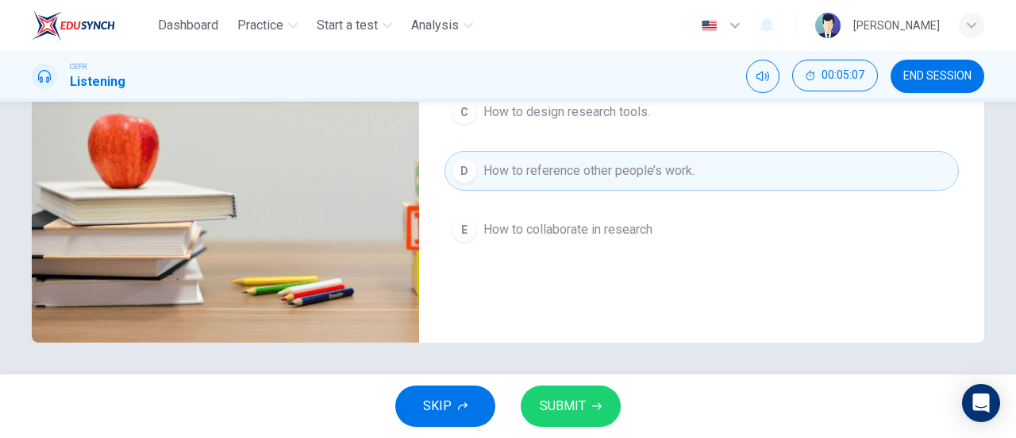
click at [592, 401] on button "SUBMIT" at bounding box center [571, 405] width 100 height 41
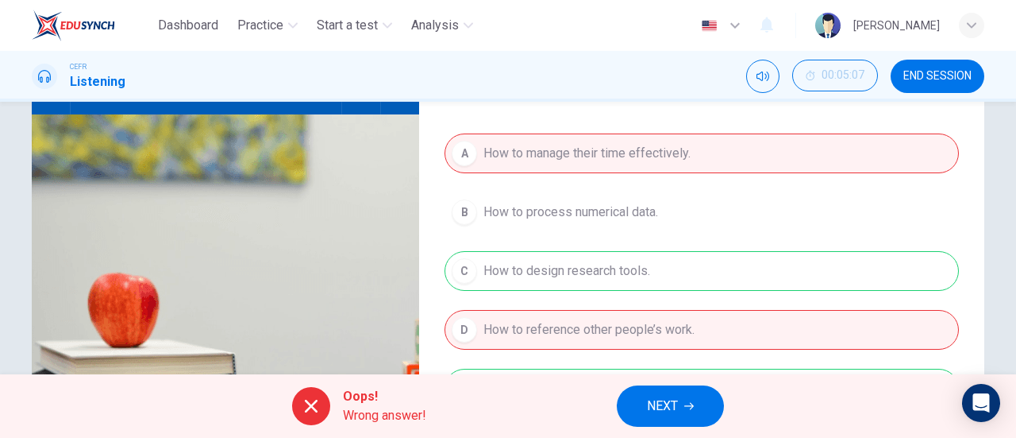
scroll to position [264, 0]
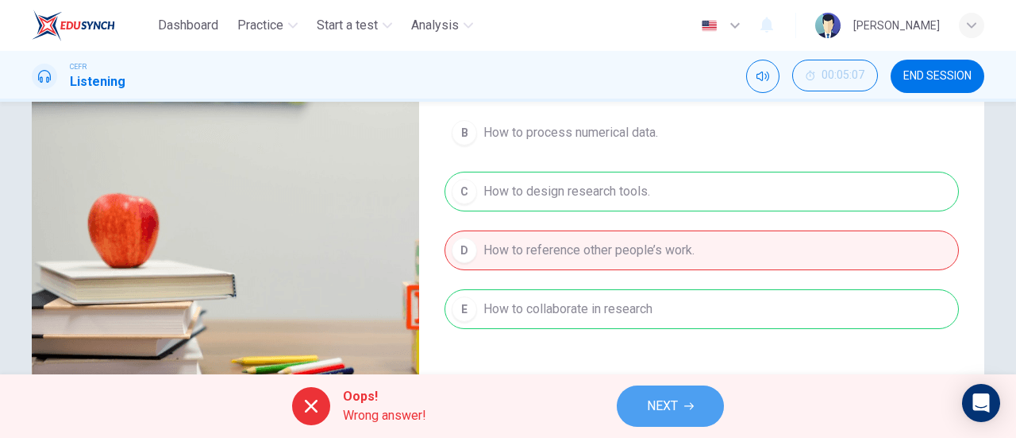
click at [650, 407] on span "NEXT" at bounding box center [662, 406] width 31 height 22
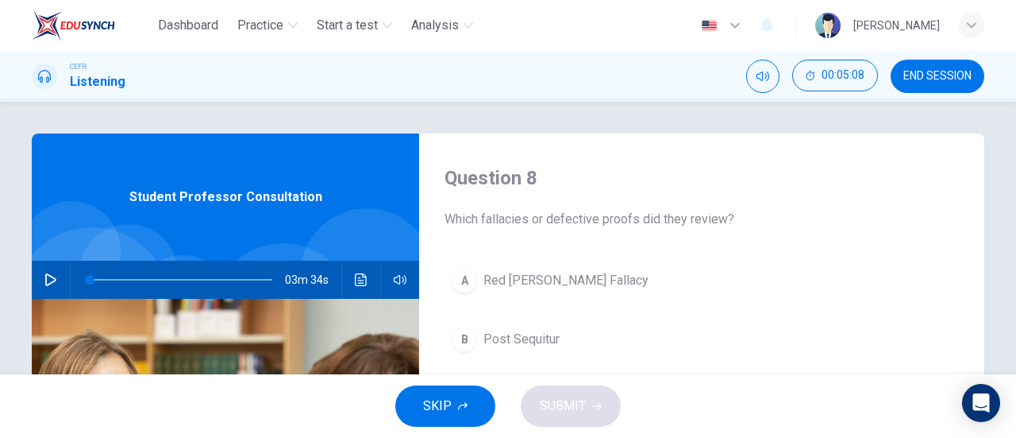
click at [51, 272] on button "button" at bounding box center [50, 279] width 25 height 38
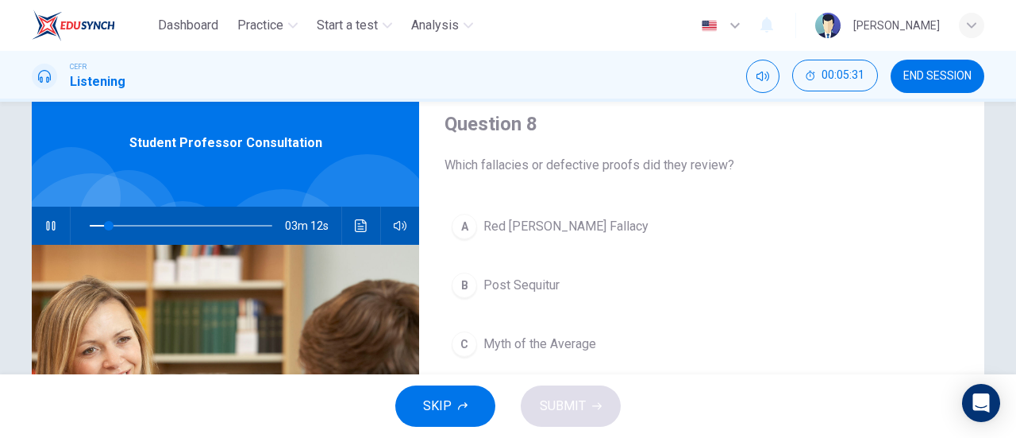
scroll to position [79, 0]
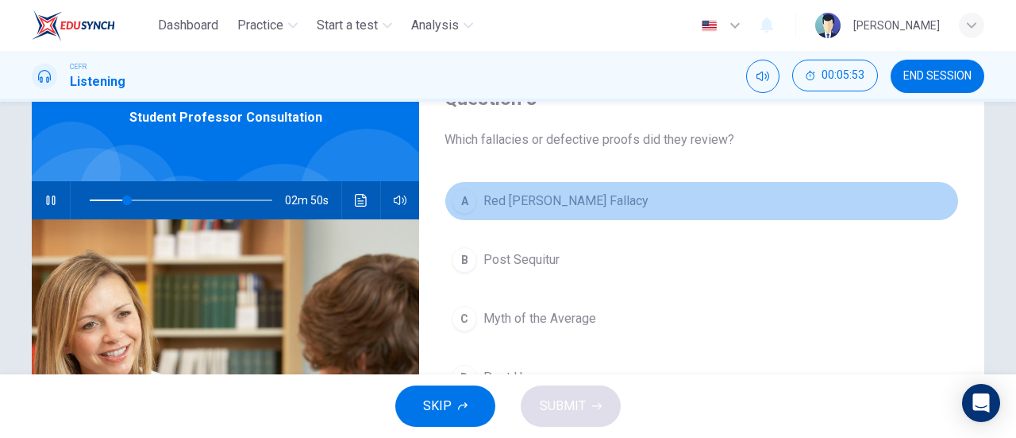
click at [536, 200] on span "Red Herring Fallacy" at bounding box center [566, 200] width 165 height 19
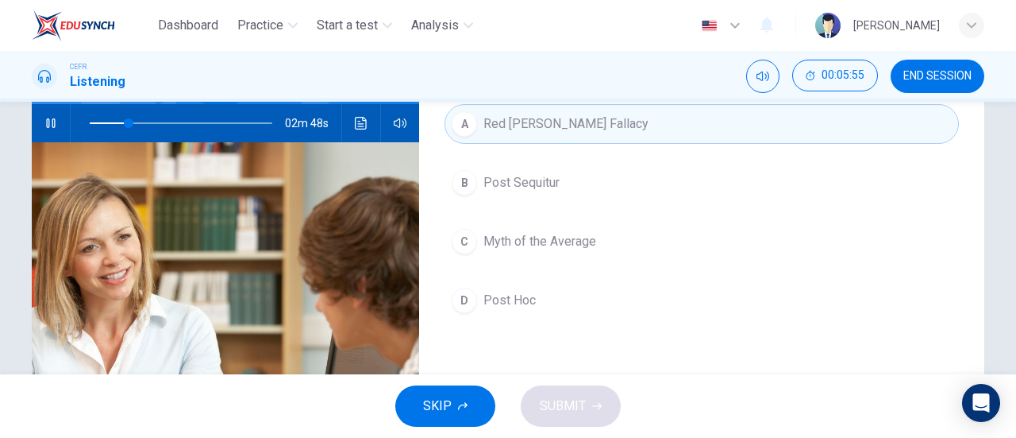
scroll to position [0, 0]
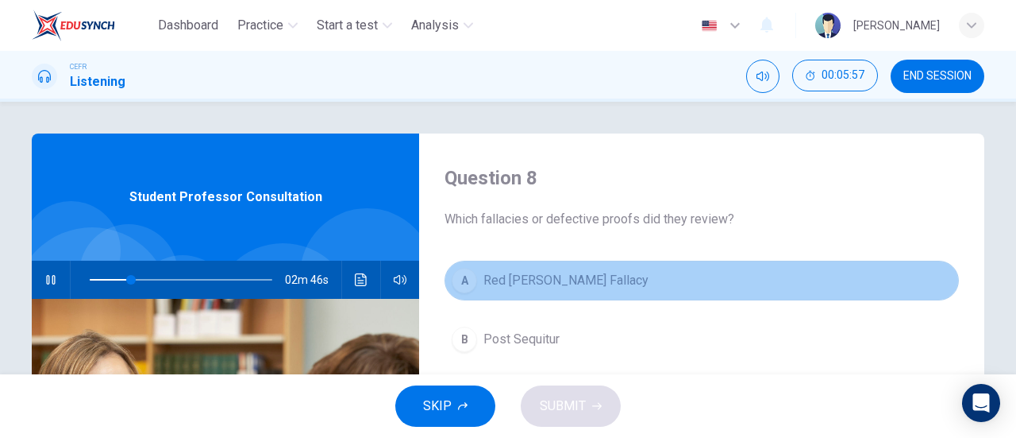
click at [472, 296] on button "A Red Herring Fallacy" at bounding box center [702, 280] width 515 height 40
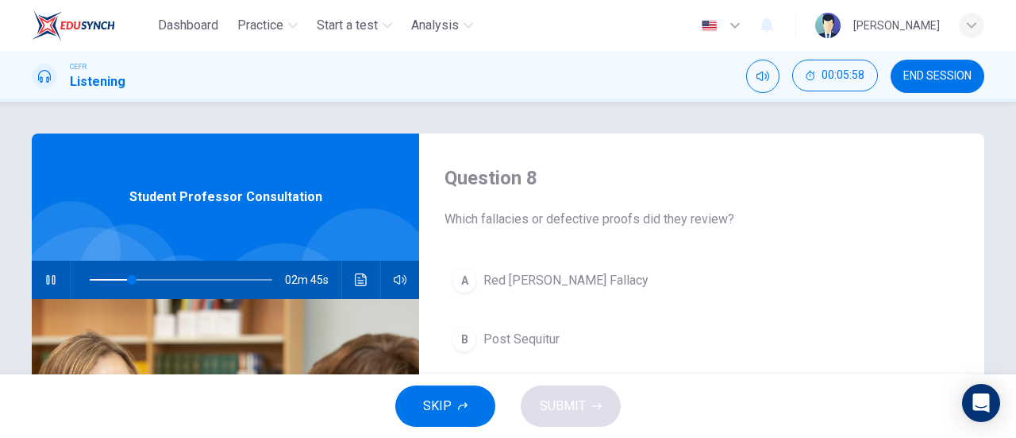
click at [463, 280] on div "A" at bounding box center [464, 280] width 25 height 25
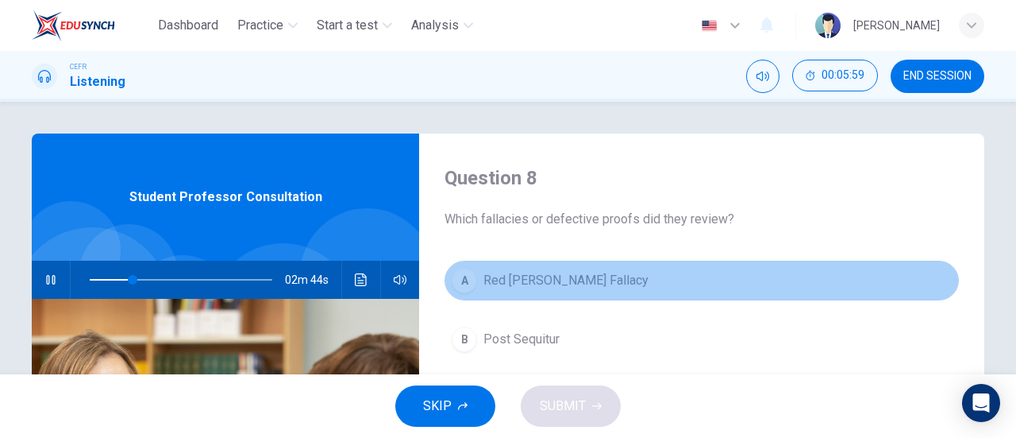
click at [507, 268] on button "A Red Herring Fallacy" at bounding box center [702, 280] width 515 height 40
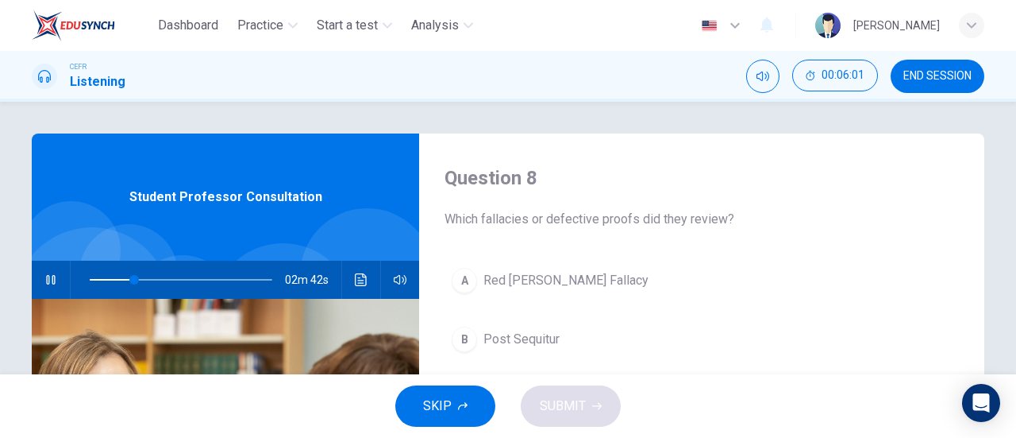
click at [567, 262] on button "A Red Herring Fallacy" at bounding box center [702, 280] width 515 height 40
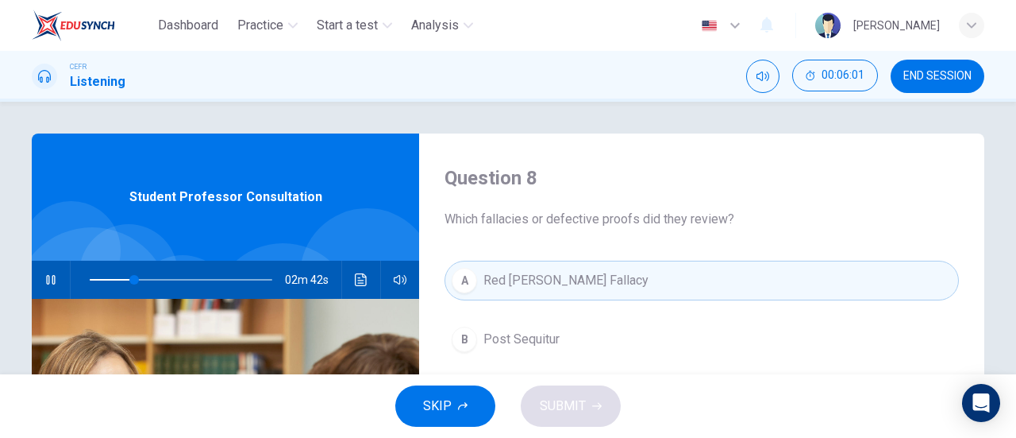
click at [458, 279] on div "A" at bounding box center [464, 280] width 25 height 25
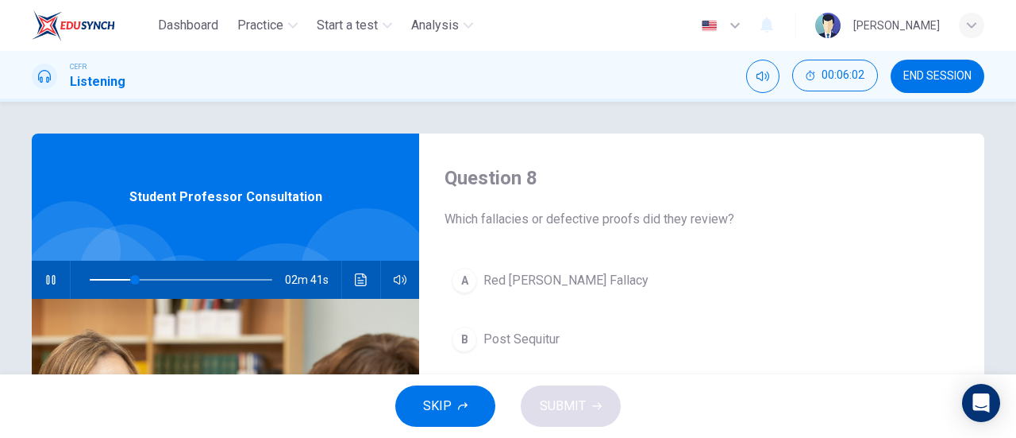
click at [584, 279] on span "Red Herring Fallacy" at bounding box center [566, 280] width 165 height 19
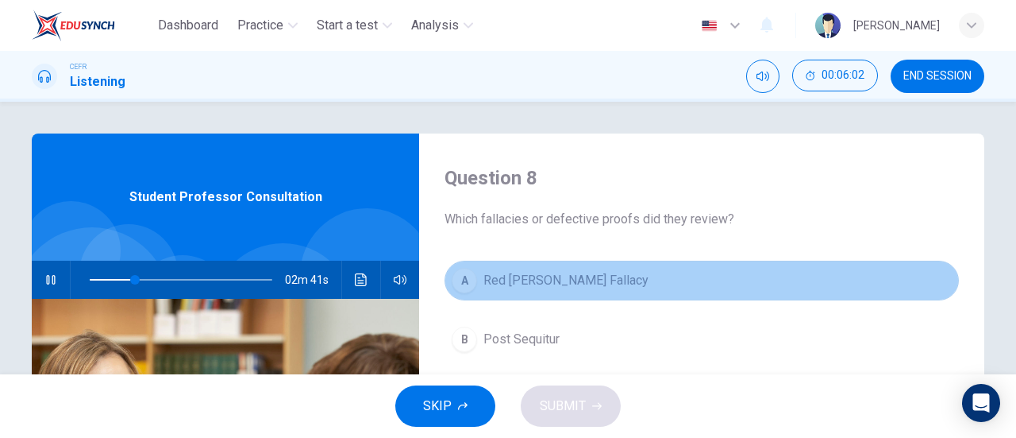
click at [624, 272] on button "A Red Herring Fallacy" at bounding box center [702, 280] width 515 height 40
click at [626, 272] on button "A Red Herring Fallacy" at bounding box center [702, 280] width 515 height 40
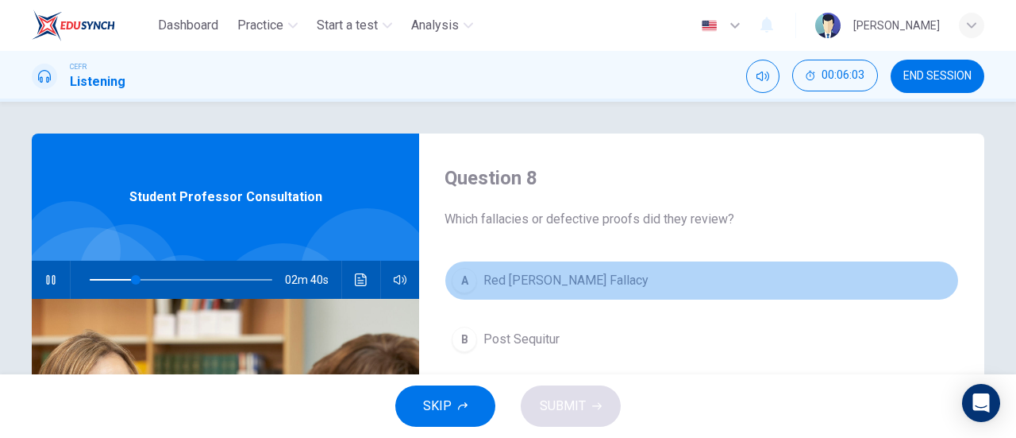
click at [626, 272] on button "A Red Herring Fallacy" at bounding box center [702, 280] width 515 height 40
click at [627, 272] on button "A Red Herring Fallacy" at bounding box center [702, 280] width 515 height 40
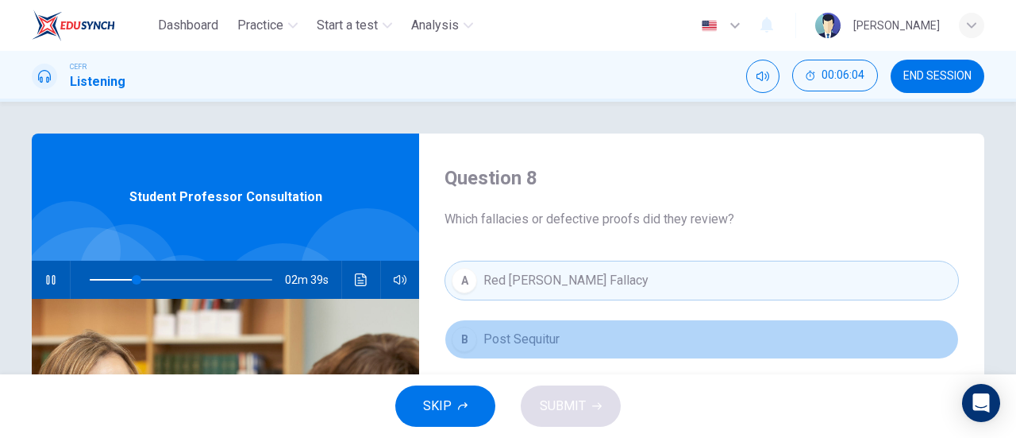
click at [499, 345] on span "Post Sequitur" at bounding box center [522, 339] width 76 height 19
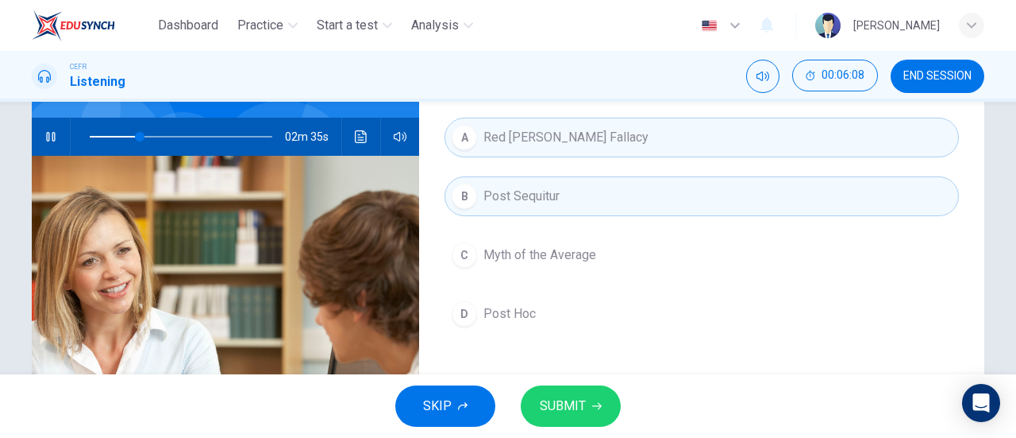
scroll to position [159, 0]
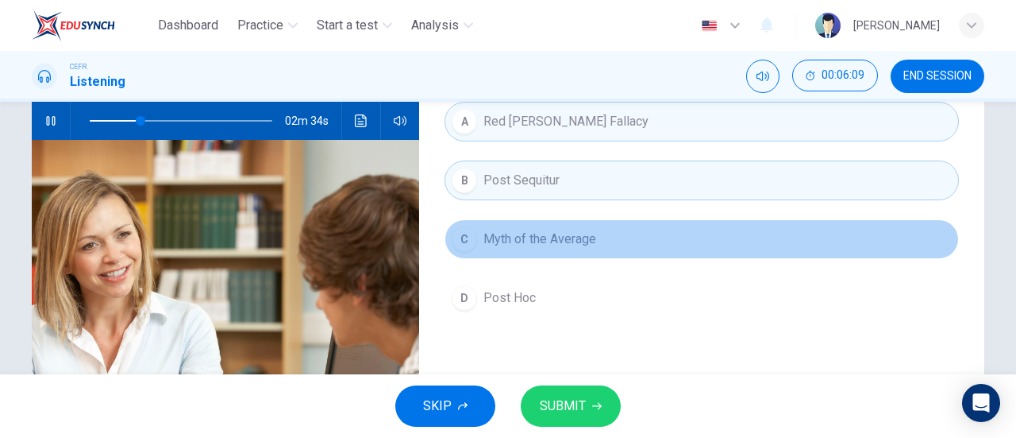
click at [674, 242] on button "C Myth of the Average" at bounding box center [702, 239] width 515 height 40
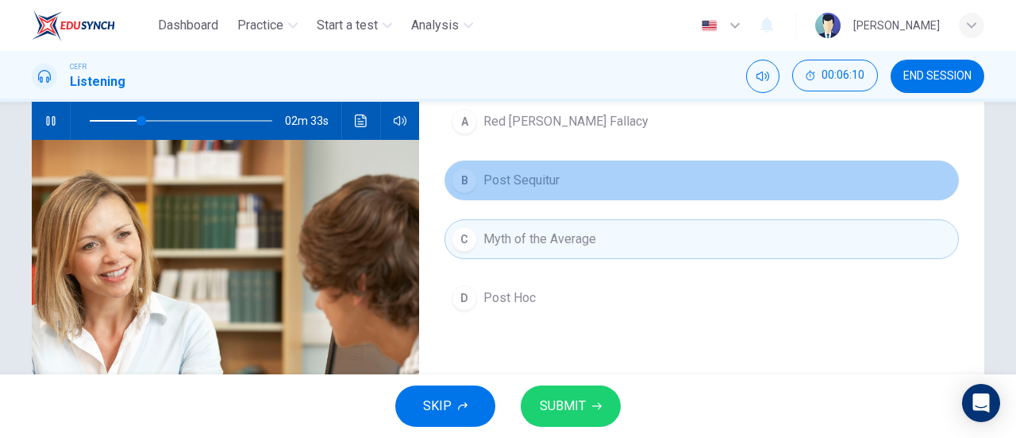
click at [684, 187] on button "B Post Sequitur" at bounding box center [702, 180] width 515 height 40
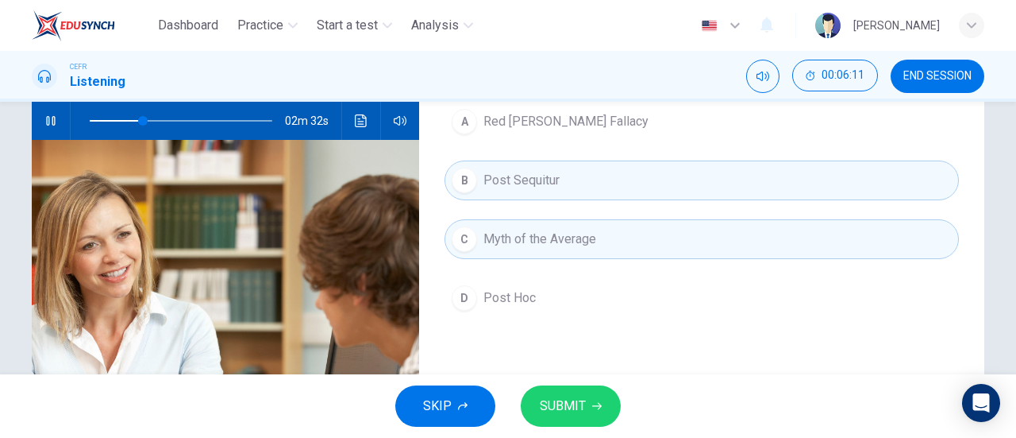
drag, startPoint x: 680, startPoint y: 237, endPoint x: 689, endPoint y: 239, distance: 9.7
click at [680, 238] on button "C Myth of the Average" at bounding box center [702, 239] width 515 height 40
click at [672, 125] on button "A Red Herring Fallacy" at bounding box center [702, 122] width 515 height 40
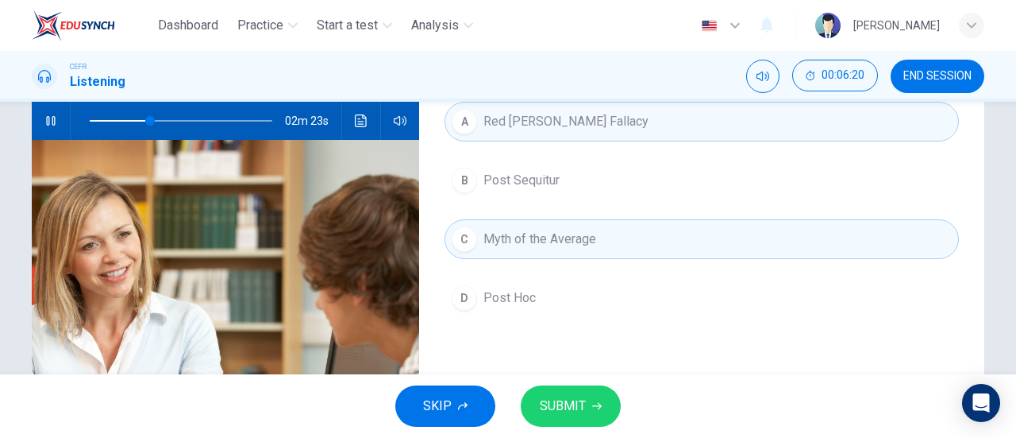
click at [592, 405] on icon "button" at bounding box center [597, 406] width 10 height 10
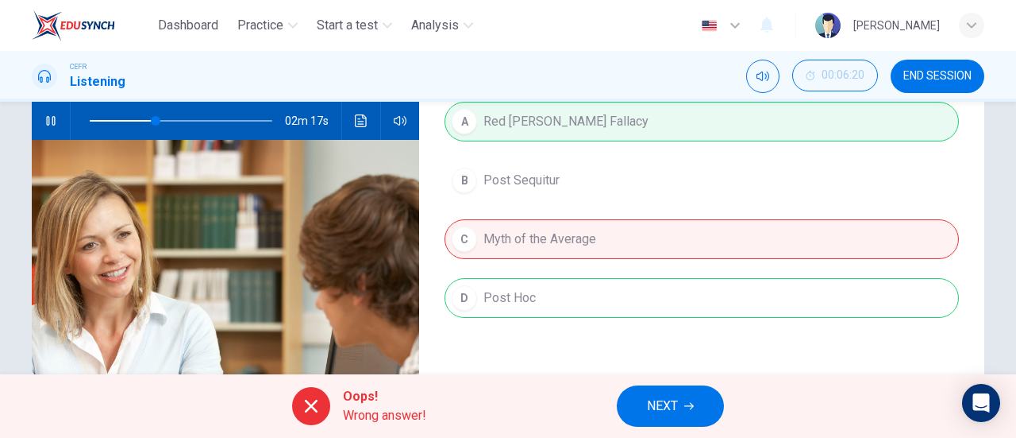
click at [573, 260] on div "A Red Herring Fallacy B Post Sequitur C Myth of the Average D Post Hoc" at bounding box center [702, 226] width 515 height 248
click at [566, 306] on div "A Red Herring Fallacy B Post Sequitur C Myth of the Average D Post Hoc" at bounding box center [702, 226] width 515 height 248
click at [546, 220] on div "A Red Herring Fallacy B Post Sequitur C Myth of the Average D Post Hoc" at bounding box center [702, 226] width 515 height 248
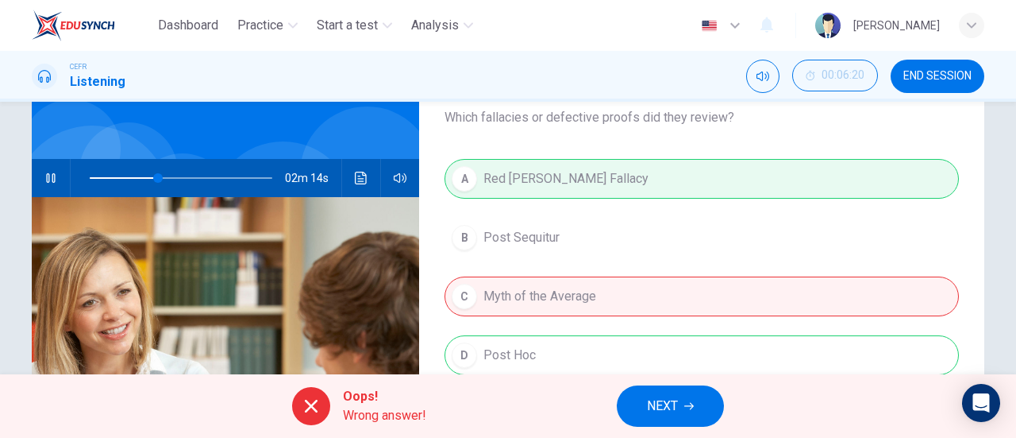
scroll to position [79, 0]
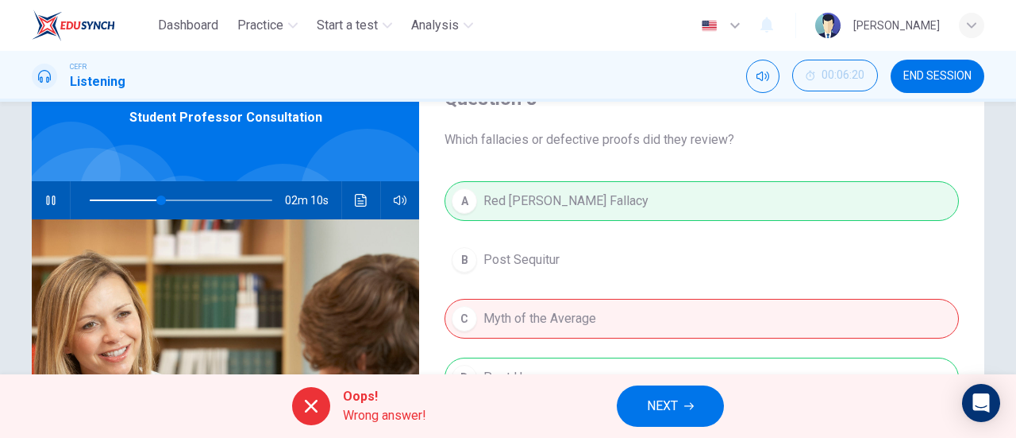
click at [650, 407] on span "NEXT" at bounding box center [662, 406] width 31 height 22
click at [650, 407] on div "Oops! Wrong answer! NEXT" at bounding box center [508, 406] width 1016 height 64
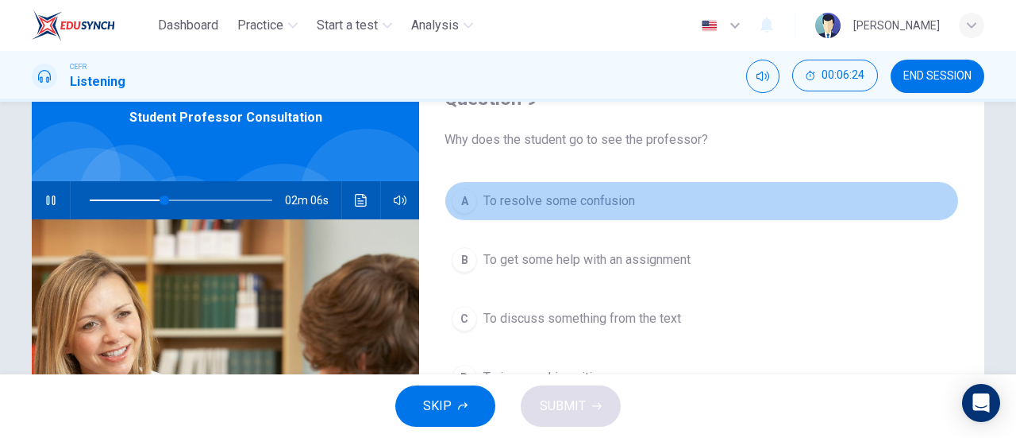
click at [589, 216] on button "A To resolve some confusion" at bounding box center [702, 201] width 515 height 40
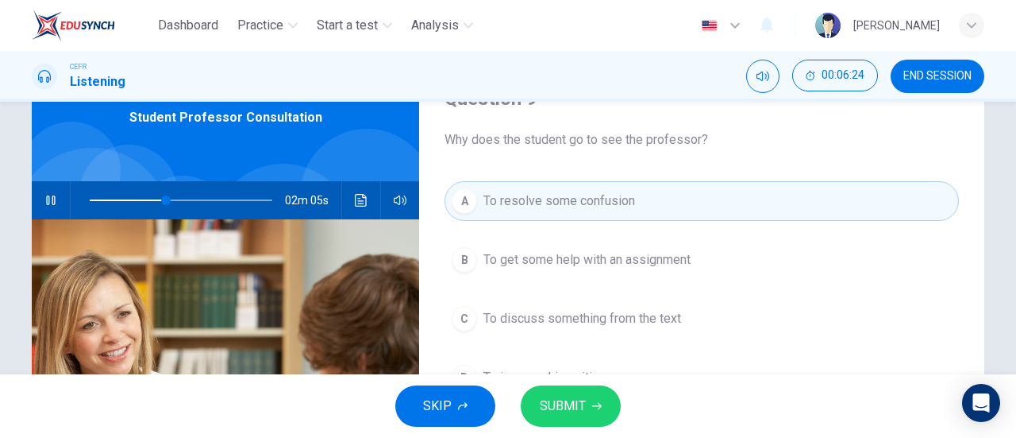
click at [561, 399] on span "SUBMIT" at bounding box center [563, 406] width 46 height 22
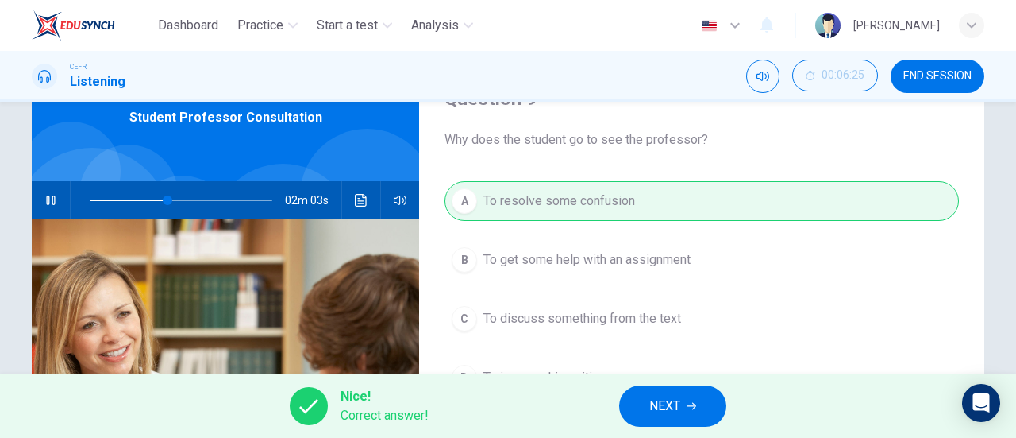
click at [676, 398] on span "NEXT" at bounding box center [665, 406] width 31 height 22
click at [676, 398] on div "Nice! Correct answer! NEXT" at bounding box center [508, 406] width 1016 height 64
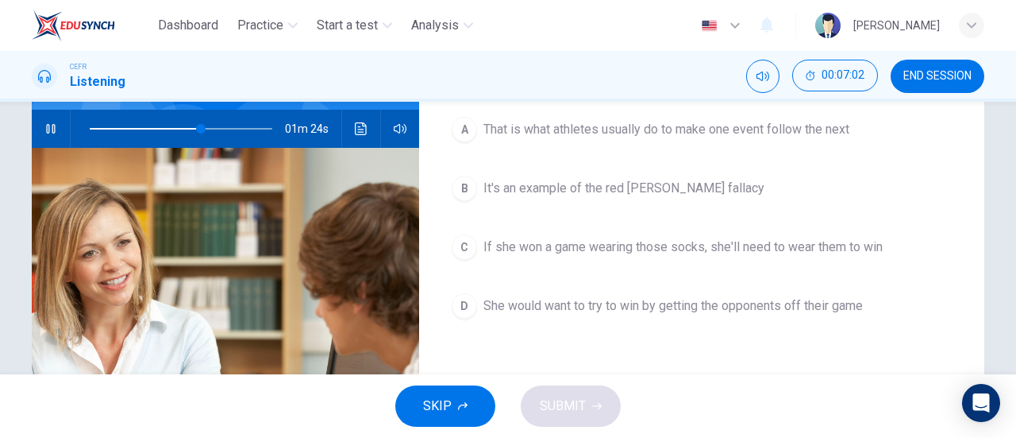
scroll to position [159, 0]
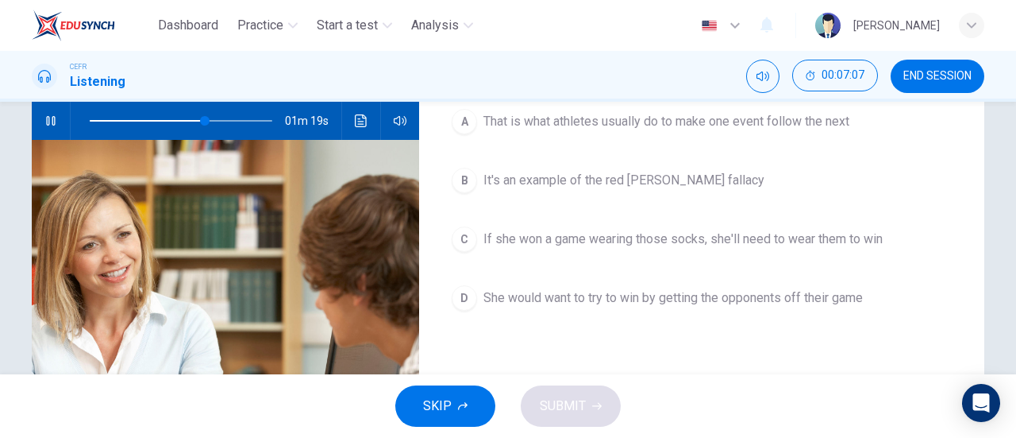
click at [672, 243] on span "If she won a game wearing those socks, she'll need to wear them to win" at bounding box center [683, 238] width 399 height 19
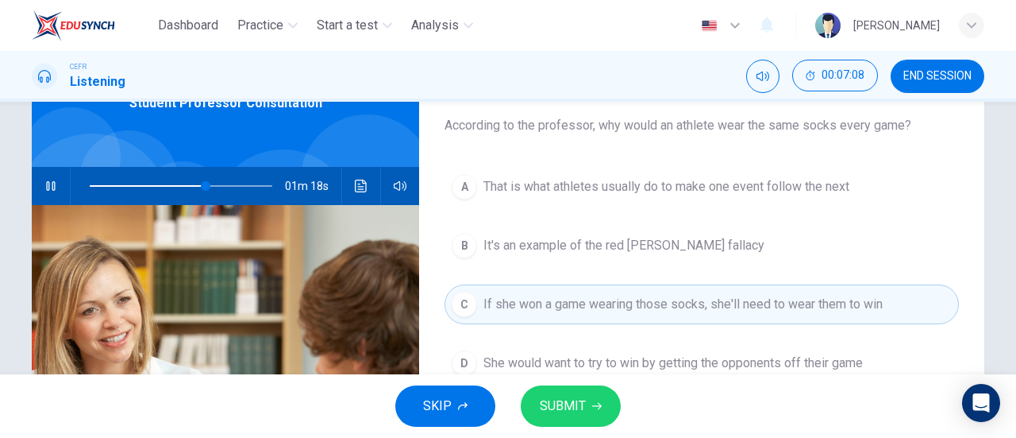
scroll to position [79, 0]
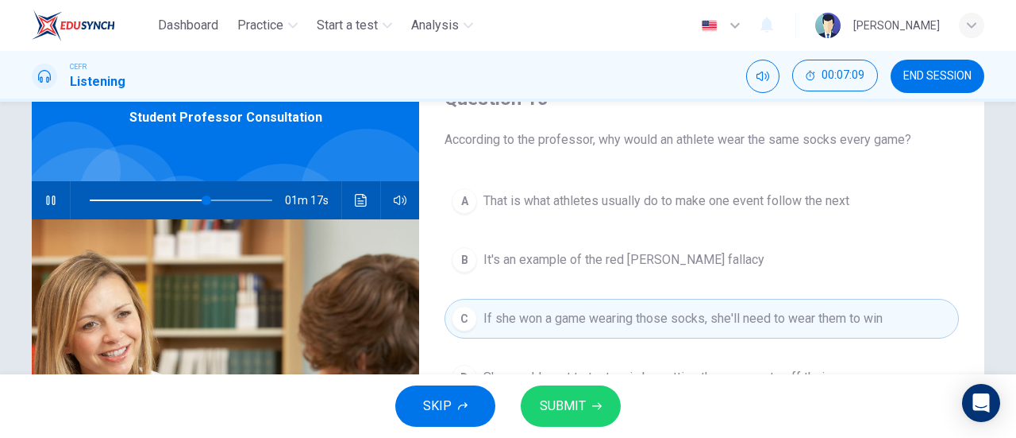
click at [565, 406] on span "SUBMIT" at bounding box center [563, 406] width 46 height 22
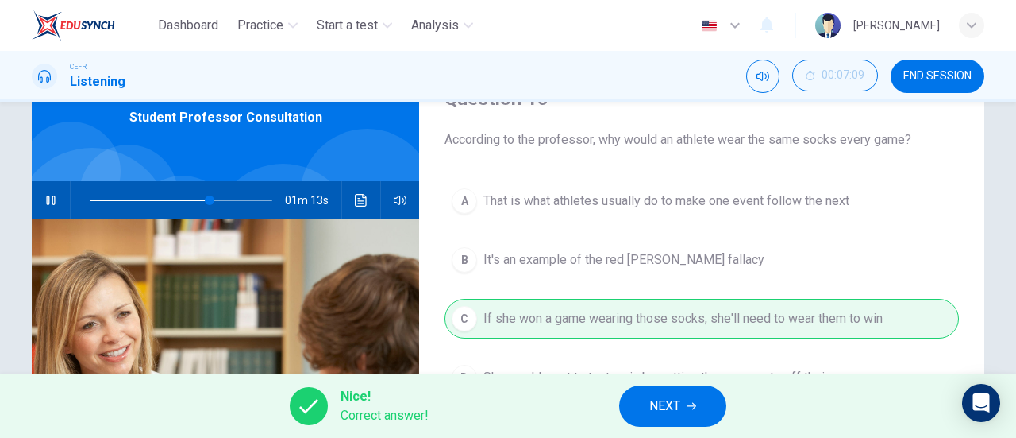
click at [665, 407] on span "NEXT" at bounding box center [665, 406] width 31 height 22
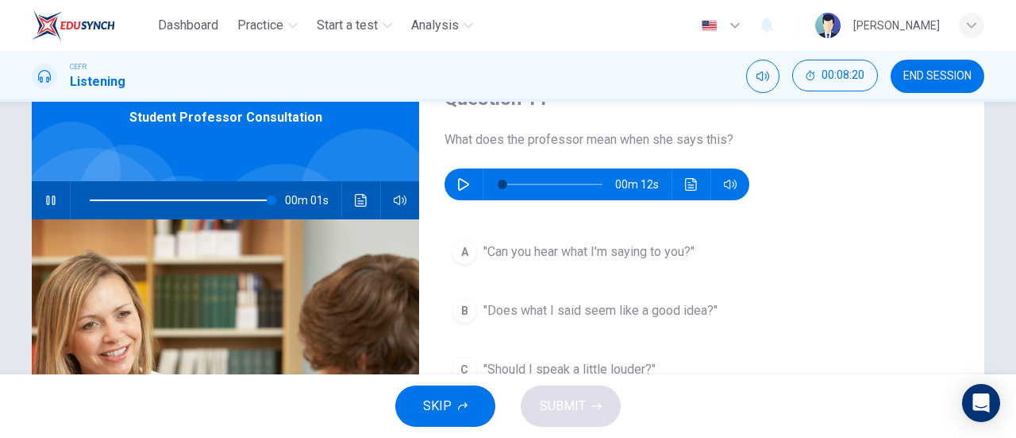
type input "0"
click at [461, 190] on icon "button" at bounding box center [463, 184] width 13 height 13
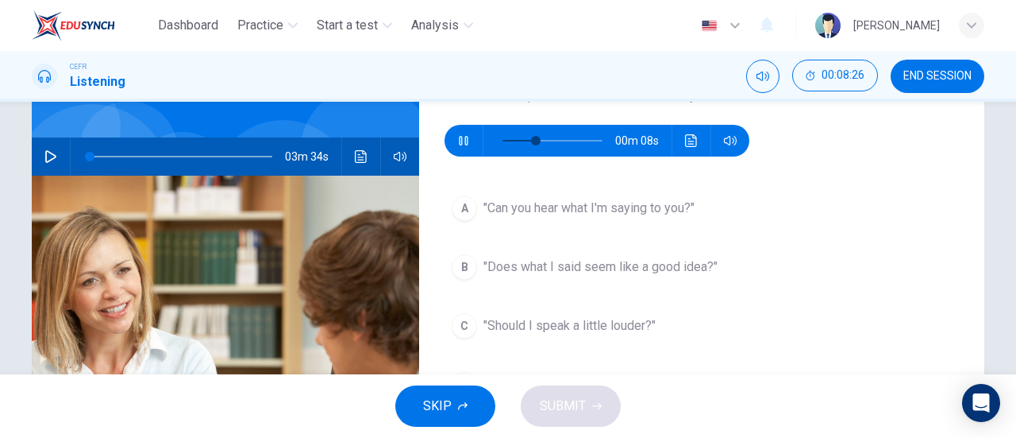
scroll to position [159, 0]
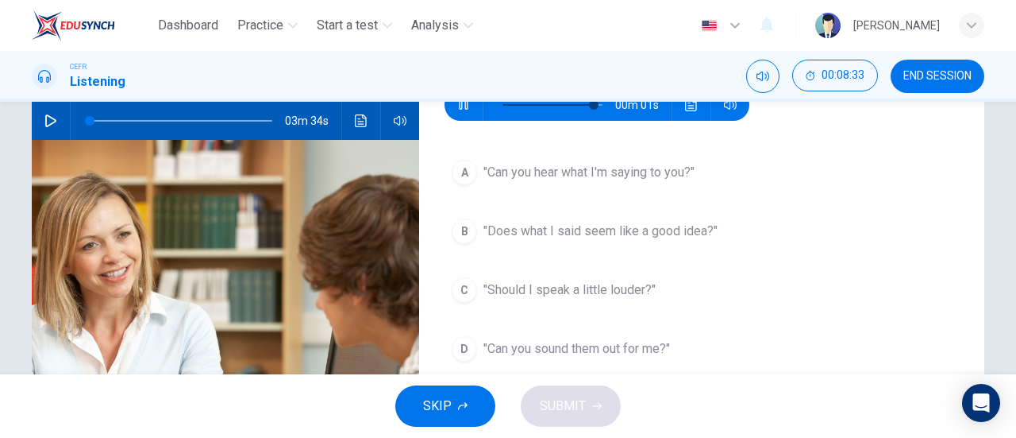
type input "0"
click at [612, 235] on span ""Does what I said seem like a good idea?"" at bounding box center [601, 231] width 234 height 19
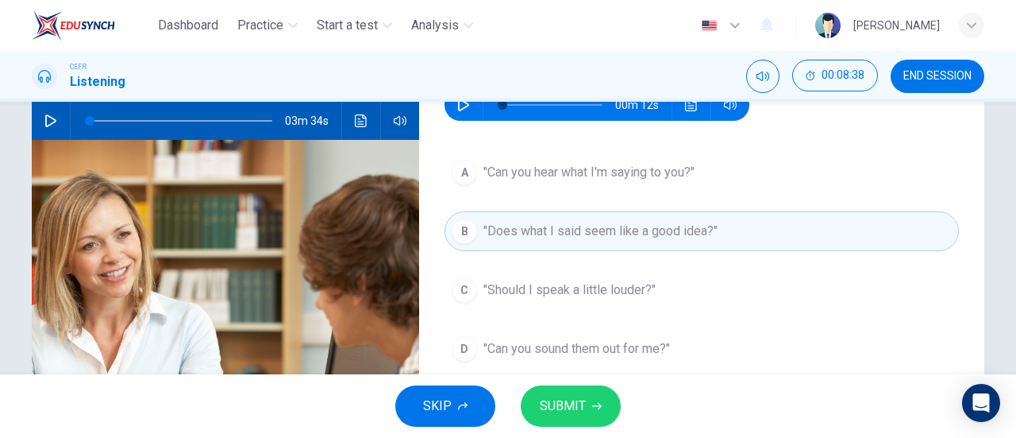
click at [561, 391] on button "SUBMIT" at bounding box center [571, 405] width 100 height 41
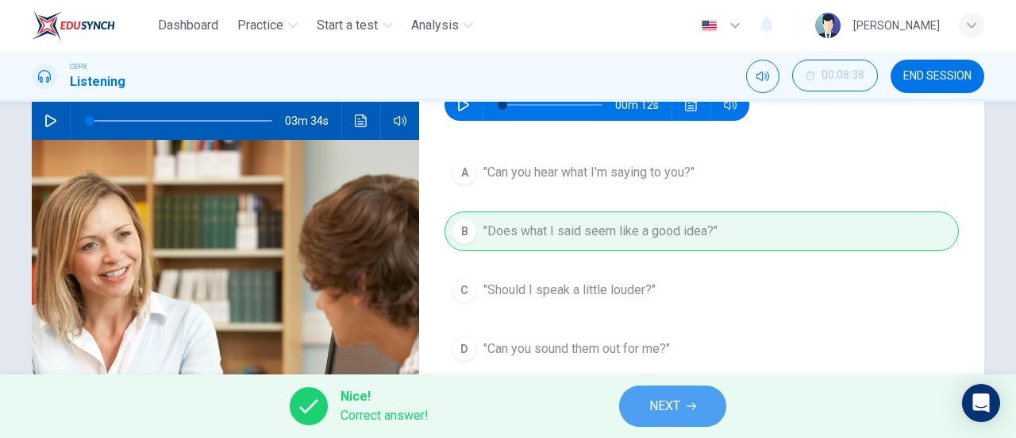
click at [688, 403] on icon "button" at bounding box center [692, 406] width 10 height 10
click at [688, 403] on div "Nice! Correct answer! NEXT" at bounding box center [508, 406] width 1016 height 64
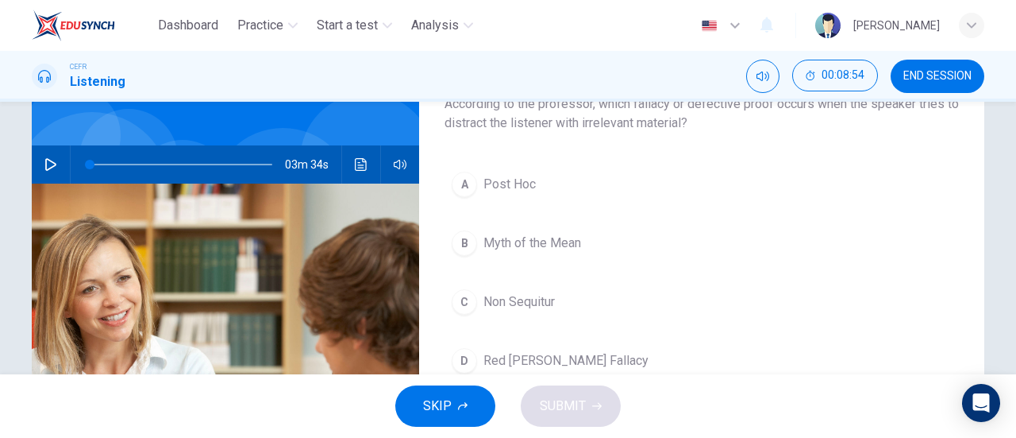
scroll to position [318, 0]
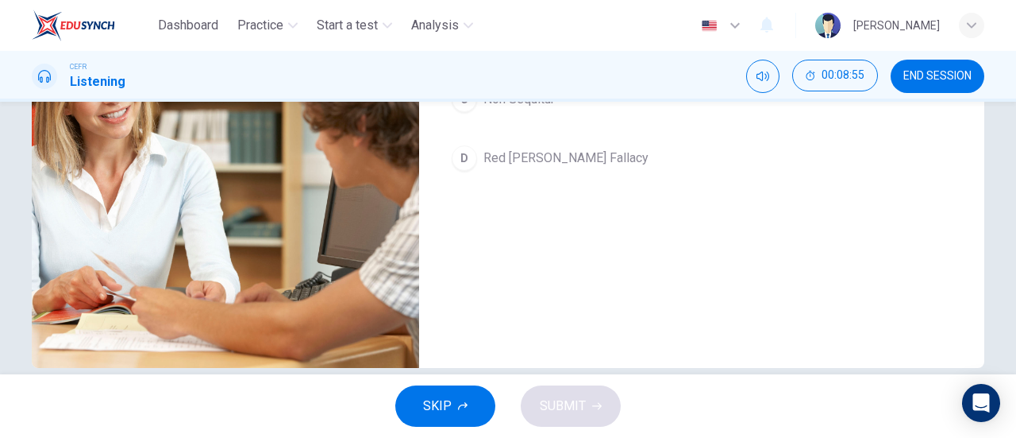
drag, startPoint x: 557, startPoint y: 160, endPoint x: 583, endPoint y: 215, distance: 60.4
click at [559, 161] on span "Red Herring Fallacy" at bounding box center [566, 157] width 165 height 19
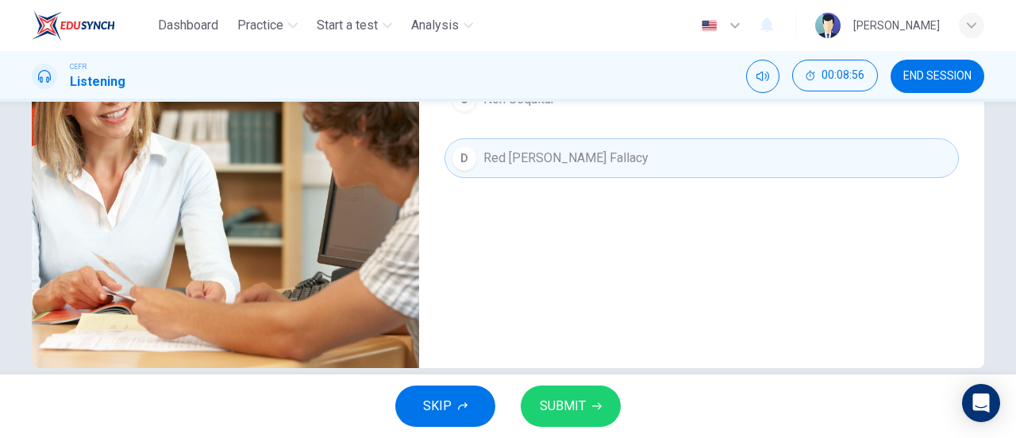
click at [573, 412] on span "SUBMIT" at bounding box center [563, 406] width 46 height 22
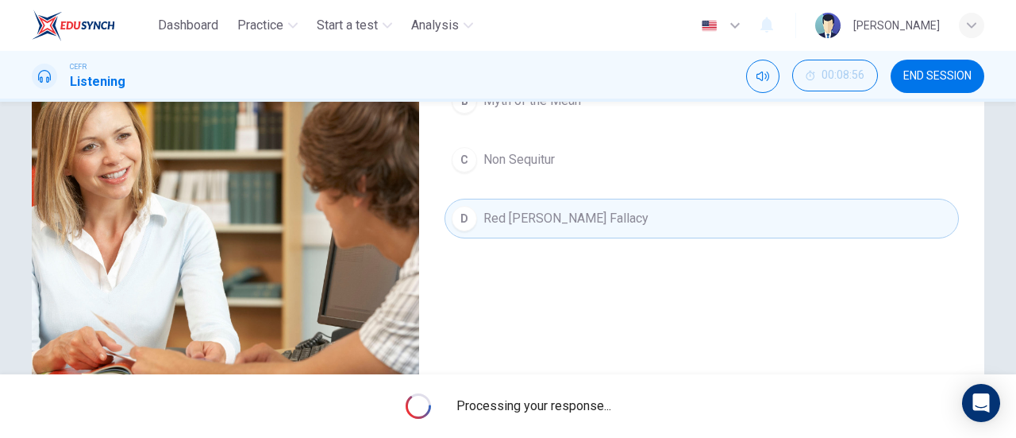
scroll to position [159, 0]
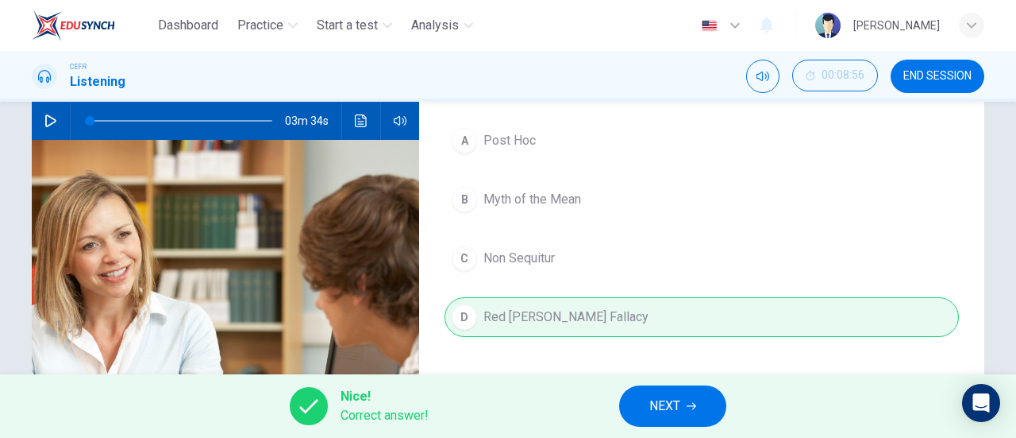
click at [673, 393] on button "NEXT" at bounding box center [672, 405] width 107 height 41
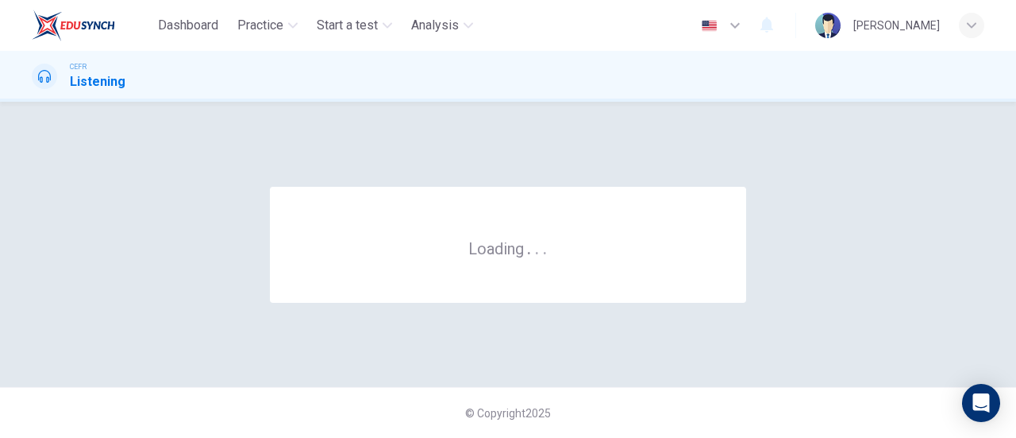
scroll to position [0, 0]
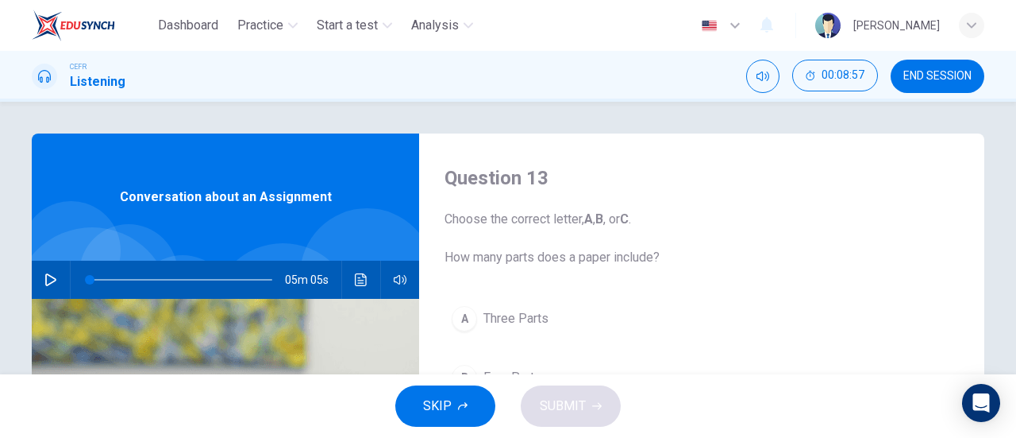
click at [44, 279] on icon "button" at bounding box center [50, 279] width 13 height 13
click at [44, 276] on icon "button" at bounding box center [50, 279] width 13 height 13
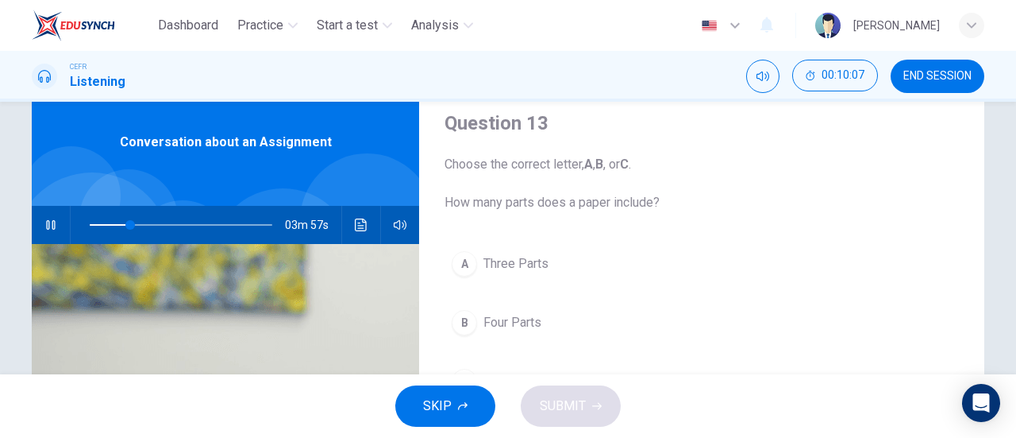
scroll to position [79, 0]
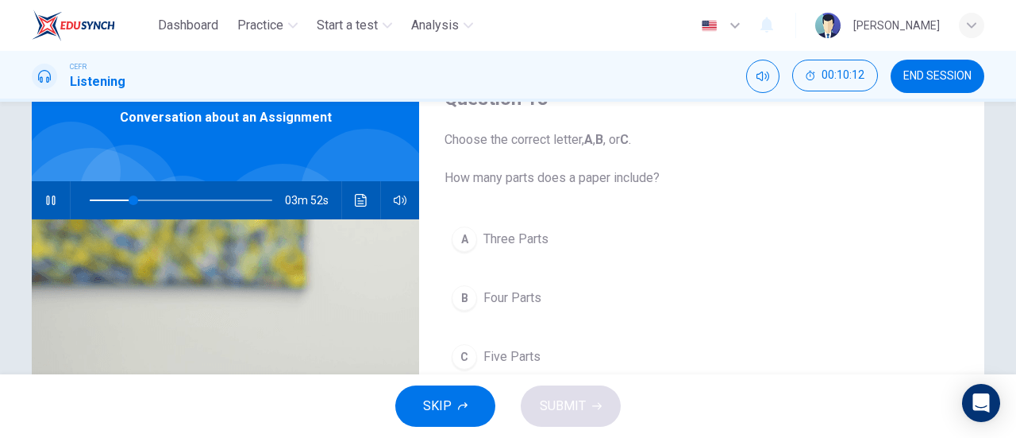
click at [471, 292] on div "B" at bounding box center [464, 297] width 25 height 25
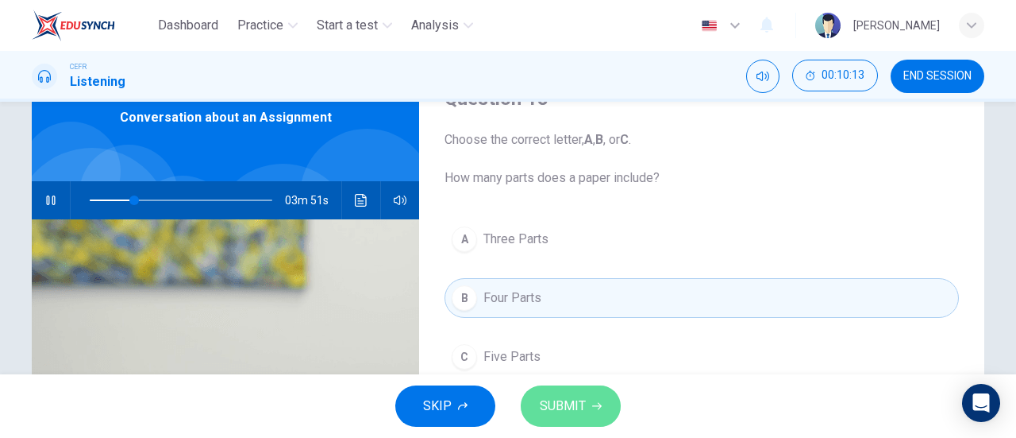
click at [571, 404] on span "SUBMIT" at bounding box center [563, 406] width 46 height 22
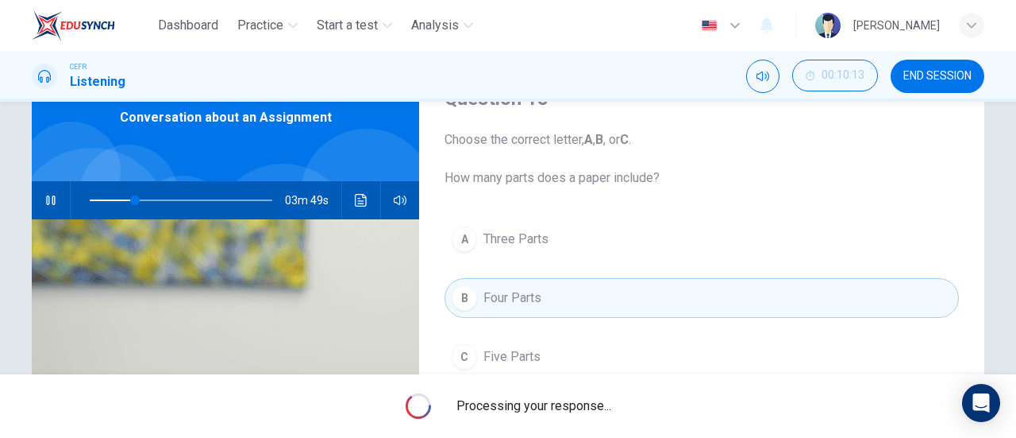
drag, startPoint x: 513, startPoint y: 371, endPoint x: 481, endPoint y: 339, distance: 44.9
click at [512, 369] on button "C Five Parts" at bounding box center [702, 357] width 515 height 40
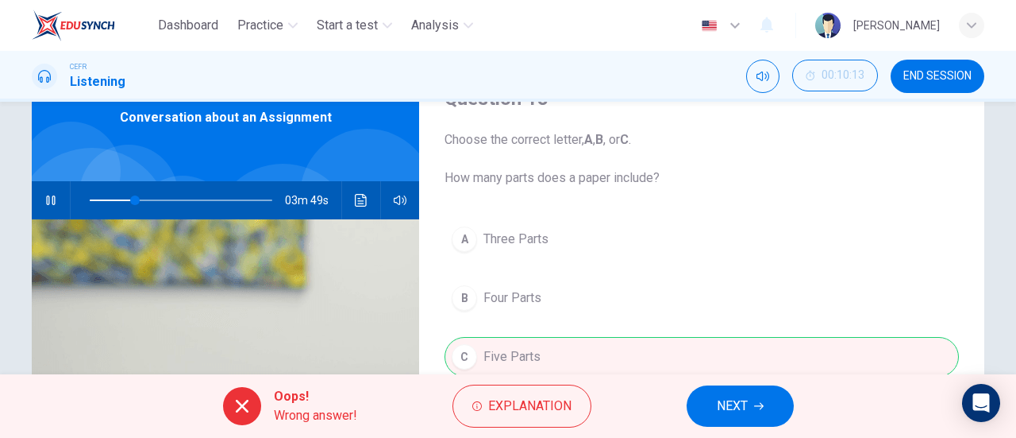
click at [481, 339] on div "A Three Parts B Four Parts C Five Parts" at bounding box center [702, 313] width 515 height 189
click at [523, 357] on div "A Three Parts B Four Parts C Five Parts" at bounding box center [702, 313] width 515 height 189
click at [733, 401] on span "NEXT" at bounding box center [732, 406] width 31 height 22
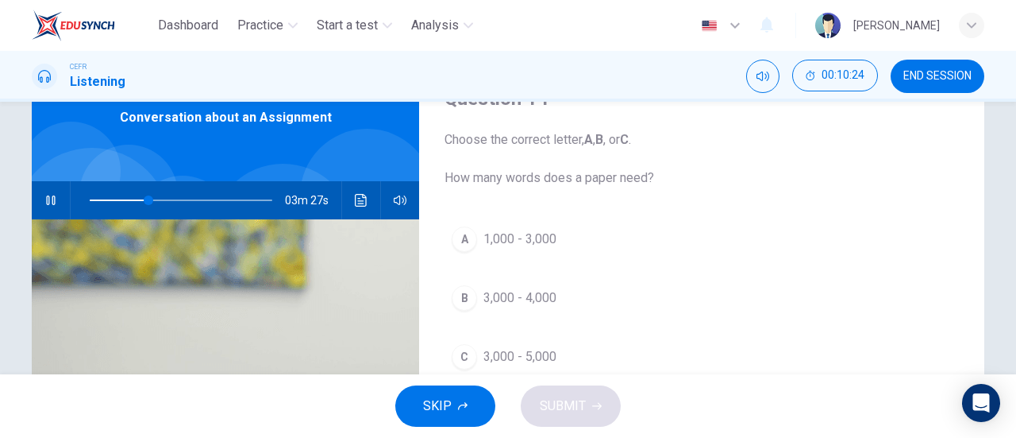
click at [462, 357] on div "C" at bounding box center [464, 356] width 25 height 25
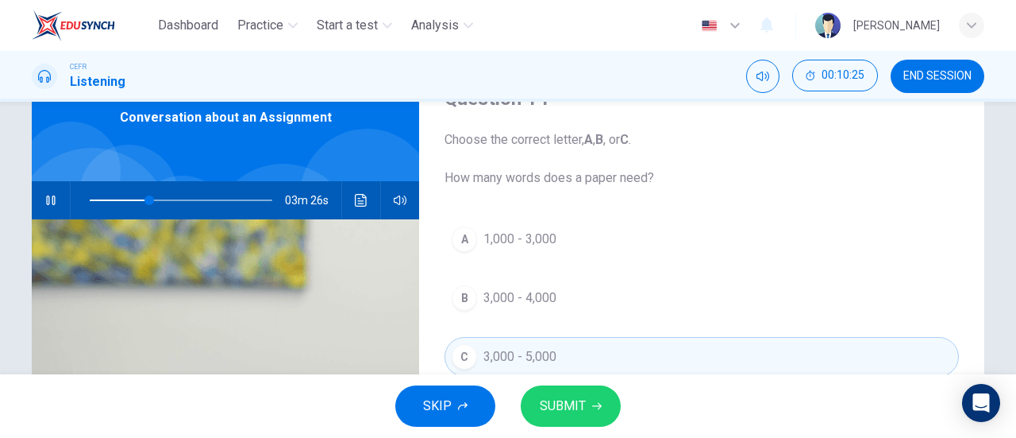
click at [586, 404] on button "SUBMIT" at bounding box center [571, 405] width 100 height 41
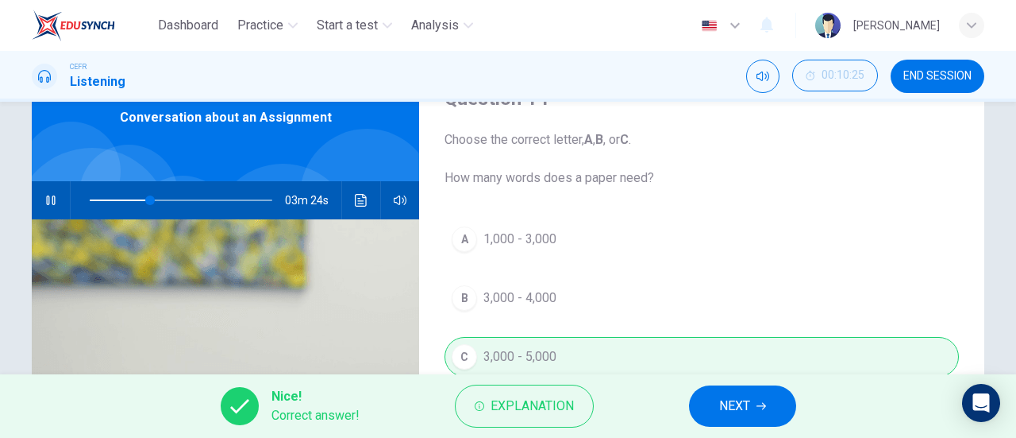
click at [725, 405] on span "NEXT" at bounding box center [734, 406] width 31 height 22
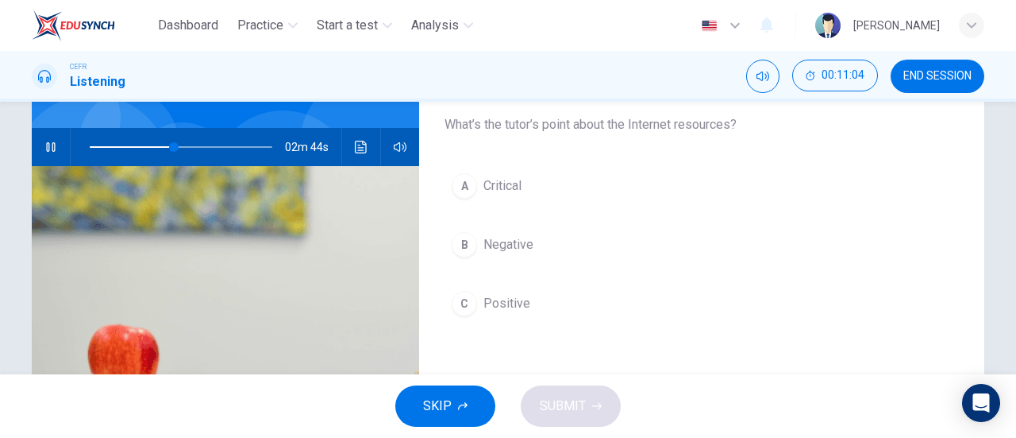
scroll to position [108, 0]
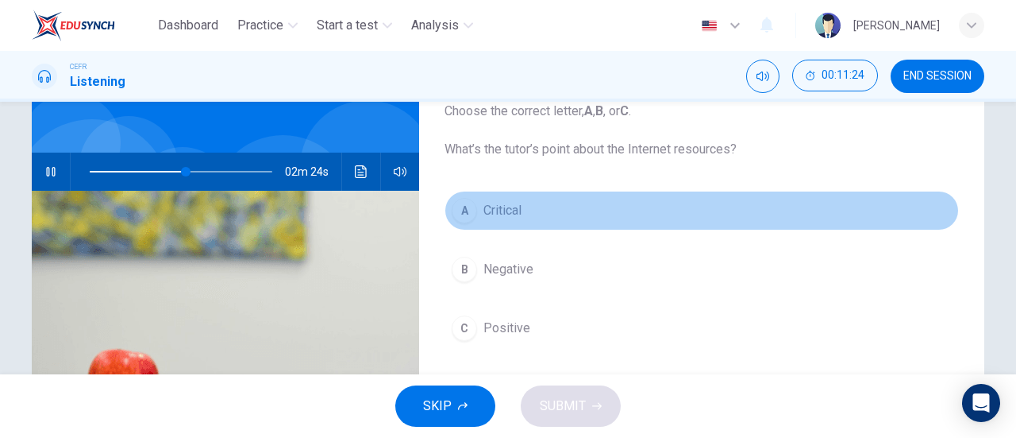
click at [522, 218] on button "A Critical" at bounding box center [702, 211] width 515 height 40
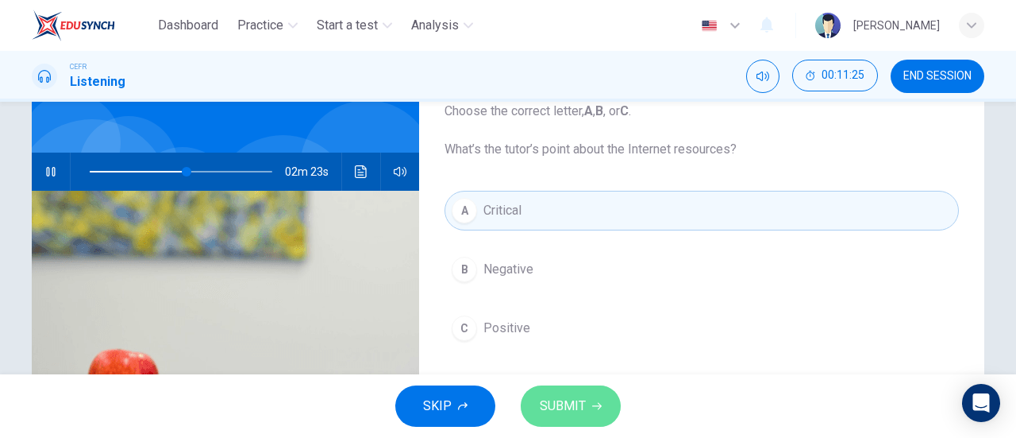
click at [587, 399] on button "SUBMIT" at bounding box center [571, 405] width 100 height 41
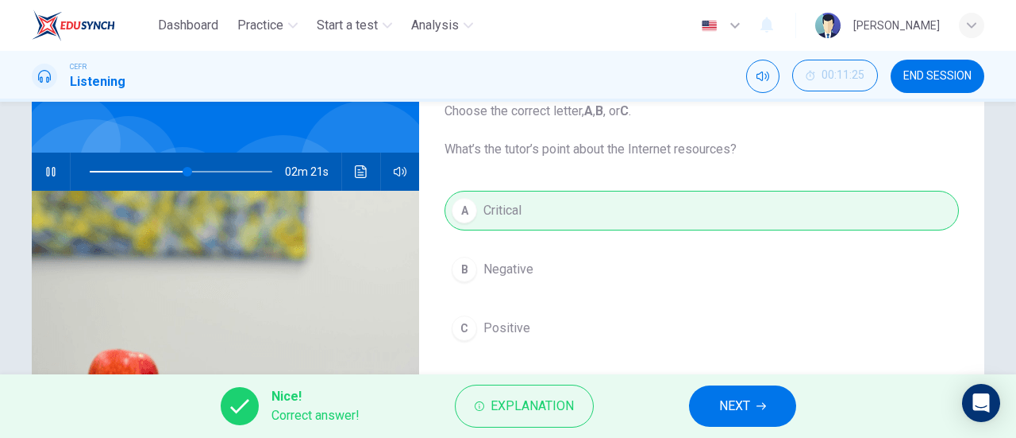
click at [715, 396] on button "NEXT" at bounding box center [742, 405] width 107 height 41
click at [715, 396] on div "Nice! Correct answer! Explanation NEXT" at bounding box center [508, 406] width 1016 height 64
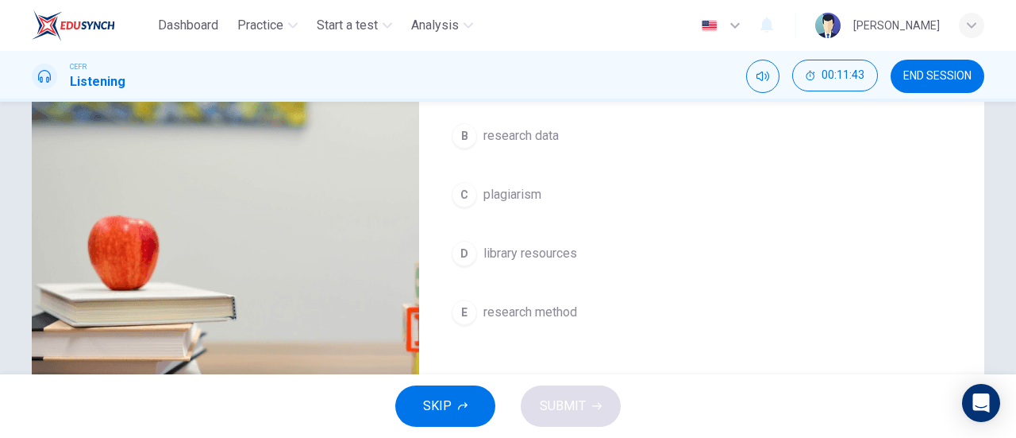
scroll to position [267, 0]
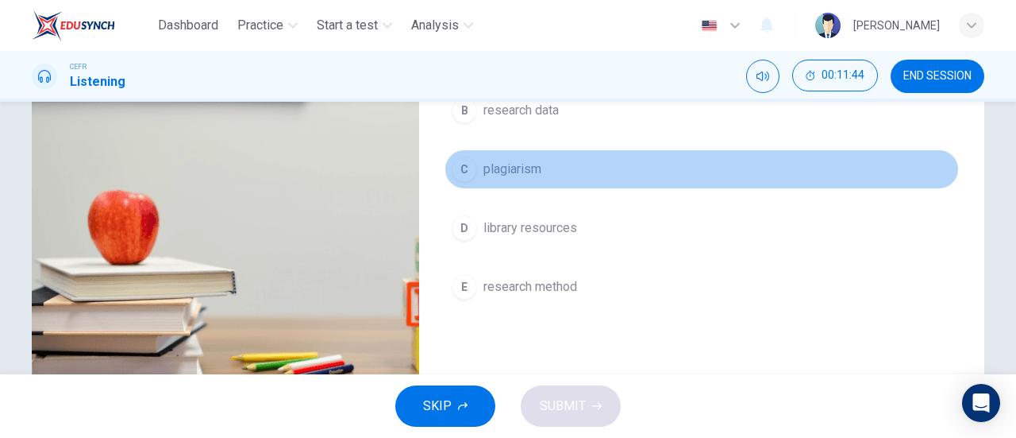
click at [467, 165] on div "C" at bounding box center [464, 168] width 25 height 25
drag, startPoint x: 467, startPoint y: 165, endPoint x: 488, endPoint y: 172, distance: 22.6
click at [467, 165] on div "C" at bounding box center [464, 168] width 25 height 25
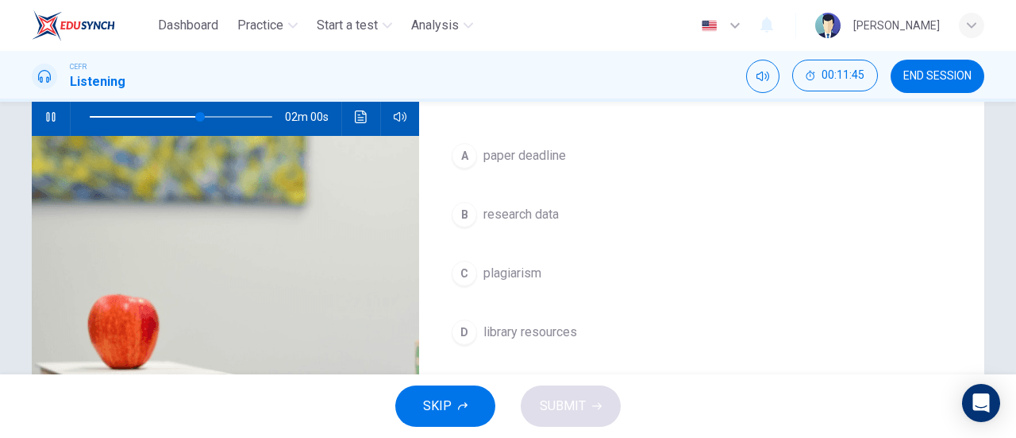
scroll to position [187, 0]
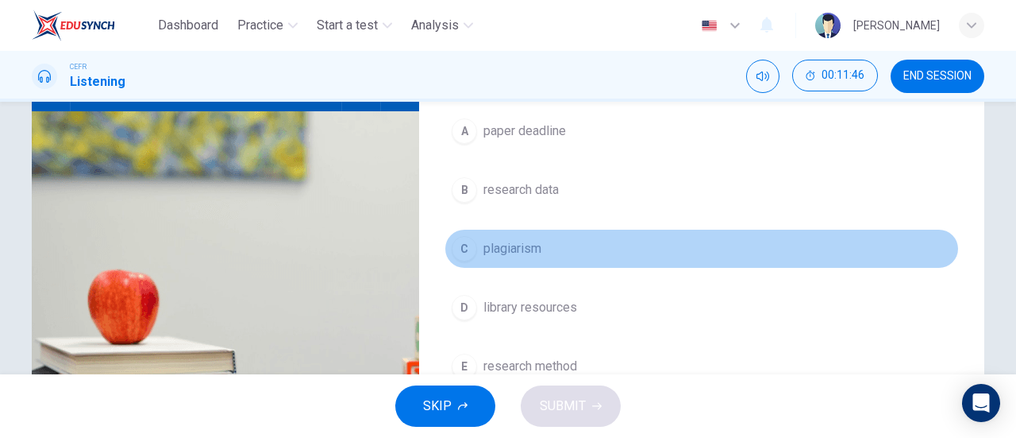
click at [468, 250] on div "C" at bounding box center [464, 248] width 25 height 25
click at [456, 233] on button "C plagiarism" at bounding box center [702, 249] width 515 height 40
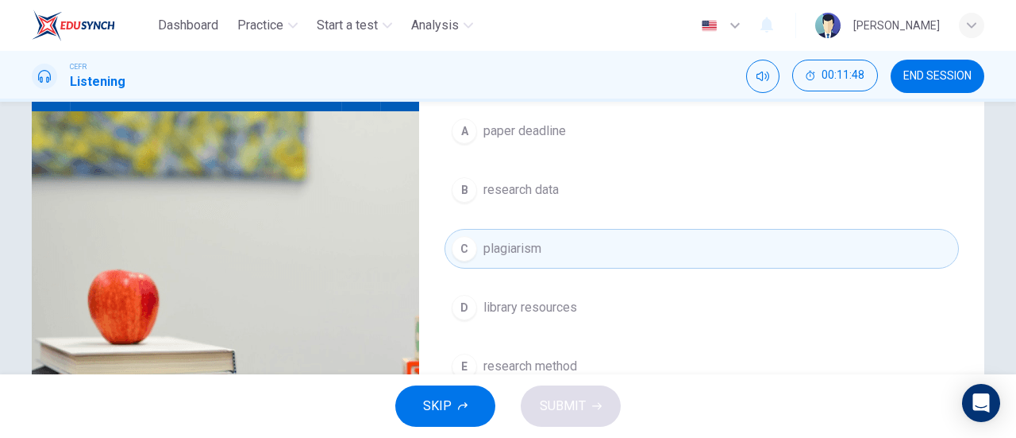
click at [457, 247] on div "C" at bounding box center [464, 248] width 25 height 25
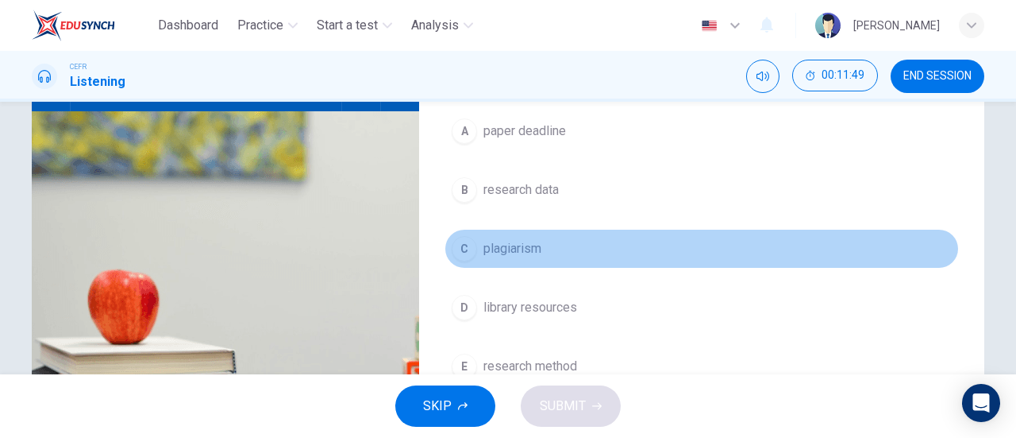
click at [630, 260] on button "C plagiarism" at bounding box center [702, 249] width 515 height 40
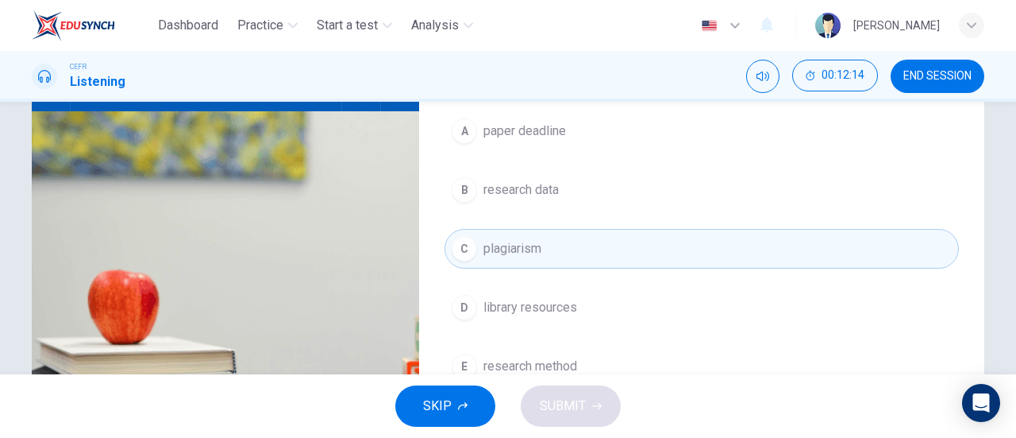
click at [719, 198] on button "B research data" at bounding box center [702, 190] width 515 height 40
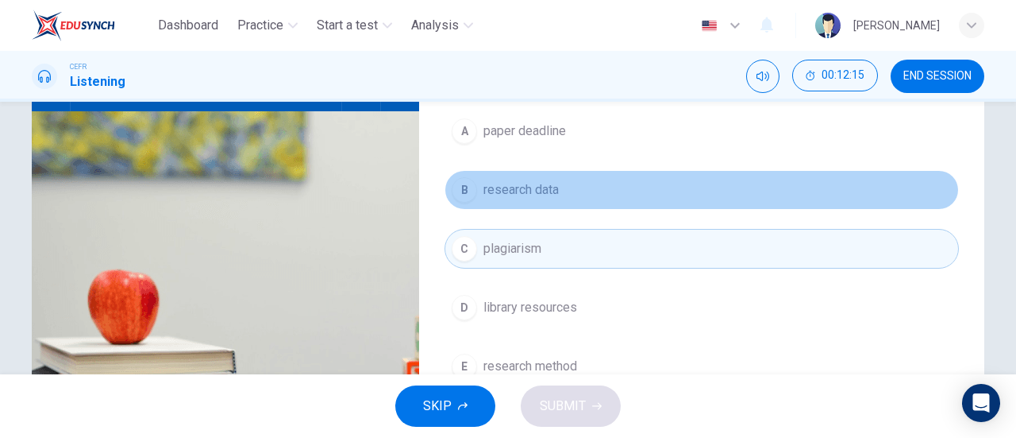
click at [519, 187] on span "research data" at bounding box center [521, 189] width 75 height 19
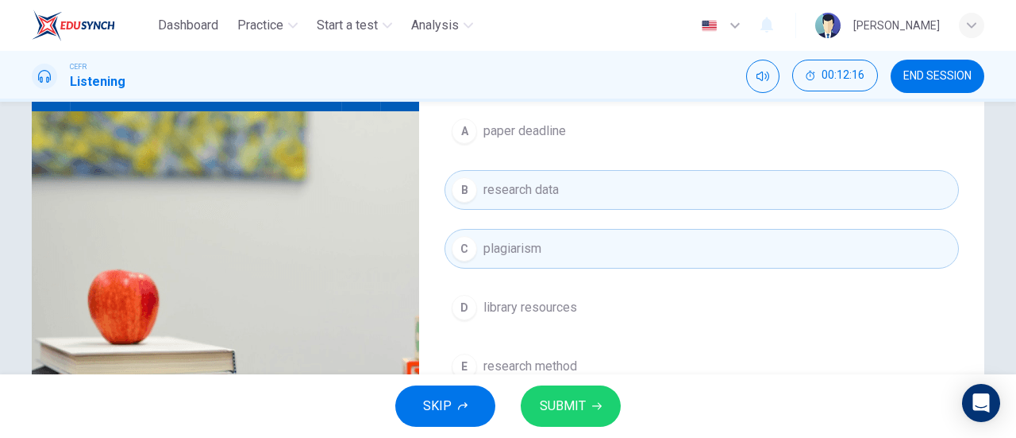
click at [553, 407] on span "SUBMIT" at bounding box center [563, 406] width 46 height 22
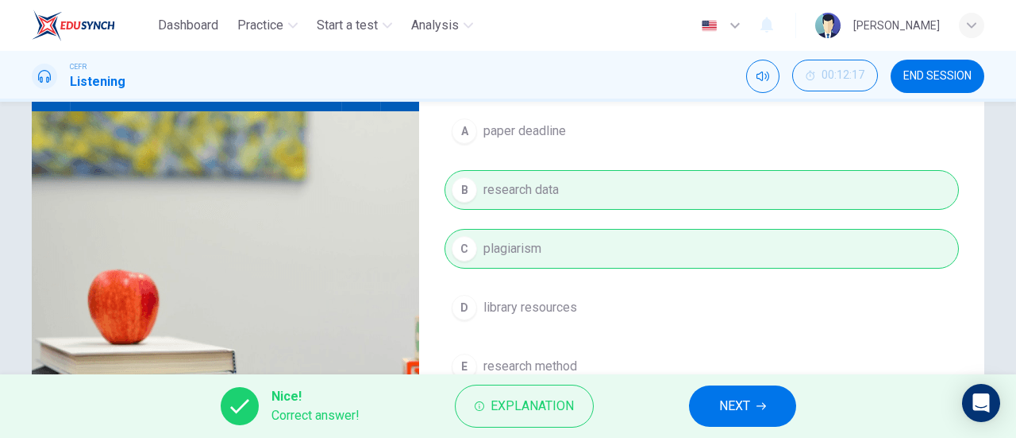
click at [724, 388] on button "NEXT" at bounding box center [742, 405] width 107 height 41
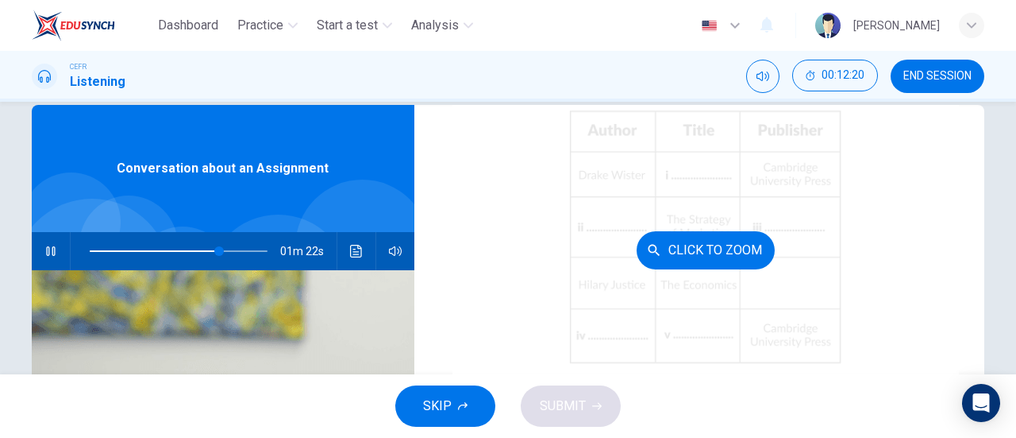
scroll to position [183, 0]
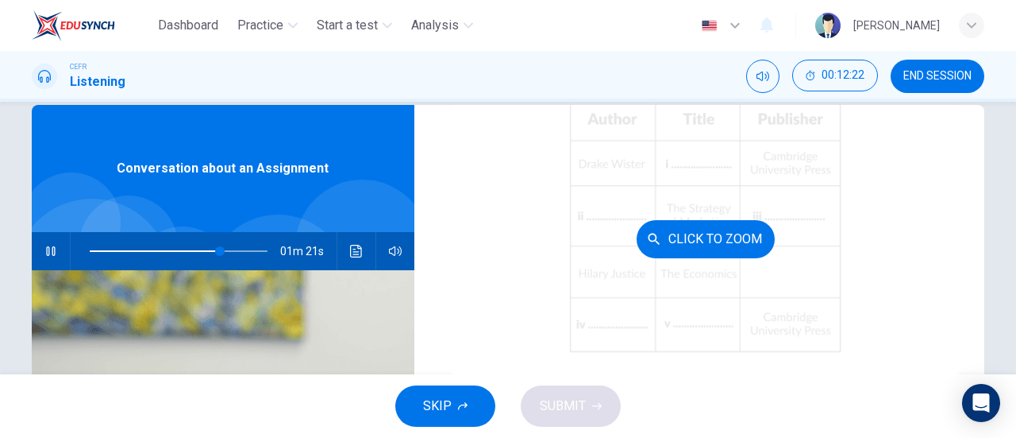
click at [715, 229] on button "Click to Zoom" at bounding box center [706, 239] width 138 height 38
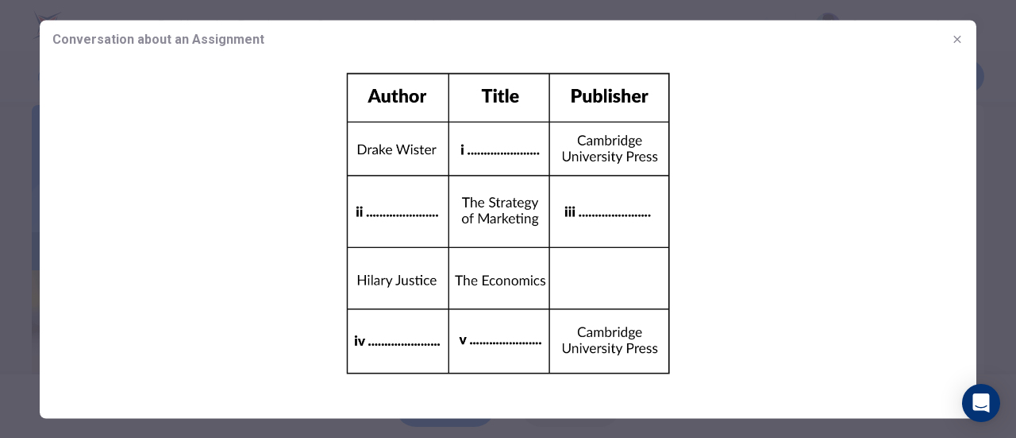
click at [481, 129] on img at bounding box center [508, 223] width 937 height 330
click at [11, 147] on div at bounding box center [508, 219] width 1016 height 438
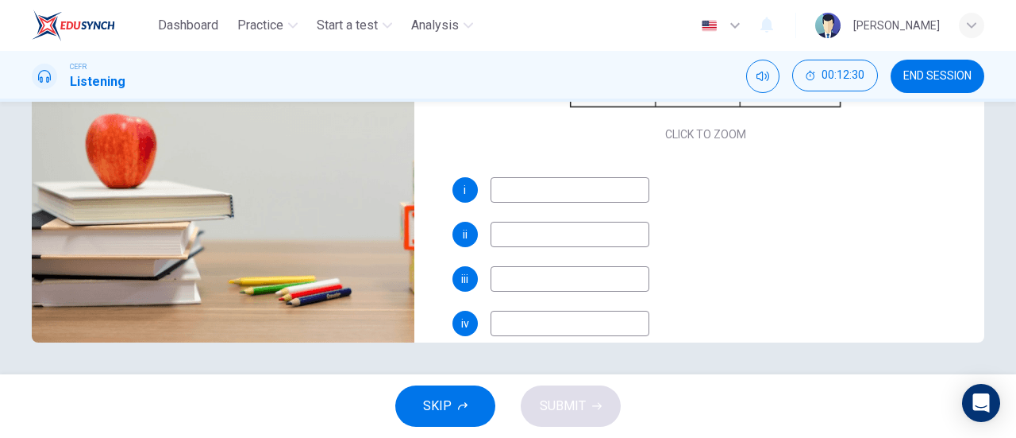
scroll to position [24, 0]
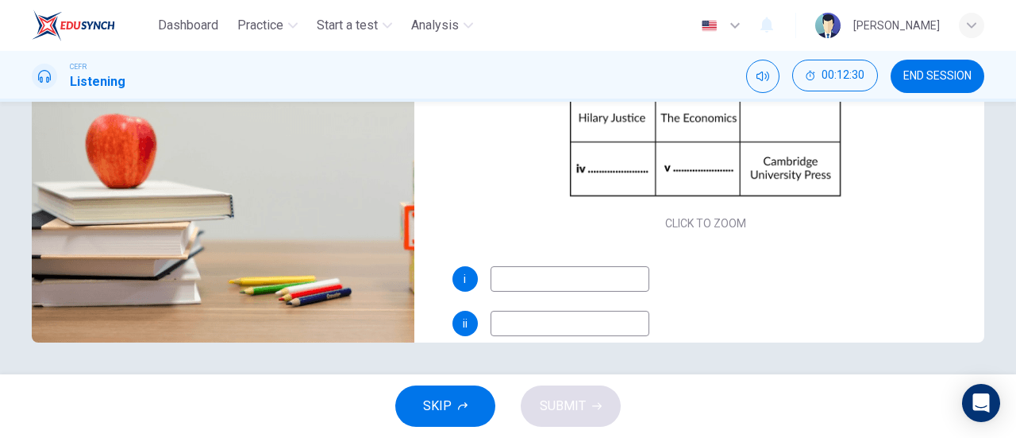
click at [549, 283] on input at bounding box center [570, 278] width 159 height 25
type input "77"
type input "Gl"
type input "77"
type input "Global"
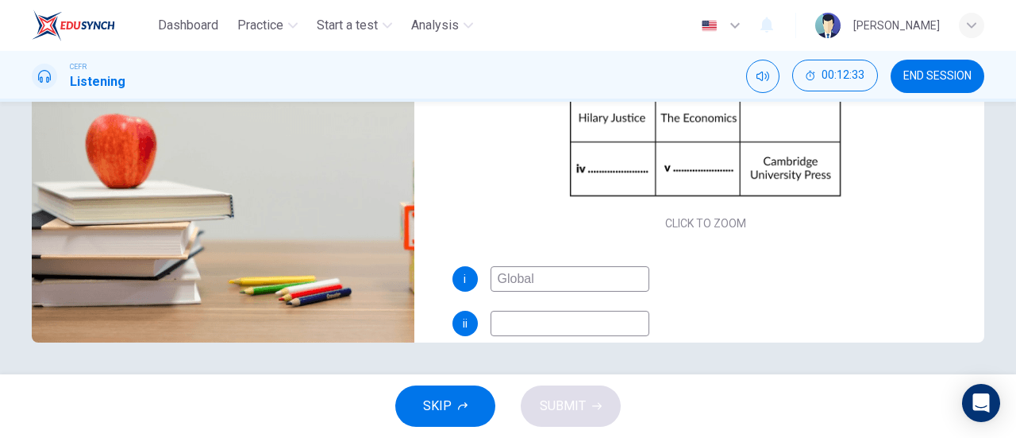
type input "77"
type input "Global Econ"
type input "78"
type input "Global Economu"
type input "78"
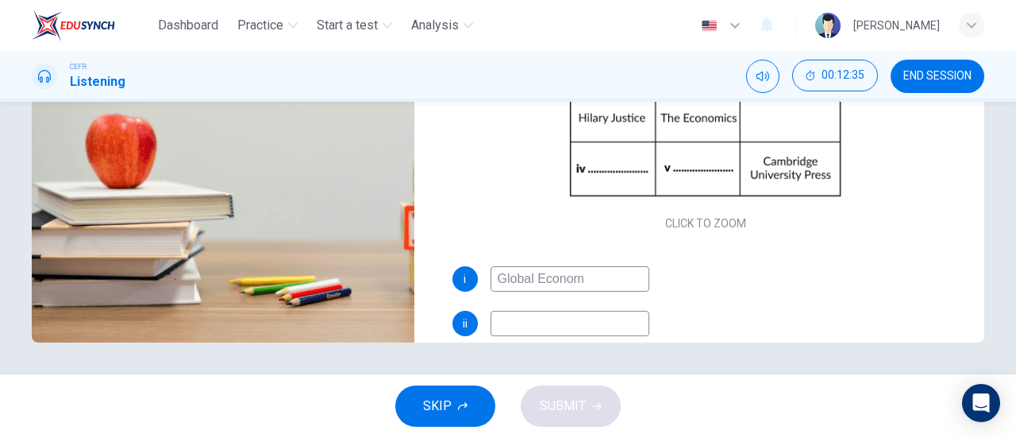
type input "Global Economy"
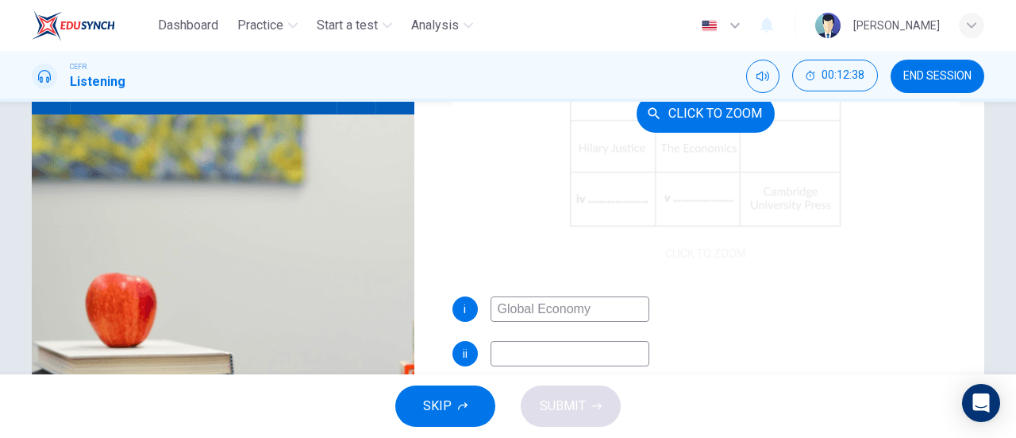
scroll to position [159, 0]
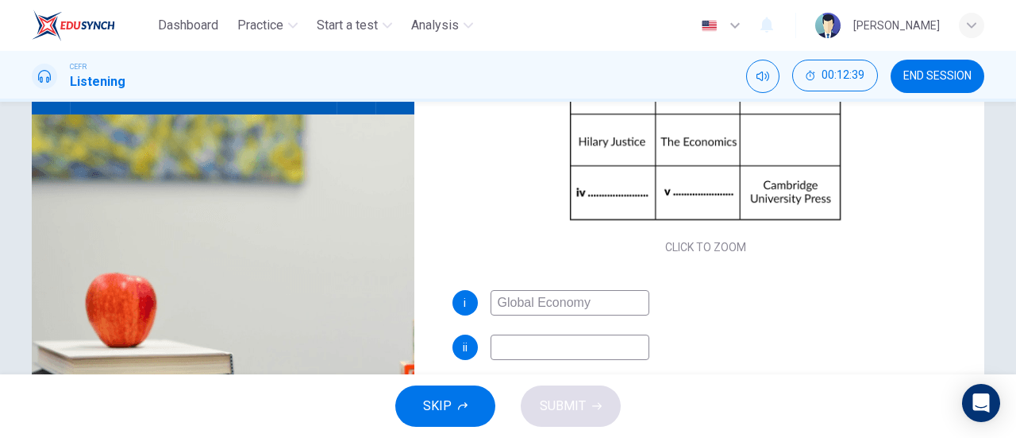
type input "79"
type input "Global Economy"
click at [592, 349] on input at bounding box center [570, 346] width 159 height 25
type input "80"
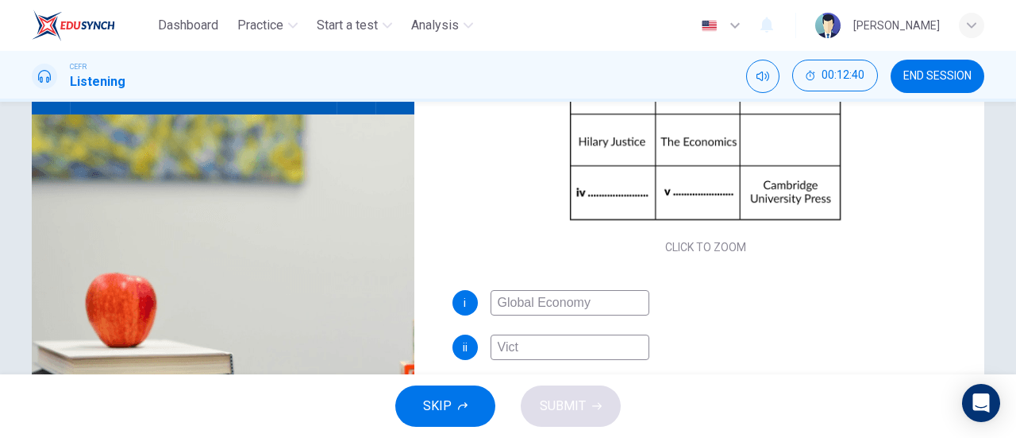
type input "Victo"
type input "80"
type input "Victori"
type input "80"
type input "Victoria Sm"
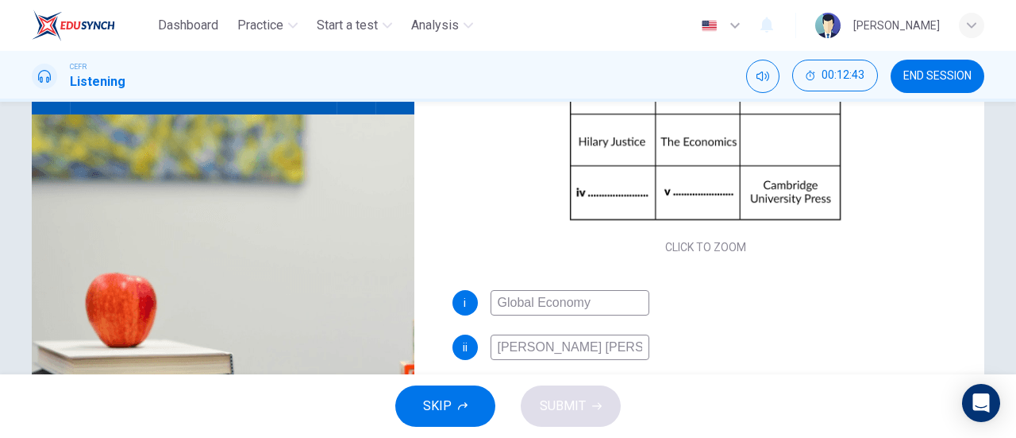
type input "80"
type input "Victoria Smithbu"
type input "81"
type input "Victoria Smithburg"
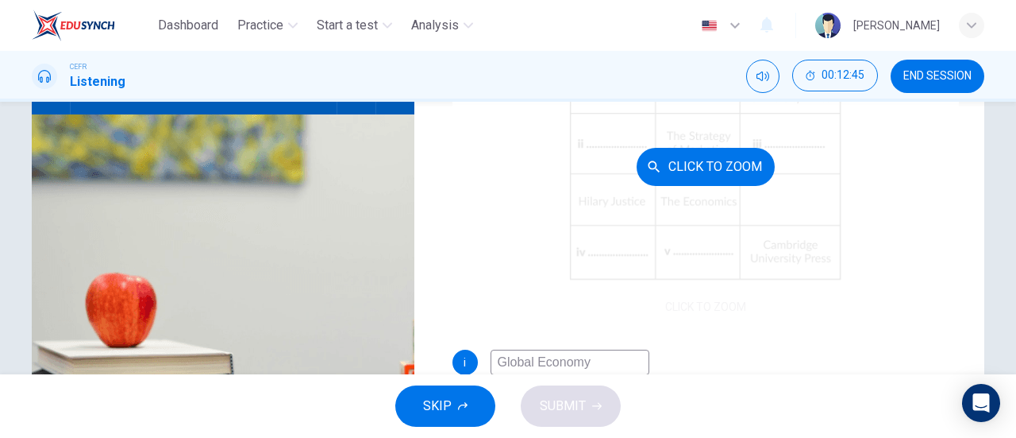
scroll to position [0, 0]
type input "81"
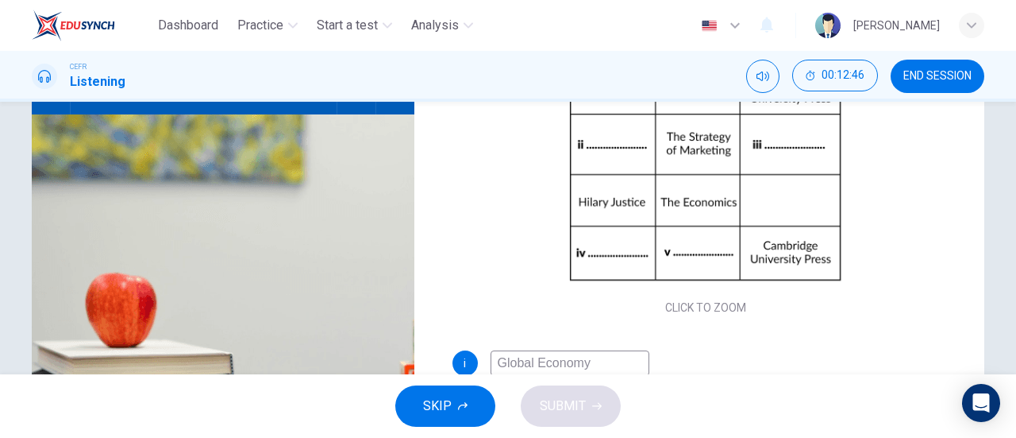
scroll to position [183, 0]
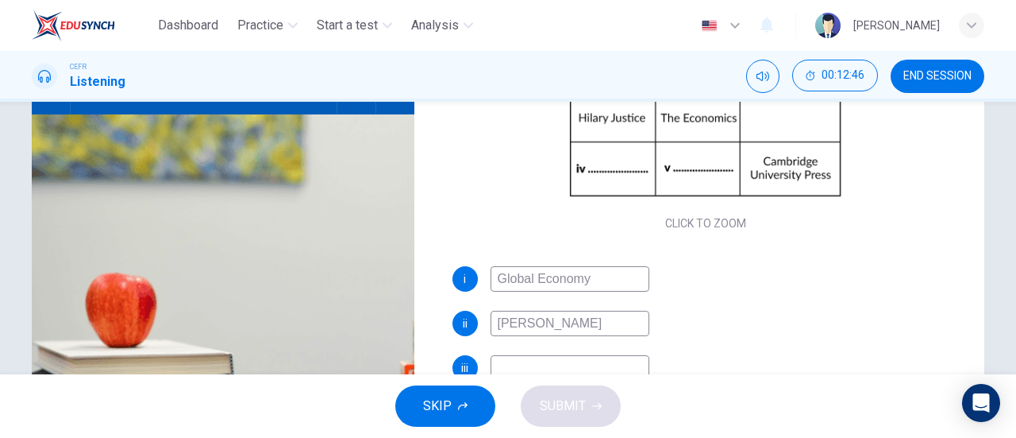
type input "Victoria Smithburg"
click at [565, 355] on input at bounding box center [570, 367] width 159 height 25
type input "82"
type input "Lond"
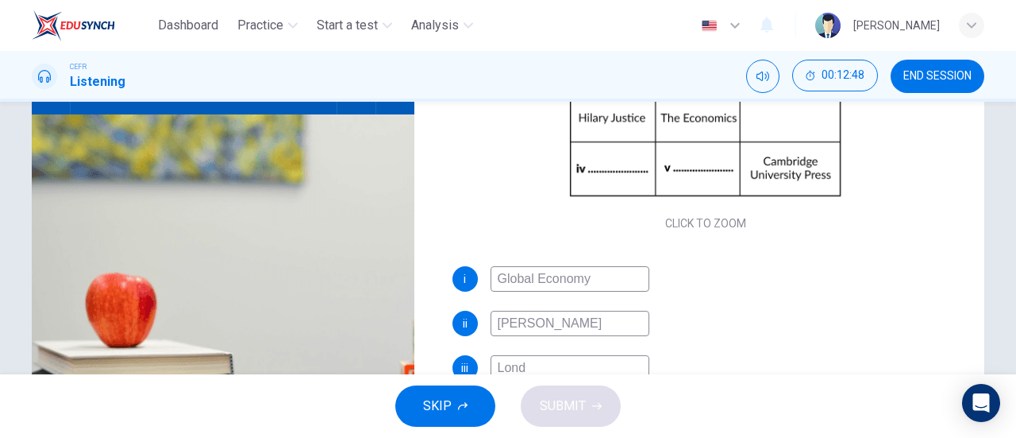
type input "82"
type input "Londo"
type input "82"
type input "London Pr"
type input "82"
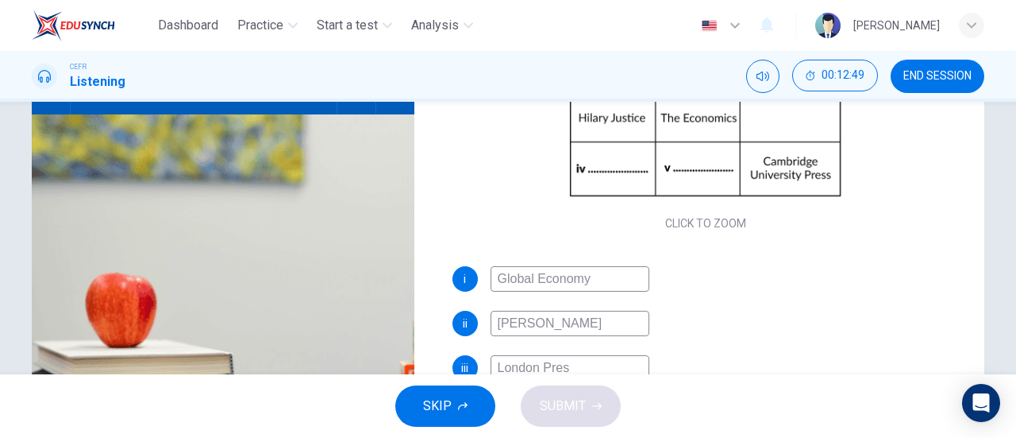
type input "London Press"
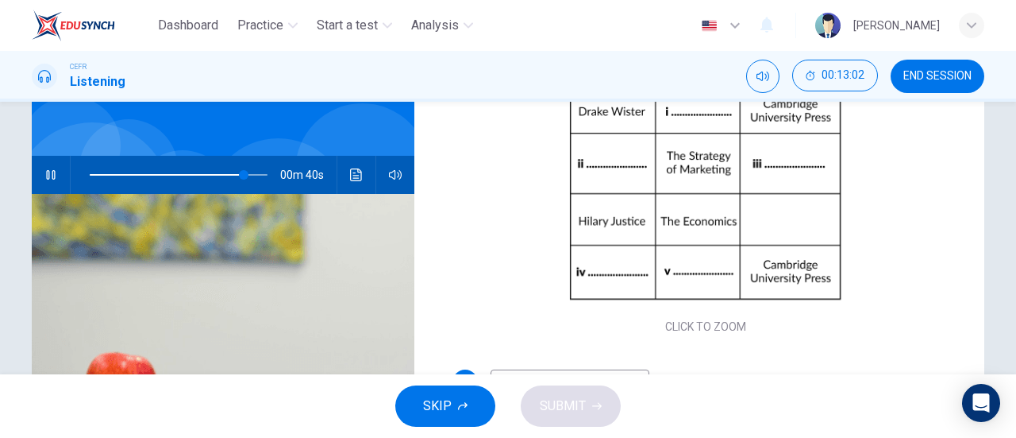
scroll to position [183, 0]
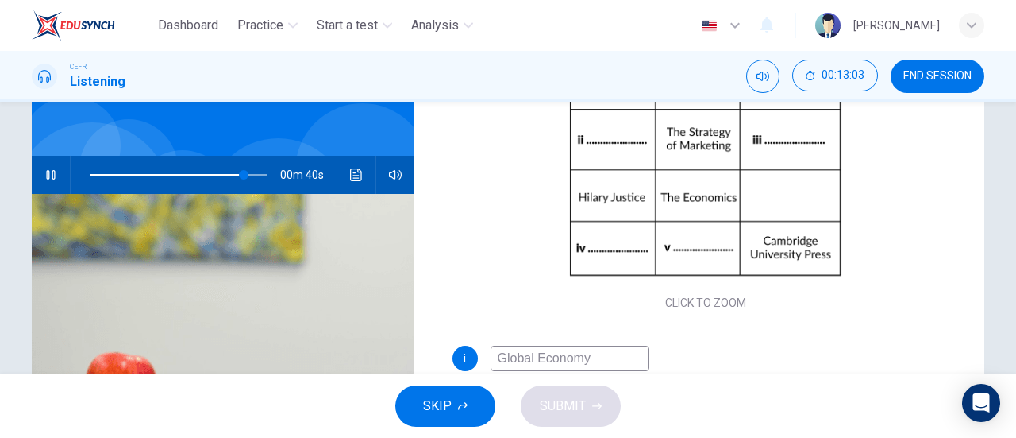
type input "87"
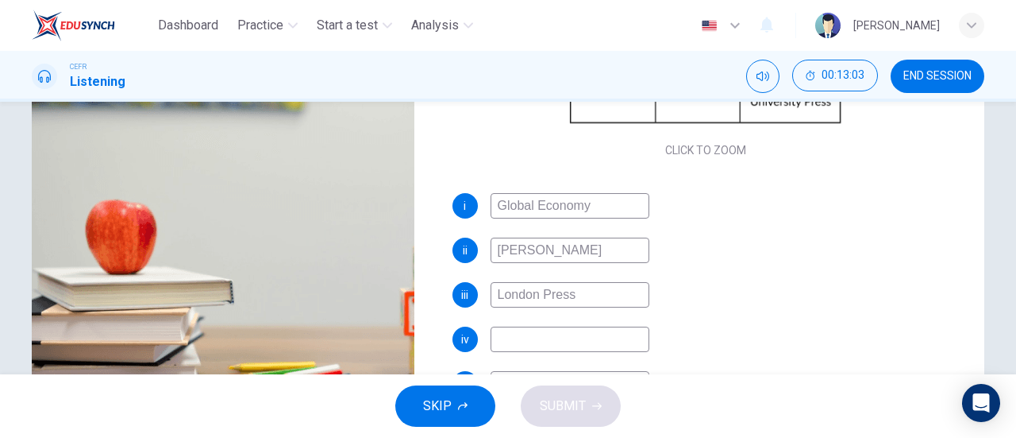
scroll to position [264, 0]
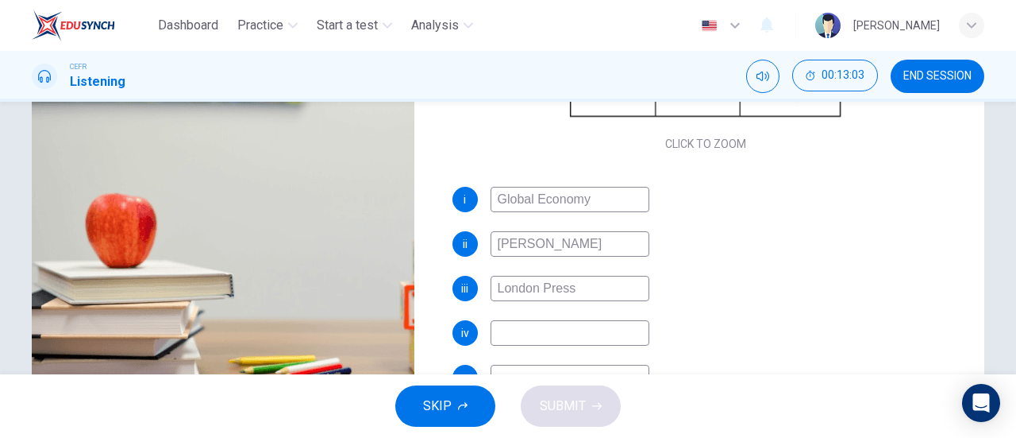
type input "London Press"
click at [580, 330] on input at bounding box center [570, 332] width 159 height 25
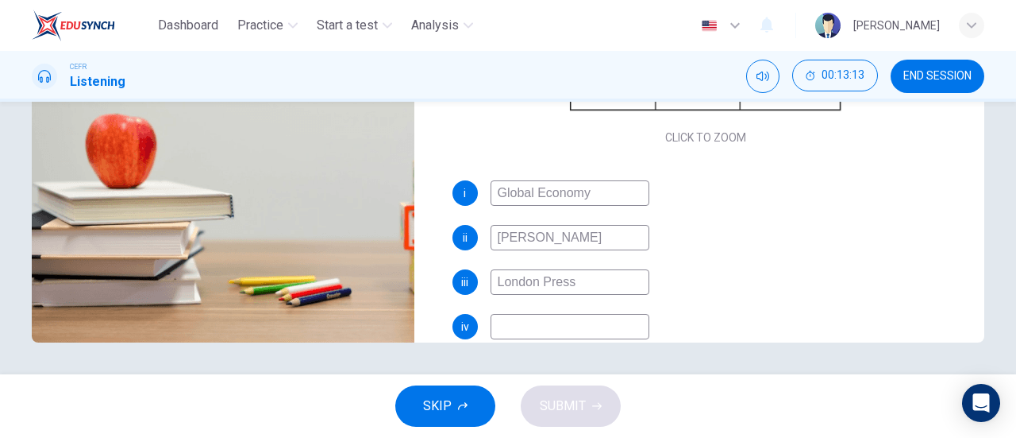
scroll to position [159, 0]
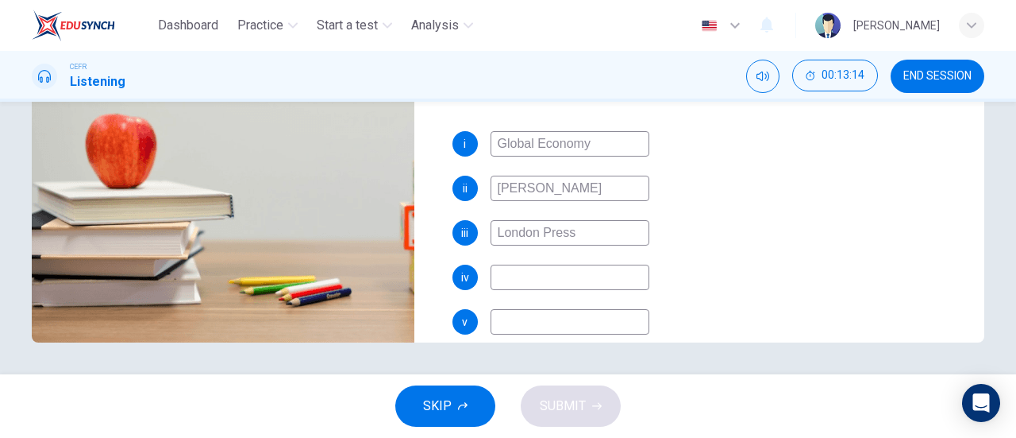
type input "91"
type input "Wi"
type input "91"
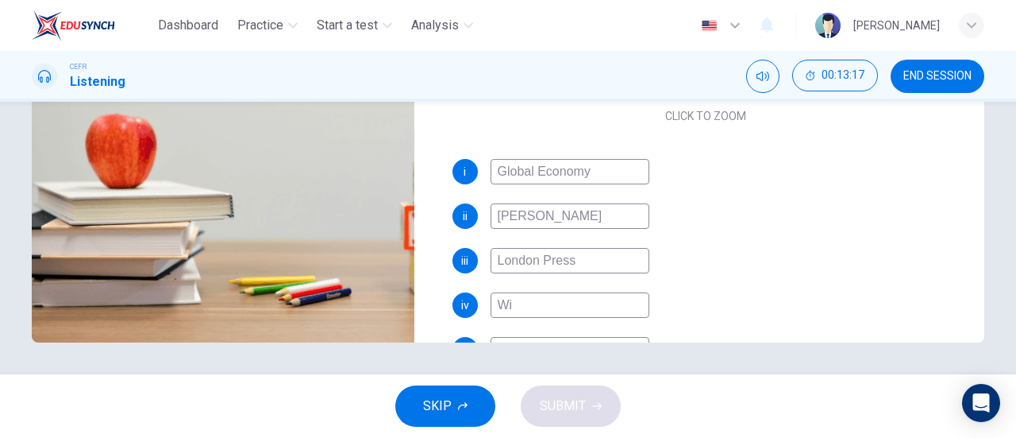
type input "Wi"
type input "92"
type input "Wi H"
type input "92"
type input "Wi Hann"
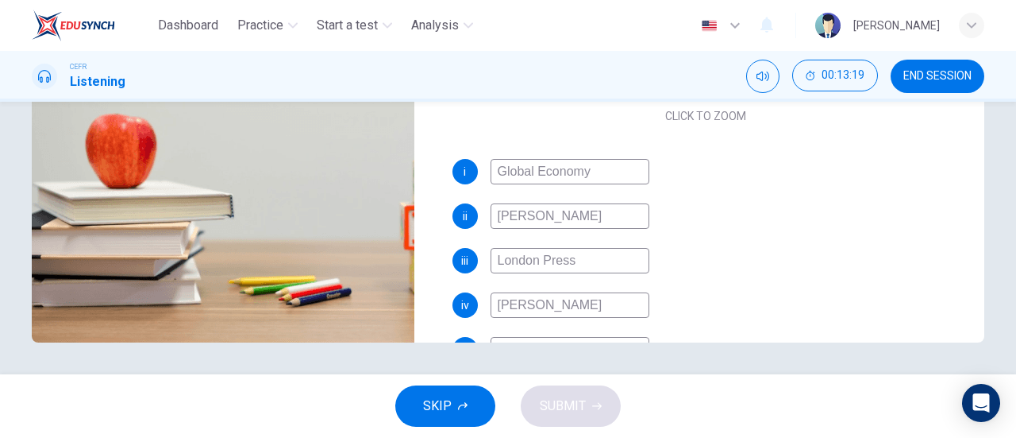
type input "92"
type input "Wi Hanna"
click at [509, 307] on input "Wi Hanna" at bounding box center [570, 304] width 159 height 25
type input "93"
type input "William Hanna"
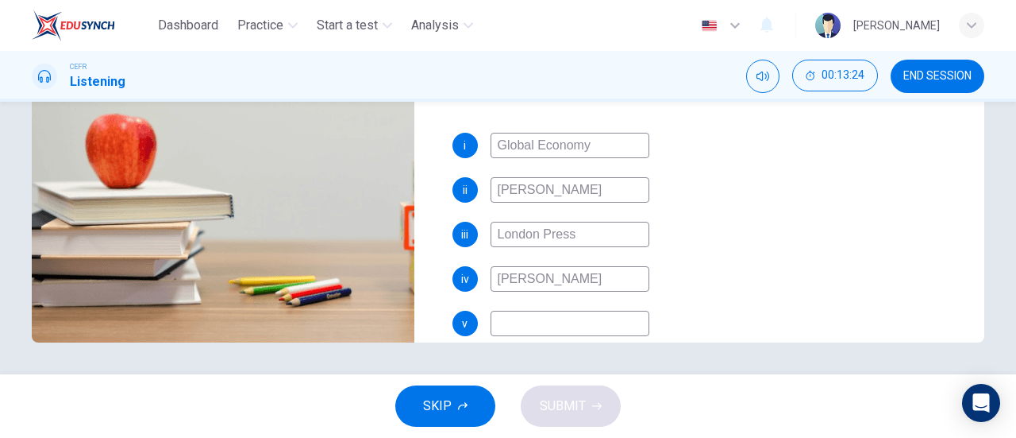
scroll to position [159, 0]
type input "94"
type input "William Hanna"
click at [543, 317] on input at bounding box center [570, 321] width 159 height 25
type input "B"
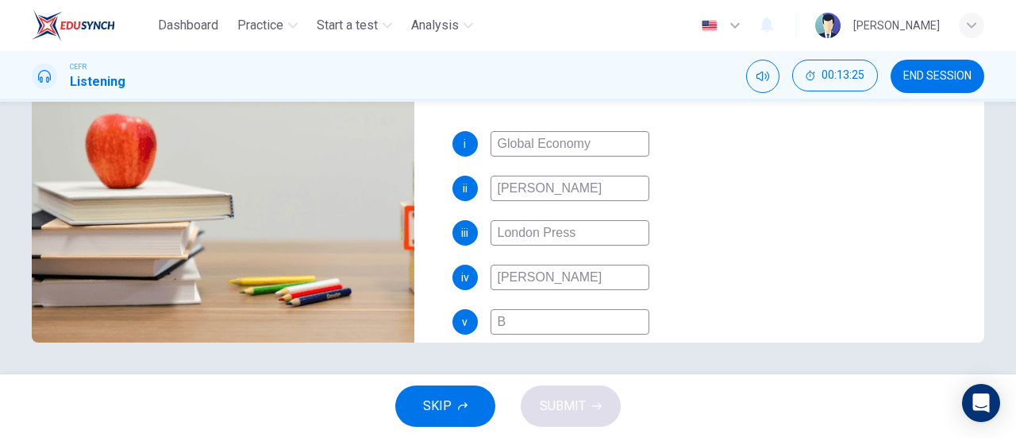
type input "94"
type input "Bu"
type input "94"
type input "Bus"
type input "95"
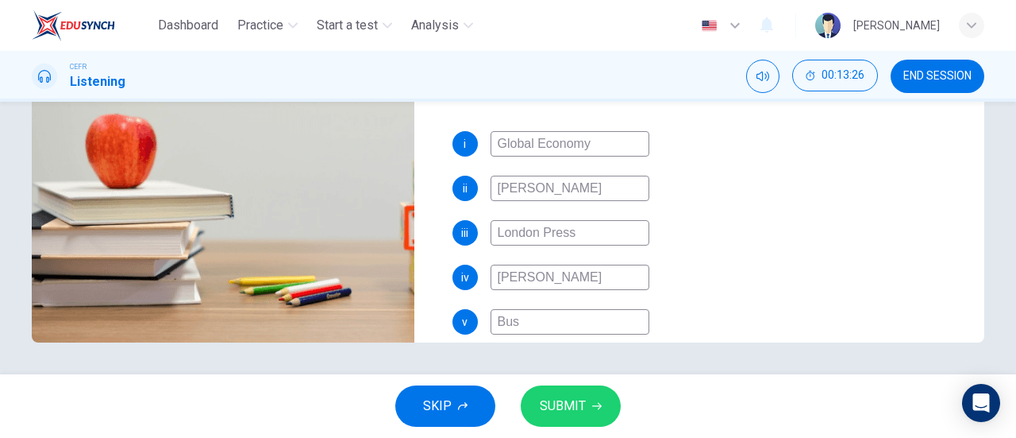
type input "Buss"
type input "95"
type input "Bussi"
type input "95"
type input "Bussin"
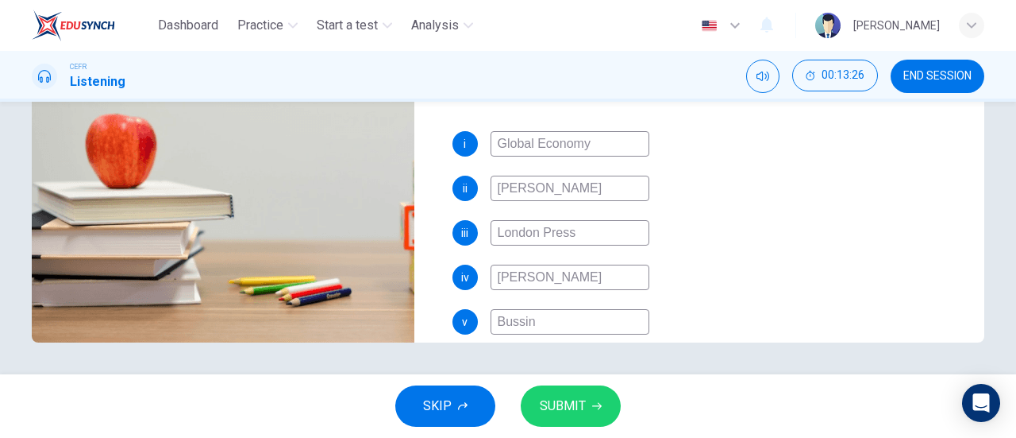
type input "95"
type input "Bussine"
type input "95"
type input "Bussiness"
type input "95"
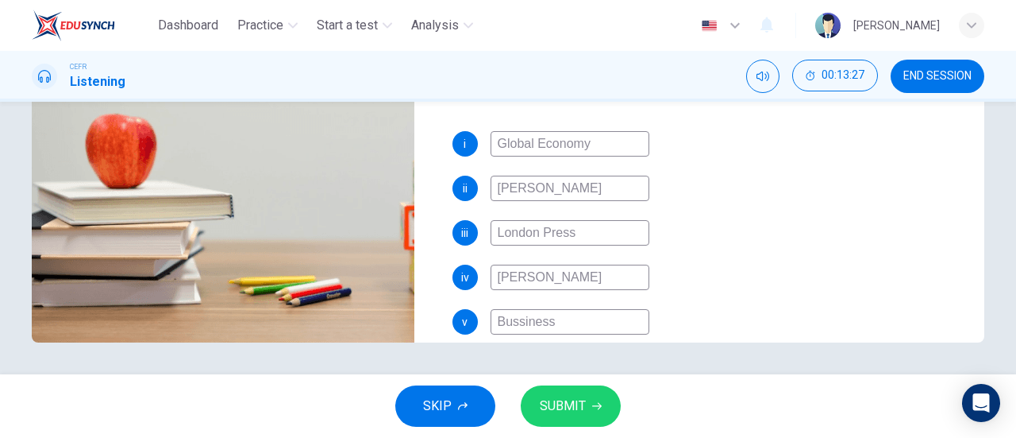
type input "Bussiness"
type input "95"
type input "Bussiness m"
type input "95"
type input "Bussiness me"
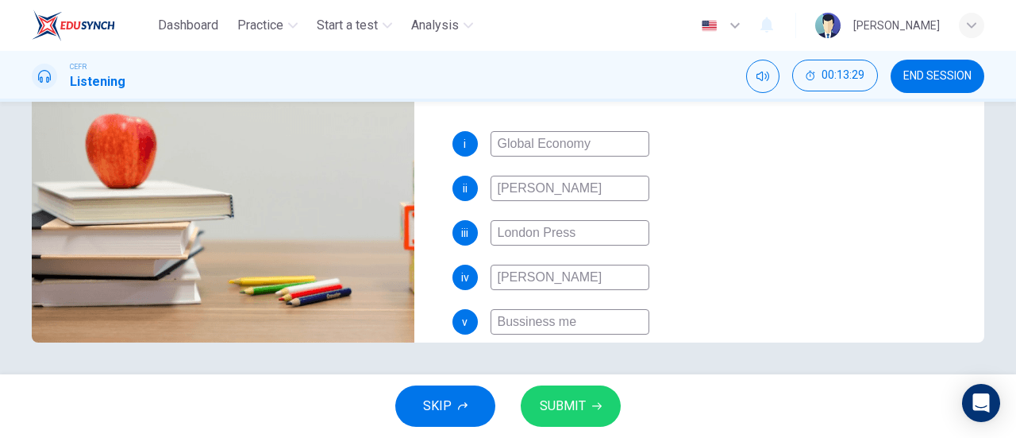
click at [535, 323] on input "Bussiness me" at bounding box center [570, 321] width 159 height 25
click at [521, 325] on input "Bussiness me" at bounding box center [570, 321] width 159 height 25
click at [548, 323] on input "Bussiness me" at bounding box center [570, 321] width 159 height 25
type input "96"
type input "Bussines me"
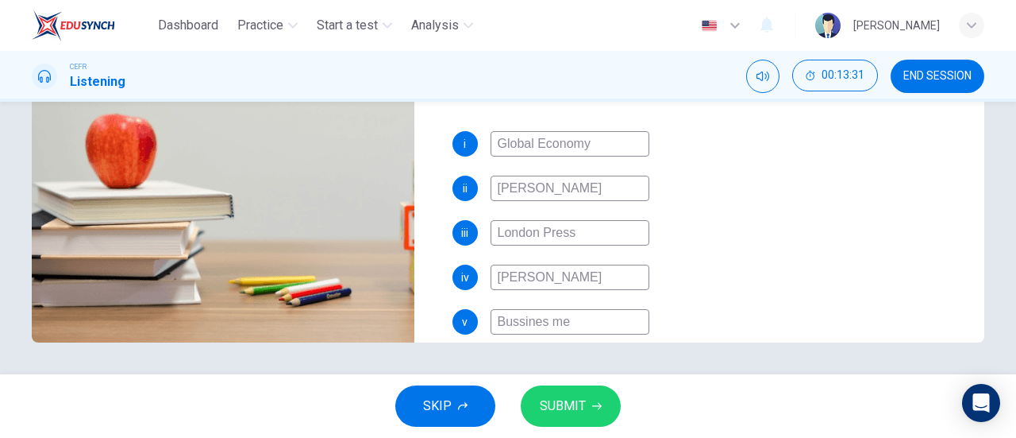
click at [566, 325] on input "Bussines me" at bounding box center [570, 321] width 159 height 25
type input "97"
type input "Bussines"
type input "97"
type input "Bussines M"
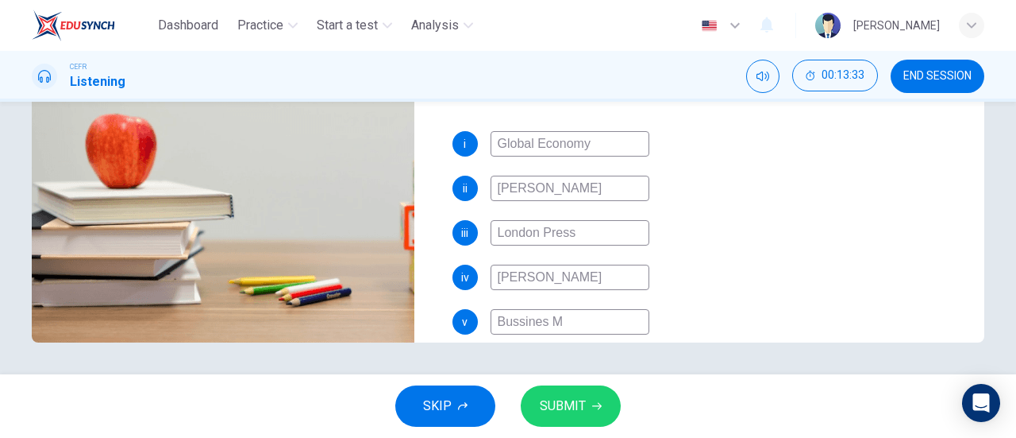
type input "97"
type input "Bussines Man"
type input "97"
type input "Bussines Mana"
type input "97"
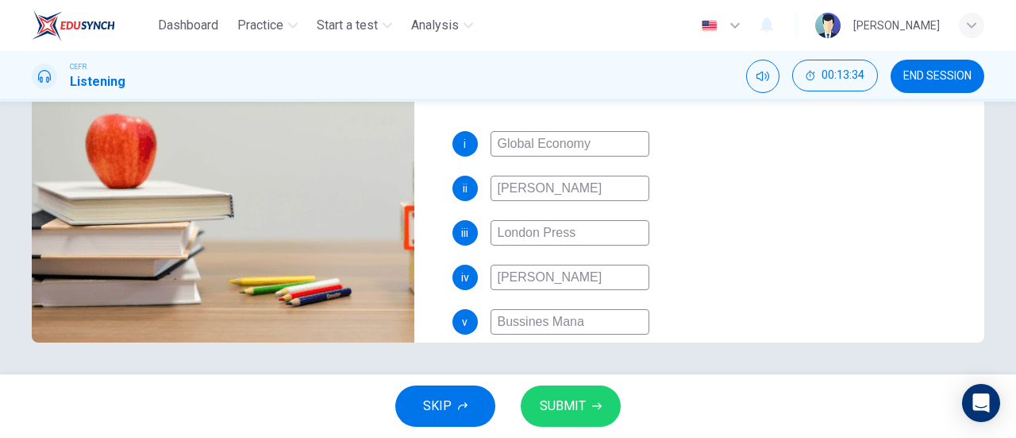
type input "Bussines Manag"
type input "97"
type input "Bussines Manage"
type input "97"
type input "Bussines Managem"
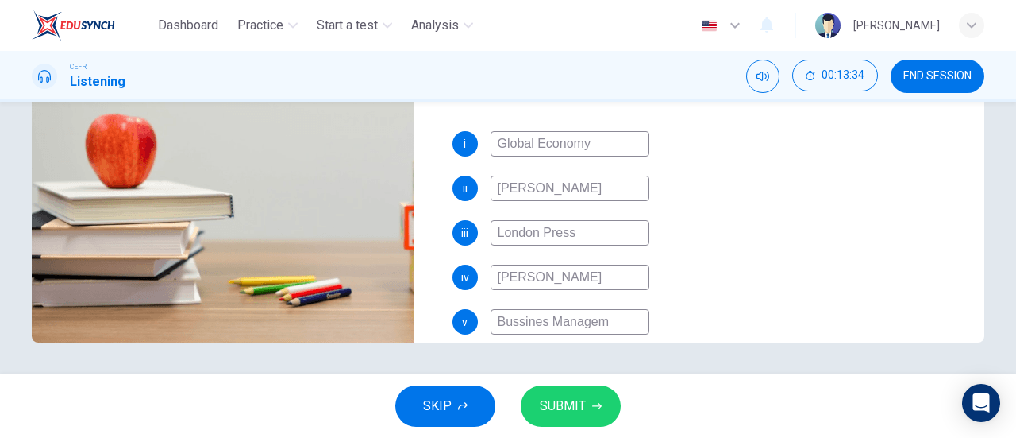
type input "97"
type input "Bussines Manageme"
type input "97"
type input "Bussines Managemen"
type input "97"
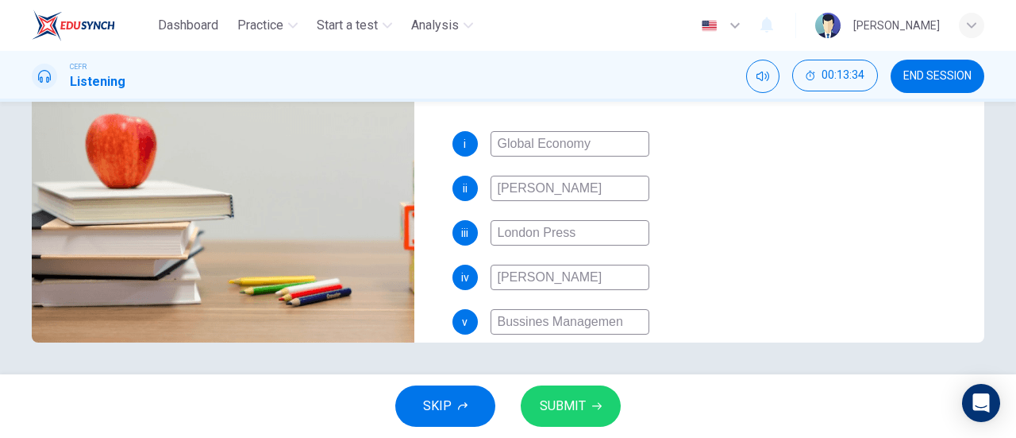
type input "Bussines Management"
type input "97"
click at [515, 325] on input "Bussines Management" at bounding box center [570, 321] width 159 height 25
type input "Busines Management"
click at [537, 324] on input "Busines Management" at bounding box center [570, 321] width 159 height 25
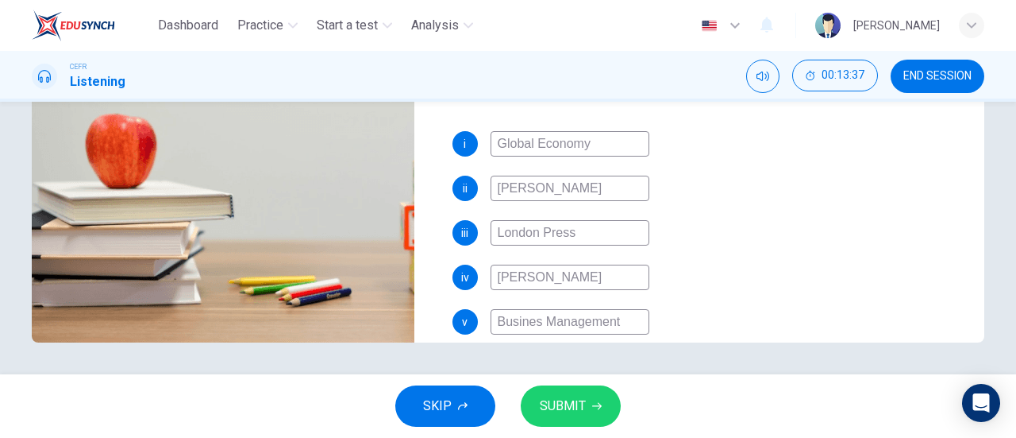
type input "98"
type input "Business Management"
type input "98"
type input "Business Management"
click at [733, 318] on div "v Business Management" at bounding box center [706, 321] width 507 height 25
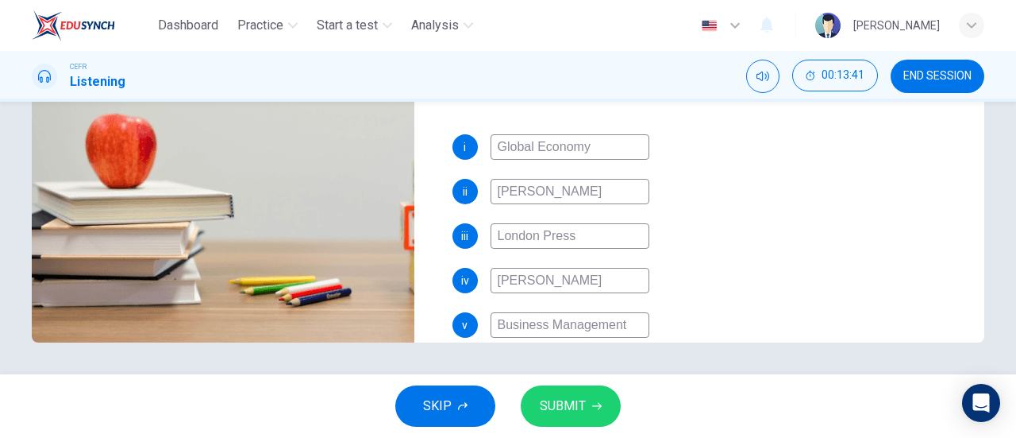
scroll to position [183, 0]
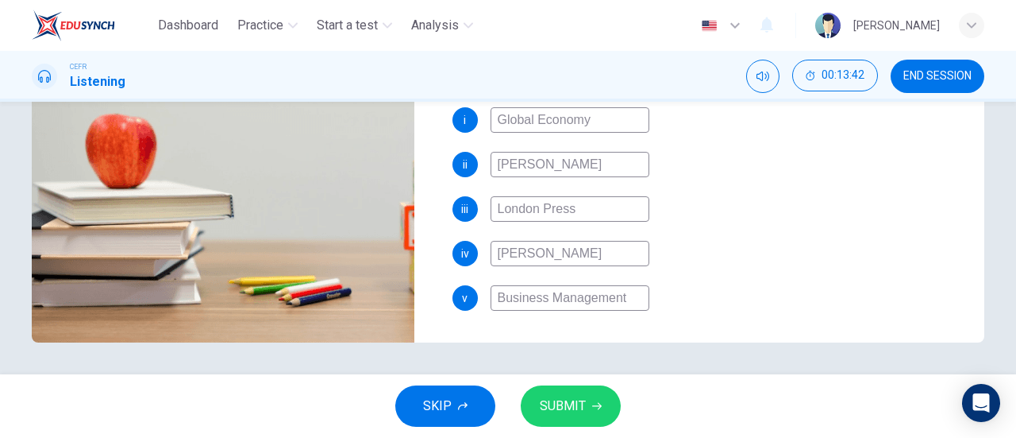
click at [591, 403] on button "SUBMIT" at bounding box center [571, 405] width 100 height 41
type input "0"
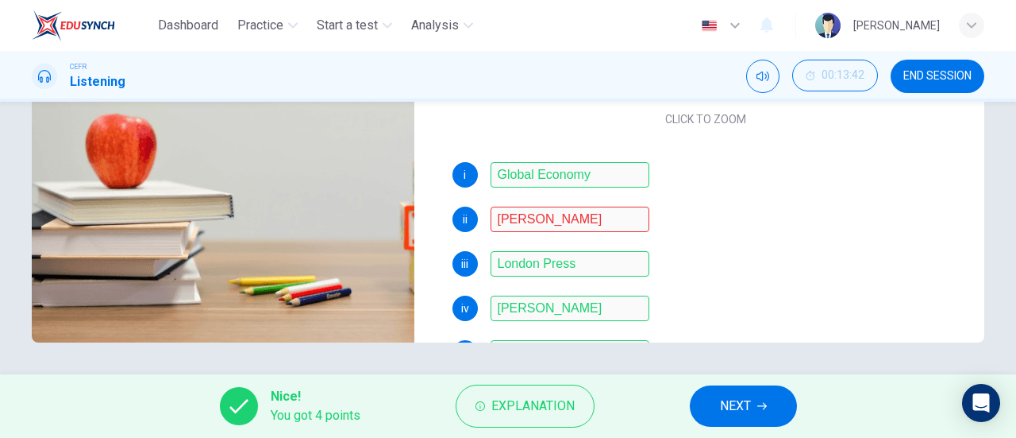
scroll to position [103, 0]
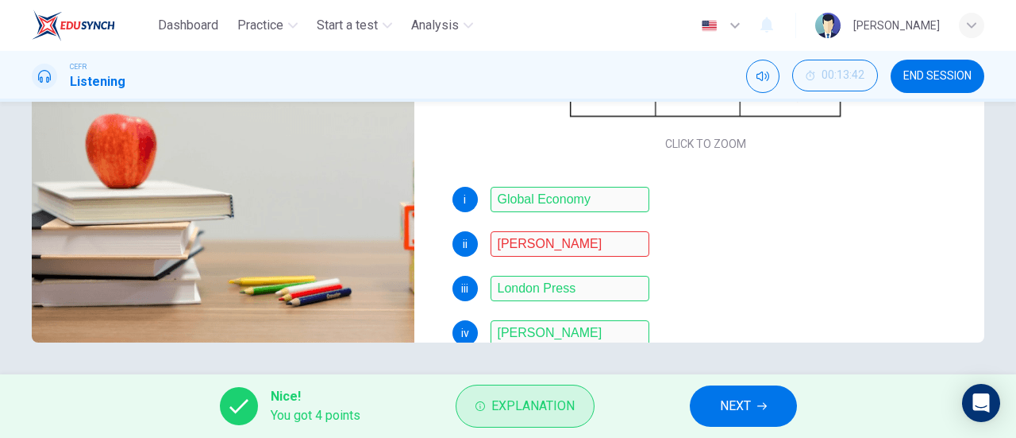
click at [541, 406] on span "Explanation" at bounding box center [533, 406] width 83 height 22
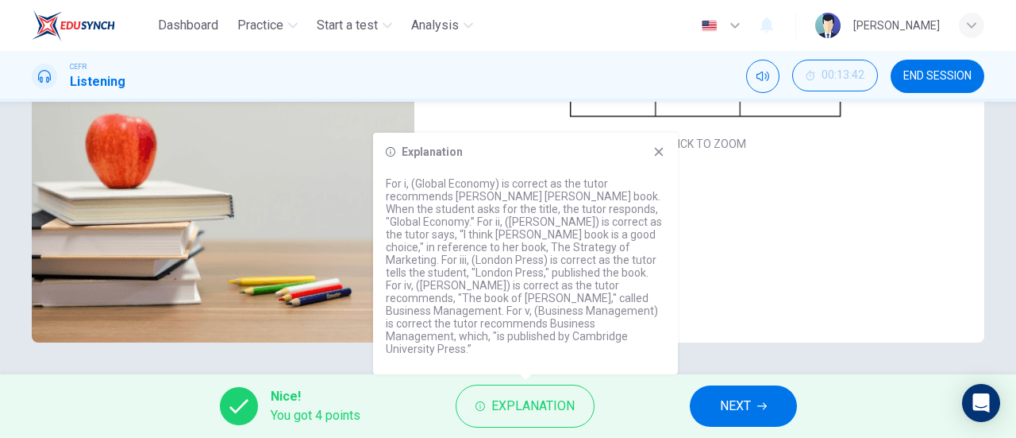
click at [666, 164] on div "Explanation For i, (Global Economy) is correct as the tutor recommends Drake Wi…" at bounding box center [525, 253] width 305 height 241
click at [661, 158] on icon at bounding box center [659, 151] width 13 height 13
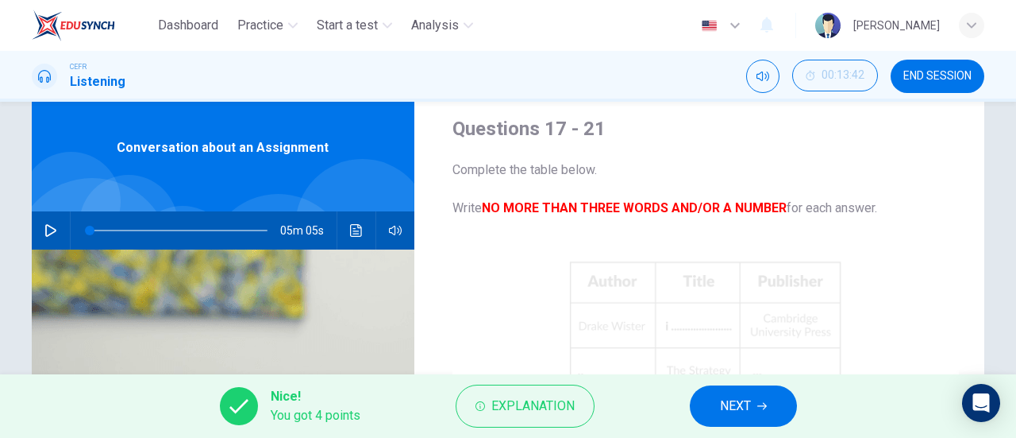
scroll to position [0, 0]
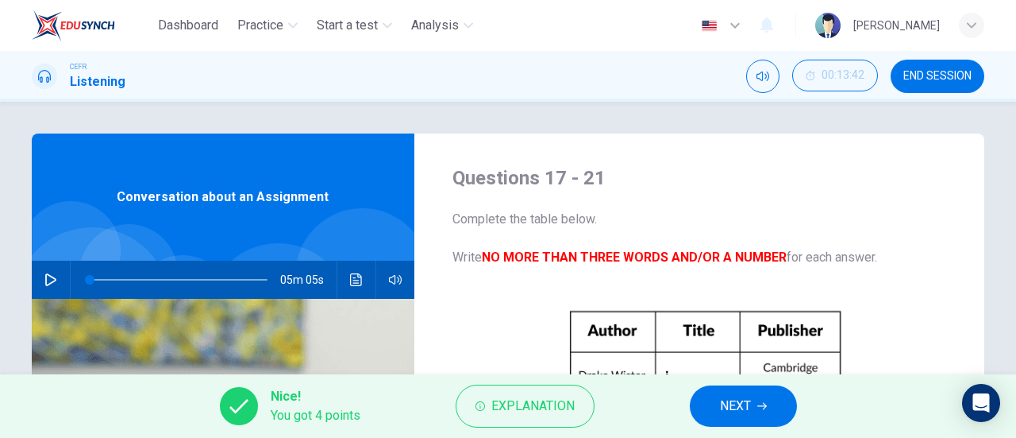
click at [764, 397] on button "NEXT" at bounding box center [743, 405] width 107 height 41
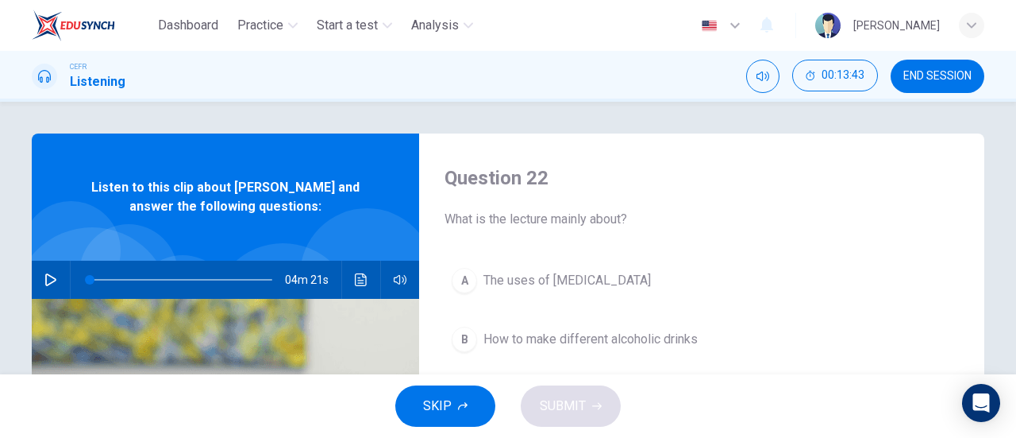
click at [48, 274] on icon "button" at bounding box center [50, 279] width 13 height 13
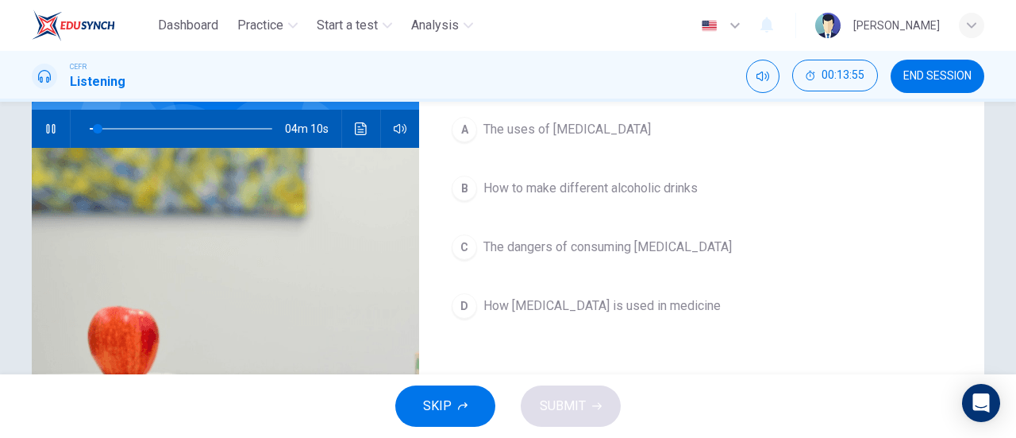
scroll to position [159, 0]
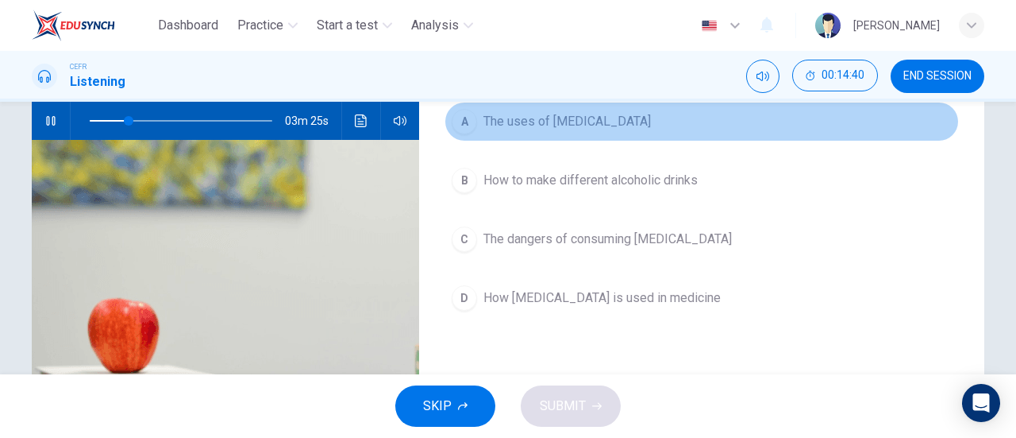
click at [522, 114] on span "The uses of ethanol" at bounding box center [568, 121] width 168 height 19
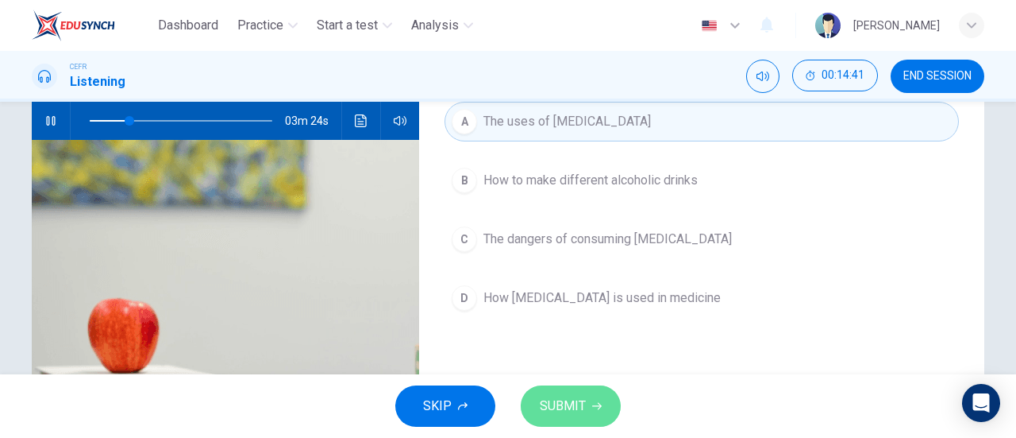
click at [569, 412] on span "SUBMIT" at bounding box center [563, 406] width 46 height 22
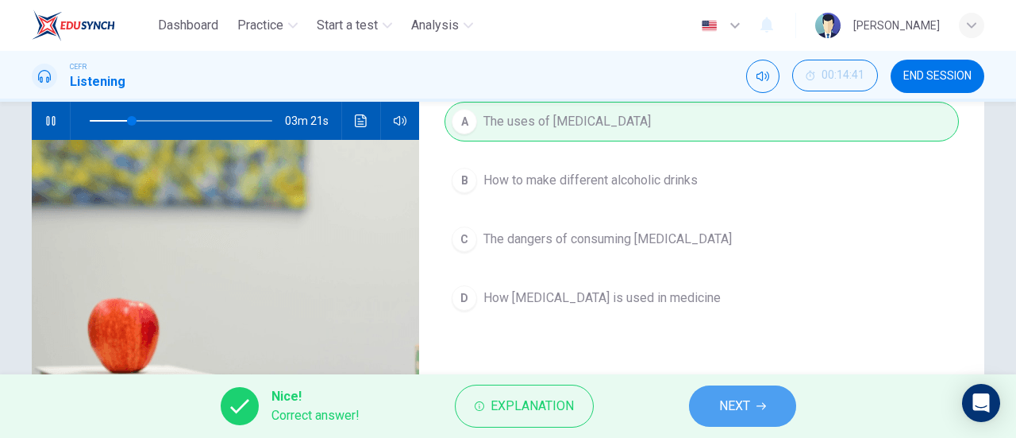
click at [723, 401] on span "NEXT" at bounding box center [734, 406] width 31 height 22
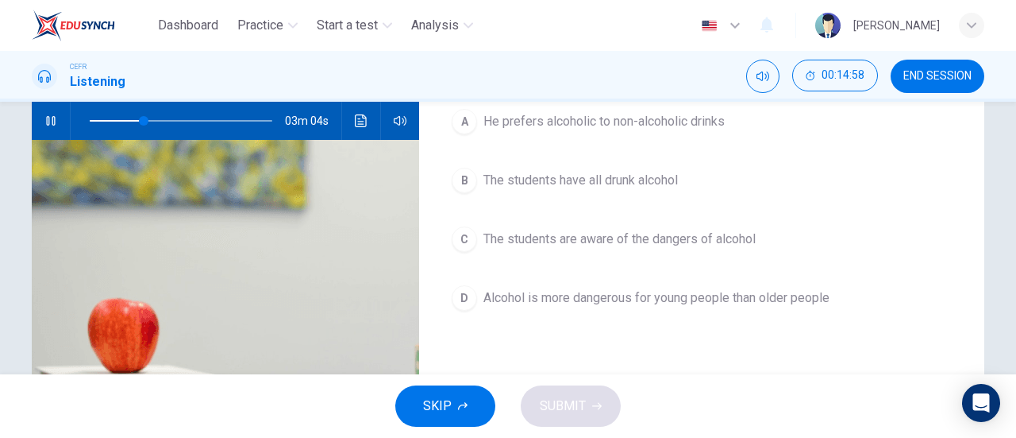
click at [630, 189] on button "B The students have all drunk alcohol" at bounding box center [702, 180] width 515 height 40
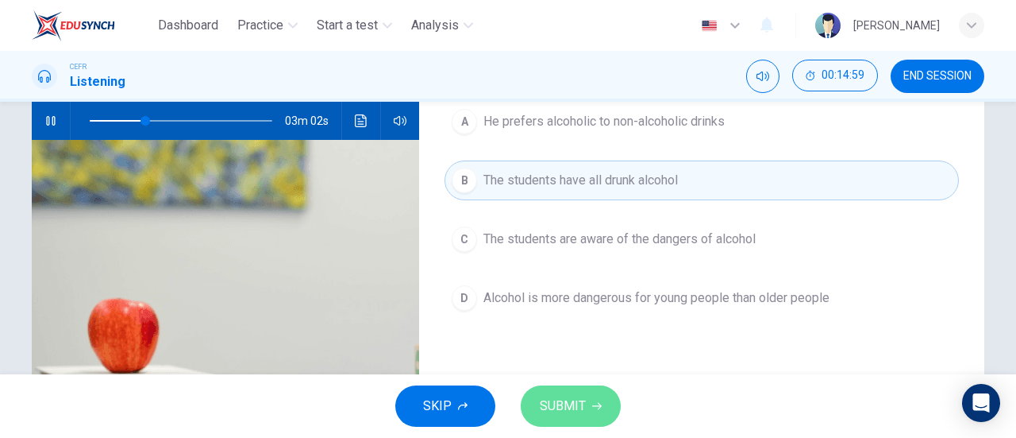
click at [592, 404] on icon "button" at bounding box center [597, 406] width 10 height 10
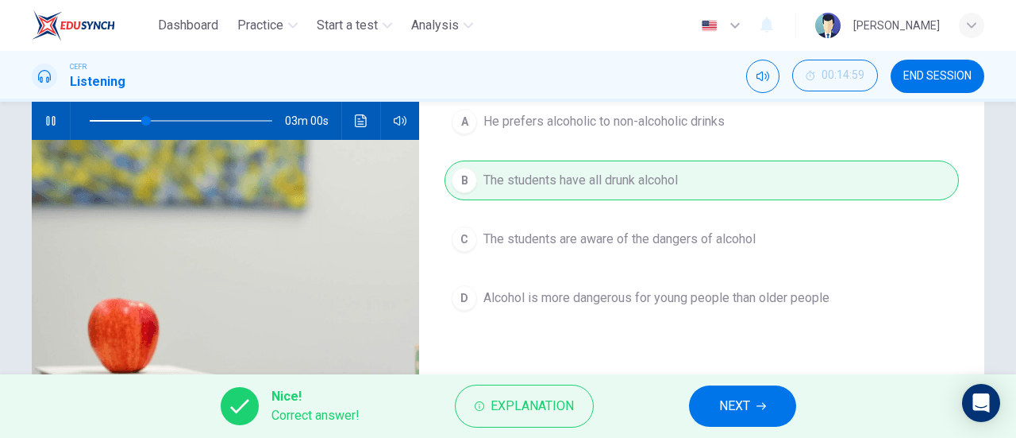
click at [746, 391] on button "NEXT" at bounding box center [742, 405] width 107 height 41
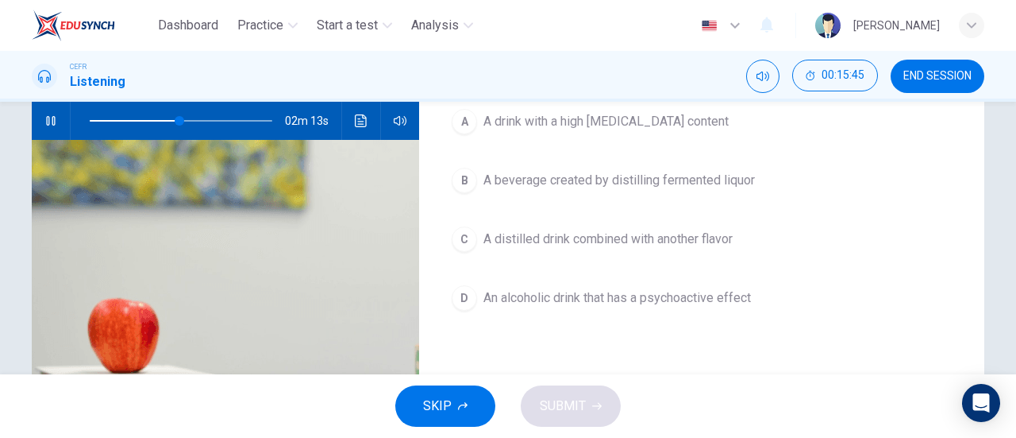
click at [499, 234] on span "A distilled drink combined with another flavor" at bounding box center [608, 238] width 249 height 19
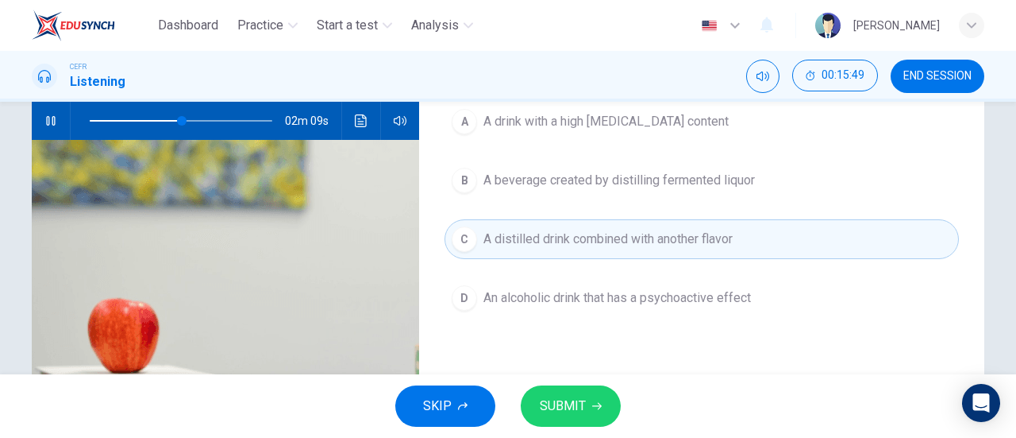
click at [607, 411] on button "SUBMIT" at bounding box center [571, 405] width 100 height 41
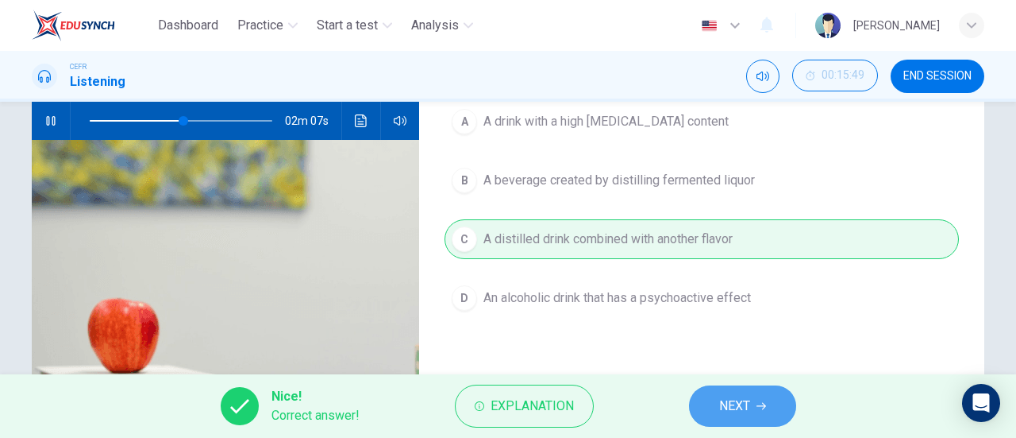
click at [715, 399] on button "NEXT" at bounding box center [742, 405] width 107 height 41
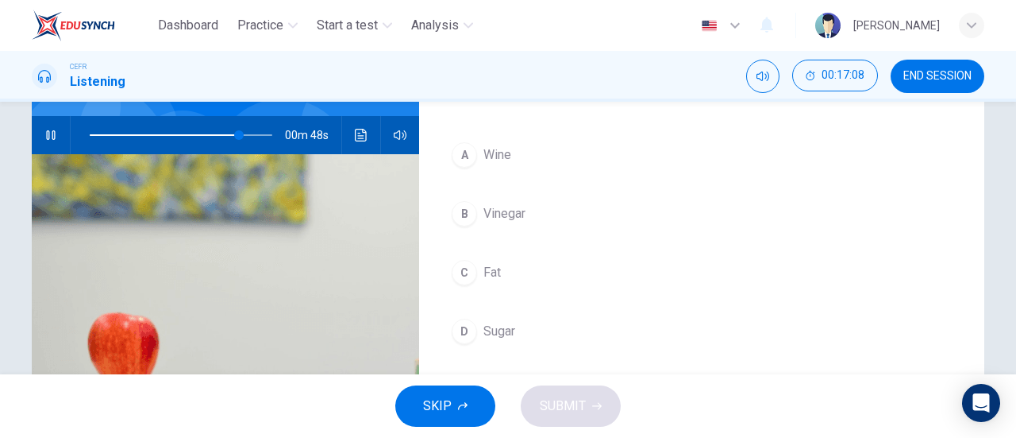
scroll to position [178, 0]
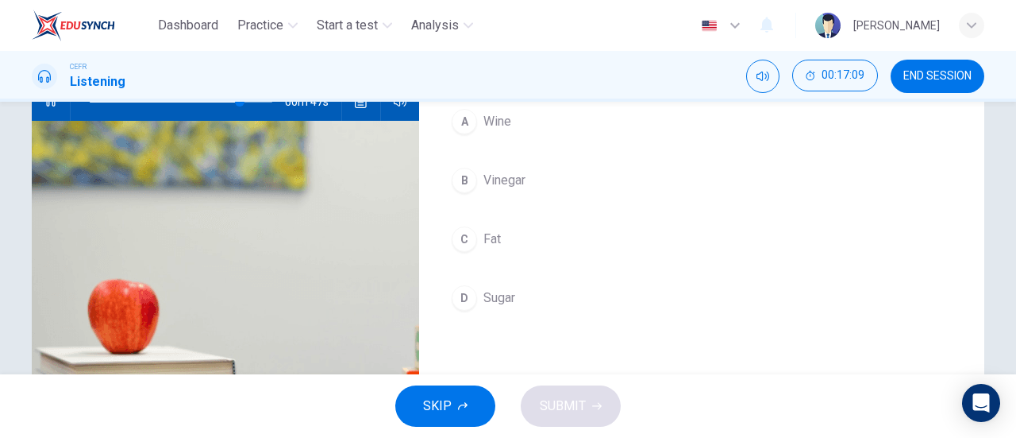
click at [499, 233] on button "C Fat" at bounding box center [702, 239] width 515 height 40
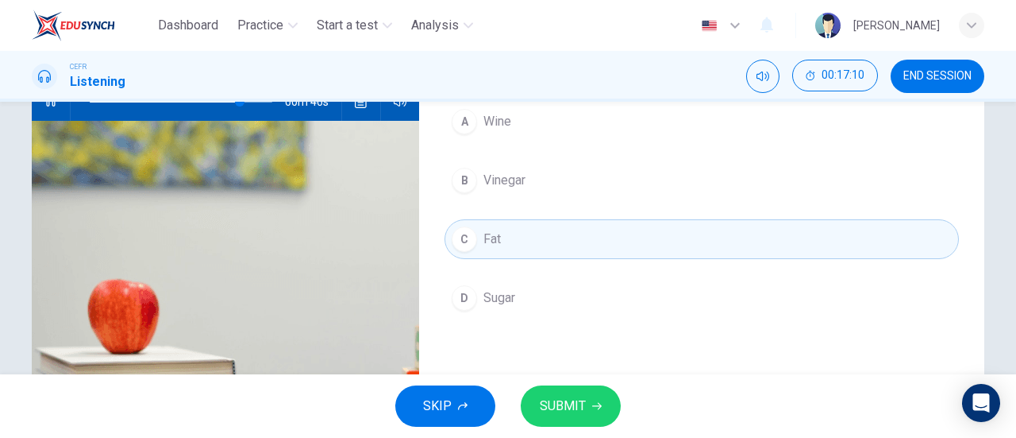
click at [581, 395] on span "SUBMIT" at bounding box center [563, 406] width 46 height 22
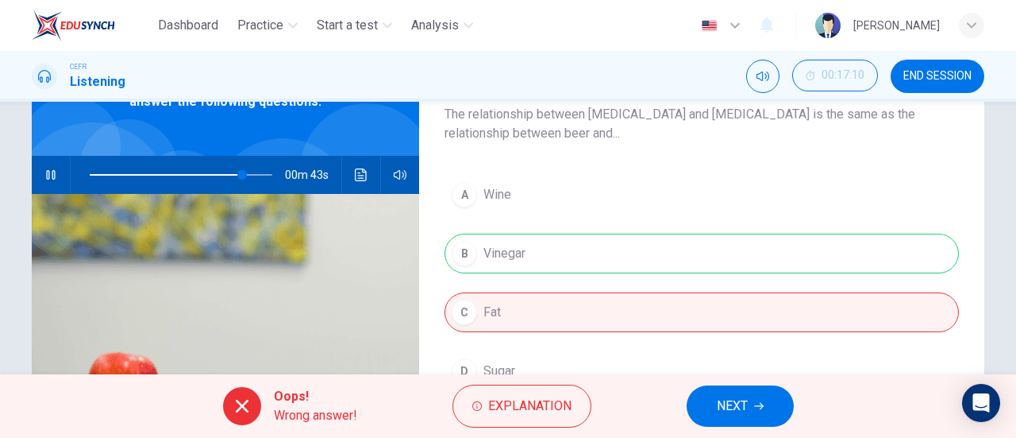
scroll to position [98, 0]
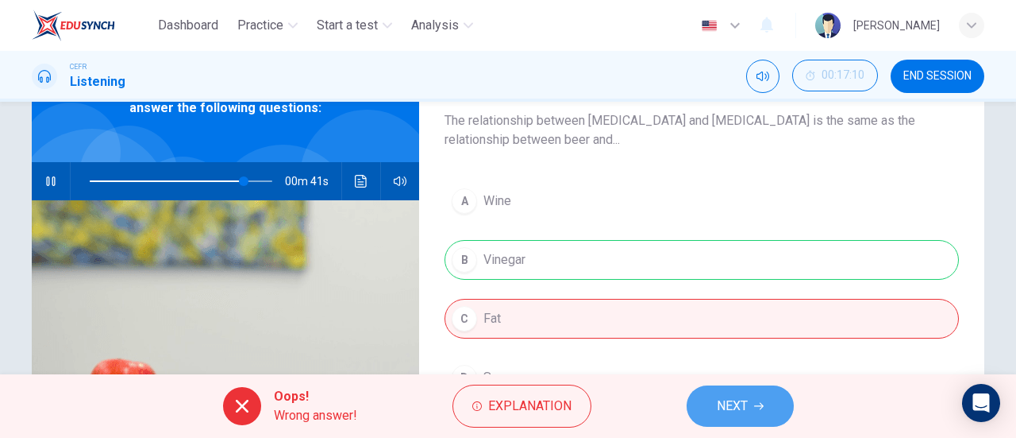
click at [726, 385] on button "NEXT" at bounding box center [740, 405] width 107 height 41
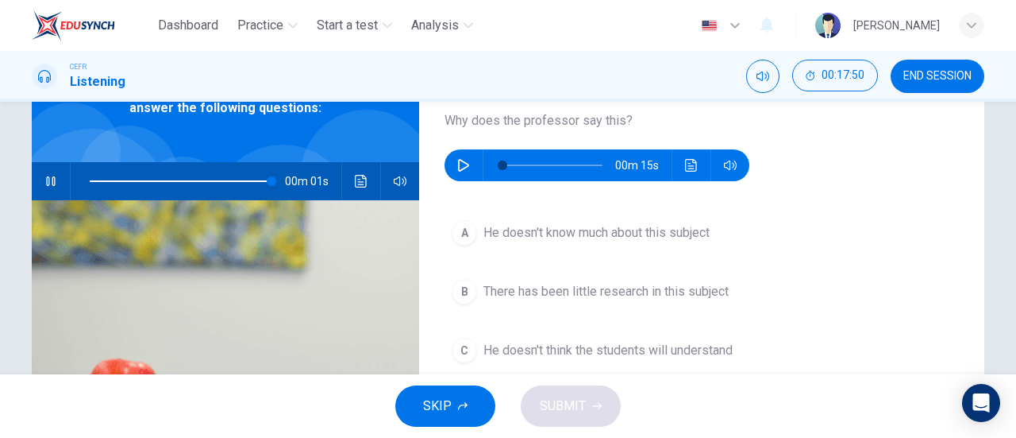
type input "0"
click at [465, 158] on button "button" at bounding box center [463, 165] width 25 height 32
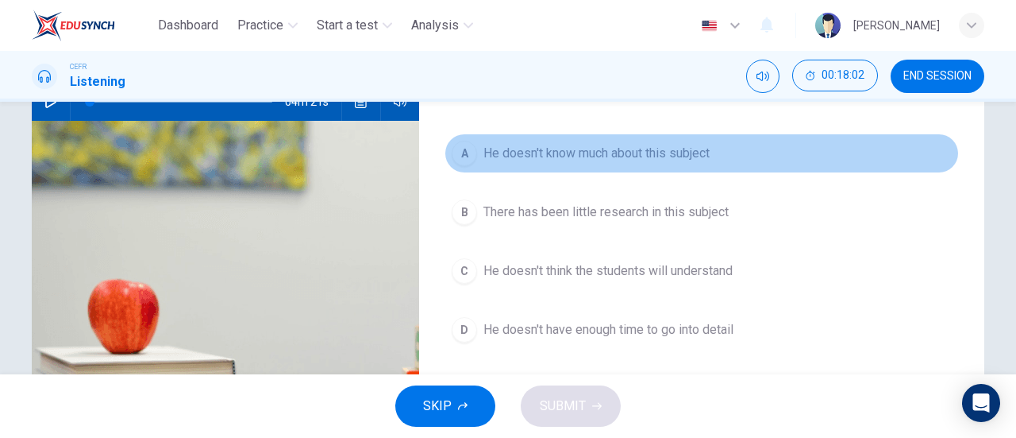
click at [522, 148] on span "He doesn't know much about this subject" at bounding box center [597, 153] width 226 height 19
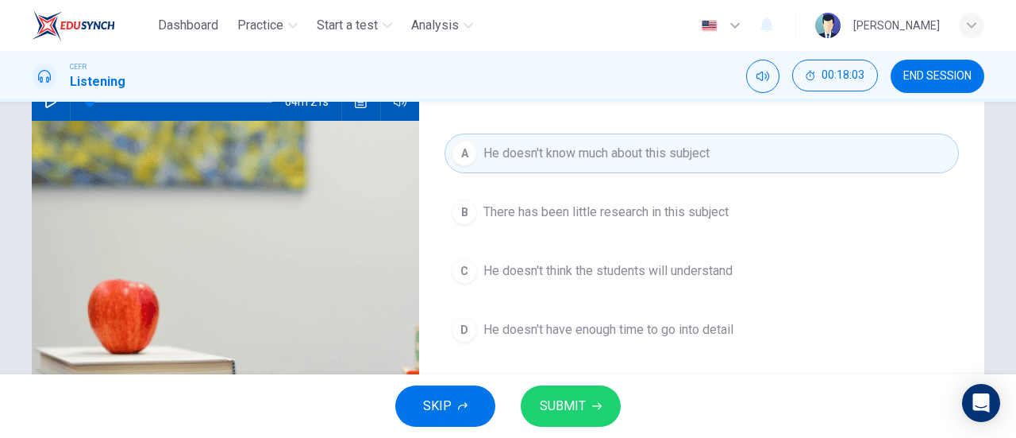
click at [590, 418] on button "SUBMIT" at bounding box center [571, 405] width 100 height 41
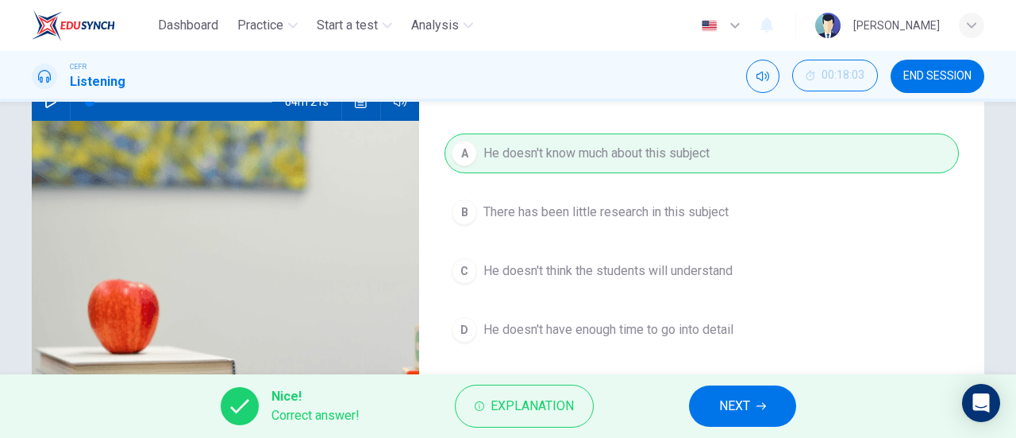
type input "85"
click at [770, 406] on button "NEXT" at bounding box center [742, 405] width 107 height 41
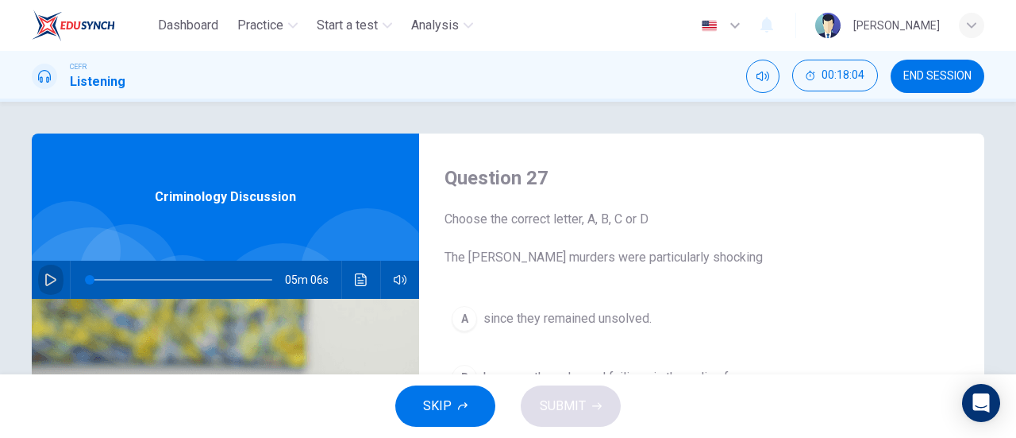
click at [44, 285] on icon "button" at bounding box center [50, 279] width 13 height 13
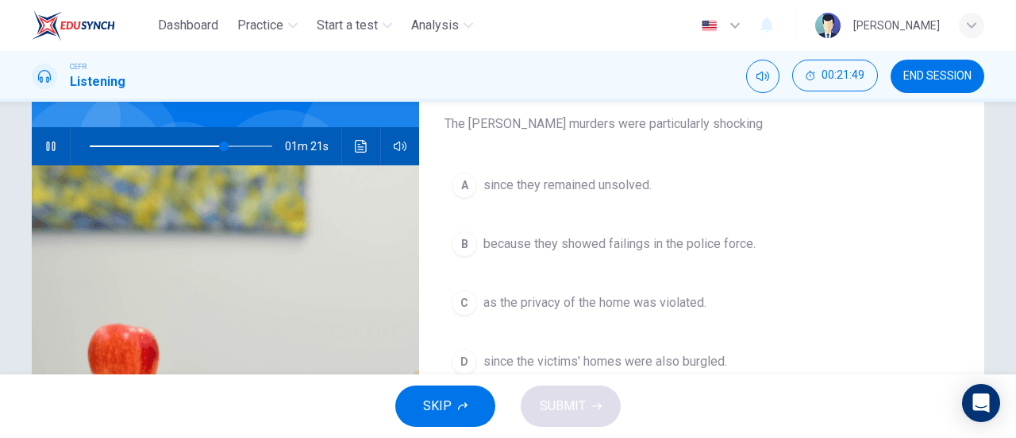
scroll to position [159, 0]
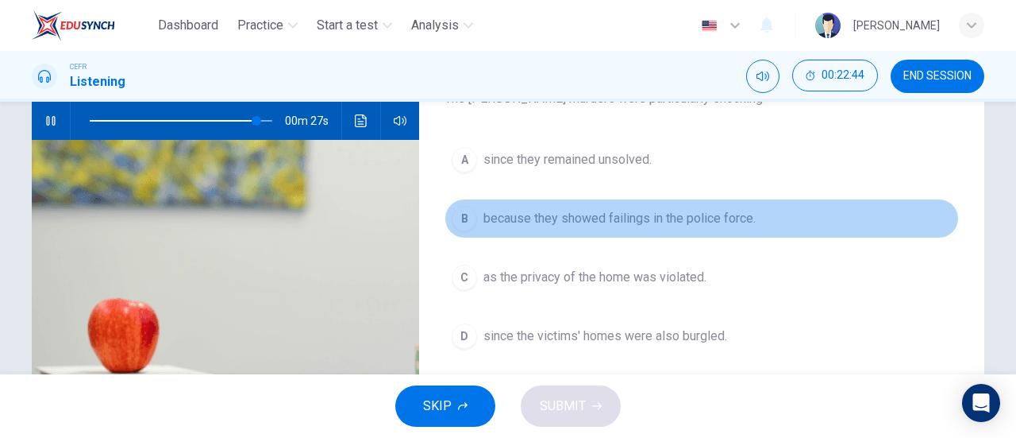
click at [549, 229] on button "B because they showed failings in the police force." at bounding box center [702, 219] width 515 height 40
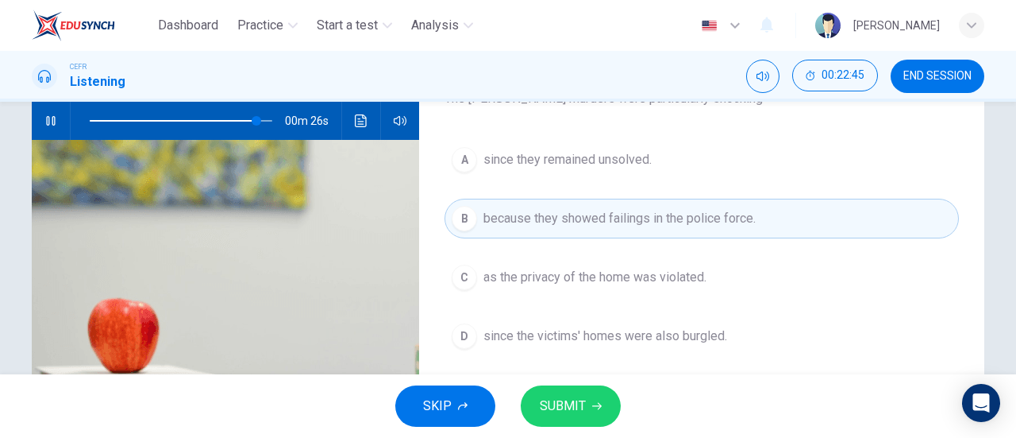
click at [584, 400] on span "SUBMIT" at bounding box center [563, 406] width 46 height 22
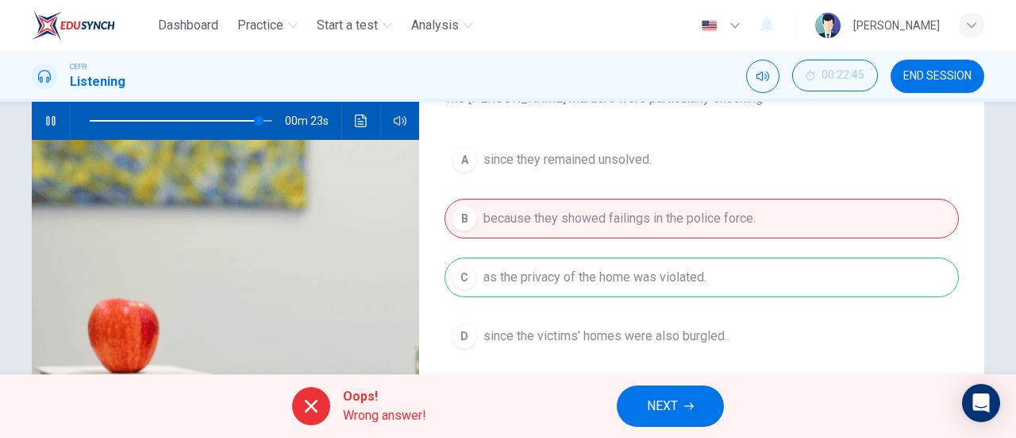
click at [628, 291] on div "A since they remained unsolved. B because they showed failings in the police fo…" at bounding box center [702, 264] width 515 height 248
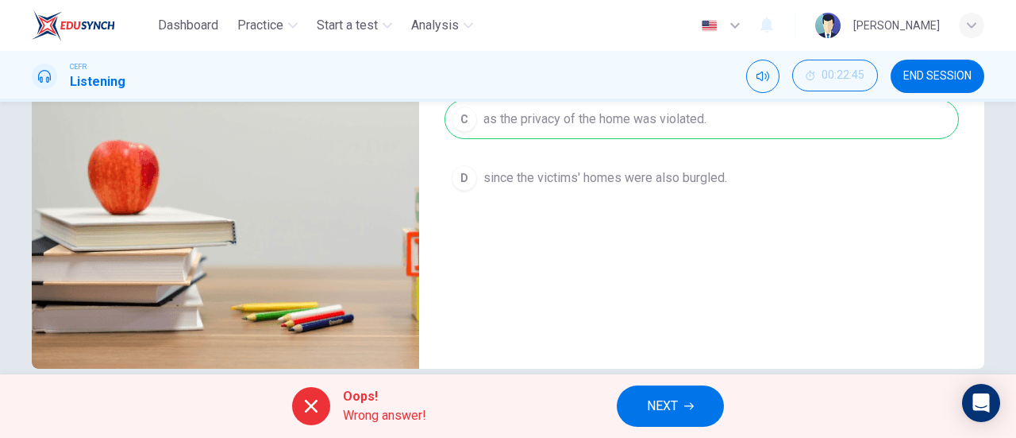
scroll to position [318, 0]
click at [665, 404] on span "NEXT" at bounding box center [662, 406] width 31 height 22
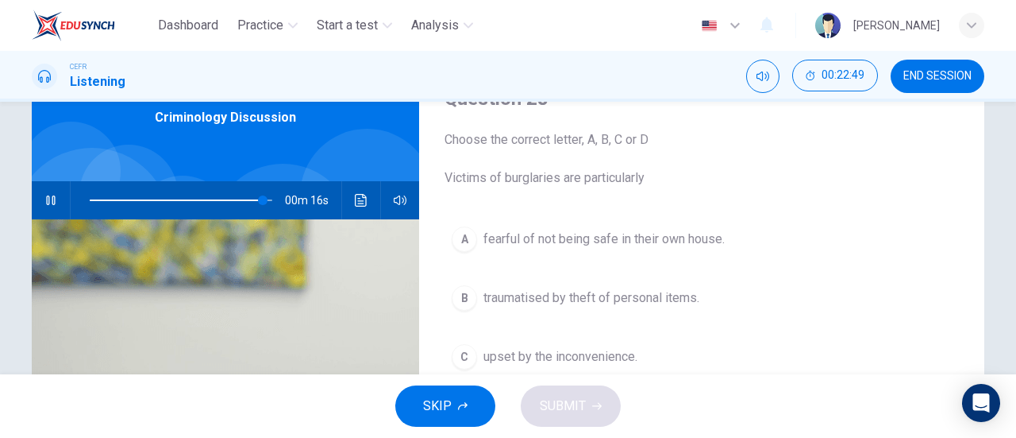
scroll to position [159, 0]
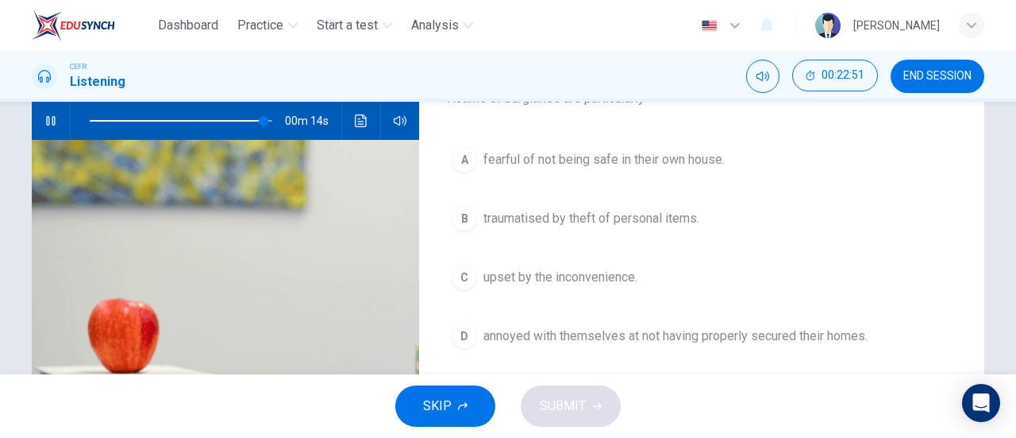
click at [589, 221] on span "traumatised by theft of personal items." at bounding box center [592, 218] width 216 height 19
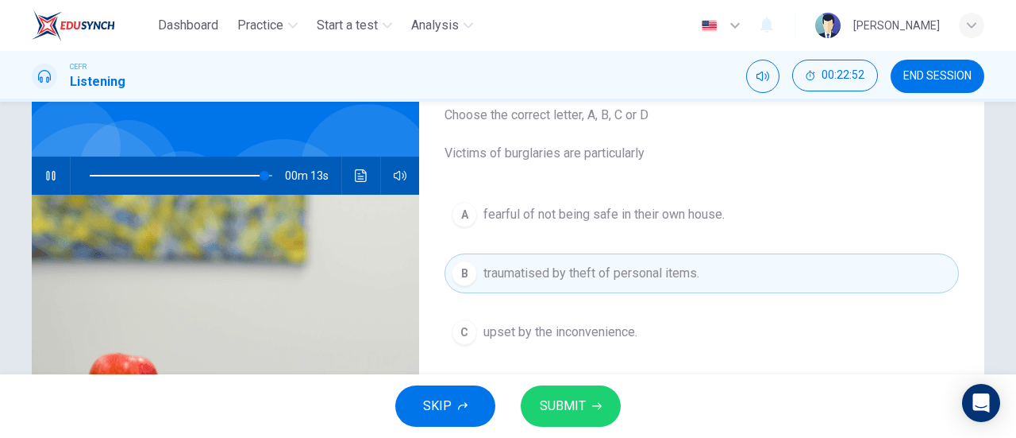
scroll to position [79, 0]
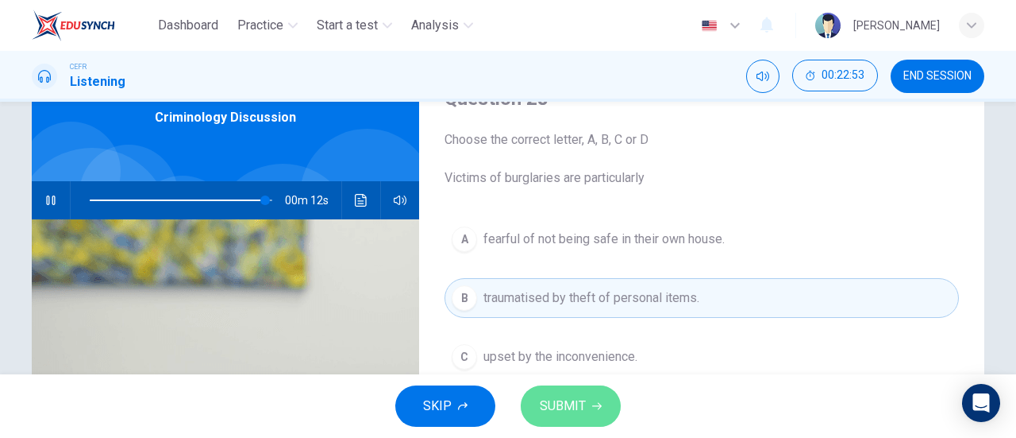
click at [582, 401] on span "SUBMIT" at bounding box center [563, 406] width 46 height 22
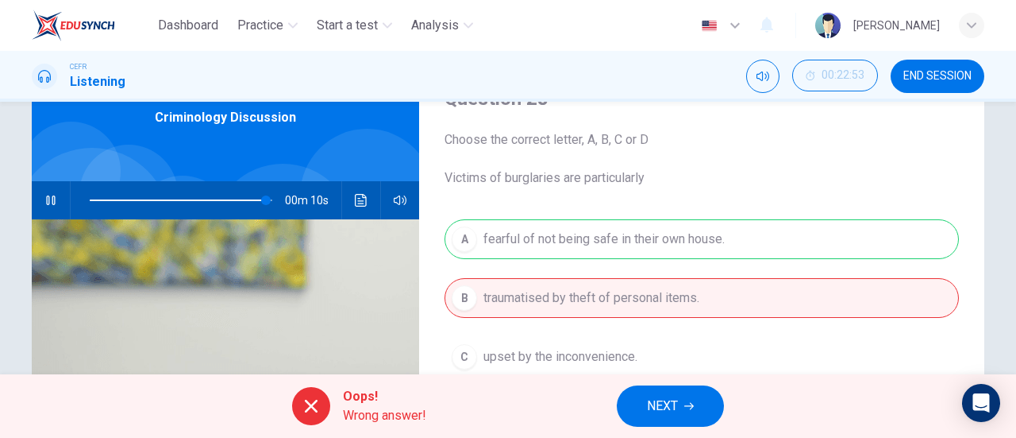
drag, startPoint x: 528, startPoint y: 214, endPoint x: 527, endPoint y: 231, distance: 17.5
click at [529, 215] on div "Question 28 Choose the correct letter, A, B, C or D Victims of burglaries are p…" at bounding box center [701, 330] width 565 height 552
click at [522, 242] on div "A fearful of not being safe in their own house. B traumatised by theft of perso…" at bounding box center [702, 343] width 515 height 248
click at [661, 396] on span "NEXT" at bounding box center [662, 406] width 31 height 22
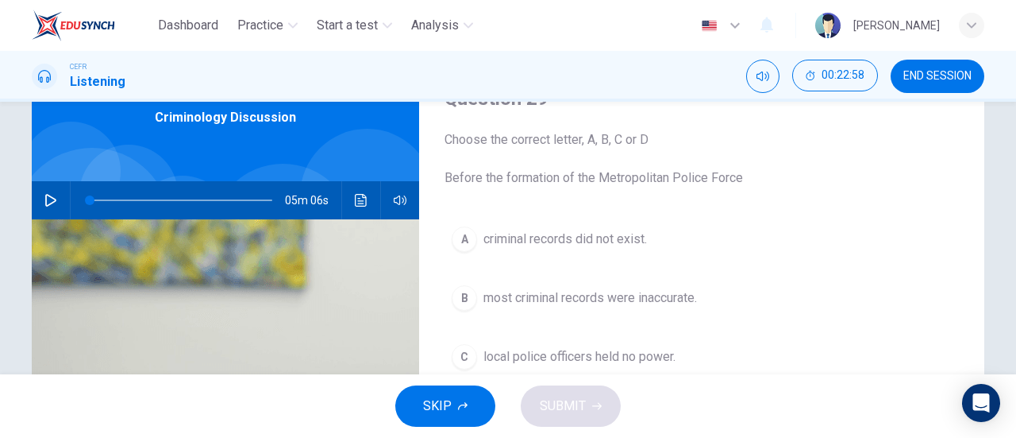
scroll to position [159, 0]
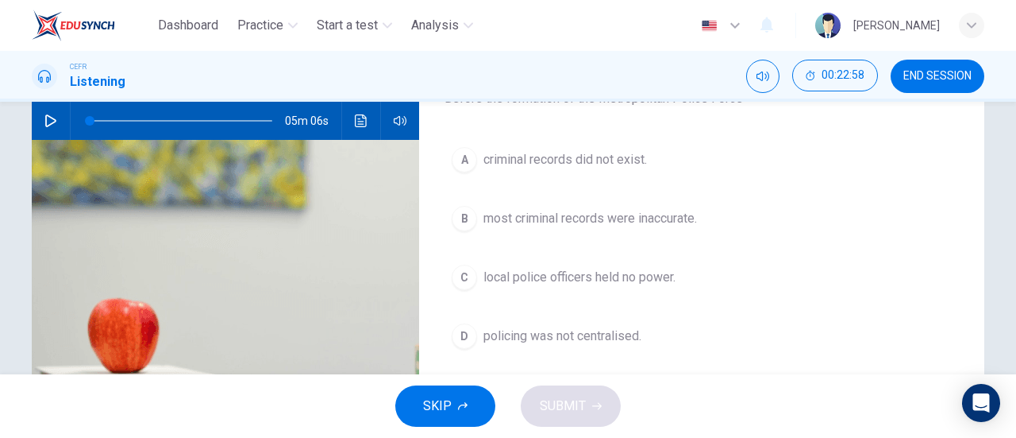
click at [615, 287] on button "C local police officers held no power." at bounding box center [702, 277] width 515 height 40
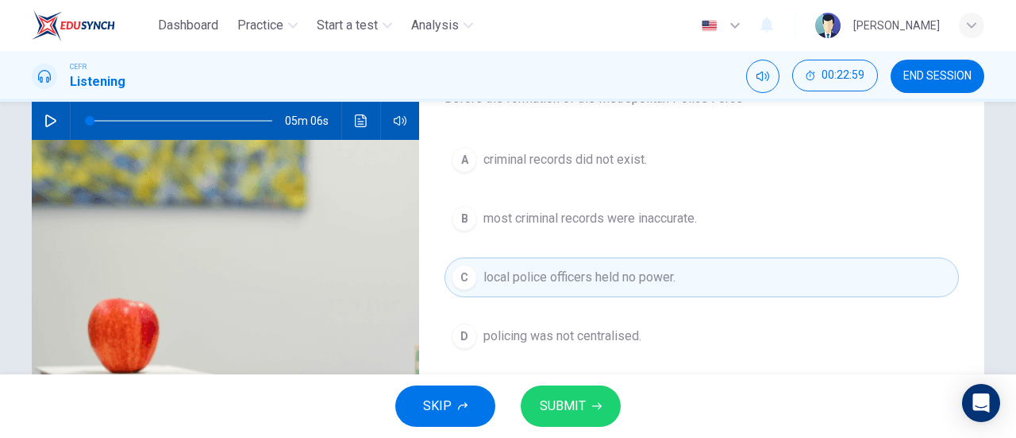
click at [597, 403] on icon "button" at bounding box center [597, 406] width 10 height 7
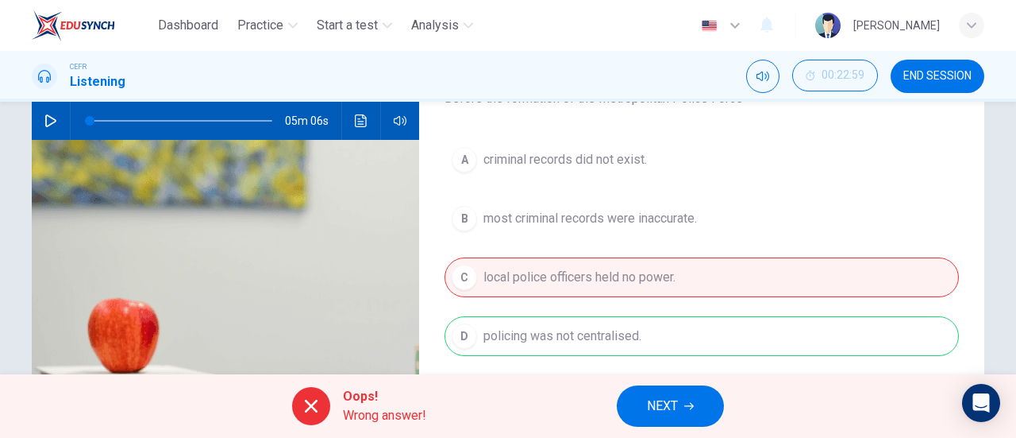
click at [600, 334] on div "A criminal records did not exist. B most criminal records were inaccurate. C lo…" at bounding box center [702, 264] width 515 height 248
click at [687, 412] on button "NEXT" at bounding box center [670, 405] width 107 height 41
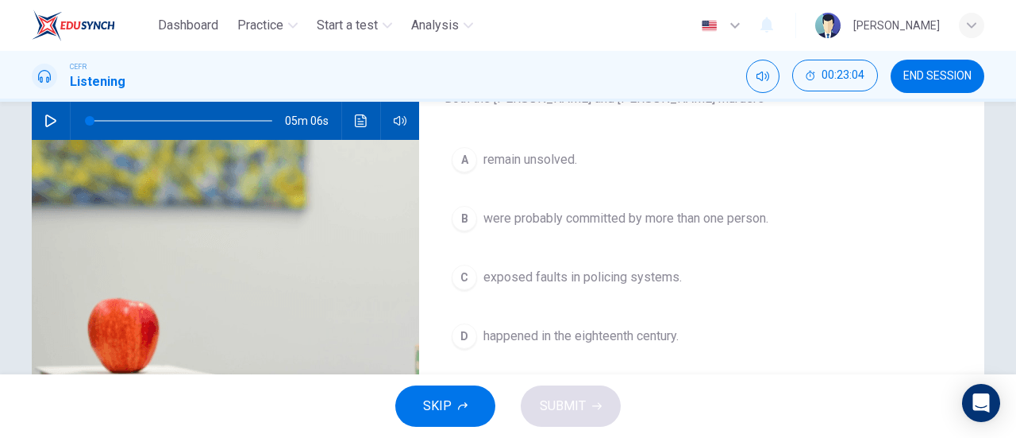
click at [636, 280] on span "exposed faults in policing systems." at bounding box center [583, 277] width 199 height 19
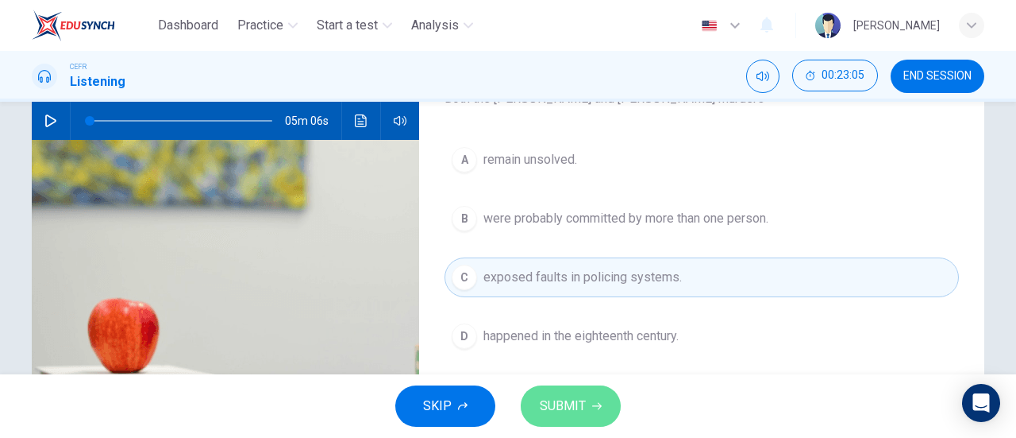
click at [592, 412] on button "SUBMIT" at bounding box center [571, 405] width 100 height 41
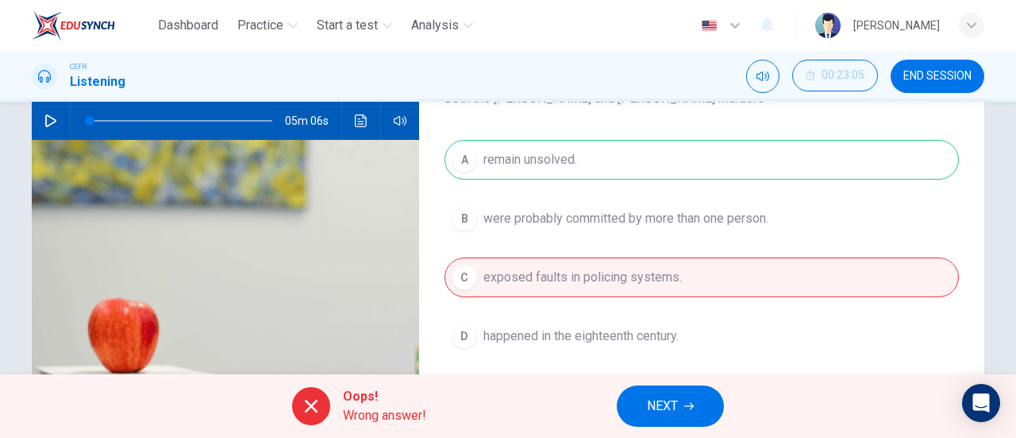
click at [600, 166] on div "A remain unsolved. B were probably committed by more than one person. C exposed…" at bounding box center [702, 264] width 515 height 248
drag, startPoint x: 600, startPoint y: 166, endPoint x: 673, endPoint y: 287, distance: 141.1
click at [601, 166] on div "A remain unsolved. B were probably committed by more than one person. C exposed…" at bounding box center [702, 264] width 515 height 248
click at [685, 411] on icon "button" at bounding box center [689, 406] width 10 height 10
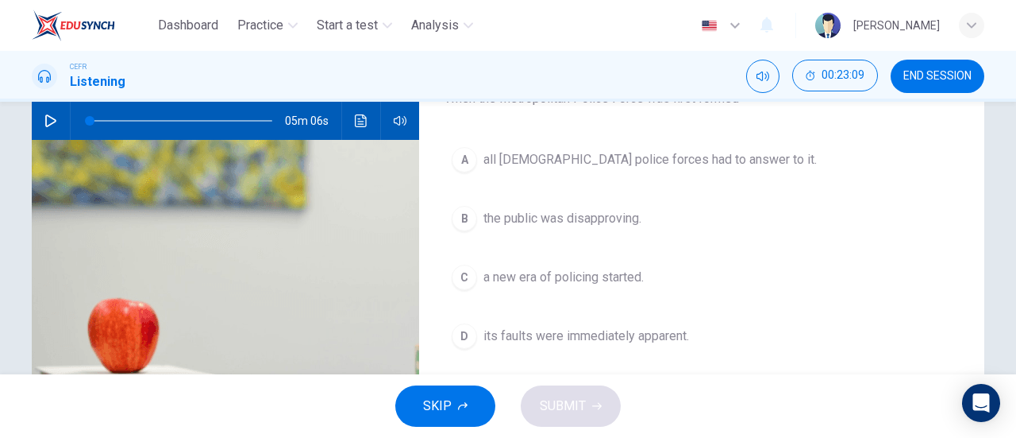
click at [634, 285] on span "a new era of policing started." at bounding box center [564, 277] width 160 height 19
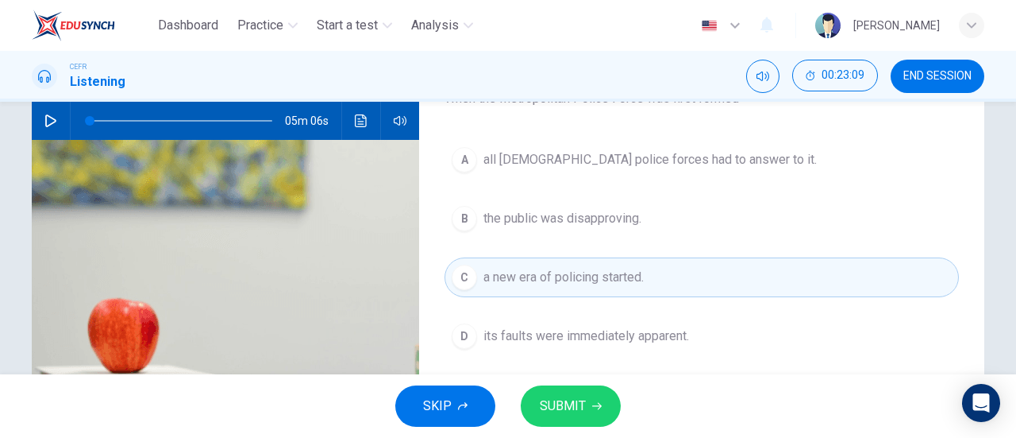
click at [600, 401] on button "SUBMIT" at bounding box center [571, 405] width 100 height 41
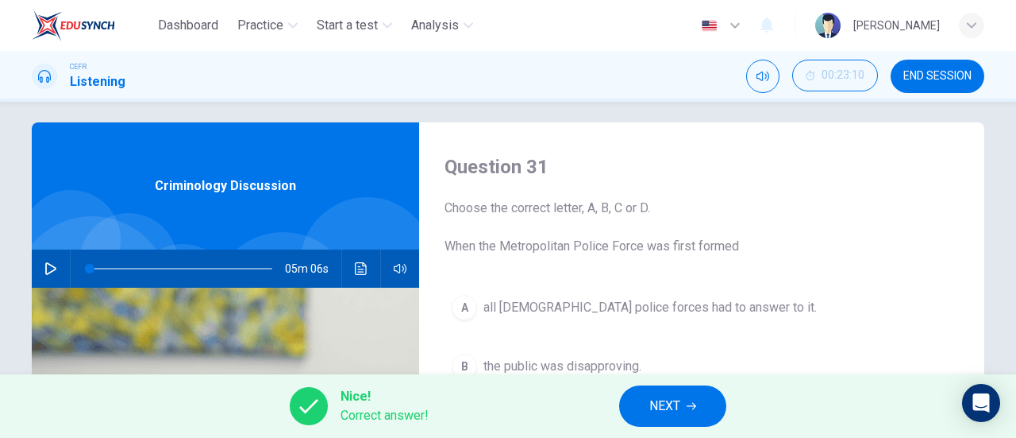
scroll to position [0, 0]
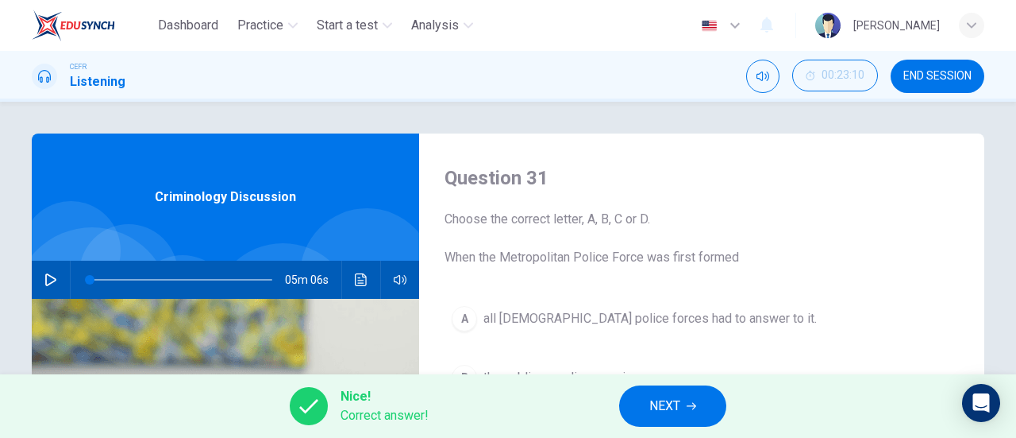
click at [688, 412] on button "NEXT" at bounding box center [672, 405] width 107 height 41
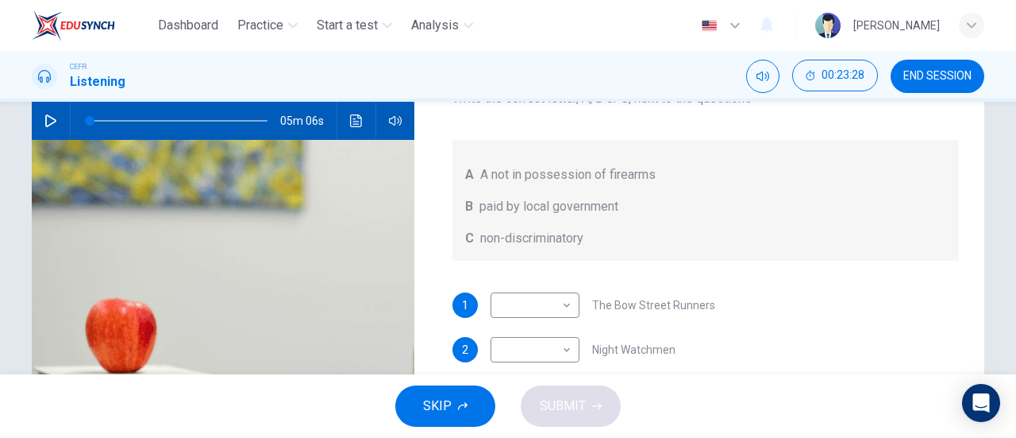
click at [51, 127] on button "button" at bounding box center [50, 121] width 25 height 38
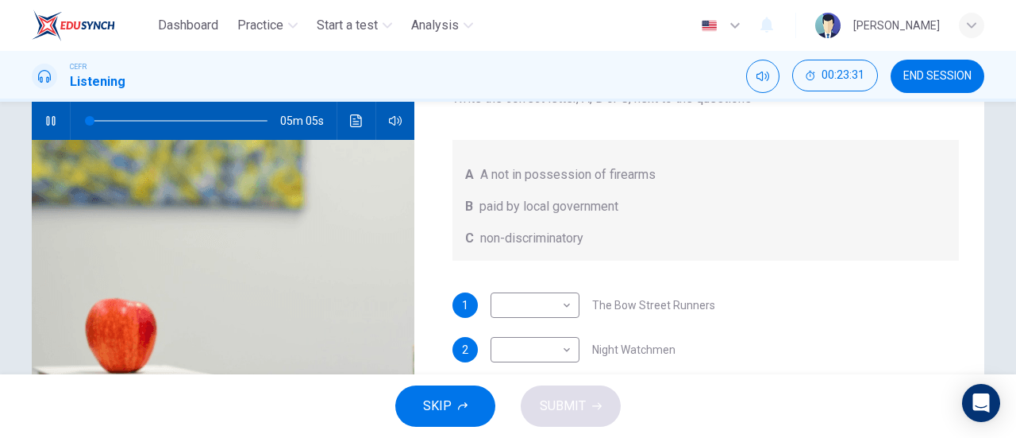
type input "0"
click at [939, 83] on button "END SESSION" at bounding box center [938, 76] width 94 height 33
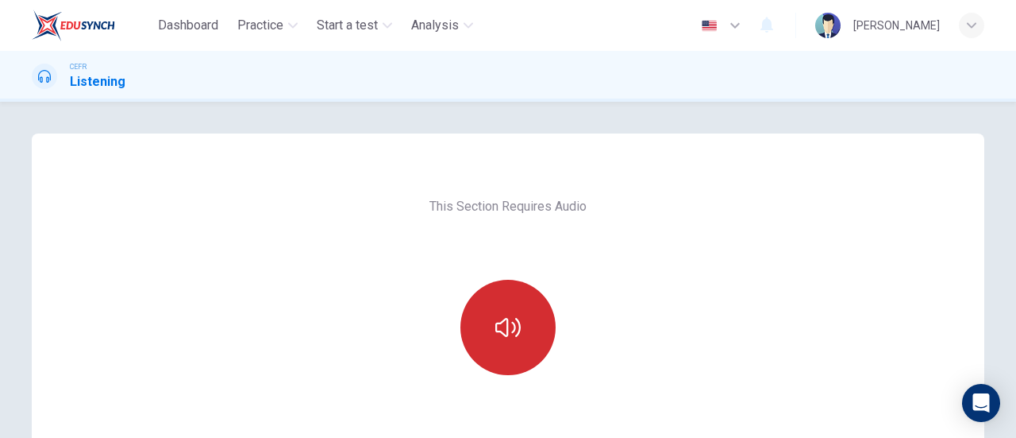
click at [472, 317] on button "button" at bounding box center [508, 327] width 95 height 95
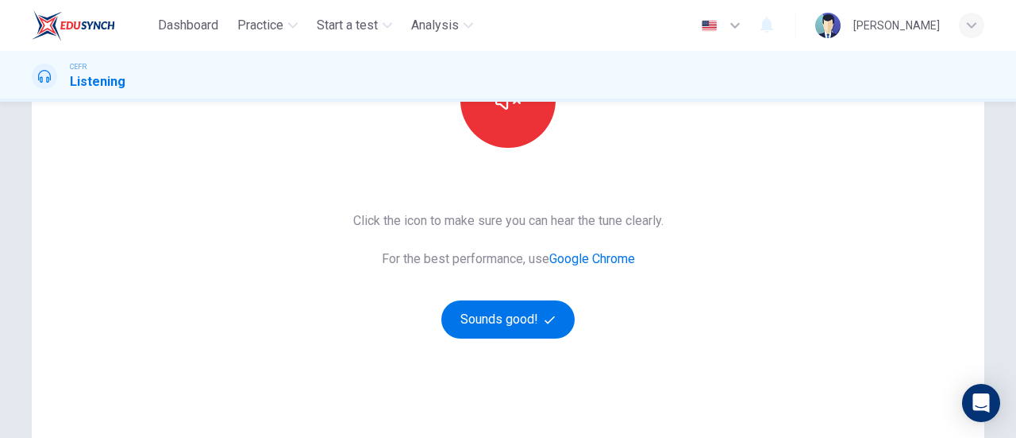
scroll to position [330, 0]
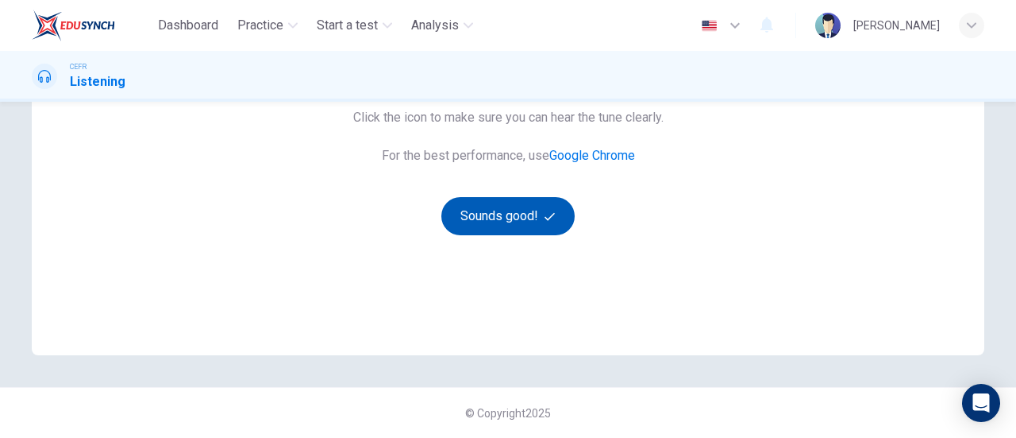
click at [500, 220] on button "Sounds good!" at bounding box center [507, 216] width 133 height 38
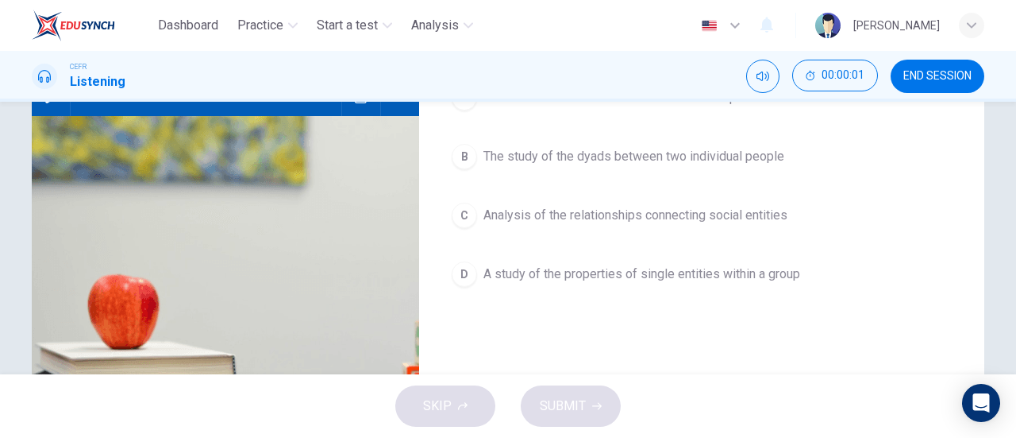
scroll to position [92, 0]
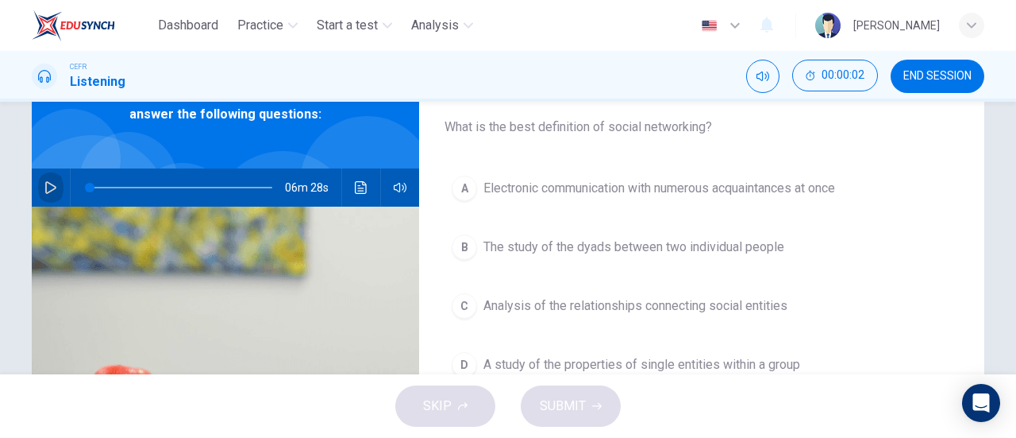
click at [46, 191] on icon "button" at bounding box center [50, 187] width 11 height 13
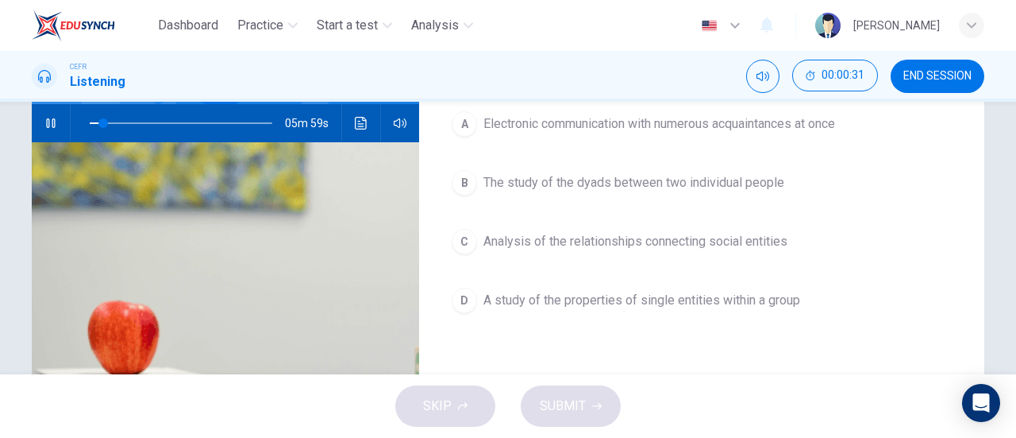
scroll to position [159, 0]
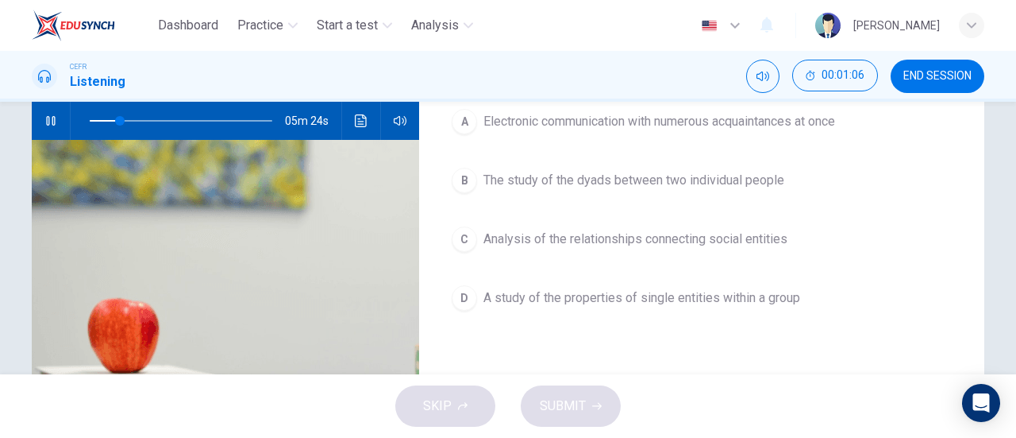
click at [487, 229] on span "Analysis of the relationships connecting social entities" at bounding box center [636, 238] width 304 height 19
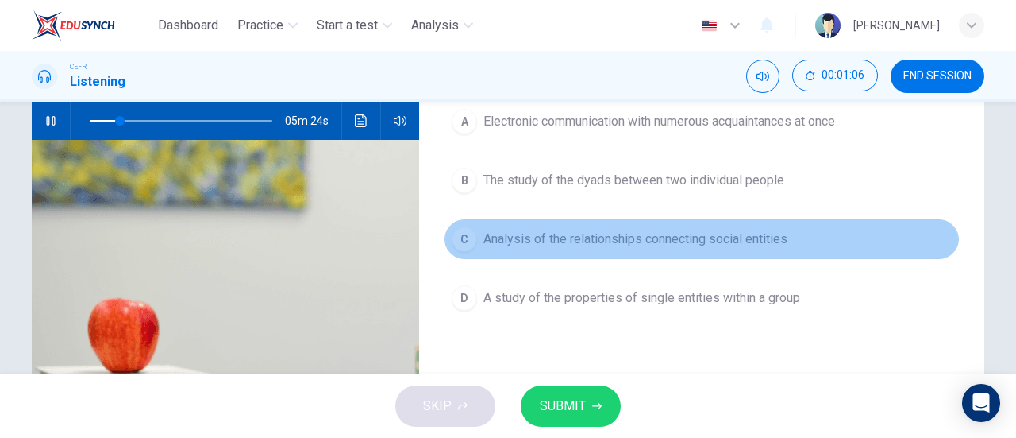
click at [487, 229] on span "Analysis of the relationships connecting social entities" at bounding box center [636, 238] width 304 height 19
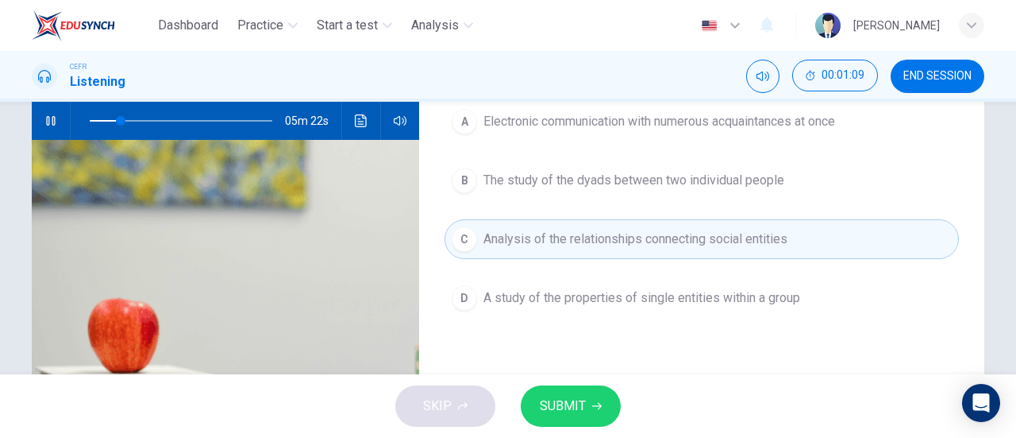
click at [611, 414] on button "SUBMIT" at bounding box center [571, 405] width 100 height 41
click at [611, 414] on div "SKIP SUBMIT" at bounding box center [508, 406] width 1016 height 64
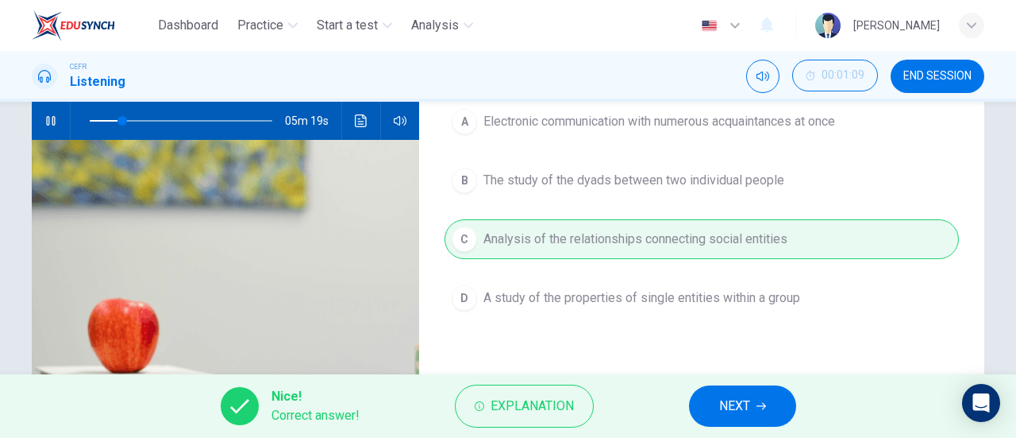
click at [730, 399] on span "NEXT" at bounding box center [734, 406] width 31 height 22
click at [730, 399] on div "Nice! Correct answer! Explanation NEXT" at bounding box center [508, 406] width 1016 height 64
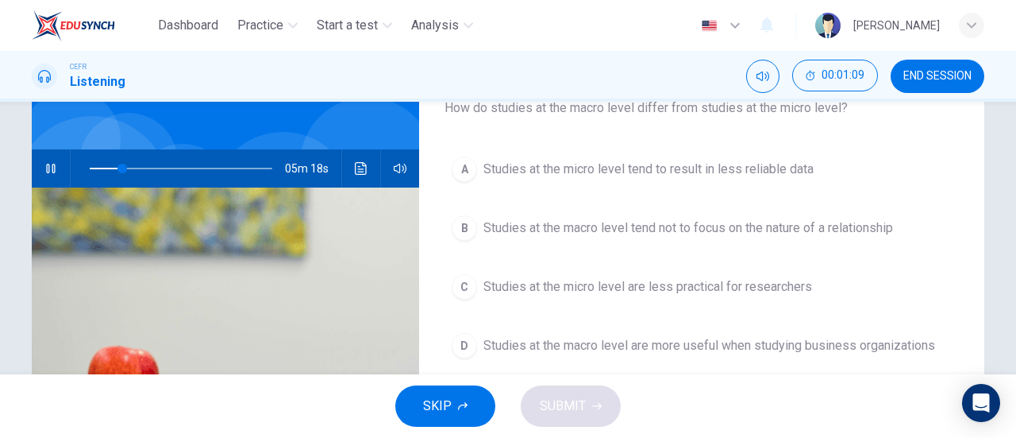
scroll to position [79, 0]
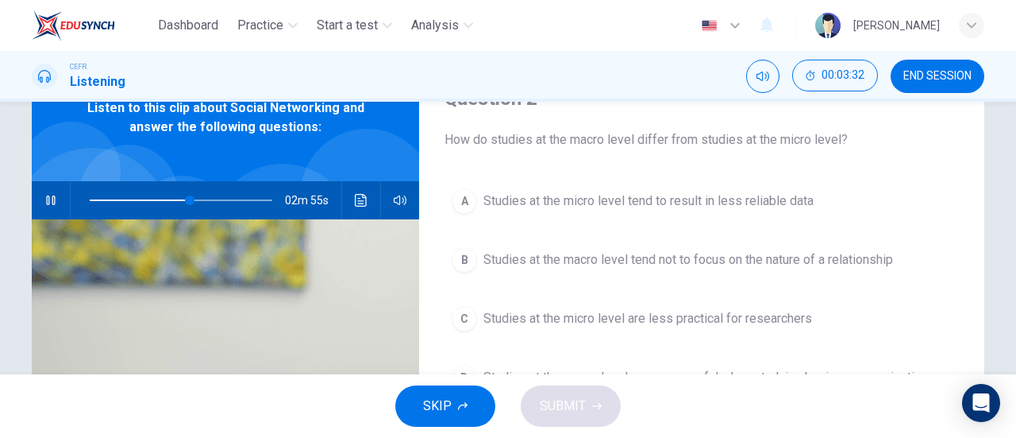
click at [142, 206] on span at bounding box center [181, 200] width 183 height 22
click at [185, 205] on span at bounding box center [190, 200] width 10 height 10
click at [455, 257] on div "B" at bounding box center [464, 259] width 25 height 25
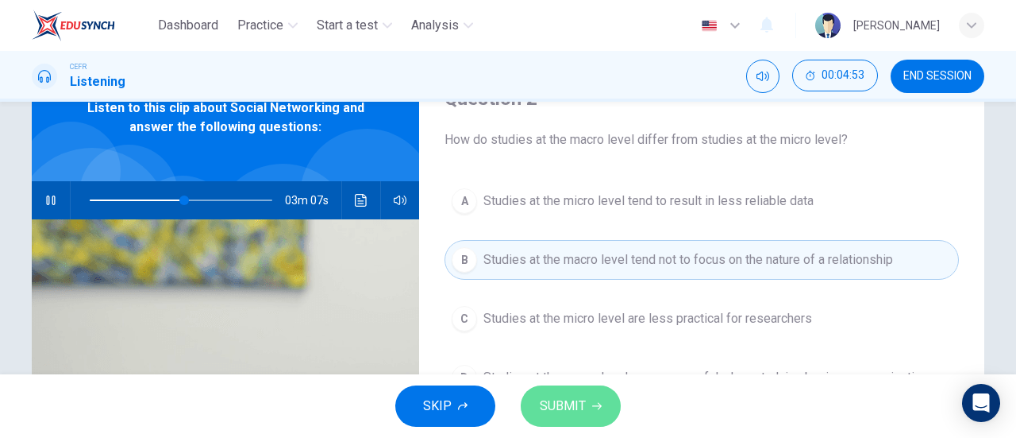
click at [583, 402] on span "SUBMIT" at bounding box center [563, 406] width 46 height 22
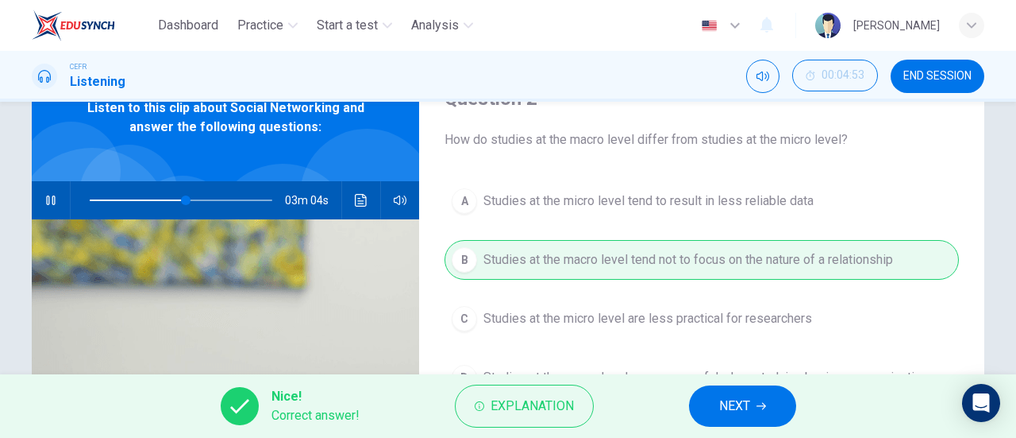
scroll to position [159, 0]
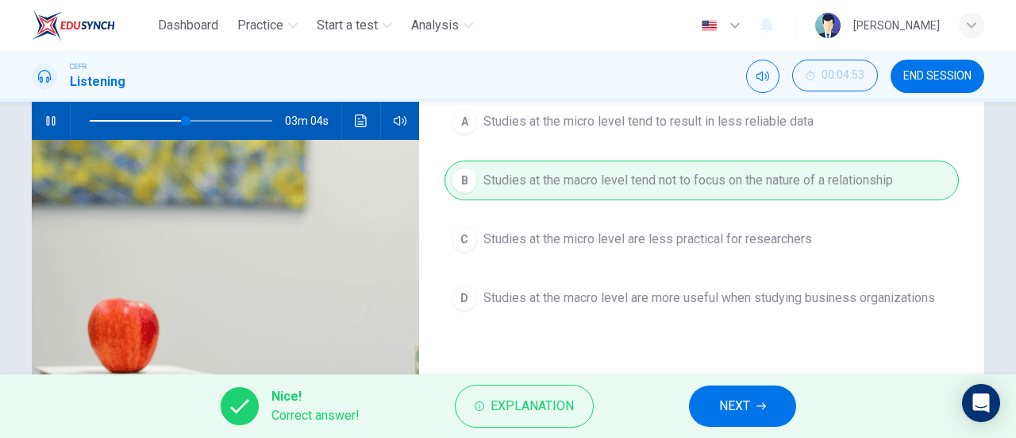
drag, startPoint x: 762, startPoint y: 407, endPoint x: 763, endPoint y: 399, distance: 8.8
click at [763, 407] on icon "button" at bounding box center [762, 406] width 10 height 10
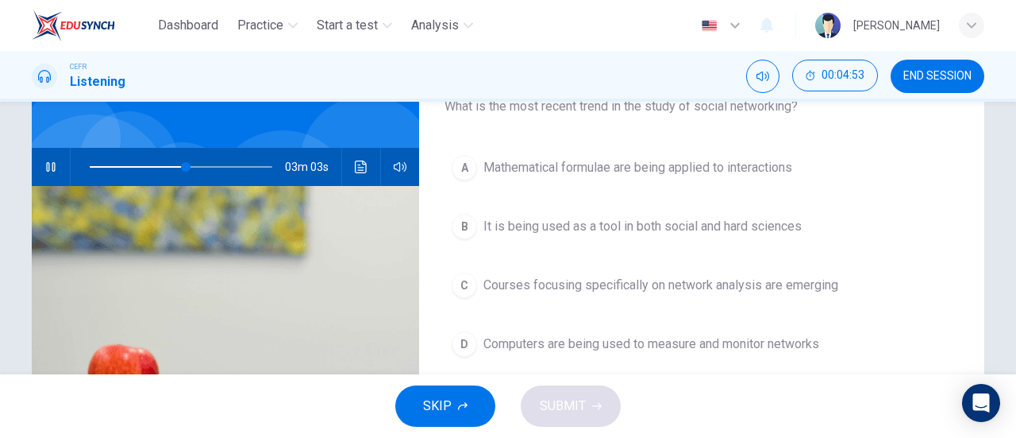
scroll to position [79, 0]
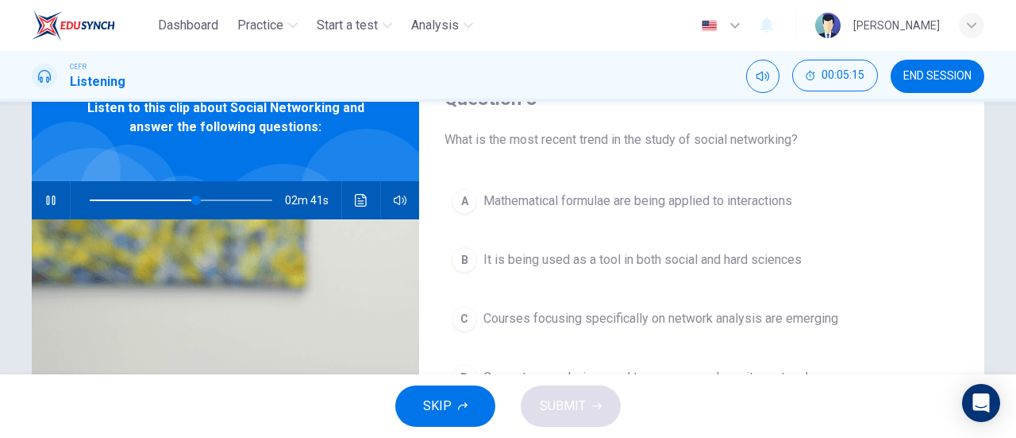
click at [492, 48] on div "Dashboard Practice Start a test Analysis English en ​ NUR NADHIRAH BINTI SUMADI" at bounding box center [508, 25] width 953 height 51
click at [222, 198] on span at bounding box center [219, 200] width 10 height 10
click at [229, 198] on span at bounding box center [225, 200] width 10 height 10
click at [237, 198] on span at bounding box center [232, 200] width 10 height 10
click at [249, 203] on span at bounding box center [253, 200] width 10 height 10
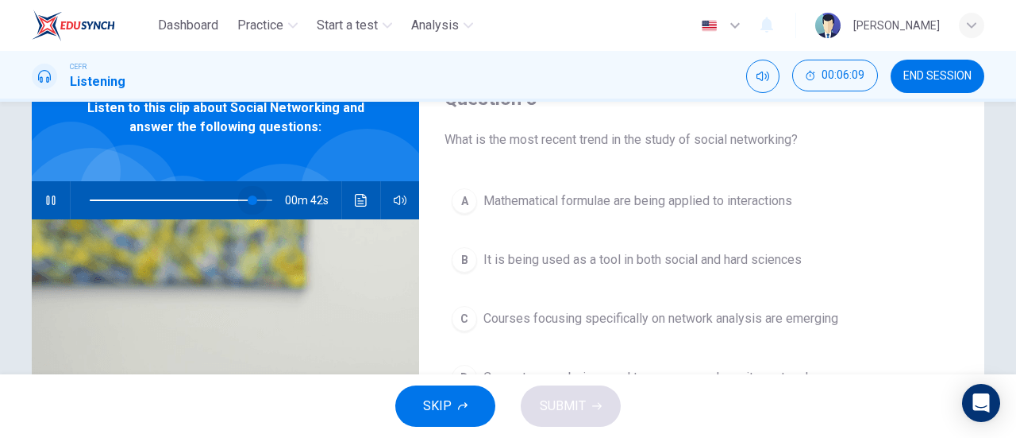
click at [249, 203] on span at bounding box center [253, 200] width 10 height 10
click at [251, 202] on span at bounding box center [253, 200] width 10 height 10
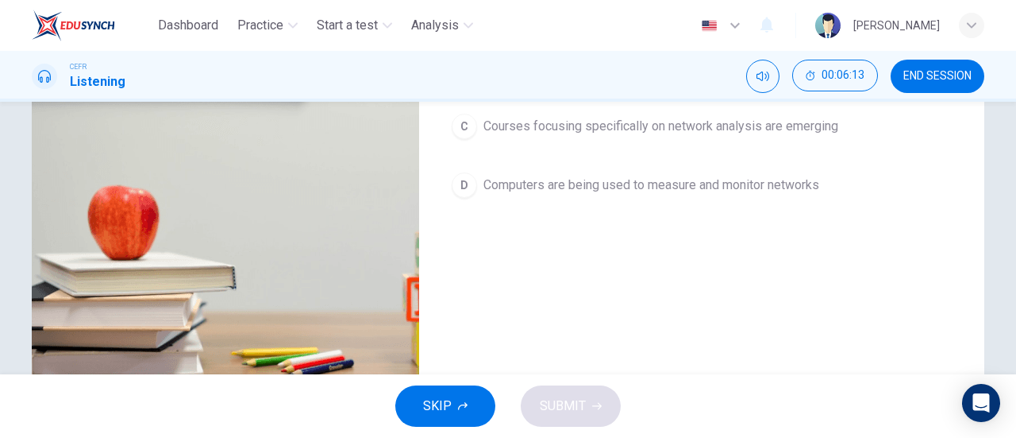
scroll to position [343, 0]
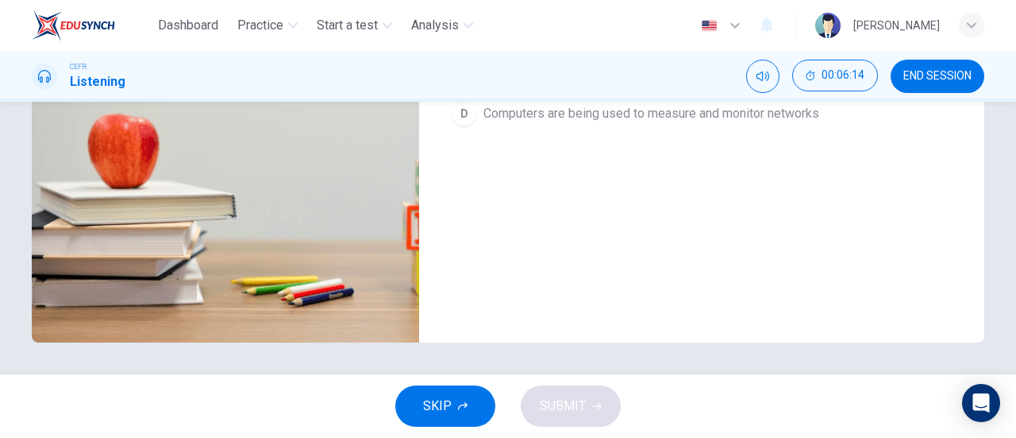
type input "91"
click at [942, 81] on span "END SESSION" at bounding box center [938, 76] width 68 height 13
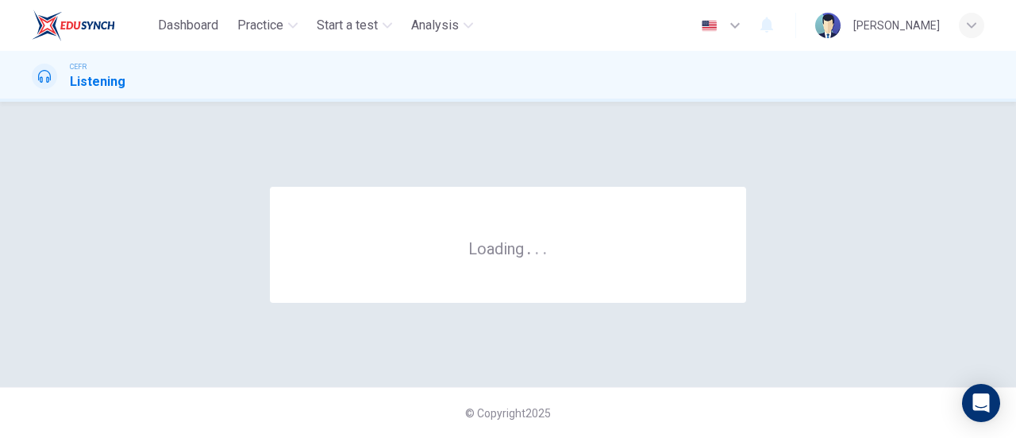
scroll to position [0, 0]
